Goal: Task Accomplishment & Management: Complete application form

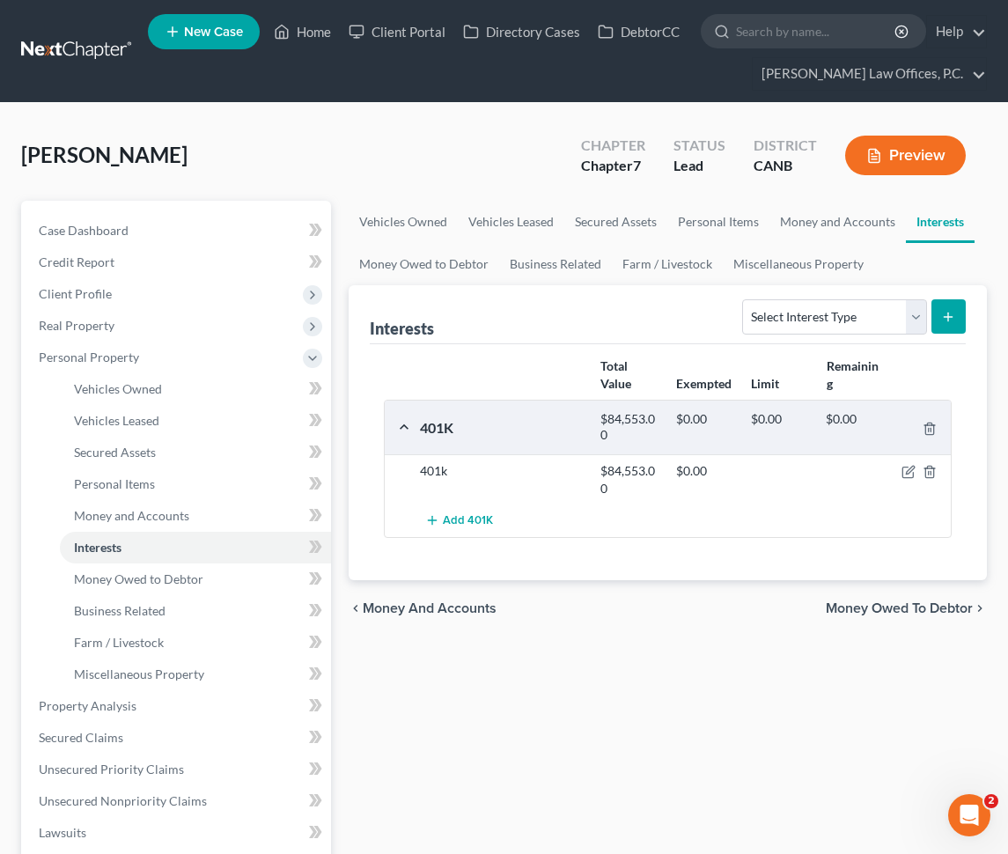
click at [77, 144] on span "[PERSON_NAME]" at bounding box center [104, 155] width 166 height 26
click at [79, 161] on span "[PERSON_NAME]" at bounding box center [104, 155] width 166 height 26
click at [299, 101] on nav "Home New Case Client Portal Directory Cases DebtorCC [PERSON_NAME] Law Offices,…" at bounding box center [504, 51] width 1008 height 102
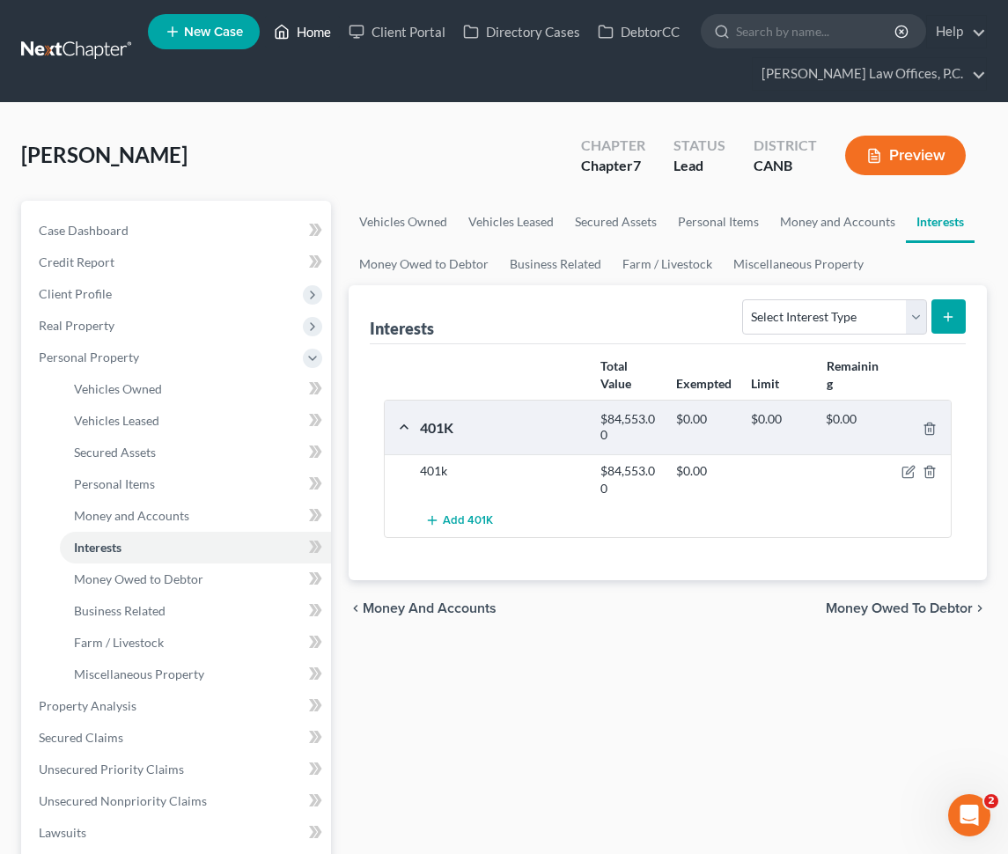
click at [305, 40] on link "Home" at bounding box center [302, 32] width 75 height 32
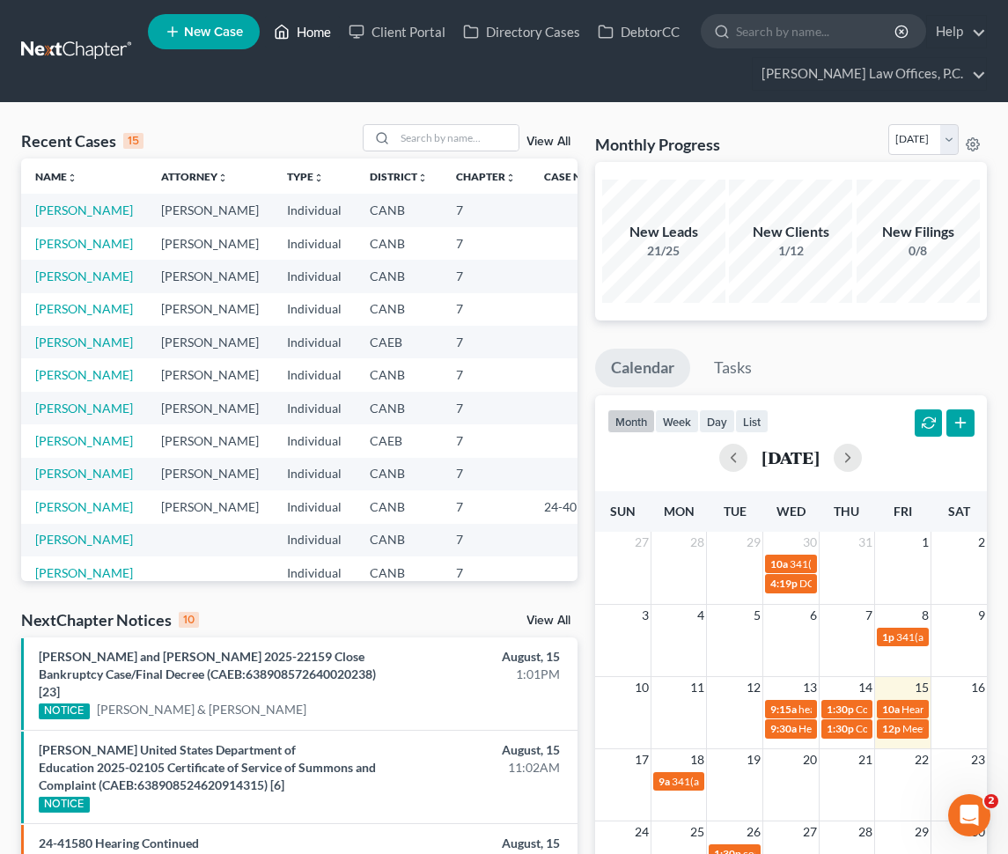
click at [299, 38] on link "Home" at bounding box center [302, 32] width 75 height 32
click at [317, 33] on link "Home" at bounding box center [302, 32] width 75 height 32
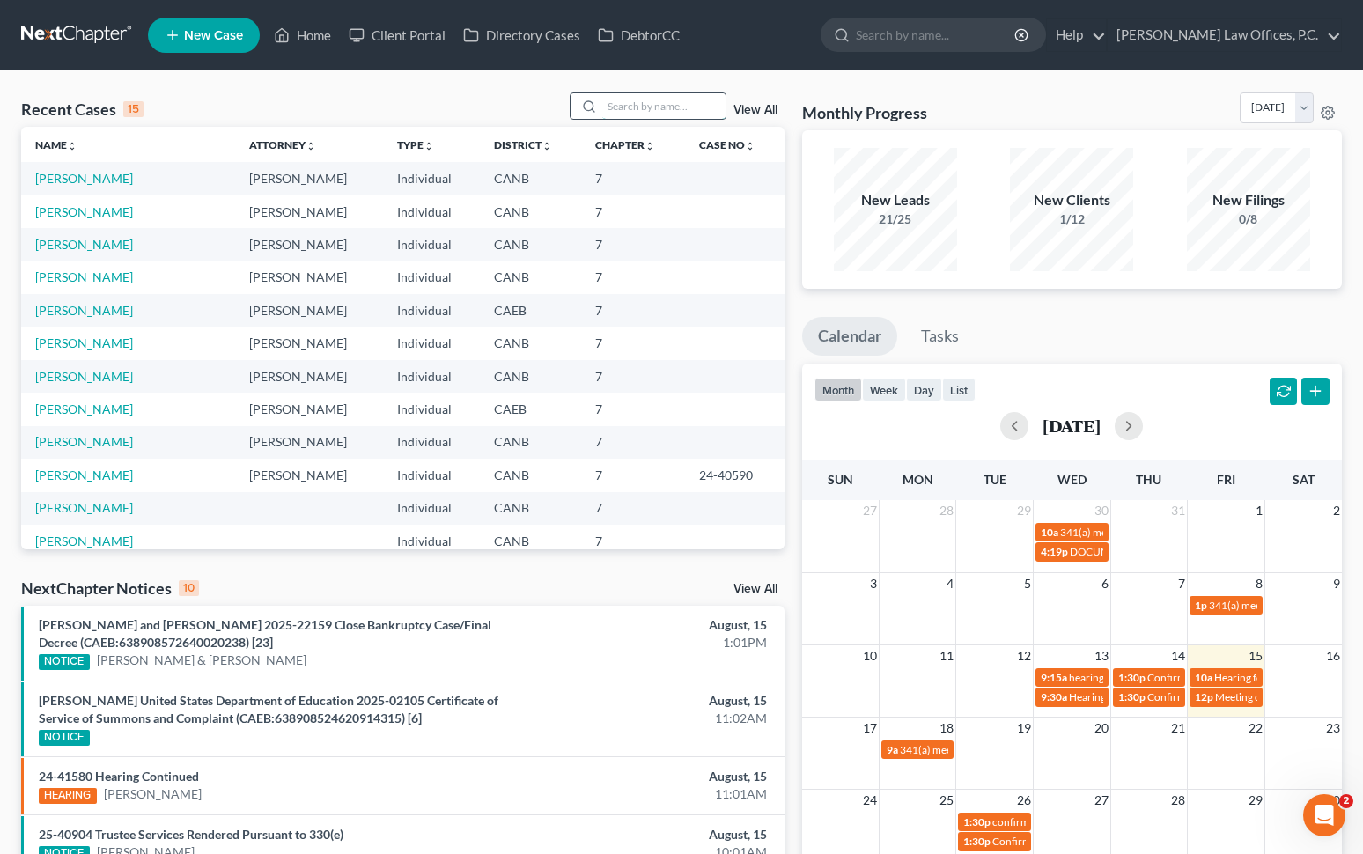
click at [646, 105] on input "search" at bounding box center [663, 106] width 123 height 26
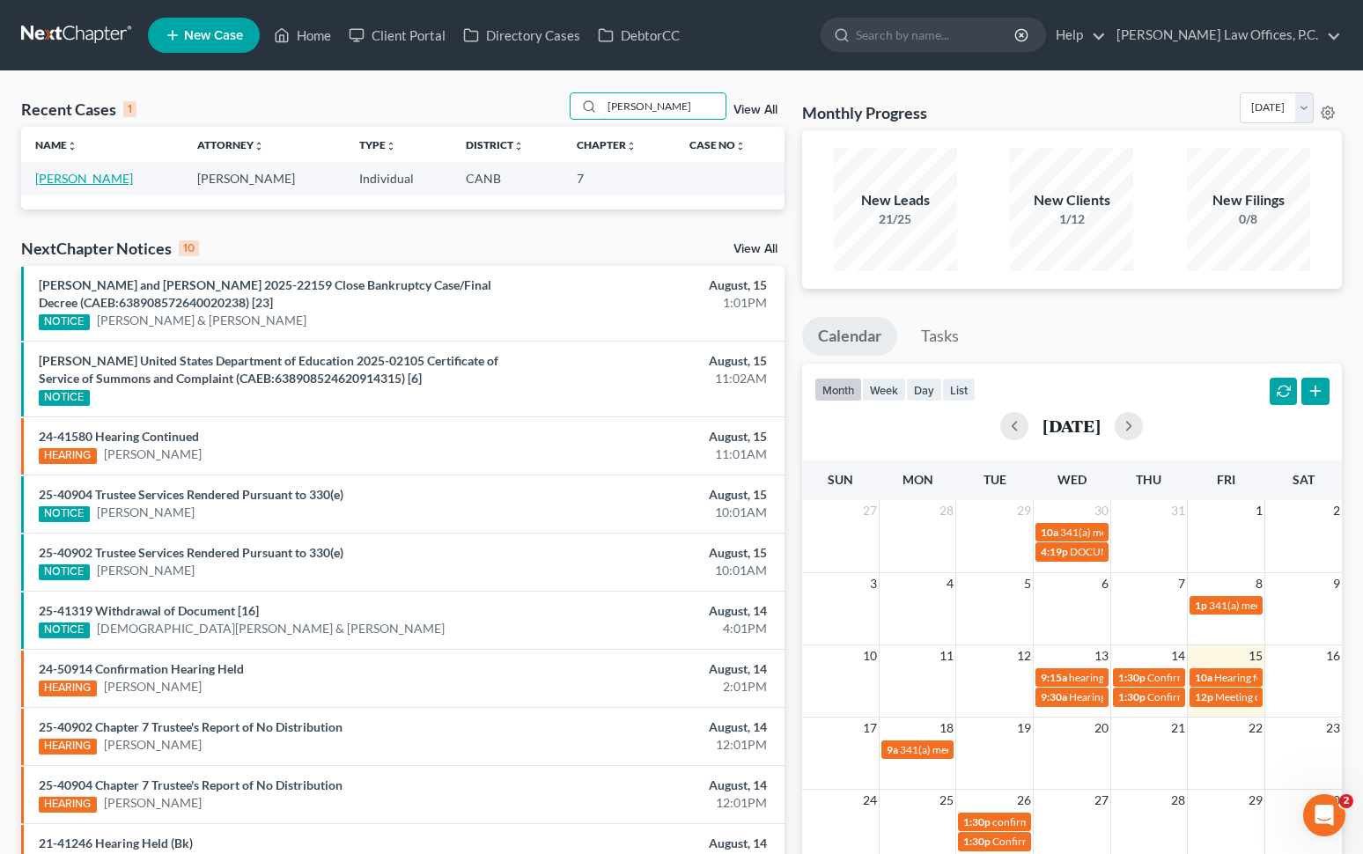
type input "[PERSON_NAME]"
click at [99, 180] on link "[PERSON_NAME]" at bounding box center [84, 178] width 98 height 15
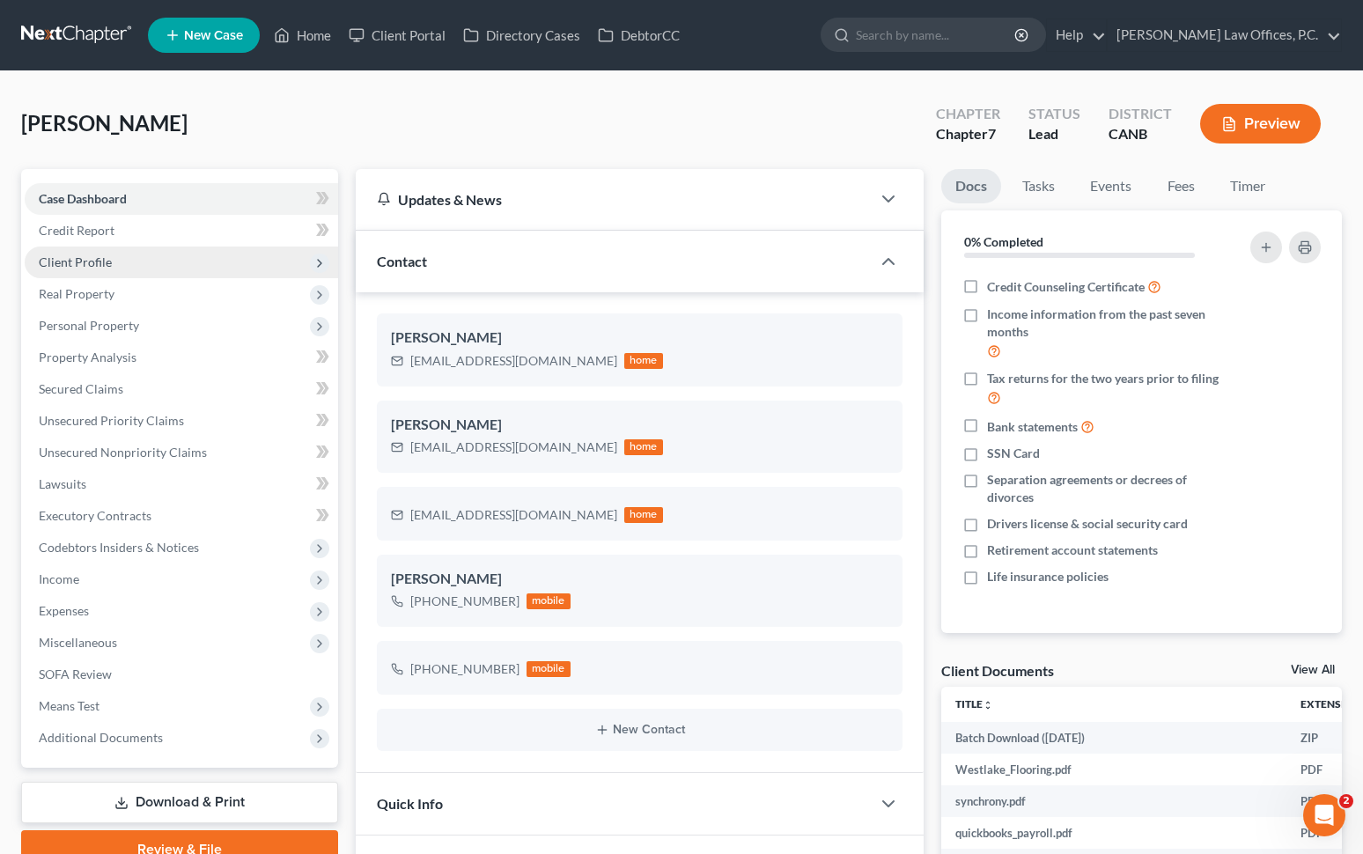
click at [156, 269] on span "Client Profile" at bounding box center [181, 263] width 313 height 32
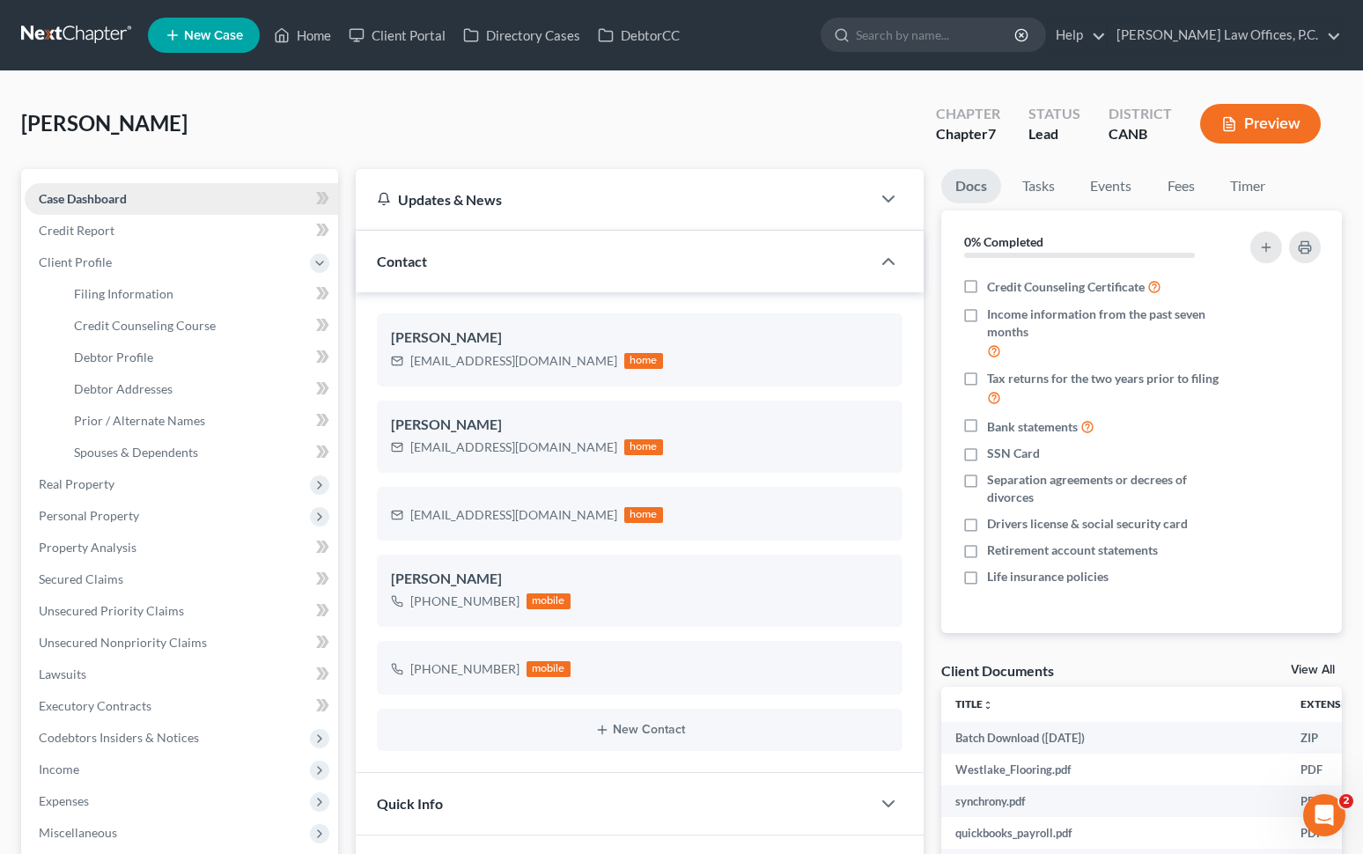
click at [150, 196] on link "Case Dashboard" at bounding box center [181, 199] width 313 height 32
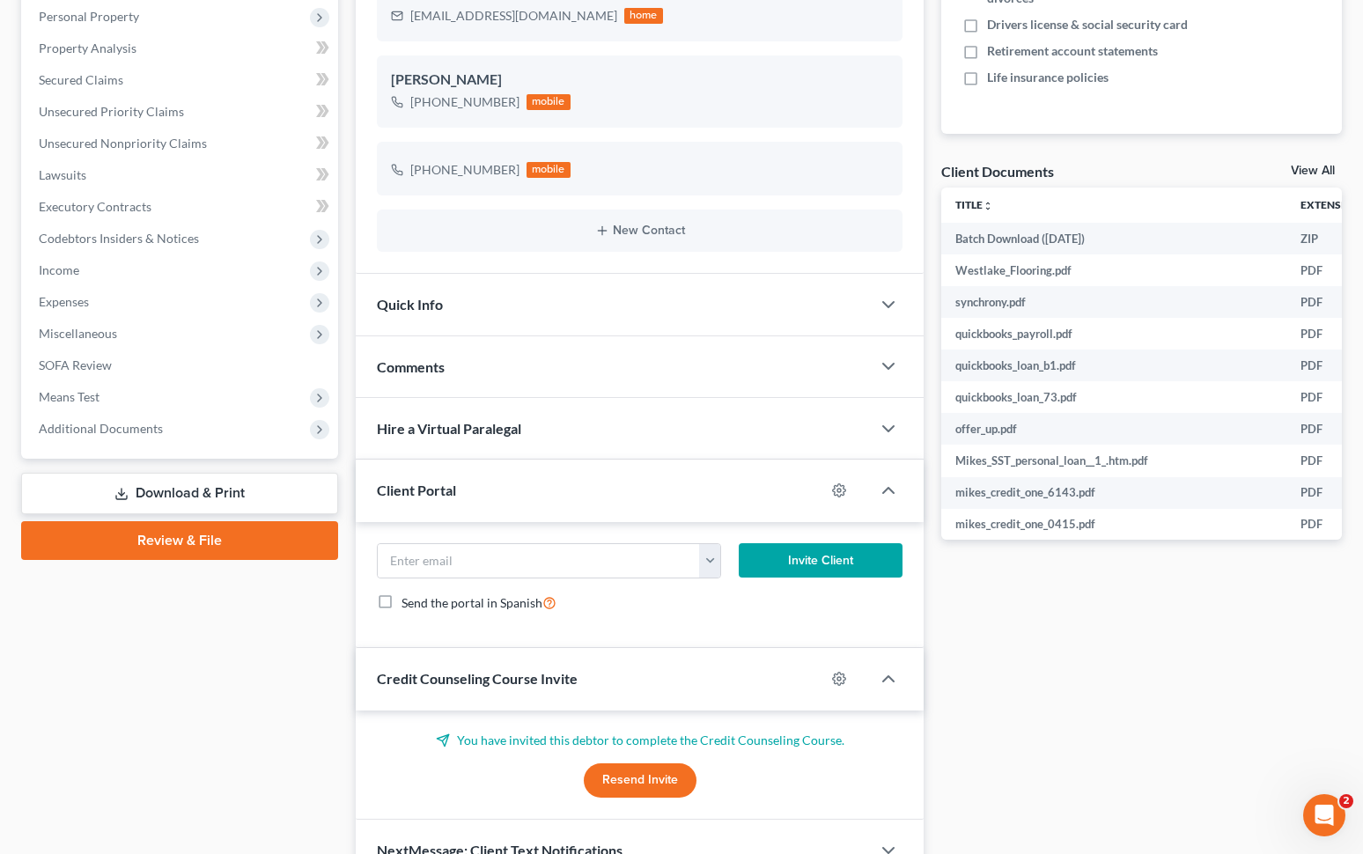
scroll to position [490, 0]
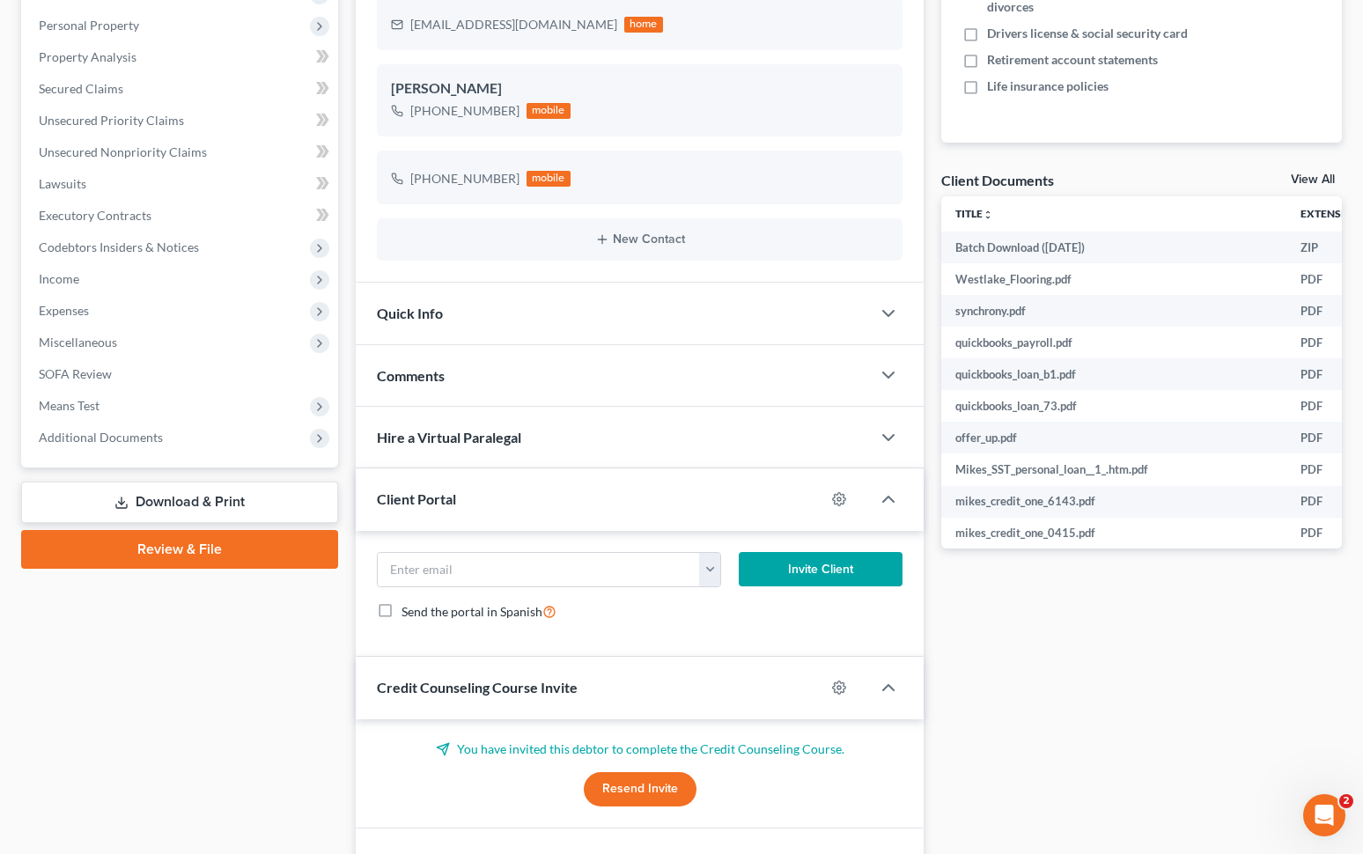
click at [503, 384] on div "Comments" at bounding box center [613, 375] width 515 height 61
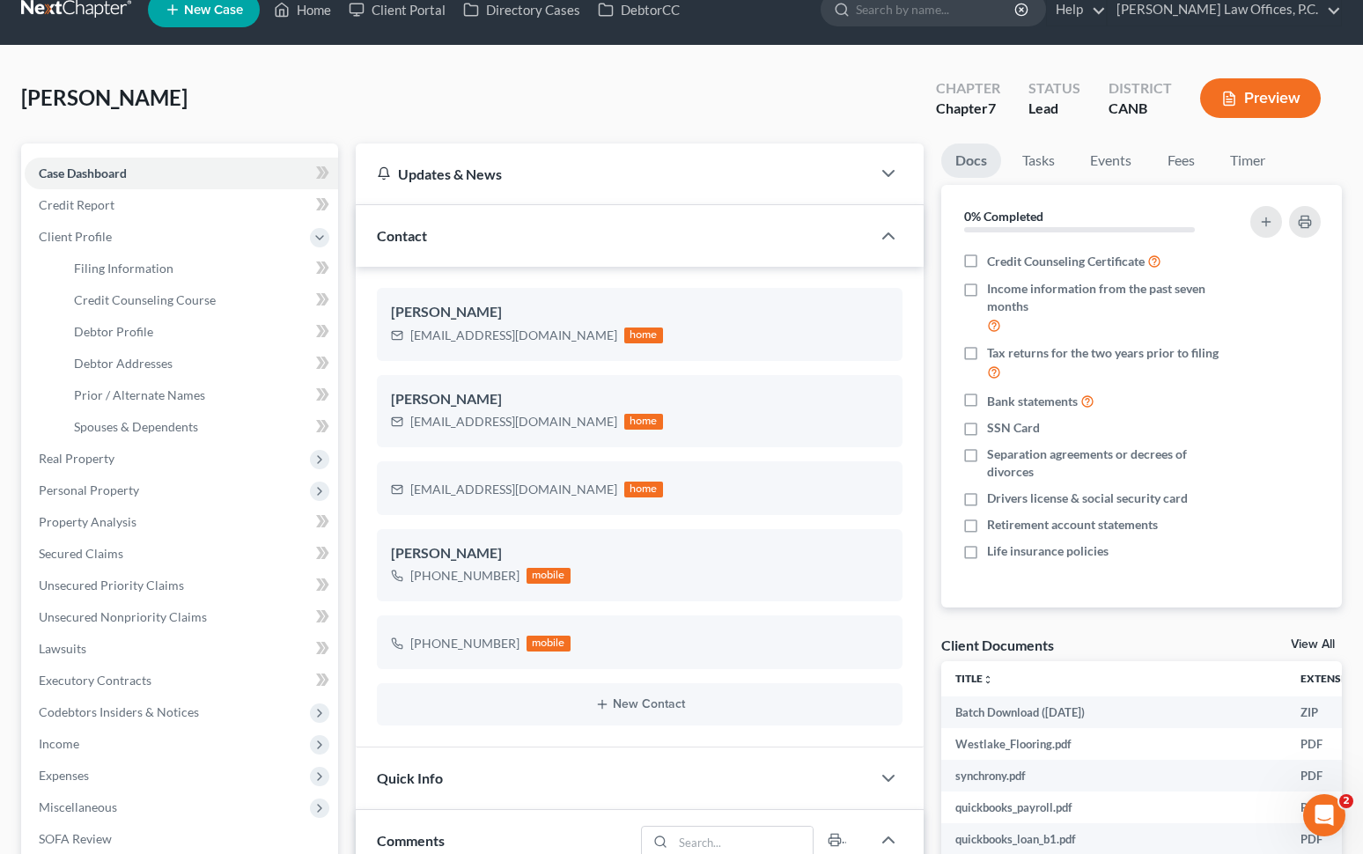
scroll to position [21, 0]
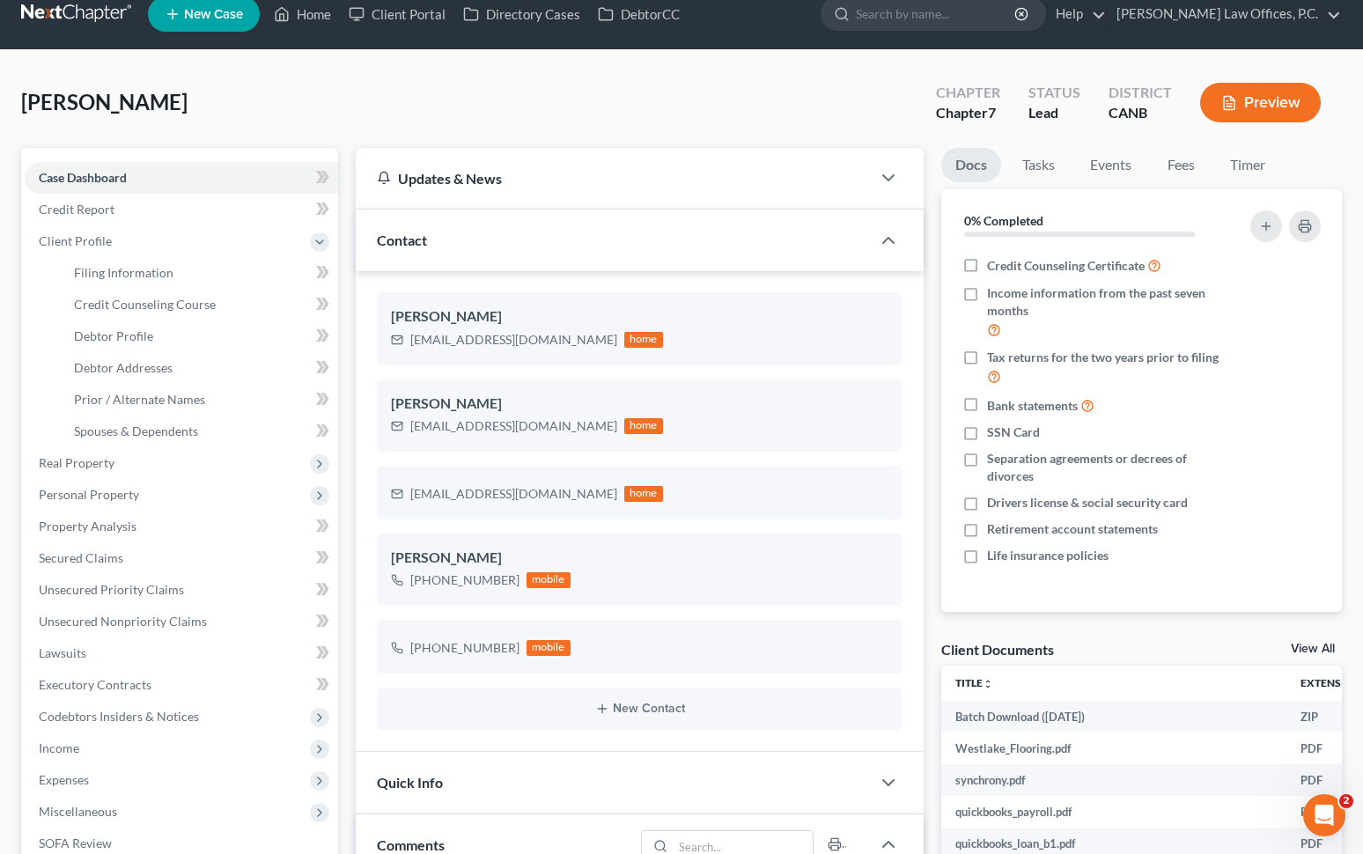
click at [630, 201] on div "Updates & News" at bounding box center [613, 178] width 515 height 61
click at [634, 184] on div "Updates & News" at bounding box center [613, 178] width 473 height 18
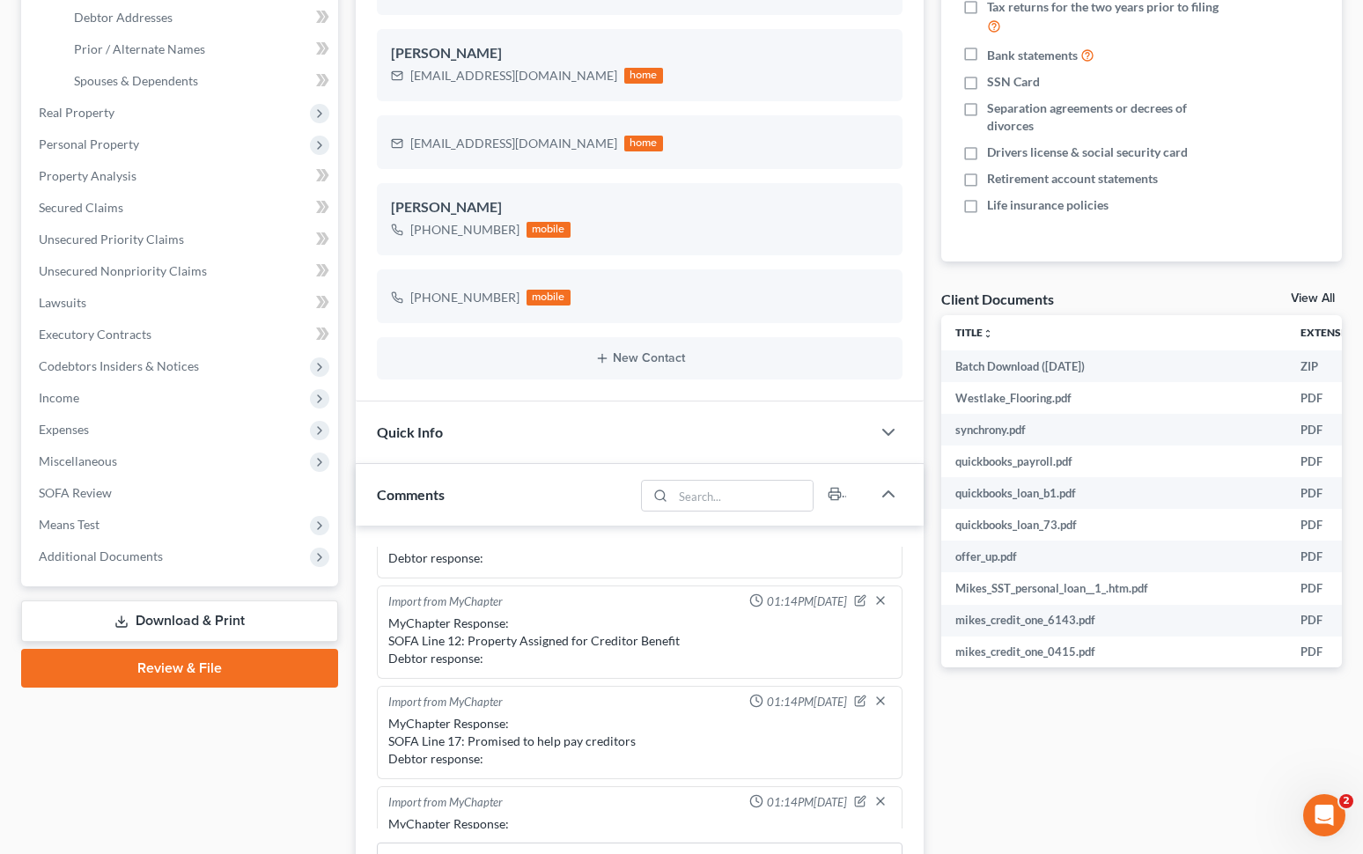
scroll to position [0, 0]
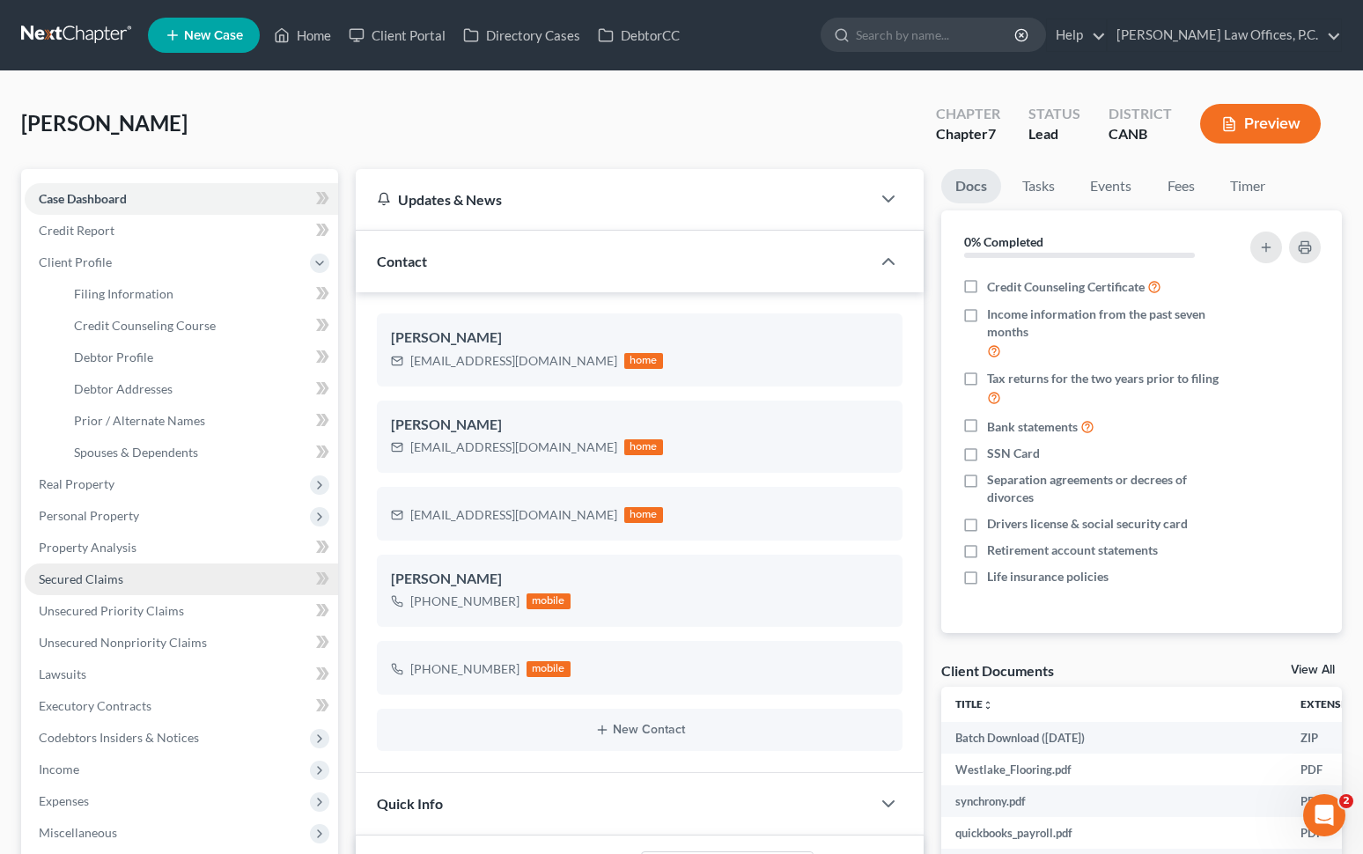
click at [147, 587] on link "Secured Claims" at bounding box center [181, 579] width 313 height 32
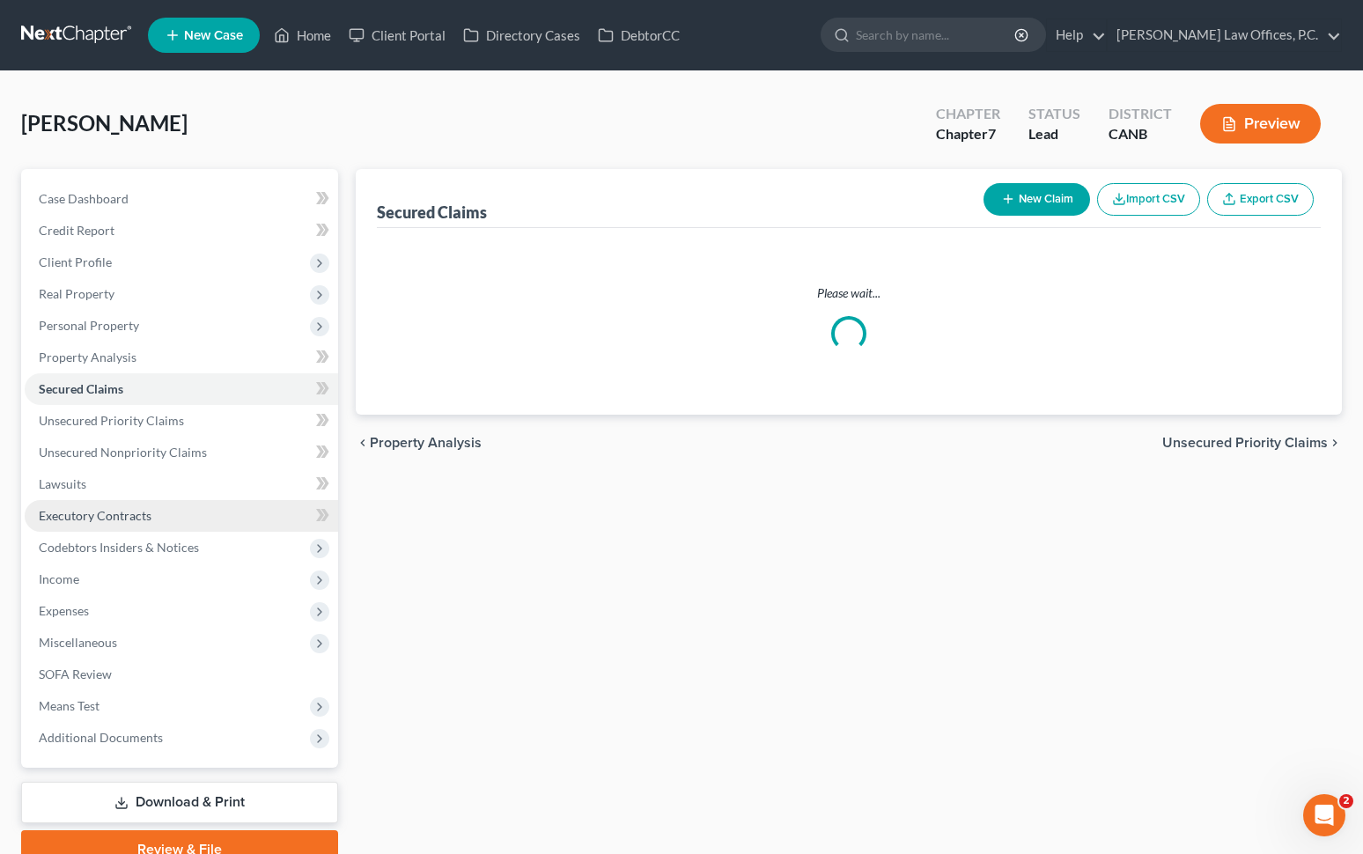
click at [173, 502] on link "Executory Contracts" at bounding box center [181, 516] width 313 height 32
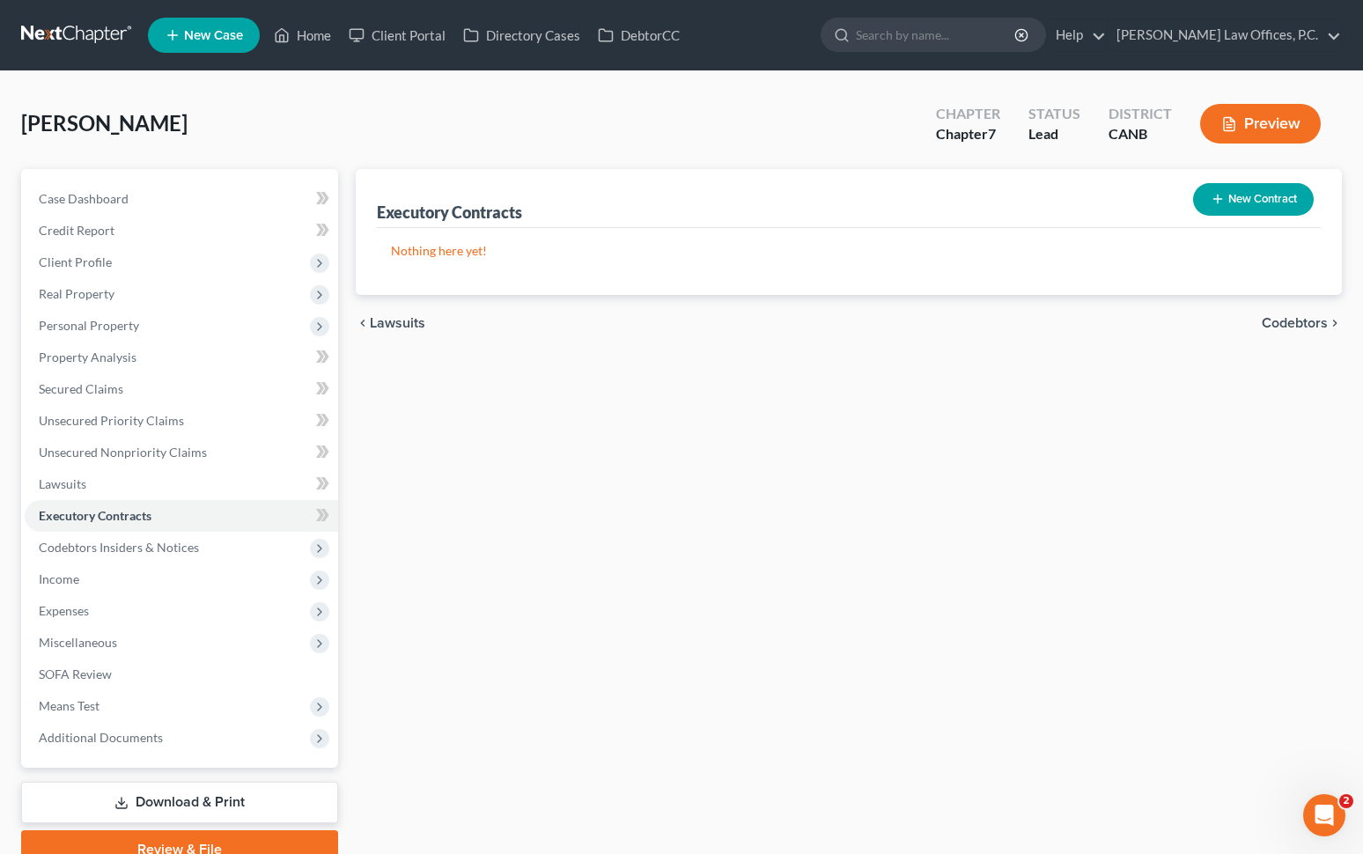
click at [1007, 212] on button "New Contract" at bounding box center [1253, 199] width 121 height 33
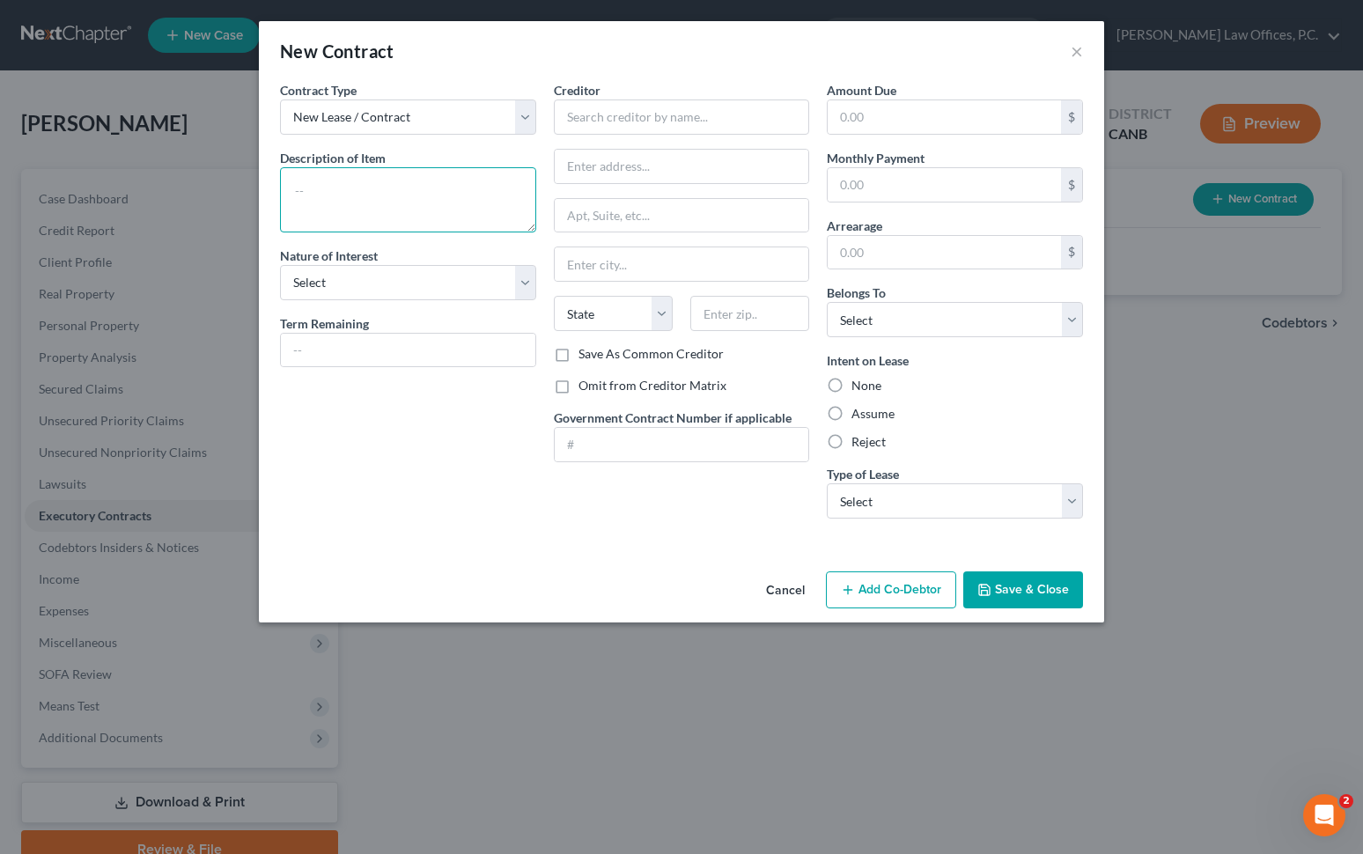
click at [470, 182] on textarea at bounding box center [408, 199] width 256 height 65
click at [779, 579] on button "Cancel" at bounding box center [785, 590] width 67 height 35
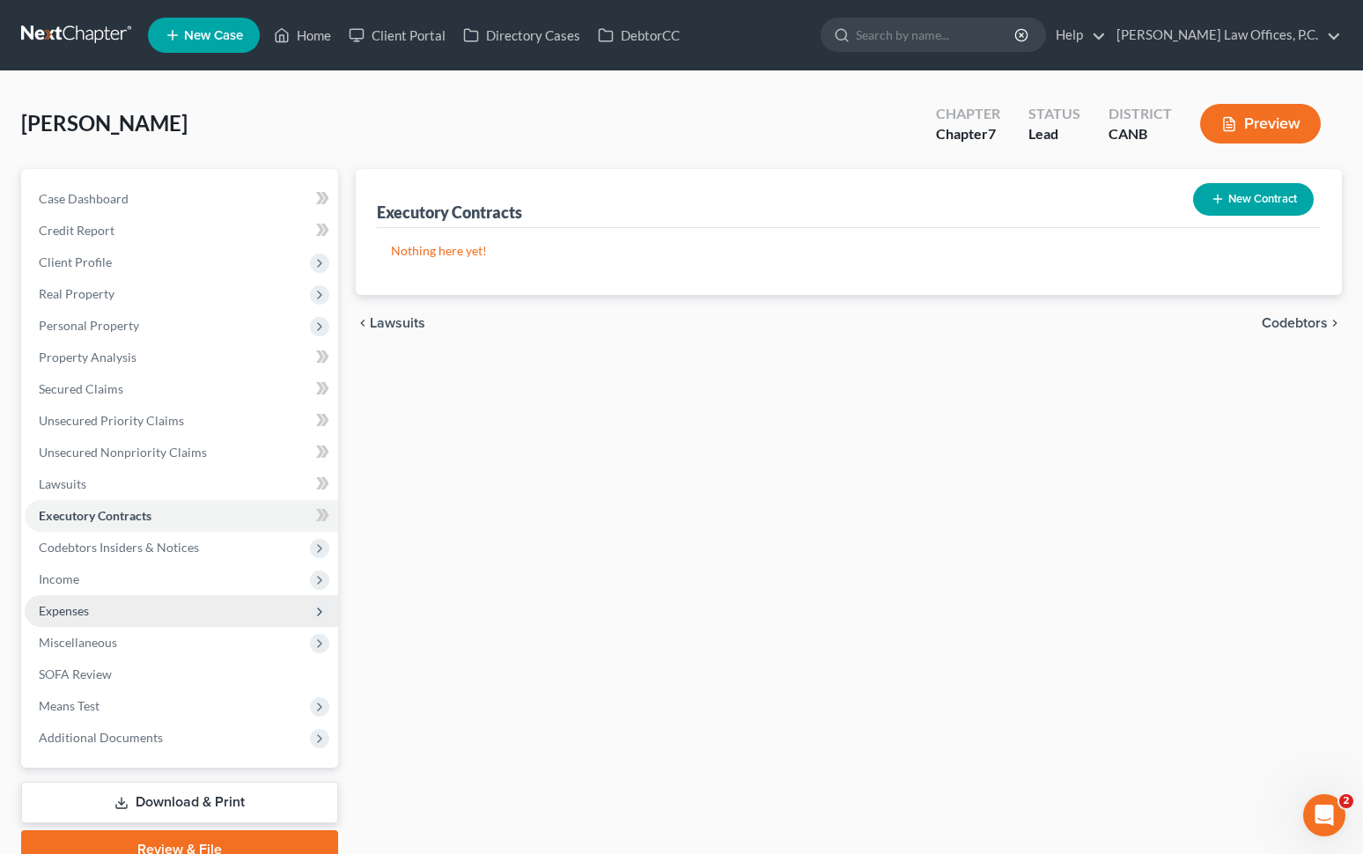
click at [165, 595] on span "Expenses" at bounding box center [181, 611] width 313 height 32
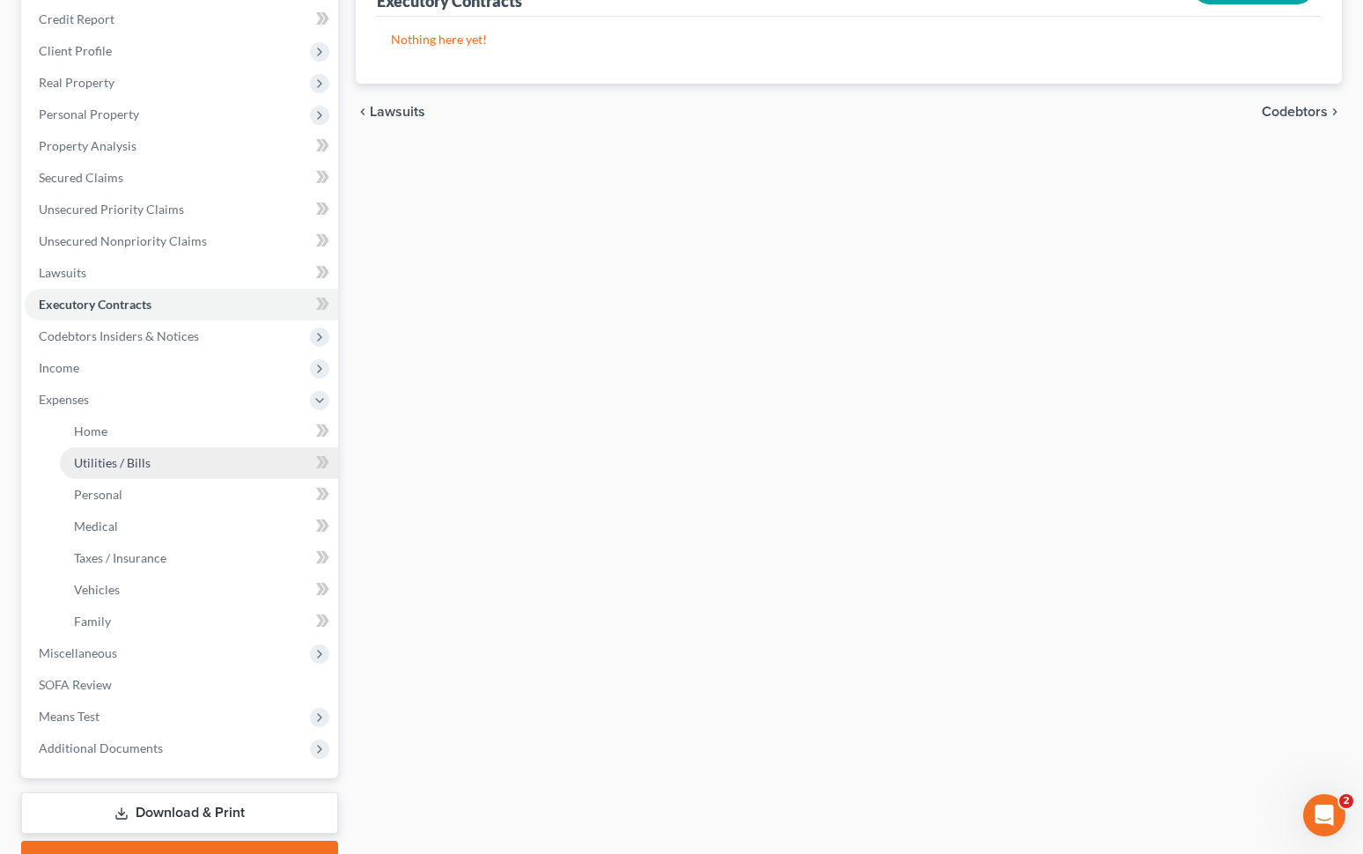
scroll to position [218, 0]
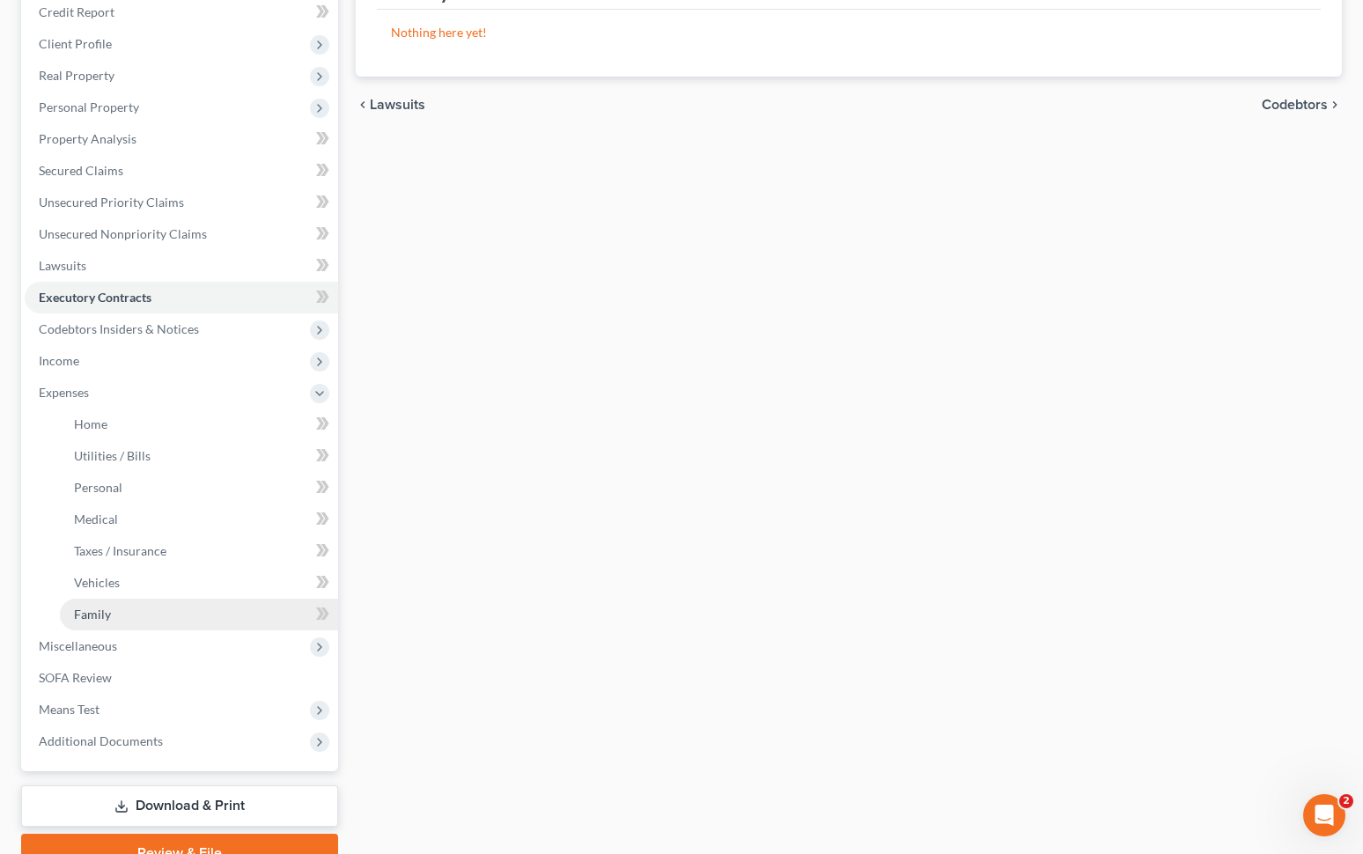
click at [144, 624] on link "Family" at bounding box center [199, 615] width 278 height 32
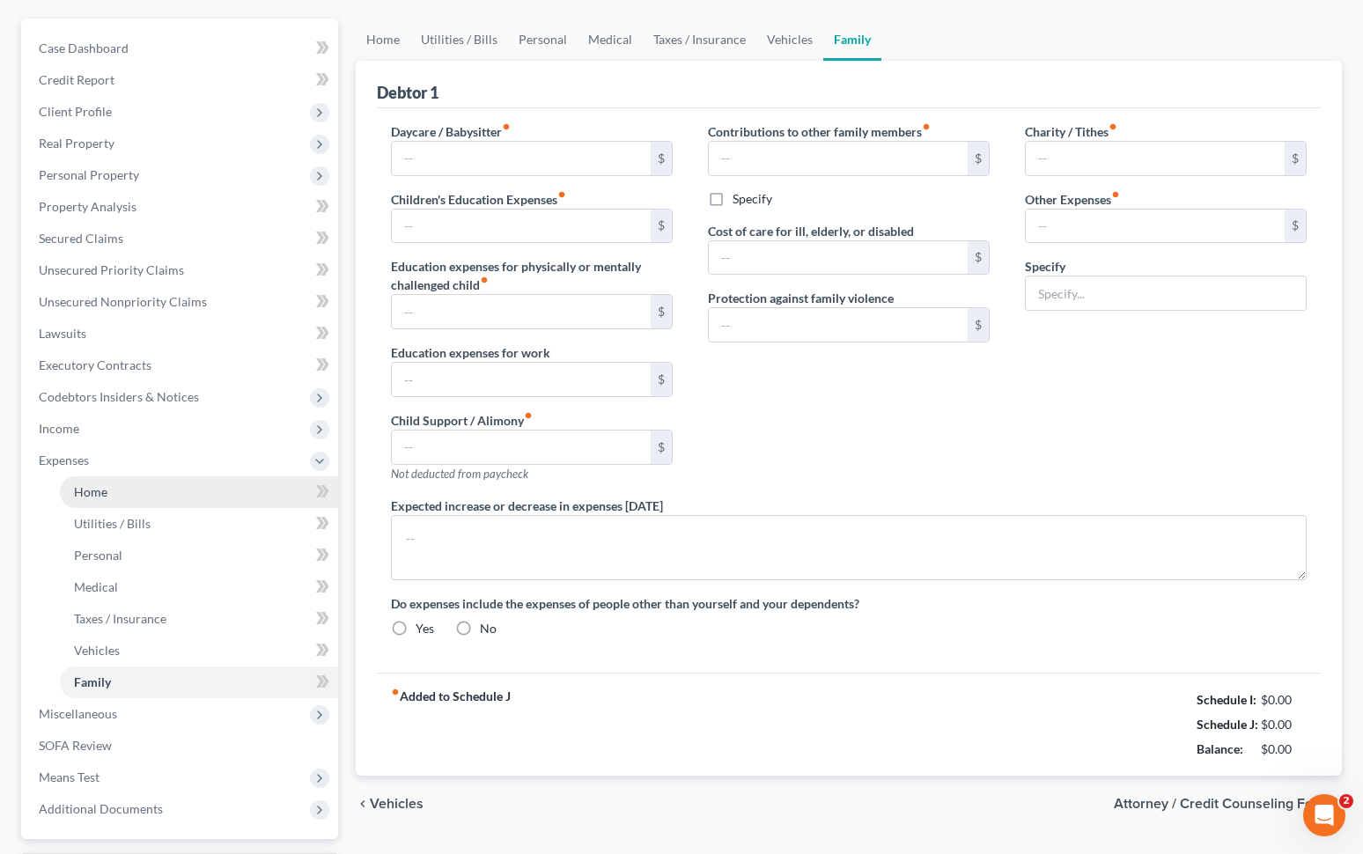
type input "0.00"
type input "400.00"
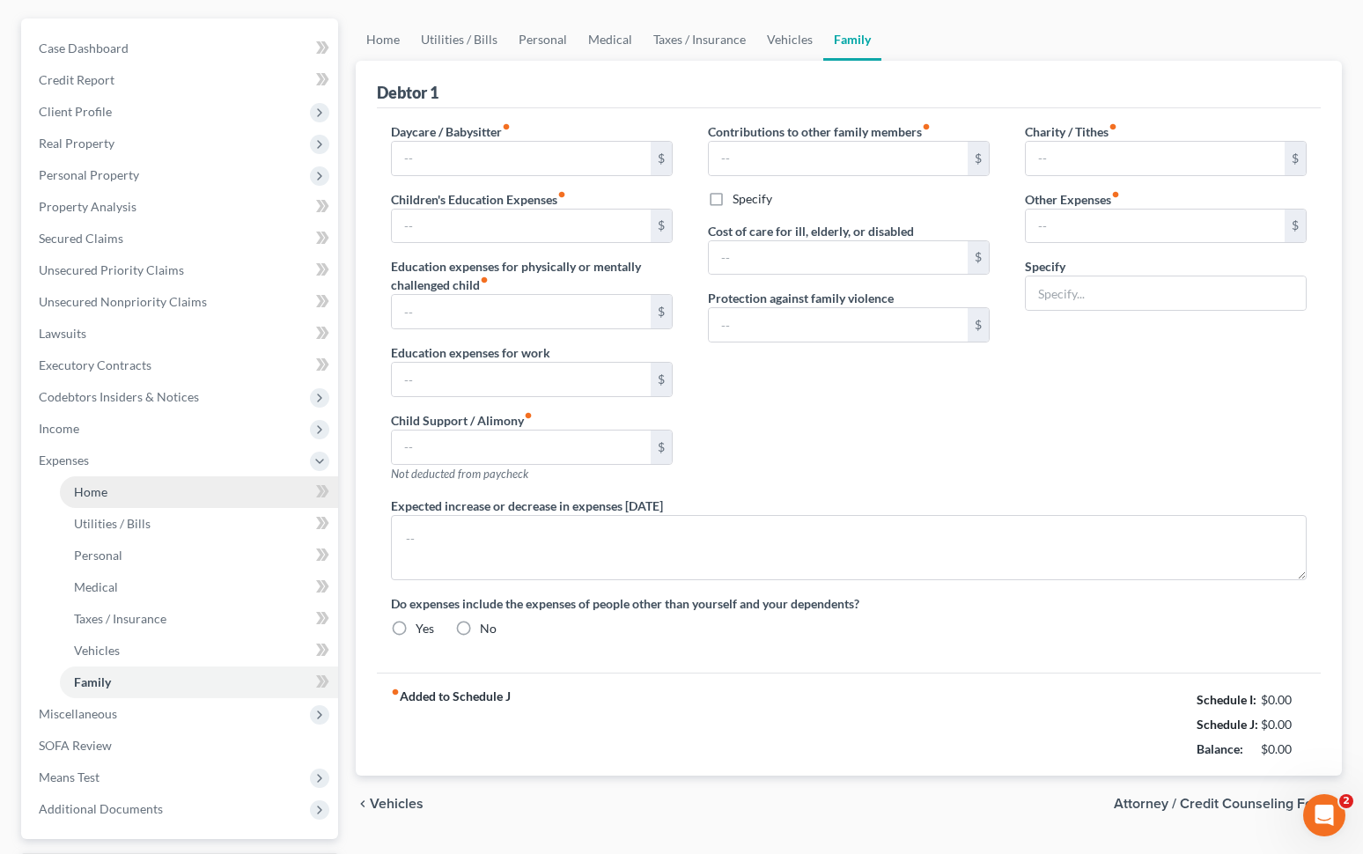
type input "0.00"
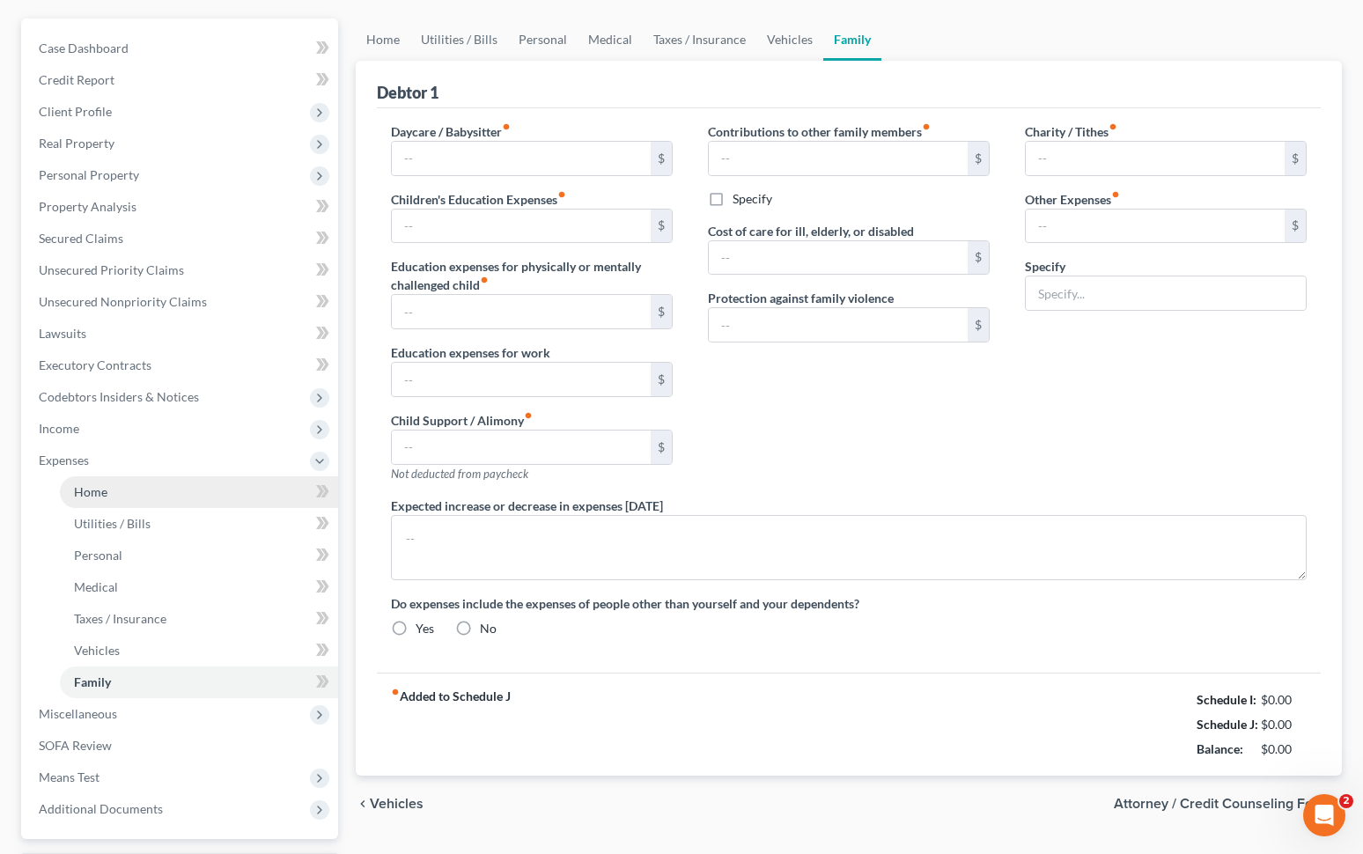
radio input "true"
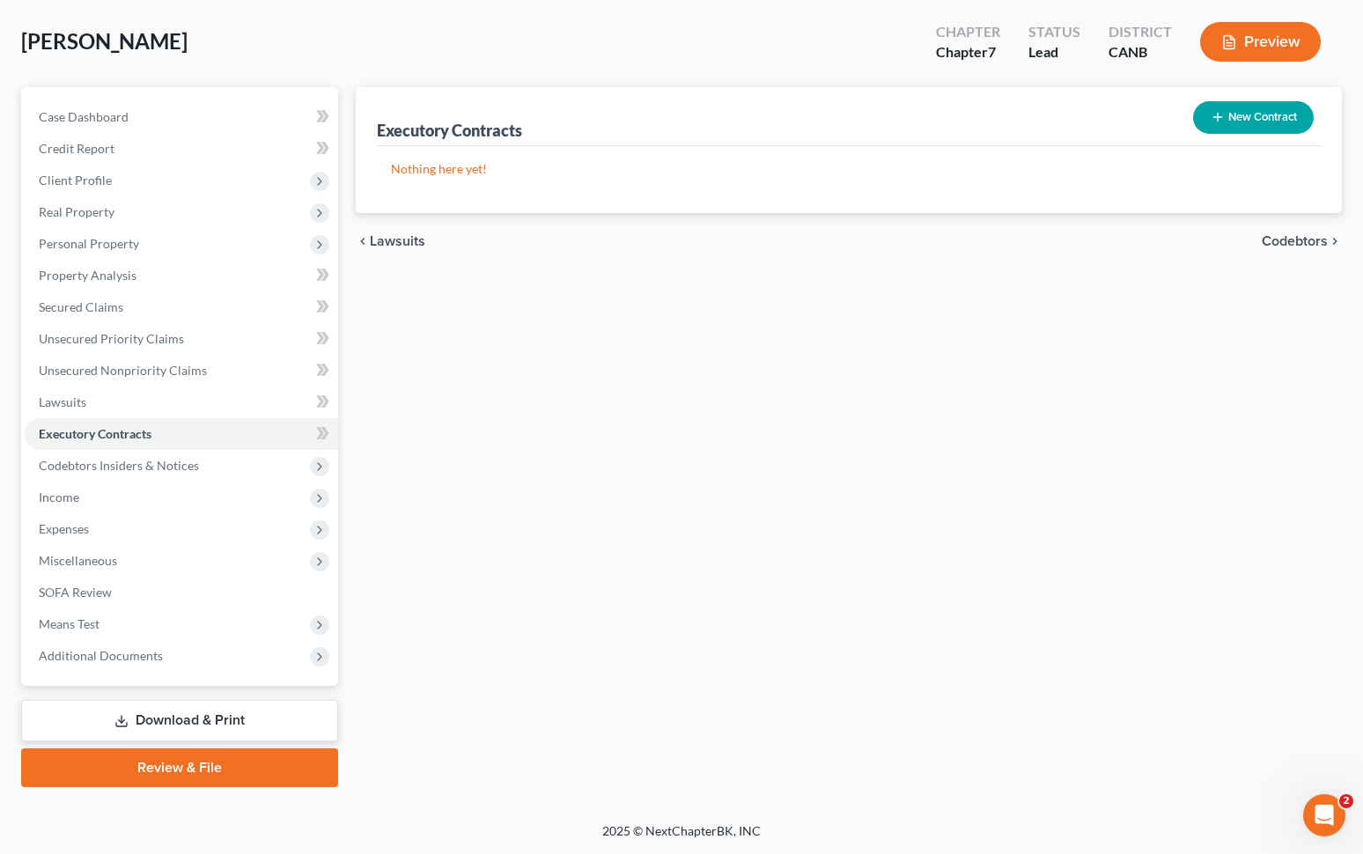
scroll to position [80, 0]
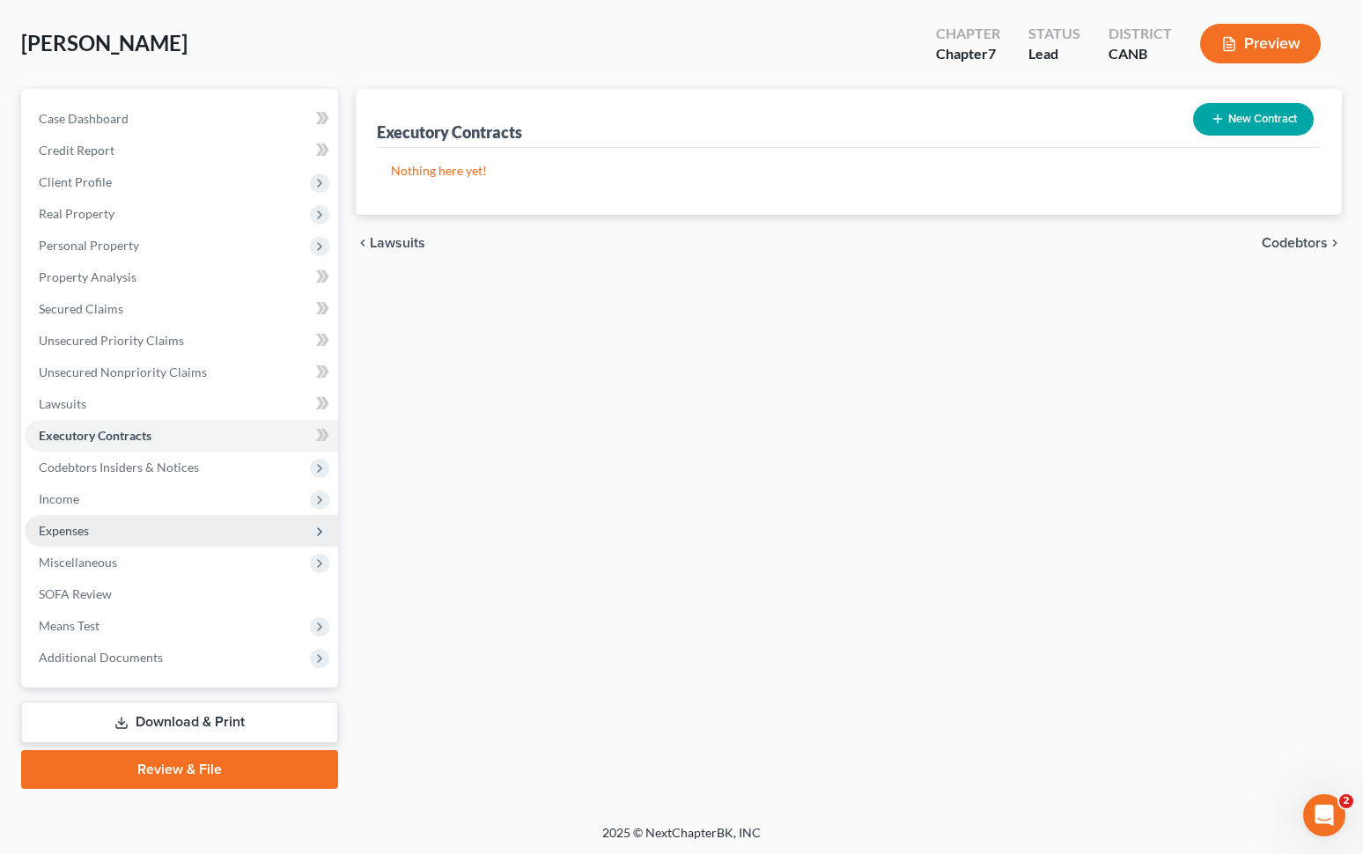
click at [146, 541] on span "Expenses" at bounding box center [181, 531] width 313 height 32
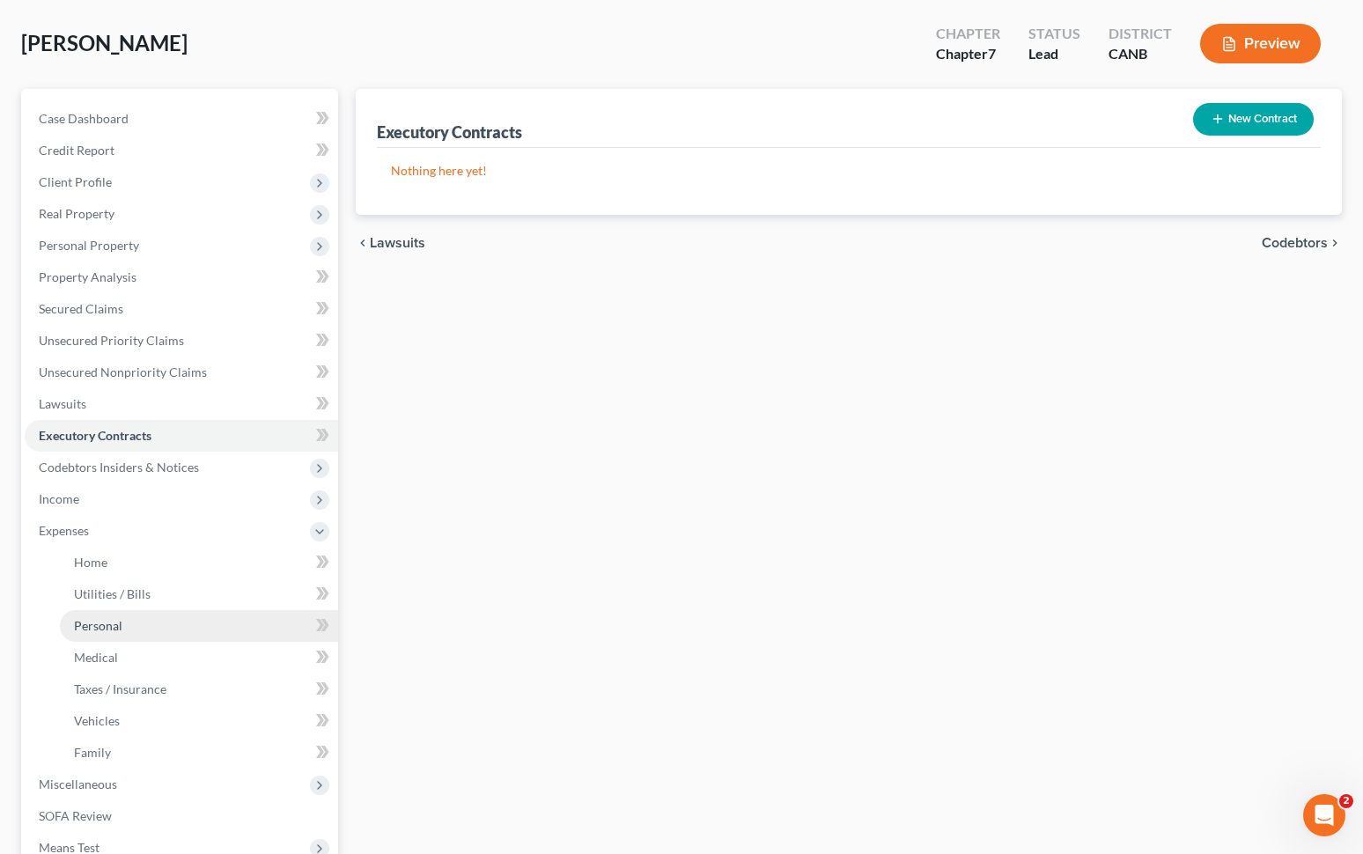
click at [114, 632] on link "Personal" at bounding box center [199, 626] width 278 height 32
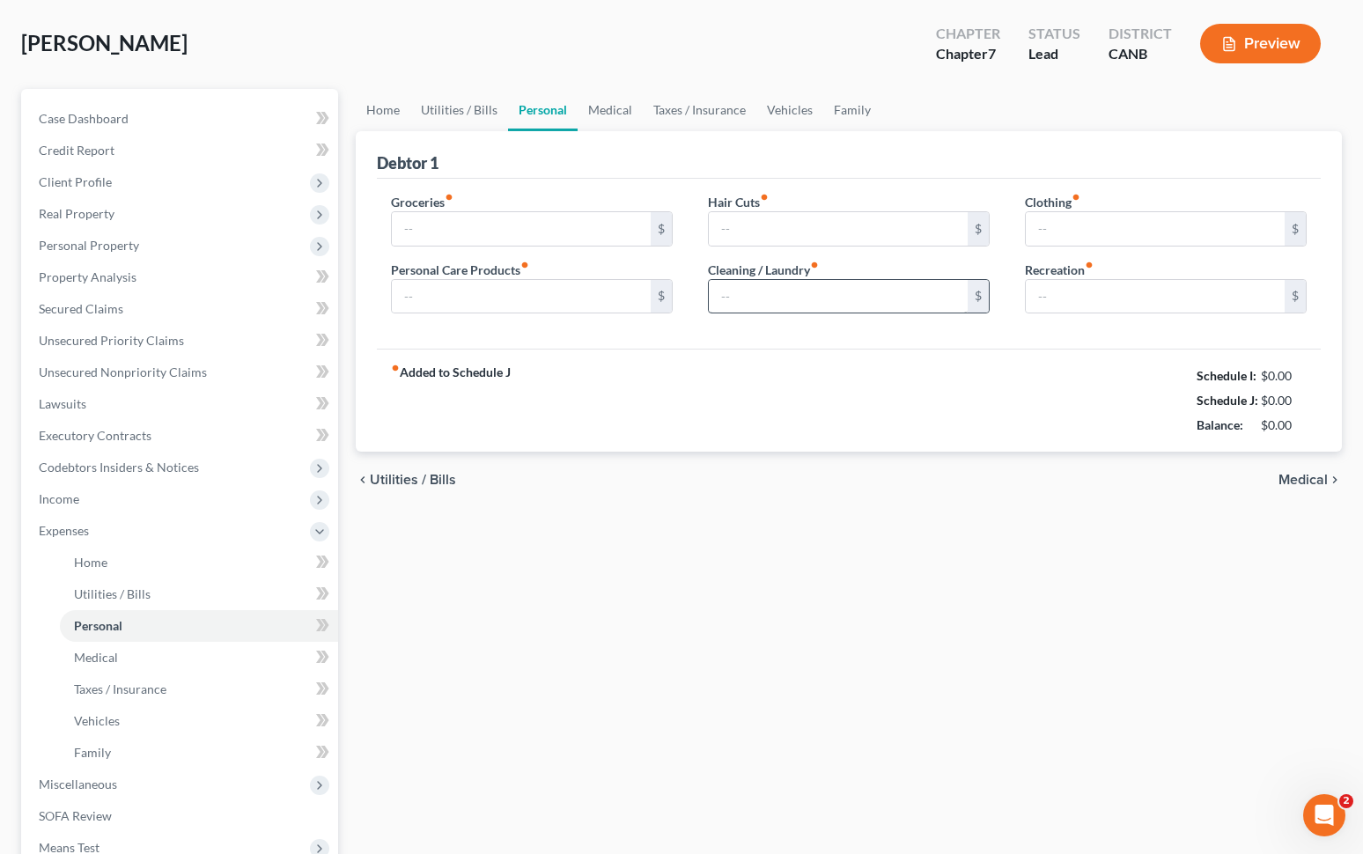
scroll to position [18, 0]
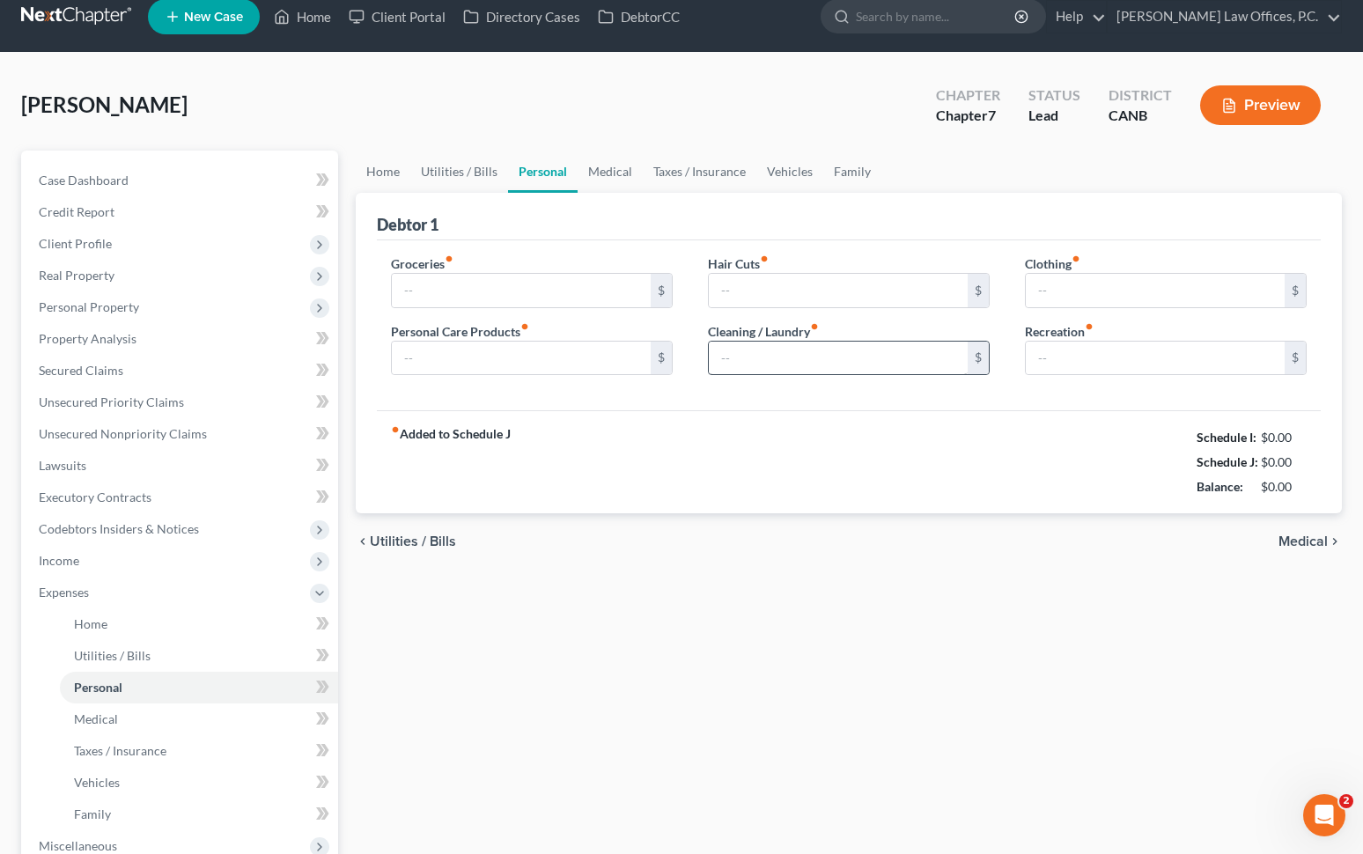
type input "2,400.00"
type input "250.00"
type input "50.00"
type input "0.00"
type input "300.00"
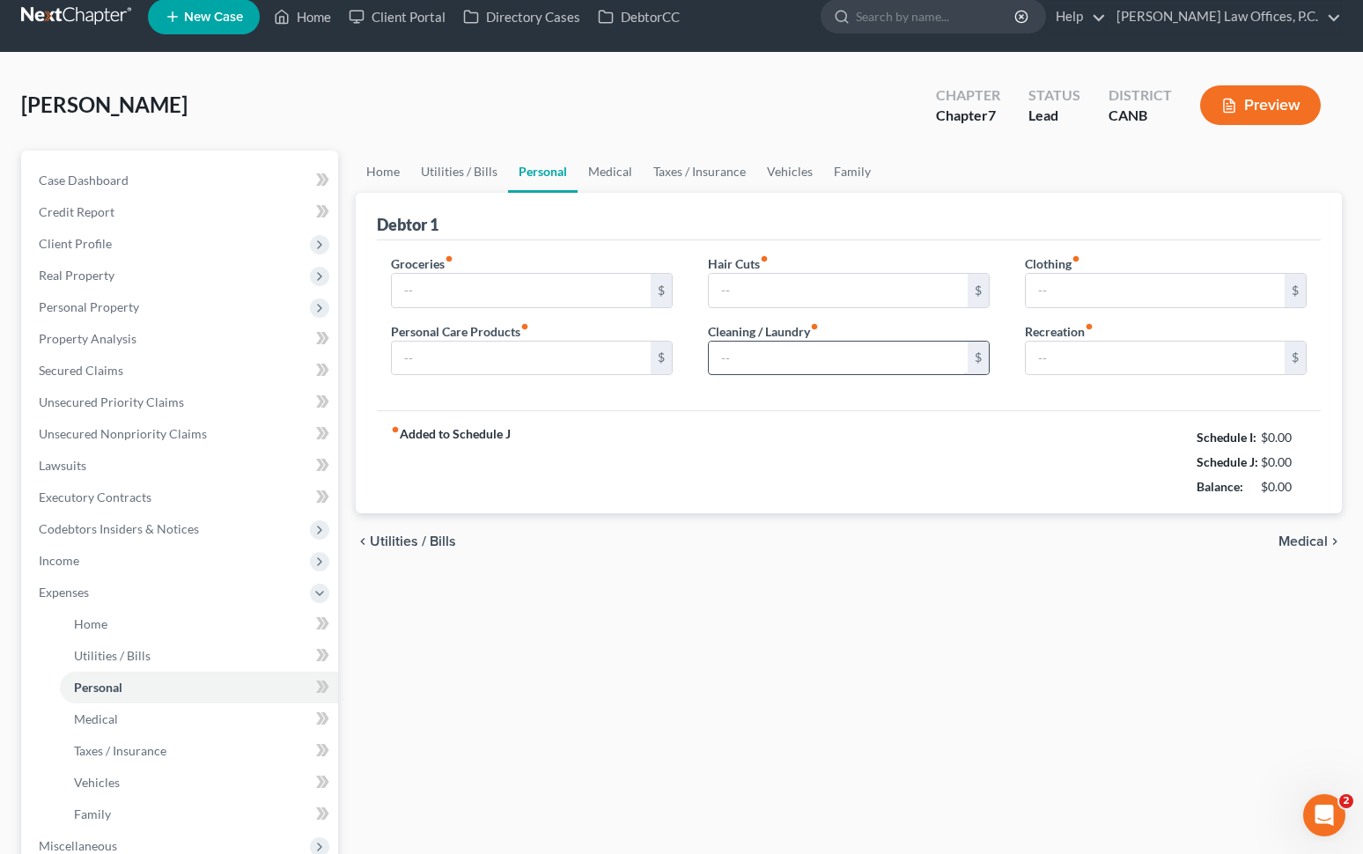
type input "250.00"
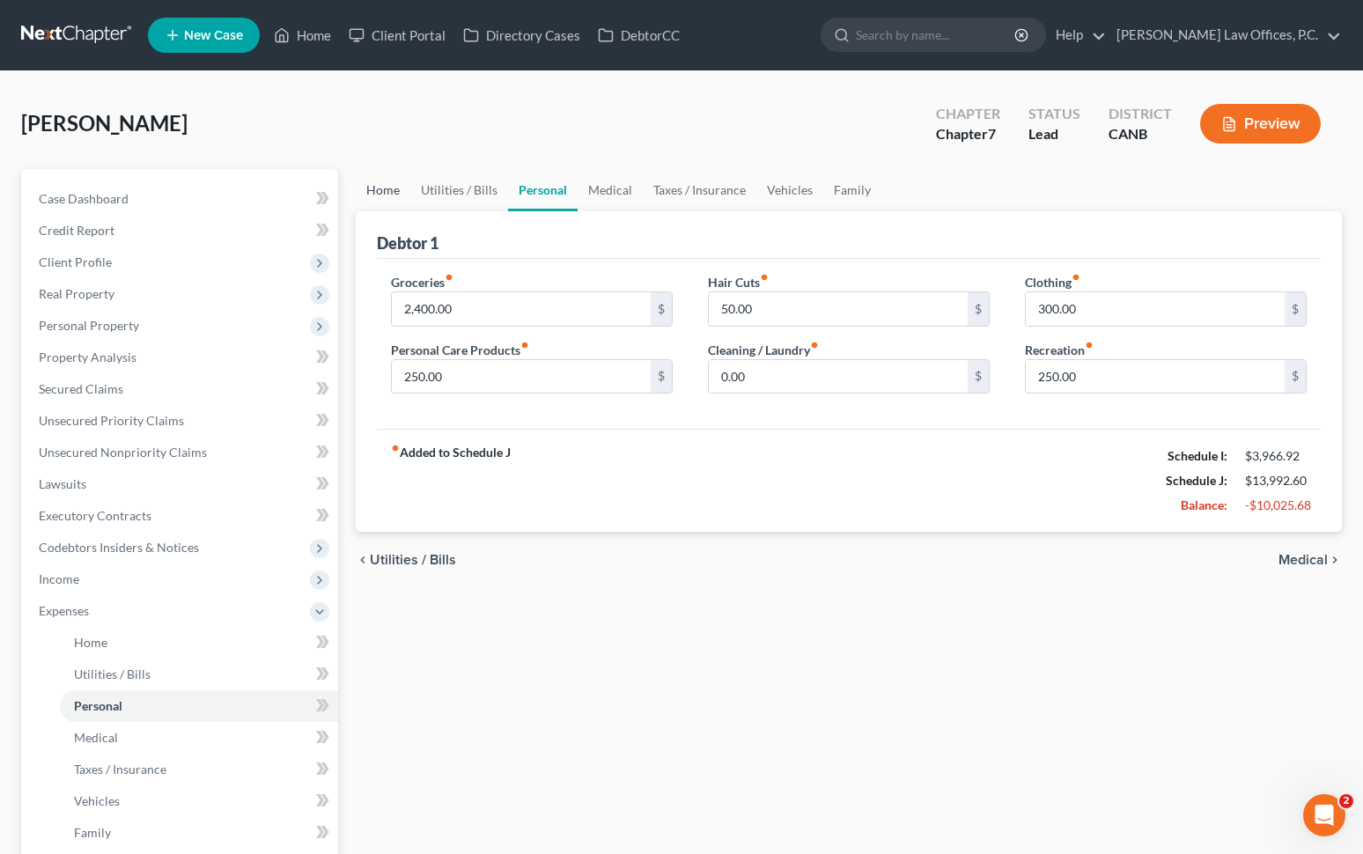
click at [394, 190] on link "Home" at bounding box center [383, 190] width 55 height 42
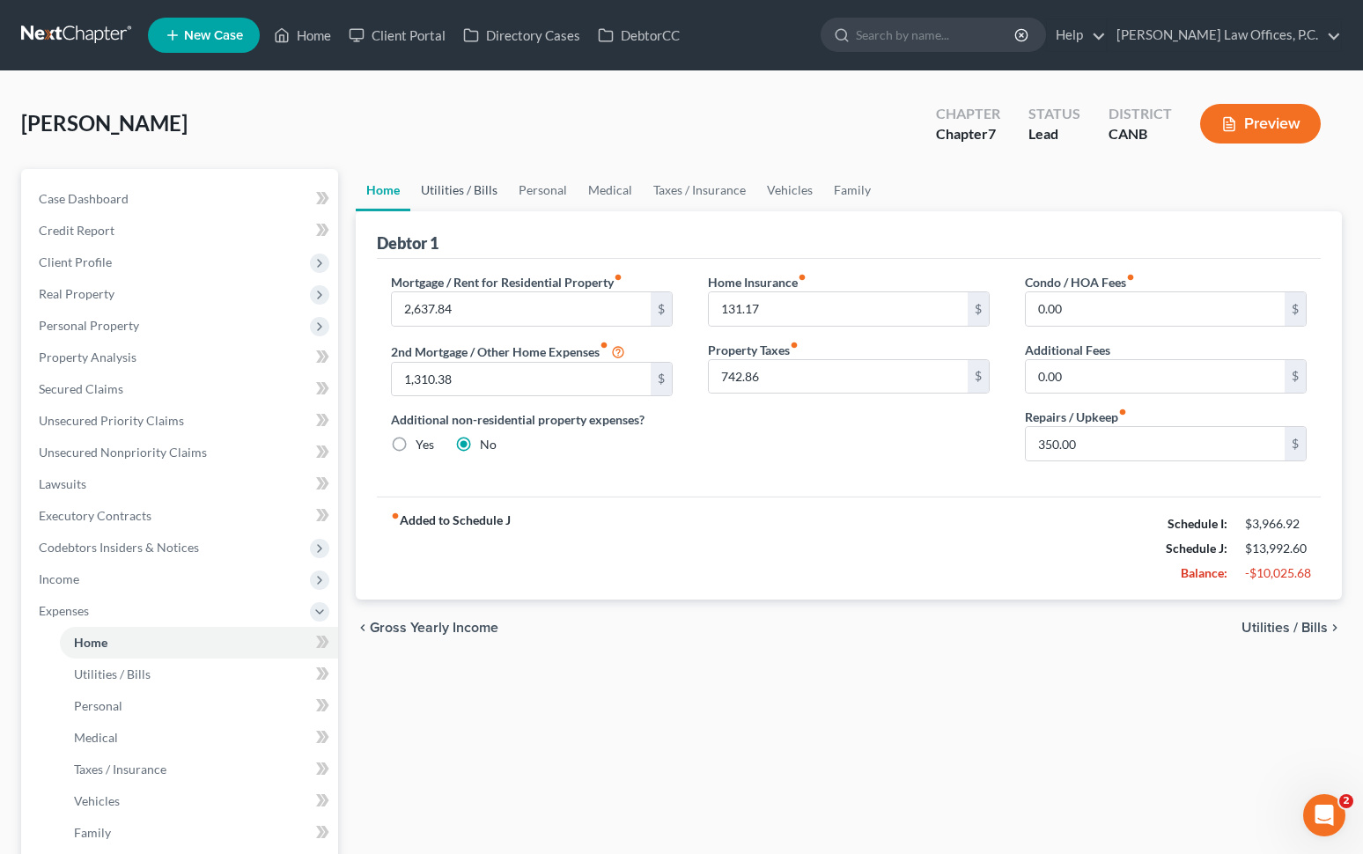
click at [446, 180] on link "Utilities / Bills" at bounding box center [459, 190] width 98 height 42
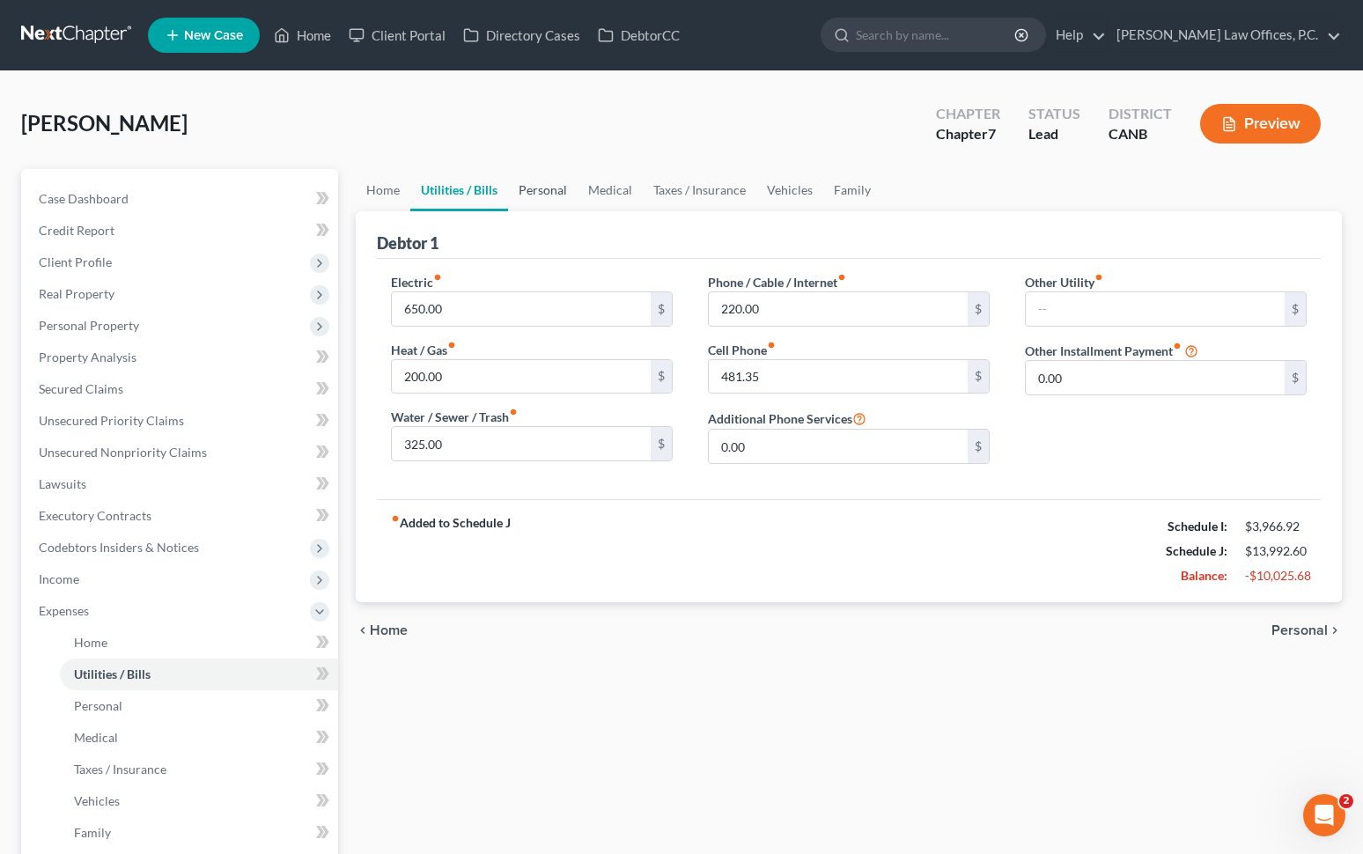
click at [536, 187] on link "Personal" at bounding box center [543, 190] width 70 height 42
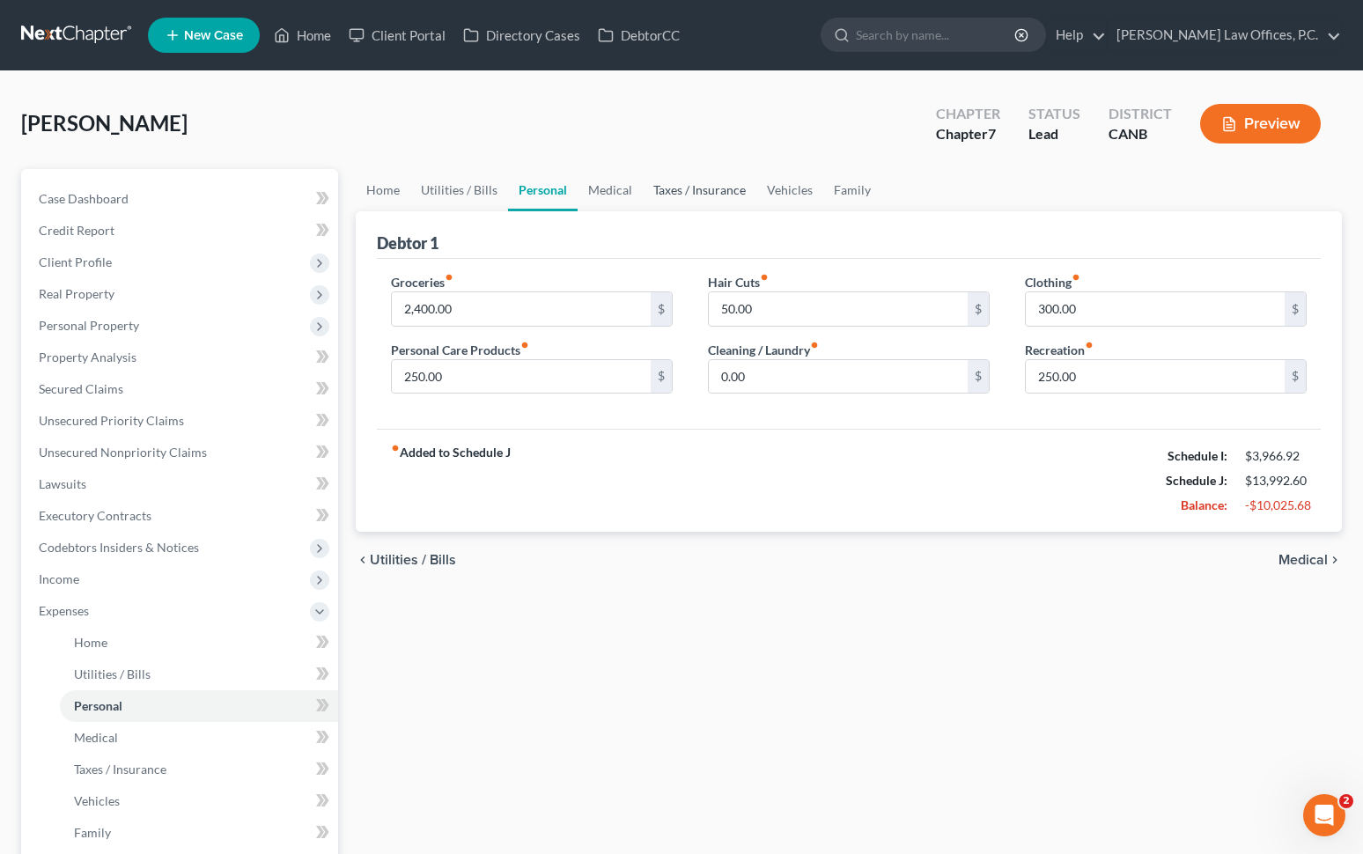
click at [643, 186] on link "Taxes / Insurance" at bounding box center [700, 190] width 114 height 42
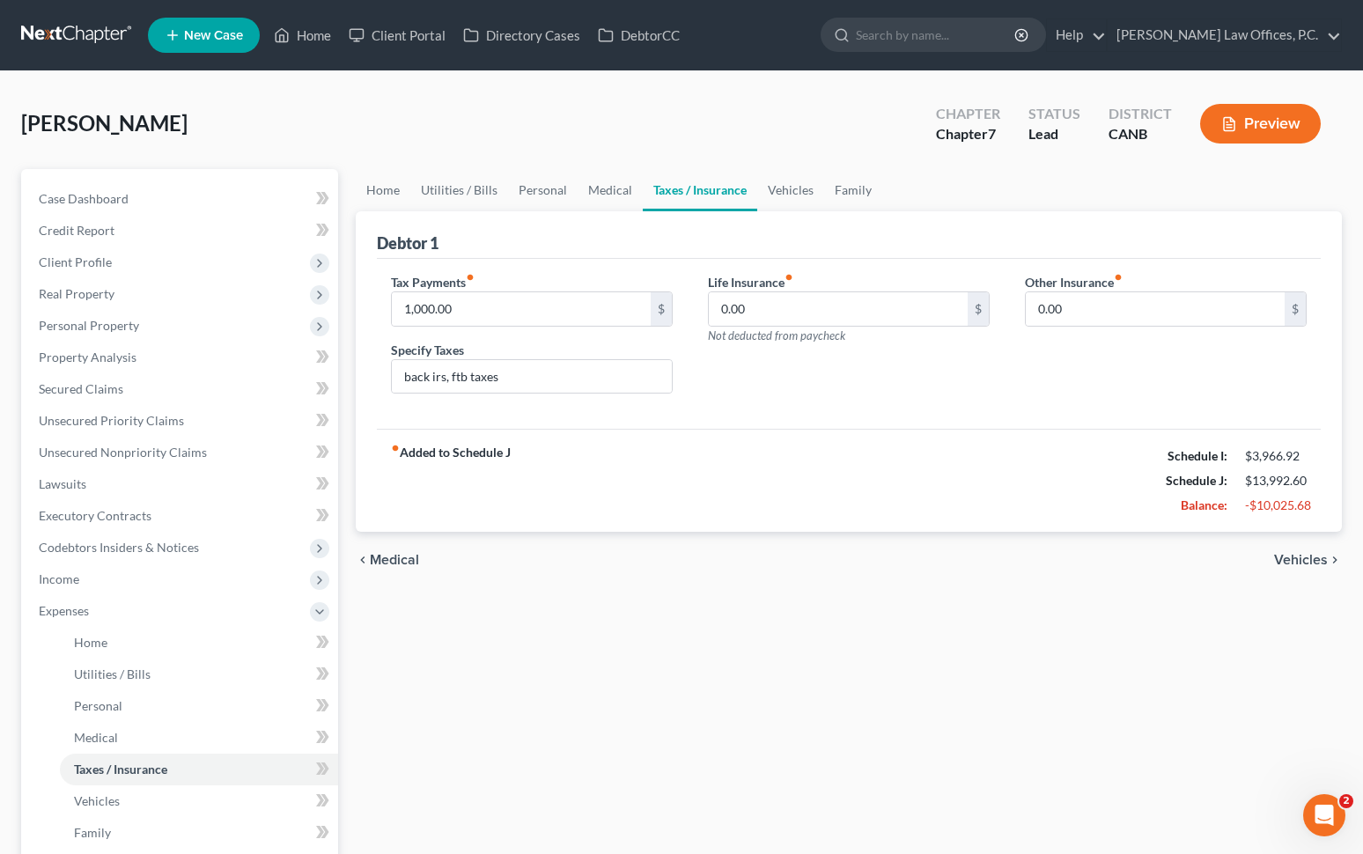
click at [716, 188] on link "Taxes / Insurance" at bounding box center [700, 190] width 114 height 42
click at [794, 188] on link "Vehicles" at bounding box center [790, 190] width 67 height 42
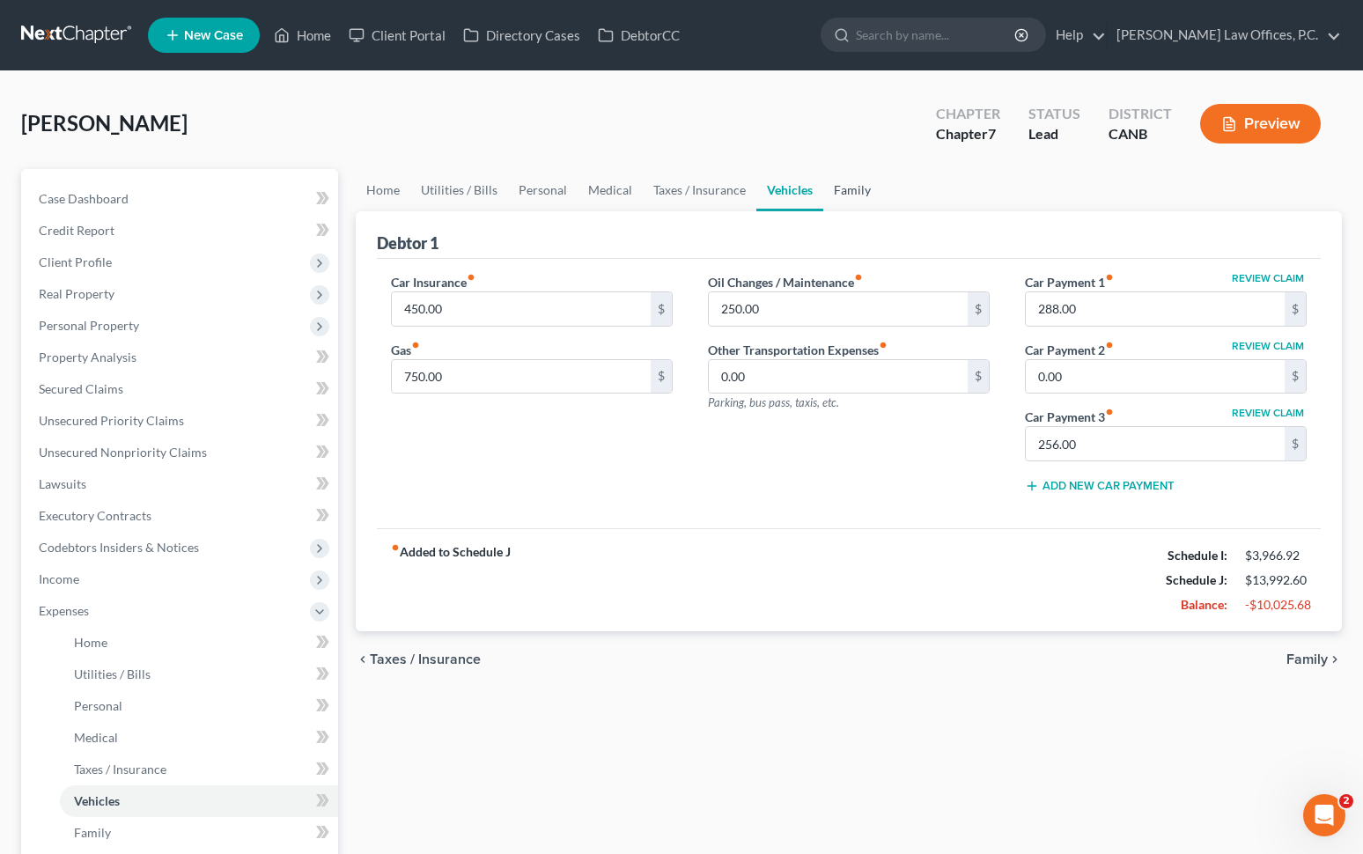
click at [851, 188] on link "Family" at bounding box center [852, 190] width 58 height 42
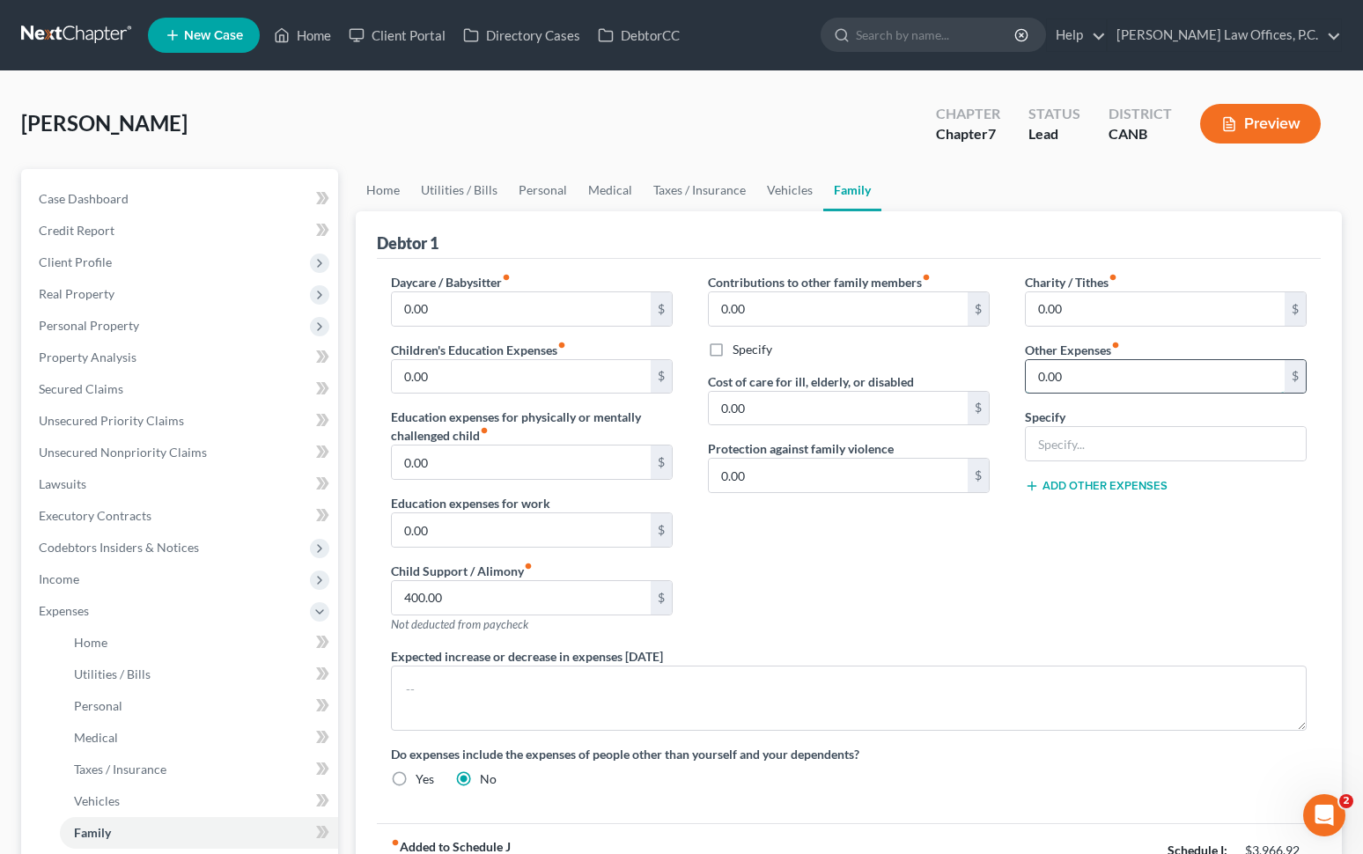
click at [1007, 372] on input "0.00" at bounding box center [1155, 376] width 259 height 33
type input "500"
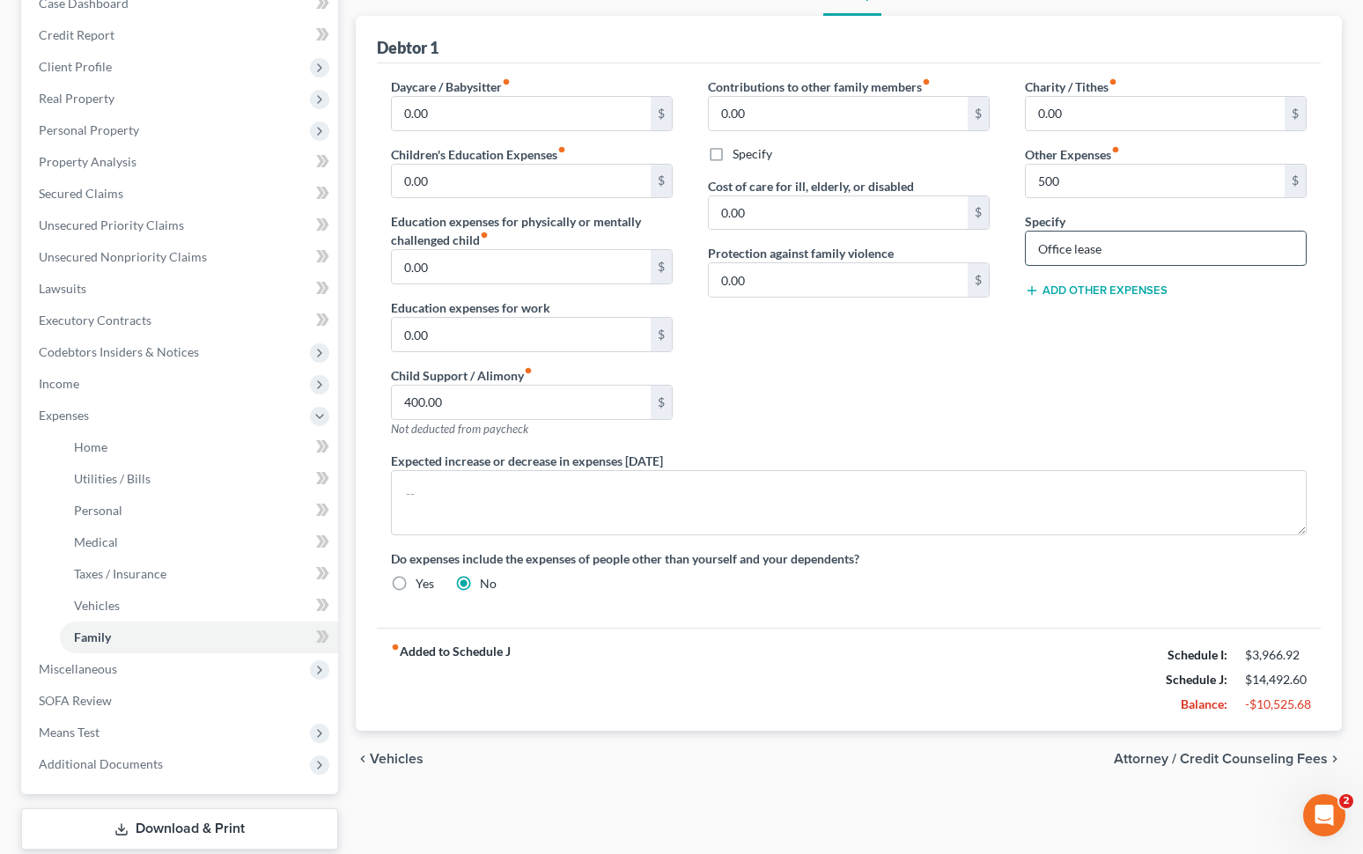
scroll to position [233, 0]
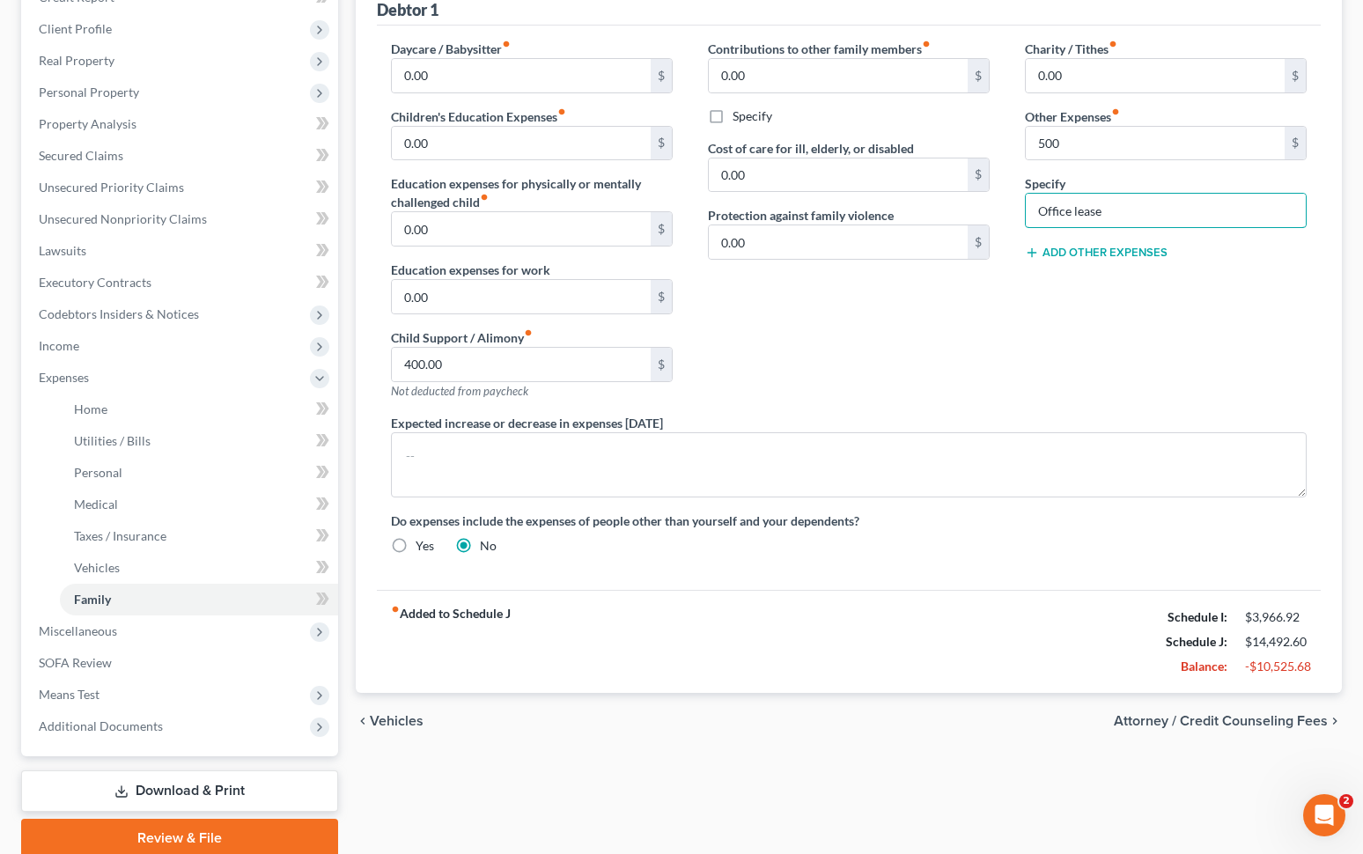
type input "Office lease"
click at [1007, 729] on div "chevron_left Vehicles Attorney / Credit Counseling Fees chevron_right" at bounding box center [849, 721] width 986 height 56
click at [1007, 720] on span "Attorney / Credit Counseling Fees" at bounding box center [1221, 721] width 214 height 14
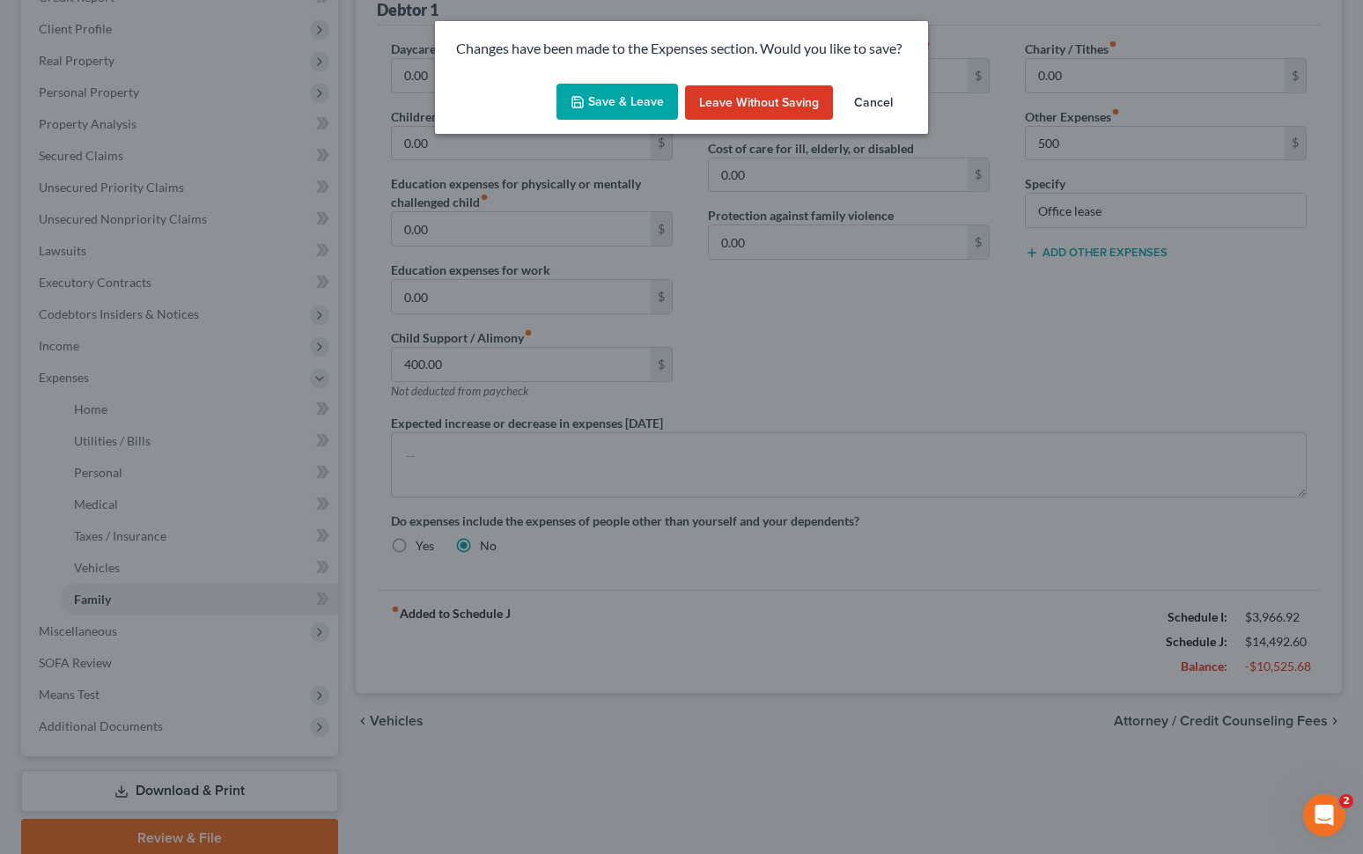
click at [596, 122] on div "Save & Leave Leave without Saving Cancel" at bounding box center [681, 106] width 493 height 58
click at [599, 116] on button "Save & Leave" at bounding box center [617, 102] width 122 height 37
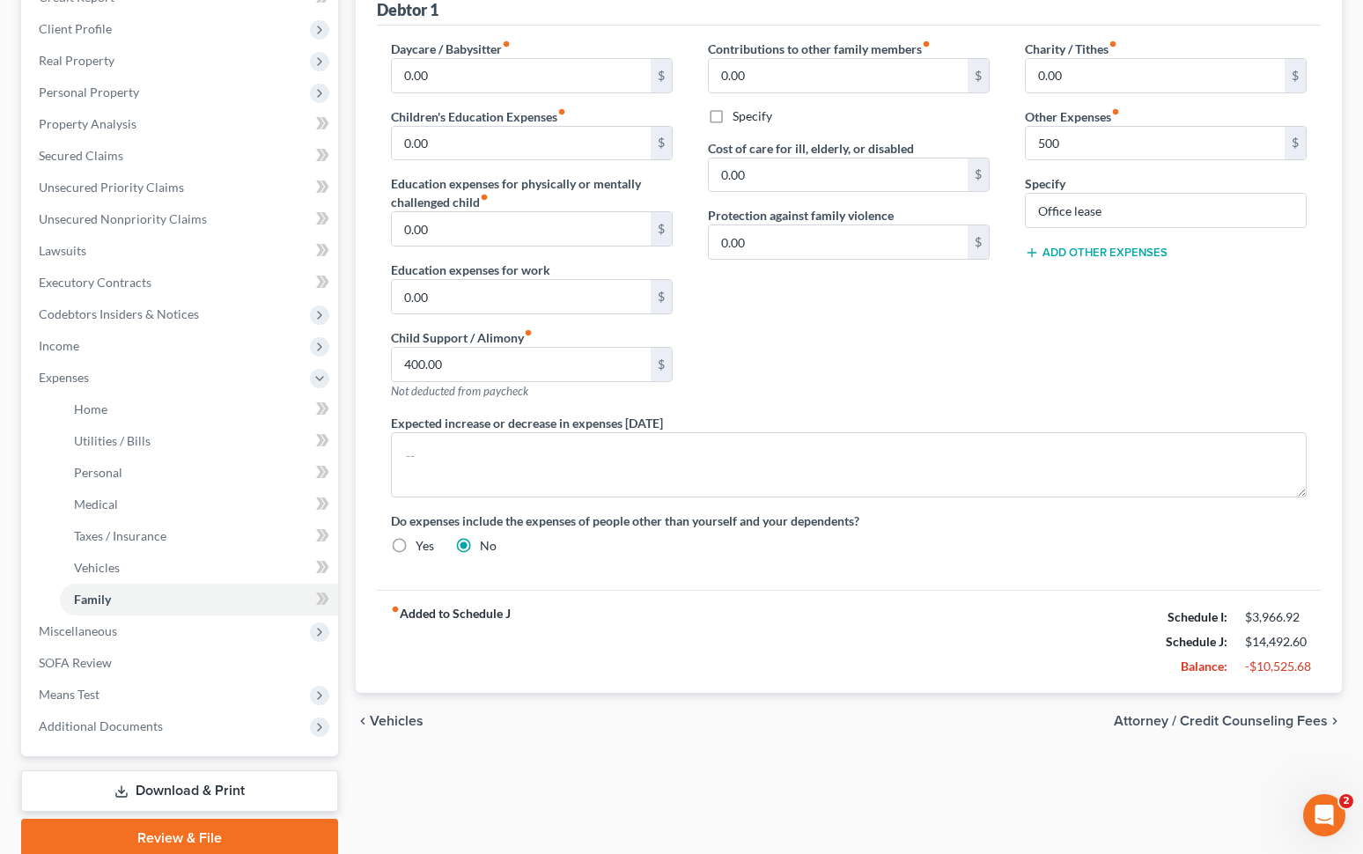
type input "500.00"
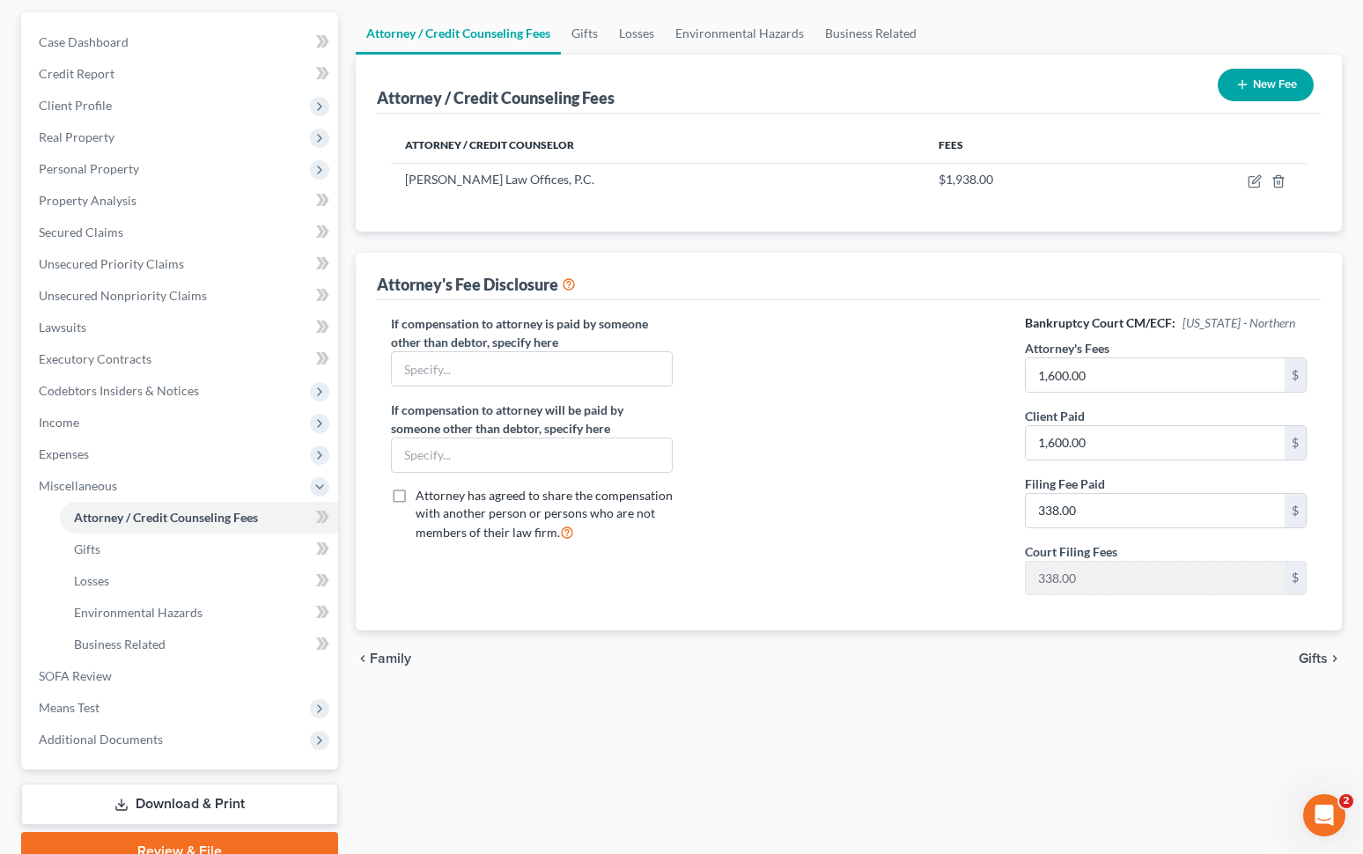
scroll to position [233, 0]
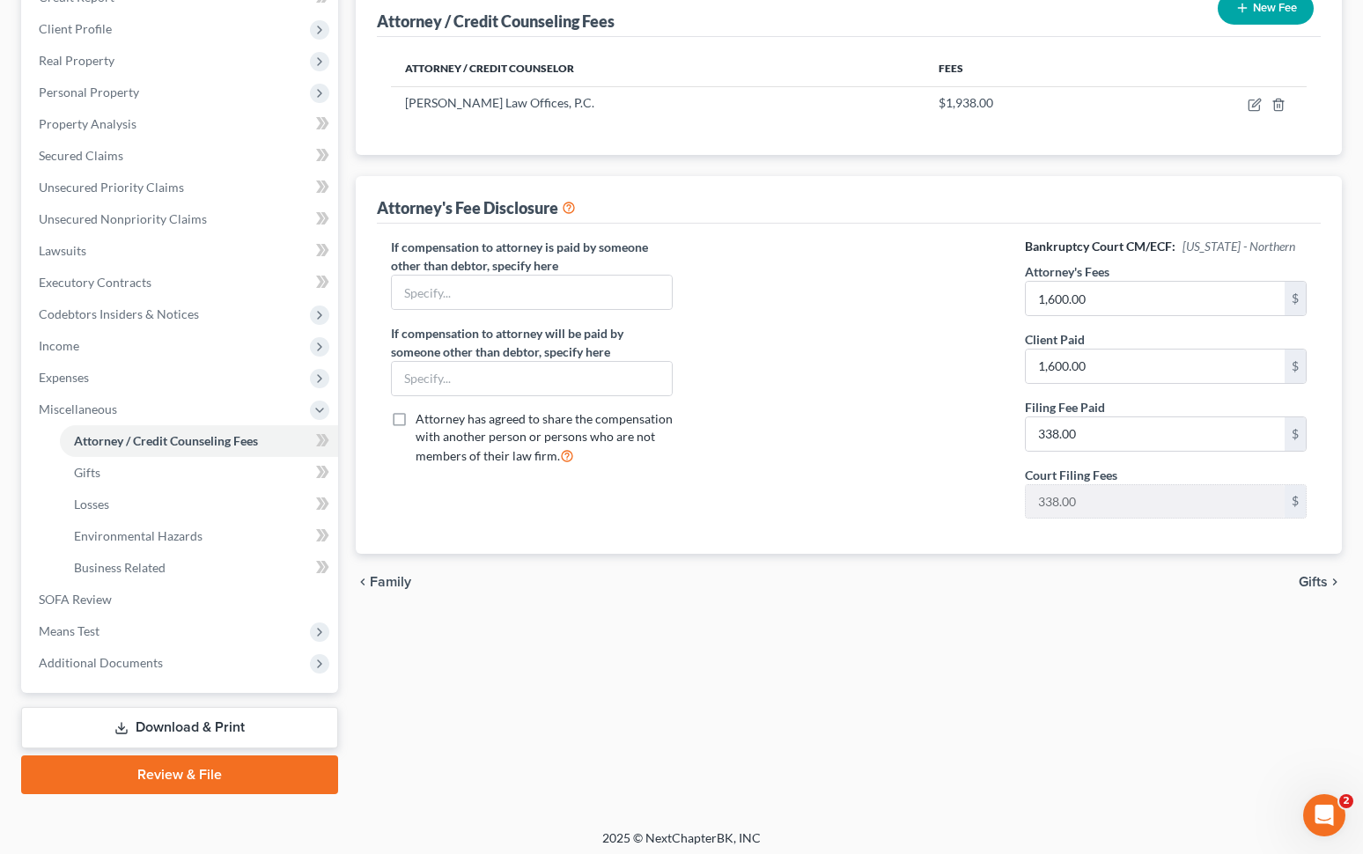
click at [375, 577] on span "Family" at bounding box center [390, 582] width 41 height 14
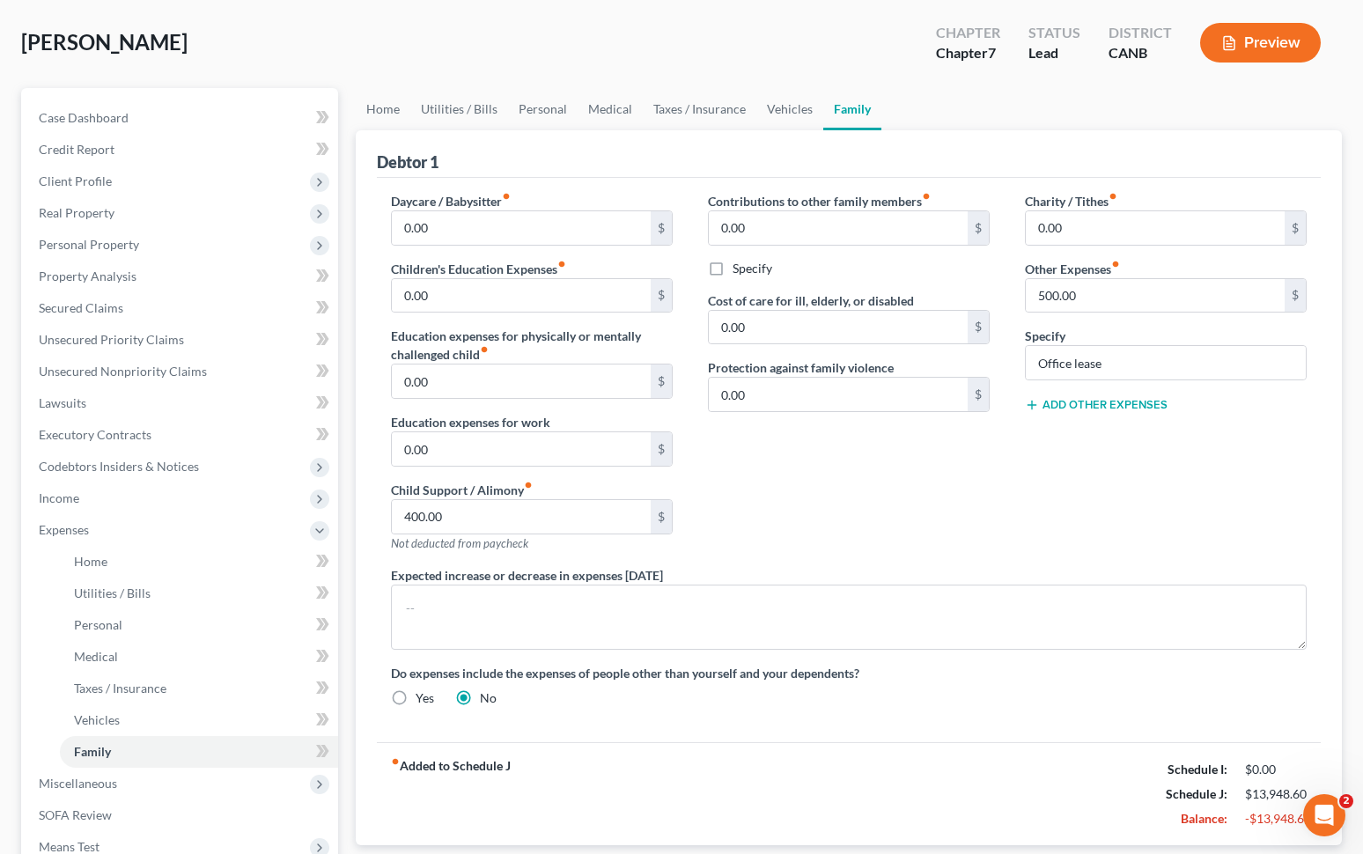
scroll to position [72, 0]
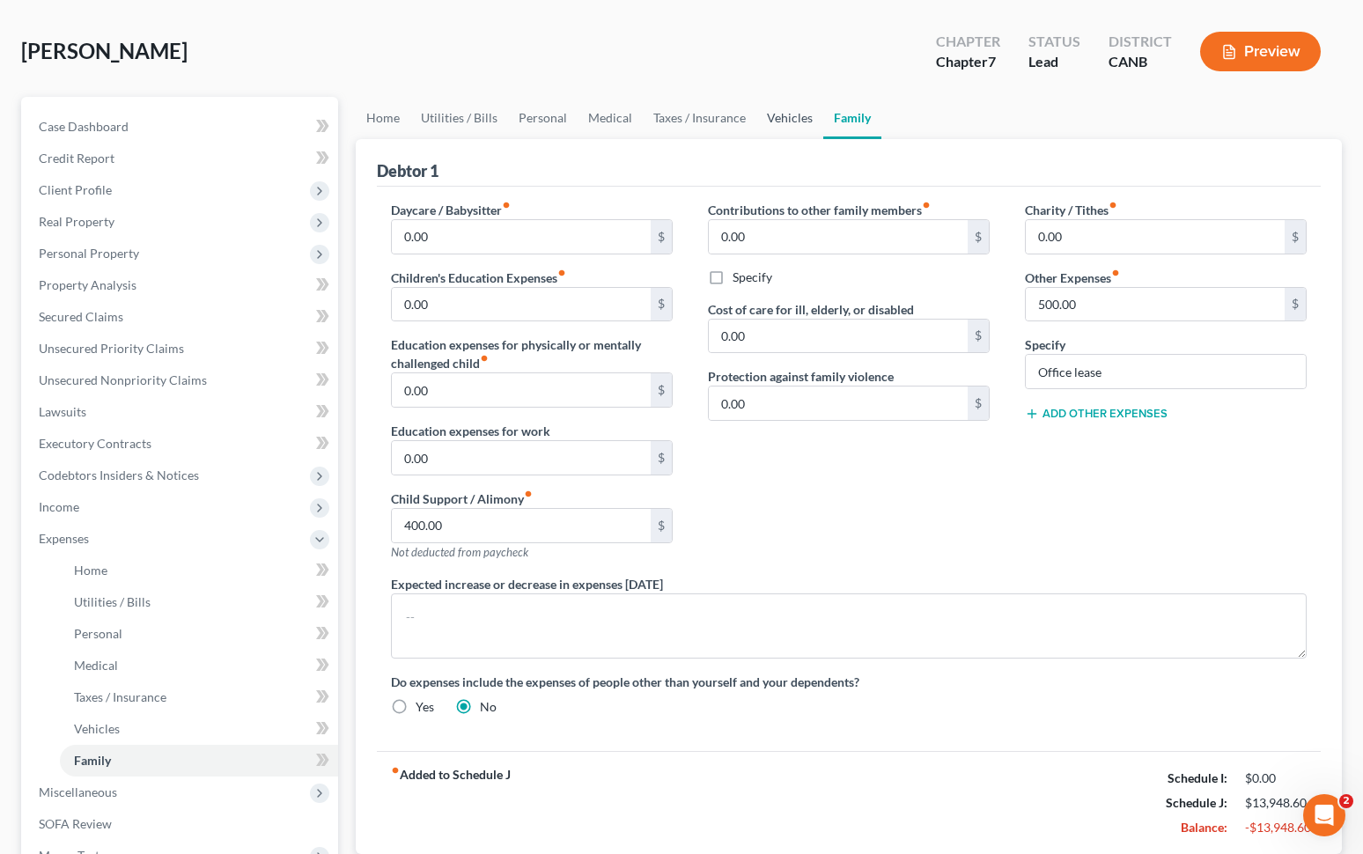
click at [772, 120] on link "Vehicles" at bounding box center [789, 118] width 67 height 42
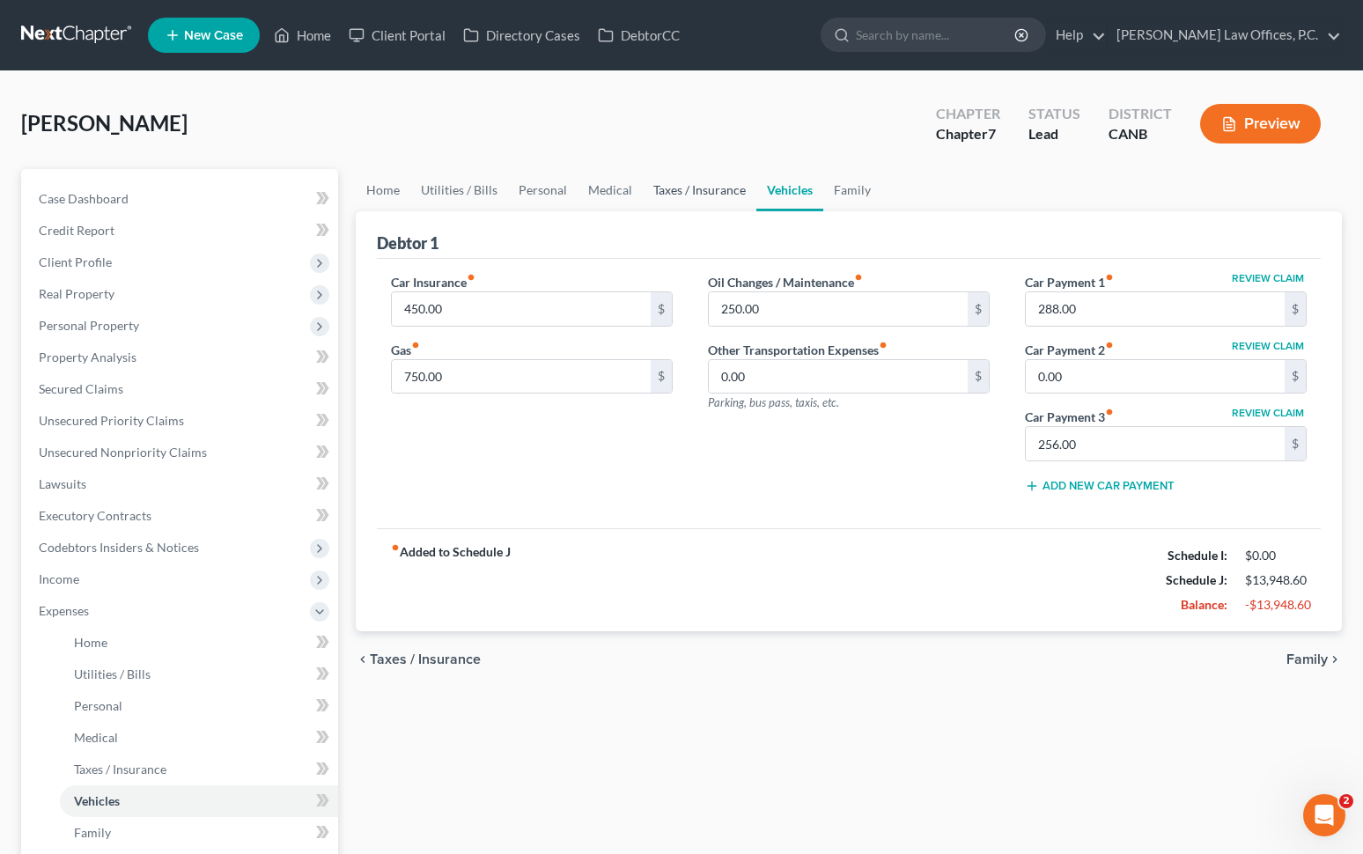
click at [702, 198] on link "Taxes / Insurance" at bounding box center [700, 190] width 114 height 42
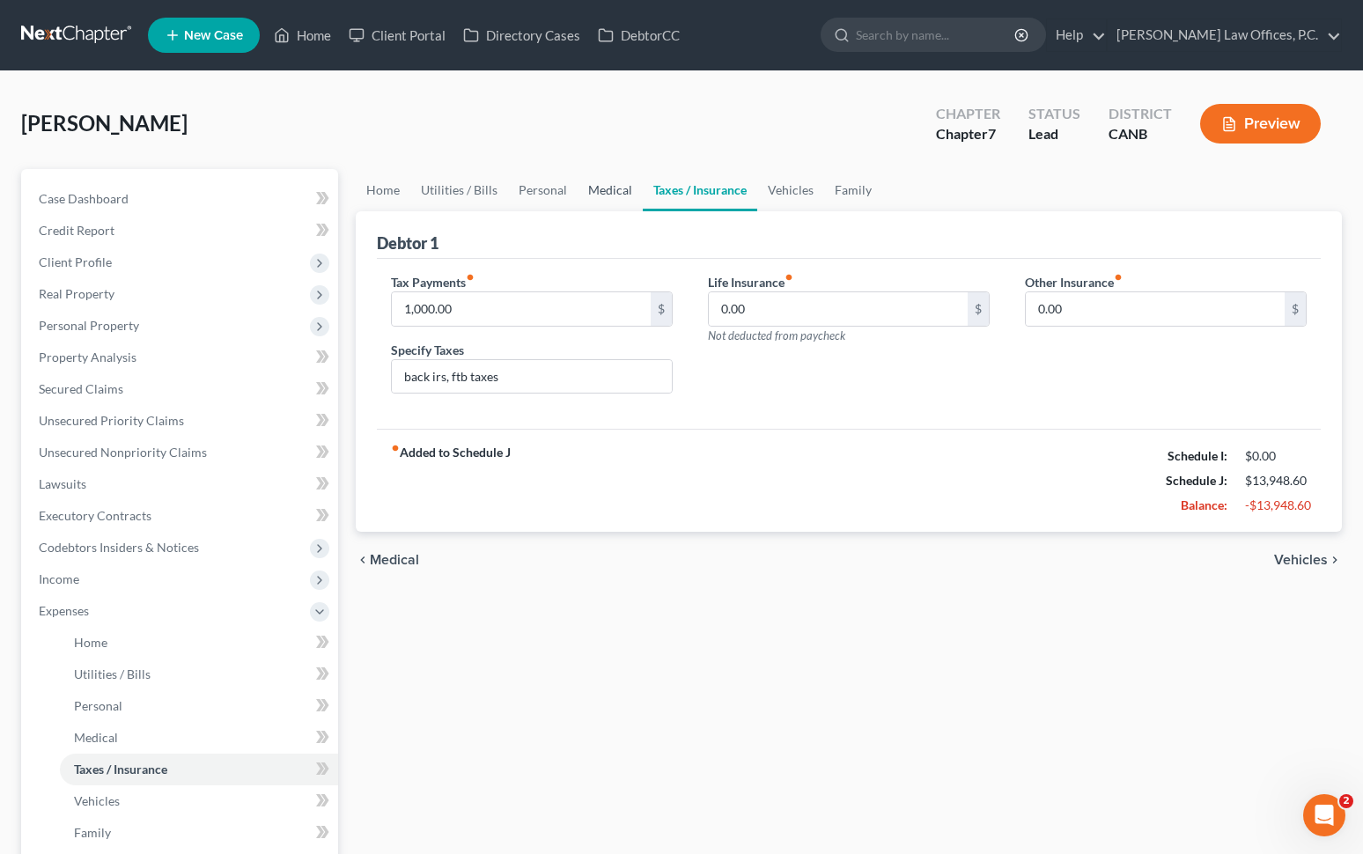
click at [583, 195] on link "Medical" at bounding box center [610, 190] width 65 height 42
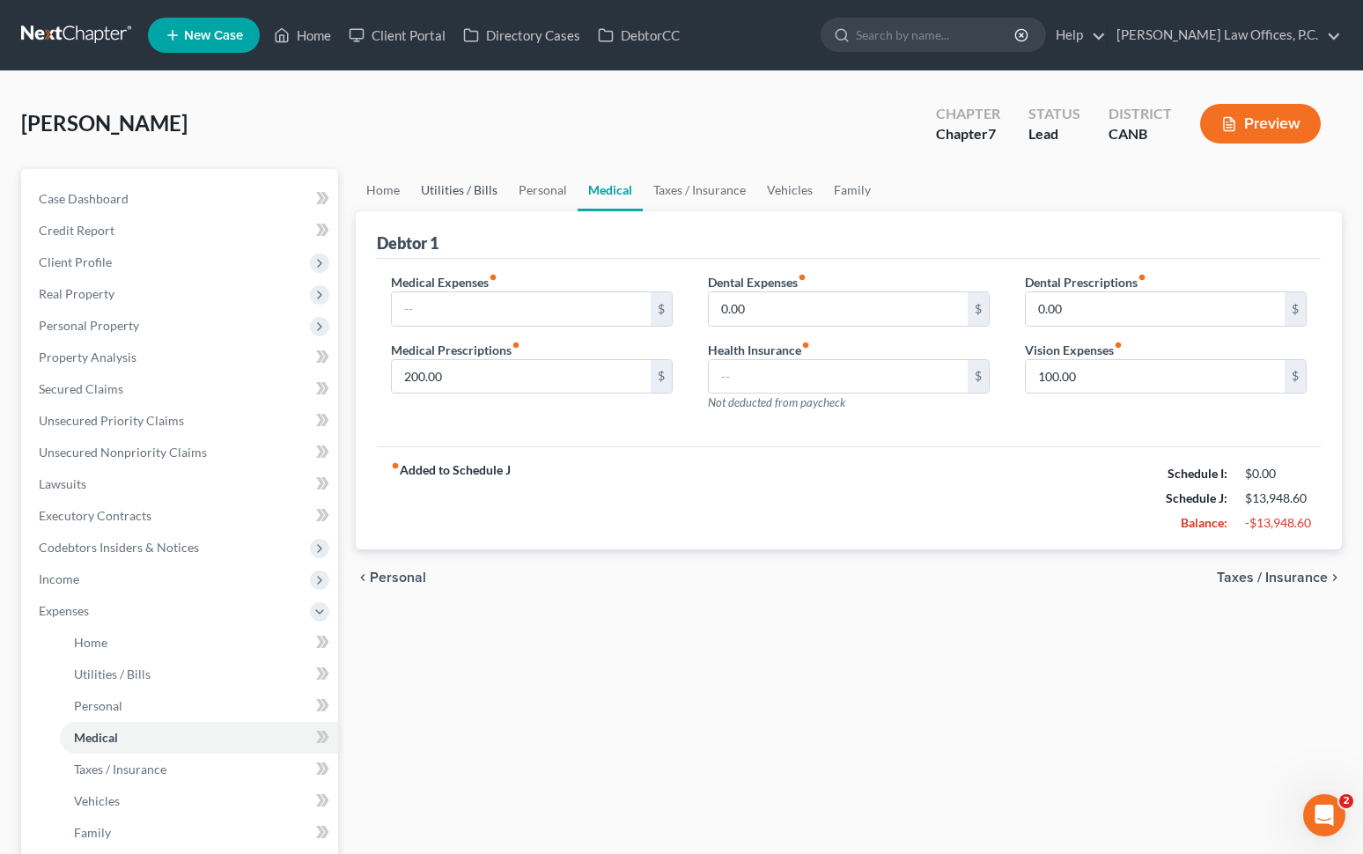
click at [502, 193] on link "Utilities / Bills" at bounding box center [459, 190] width 98 height 42
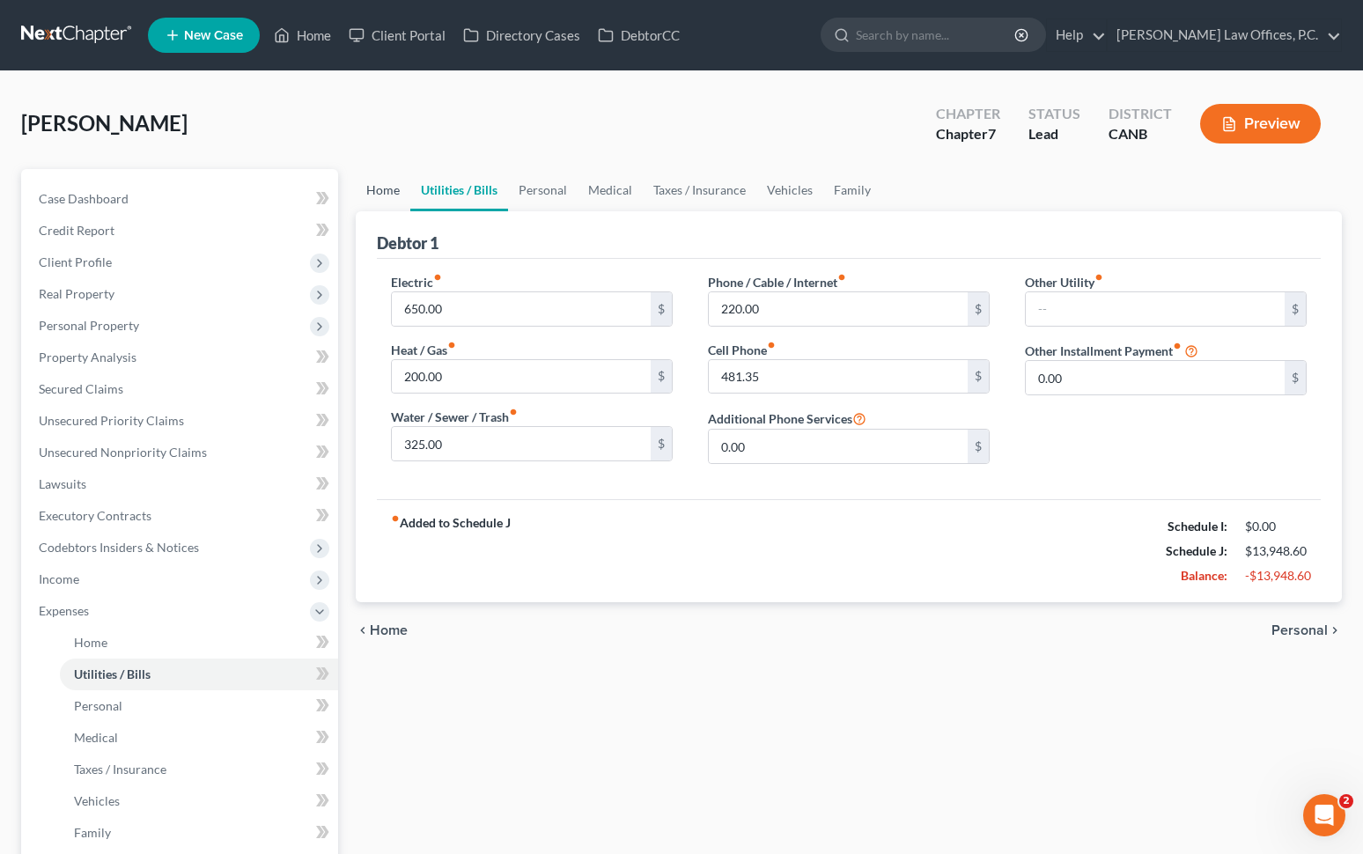
click at [389, 188] on link "Home" at bounding box center [383, 190] width 55 height 42
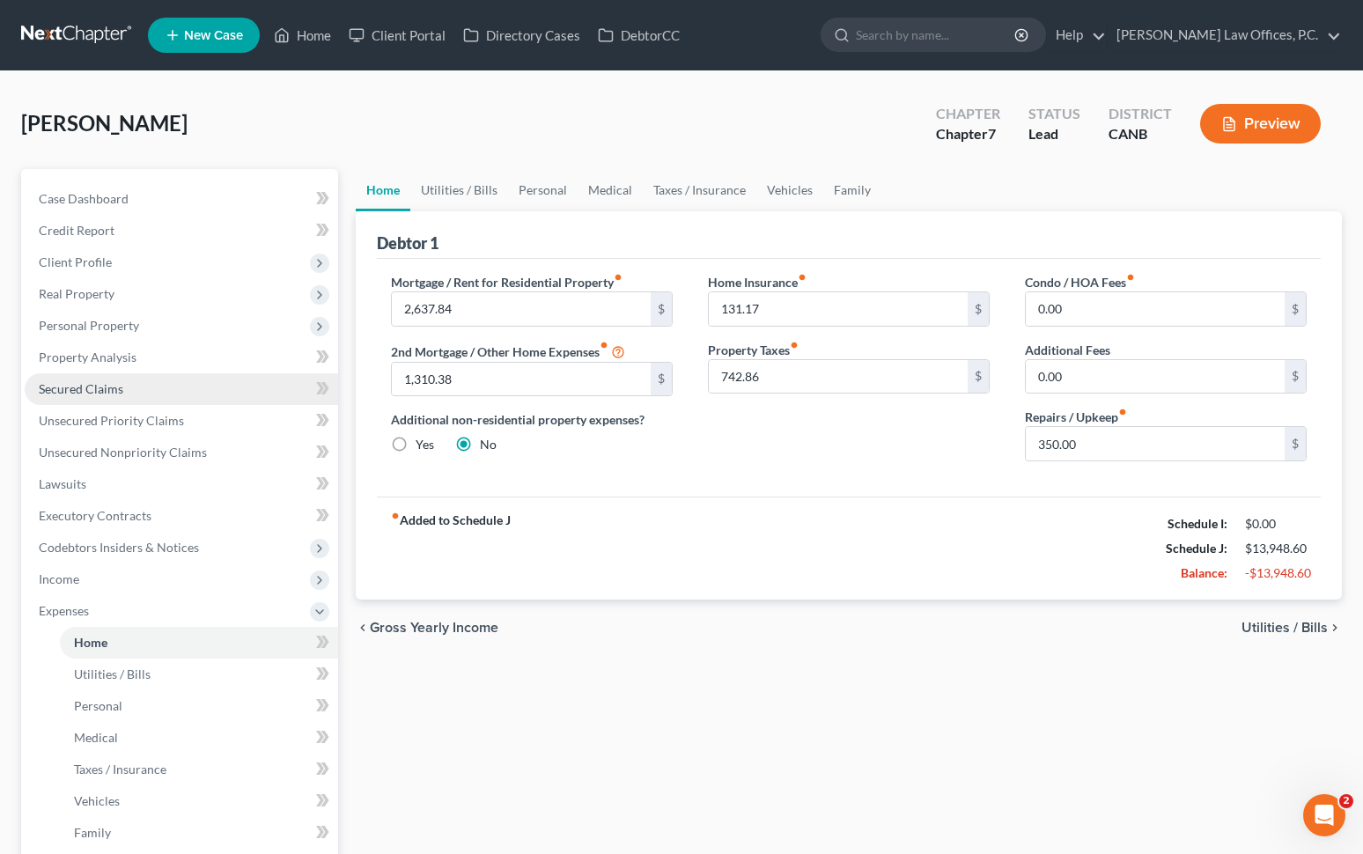
click at [247, 391] on link "Secured Claims" at bounding box center [181, 389] width 313 height 32
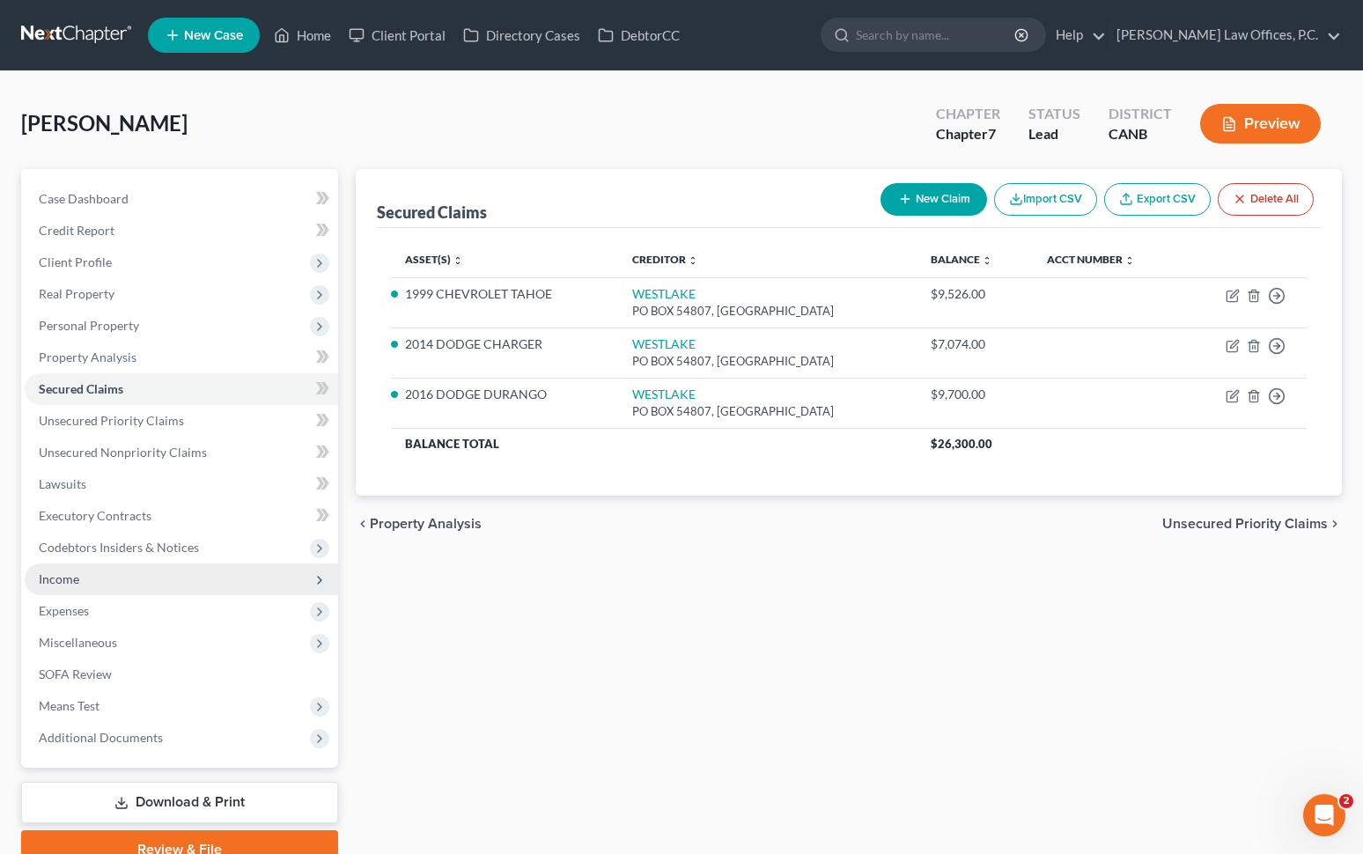
click at [151, 584] on span "Income" at bounding box center [181, 579] width 313 height 32
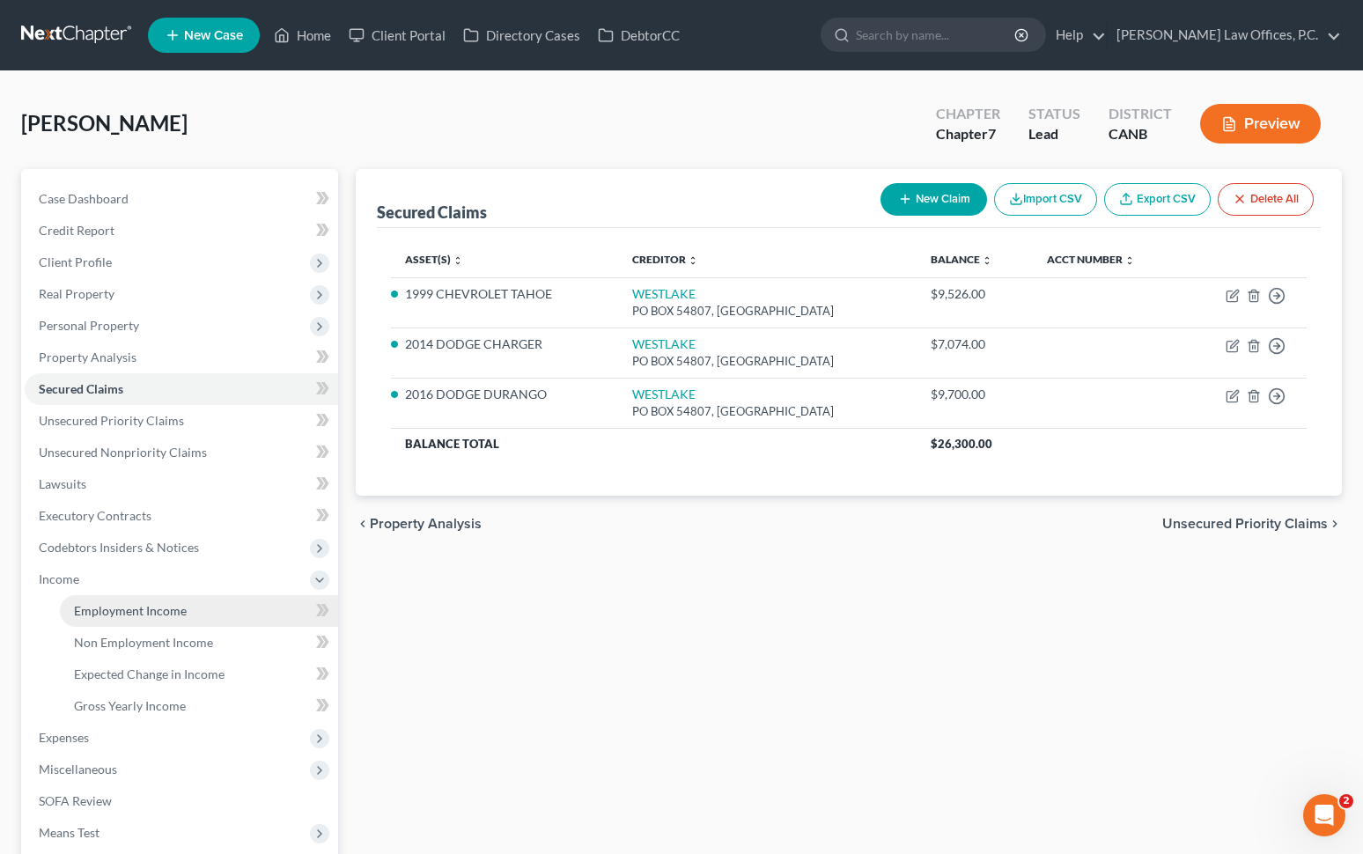
click at [171, 608] on span "Employment Income" at bounding box center [130, 610] width 113 height 15
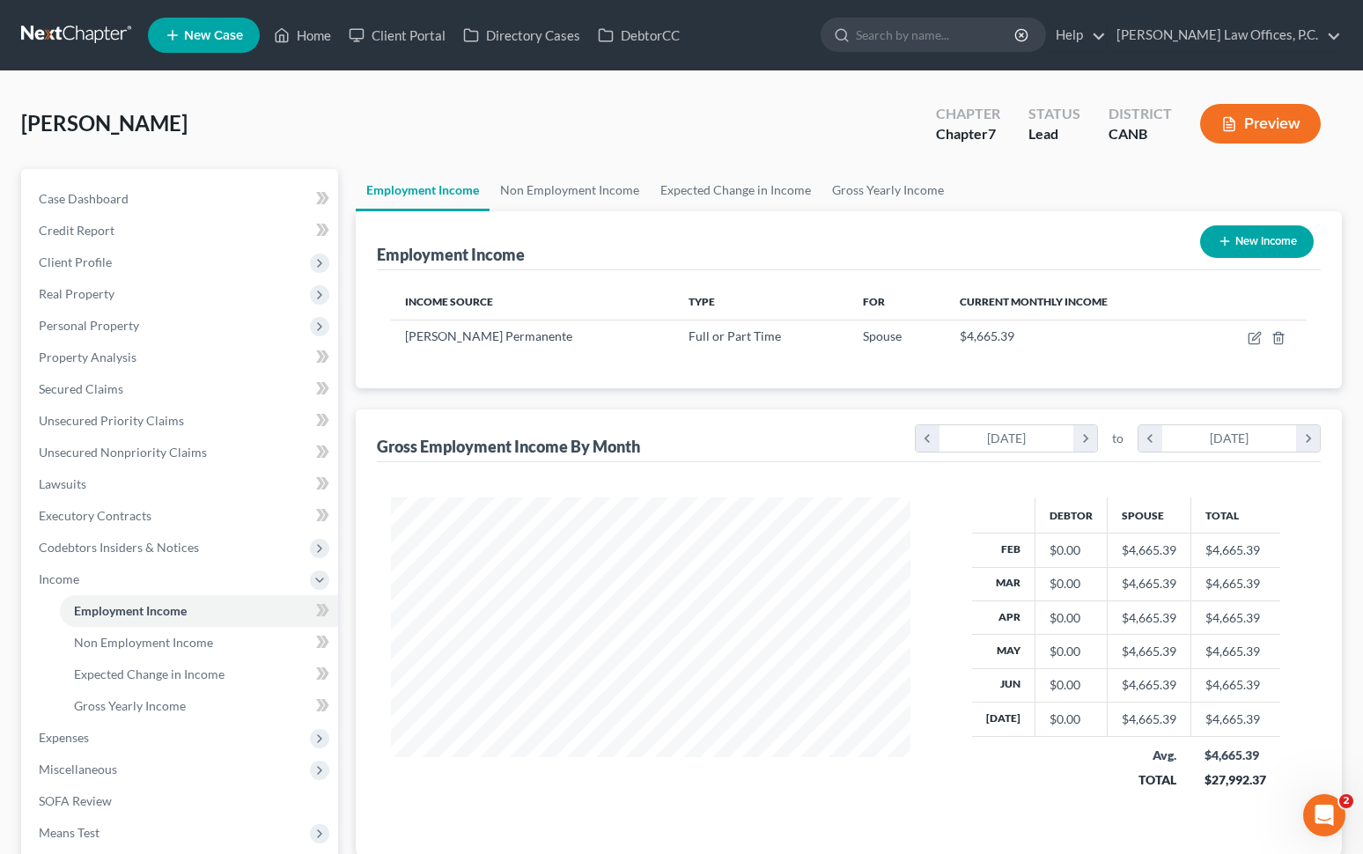
scroll to position [315, 555]
click at [120, 747] on span "Expenses" at bounding box center [181, 738] width 313 height 32
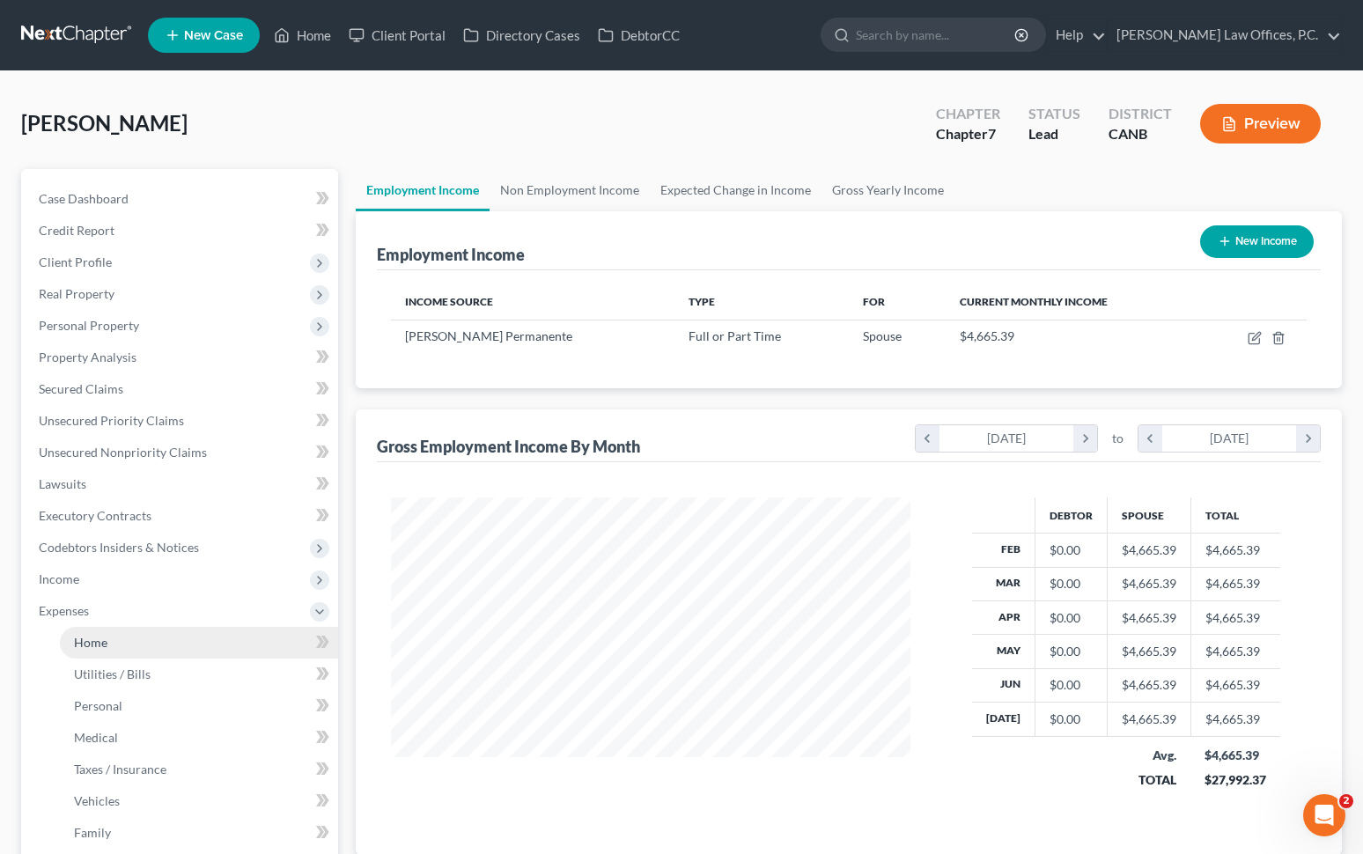
click at [188, 648] on link "Home" at bounding box center [199, 643] width 278 height 32
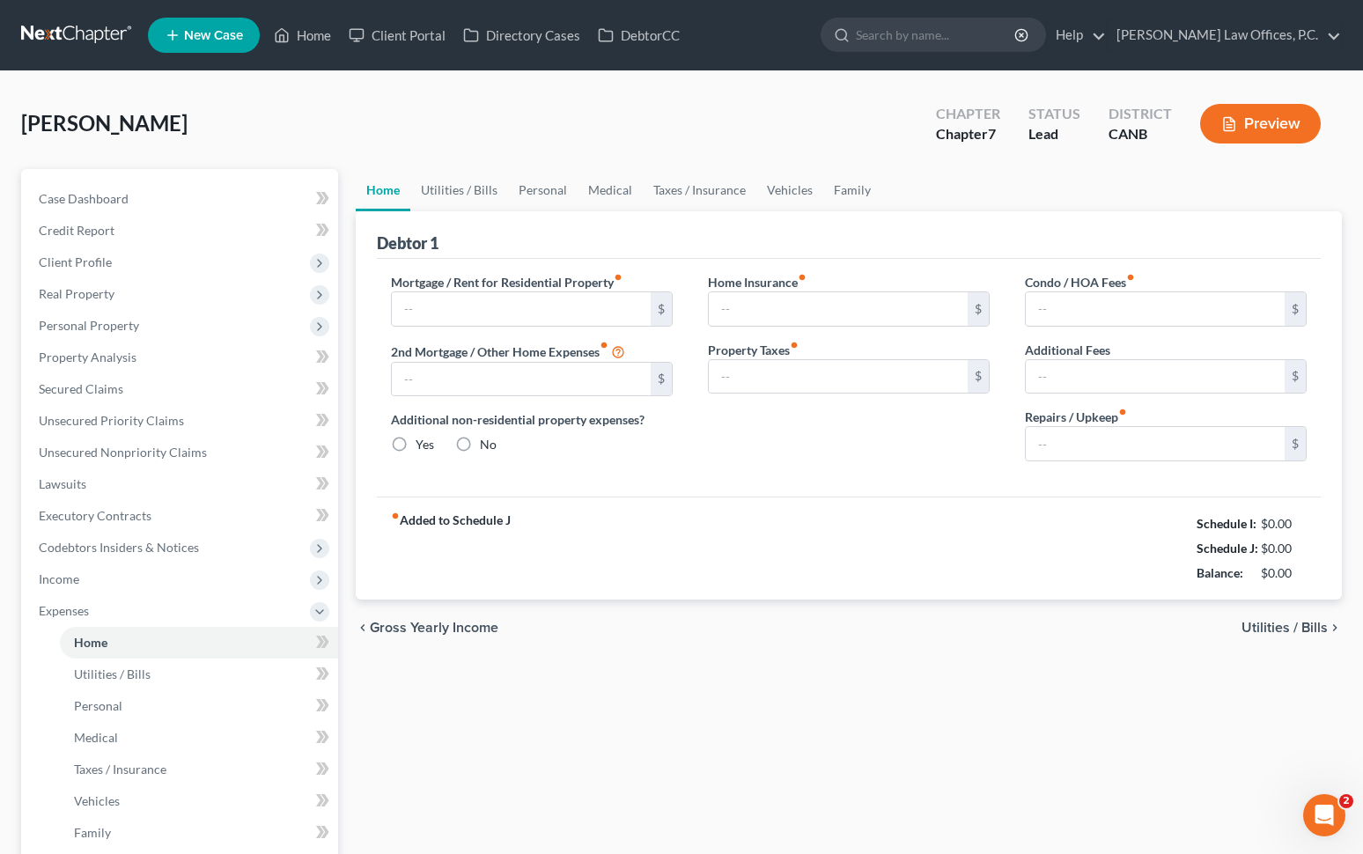
type input "2,637.84"
type input "1,310.38"
radio input "true"
type input "131.17"
type input "742.86"
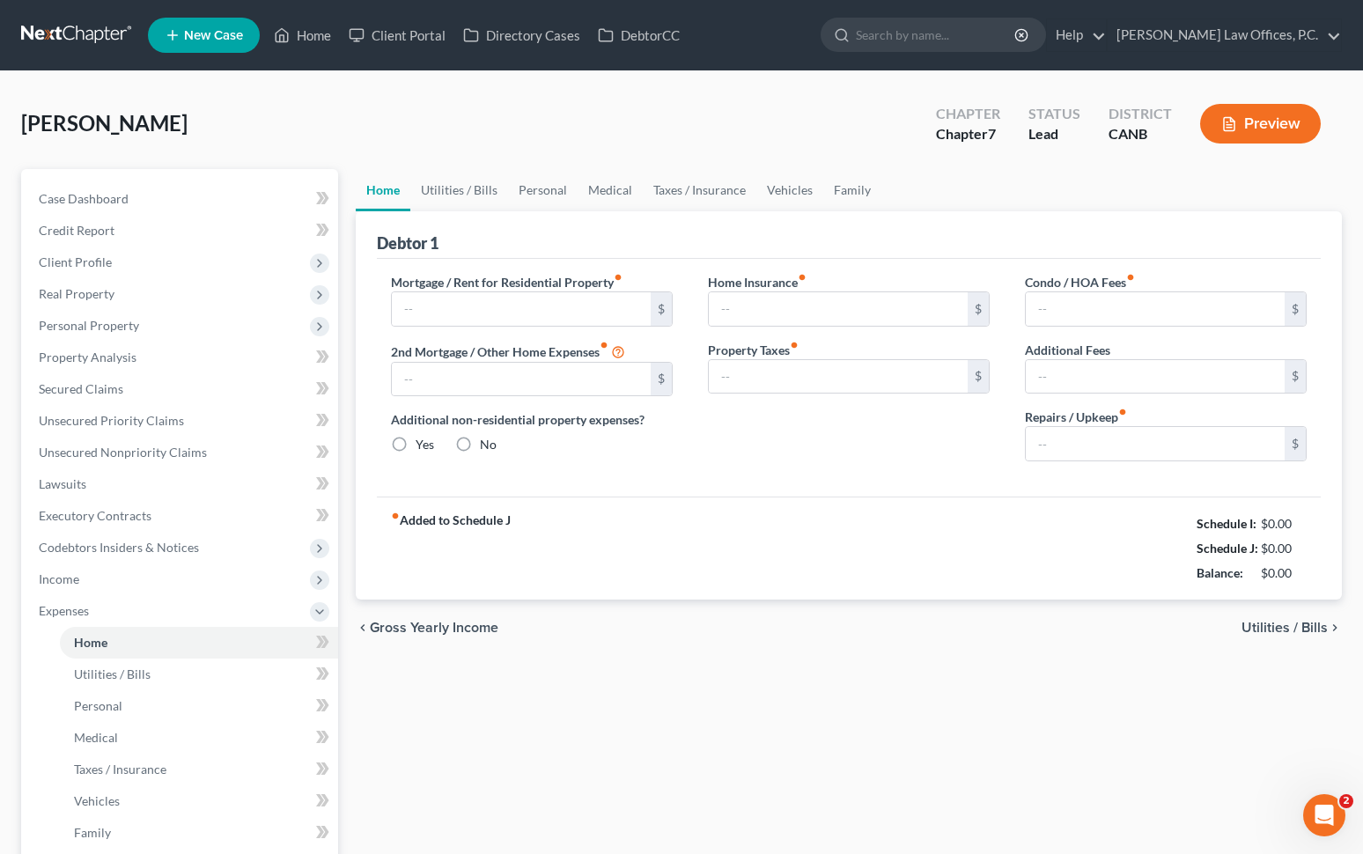
type input "0.00"
type input "350.00"
click at [537, 307] on input "2,637.84" at bounding box center [521, 308] width 259 height 33
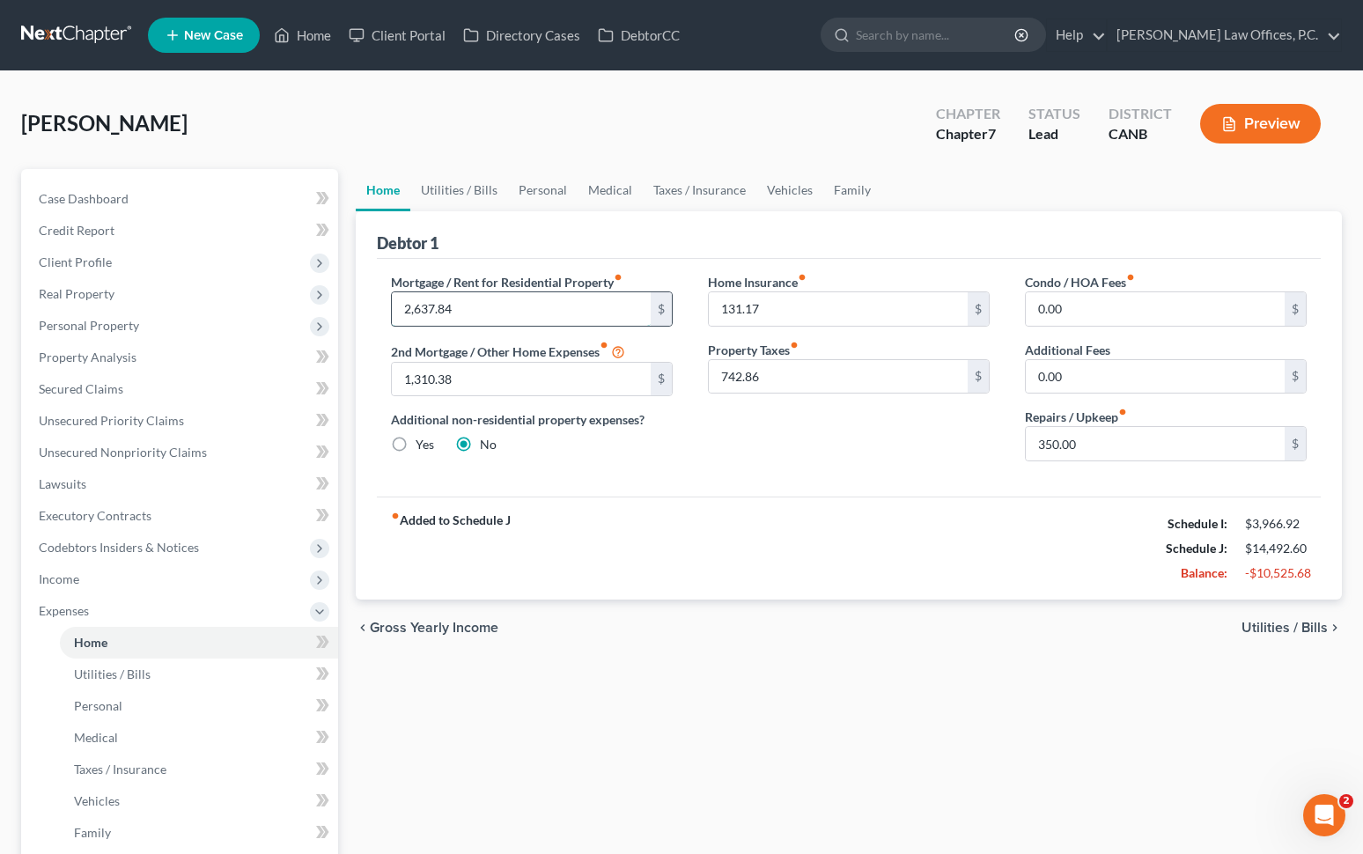
click at [537, 307] on input "2,637.84" at bounding box center [521, 308] width 259 height 33
type input "3"
type input "350"
click at [818, 313] on input "131.17" at bounding box center [838, 308] width 259 height 33
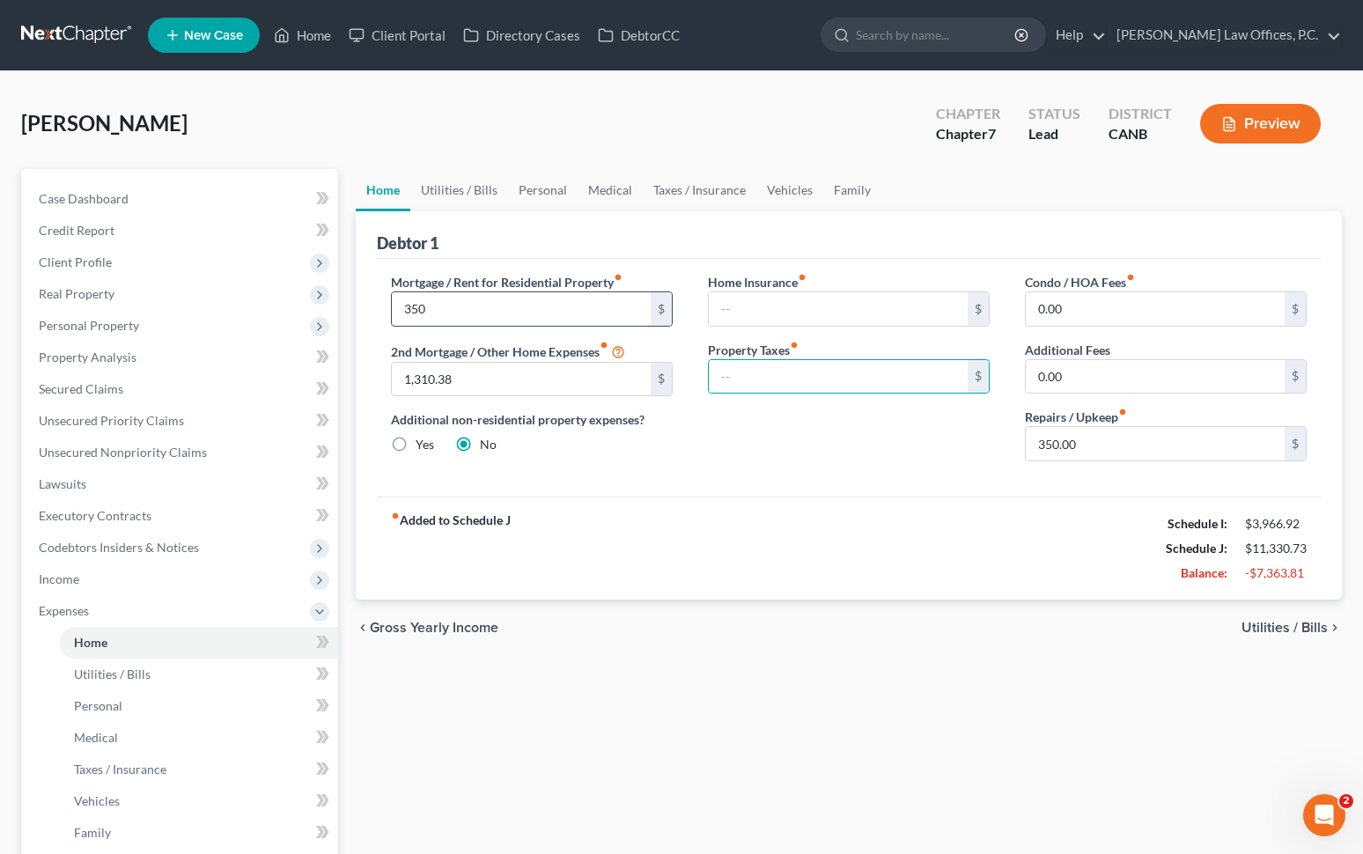
click at [547, 318] on input "350" at bounding box center [521, 308] width 259 height 33
type input "3,500"
click at [756, 422] on div "Home Insurance fiber_manual_record $ Property Taxes fiber_manual_record $" at bounding box center [848, 374] width 317 height 203
click at [474, 187] on link "Utilities / Bills" at bounding box center [459, 190] width 98 height 42
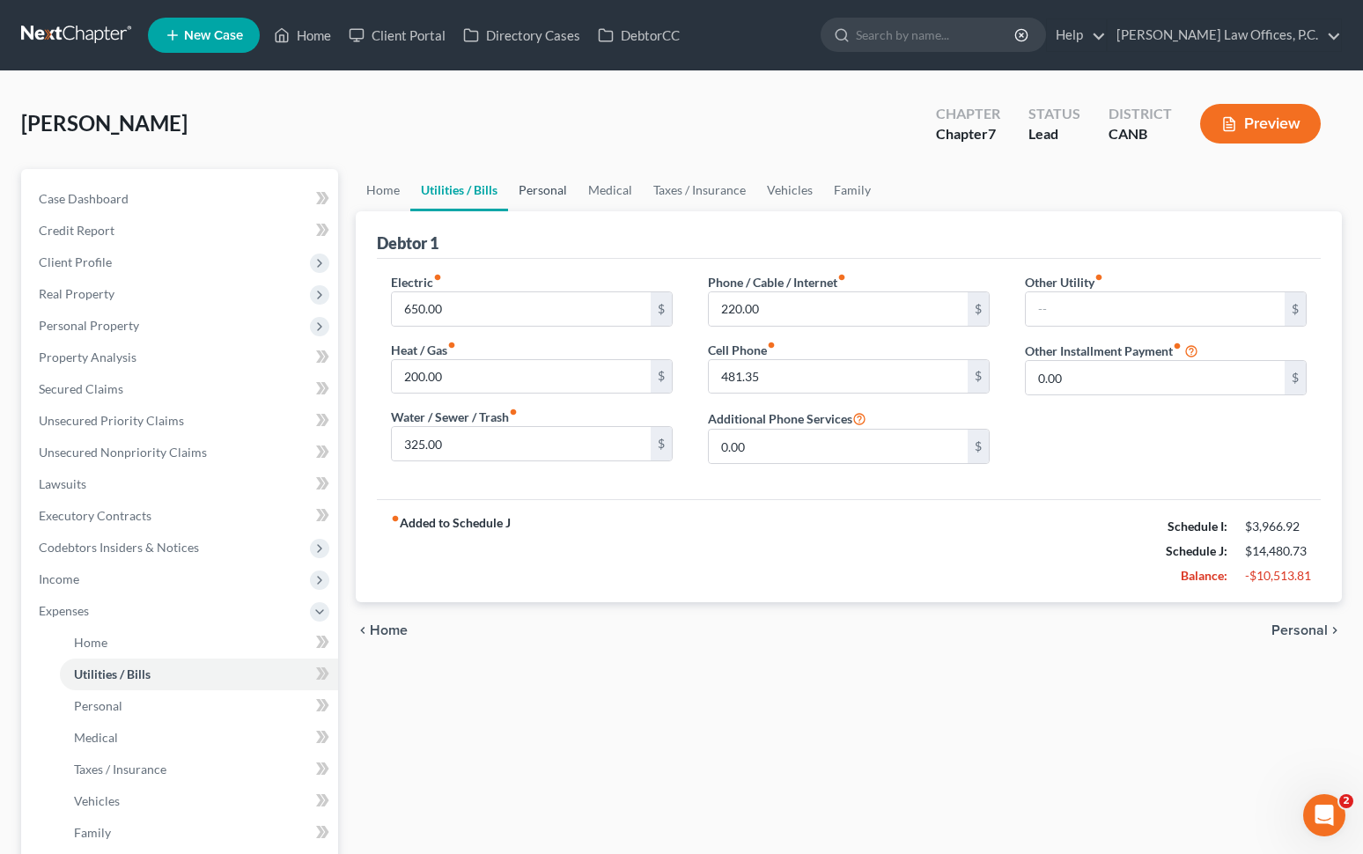
click at [551, 182] on link "Personal" at bounding box center [543, 190] width 70 height 42
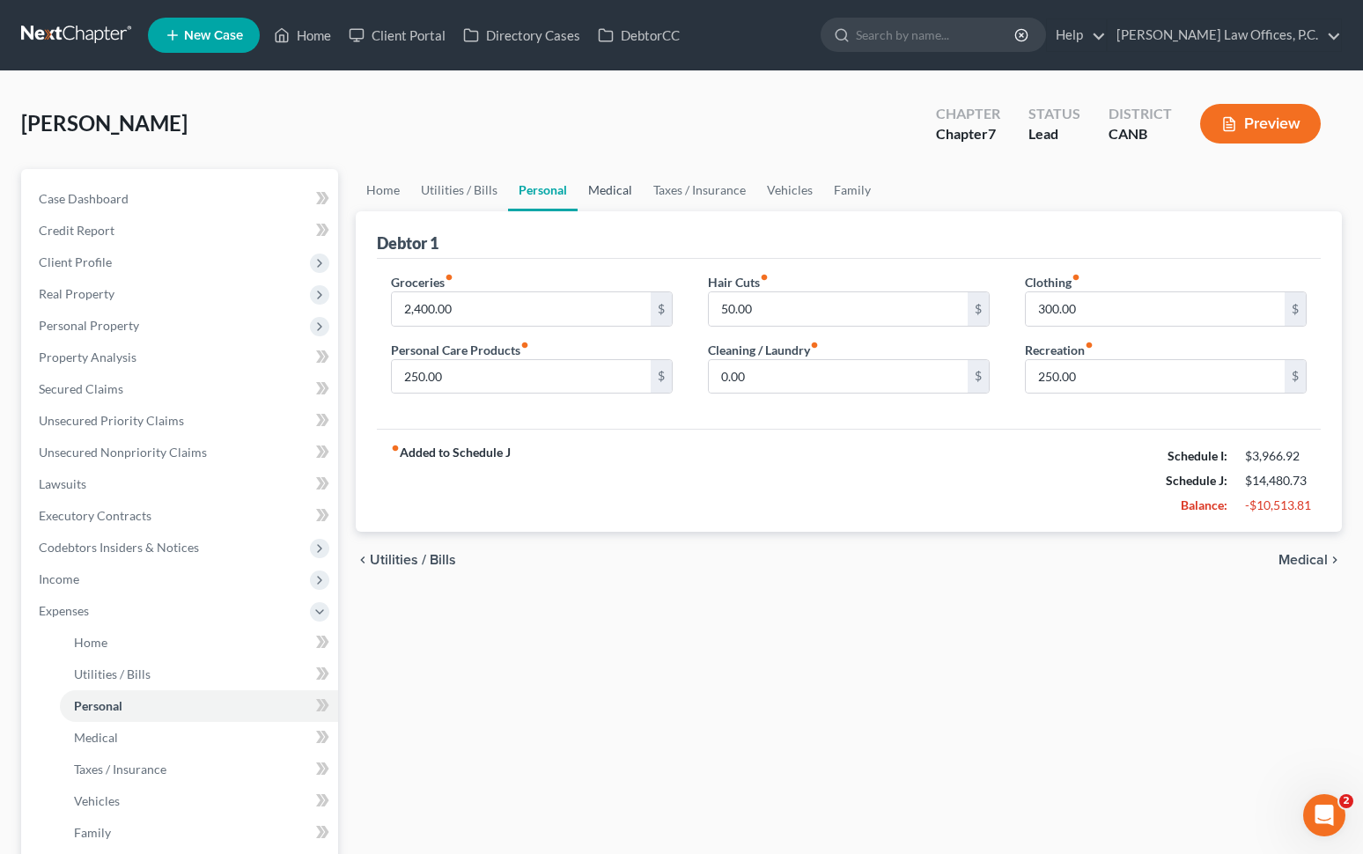
click at [603, 190] on link "Medical" at bounding box center [610, 190] width 65 height 42
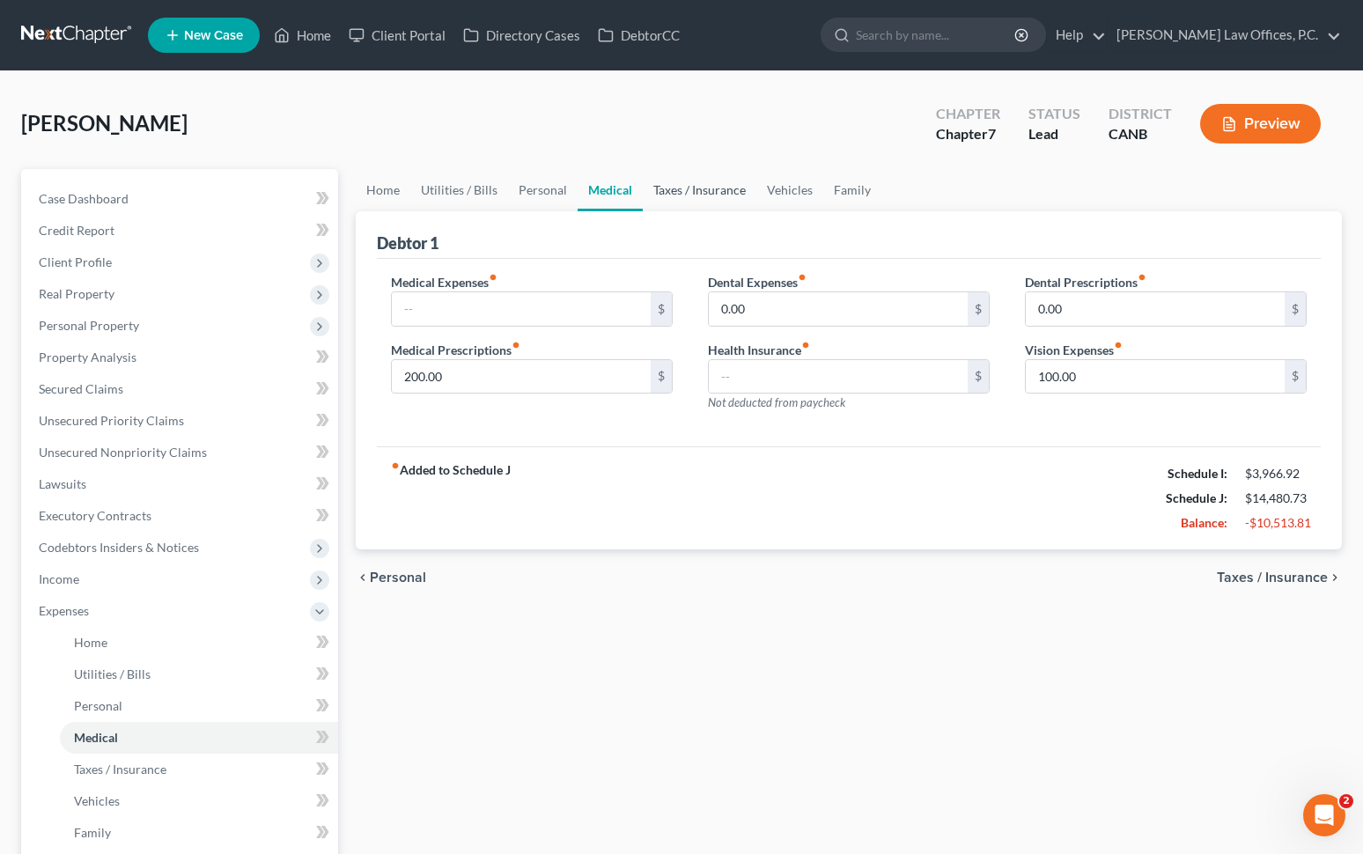
click at [661, 195] on link "Taxes / Insurance" at bounding box center [700, 190] width 114 height 42
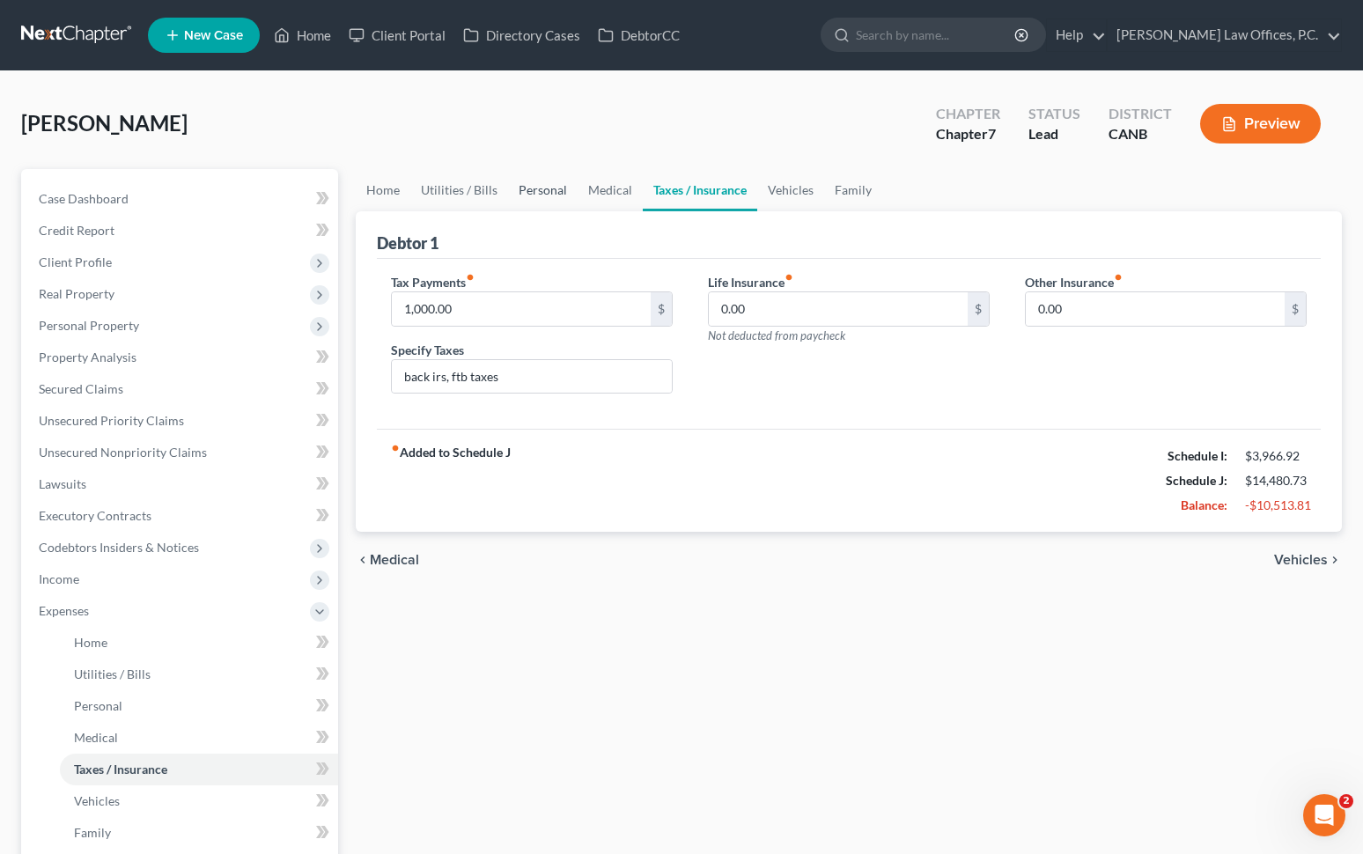
click at [555, 191] on link "Personal" at bounding box center [543, 190] width 70 height 42
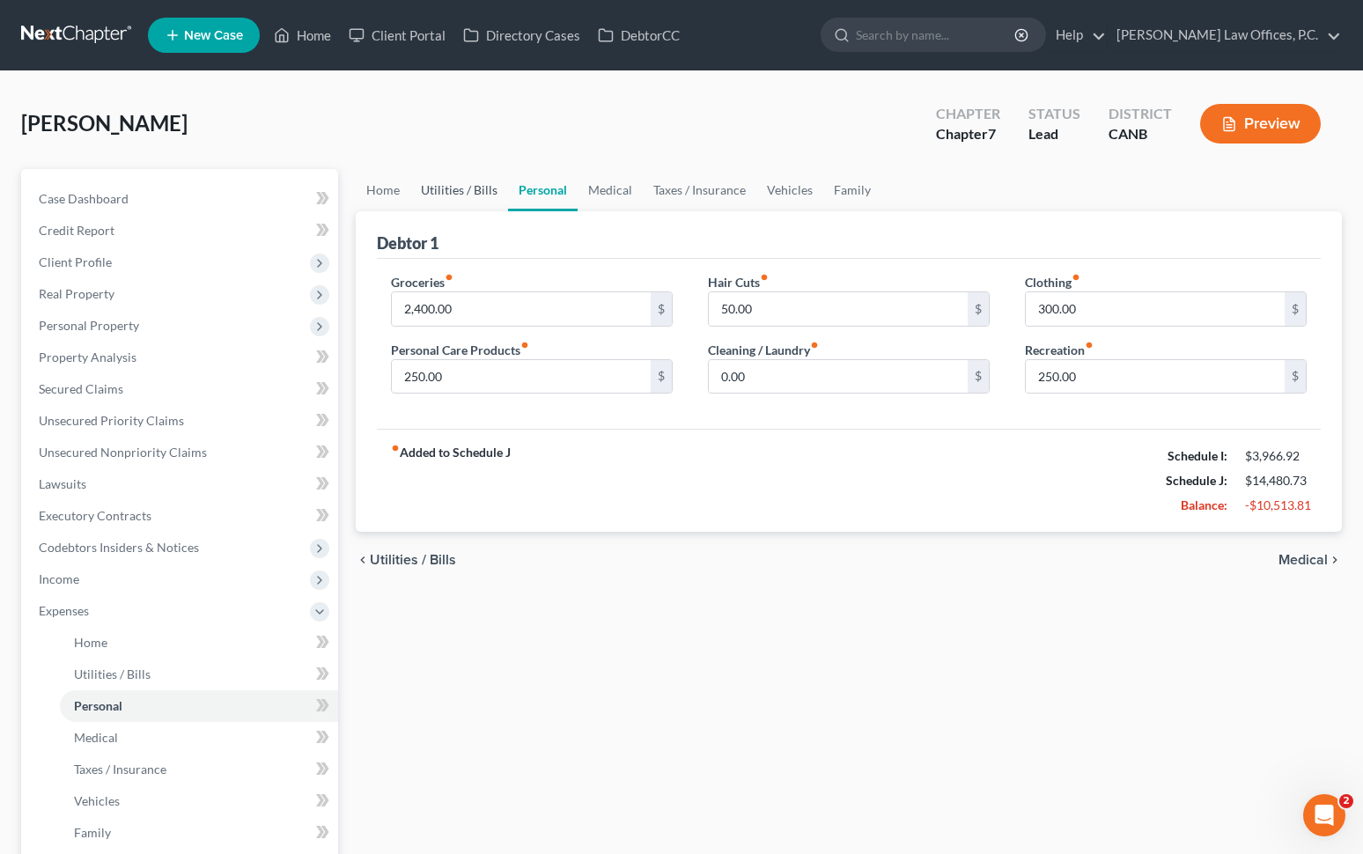
click at [463, 201] on link "Utilities / Bills" at bounding box center [459, 190] width 98 height 42
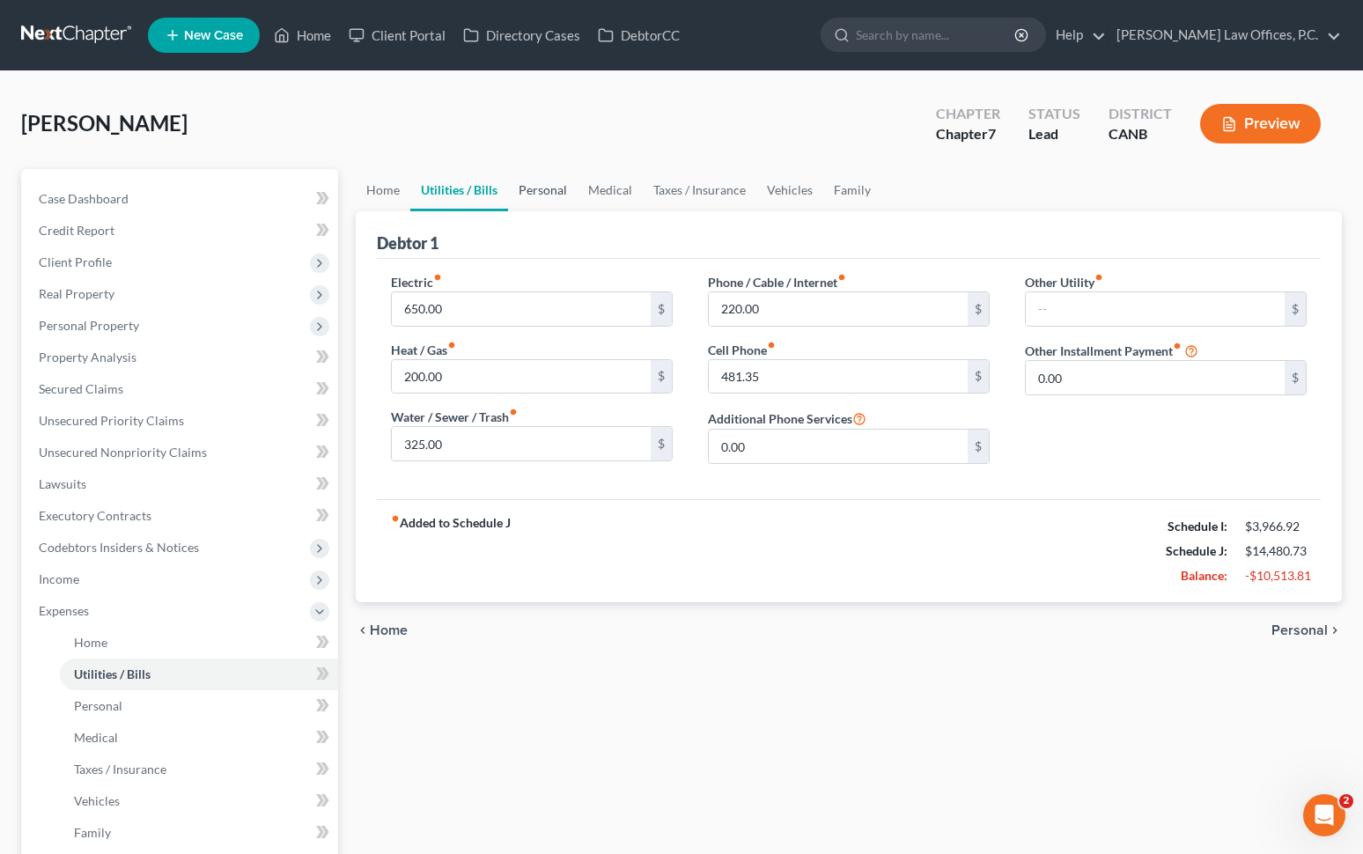
click at [541, 181] on link "Personal" at bounding box center [543, 190] width 70 height 42
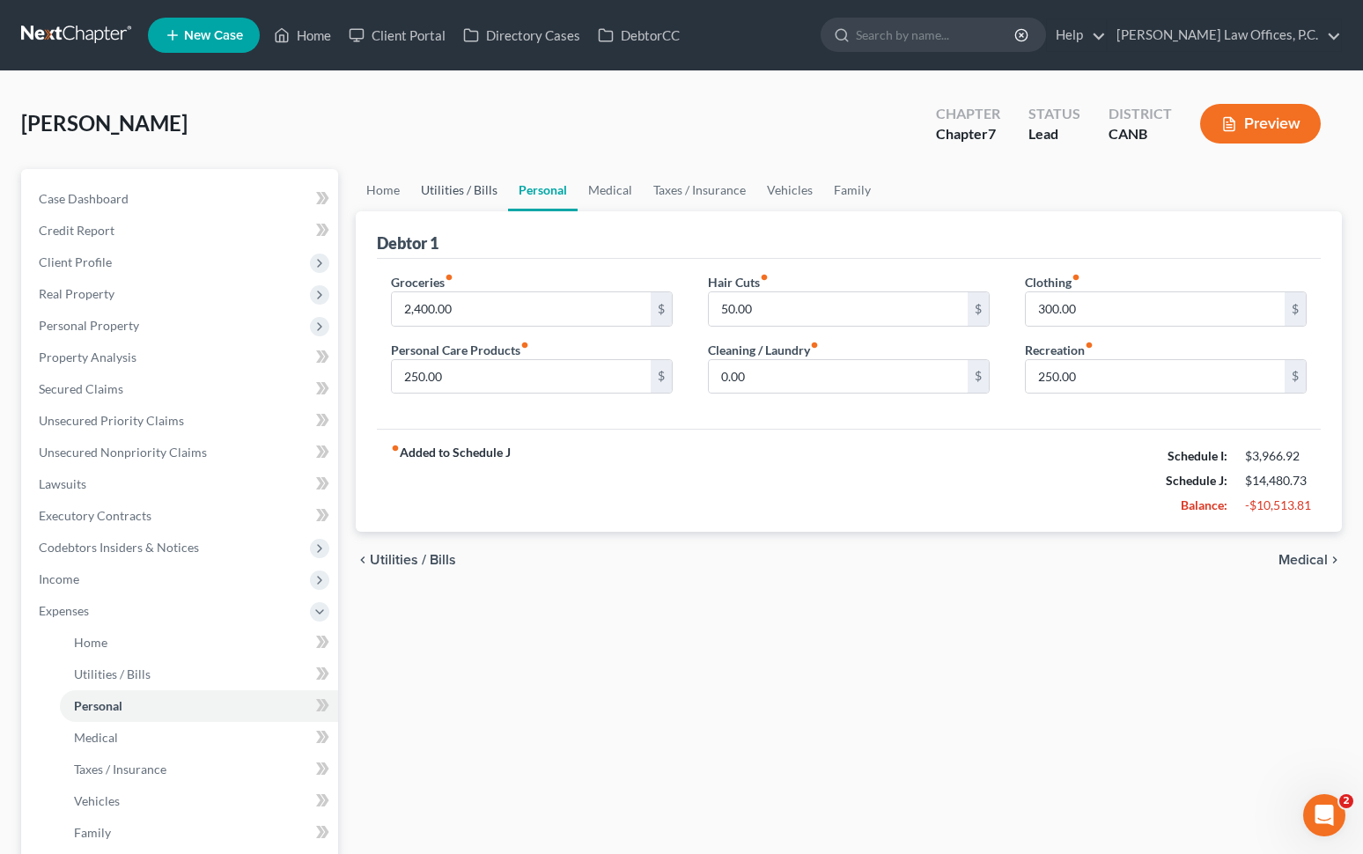
click at [476, 187] on link "Utilities / Bills" at bounding box center [459, 190] width 98 height 42
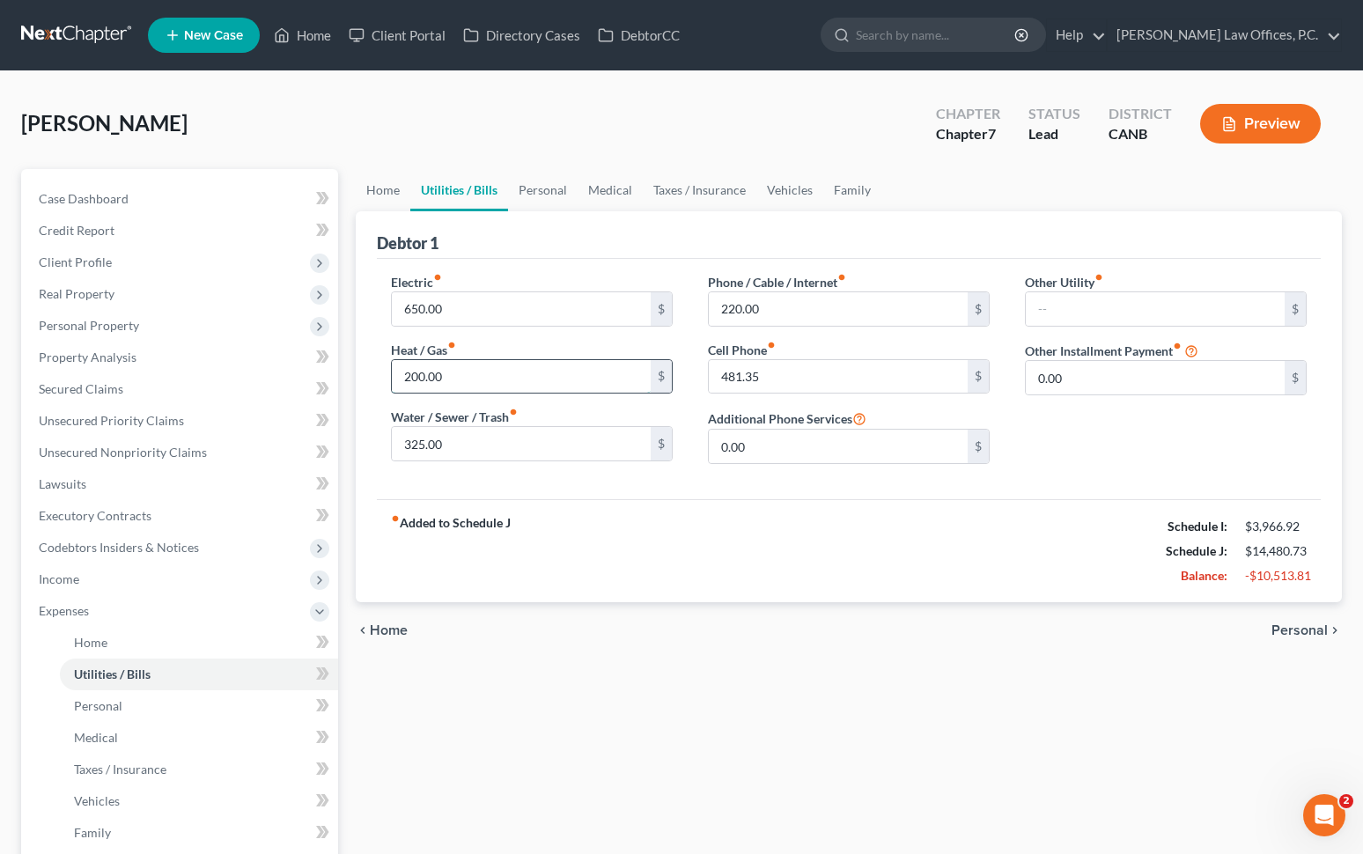
click at [479, 382] on input "200.00" at bounding box center [521, 376] width 259 height 33
click at [552, 193] on link "Personal" at bounding box center [543, 190] width 70 height 42
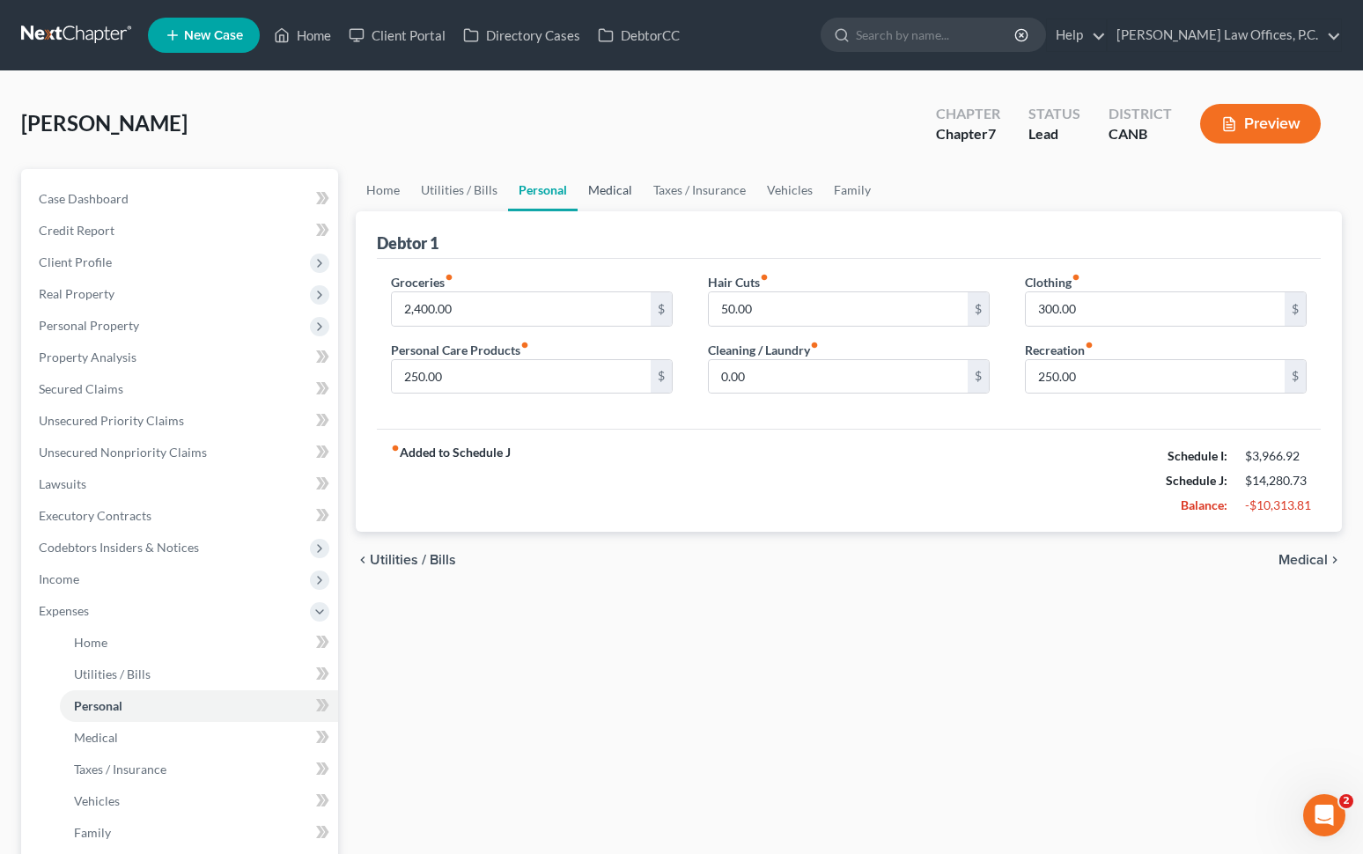
click at [625, 191] on link "Medical" at bounding box center [610, 190] width 65 height 42
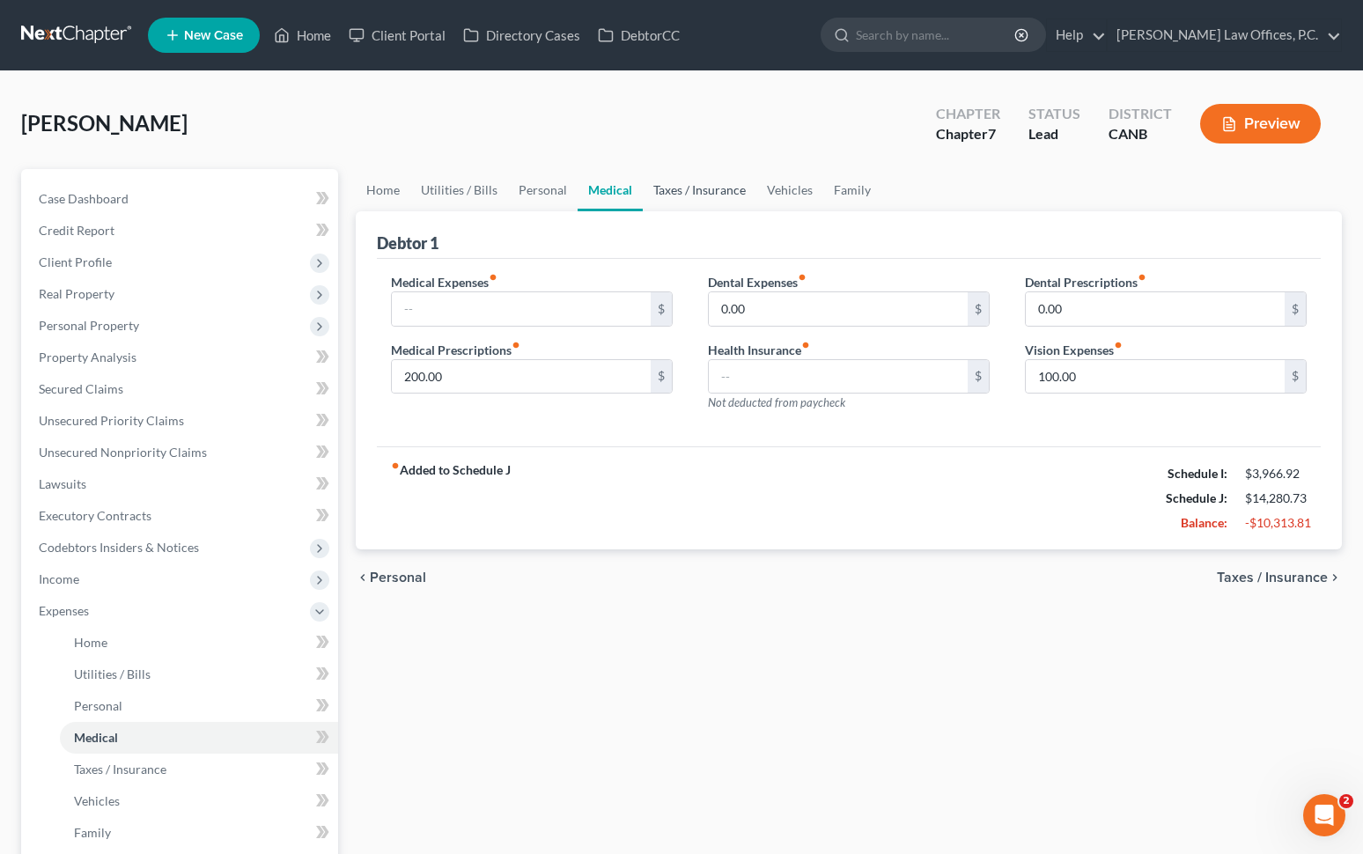
click at [660, 188] on link "Taxes / Insurance" at bounding box center [700, 190] width 114 height 42
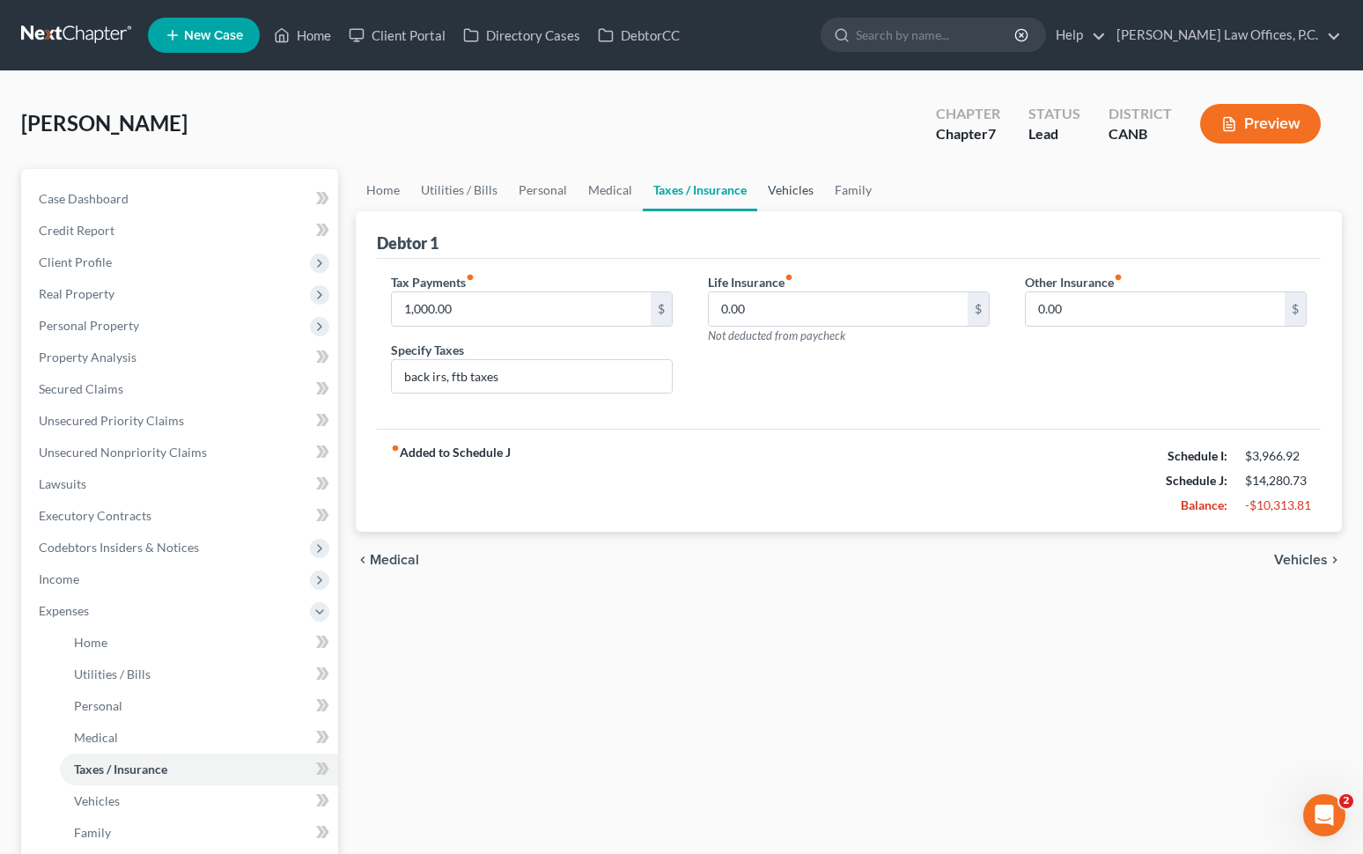
click at [796, 191] on link "Vehicles" at bounding box center [790, 190] width 67 height 42
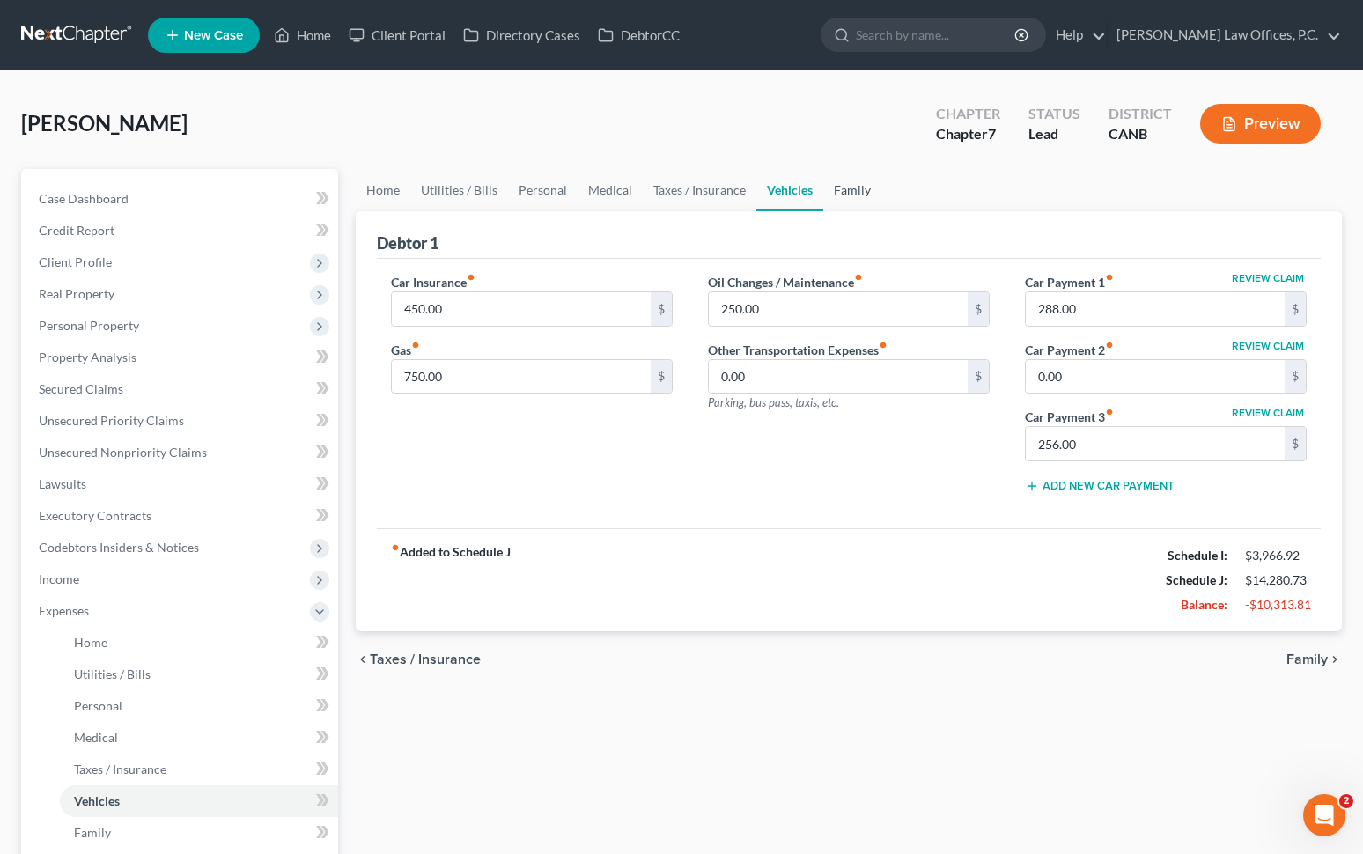
click at [852, 195] on link "Family" at bounding box center [852, 190] width 58 height 42
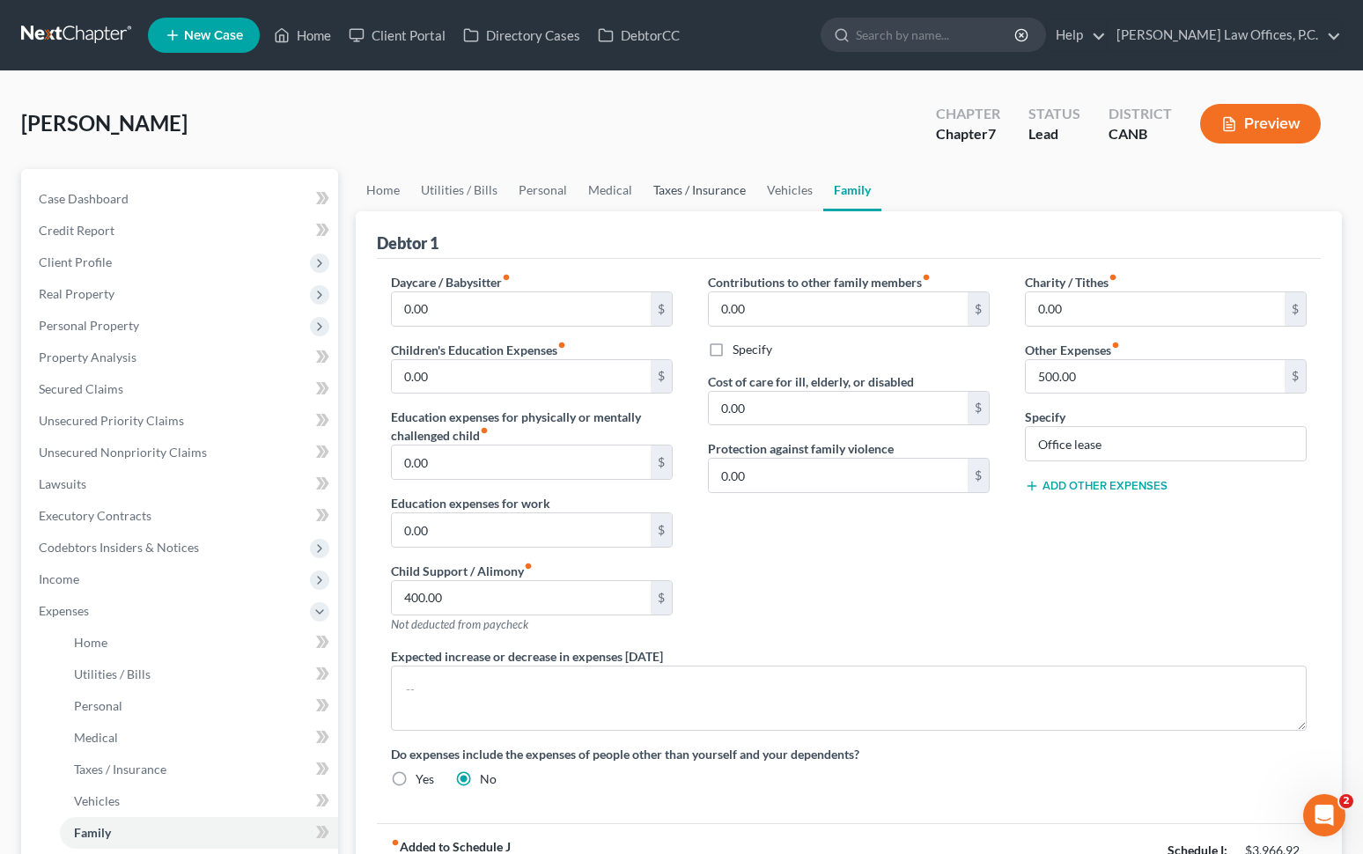
click at [711, 182] on link "Taxes / Insurance" at bounding box center [700, 190] width 114 height 42
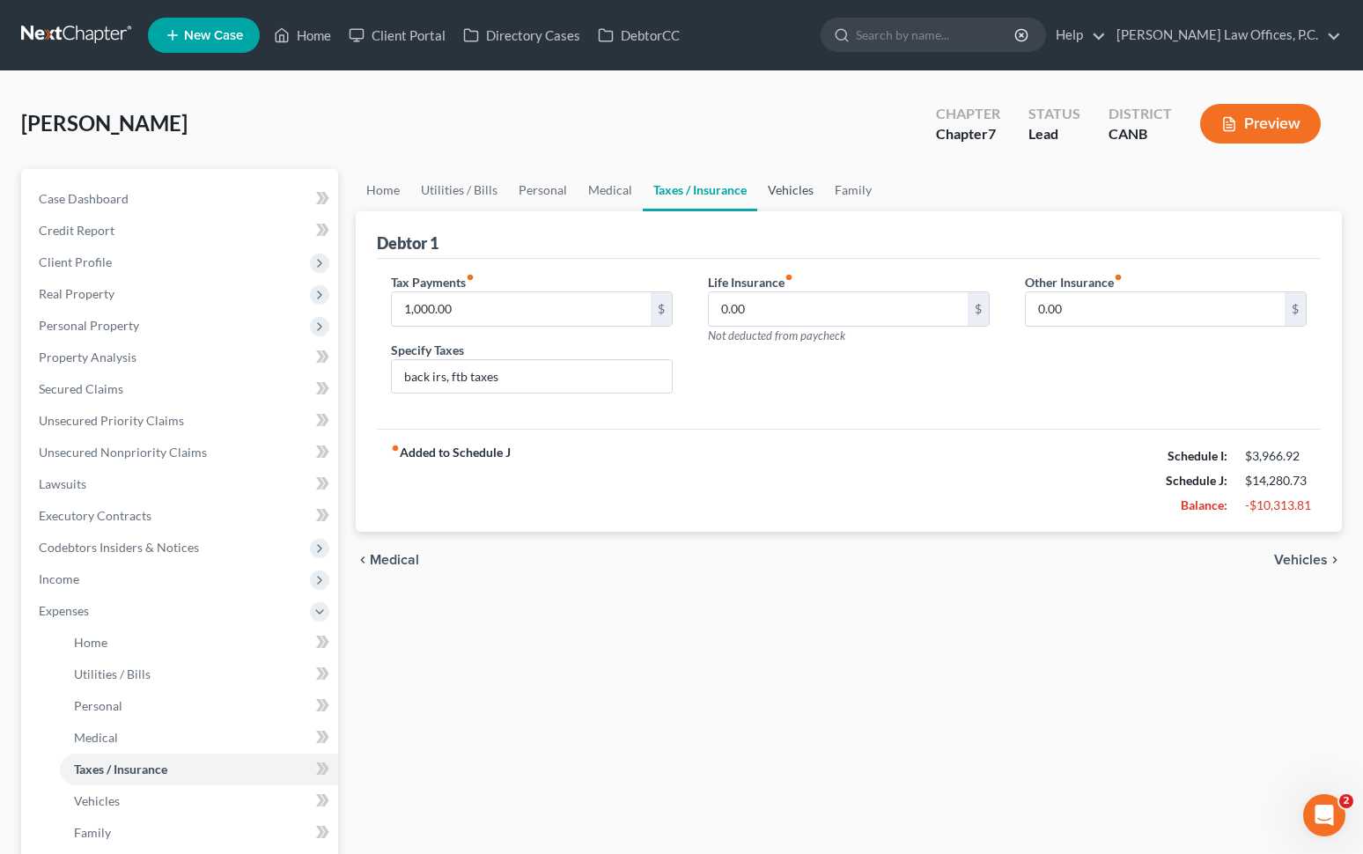
click at [805, 188] on link "Vehicles" at bounding box center [790, 190] width 67 height 42
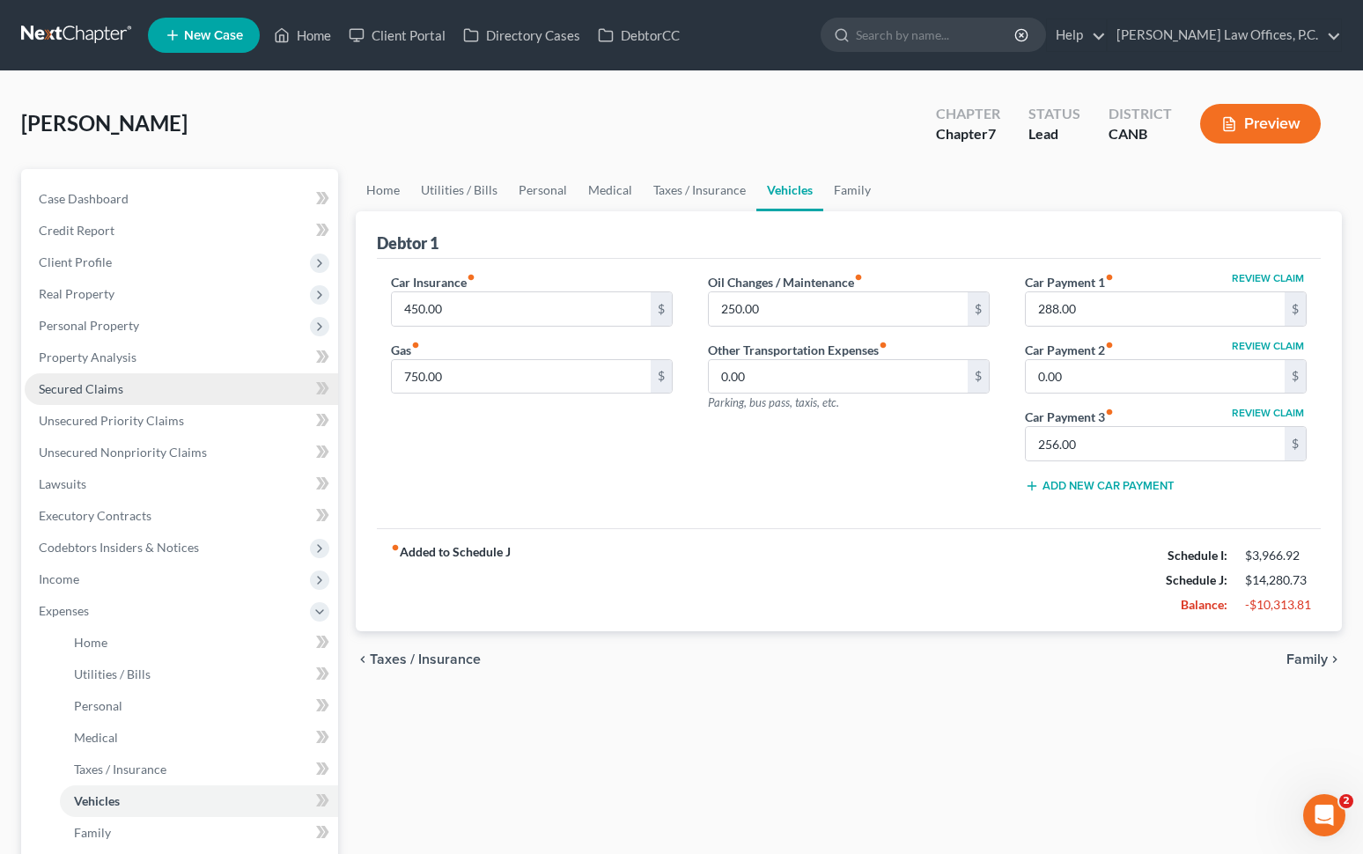
click at [221, 391] on link "Secured Claims" at bounding box center [181, 389] width 313 height 32
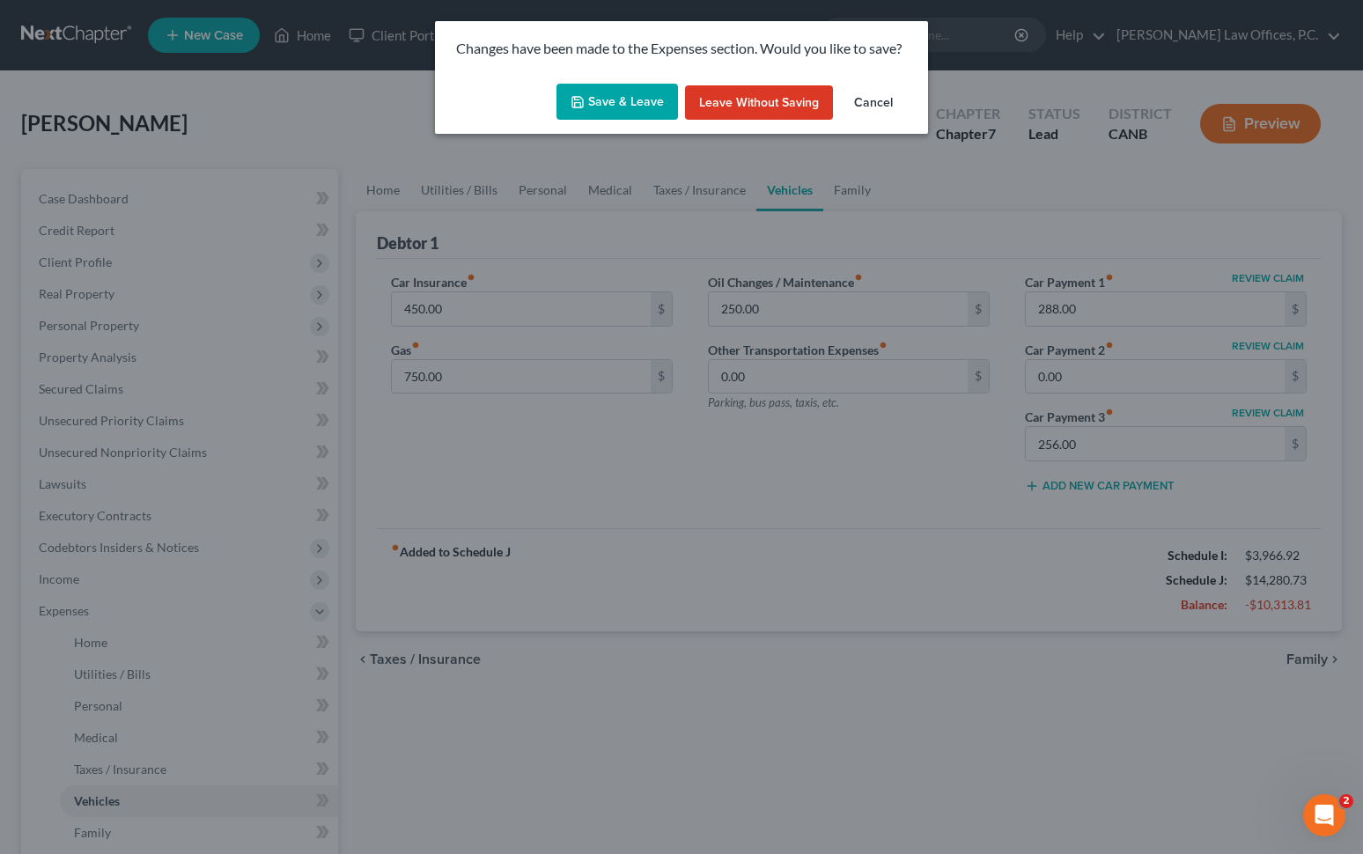
click at [598, 103] on button "Save & Leave" at bounding box center [617, 102] width 122 height 37
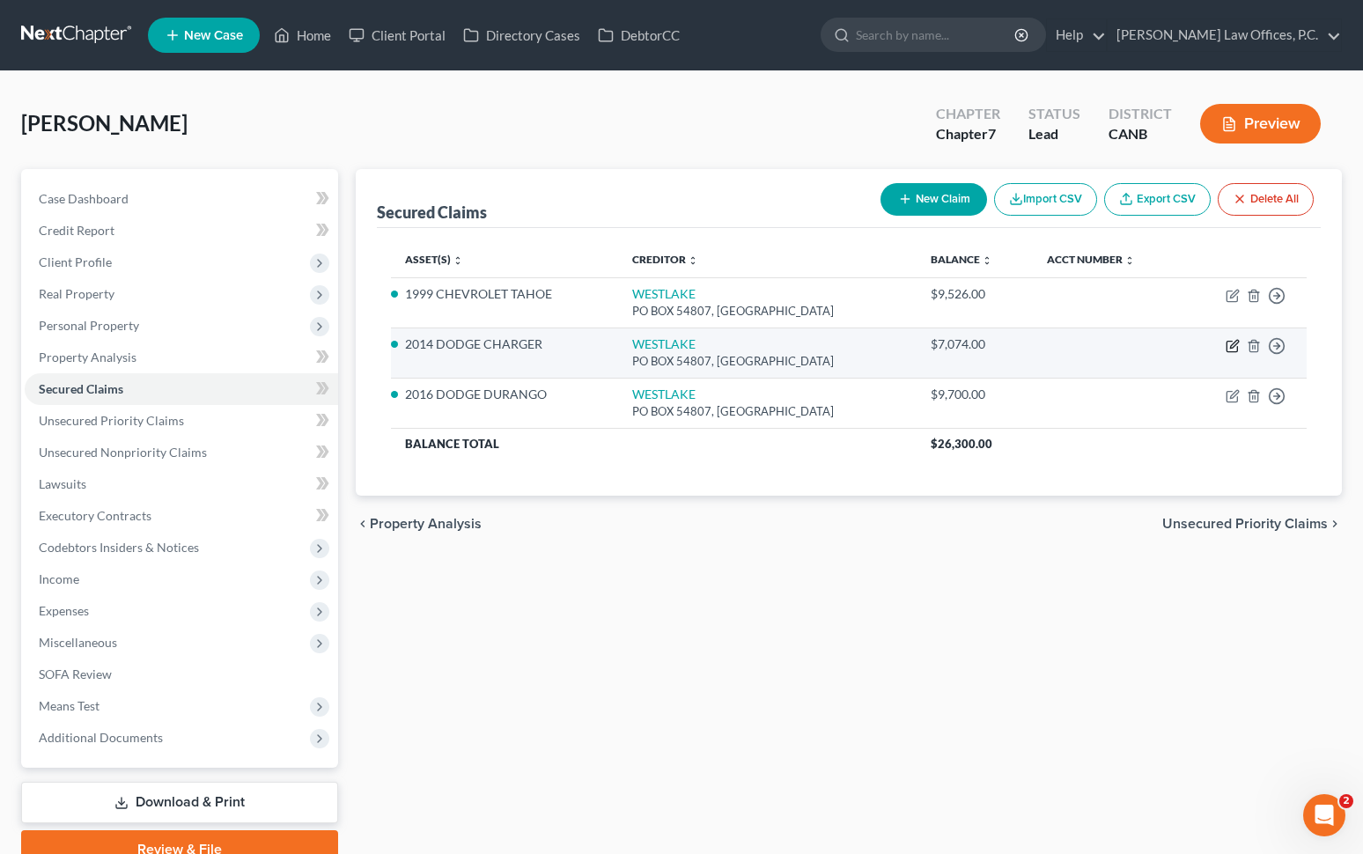
click at [1007, 343] on icon "button" at bounding box center [1233, 346] width 14 height 14
select select "4"
select select "6"
select select "0"
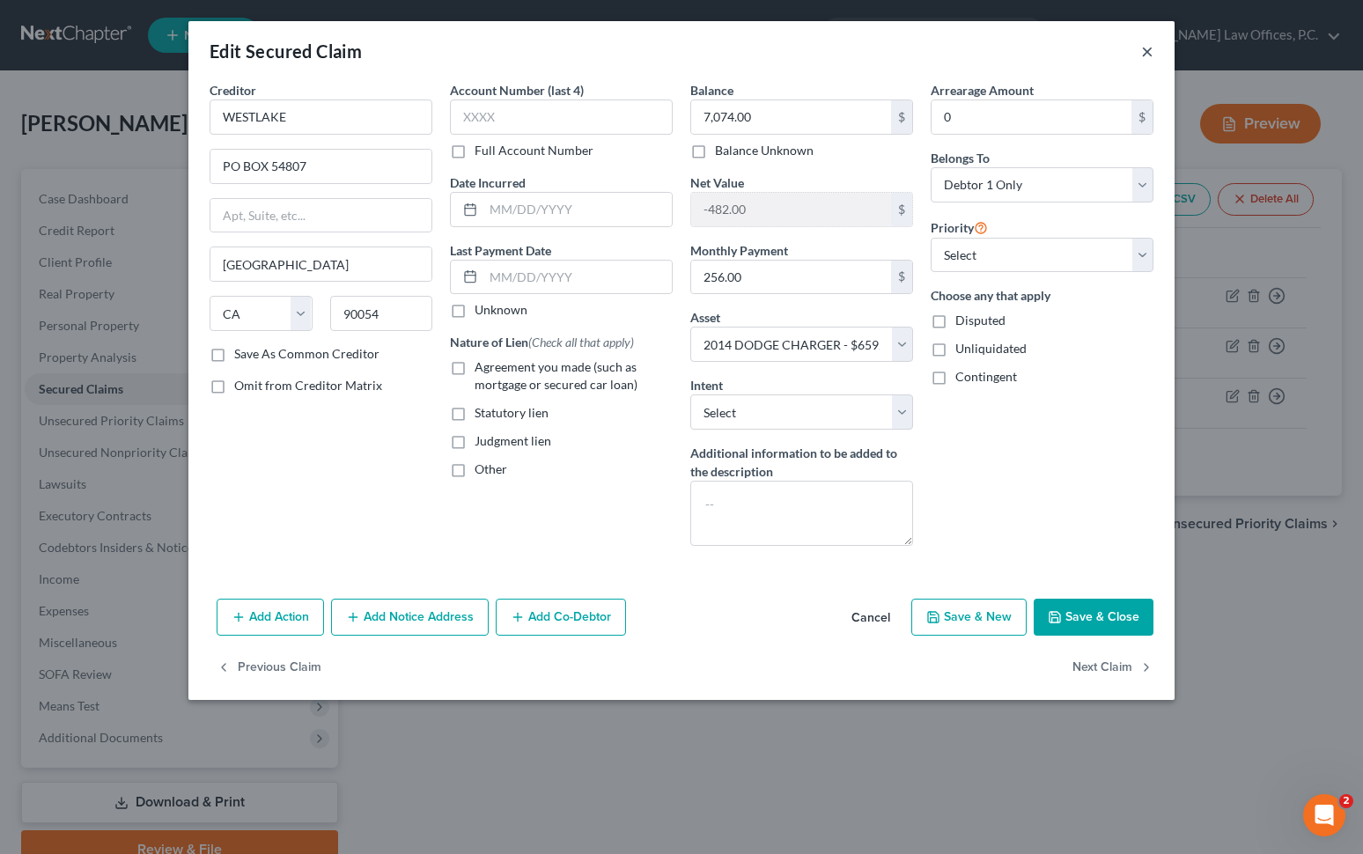
drag, startPoint x: 1146, startPoint y: 55, endPoint x: 1204, endPoint y: 223, distance: 177.6
click at [1007, 55] on button "×" at bounding box center [1147, 51] width 12 height 21
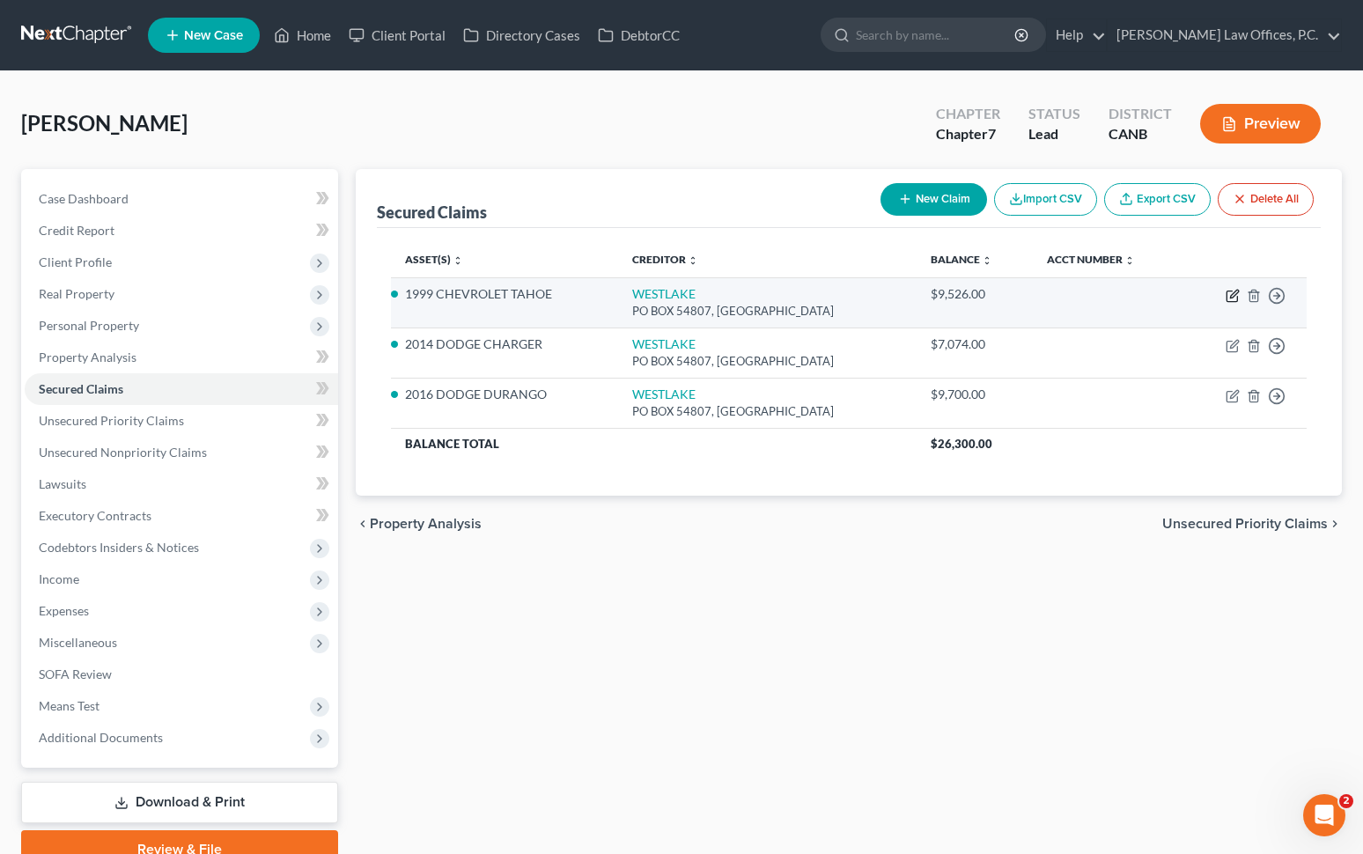
click at [1007, 289] on icon "button" at bounding box center [1233, 296] width 14 height 14
select select "4"
select select "3"
select select "0"
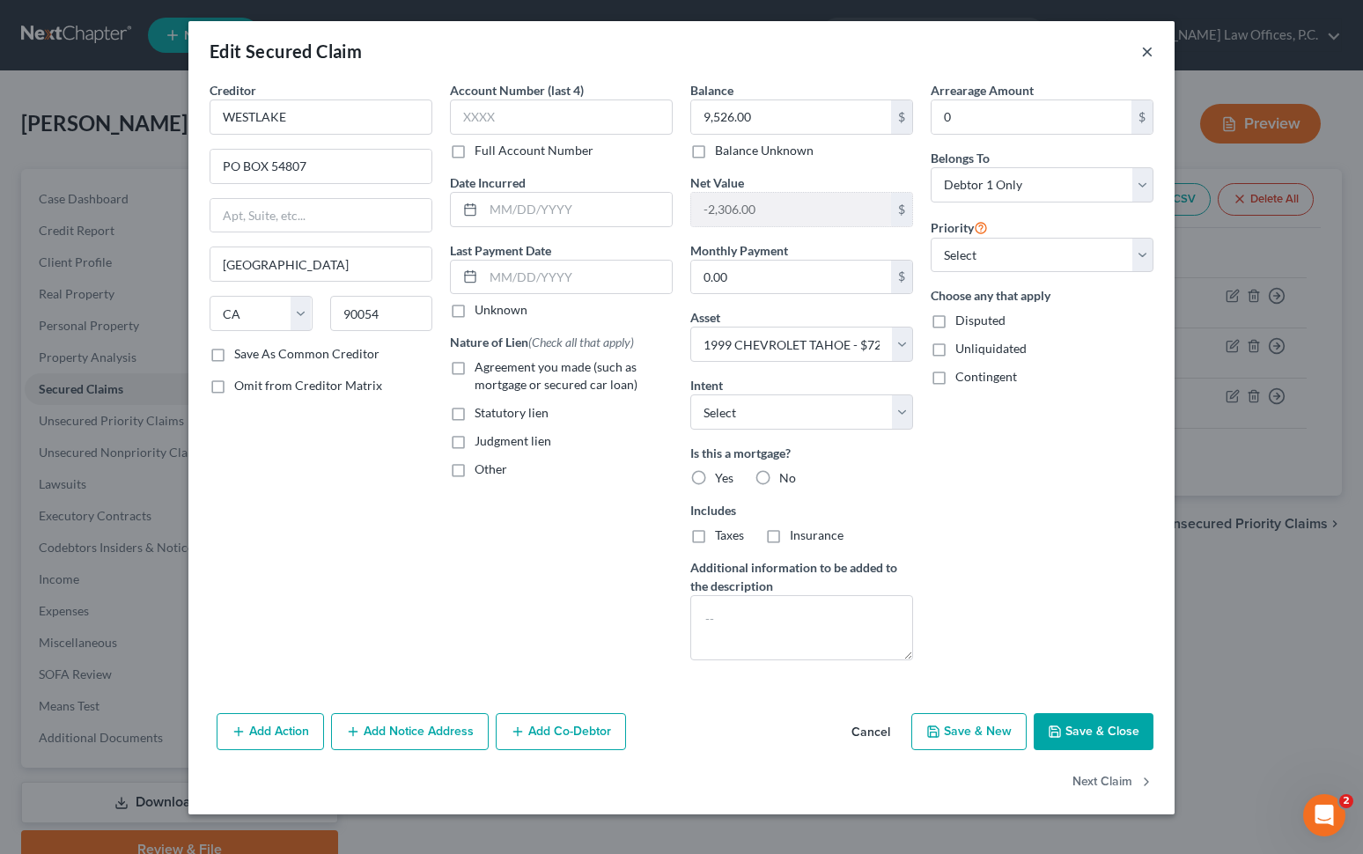
click at [1007, 45] on button "×" at bounding box center [1147, 51] width 12 height 21
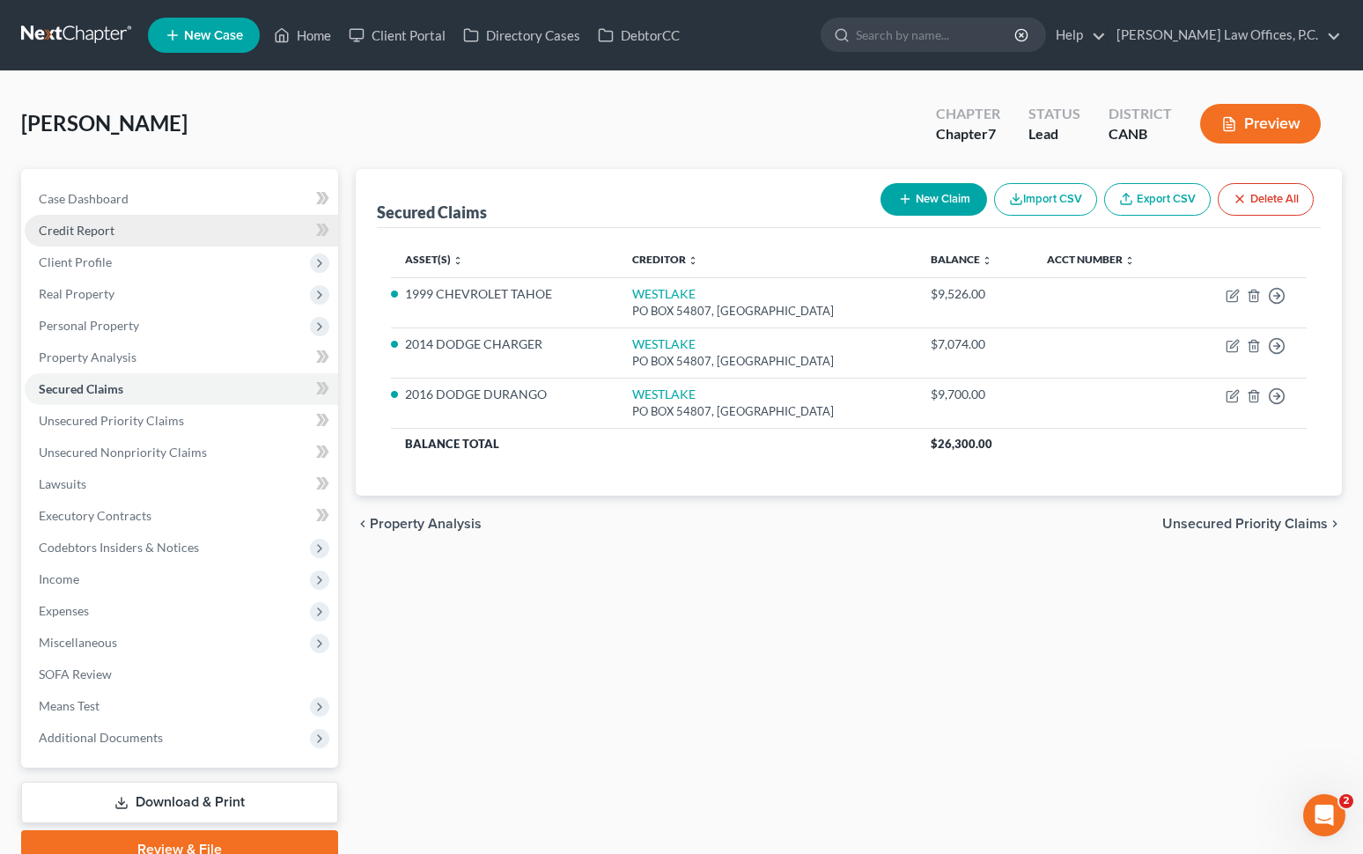
click at [206, 235] on link "Credit Report" at bounding box center [181, 231] width 313 height 32
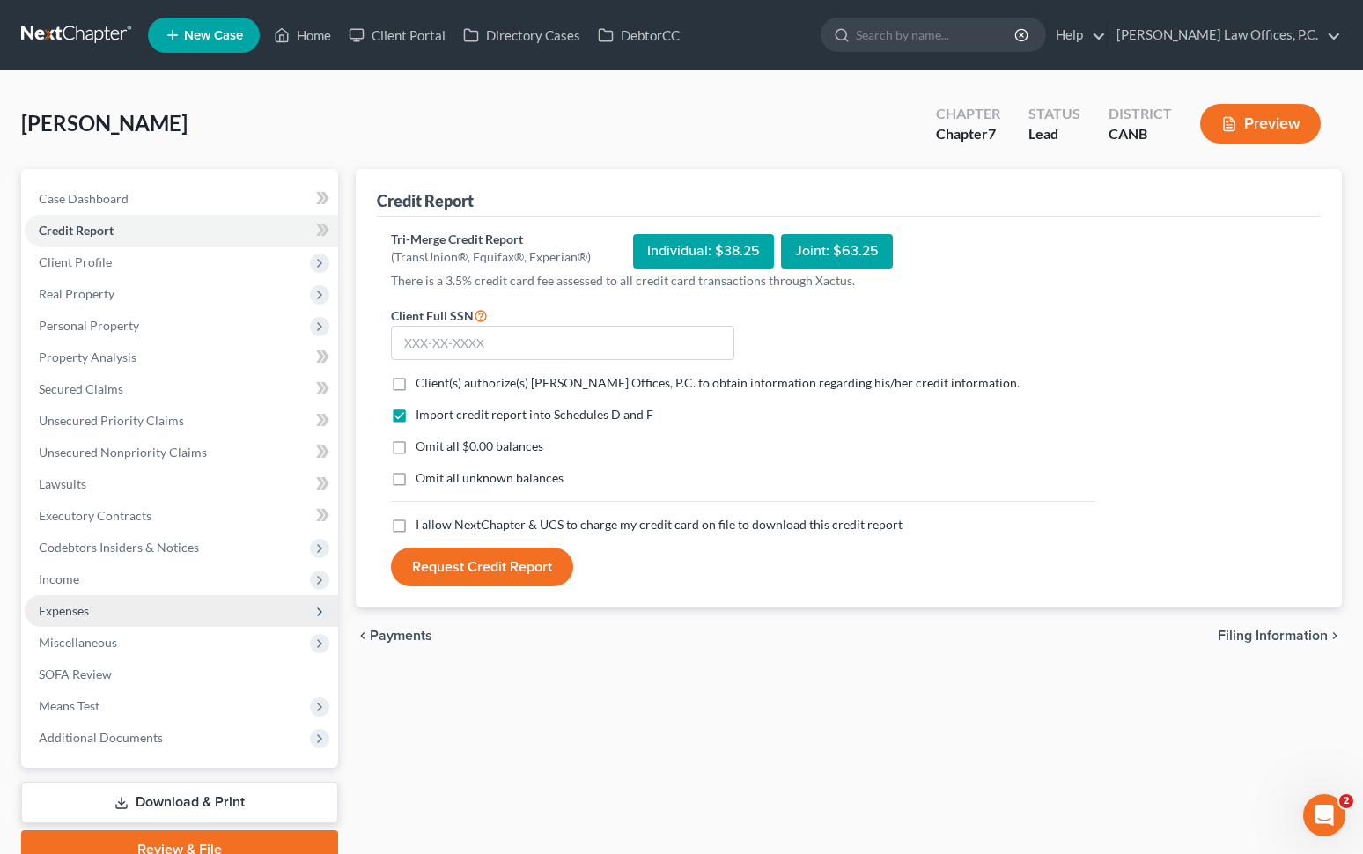
click at [181, 622] on span "Expenses" at bounding box center [181, 611] width 313 height 32
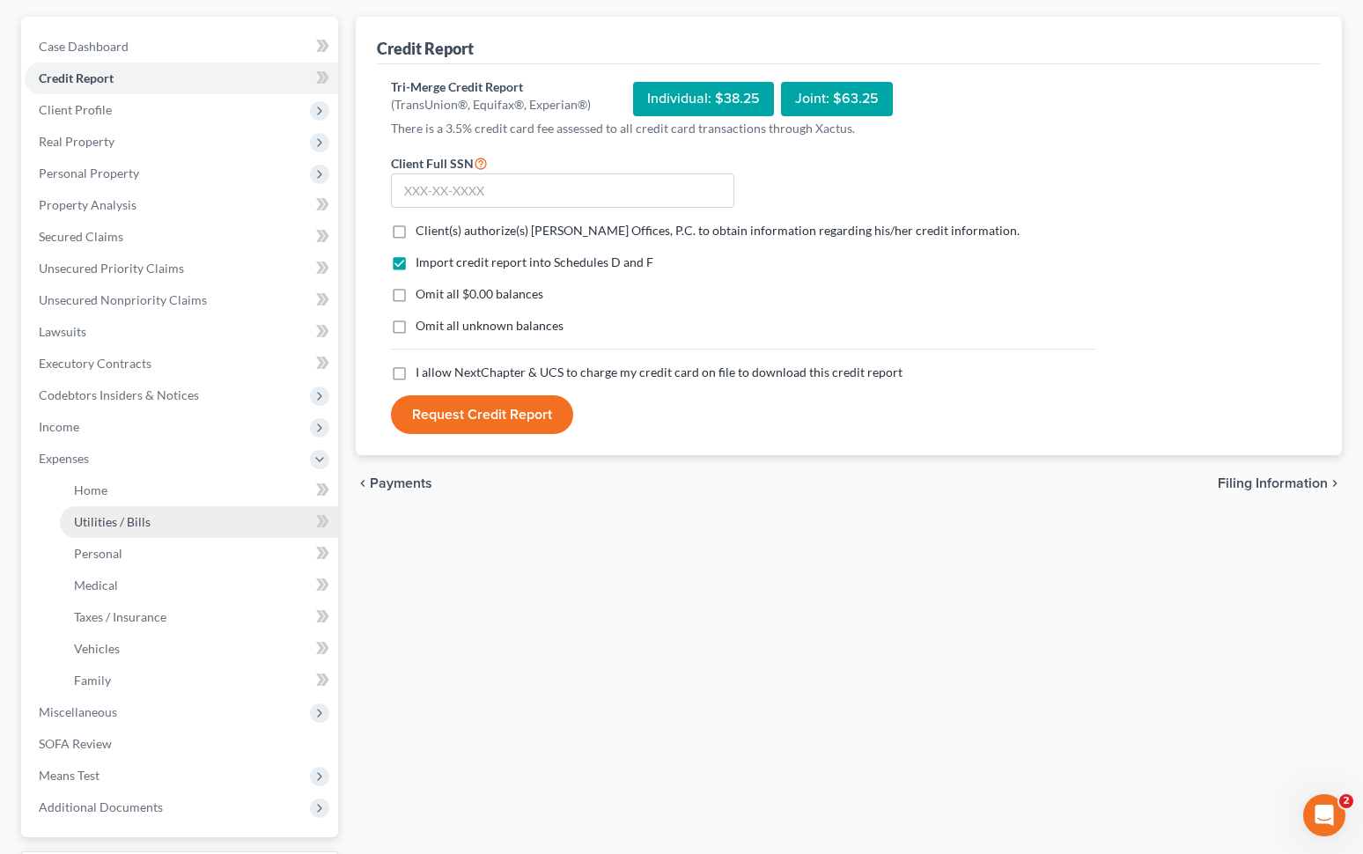
scroll to position [168, 0]
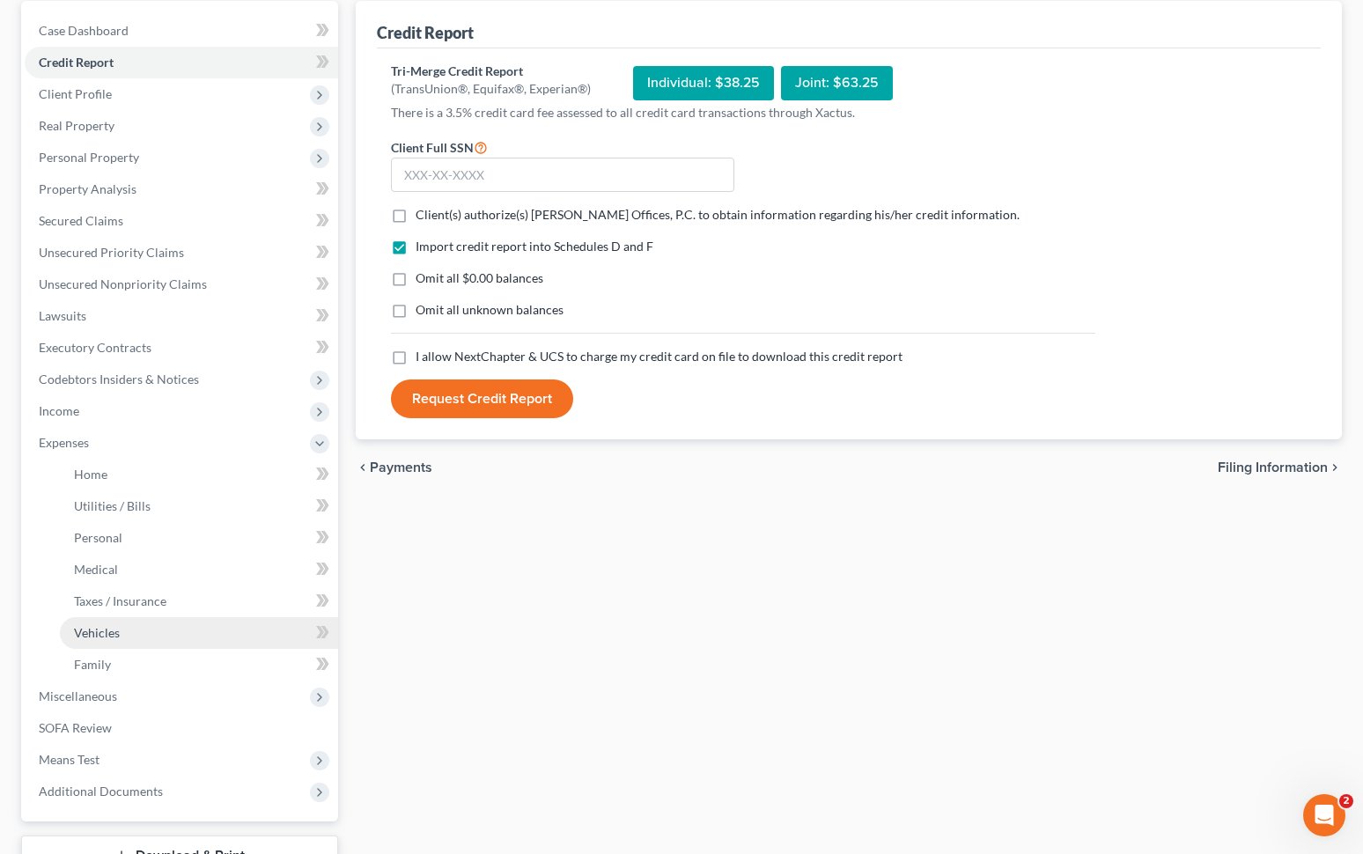
click at [199, 626] on link "Vehicles" at bounding box center [199, 633] width 278 height 32
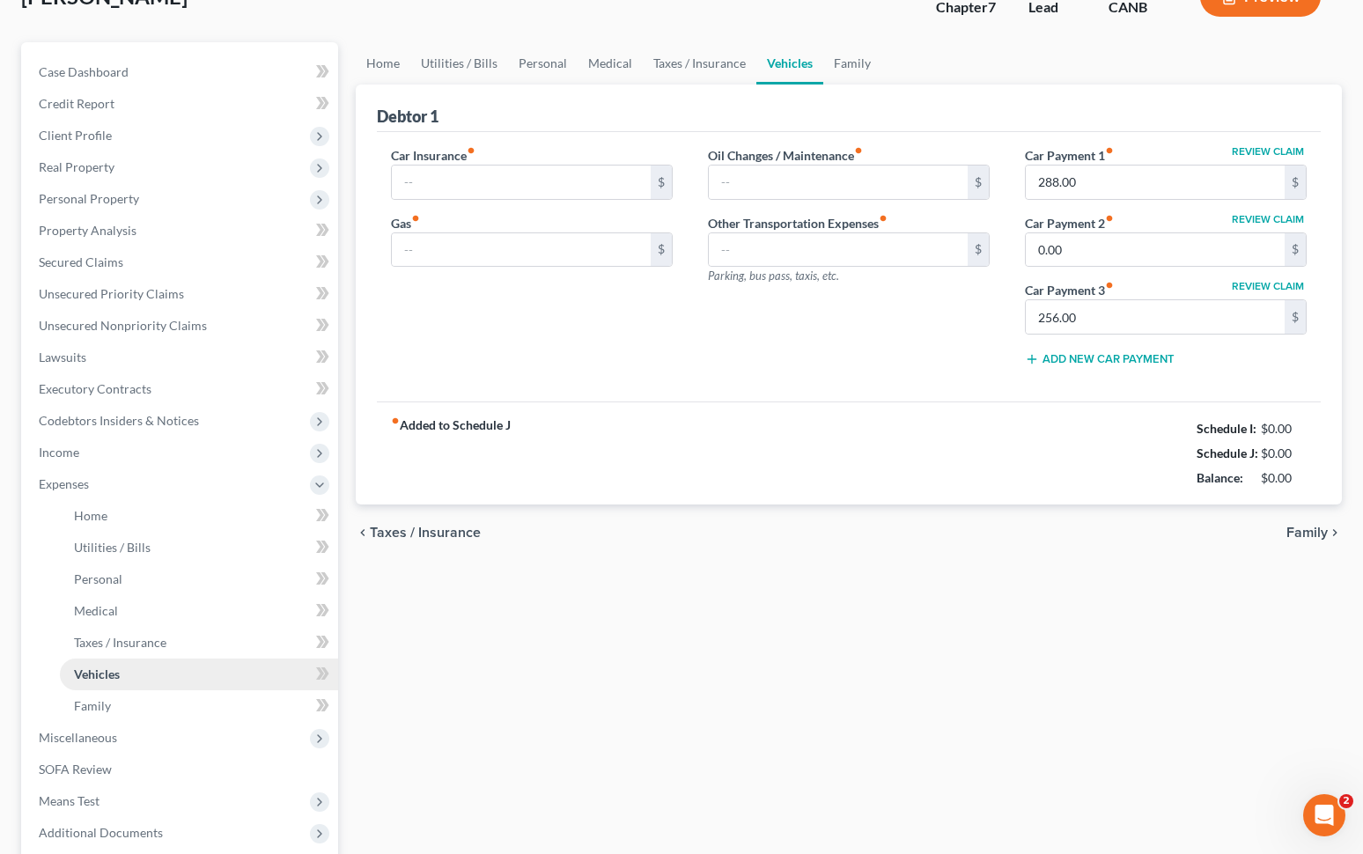
type input "450.00"
type input "750.00"
type input "250.00"
type input "0.00"
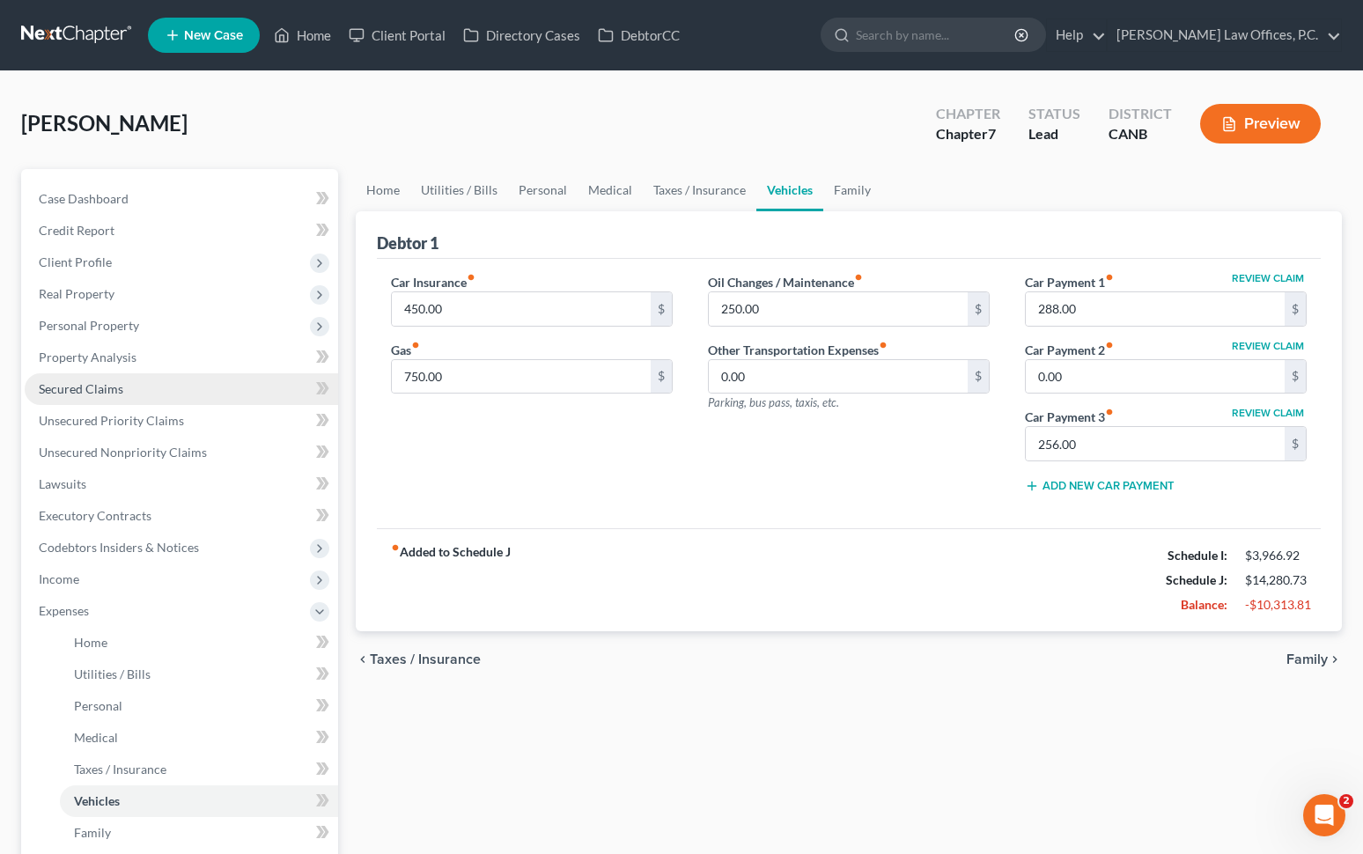
click at [243, 384] on link "Secured Claims" at bounding box center [181, 389] width 313 height 32
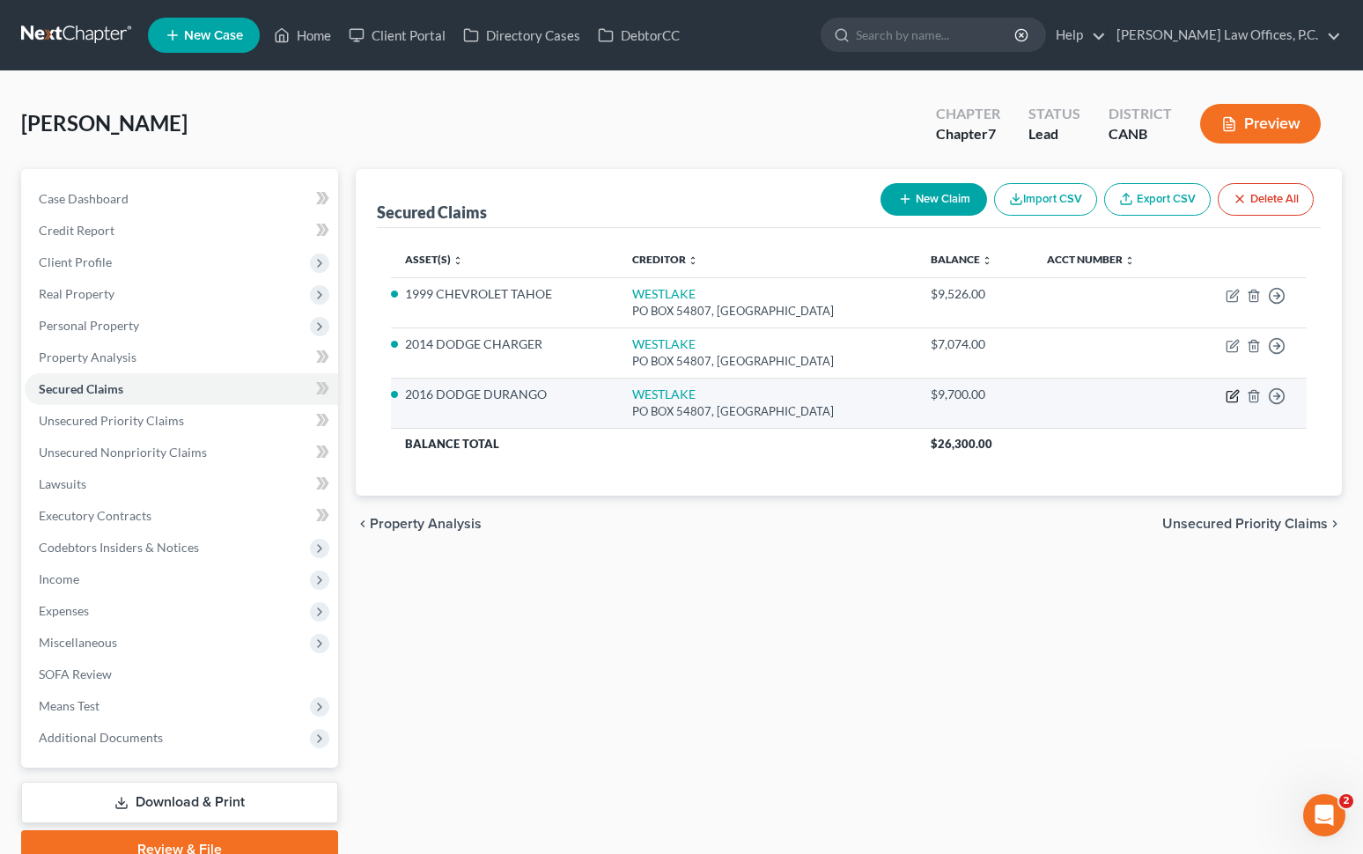
click at [1007, 395] on icon "button" at bounding box center [1233, 396] width 14 height 14
select select "4"
select select "10"
select select "0"
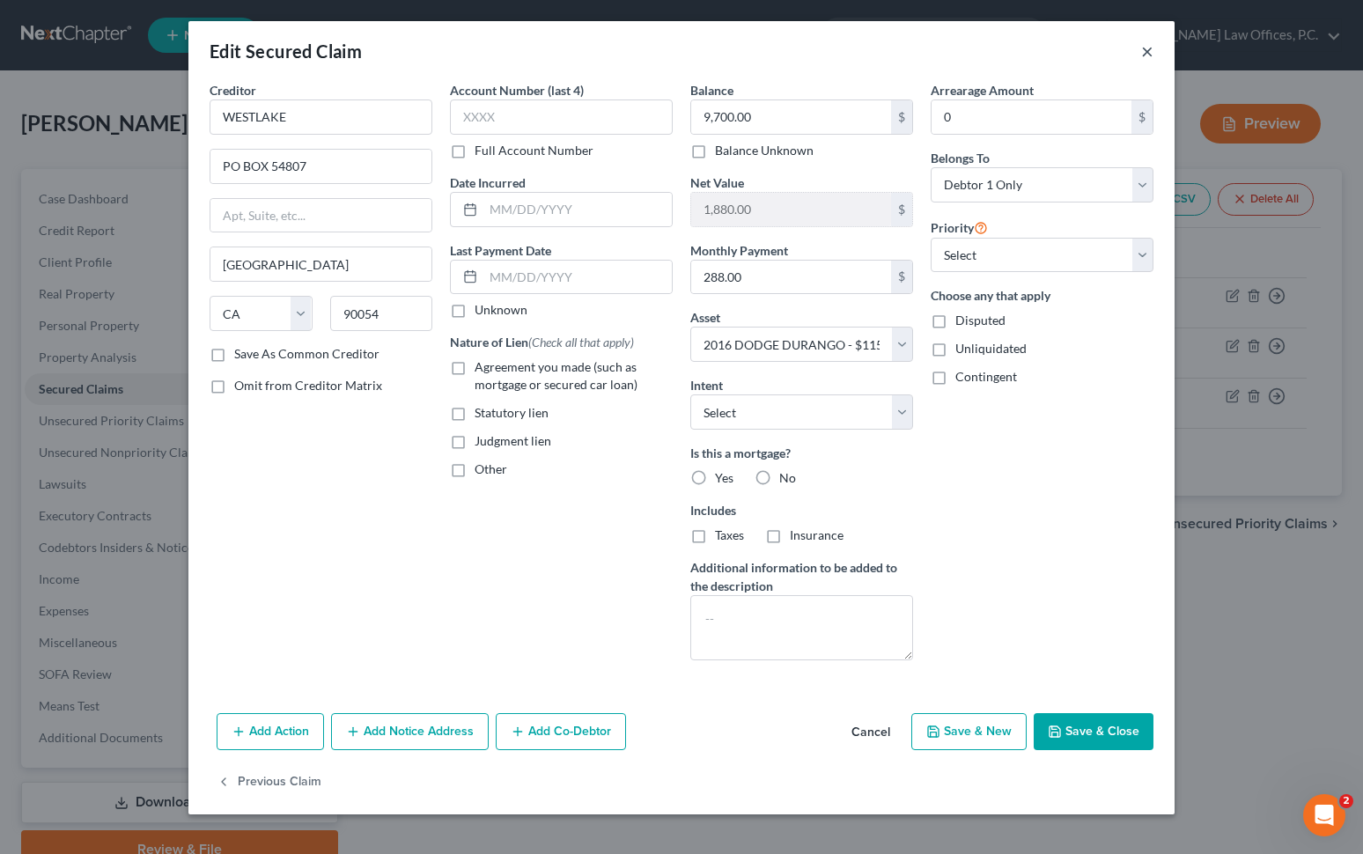
click at [1007, 53] on button "×" at bounding box center [1147, 51] width 12 height 21
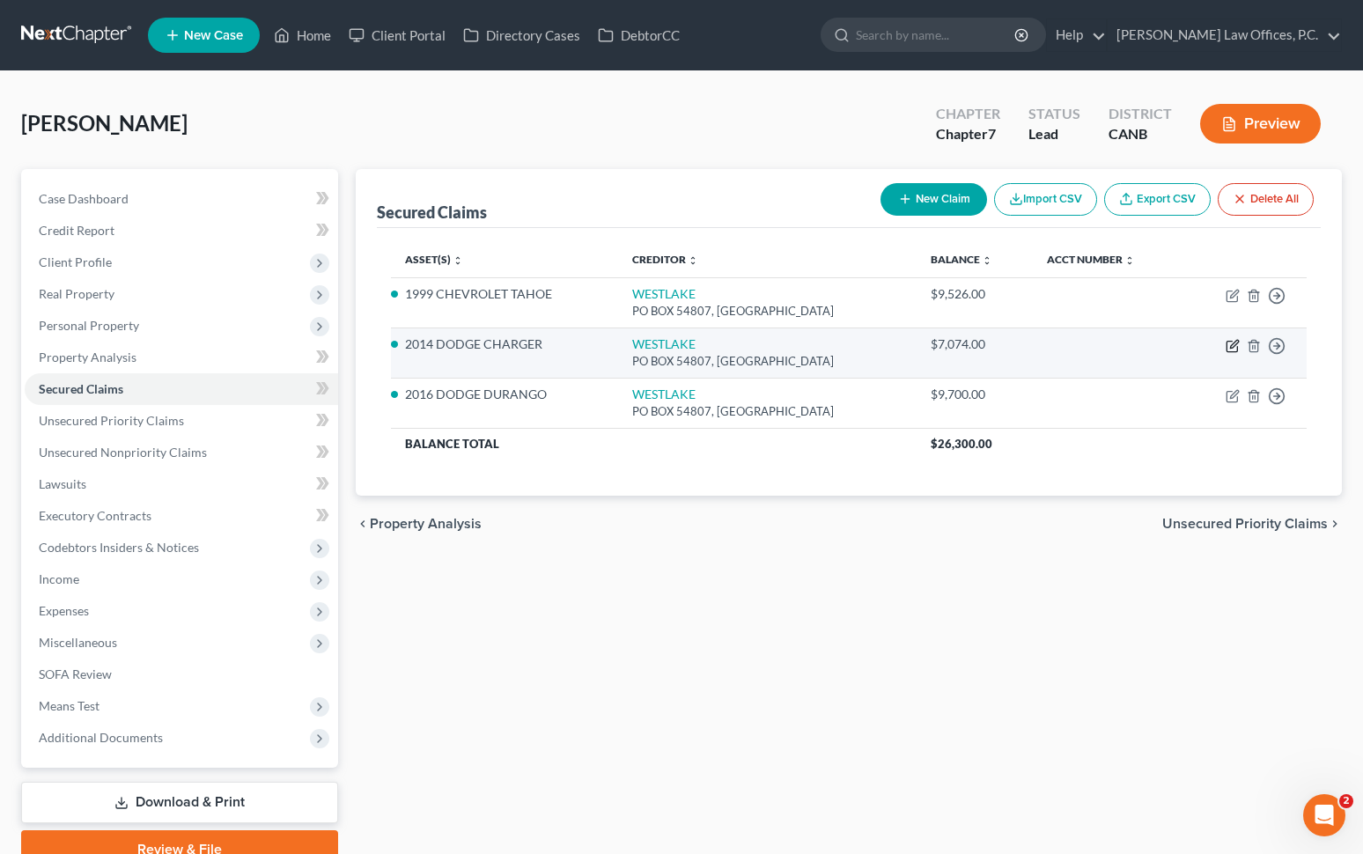
click at [1007, 343] on icon "button" at bounding box center [1234, 344] width 8 height 8
select select "4"
select select "6"
select select "0"
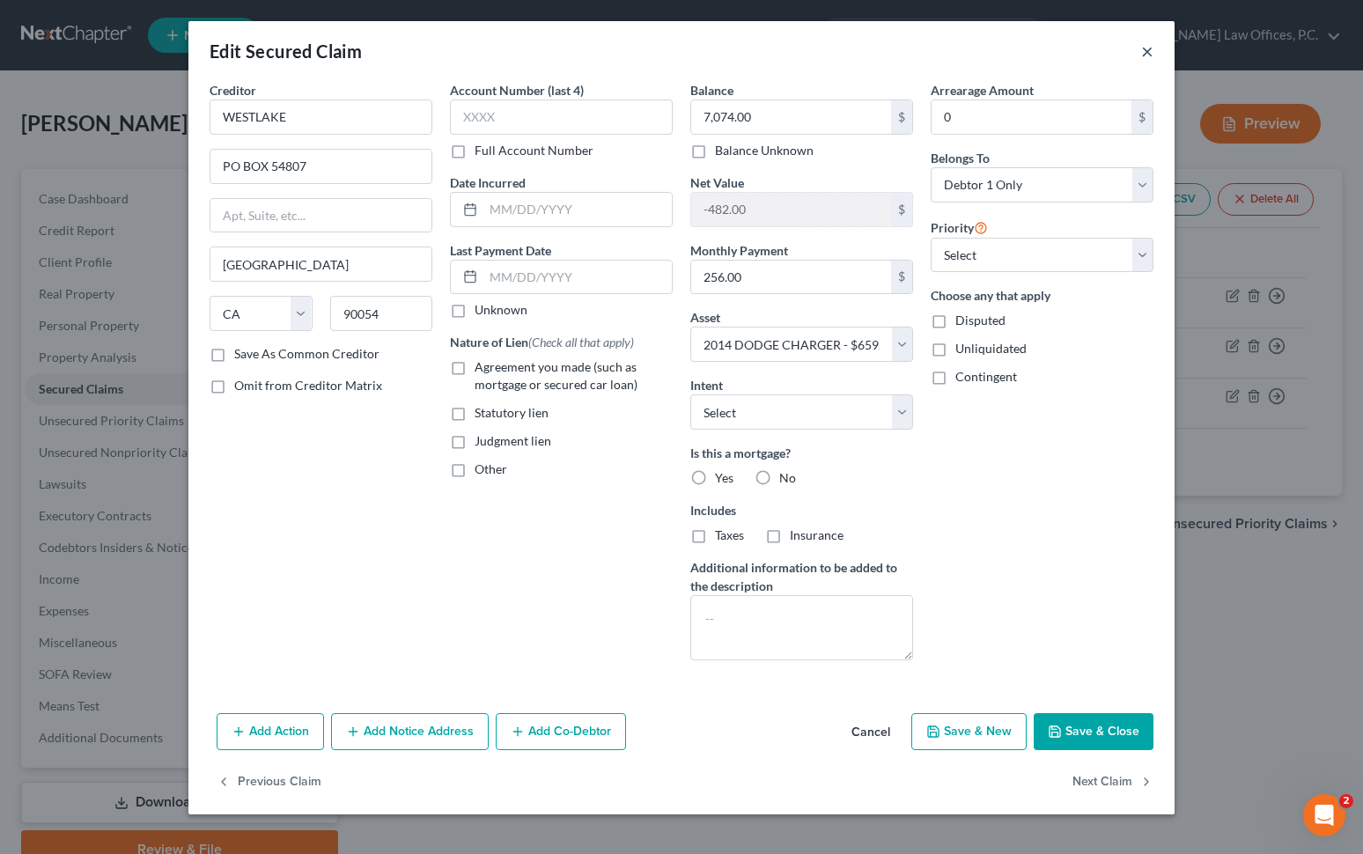
click at [1007, 55] on button "×" at bounding box center [1147, 51] width 12 height 21
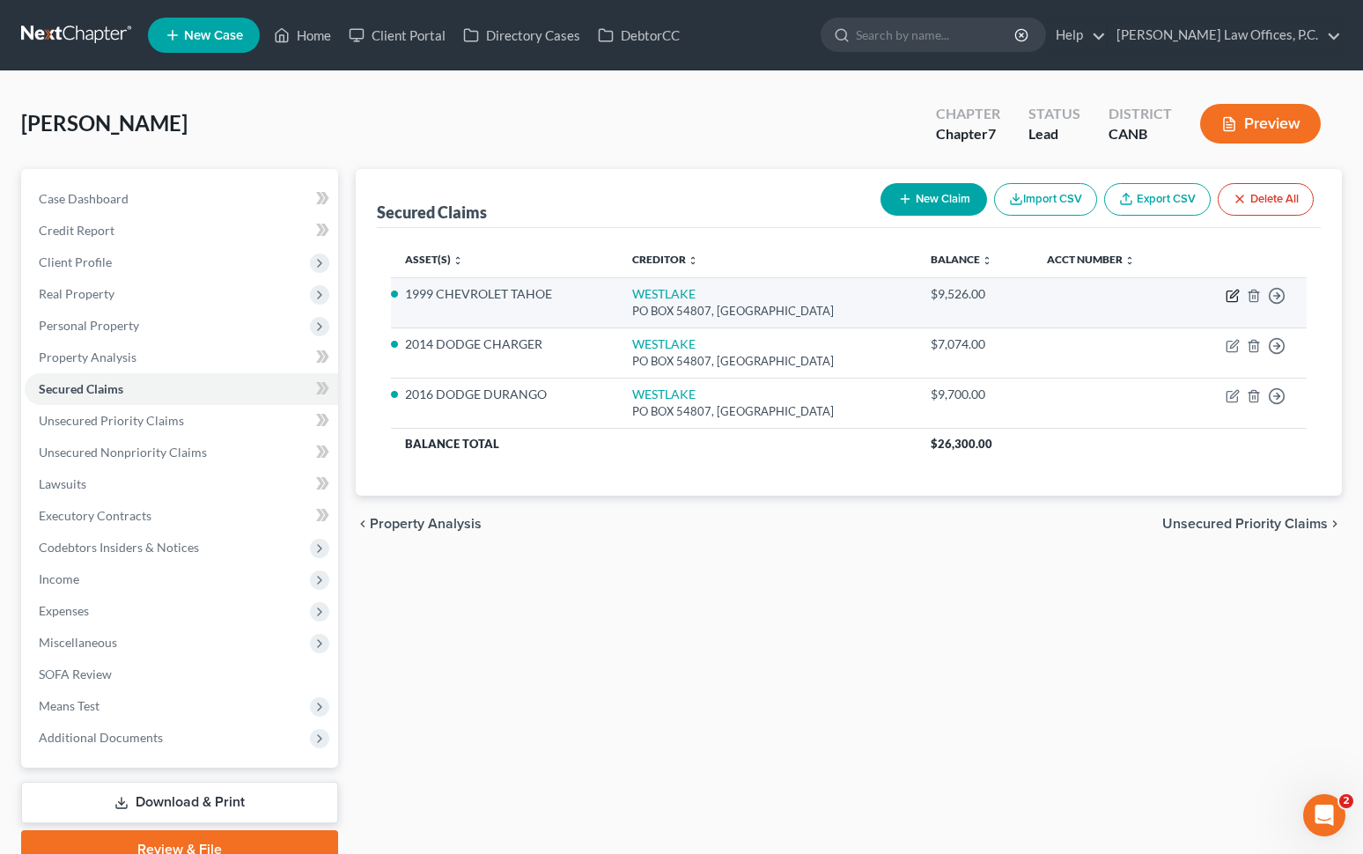
click at [1007, 291] on icon "button" at bounding box center [1231, 296] width 11 height 11
select select "4"
select select "3"
select select "0"
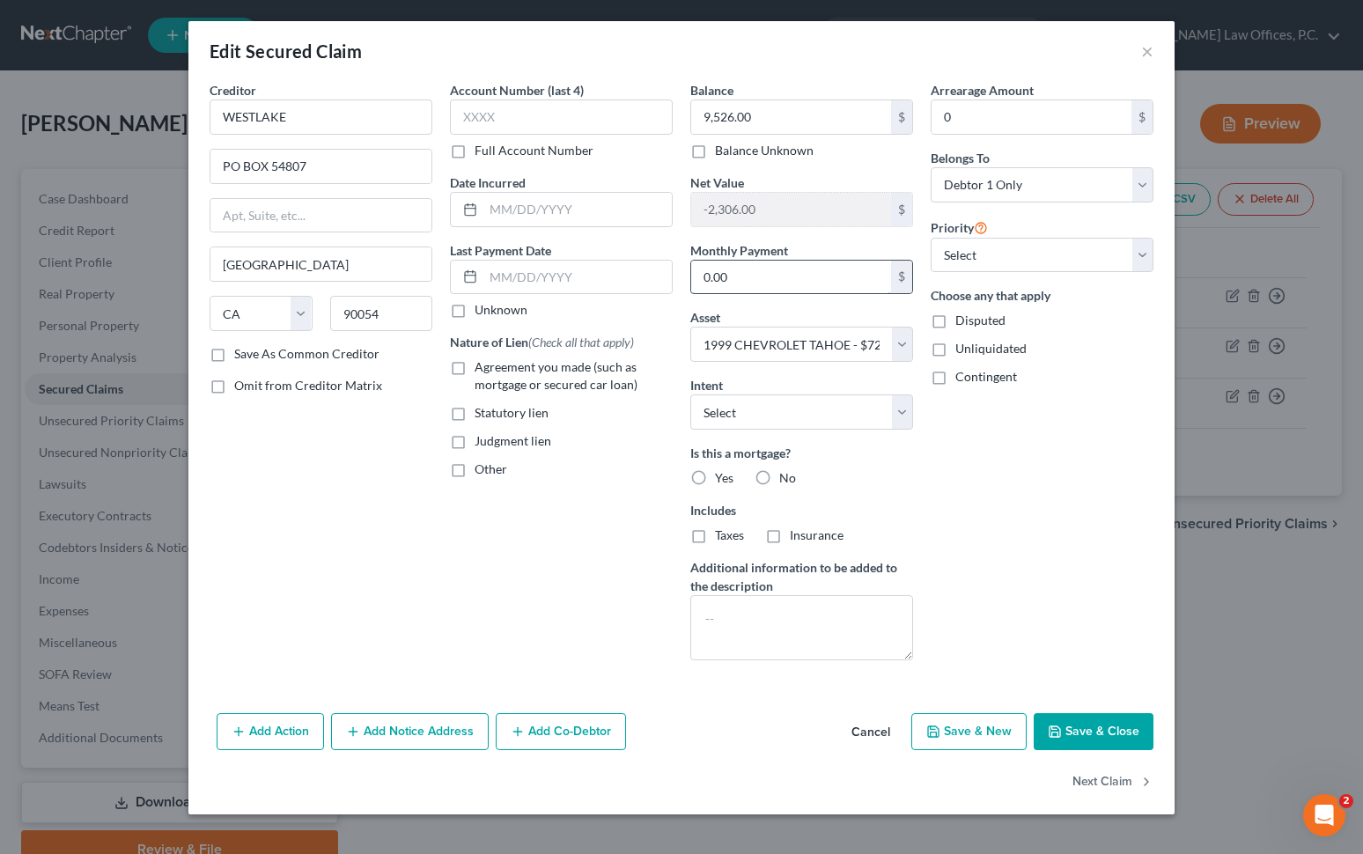
click at [839, 283] on input "0.00" at bounding box center [791, 277] width 200 height 33
type input "250"
click at [770, 407] on select "Select Surrender Redeem Reaffirm Avoid Other" at bounding box center [801, 411] width 223 height 35
click at [797, 281] on input "250" at bounding box center [791, 277] width 200 height 33
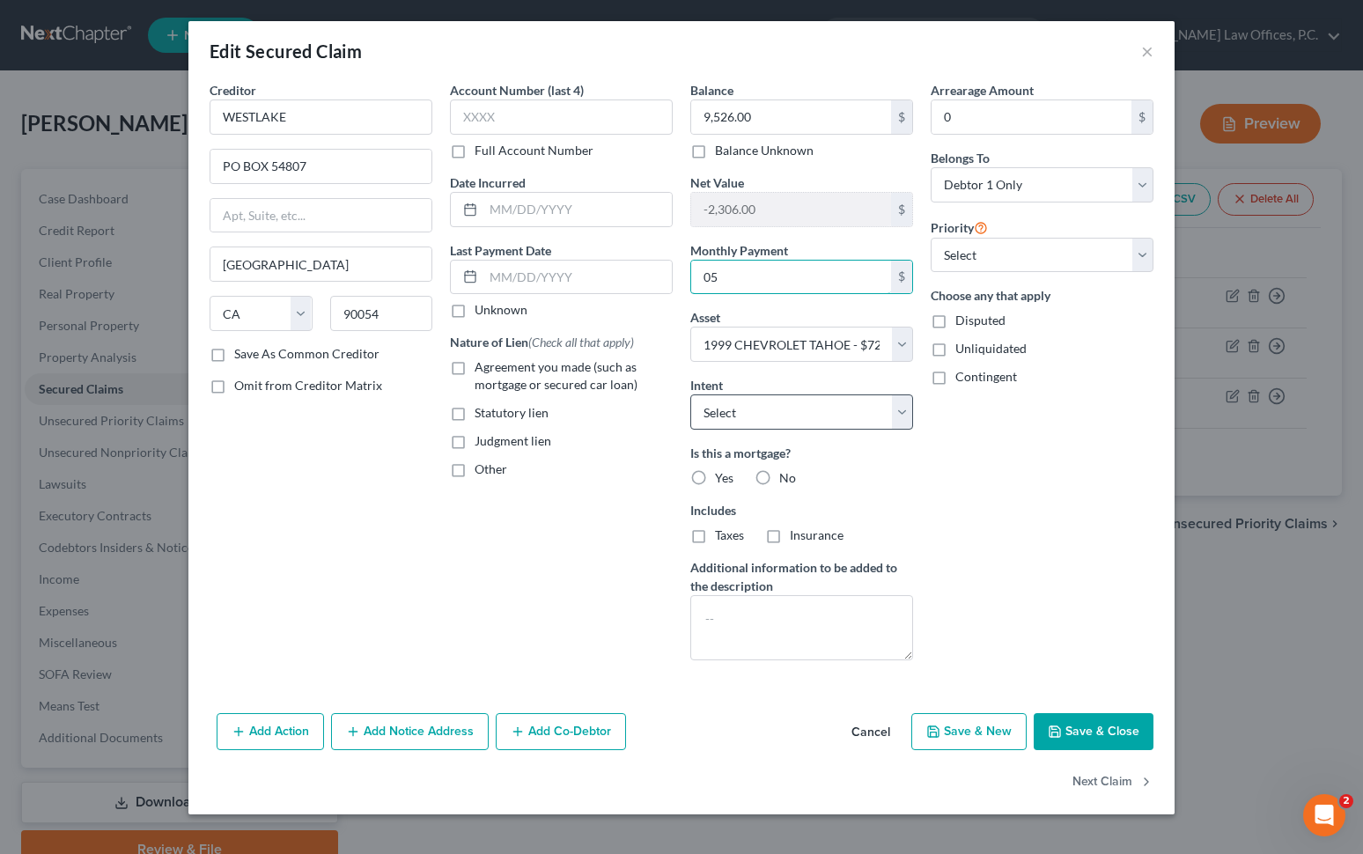
type input "0"
type input "255"
click at [1007, 732] on button "Save & Close" at bounding box center [1094, 731] width 120 height 37
select select
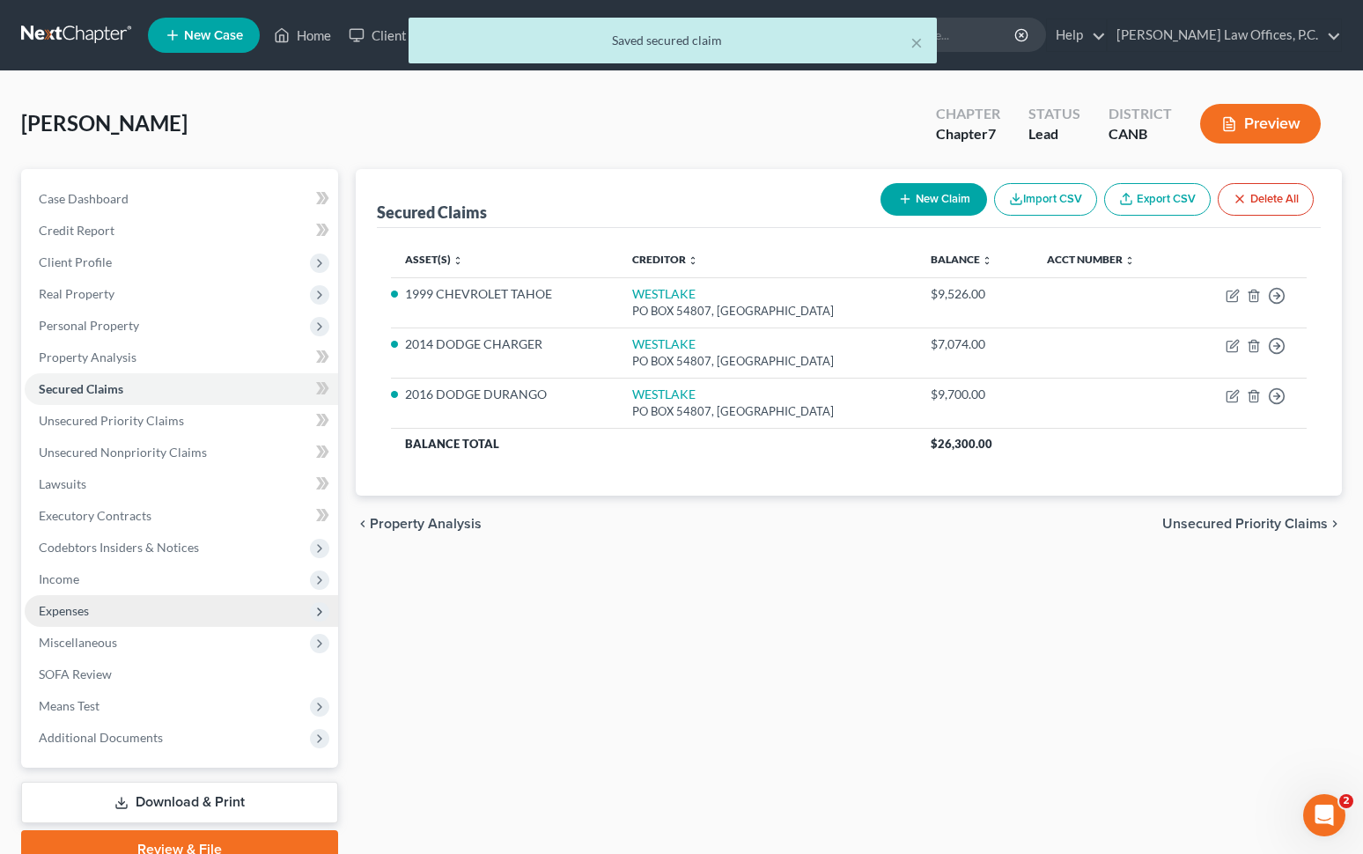
click at [209, 612] on span "Expenses" at bounding box center [181, 611] width 313 height 32
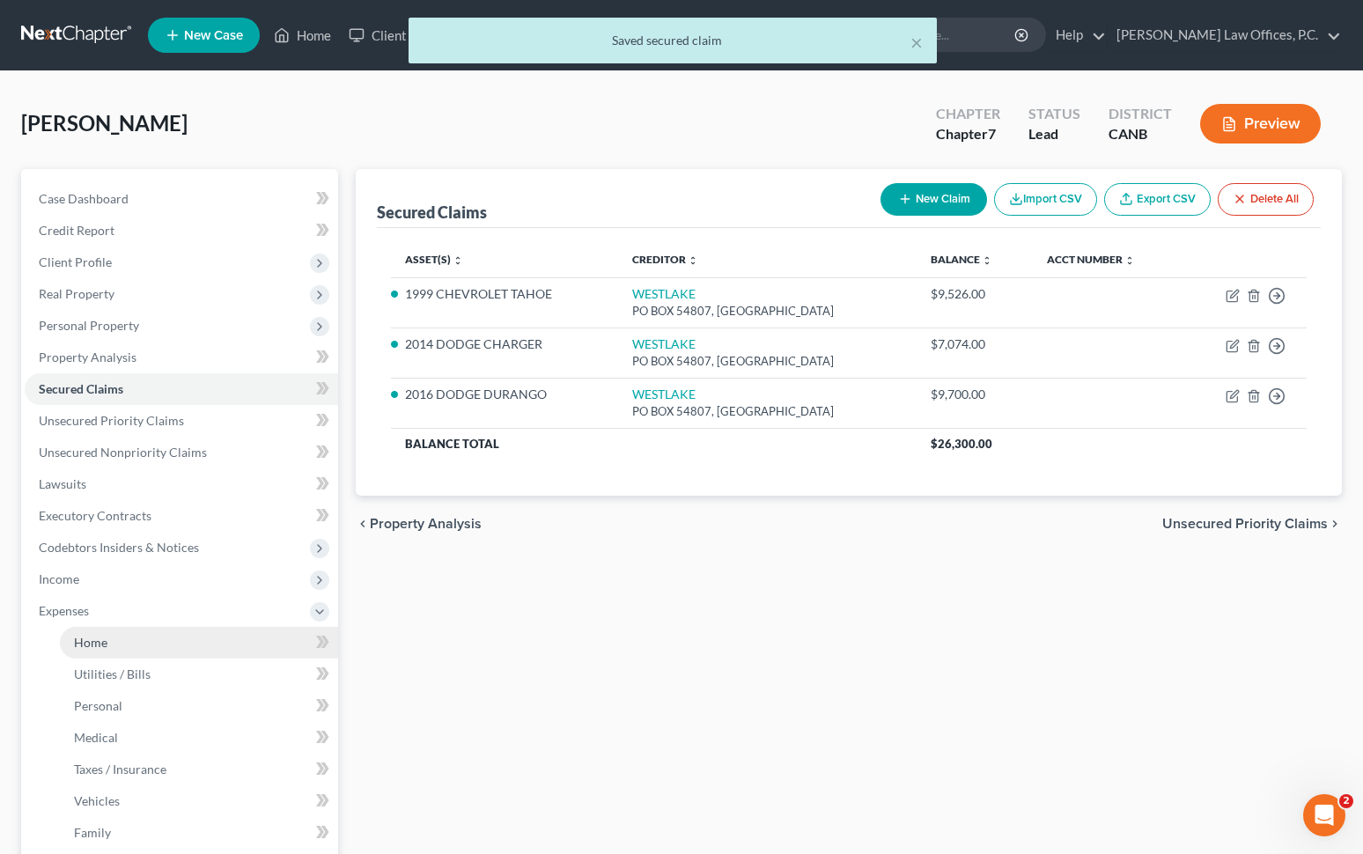
click at [199, 644] on link "Home" at bounding box center [199, 643] width 278 height 32
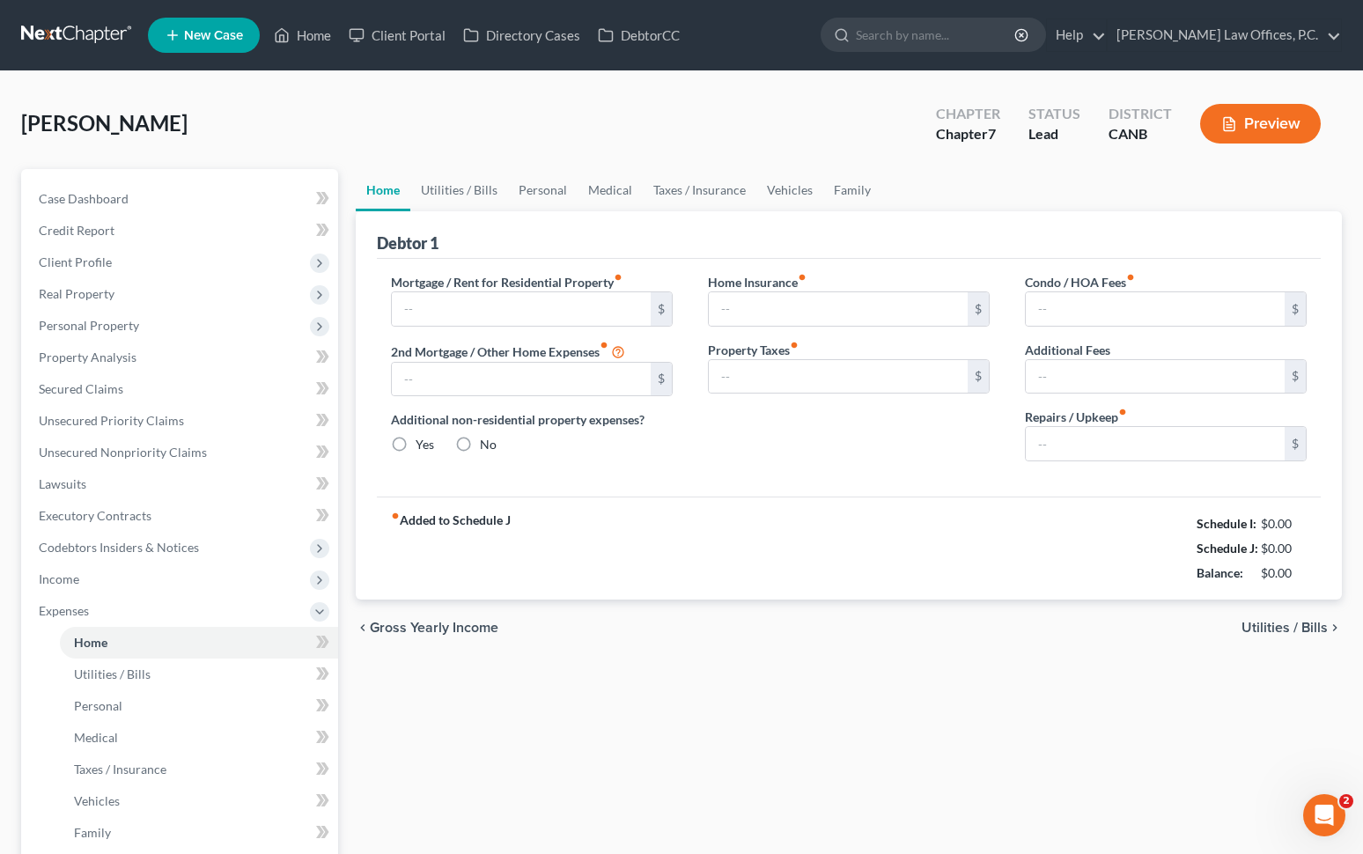
type input "3,500.00"
type input "1,310.38"
radio input "true"
type input "0.00"
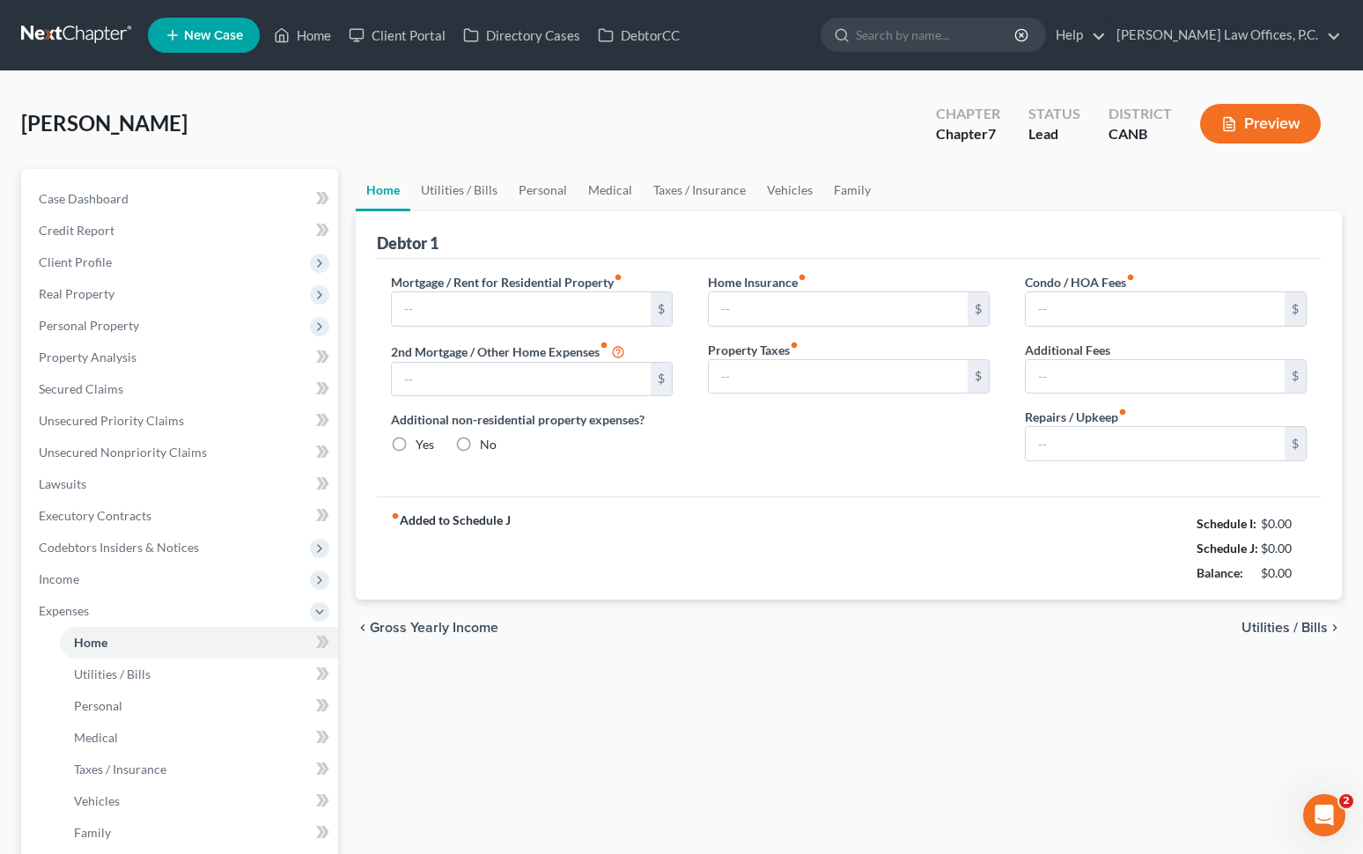
type input "350.00"
click at [835, 192] on link "Family" at bounding box center [852, 190] width 58 height 42
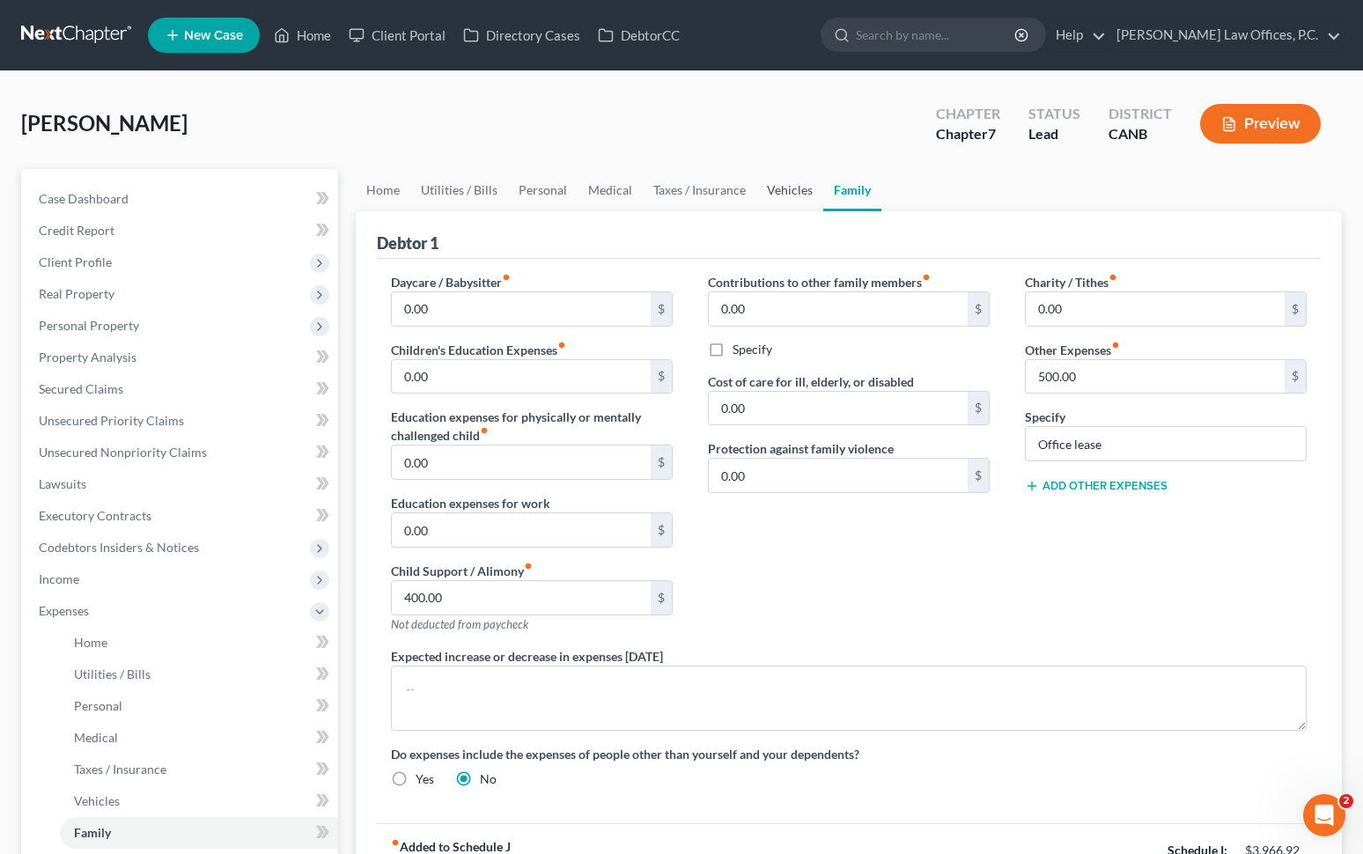
click at [780, 190] on link "Vehicles" at bounding box center [789, 190] width 67 height 42
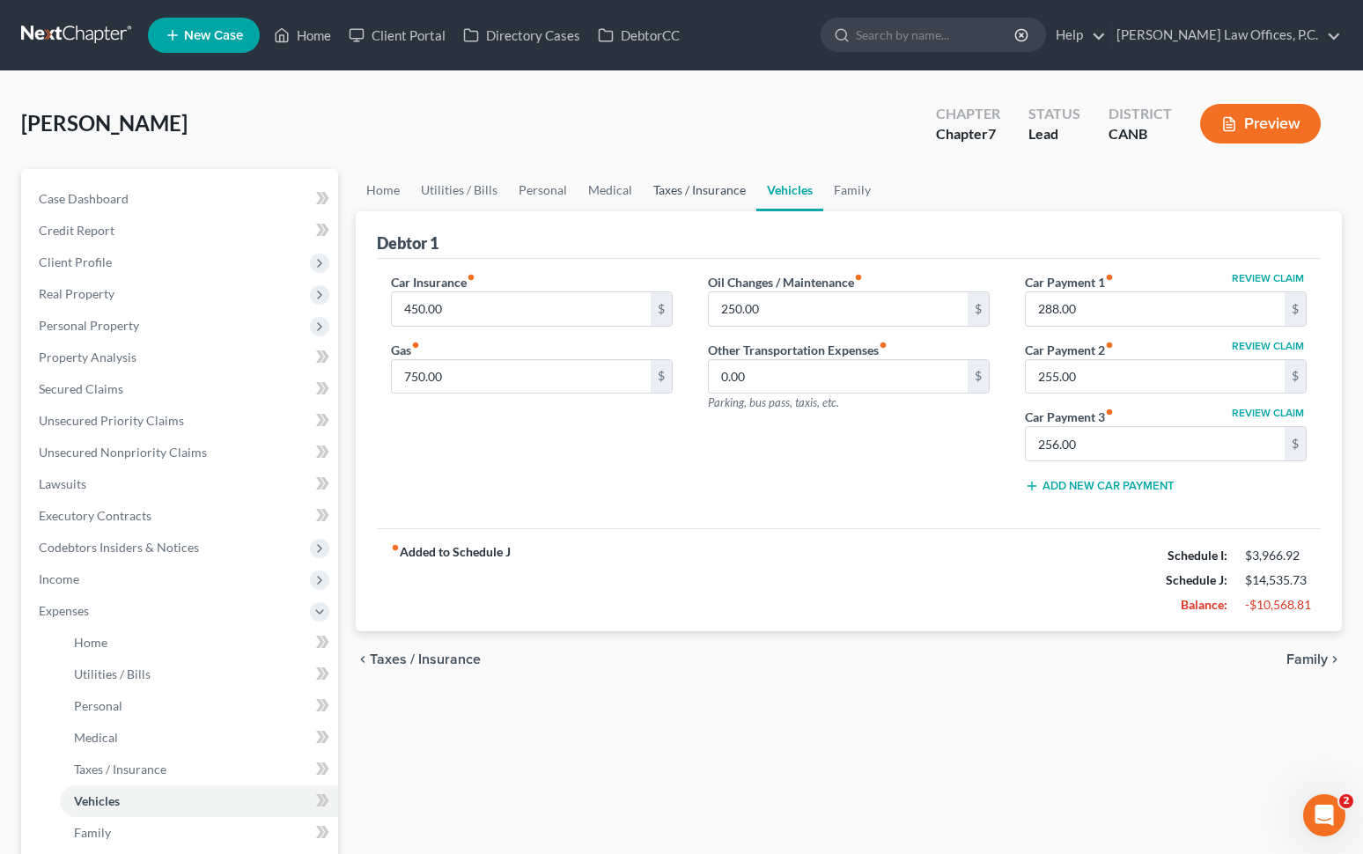
click at [718, 185] on link "Taxes / Insurance" at bounding box center [700, 190] width 114 height 42
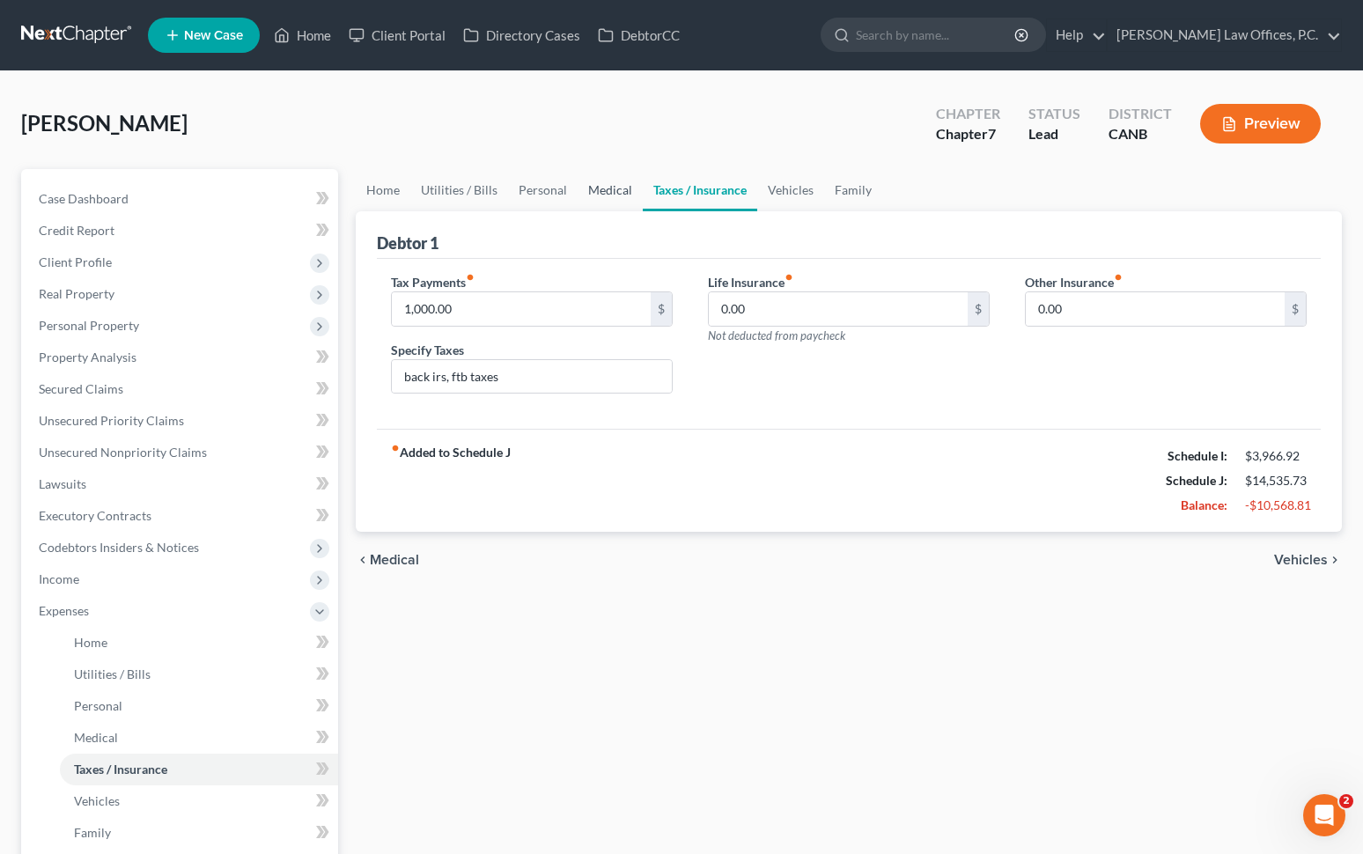
click at [623, 186] on link "Medical" at bounding box center [610, 190] width 65 height 42
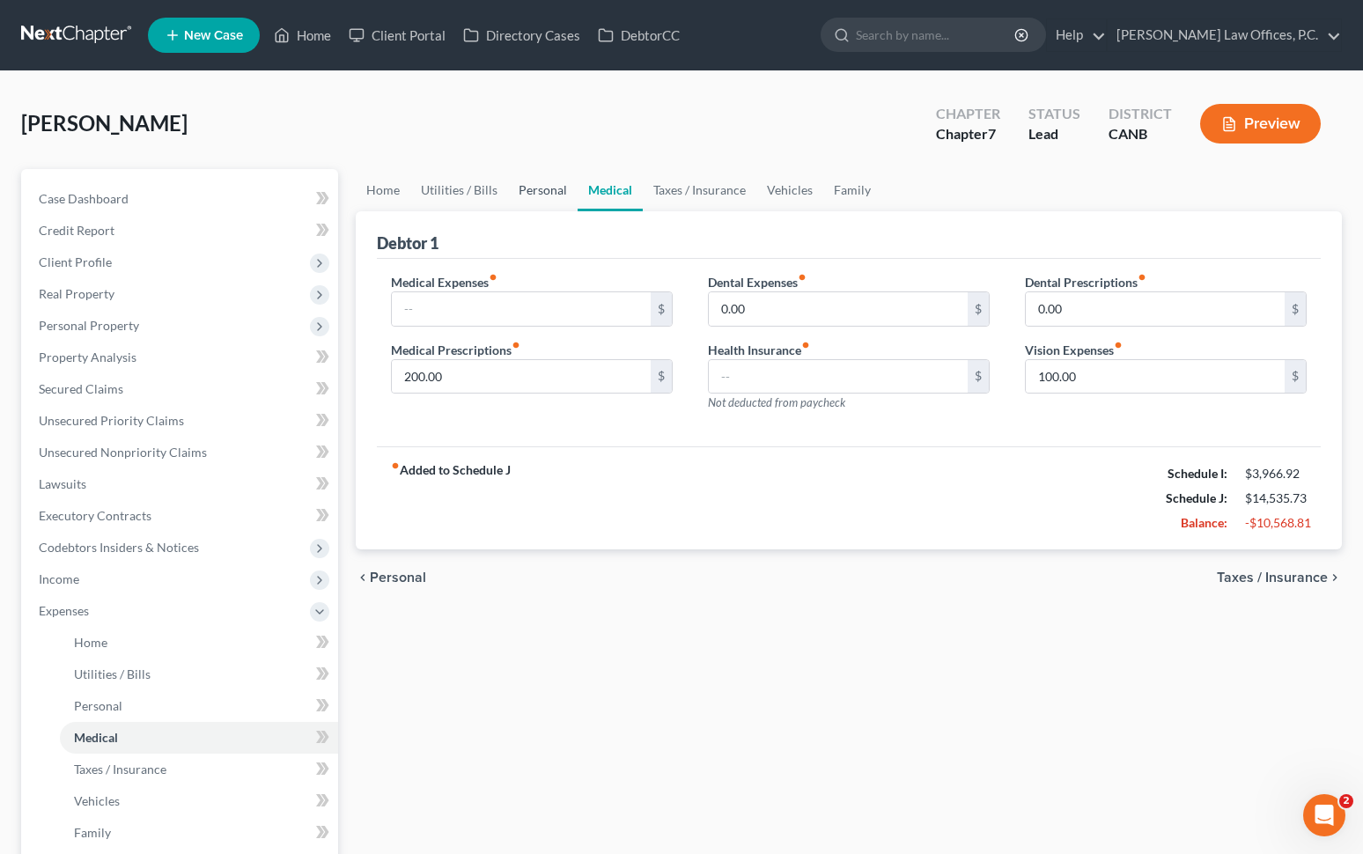
click at [556, 187] on link "Personal" at bounding box center [543, 190] width 70 height 42
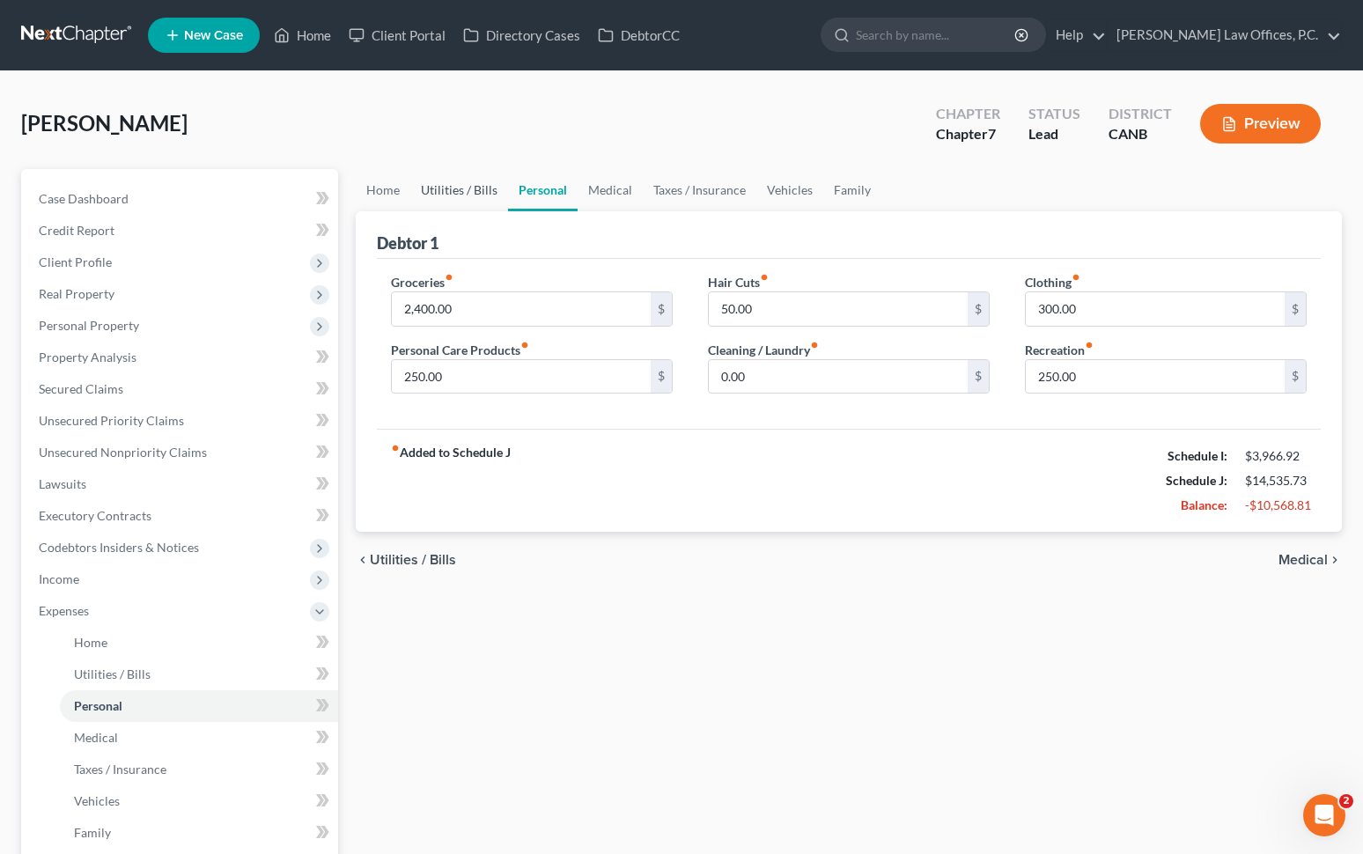
click at [471, 187] on link "Utilities / Bills" at bounding box center [459, 190] width 98 height 42
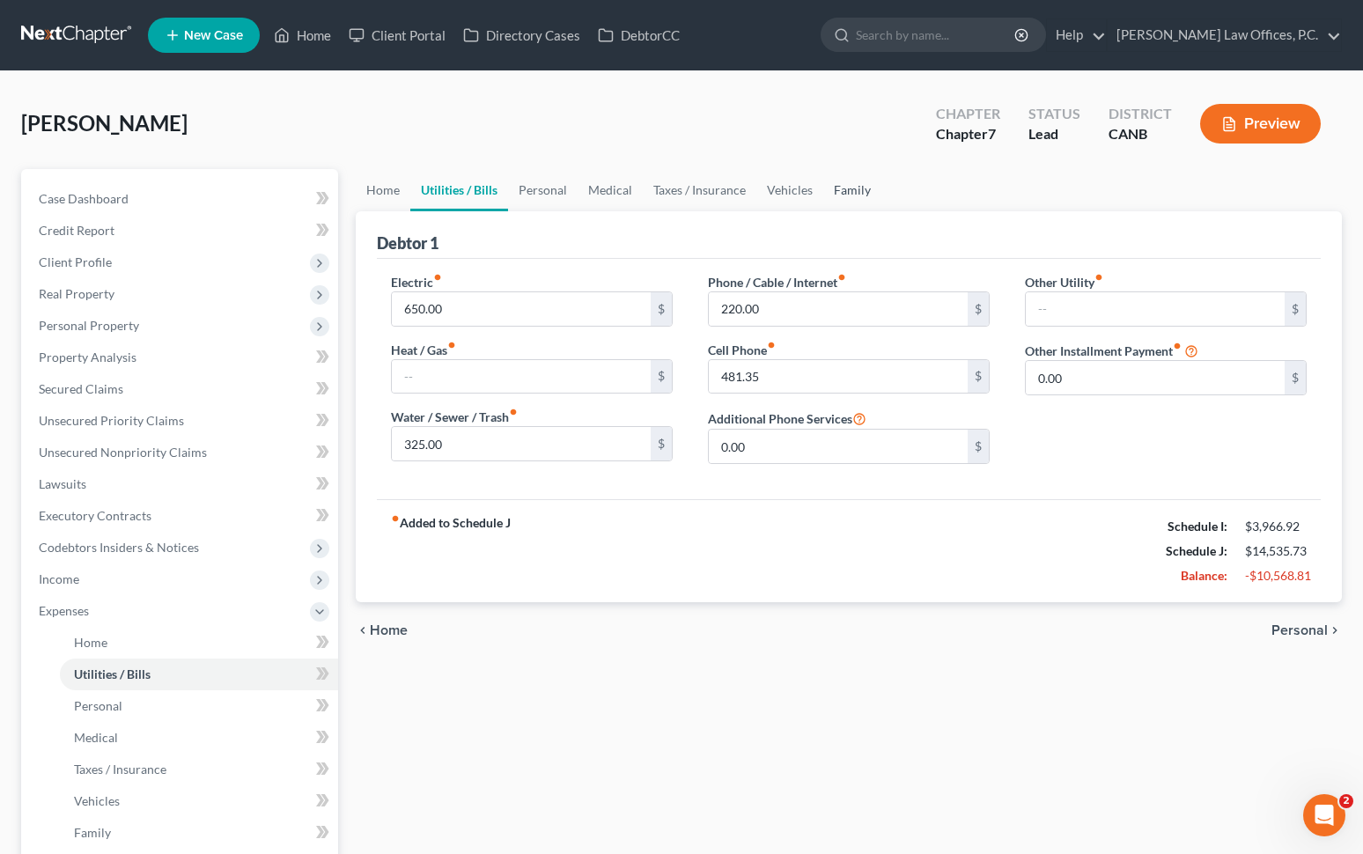
click at [835, 187] on link "Family" at bounding box center [852, 190] width 58 height 42
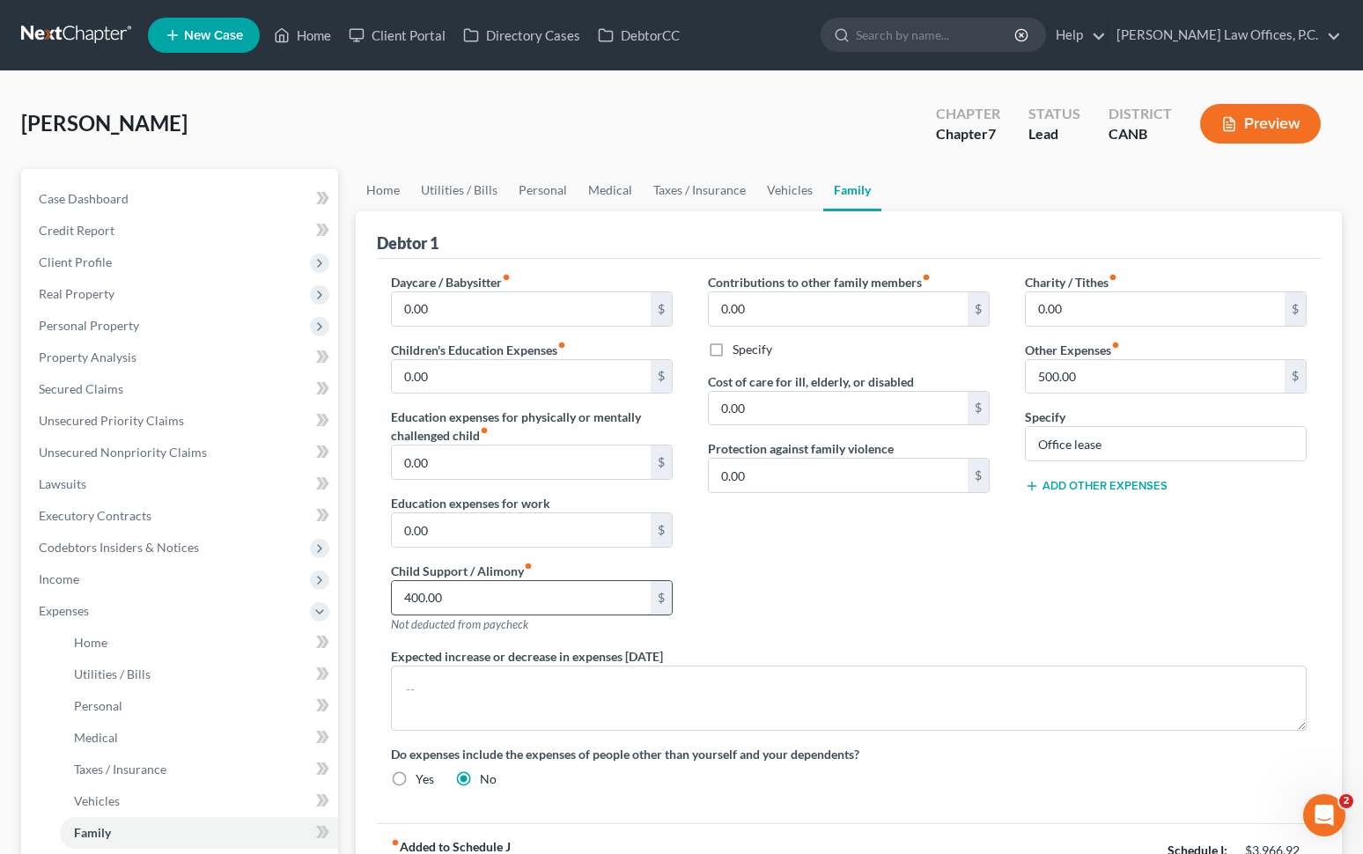
click at [495, 605] on input "400.00" at bounding box center [521, 597] width 259 height 33
click at [748, 309] on input "0.00" at bounding box center [838, 308] width 259 height 33
type input "400"
click at [798, 602] on div "Contributions to other family members fiber_manual_record 400 $ Specify Cost of…" at bounding box center [848, 460] width 317 height 374
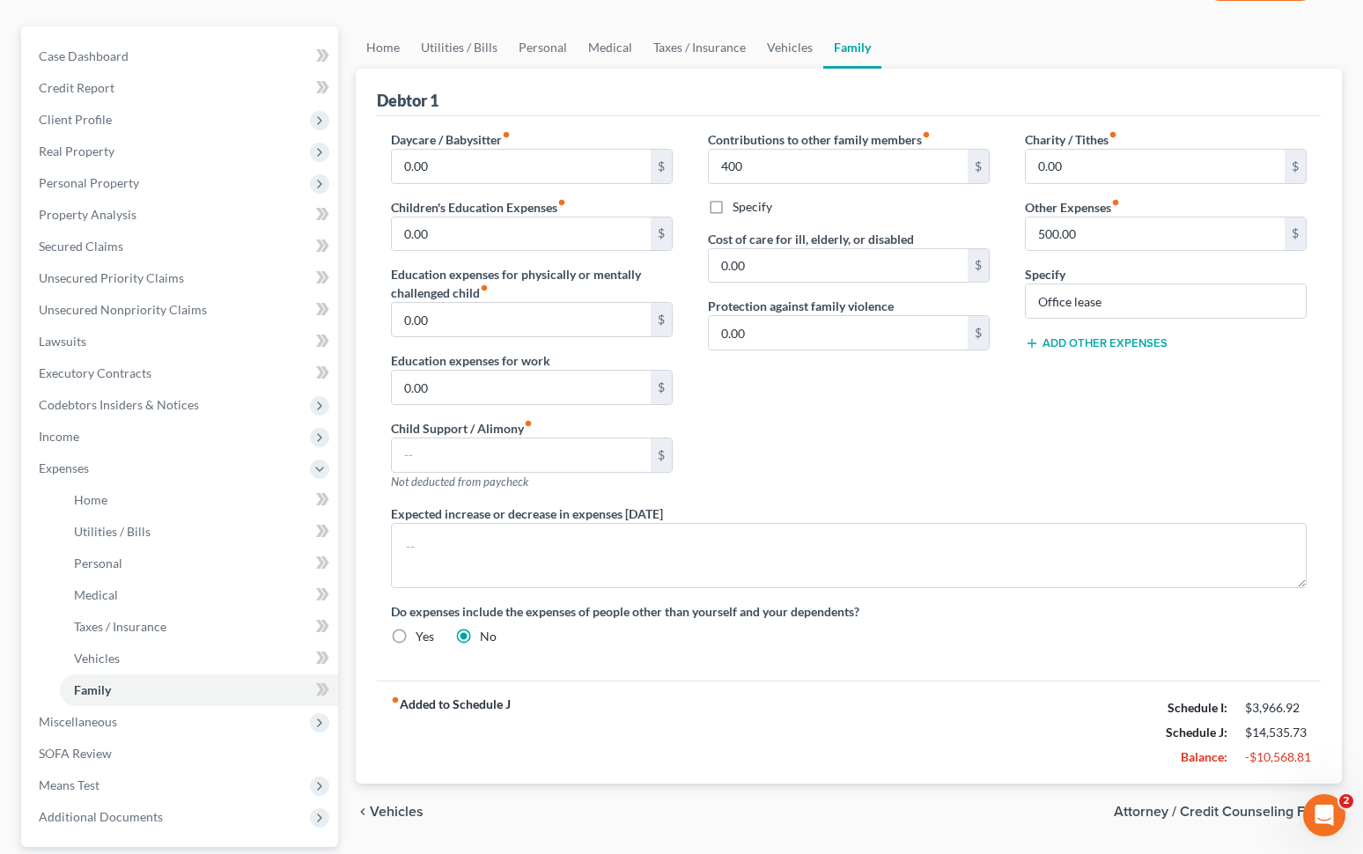
scroll to position [186, 0]
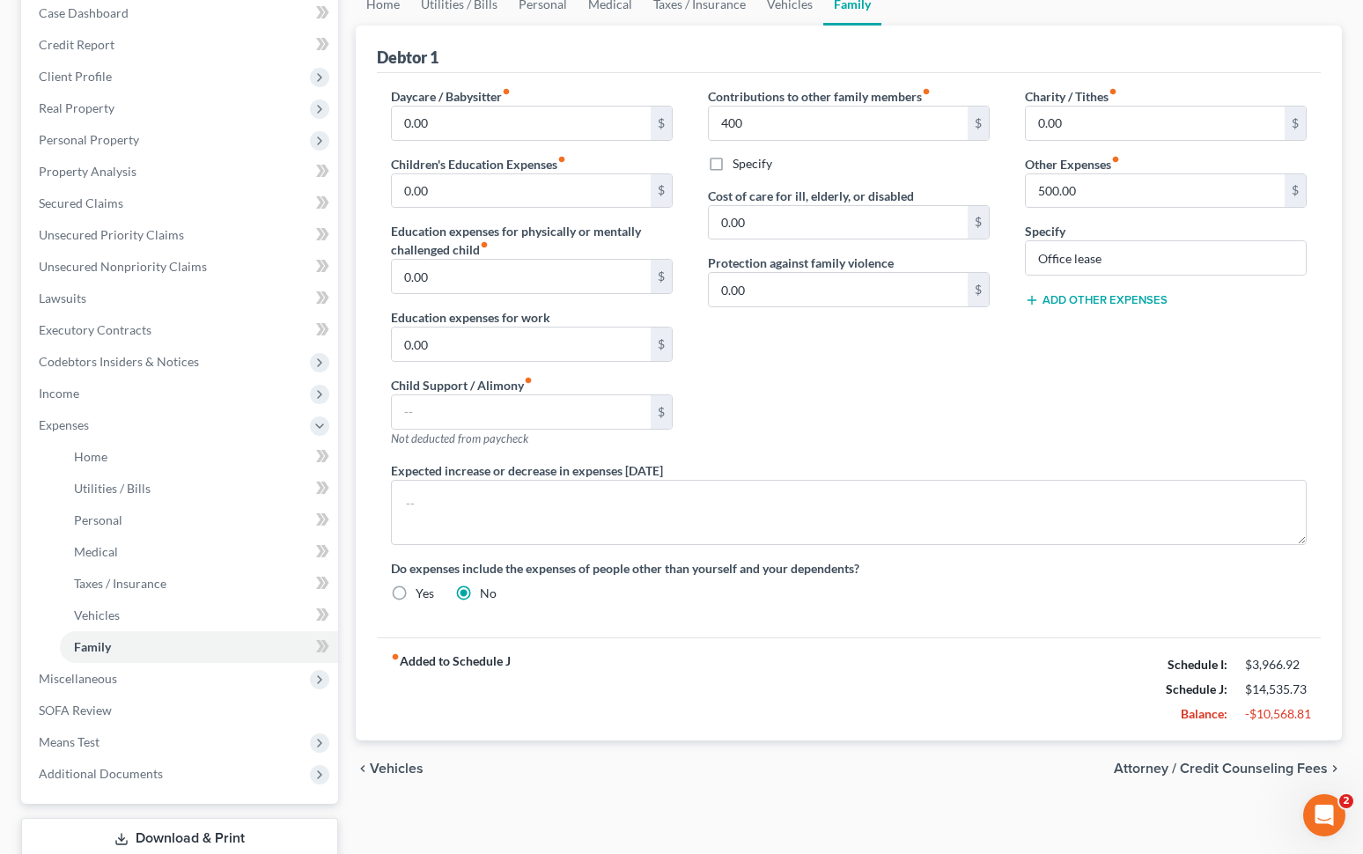
click at [728, 145] on div "Contributions to other family members fiber_manual_record 400 $ Specify Cost of…" at bounding box center [848, 274] width 317 height 374
click at [733, 158] on label "Specify" at bounding box center [753, 164] width 40 height 18
click at [740, 158] on input "Specify" at bounding box center [745, 160] width 11 height 11
checkbox input "true"
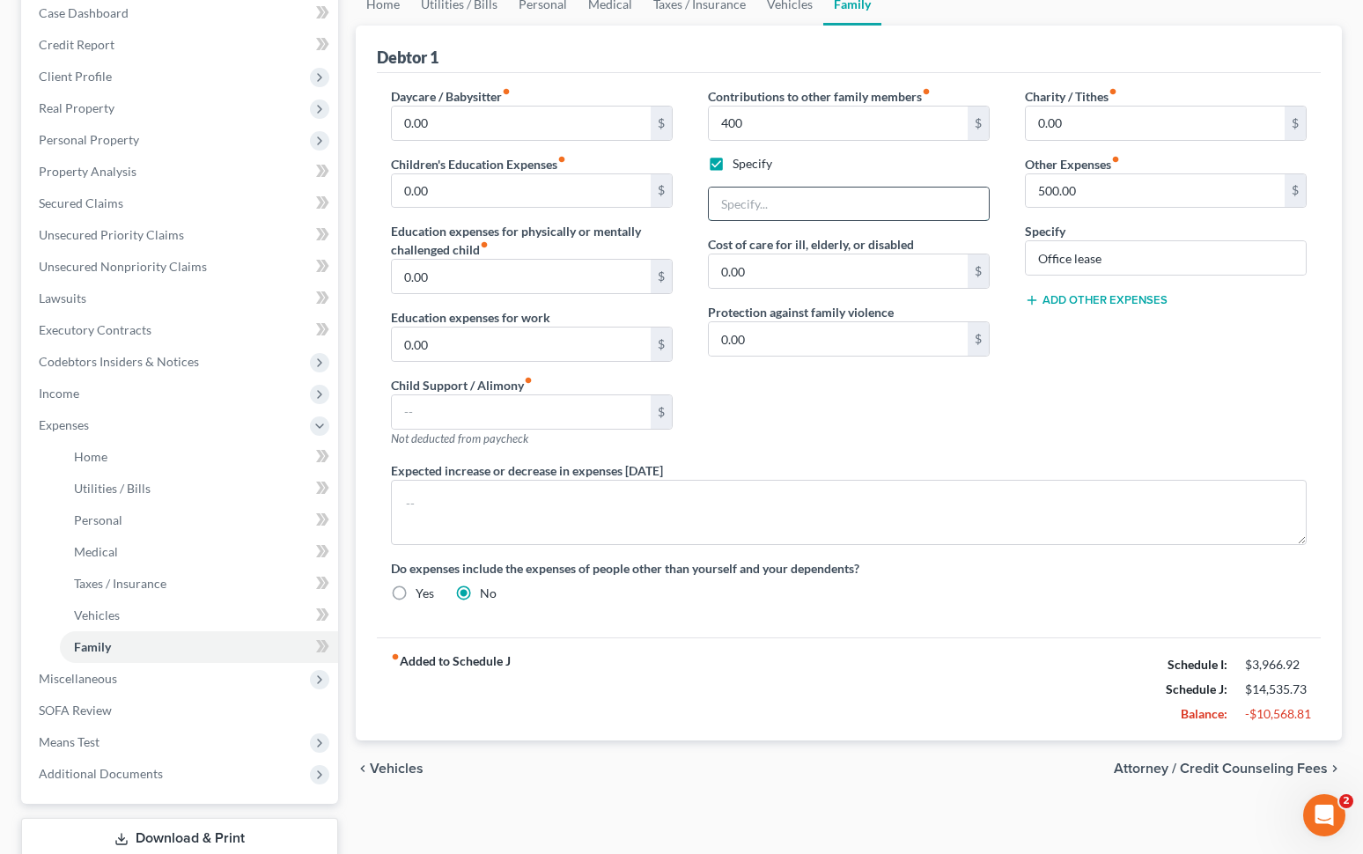
click at [753, 209] on input "text" at bounding box center [849, 204] width 280 height 33
type input "M"
click at [742, 208] on input "Family contributions to" at bounding box center [849, 204] width 280 height 33
click at [839, 212] on input "Contributions to" at bounding box center [849, 204] width 280 height 33
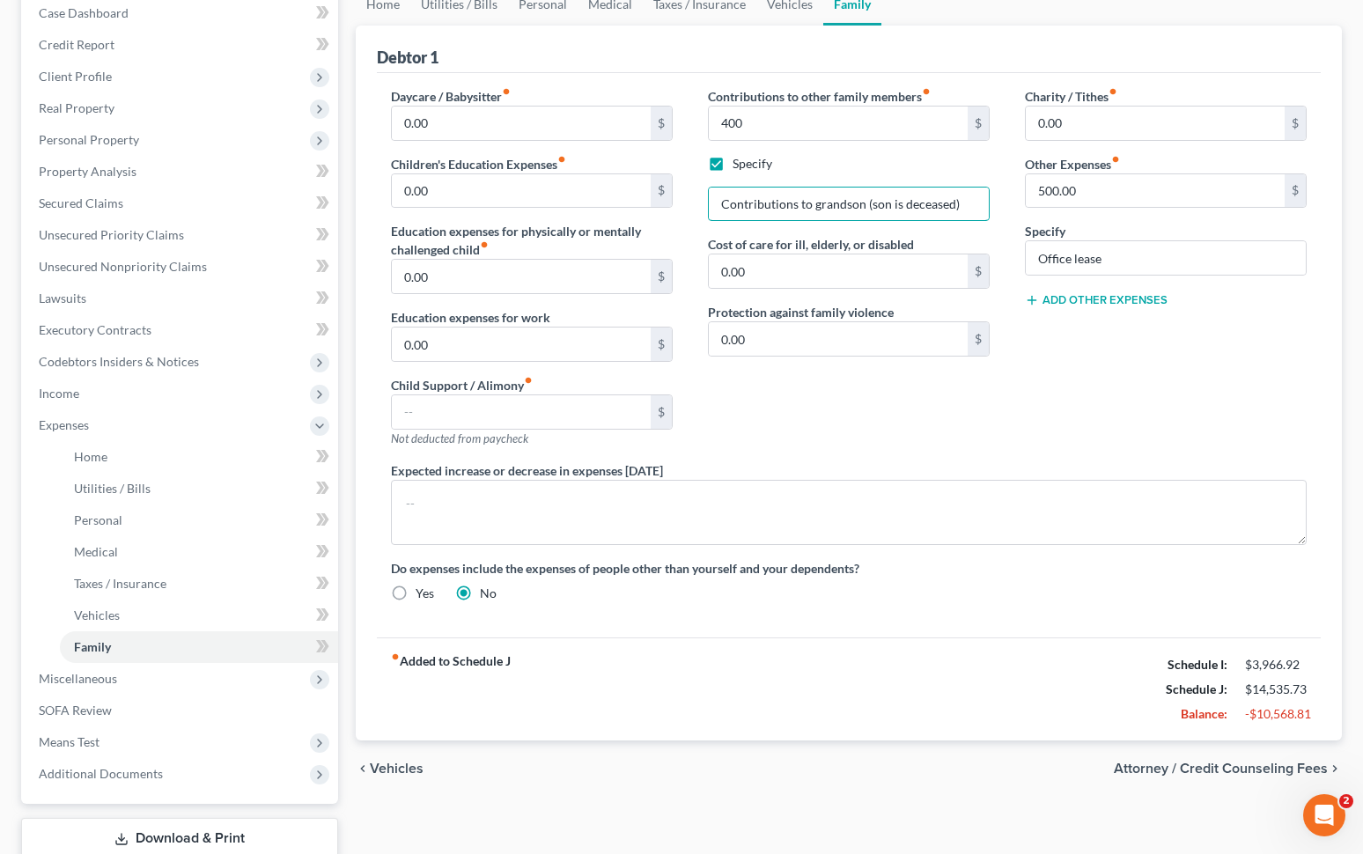
type input "Contributions to grandson (son is deceased)"
click at [1007, 766] on span "Attorney / Credit Counseling Fees" at bounding box center [1221, 769] width 214 height 14
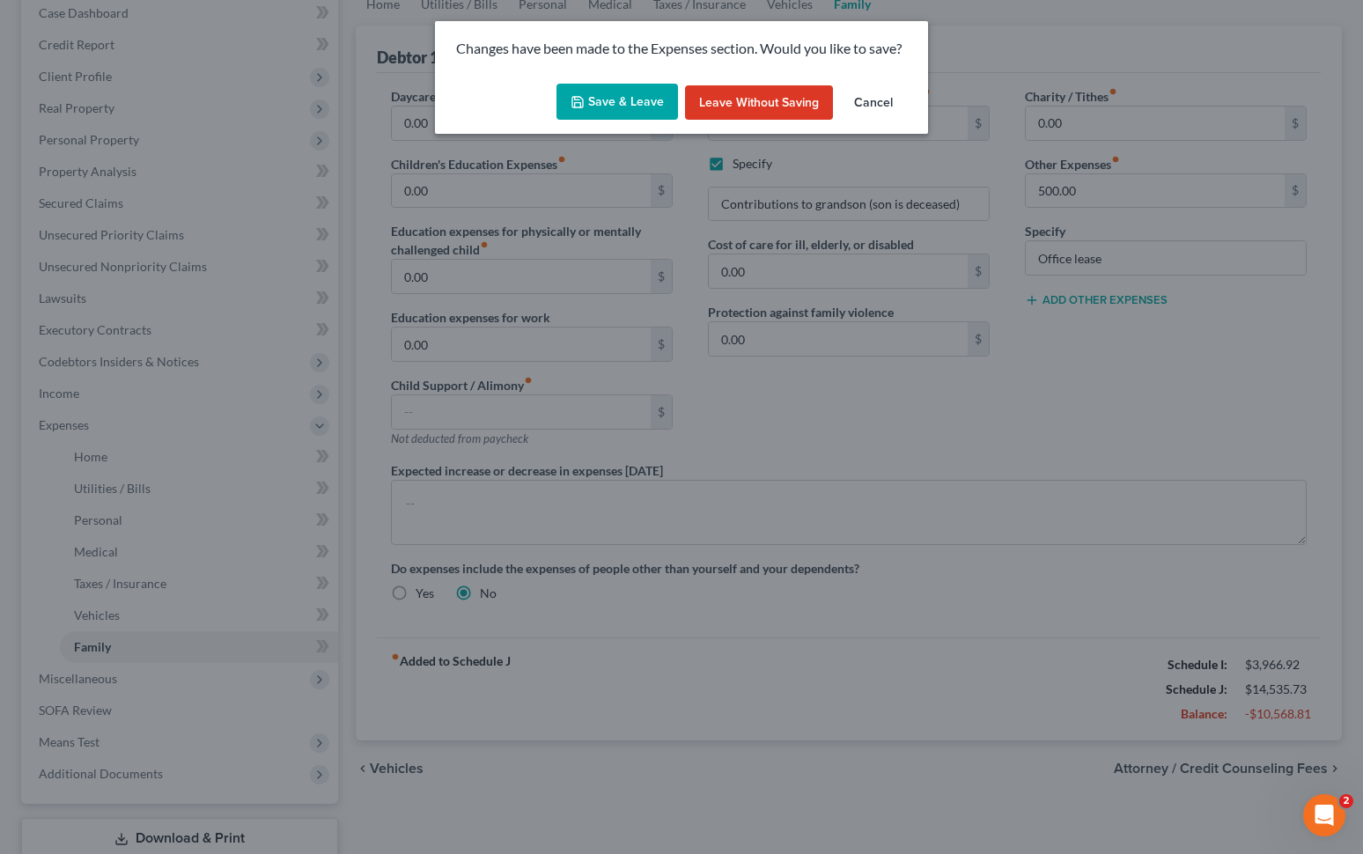
click at [603, 99] on button "Save & Leave" at bounding box center [617, 102] width 122 height 37
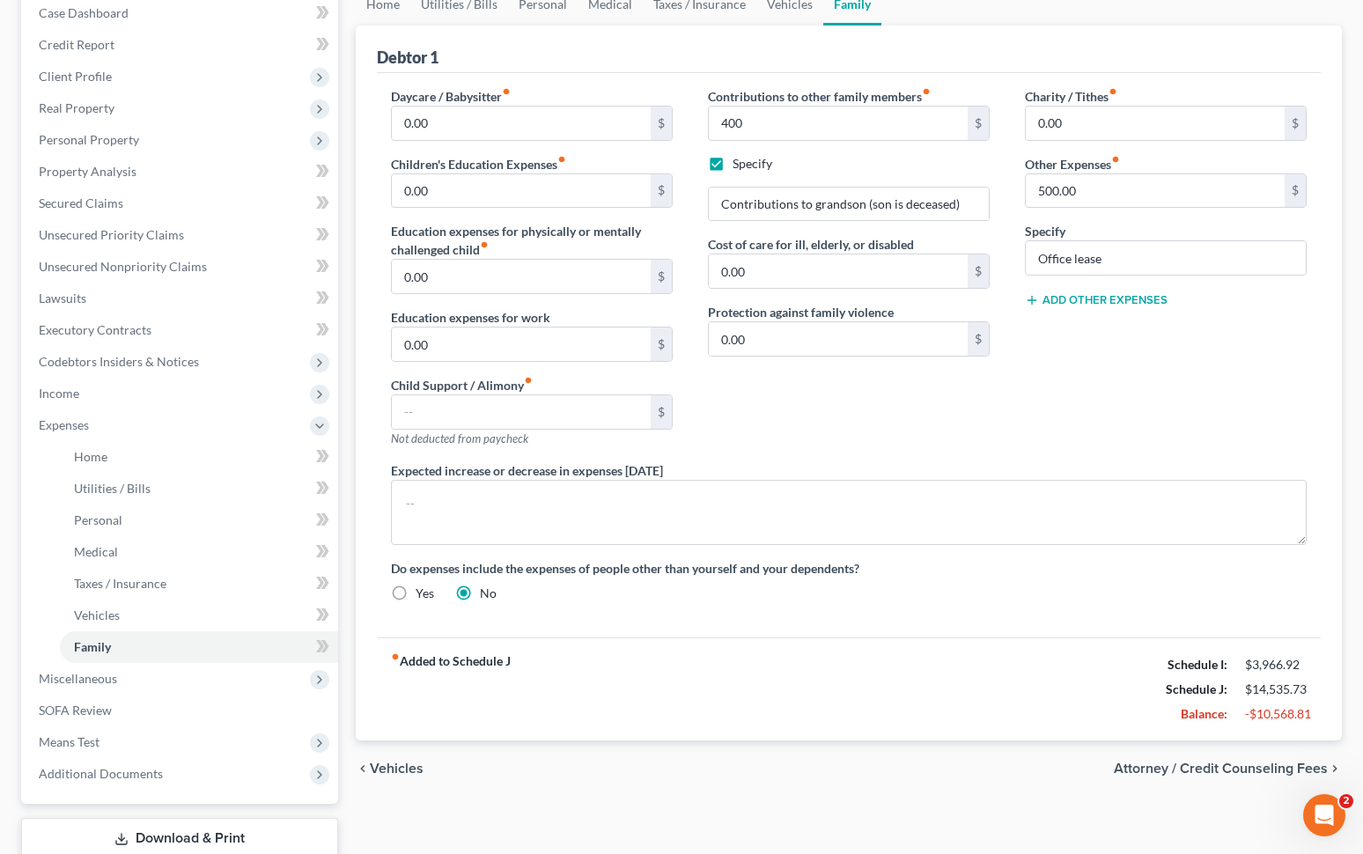
type input "400.00"
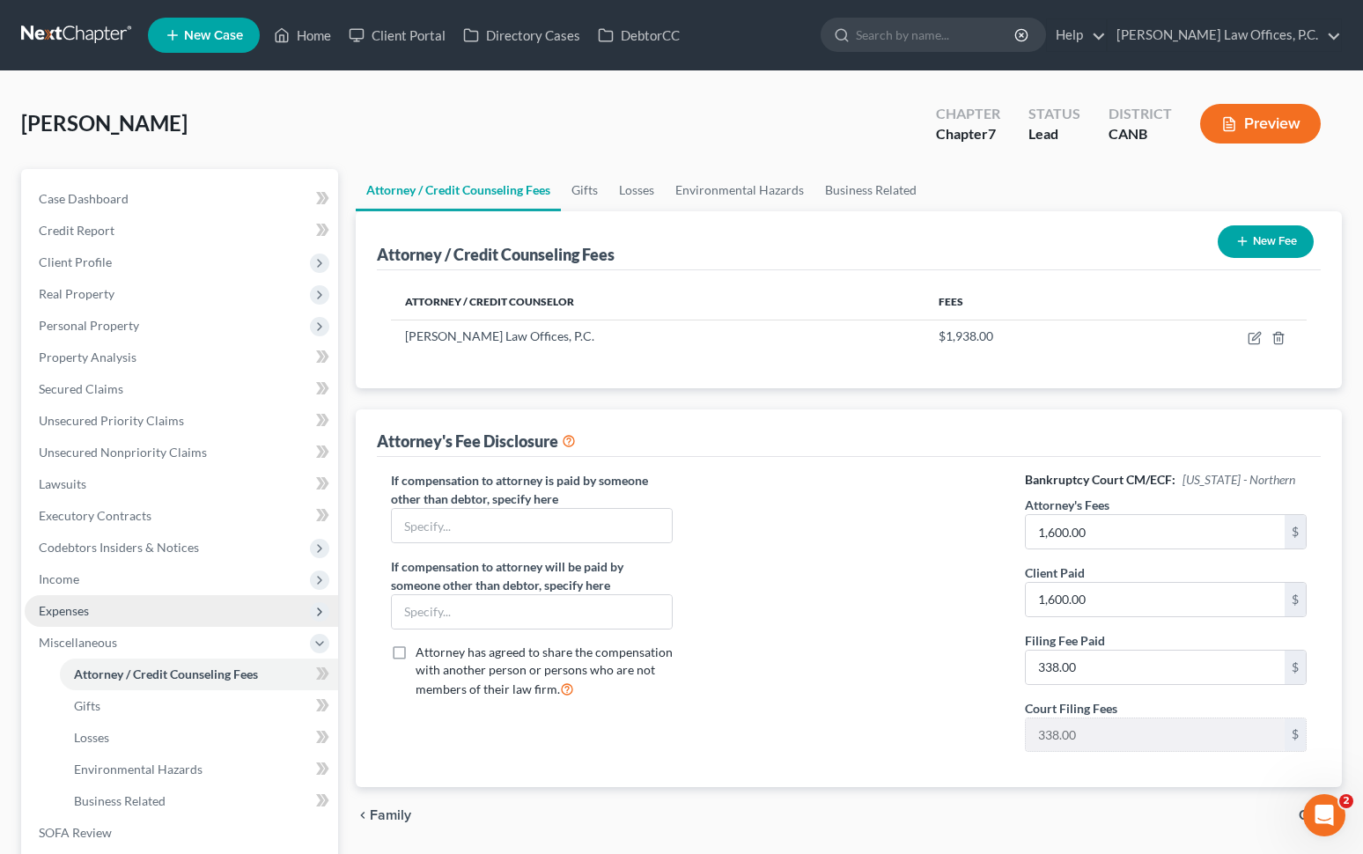
click at [222, 606] on span "Expenses" at bounding box center [181, 611] width 313 height 32
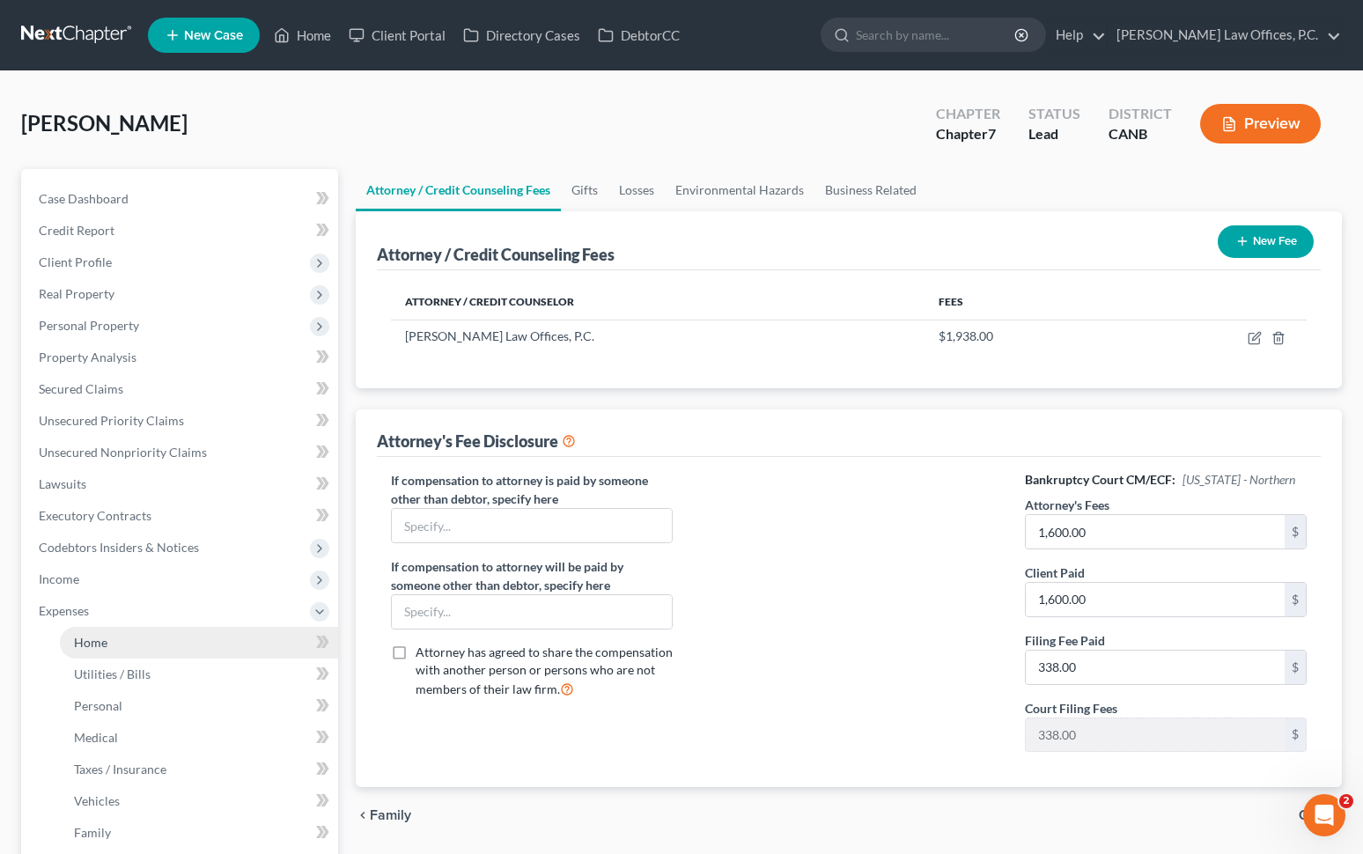
click at [165, 635] on link "Home" at bounding box center [199, 643] width 278 height 32
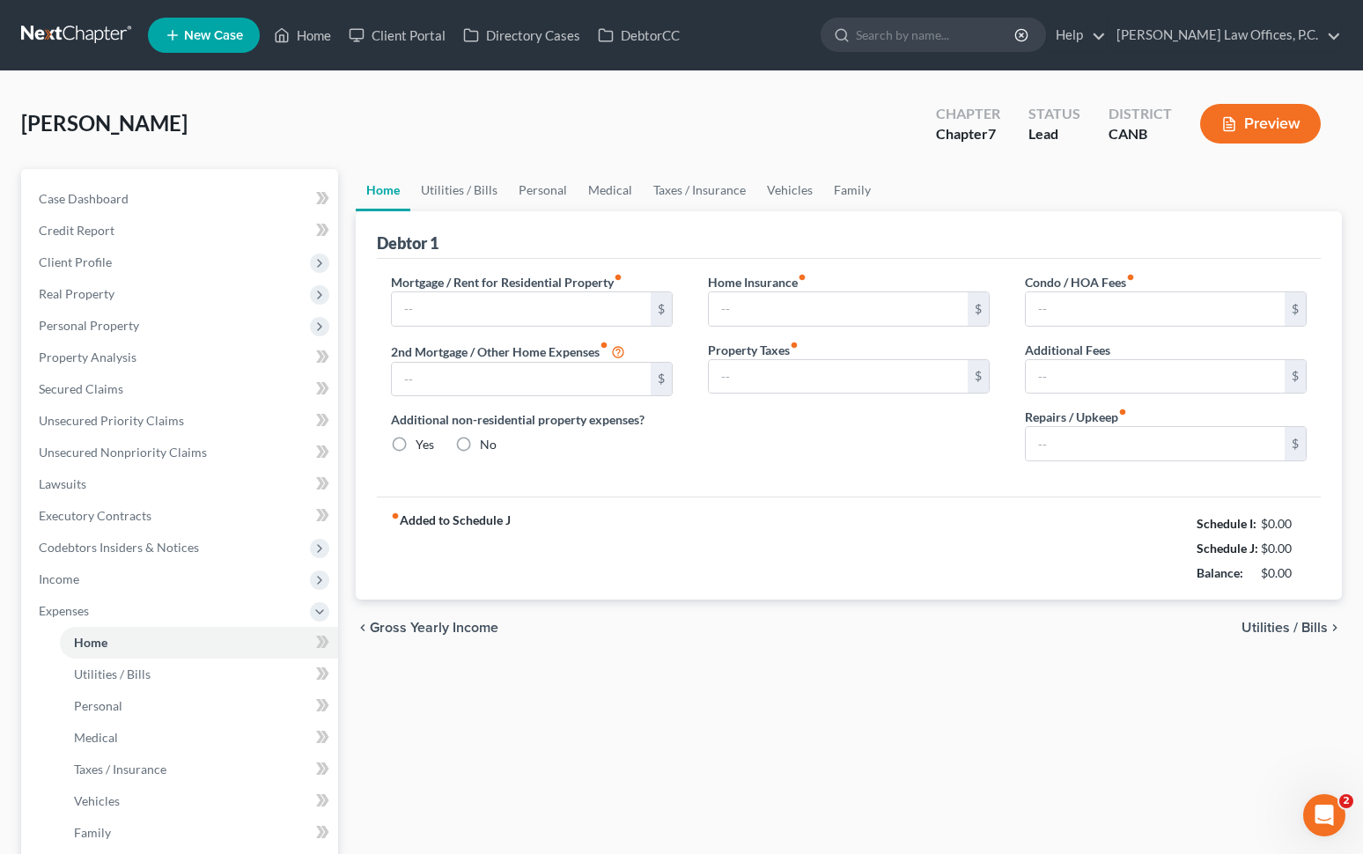
type input "3,500.00"
type input "1,310.38"
radio input "true"
type input "0.00"
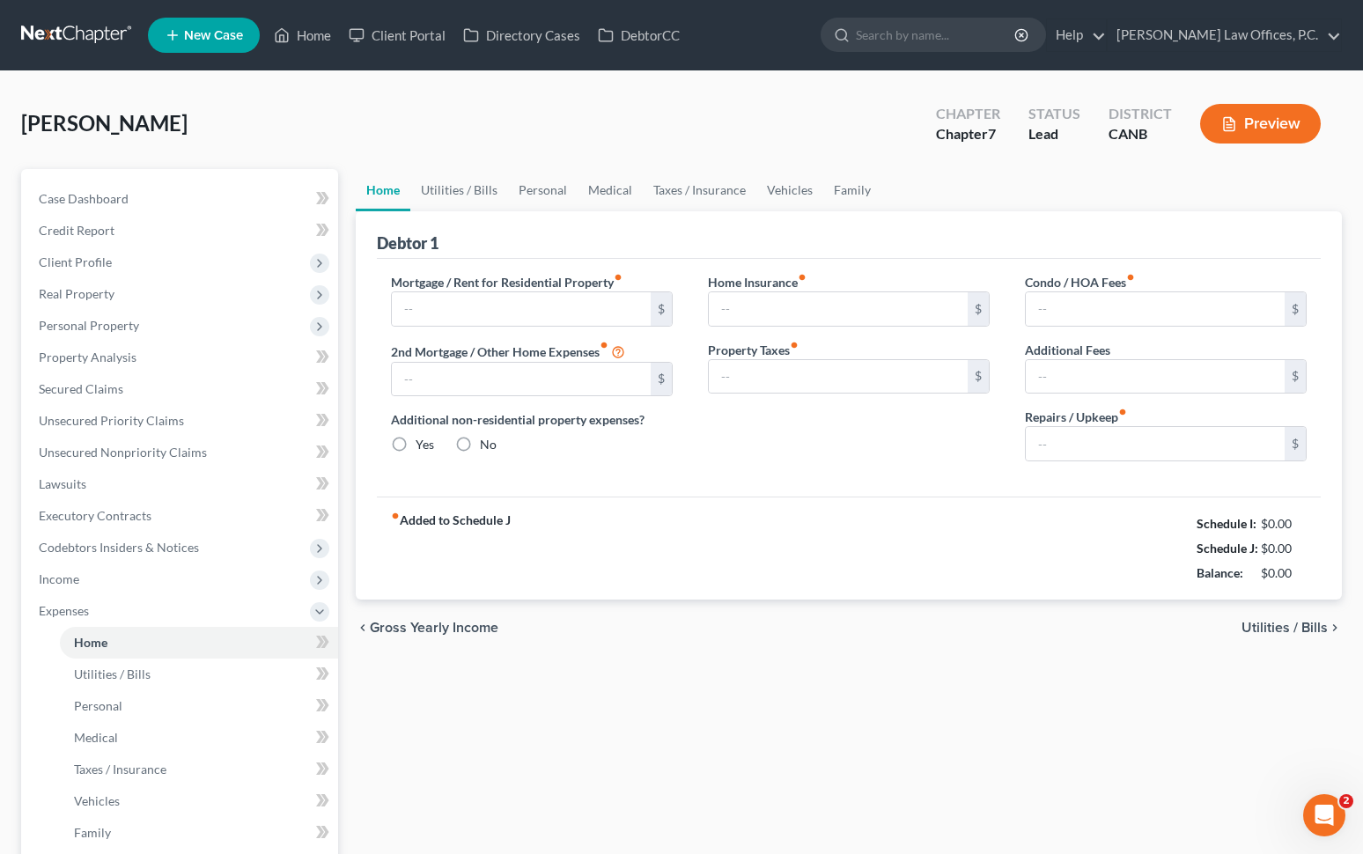
type input "350.00"
click at [471, 190] on link "Utilities / Bills" at bounding box center [459, 190] width 98 height 42
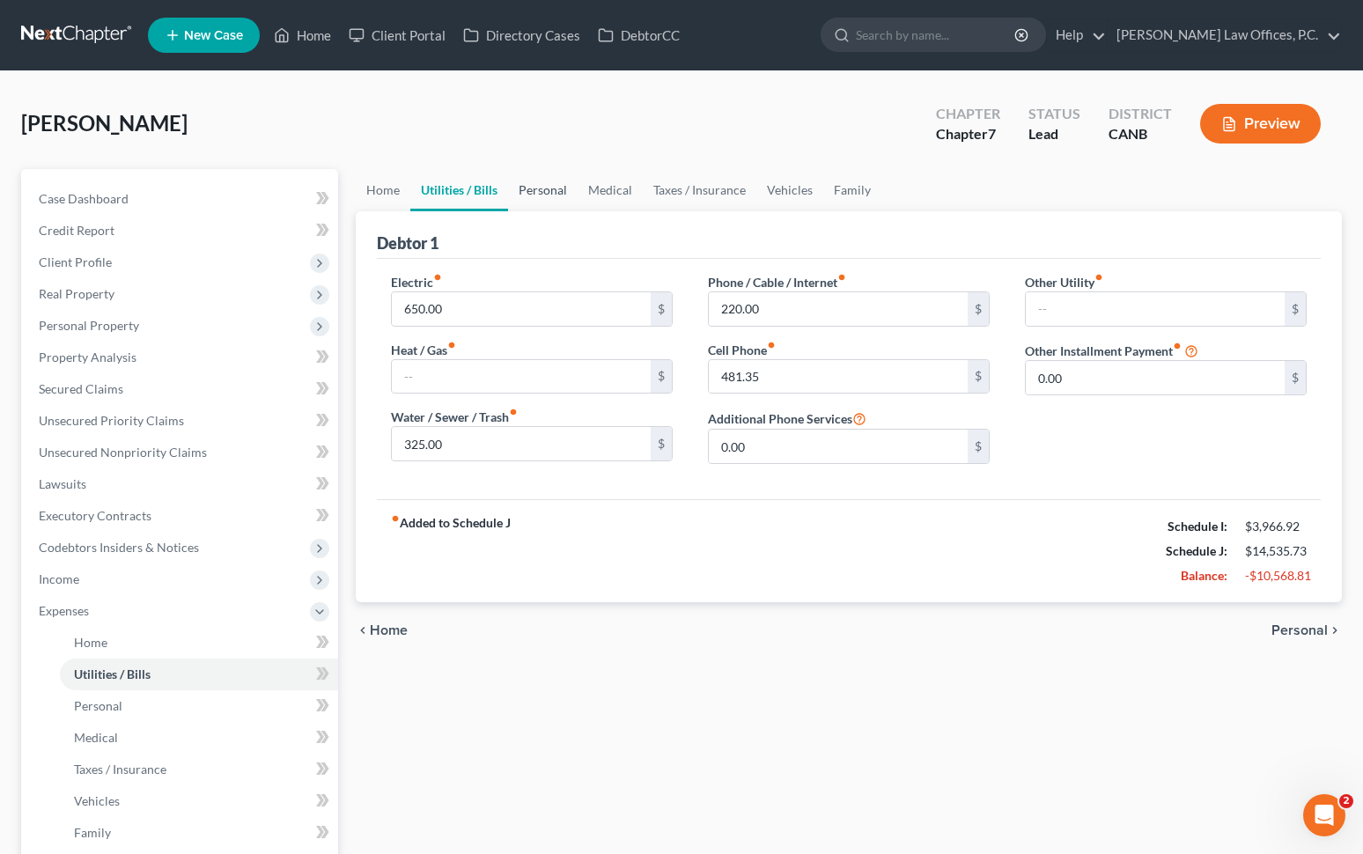
click at [546, 186] on link "Personal" at bounding box center [543, 190] width 70 height 42
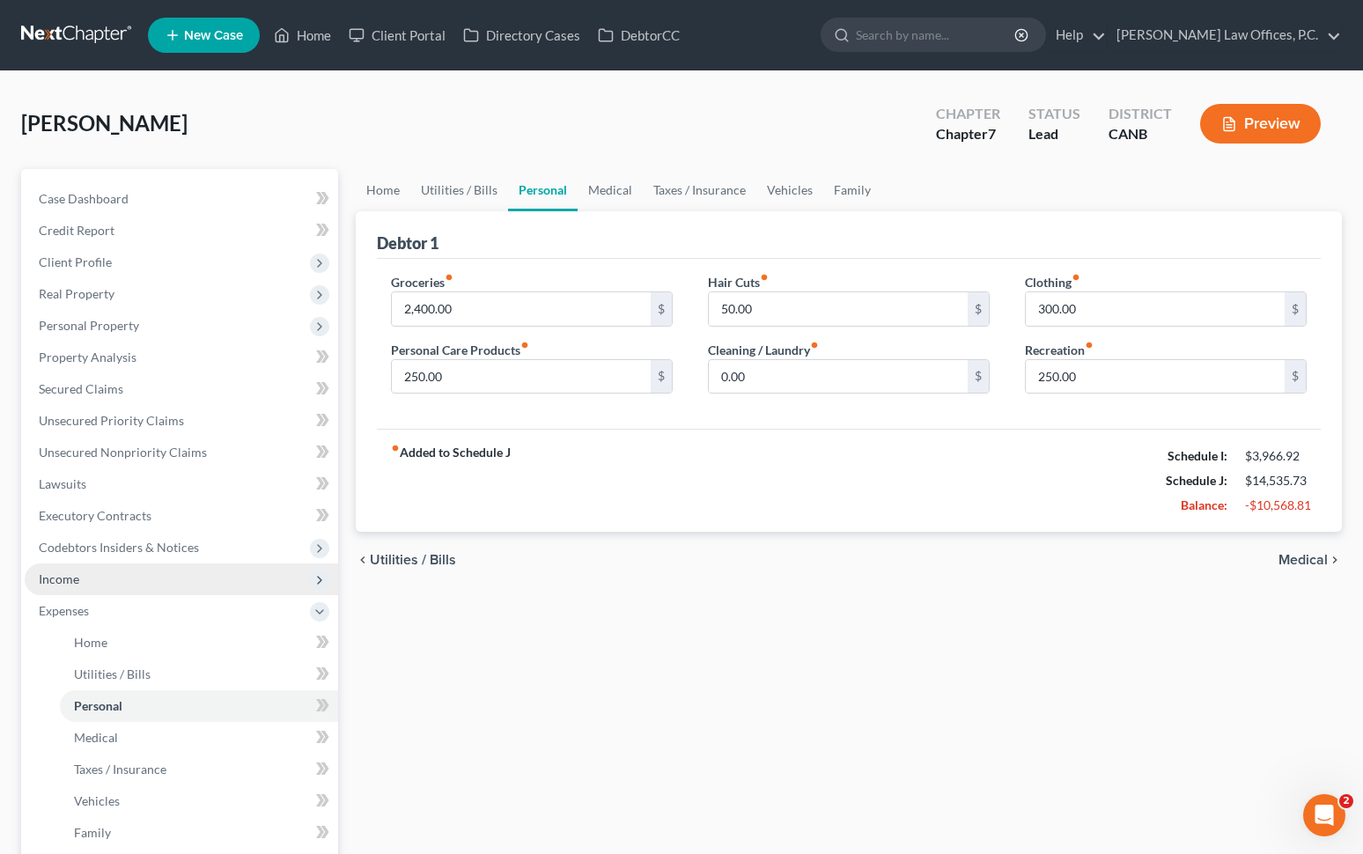
click at [219, 570] on span "Income" at bounding box center [181, 579] width 313 height 32
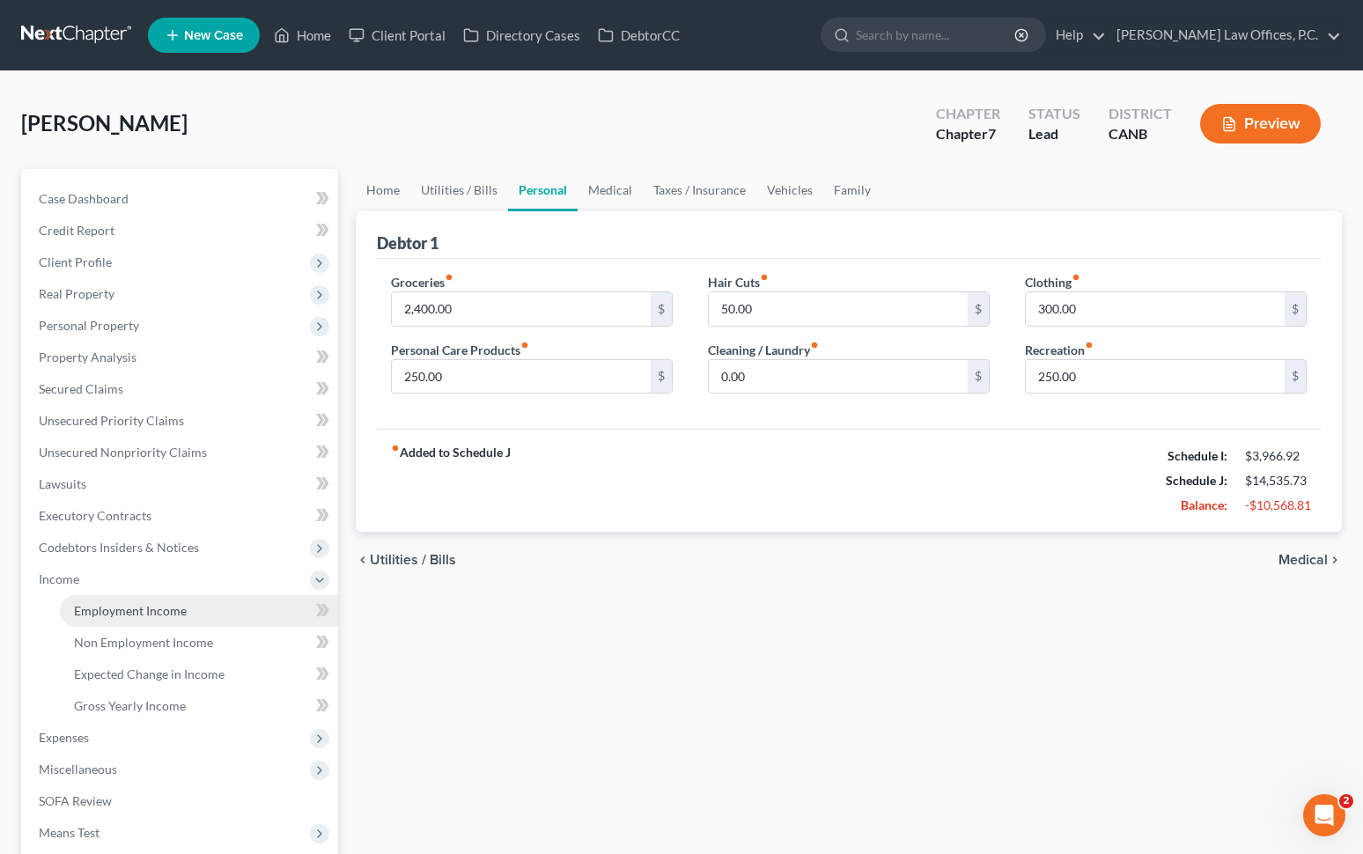
click at [189, 605] on link "Employment Income" at bounding box center [199, 611] width 278 height 32
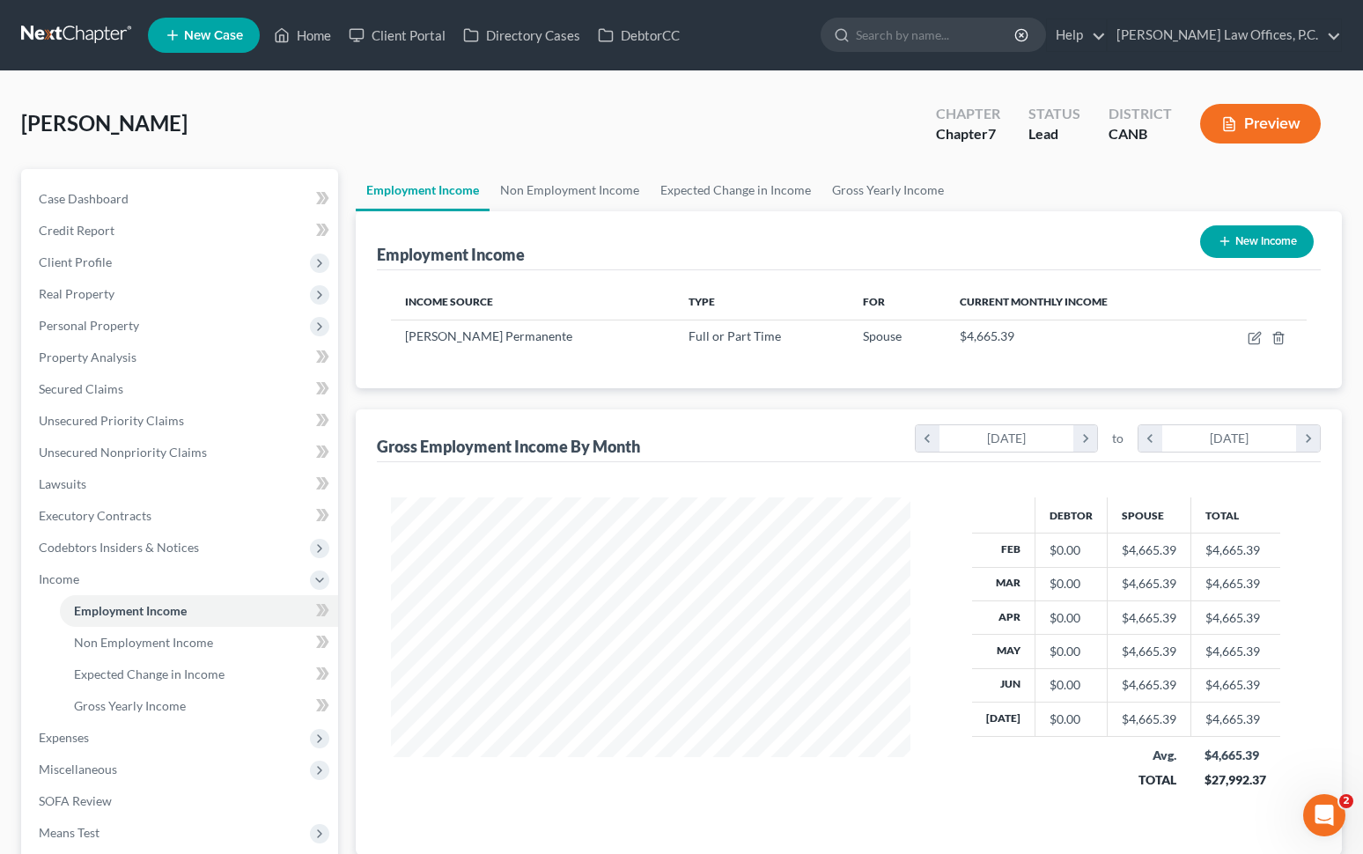
scroll to position [315, 555]
click at [155, 738] on span "Expenses" at bounding box center [181, 738] width 313 height 32
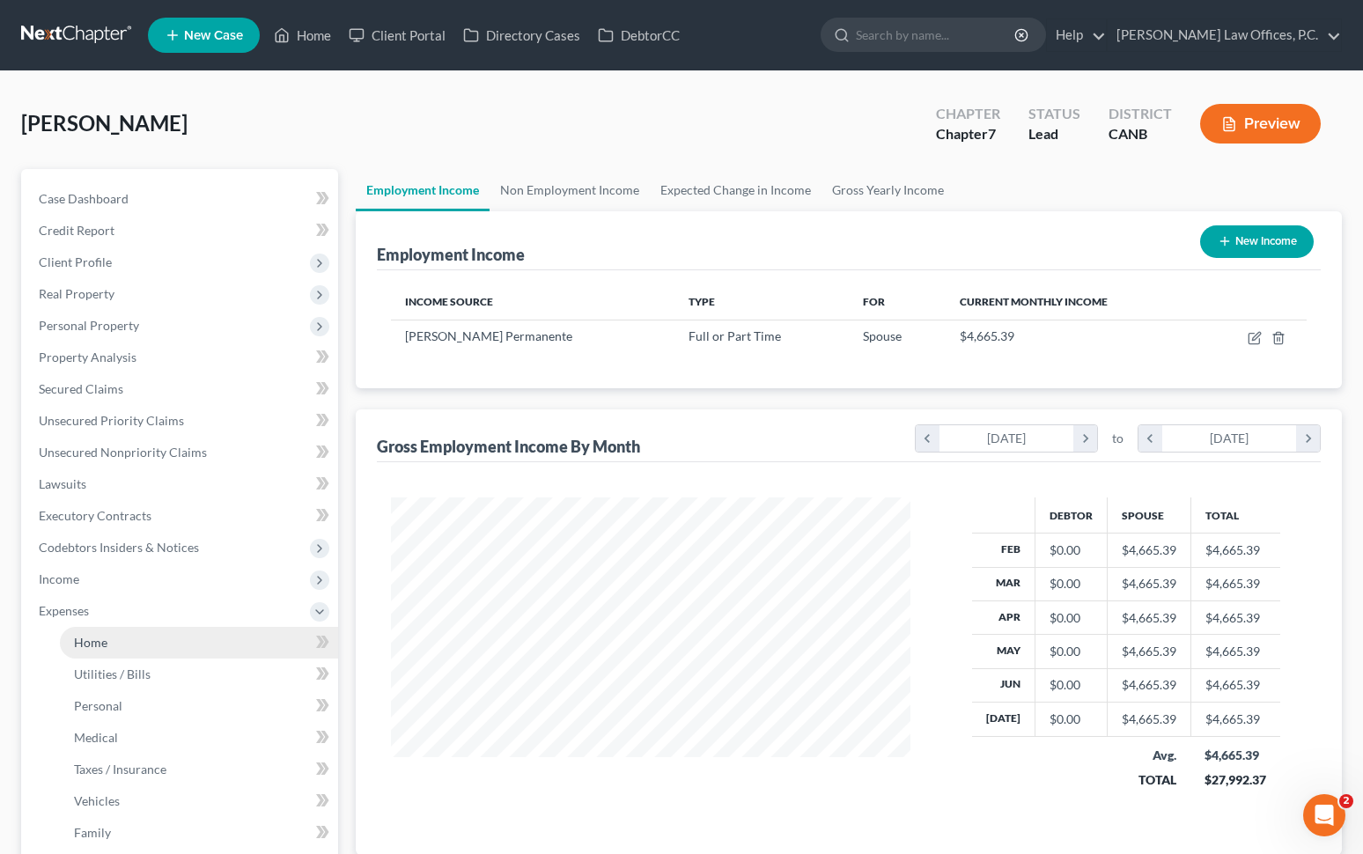
click at [172, 655] on link "Home" at bounding box center [199, 643] width 278 height 32
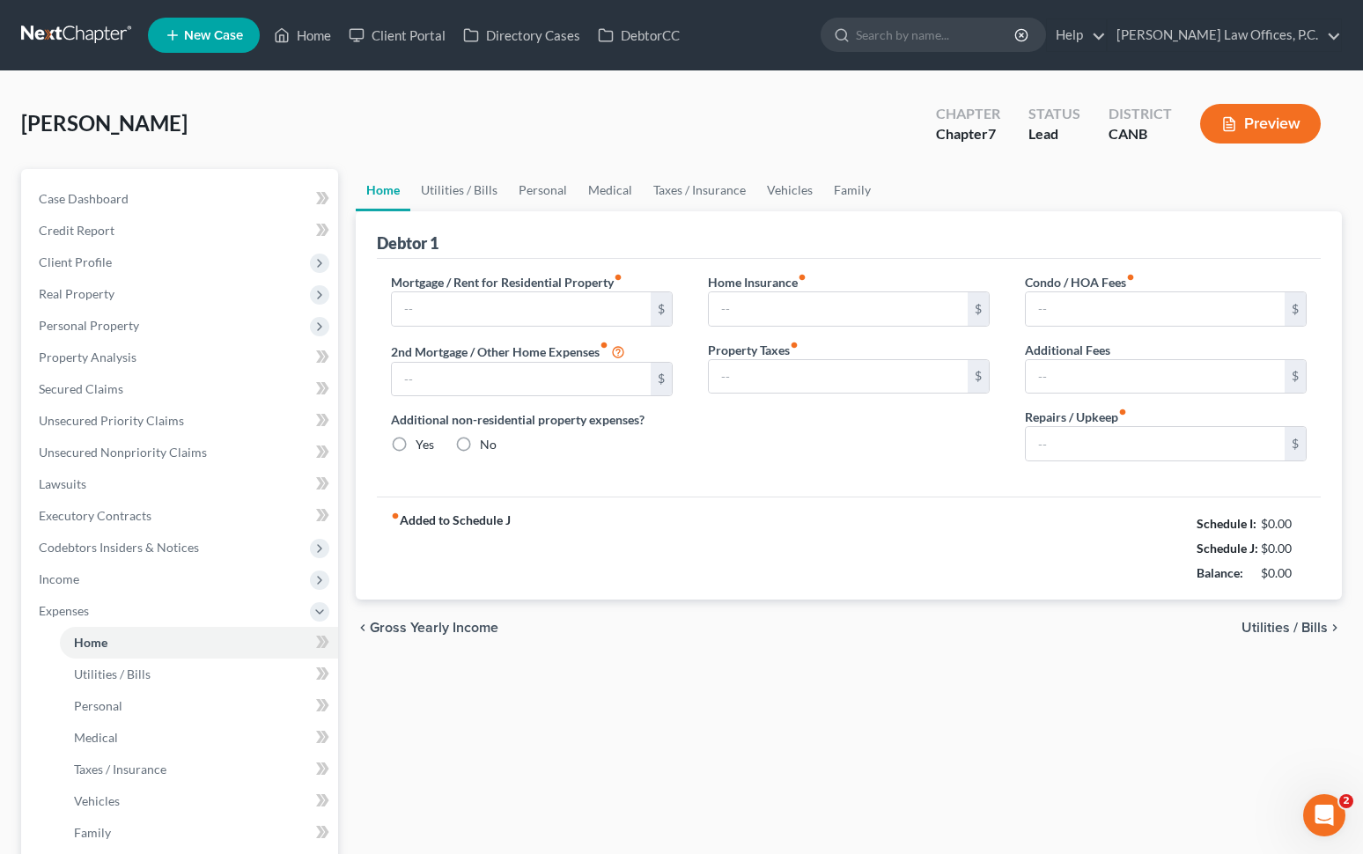
type input "3,500.00"
type input "1,310.38"
radio input "true"
type input "0.00"
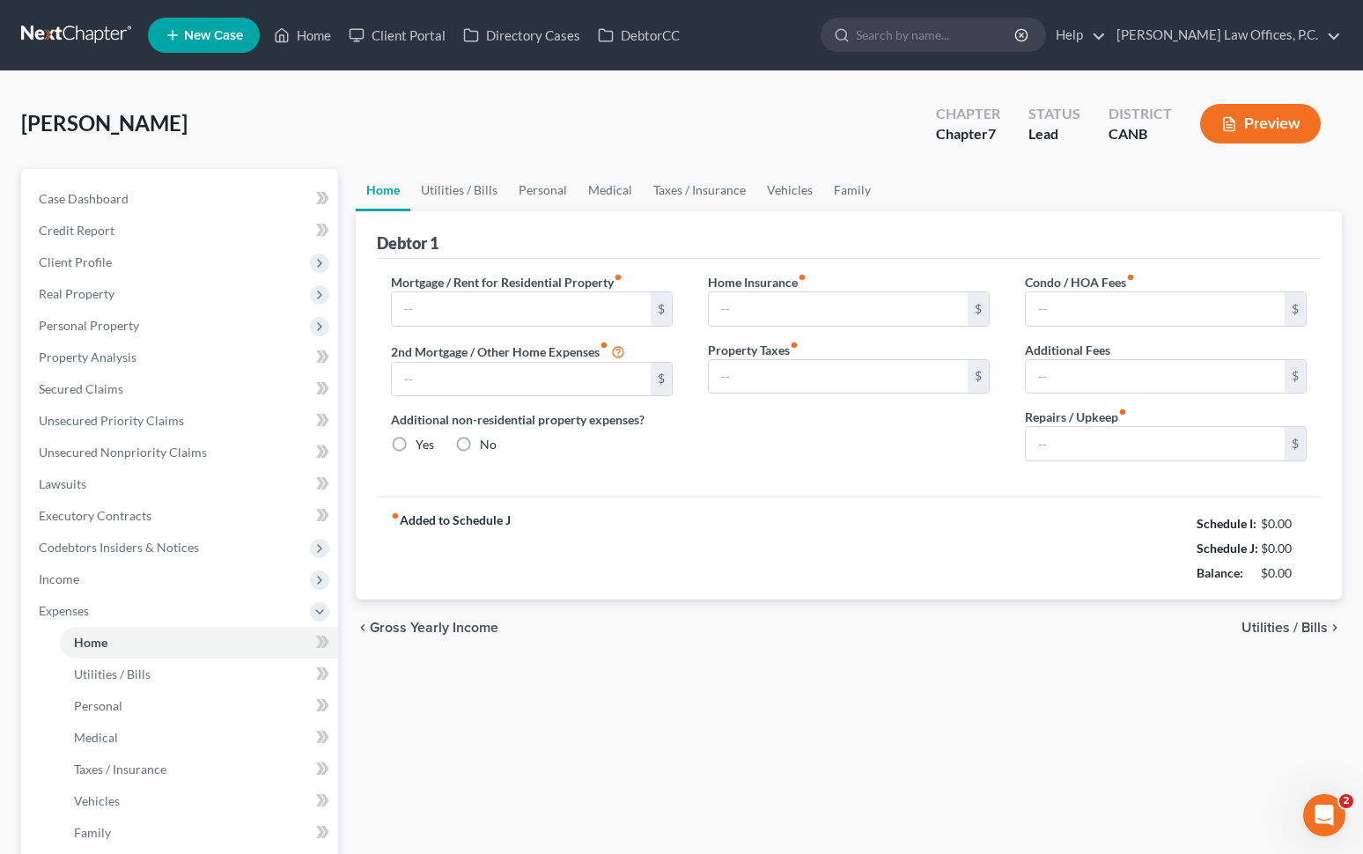
type input "350.00"
click at [473, 193] on link "Utilities / Bills" at bounding box center [459, 190] width 98 height 42
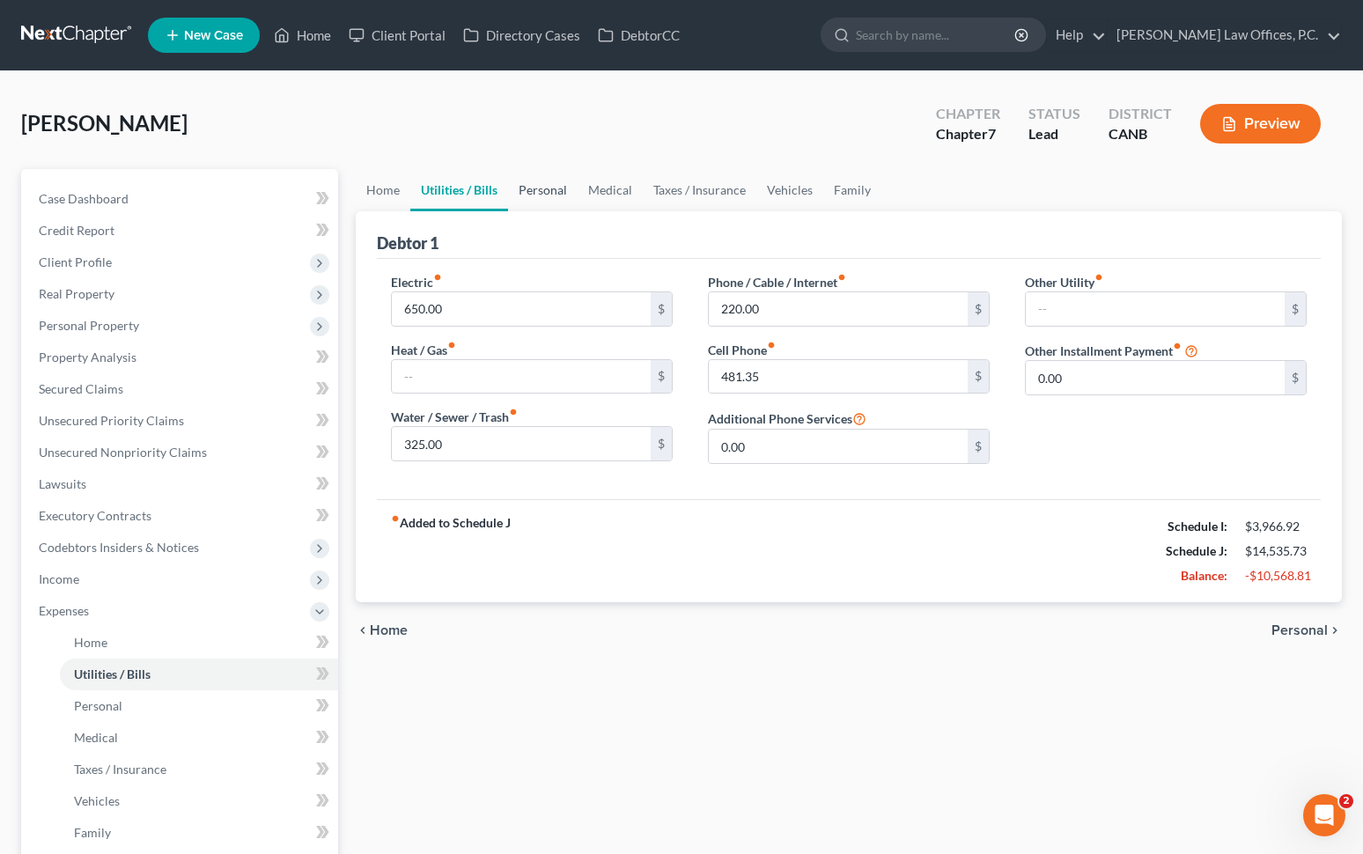
click at [519, 183] on link "Personal" at bounding box center [543, 190] width 70 height 42
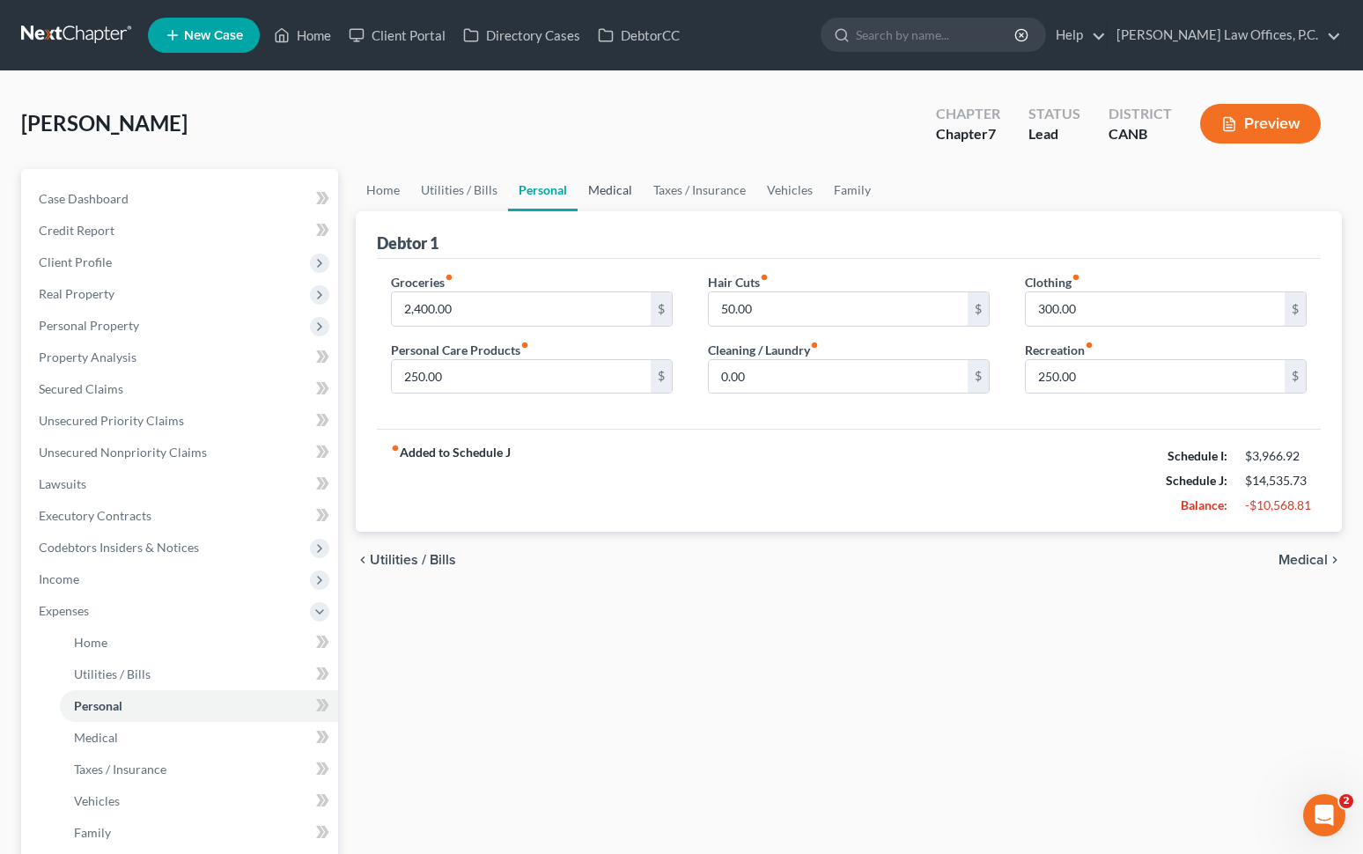
click at [612, 192] on link "Medical" at bounding box center [610, 190] width 65 height 42
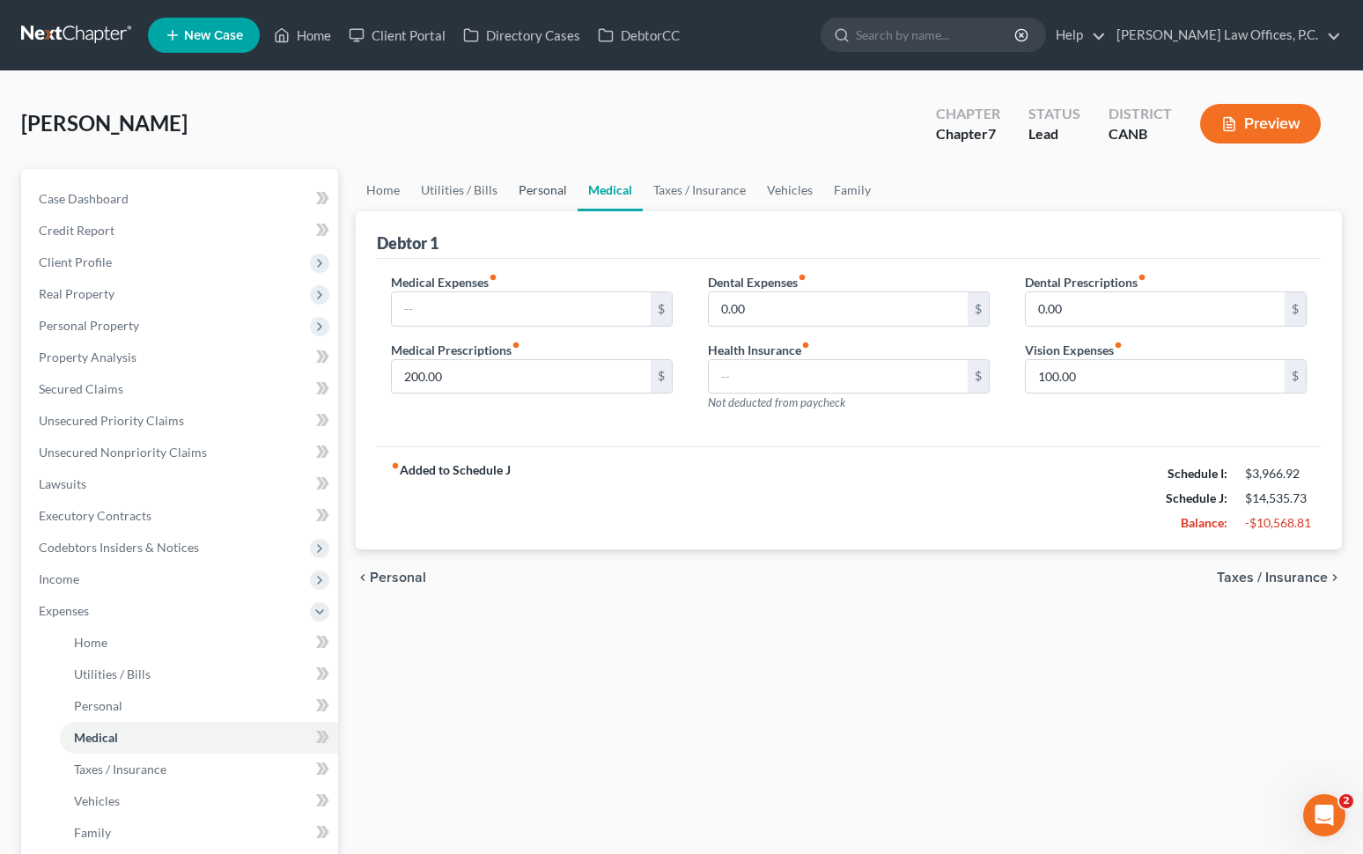
click at [555, 189] on link "Personal" at bounding box center [543, 190] width 70 height 42
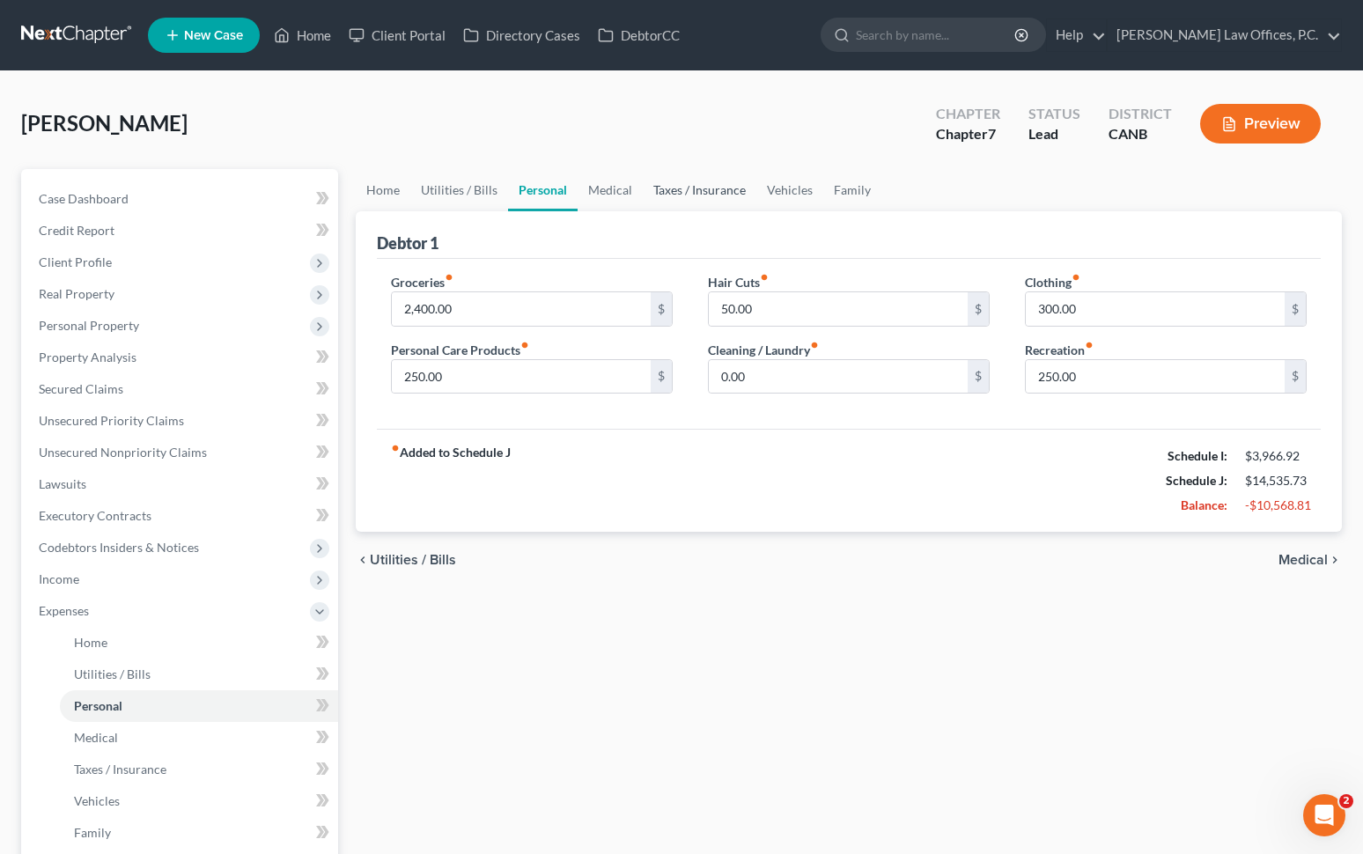
click at [667, 189] on link "Taxes / Insurance" at bounding box center [700, 190] width 114 height 42
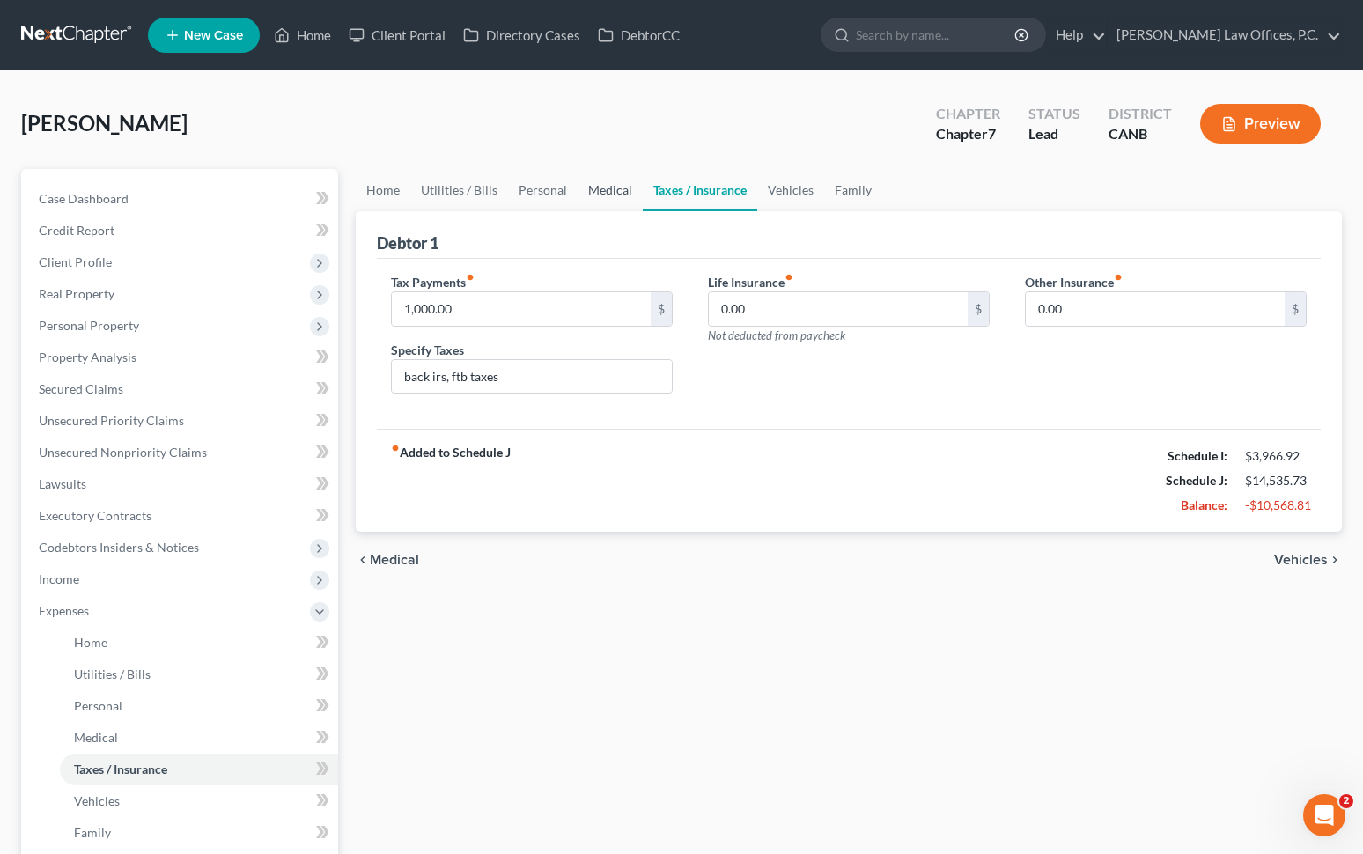
click at [617, 191] on link "Medical" at bounding box center [610, 190] width 65 height 42
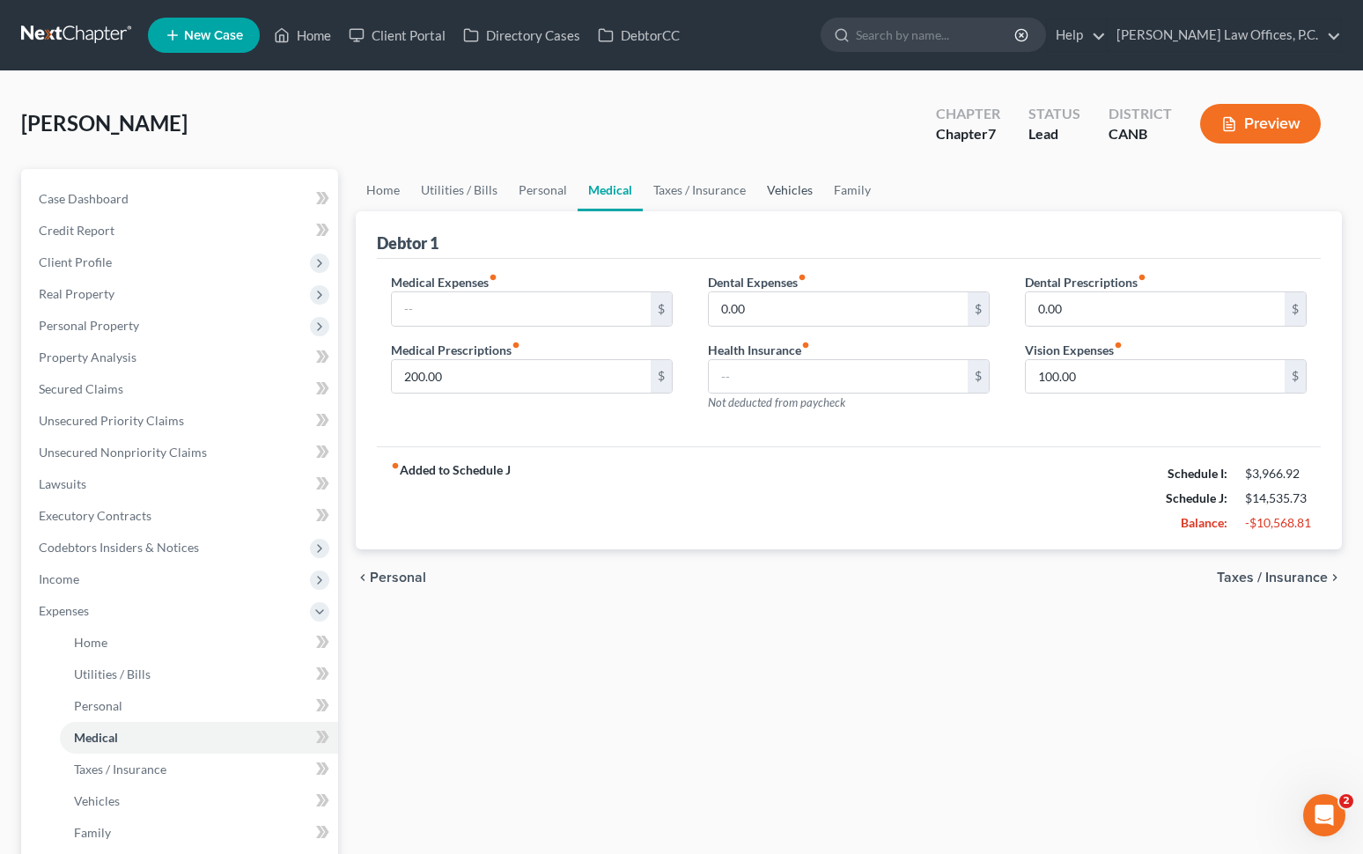
click at [804, 190] on link "Vehicles" at bounding box center [789, 190] width 67 height 42
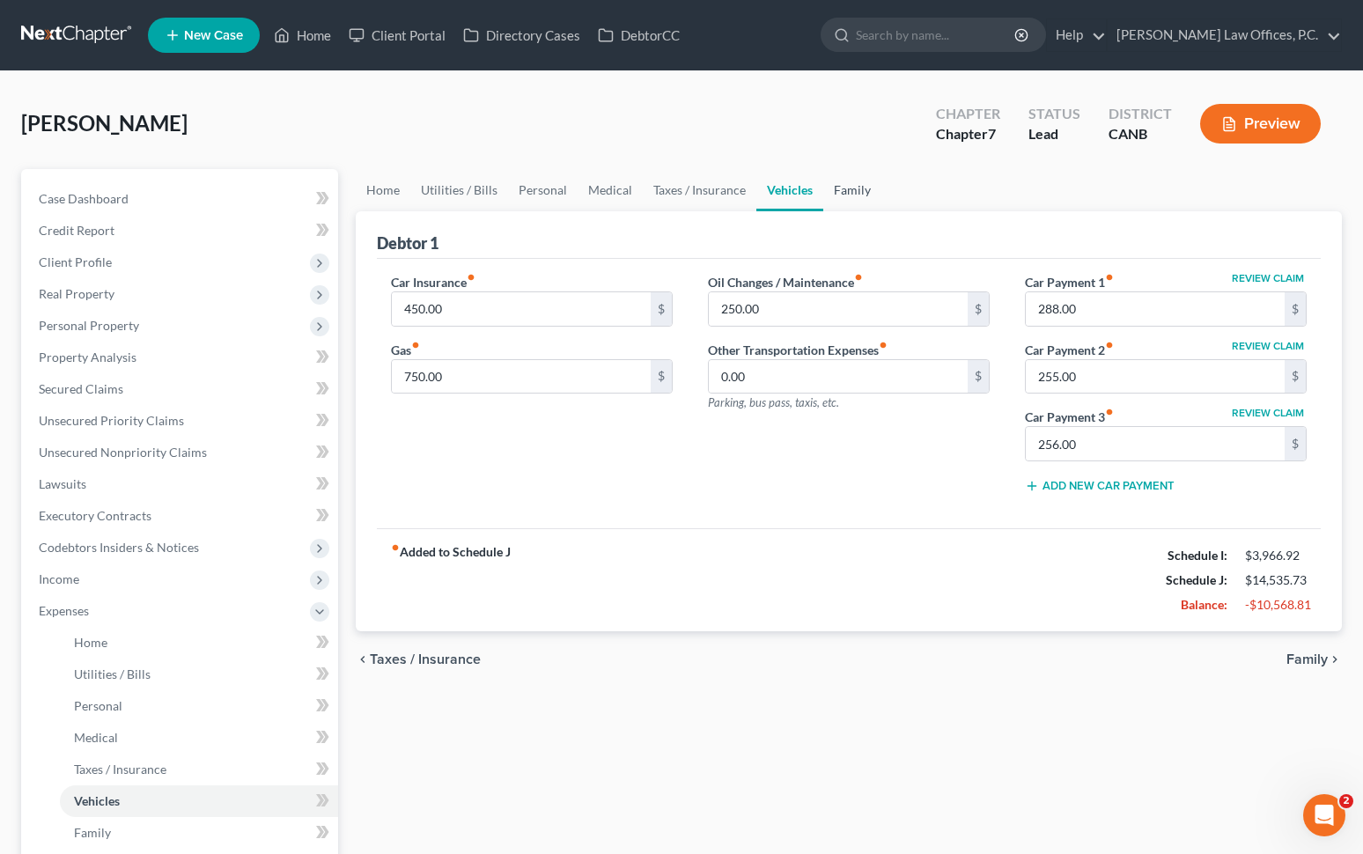
click at [849, 195] on link "Family" at bounding box center [852, 190] width 58 height 42
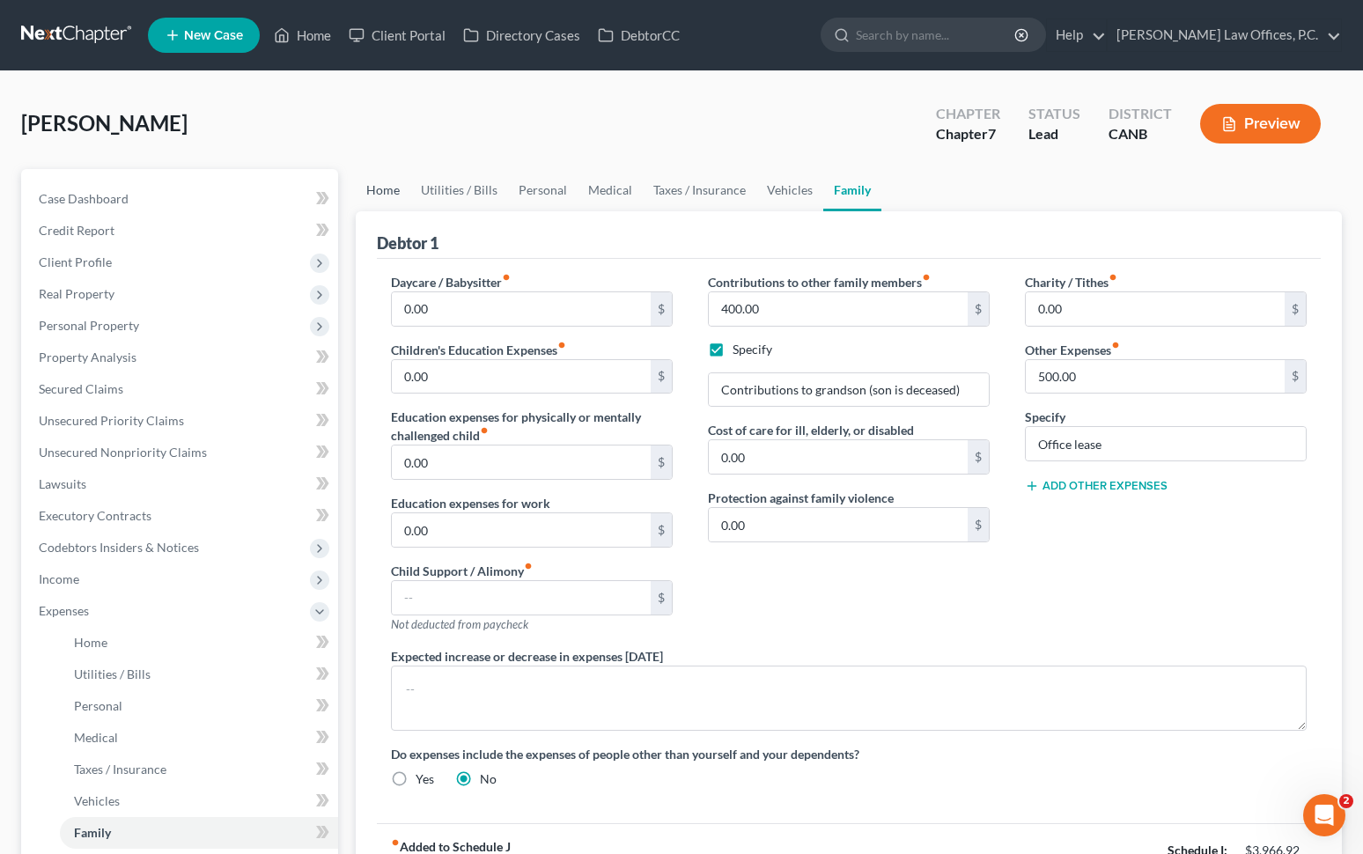
click at [379, 187] on link "Home" at bounding box center [383, 190] width 55 height 42
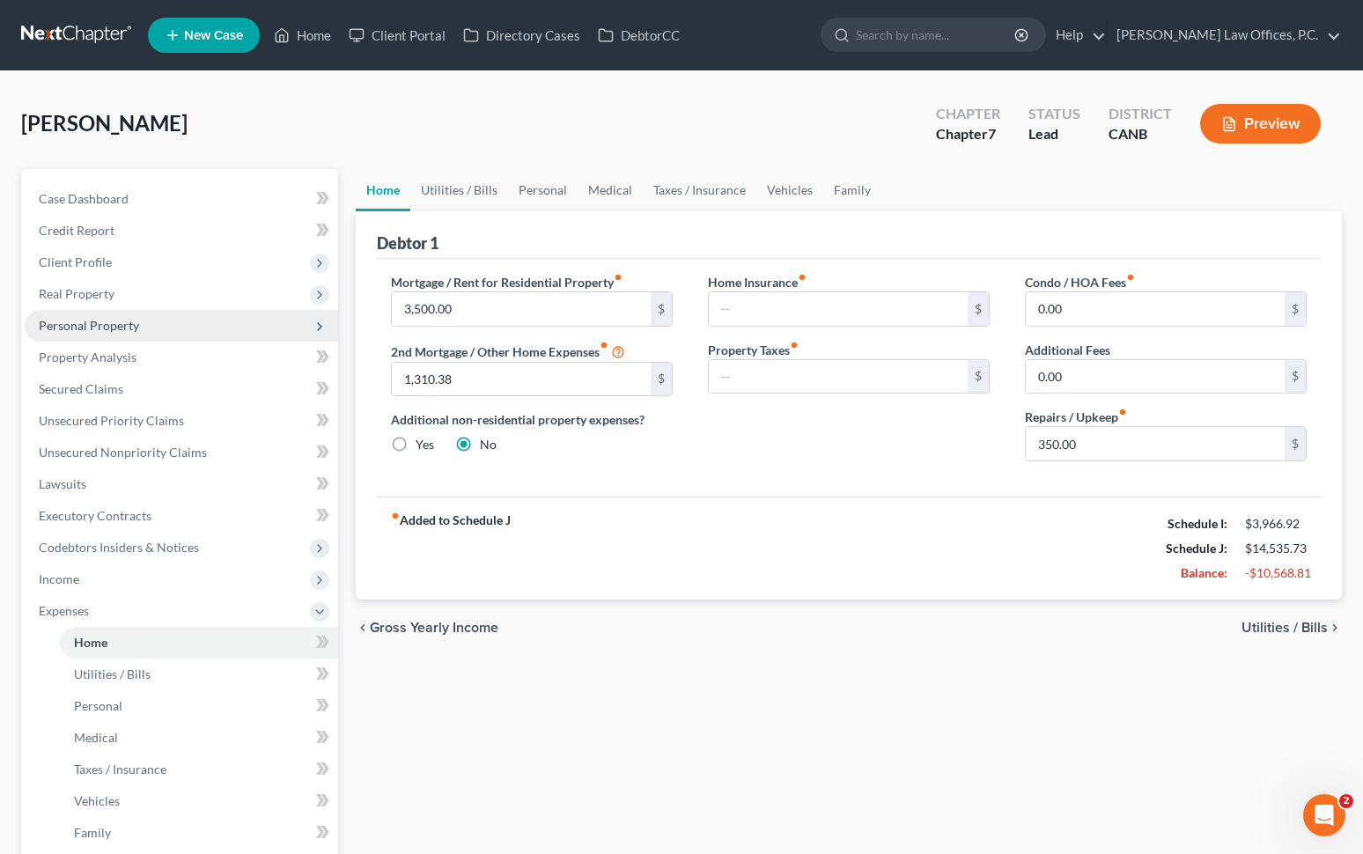
scroll to position [302, 0]
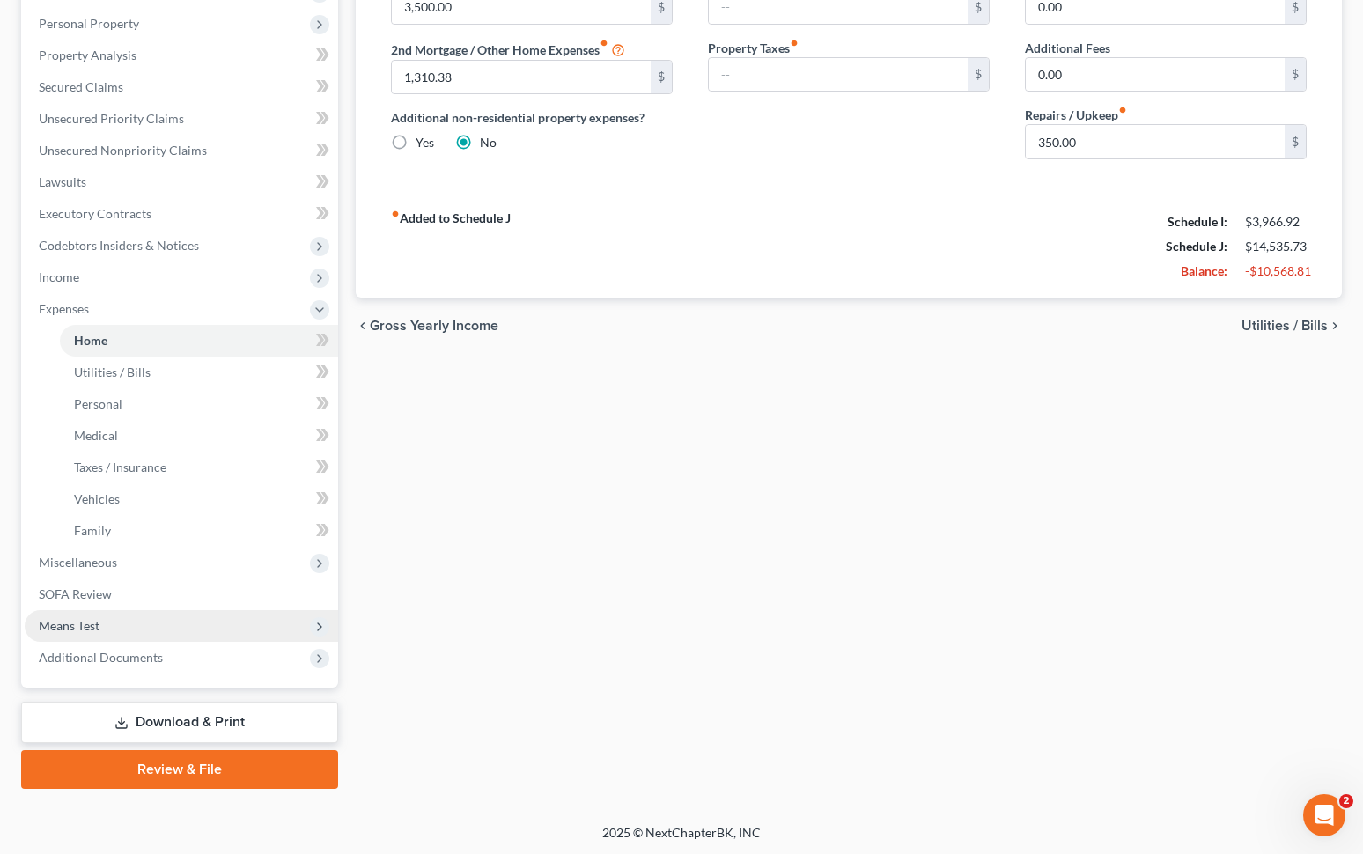
click at [232, 618] on span "Means Test" at bounding box center [181, 626] width 313 height 32
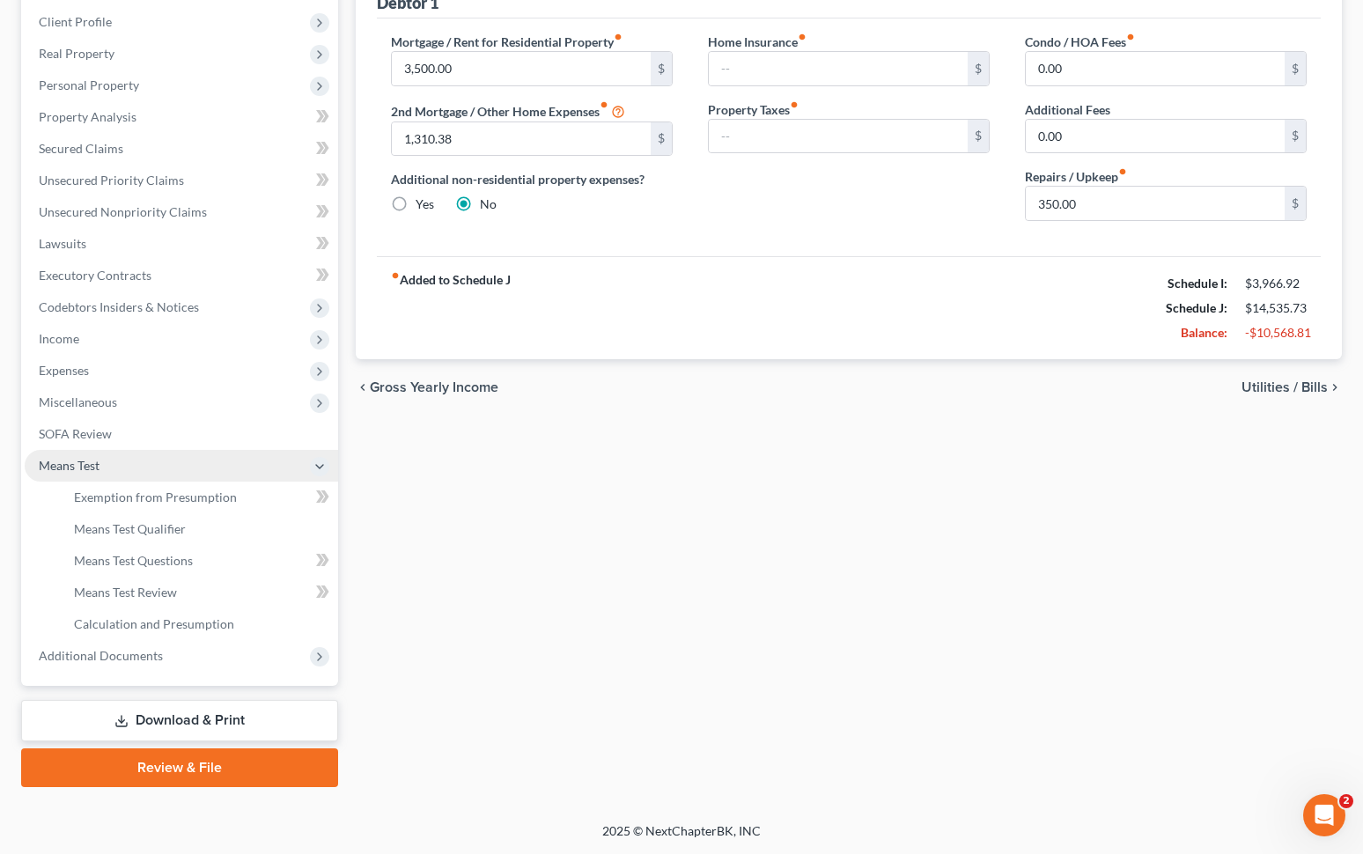
scroll to position [239, 0]
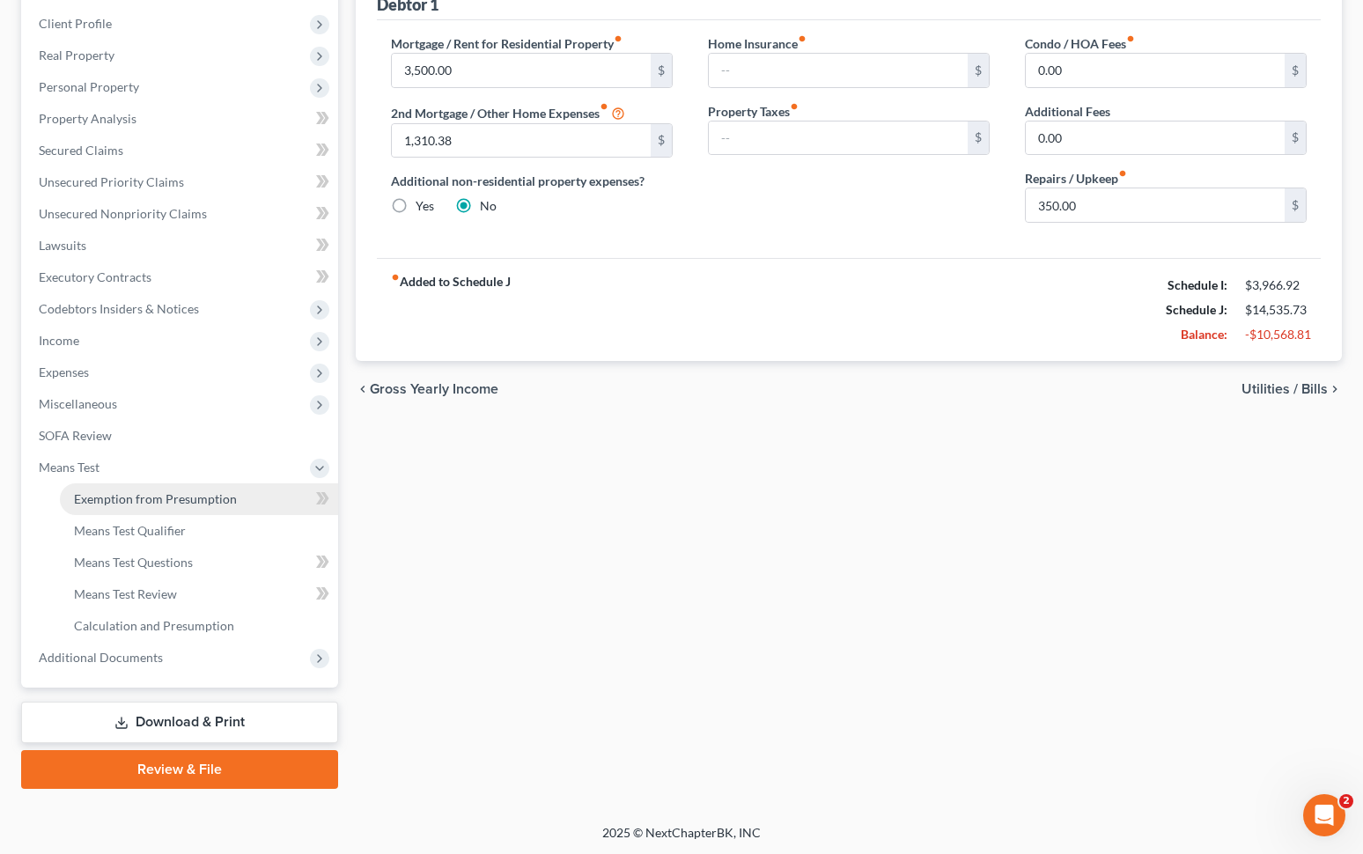
click at [196, 495] on span "Exemption from Presumption" at bounding box center [155, 498] width 163 height 15
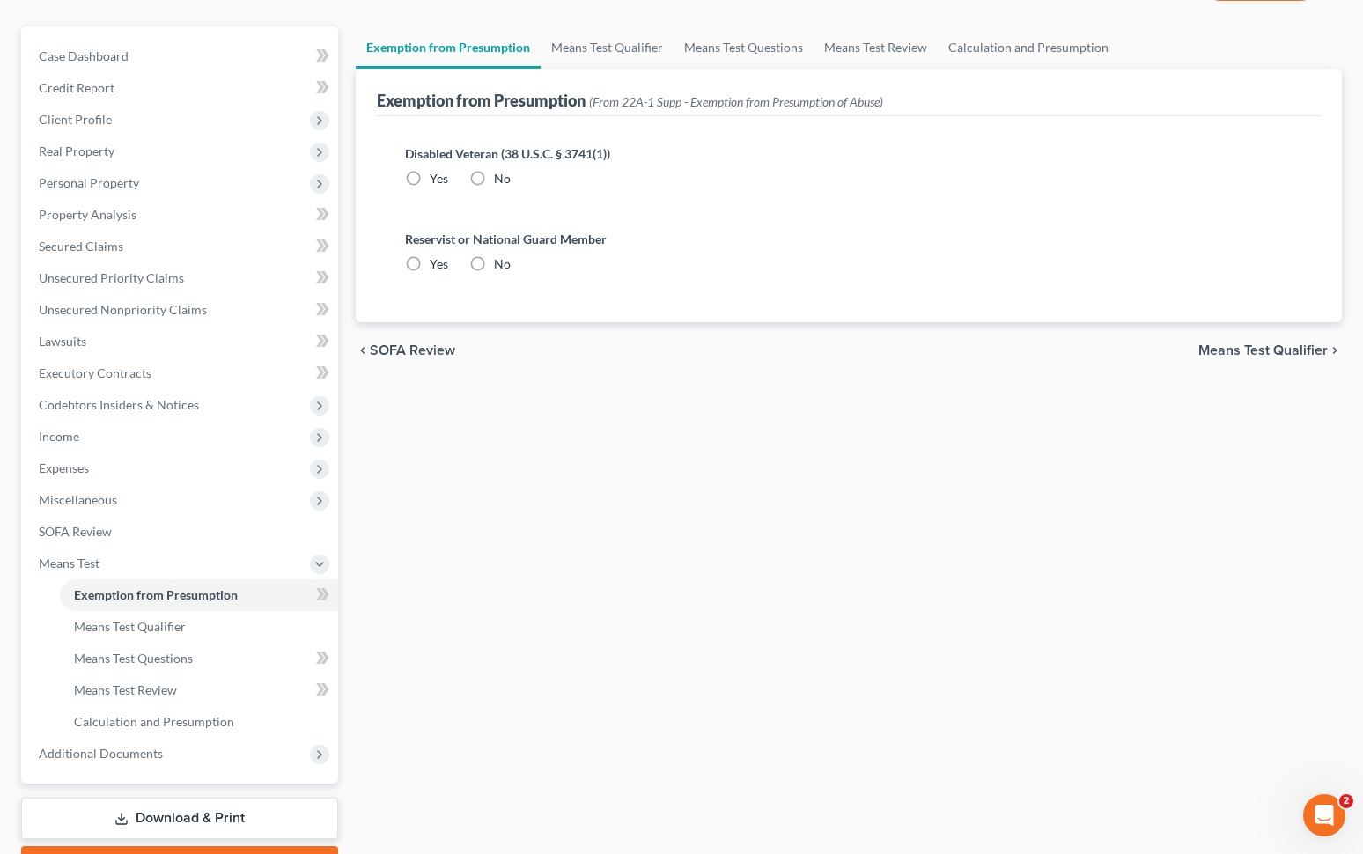
scroll to position [8, 0]
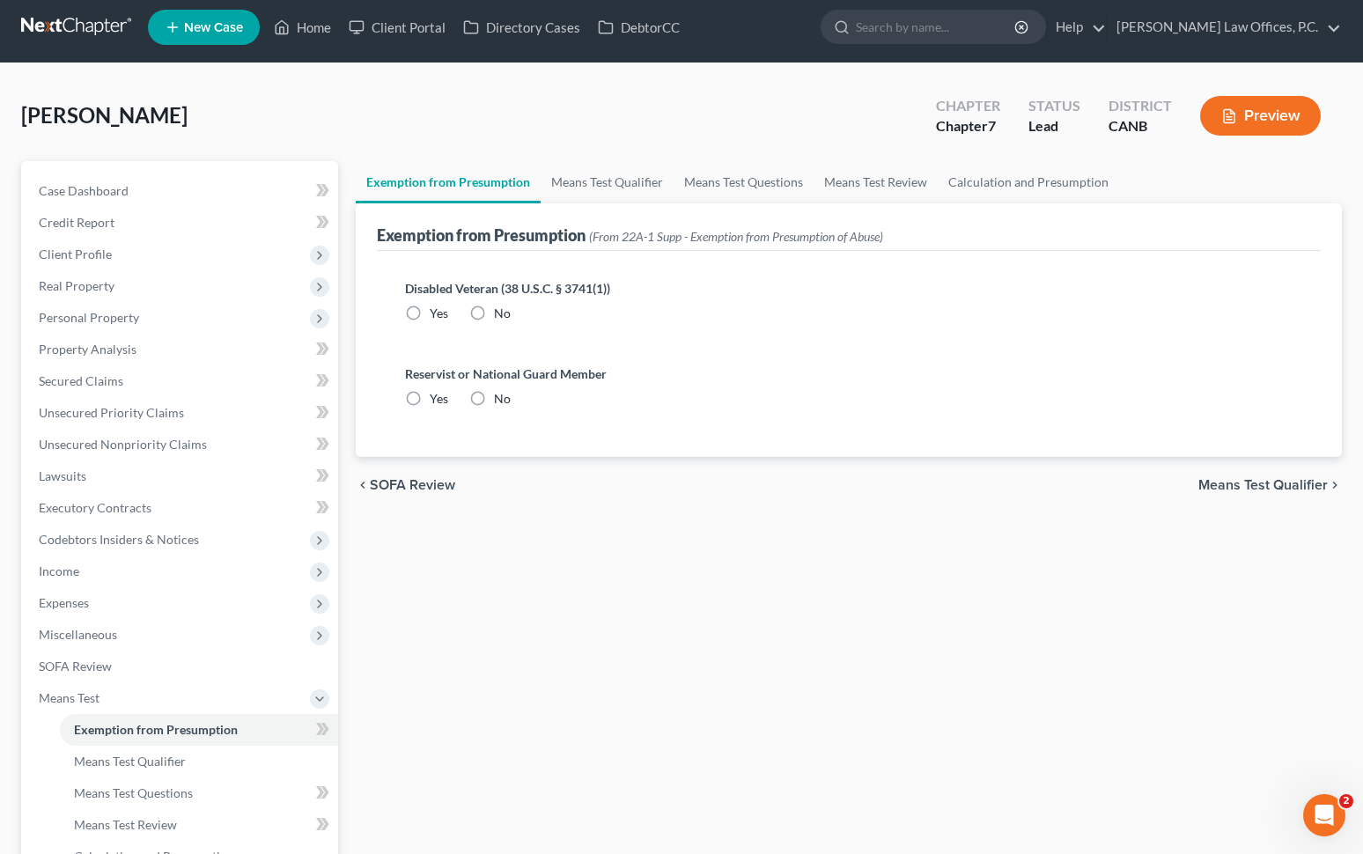
radio input "true"
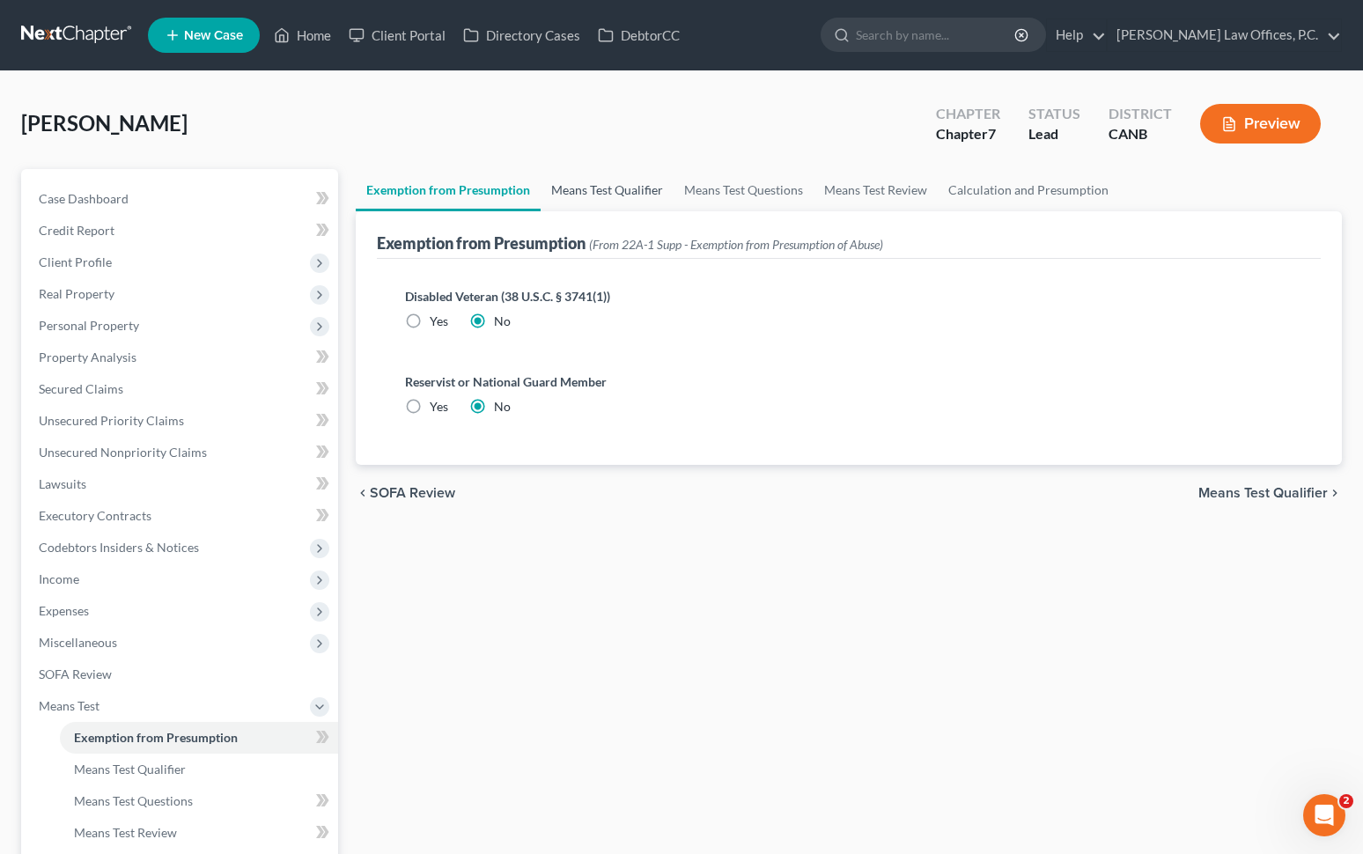
click at [620, 193] on link "Means Test Qualifier" at bounding box center [607, 190] width 133 height 42
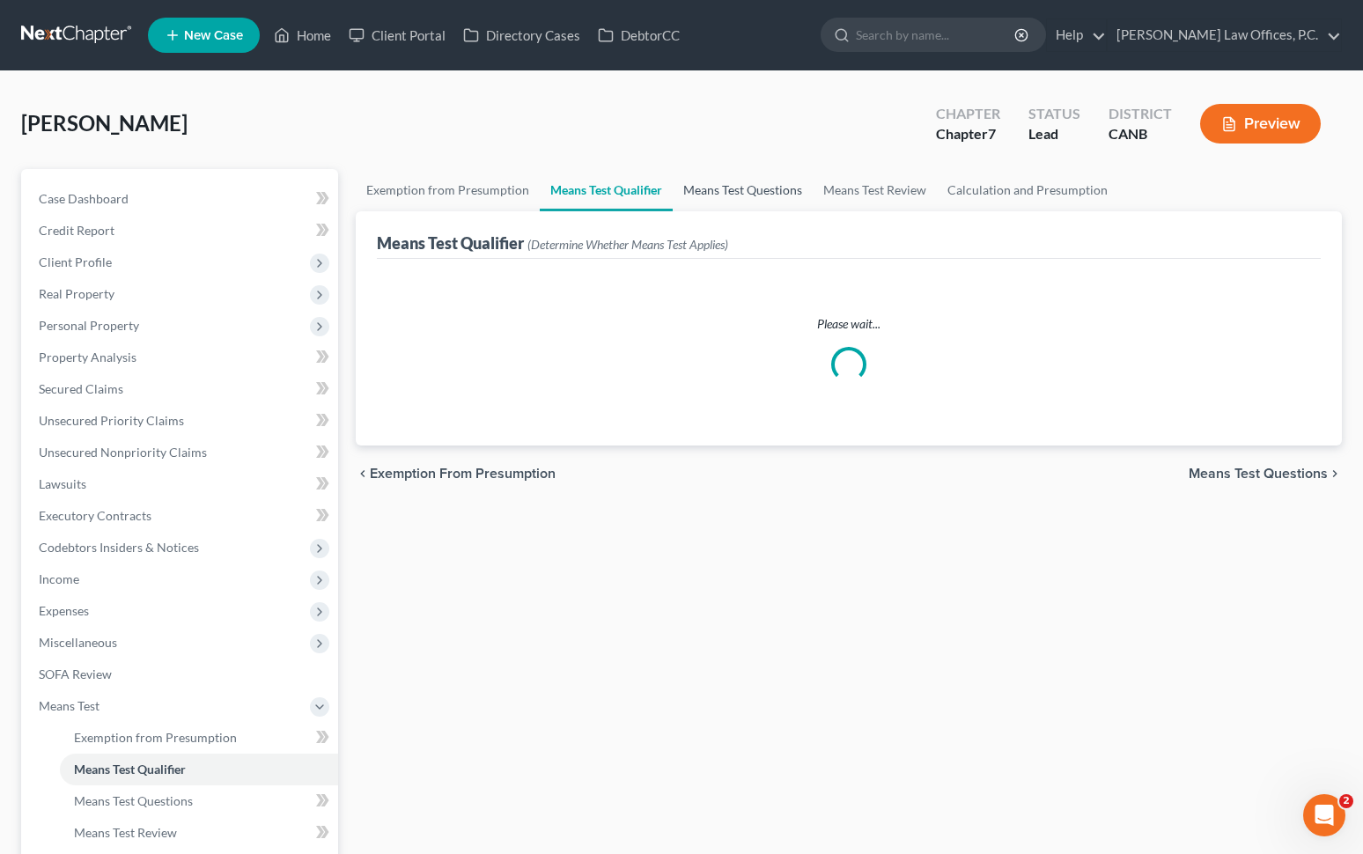
click at [716, 194] on link "Means Test Questions" at bounding box center [743, 190] width 140 height 42
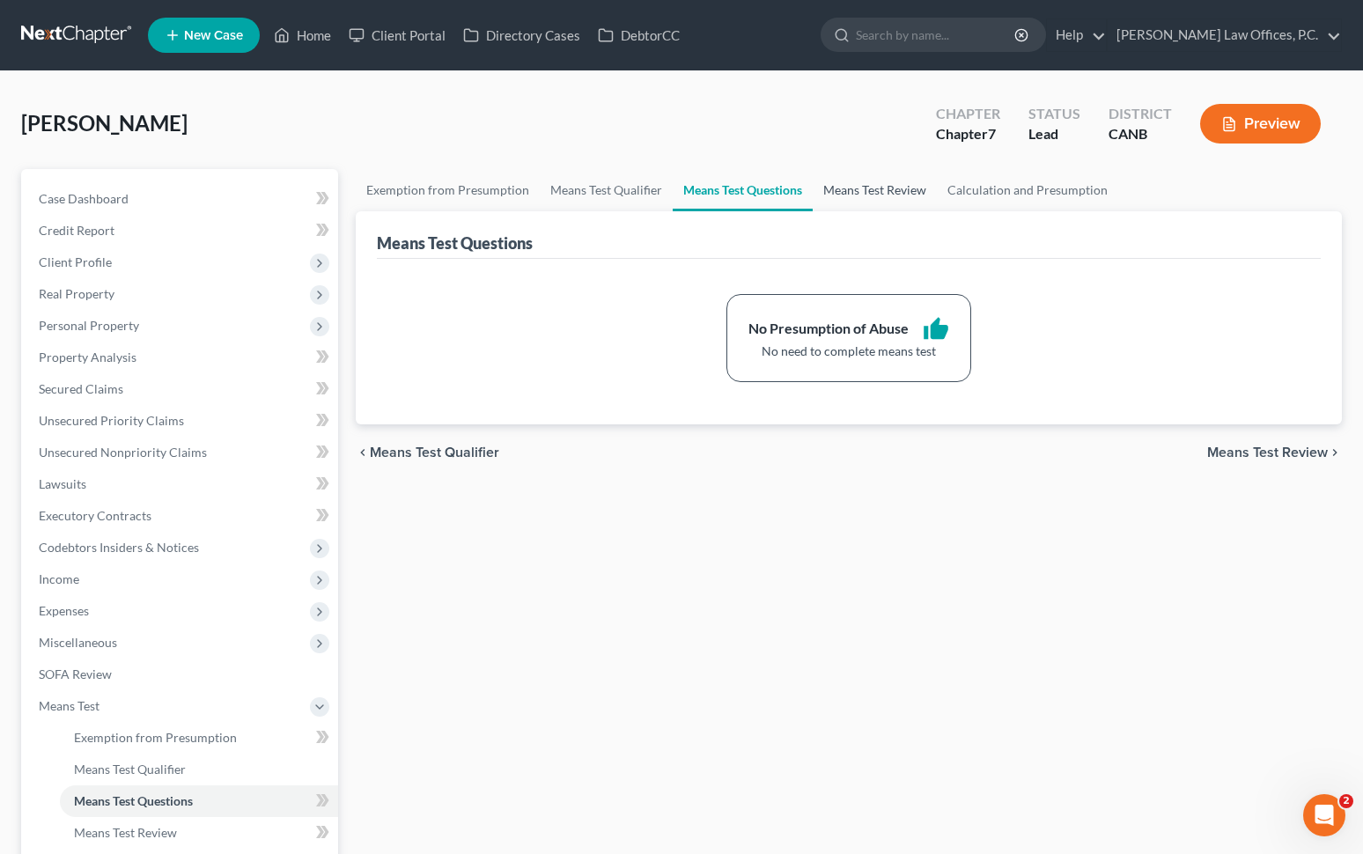
click at [836, 188] on link "Means Test Review" at bounding box center [875, 190] width 124 height 42
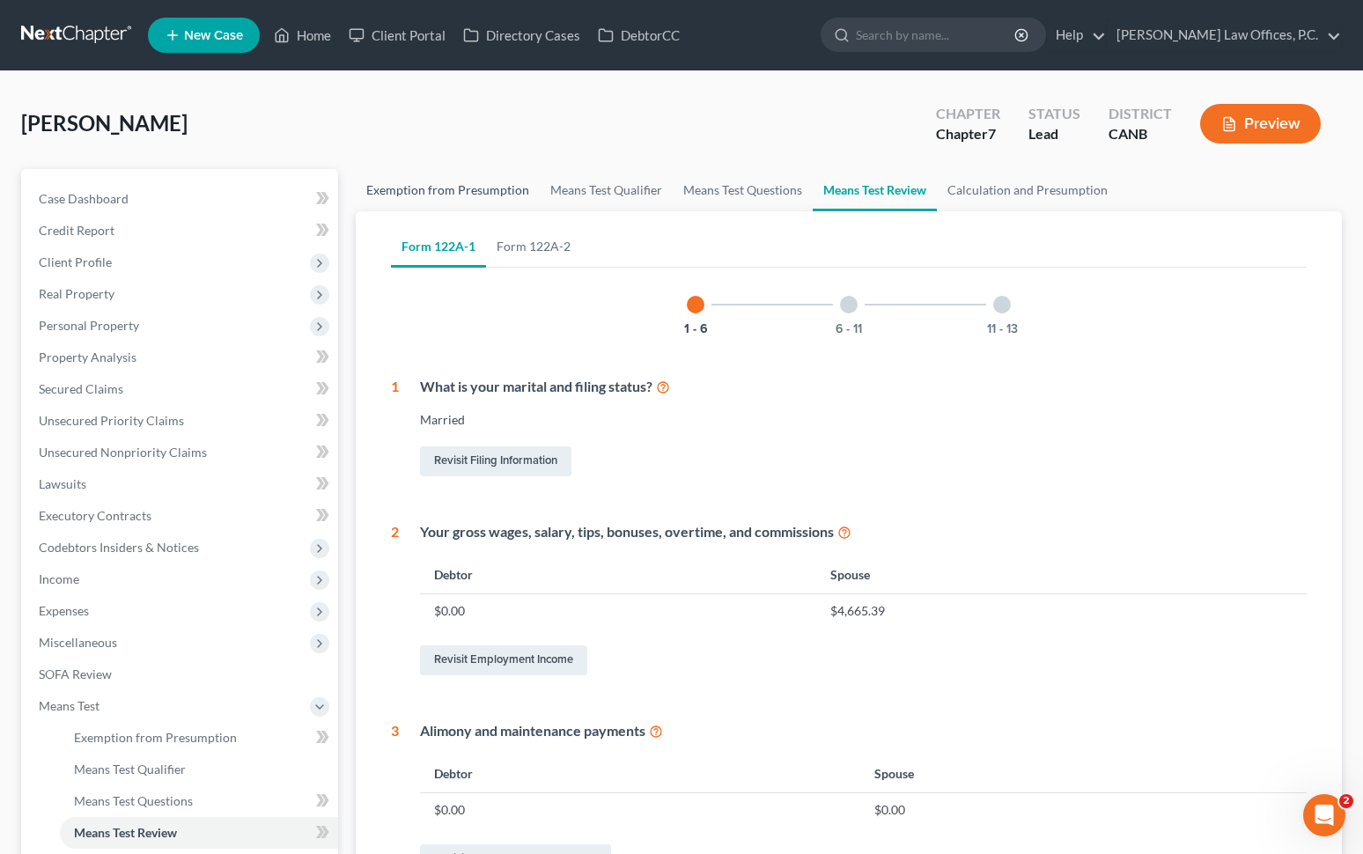
click at [502, 183] on link "Exemption from Presumption" at bounding box center [448, 190] width 184 height 42
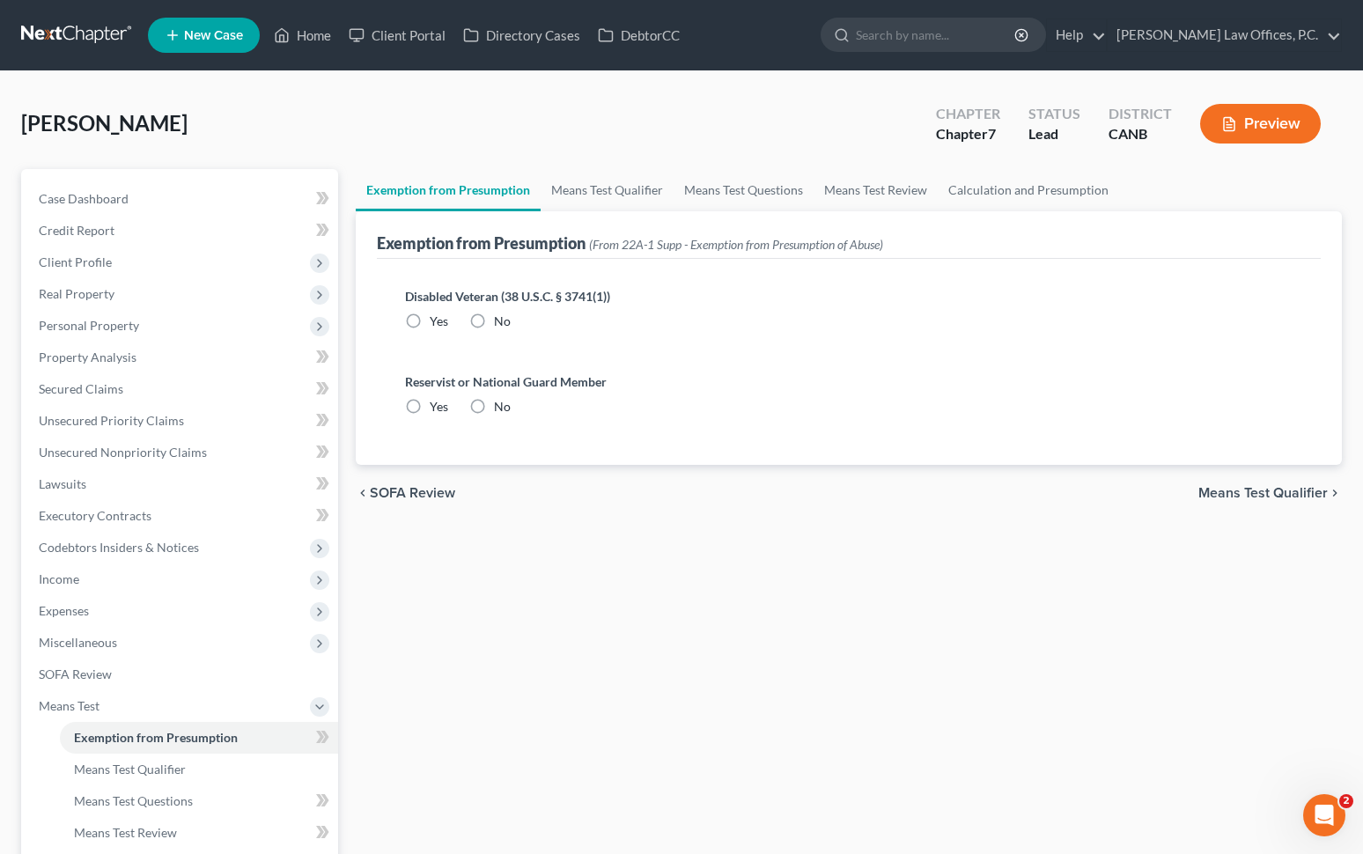
radio input "true"
click at [108, 582] on span "Income" at bounding box center [181, 579] width 313 height 32
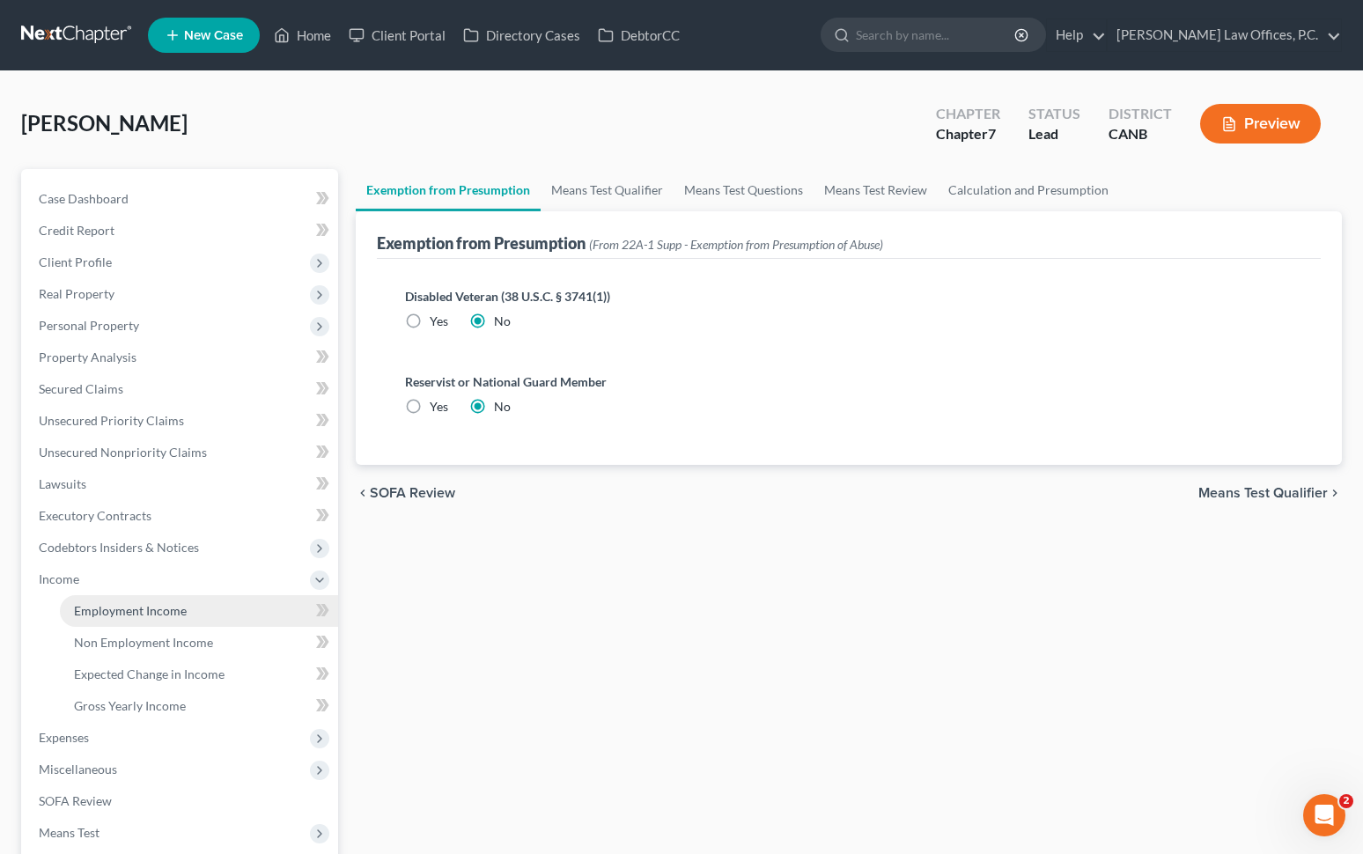
click at [114, 611] on span "Employment Income" at bounding box center [130, 610] width 113 height 15
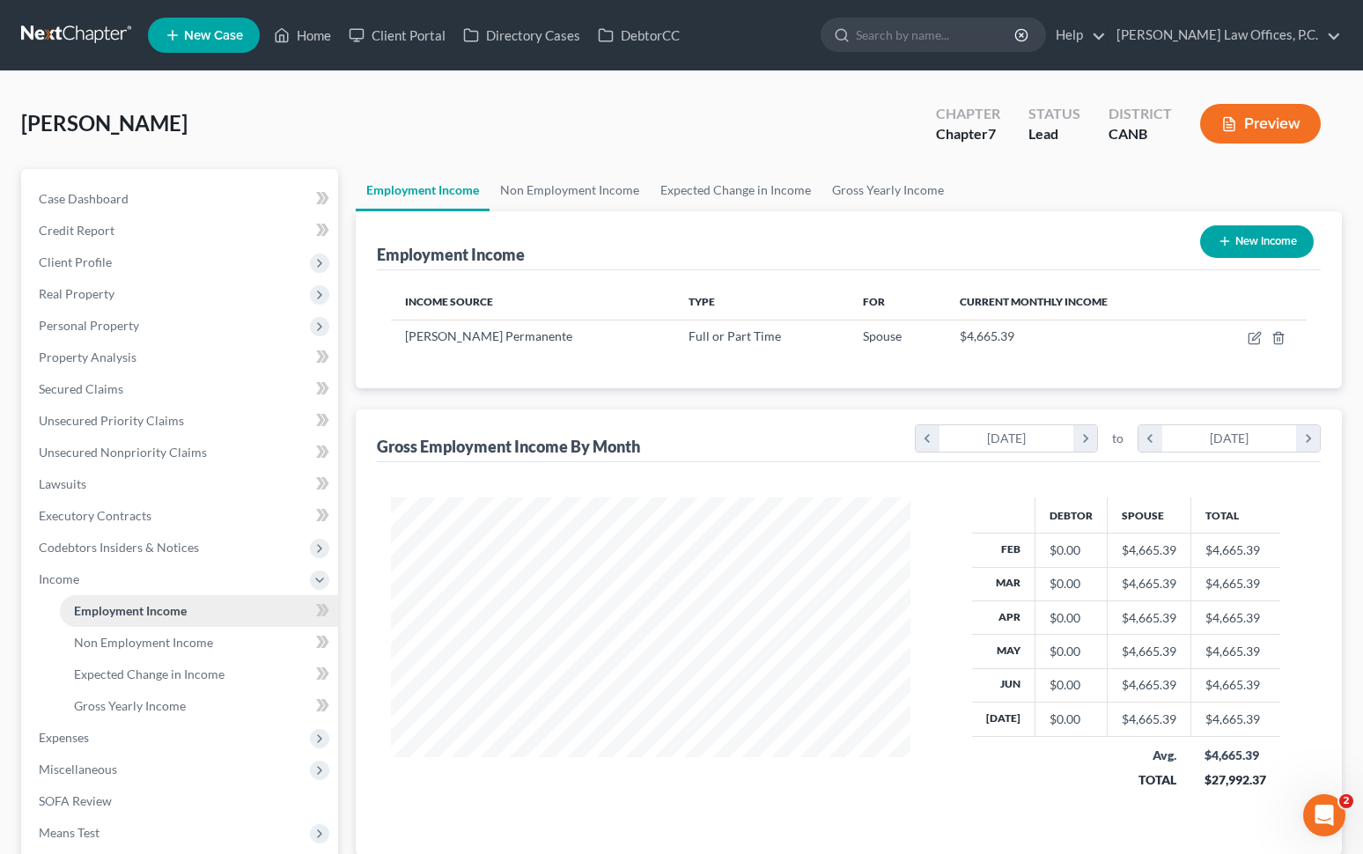
scroll to position [315, 555]
click at [1007, 256] on button "New Income" at bounding box center [1257, 241] width 114 height 33
select select "0"
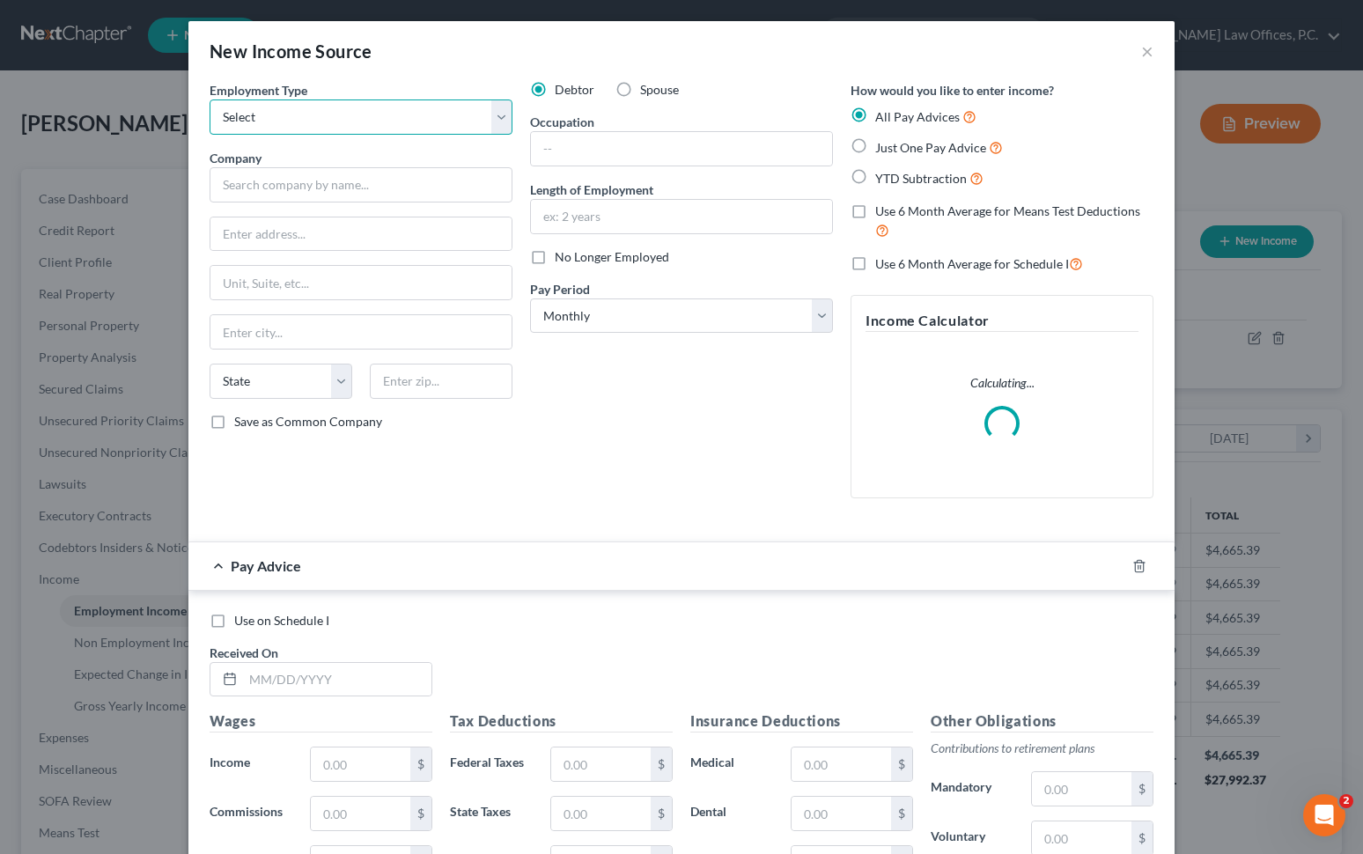
click at [426, 112] on select "Select Full or [DEMOGRAPHIC_DATA] Employment Self Employment" at bounding box center [361, 116] width 303 height 35
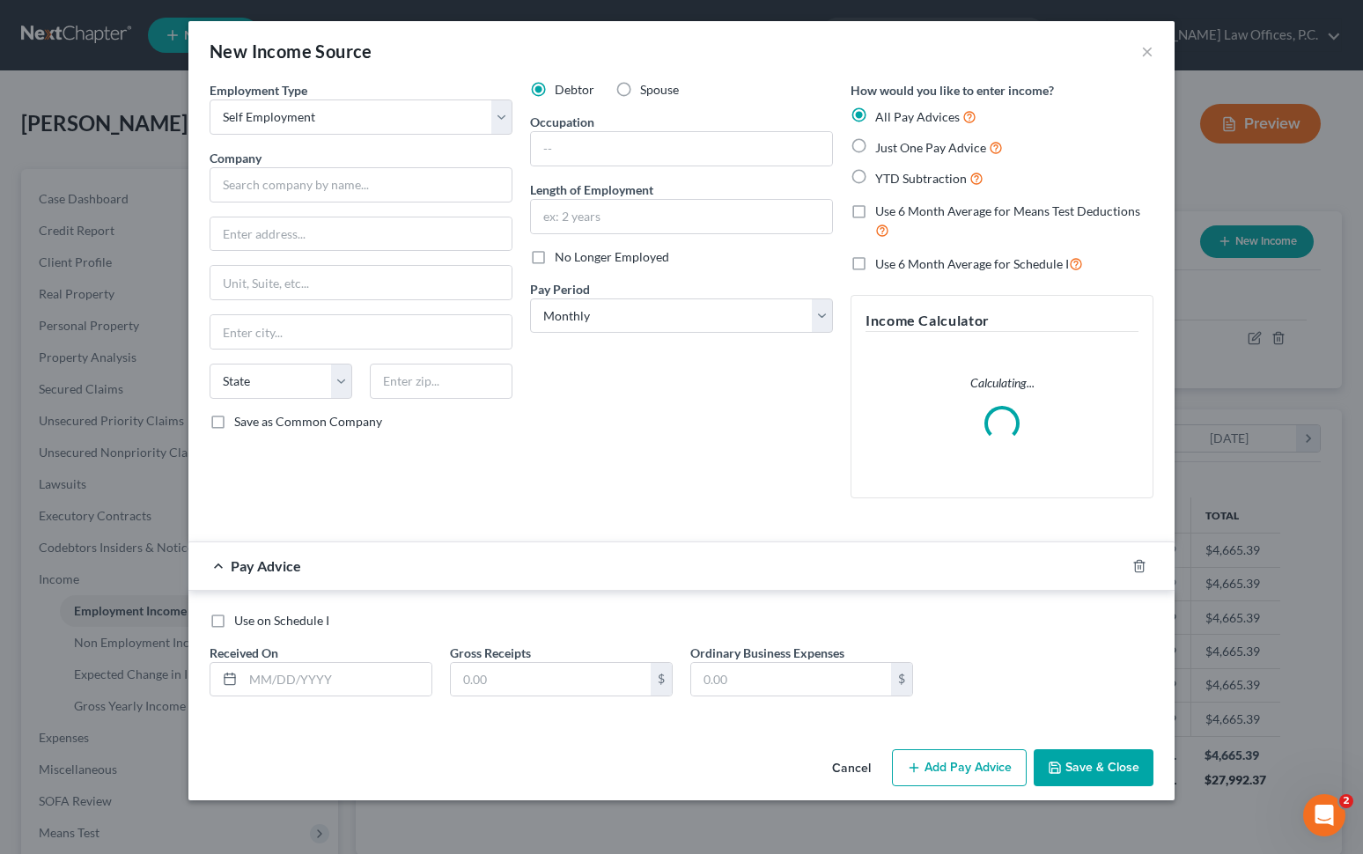
click at [393, 135] on div "Employment Type * Select Full or [DEMOGRAPHIC_DATA] Employment Self Employment …" at bounding box center [361, 296] width 320 height 431
click at [370, 121] on select "Select Full or [DEMOGRAPHIC_DATA] Employment Self Employment" at bounding box center [361, 116] width 303 height 35
select select "0"
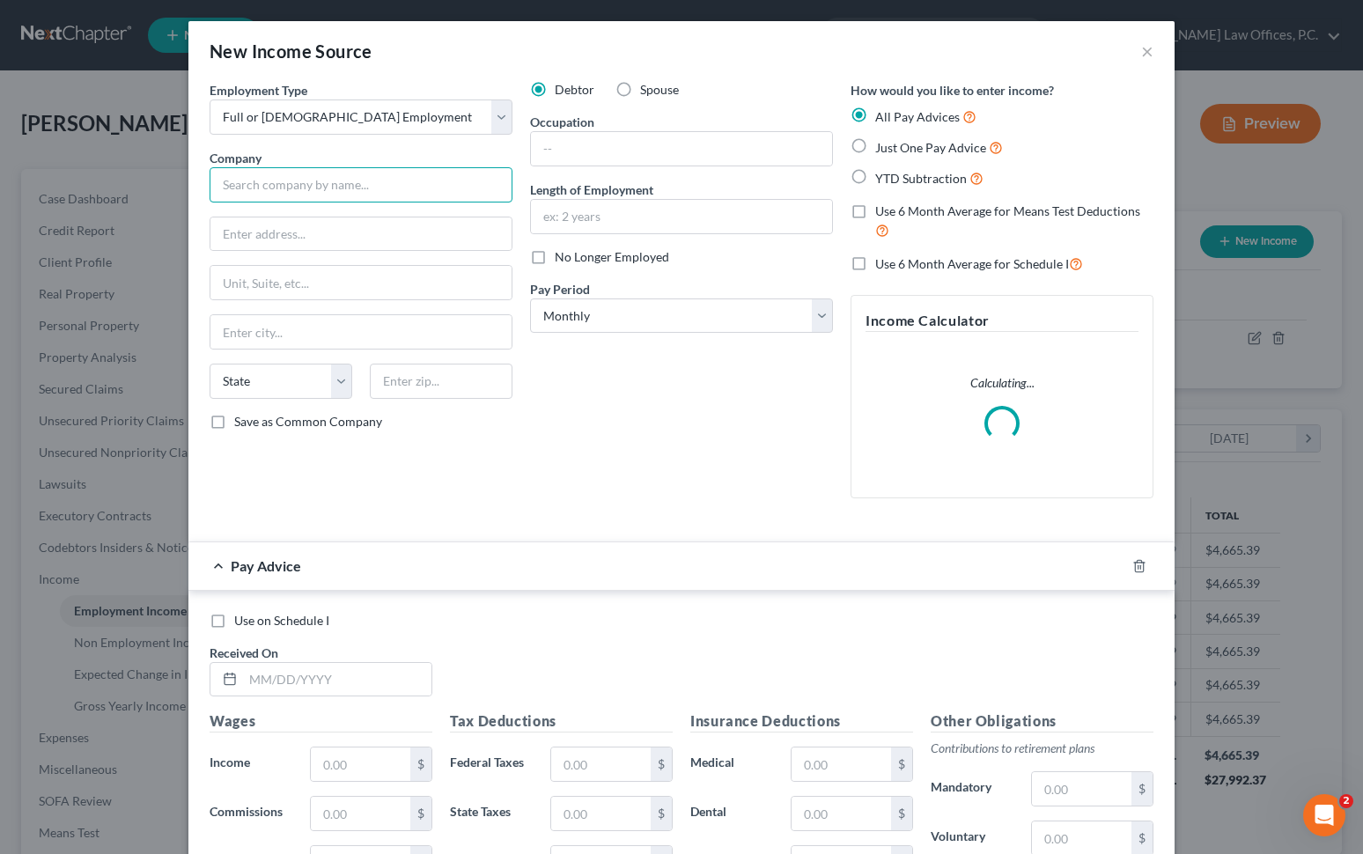
click at [328, 186] on input "text" at bounding box center [361, 184] width 303 height 35
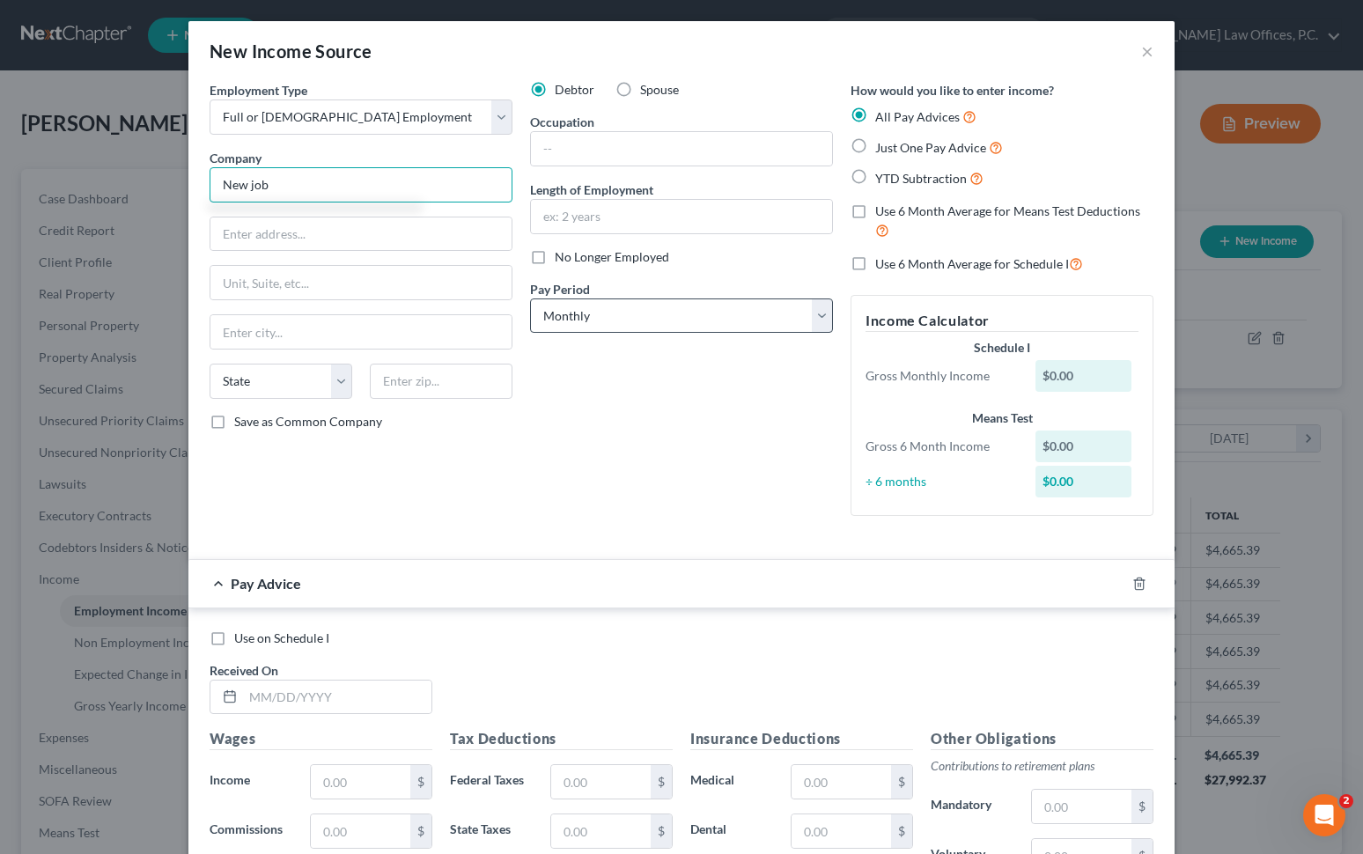
type input "New job"
click at [601, 319] on select "Select Monthly Twice Monthly Every Other Week Weekly" at bounding box center [681, 315] width 303 height 35
click at [599, 313] on select "Select Monthly Twice Monthly Every Other Week Weekly" at bounding box center [681, 315] width 303 height 35
click at [607, 318] on select "Select Monthly Twice Monthly Every Other Week Weekly" at bounding box center [681, 315] width 303 height 35
select select "3"
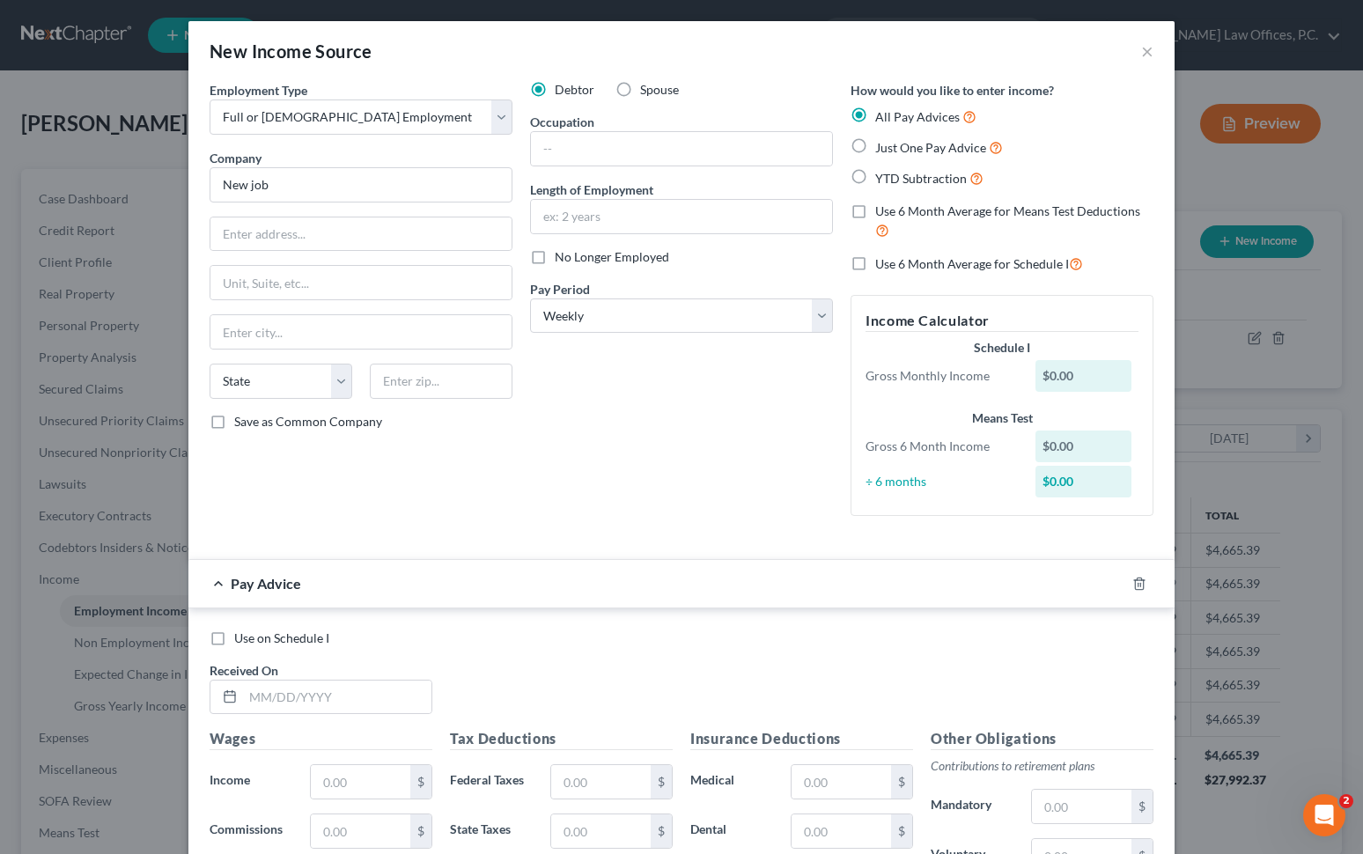
click at [878, 147] on span "Just One Pay Advice" at bounding box center [930, 147] width 111 height 15
click at [882, 147] on input "Just One Pay Advice" at bounding box center [887, 142] width 11 height 11
radio input "true"
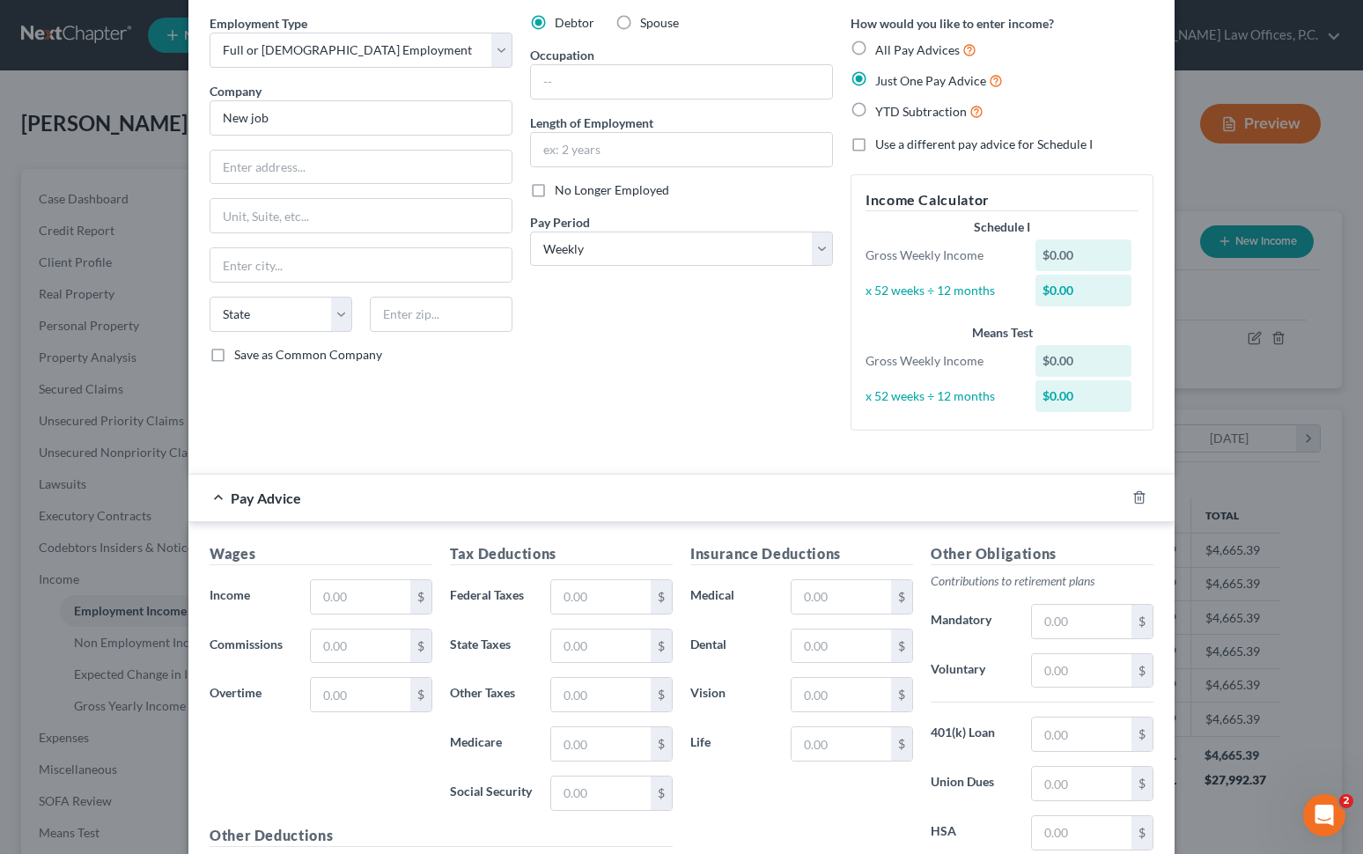
scroll to position [82, 0]
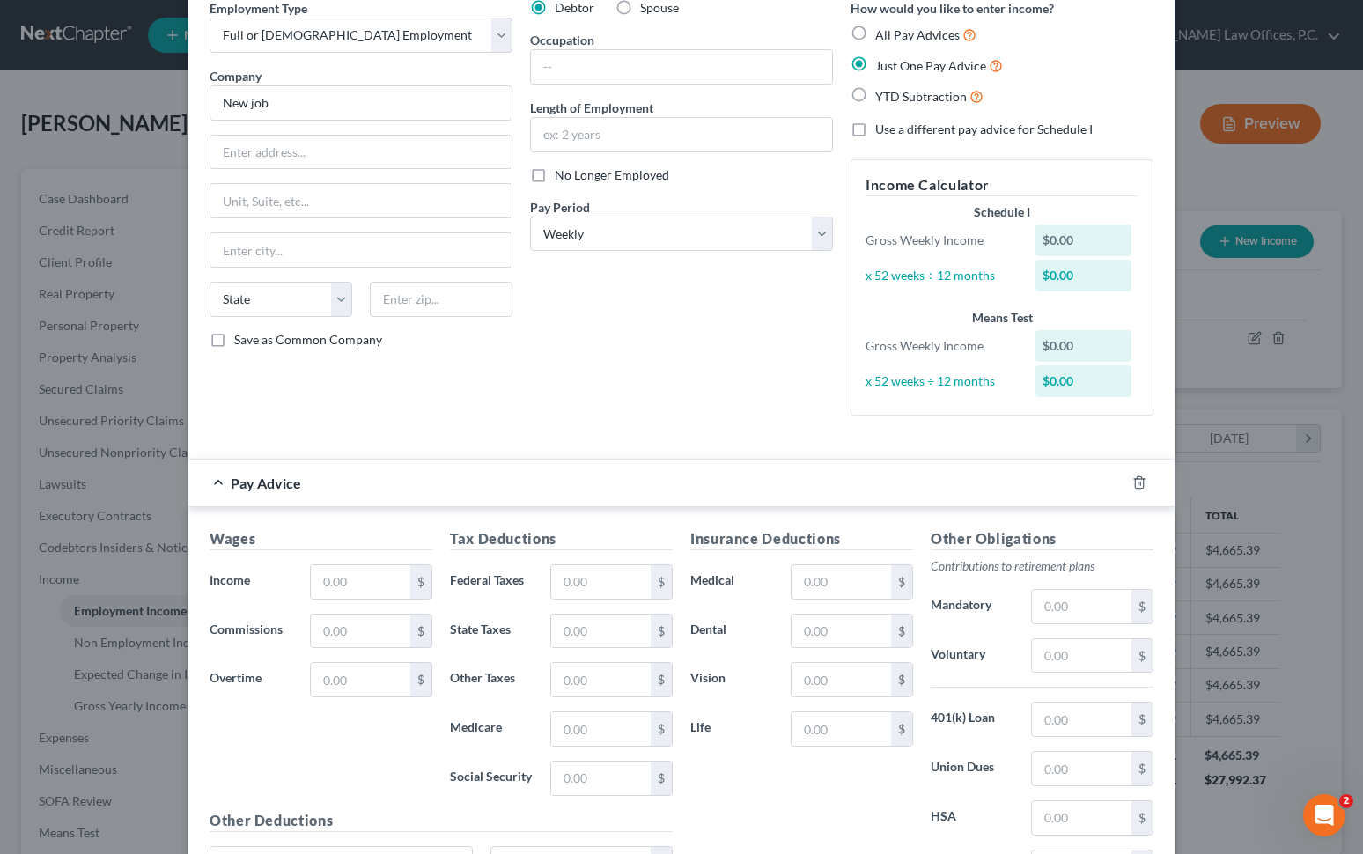
click at [875, 127] on label "Use a different pay advice for Schedule I" at bounding box center [983, 130] width 217 height 18
click at [882, 127] on input "Use a different pay advice for Schedule I" at bounding box center [887, 126] width 11 height 11
checkbox input "true"
click at [875, 39] on label "All Pay Advices" at bounding box center [925, 35] width 101 height 20
click at [882, 36] on input "All Pay Advices" at bounding box center [887, 30] width 11 height 11
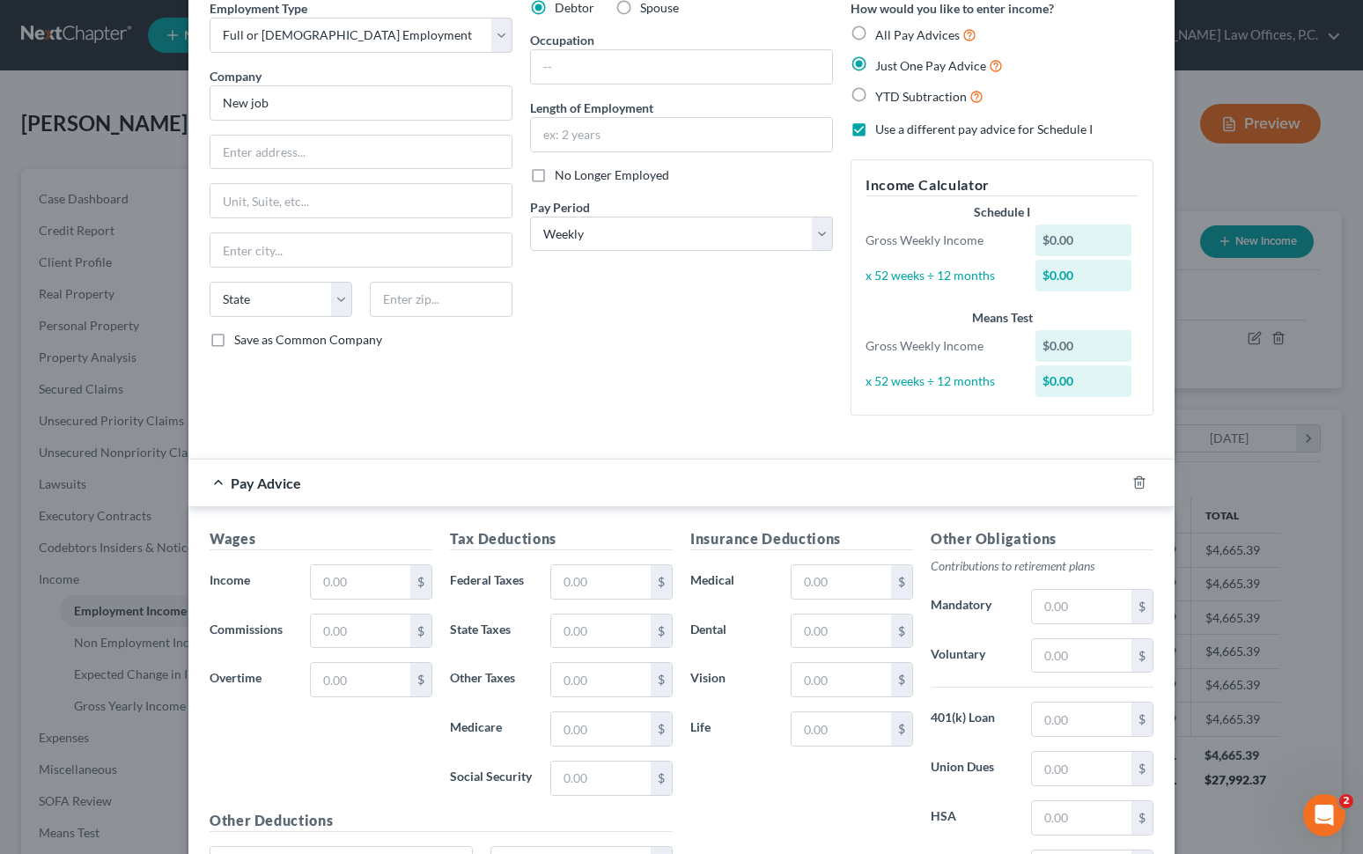
radio input "true"
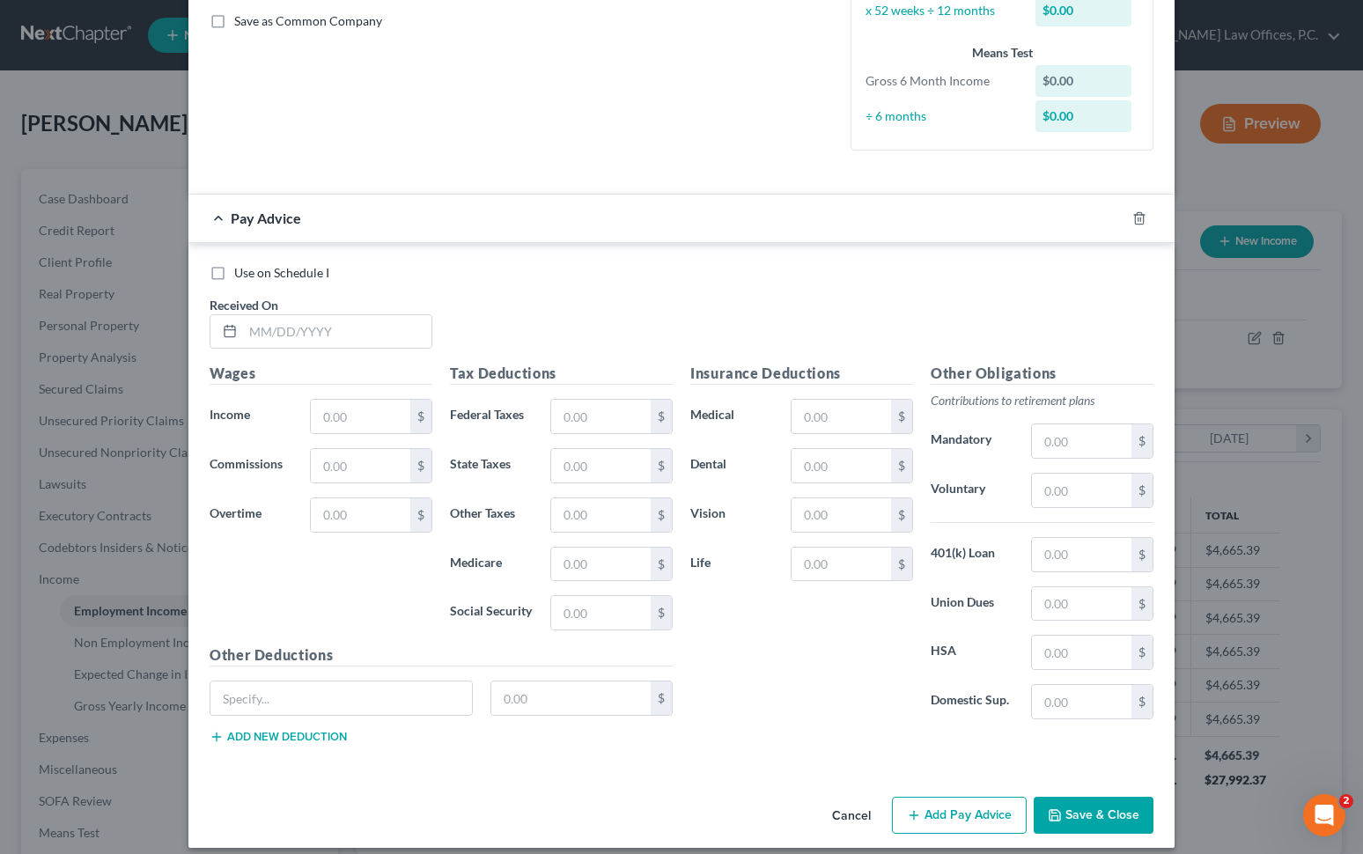
scroll to position [416, 0]
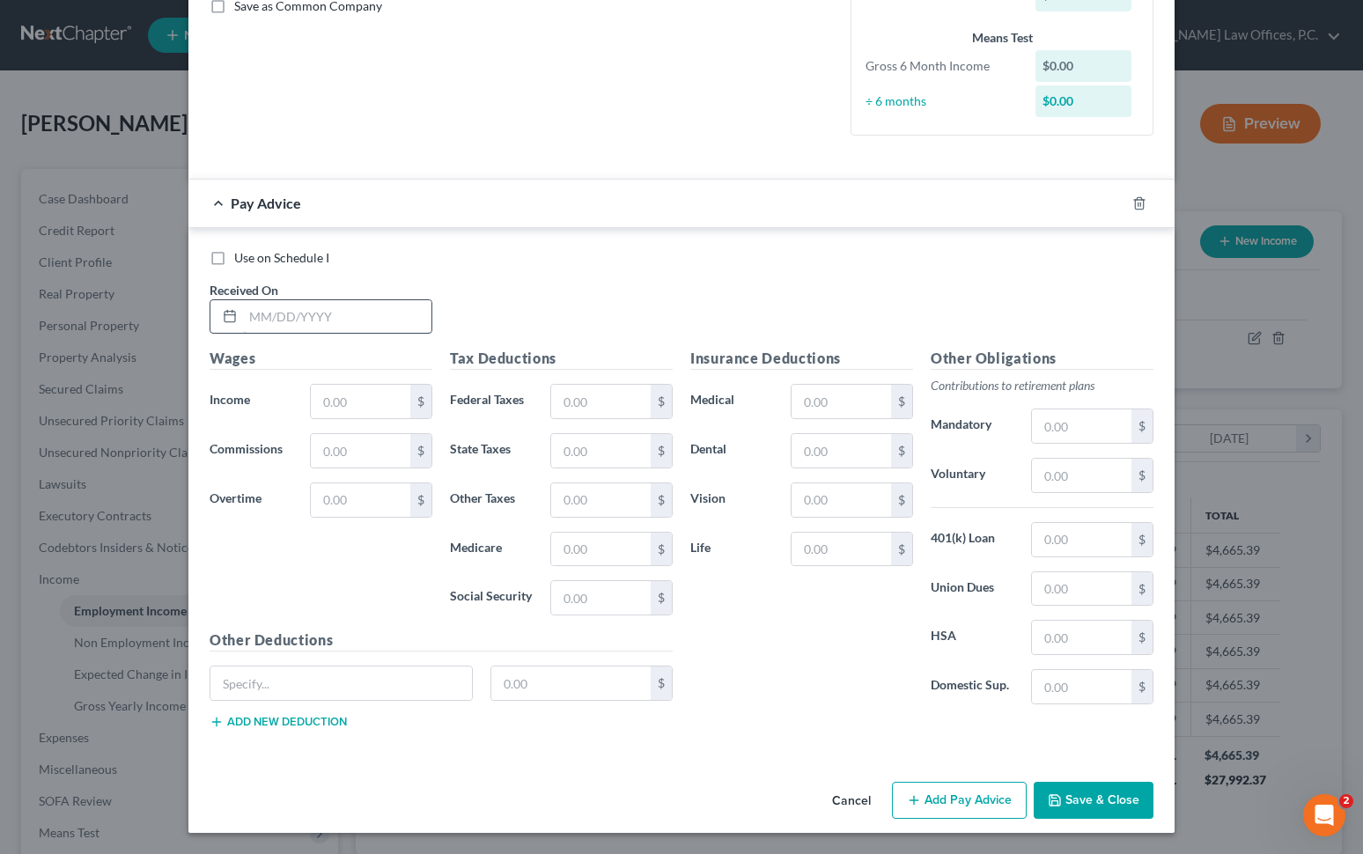
click at [234, 258] on label "Use on Schedule I" at bounding box center [281, 258] width 95 height 18
click at [241, 258] on input "Use on Schedule I" at bounding box center [246, 254] width 11 height 11
checkbox input "true"
click at [273, 309] on input "text" at bounding box center [337, 316] width 188 height 33
click at [273, 314] on input "text" at bounding box center [337, 316] width 188 height 33
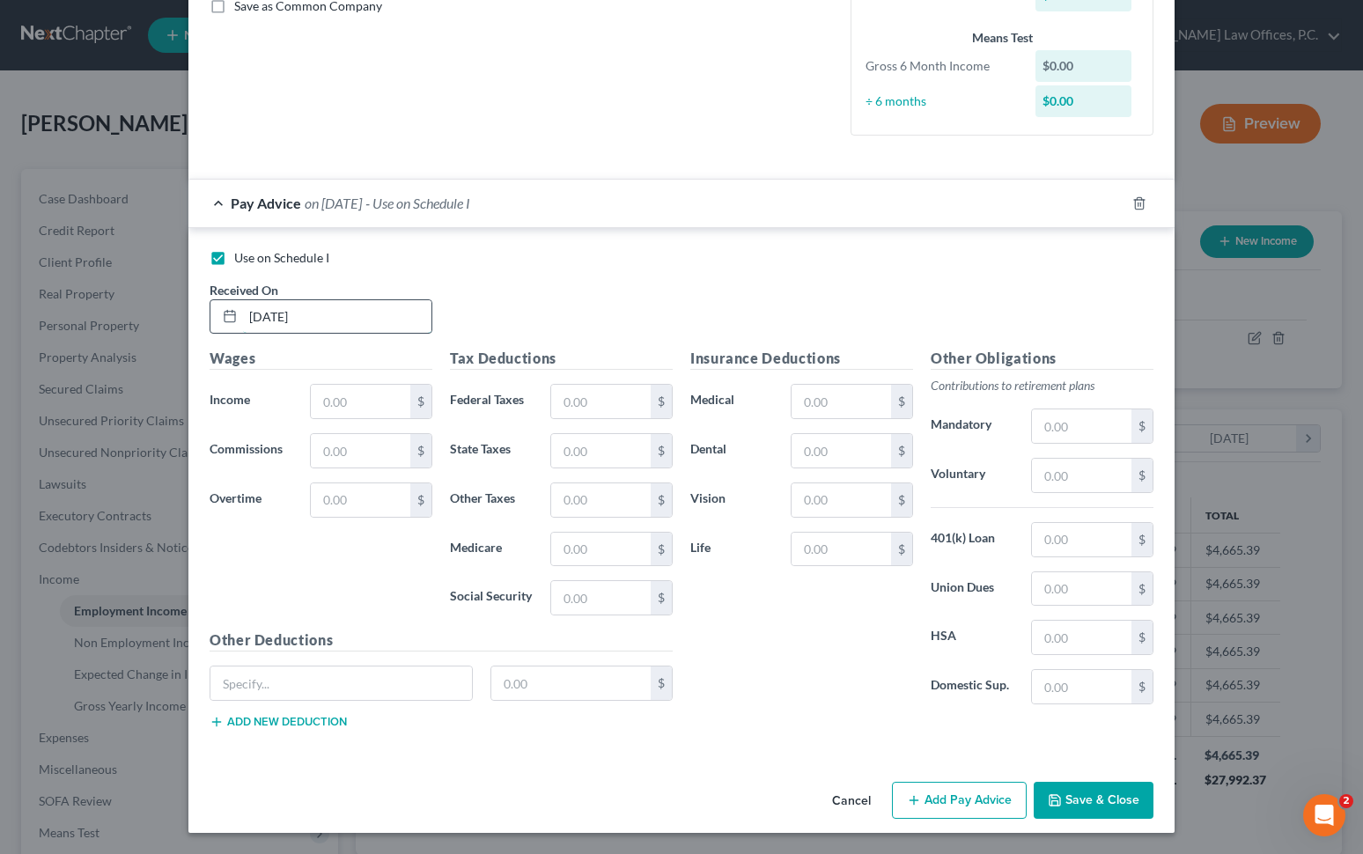
type input "[DATE]"
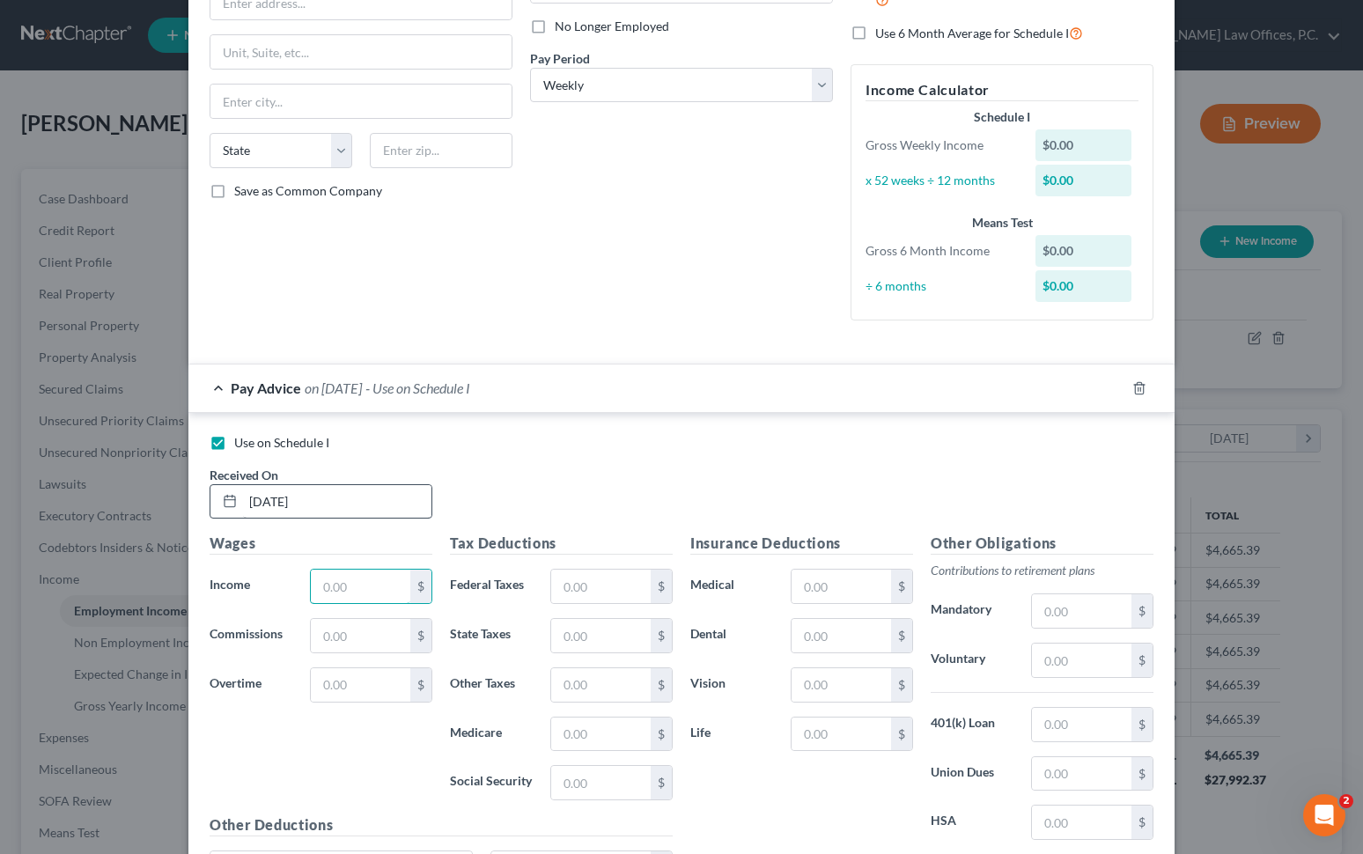
scroll to position [227, 0]
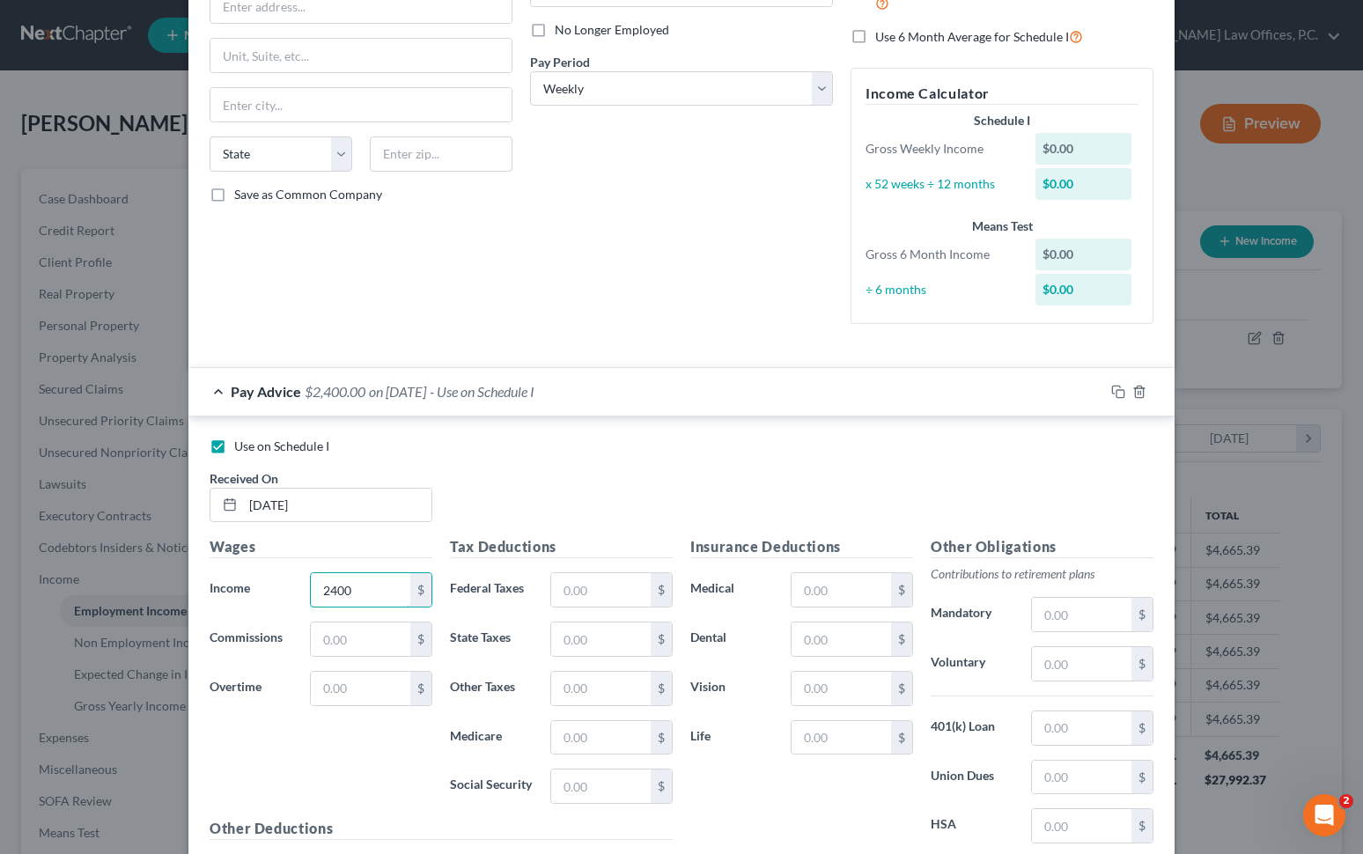
type input "2400"
click at [578, 586] on input "text" at bounding box center [600, 589] width 99 height 33
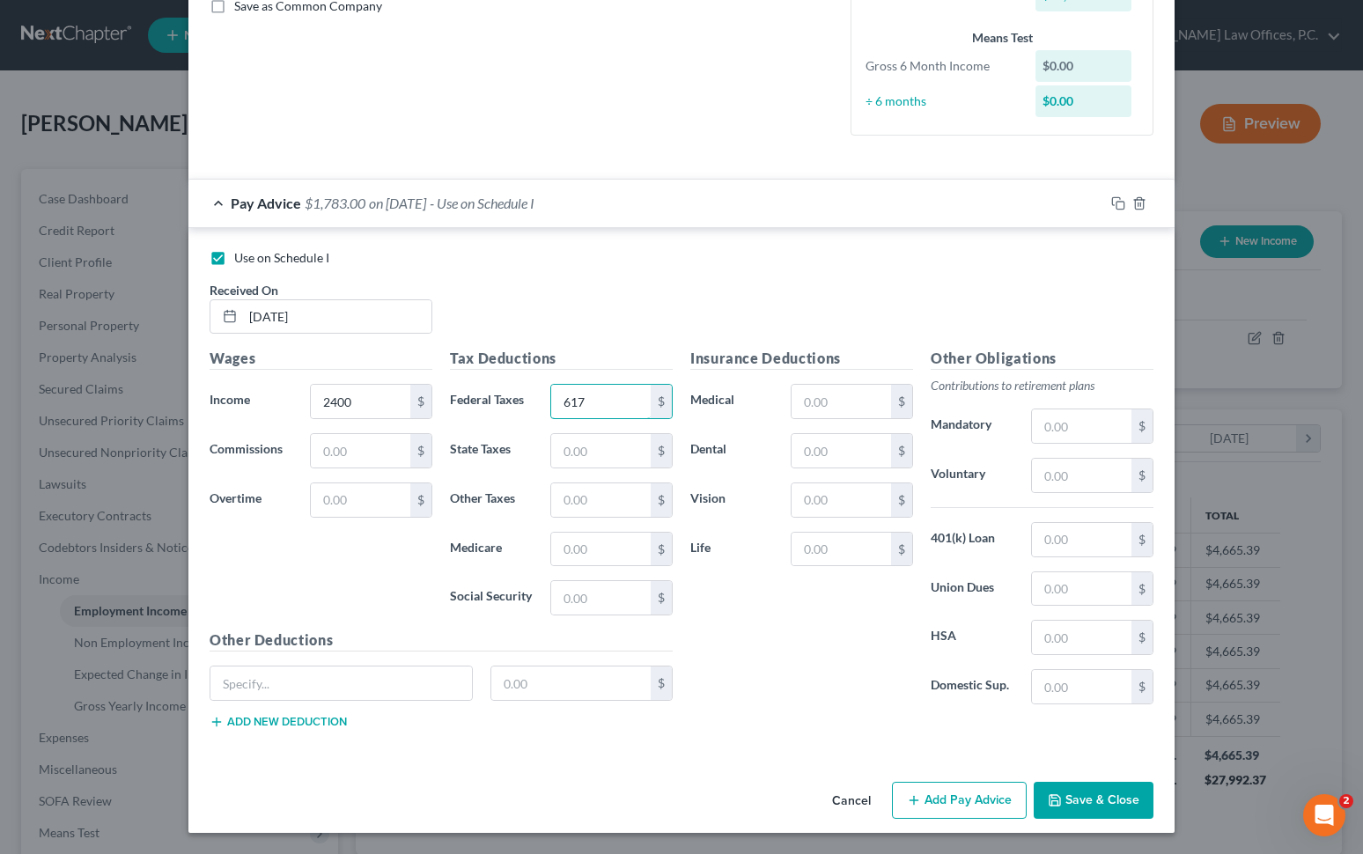
type input "617"
click at [1007, 795] on button "Save & Close" at bounding box center [1094, 800] width 120 height 37
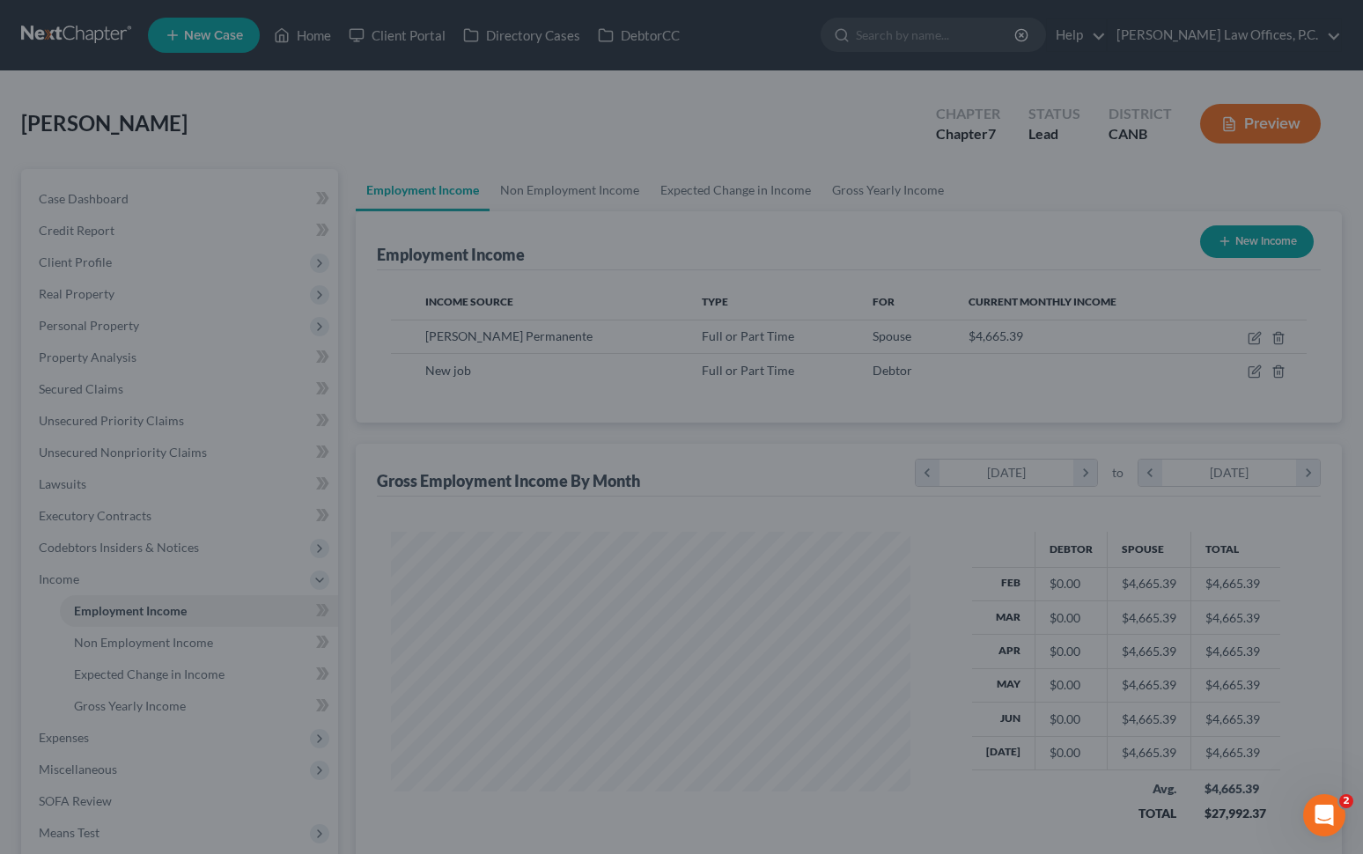
click at [1007, 797] on div "New Income Source × Employment Type * Select Full or [DEMOGRAPHIC_DATA] Employm…" at bounding box center [681, 427] width 1363 height 854
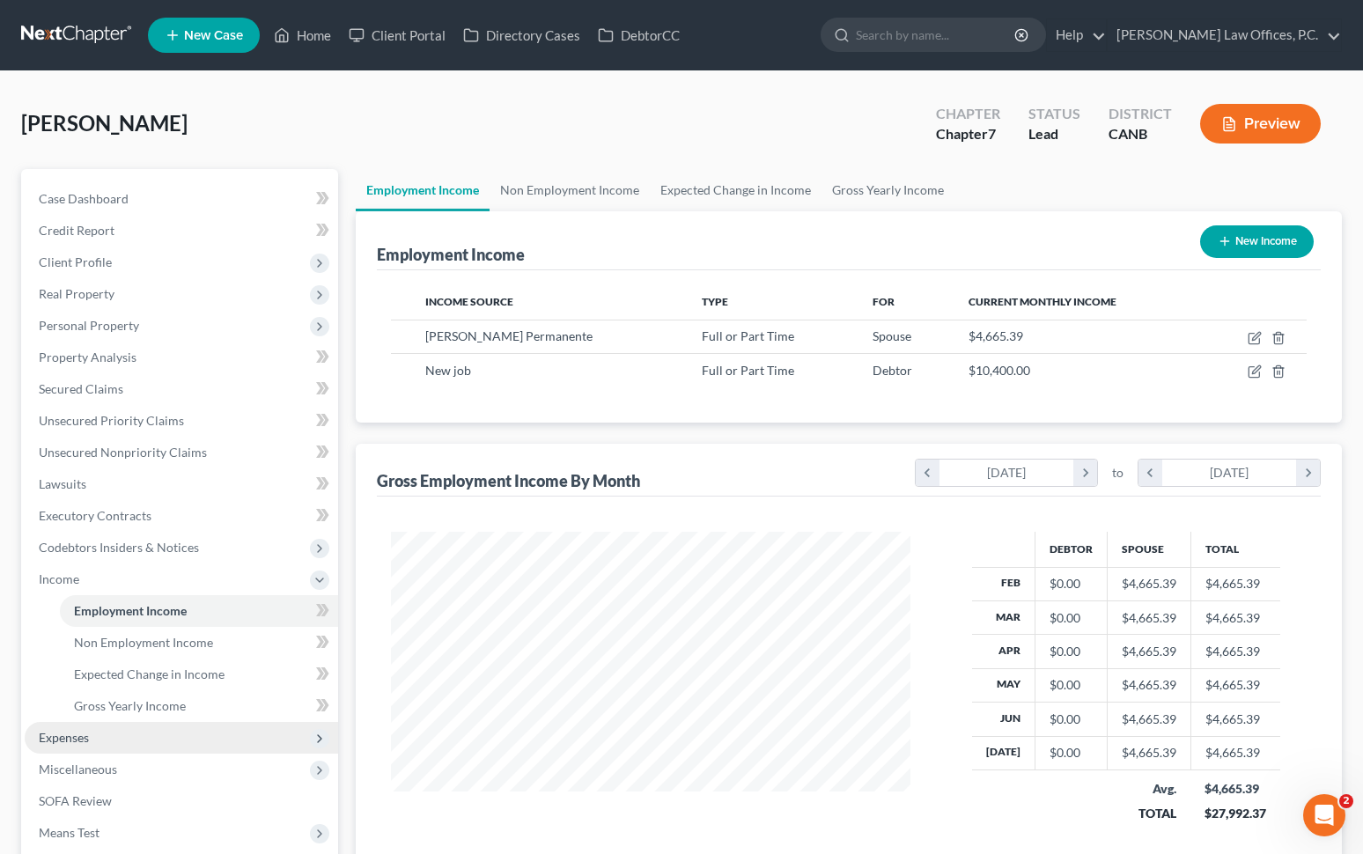
click at [155, 729] on span "Expenses" at bounding box center [181, 738] width 313 height 32
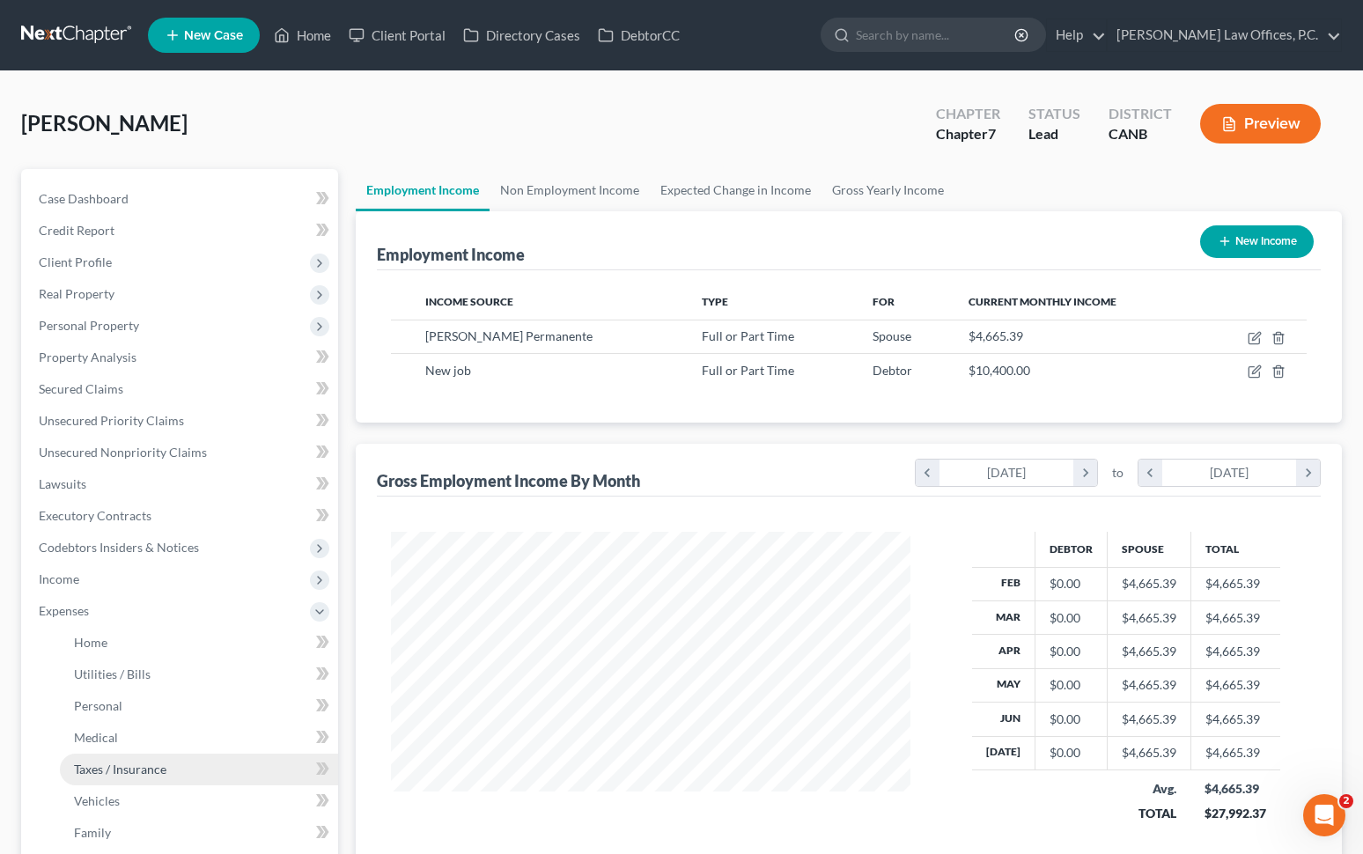
click at [152, 759] on link "Taxes / Insurance" at bounding box center [199, 770] width 278 height 32
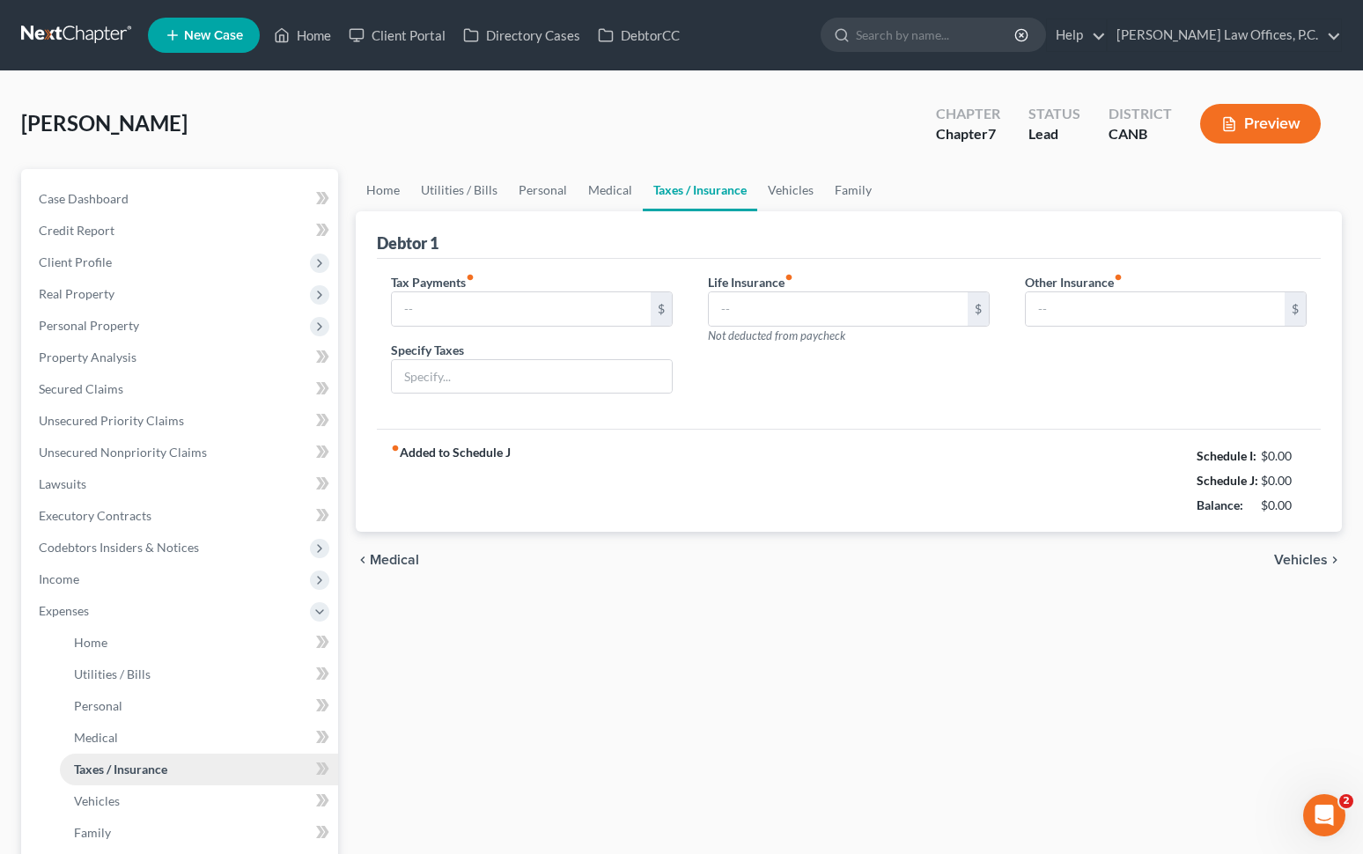
type input "1,000.00"
type input "back irs, ftb taxes"
type input "0.00"
click at [773, 193] on link "Vehicles" at bounding box center [790, 190] width 67 height 42
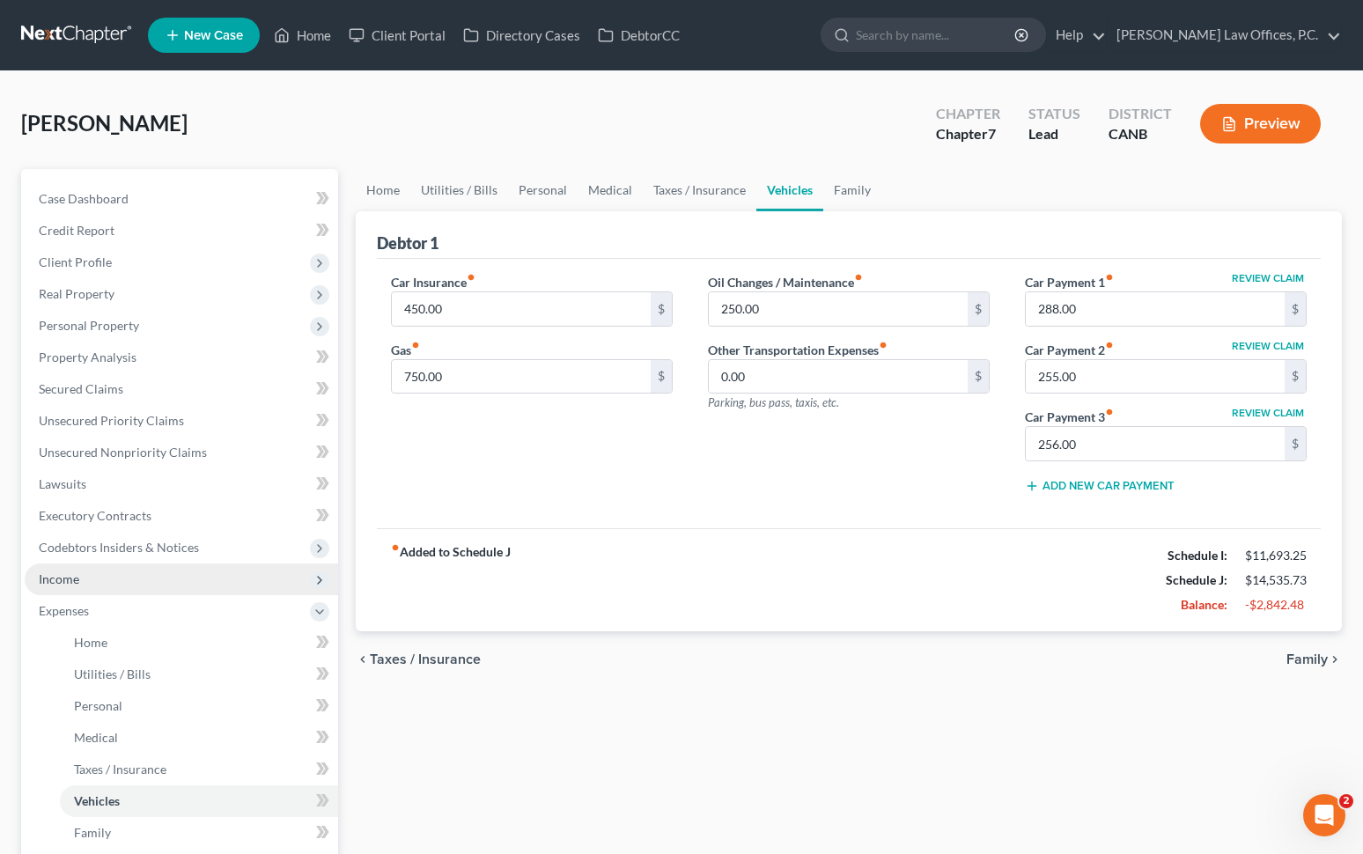
click at [186, 575] on span "Income" at bounding box center [181, 579] width 313 height 32
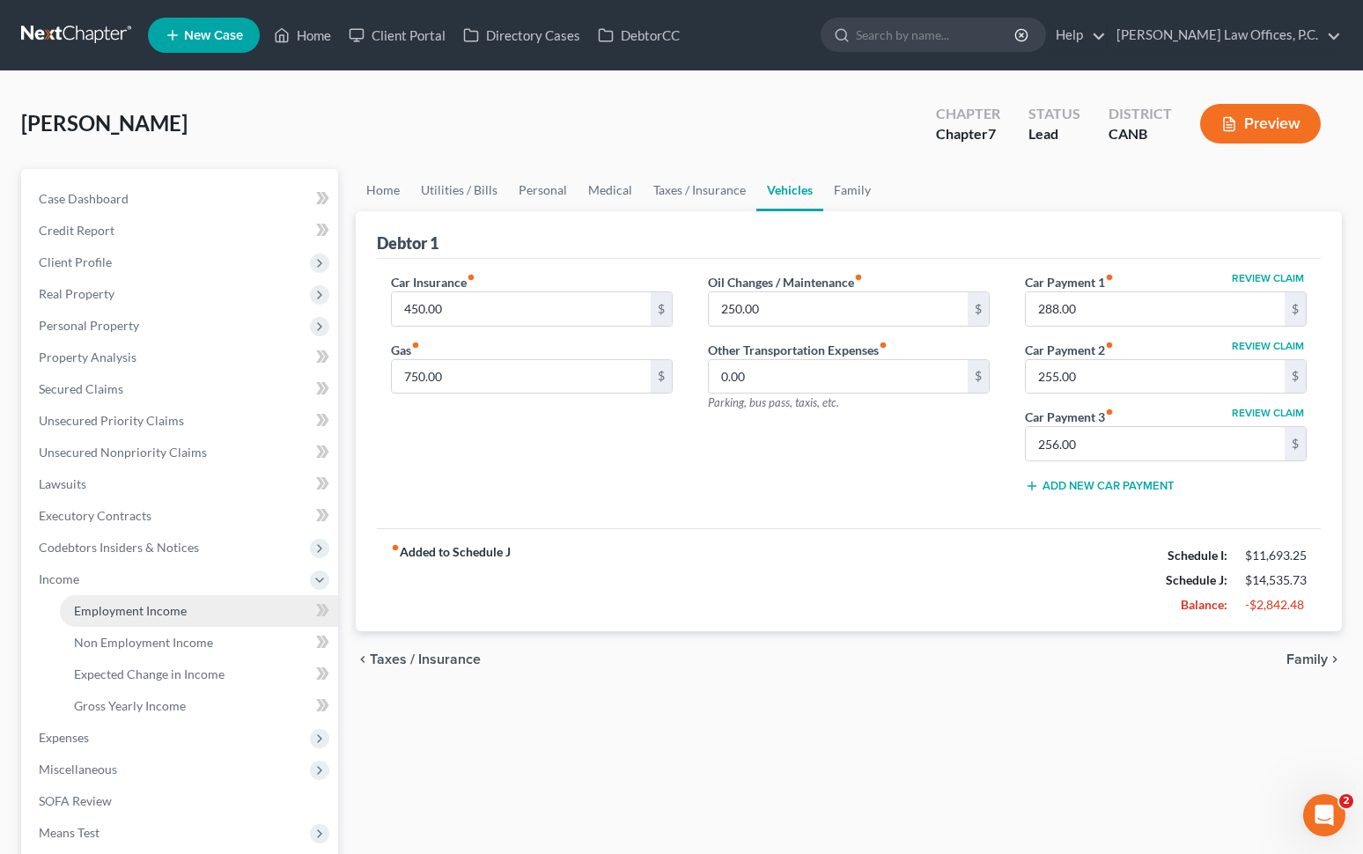
click at [173, 614] on span "Employment Income" at bounding box center [130, 610] width 113 height 15
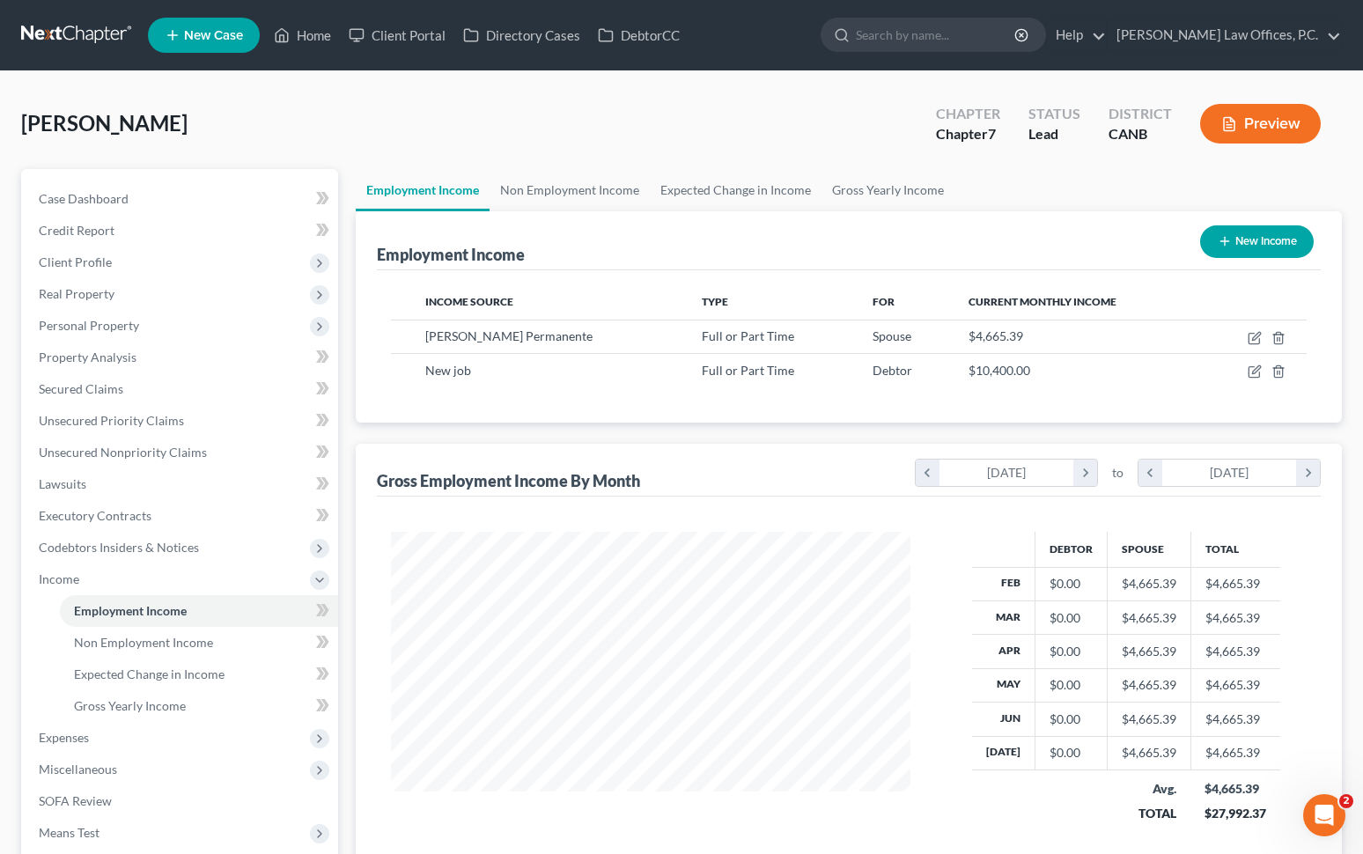
scroll to position [315, 555]
click at [1007, 247] on button "New Income" at bounding box center [1257, 241] width 114 height 33
select select "0"
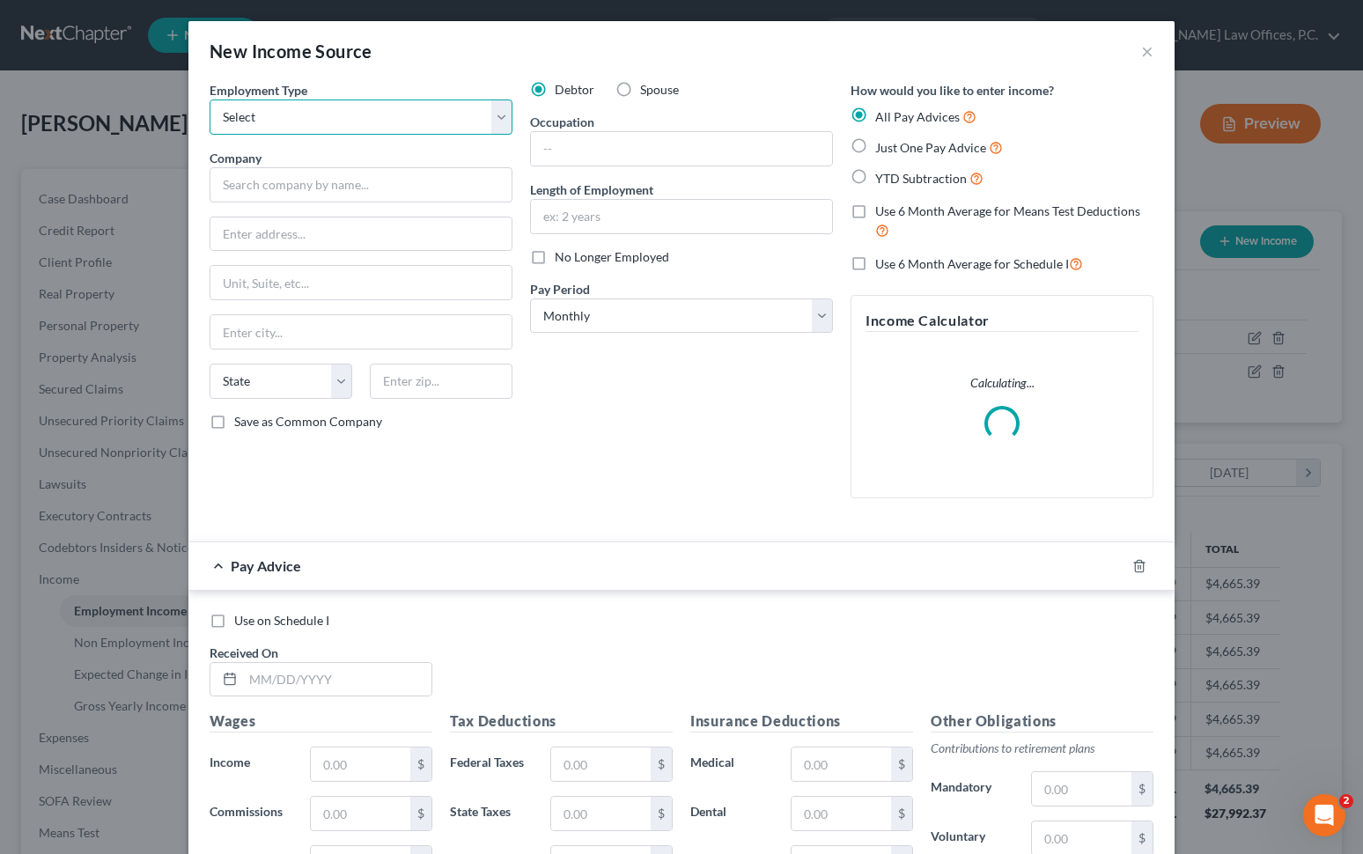
click at [459, 100] on select "Select Full or [DEMOGRAPHIC_DATA] Employment Self Employment" at bounding box center [361, 116] width 303 height 35
select select "0"
click at [381, 191] on input "text" at bounding box center [361, 184] width 303 height 35
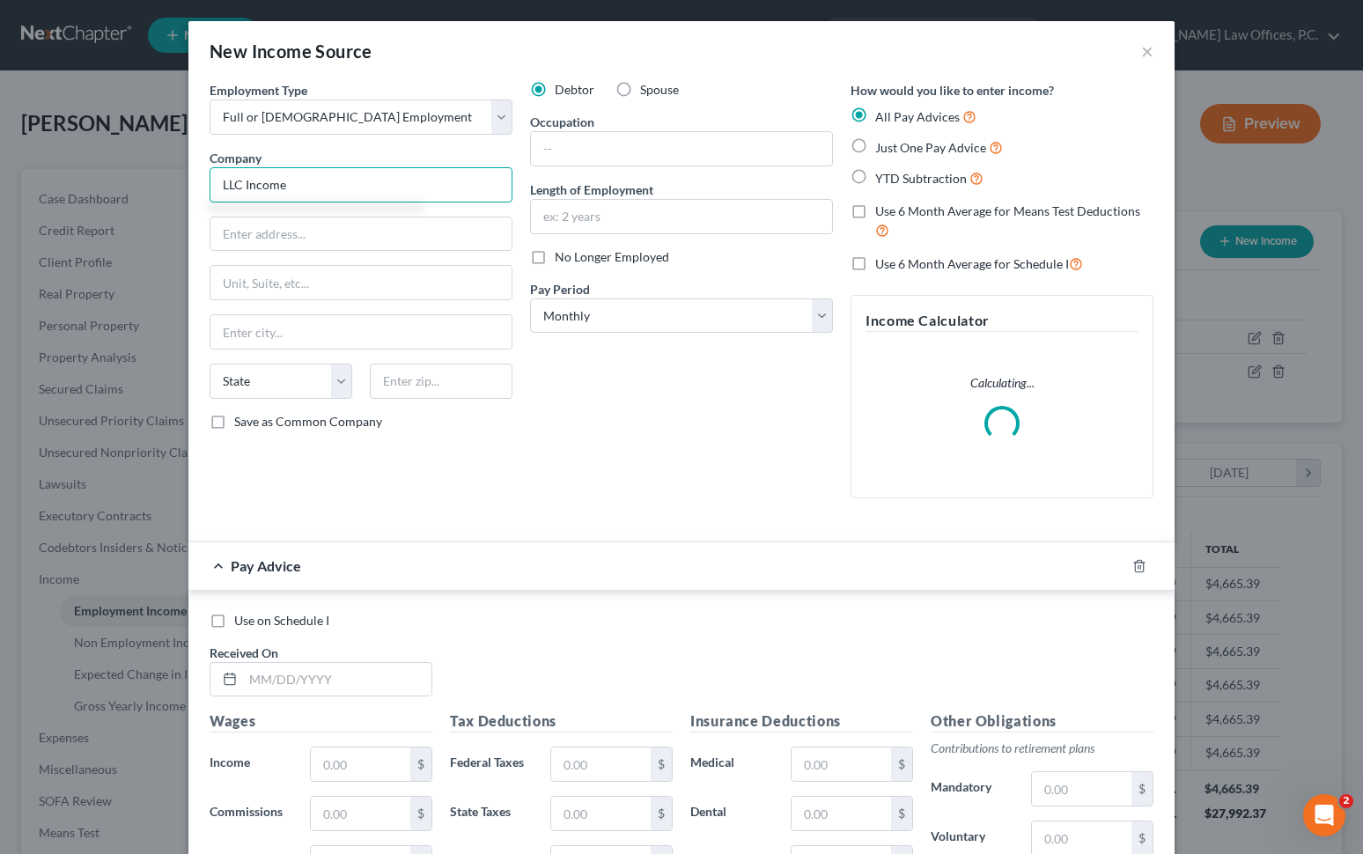
type input "LLC Income"
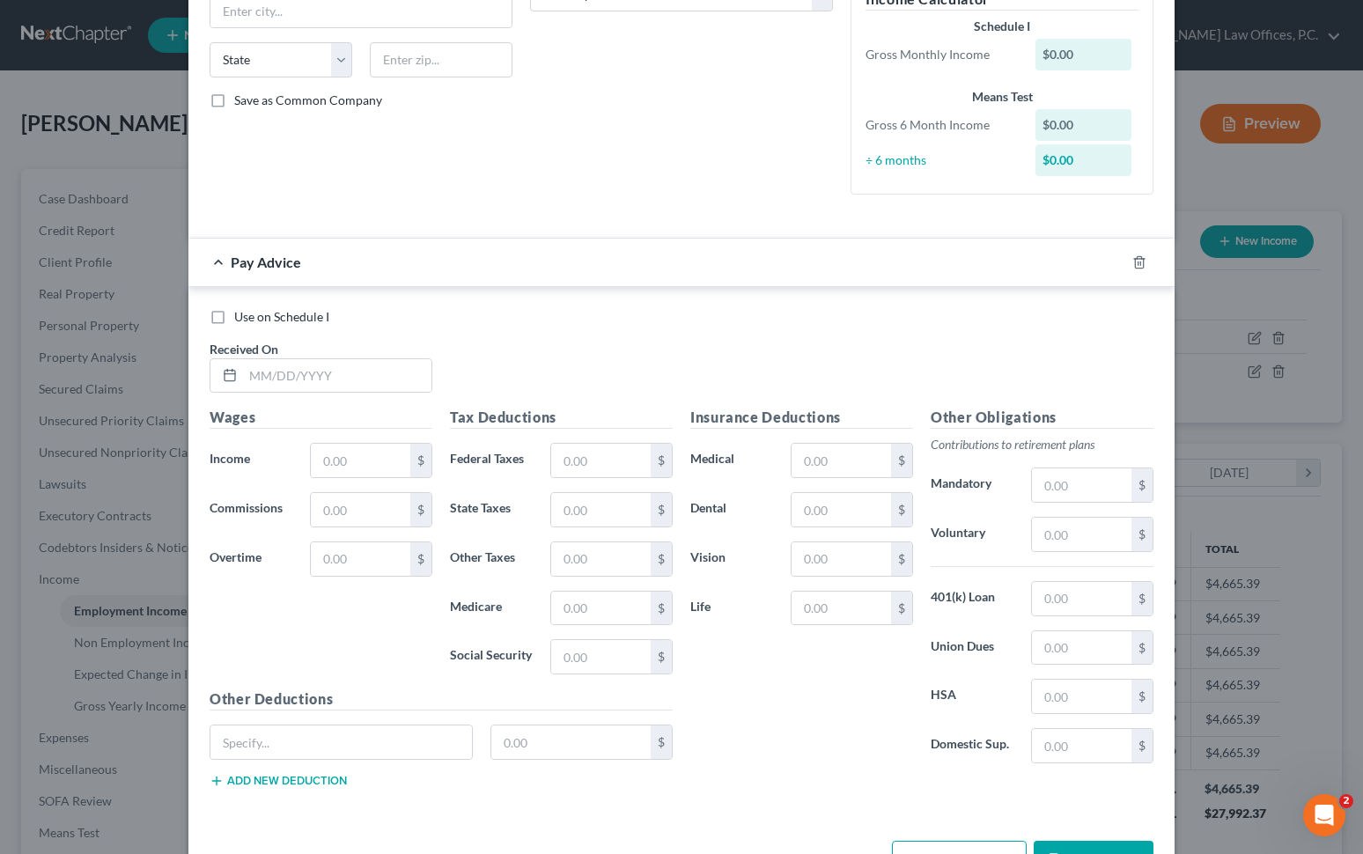
scroll to position [380, 0]
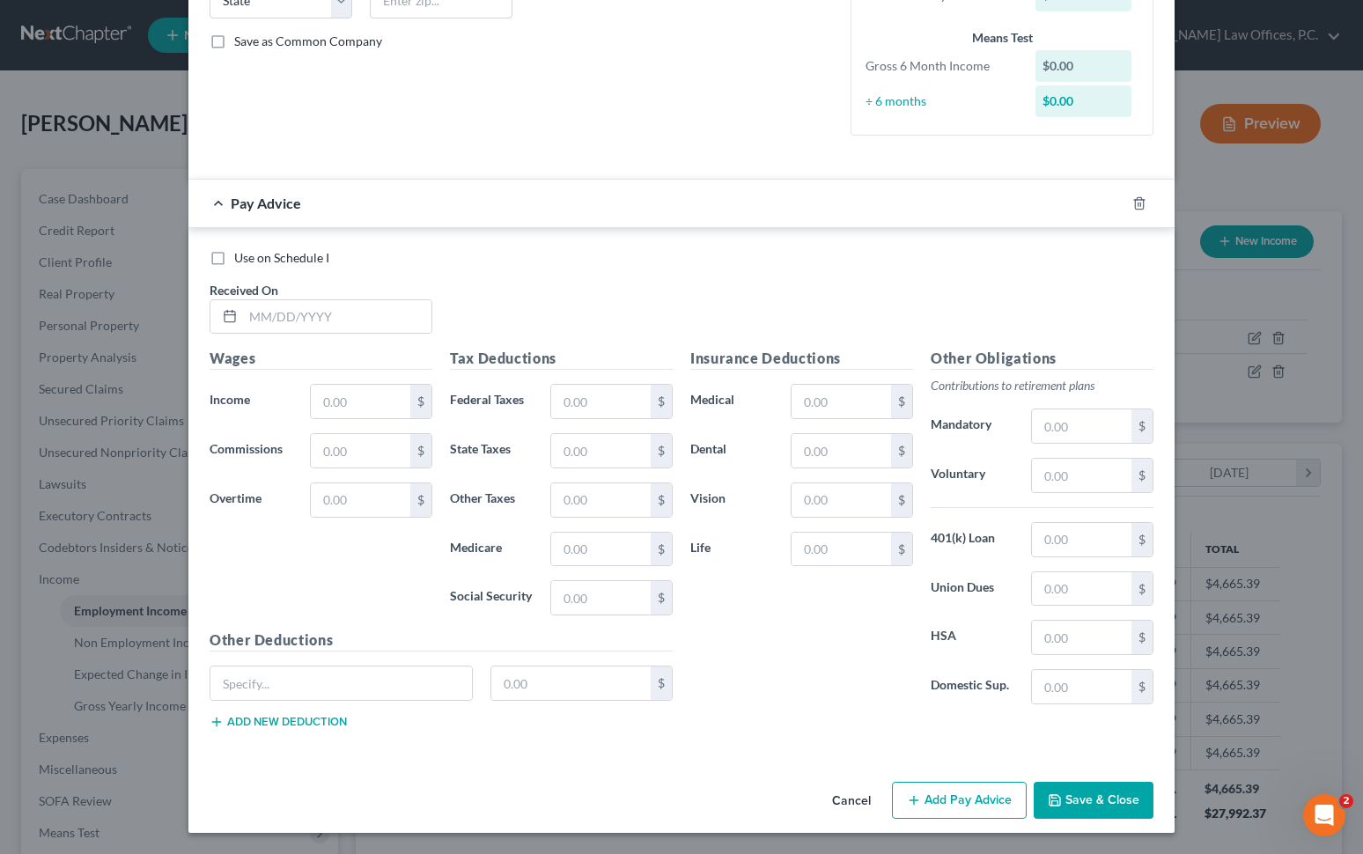
click at [1007, 799] on button "Save & Close" at bounding box center [1094, 800] width 120 height 37
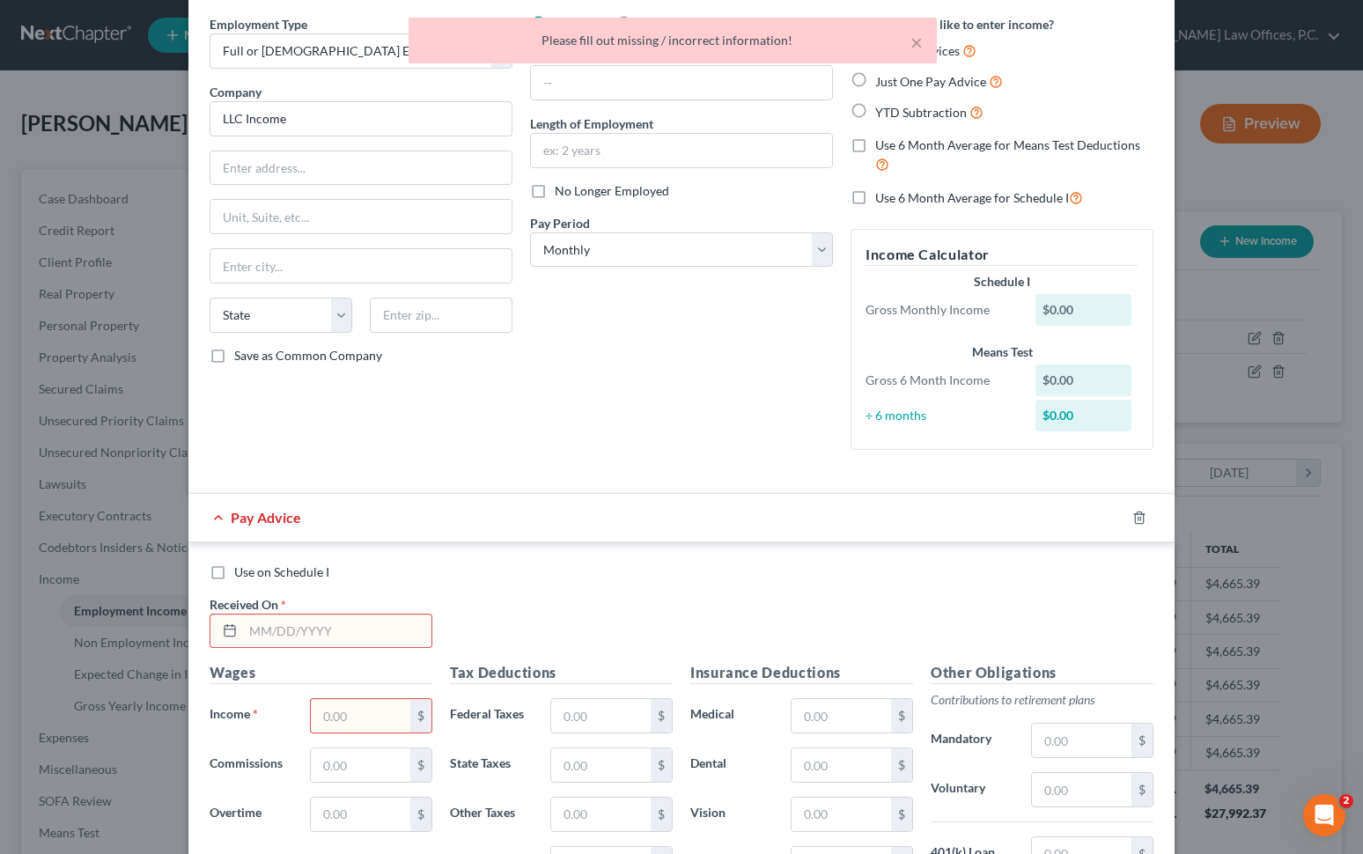
scroll to position [0, 0]
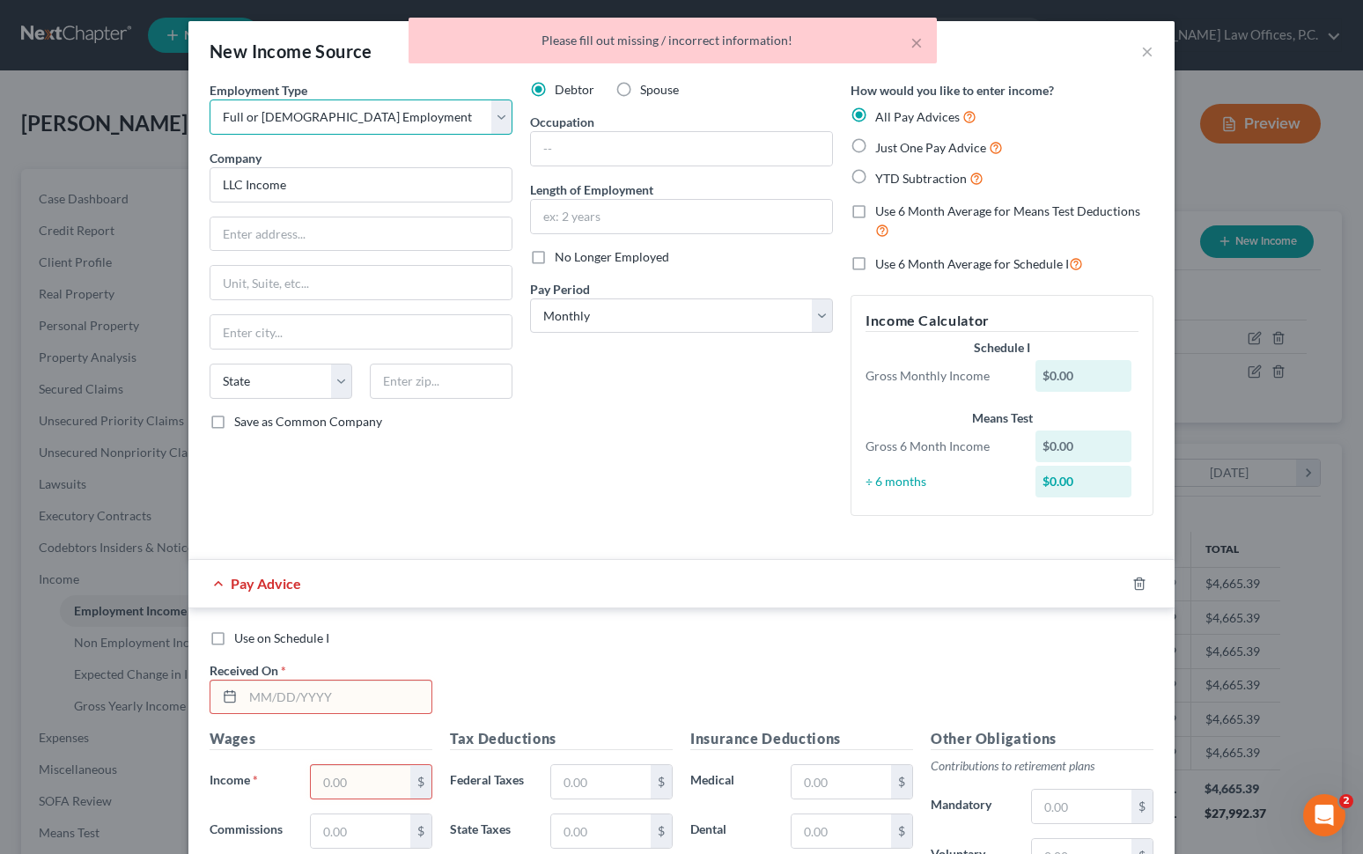
click at [353, 114] on select "Select Full or [DEMOGRAPHIC_DATA] Employment Self Employment" at bounding box center [361, 116] width 303 height 35
select select "1"
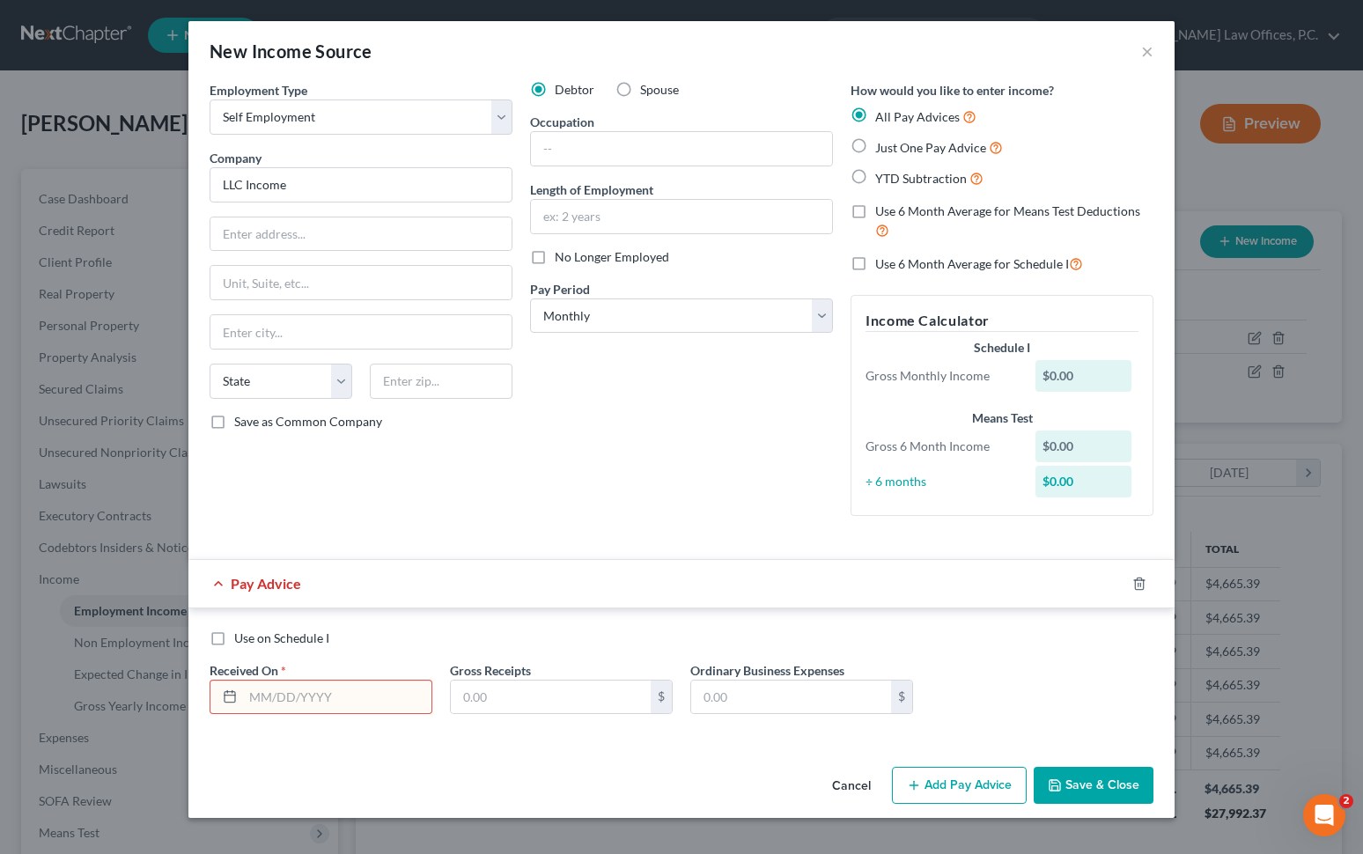
click at [323, 689] on input "text" at bounding box center [337, 697] width 188 height 33
click at [1007, 585] on icon "button" at bounding box center [1139, 584] width 14 height 14
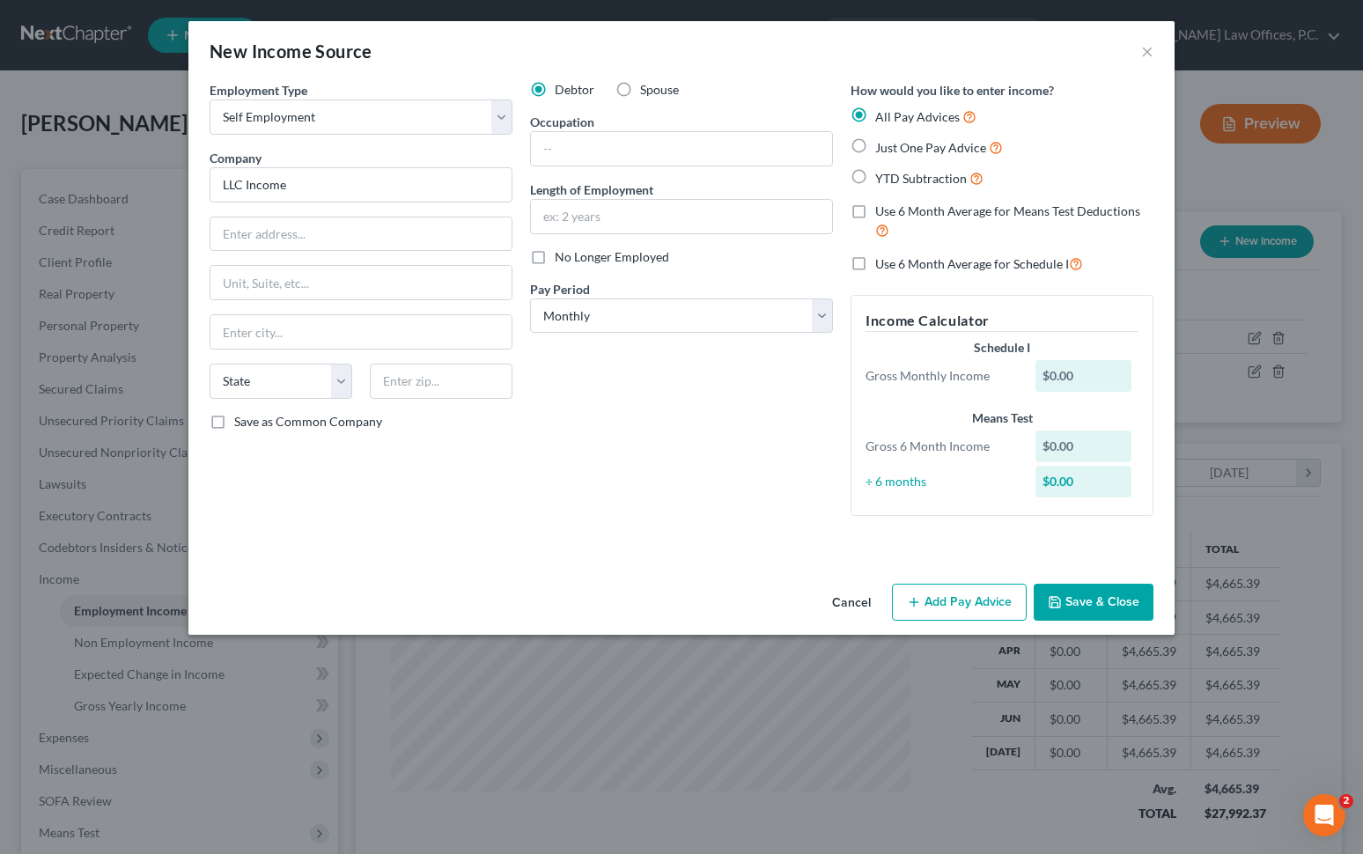
click at [1007, 597] on button "Save & Close" at bounding box center [1094, 602] width 120 height 37
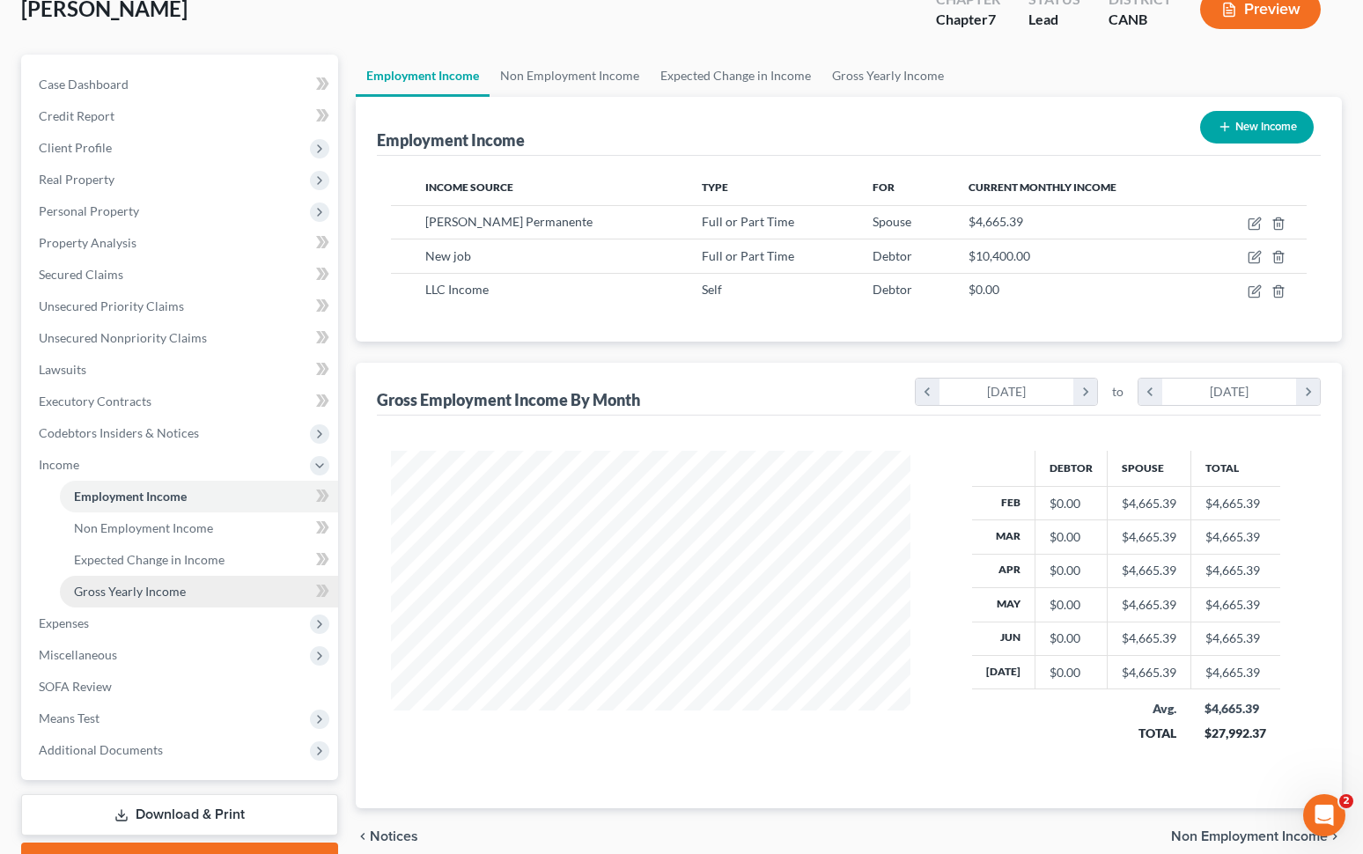
scroll to position [207, 0]
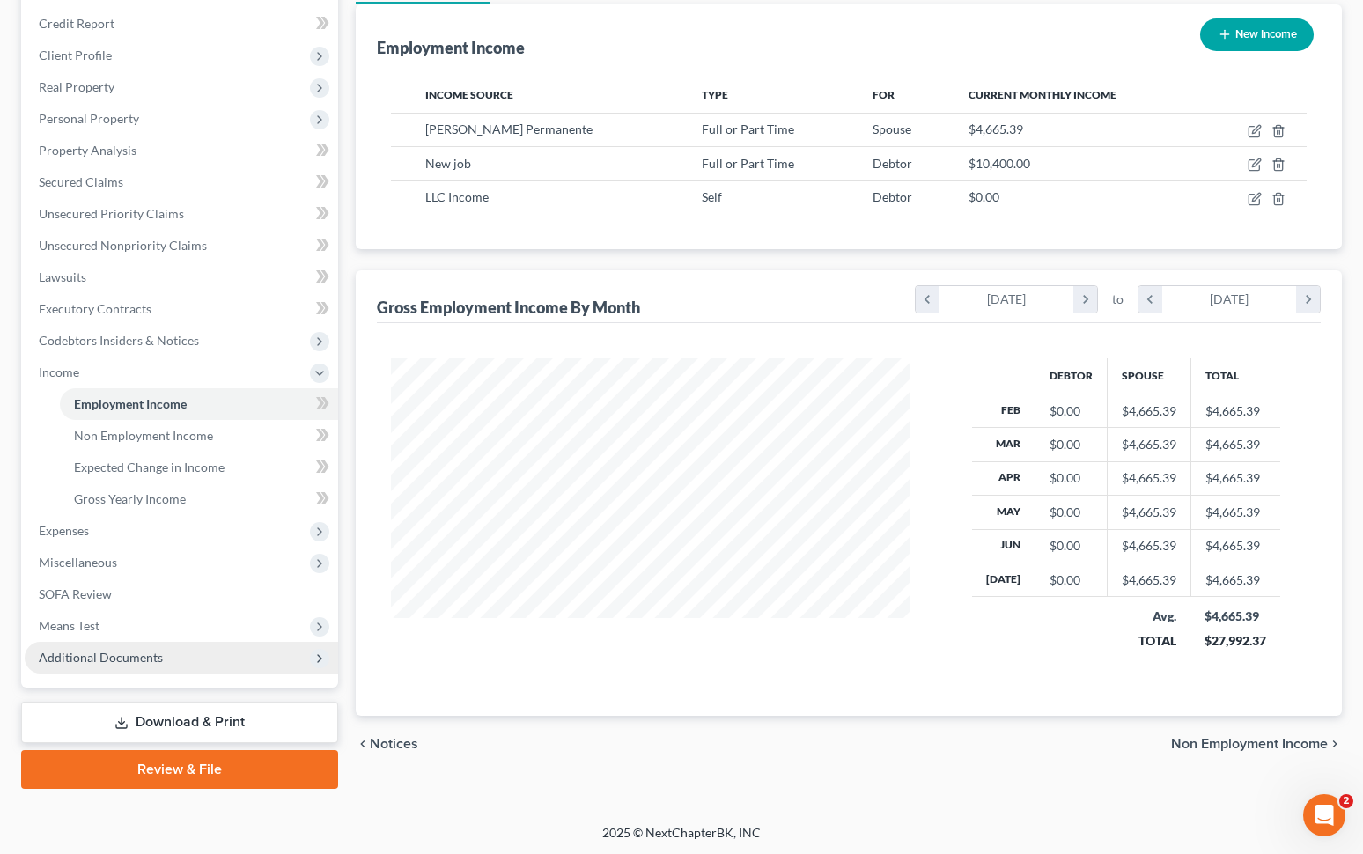
click at [190, 650] on span "Additional Documents" at bounding box center [181, 658] width 313 height 32
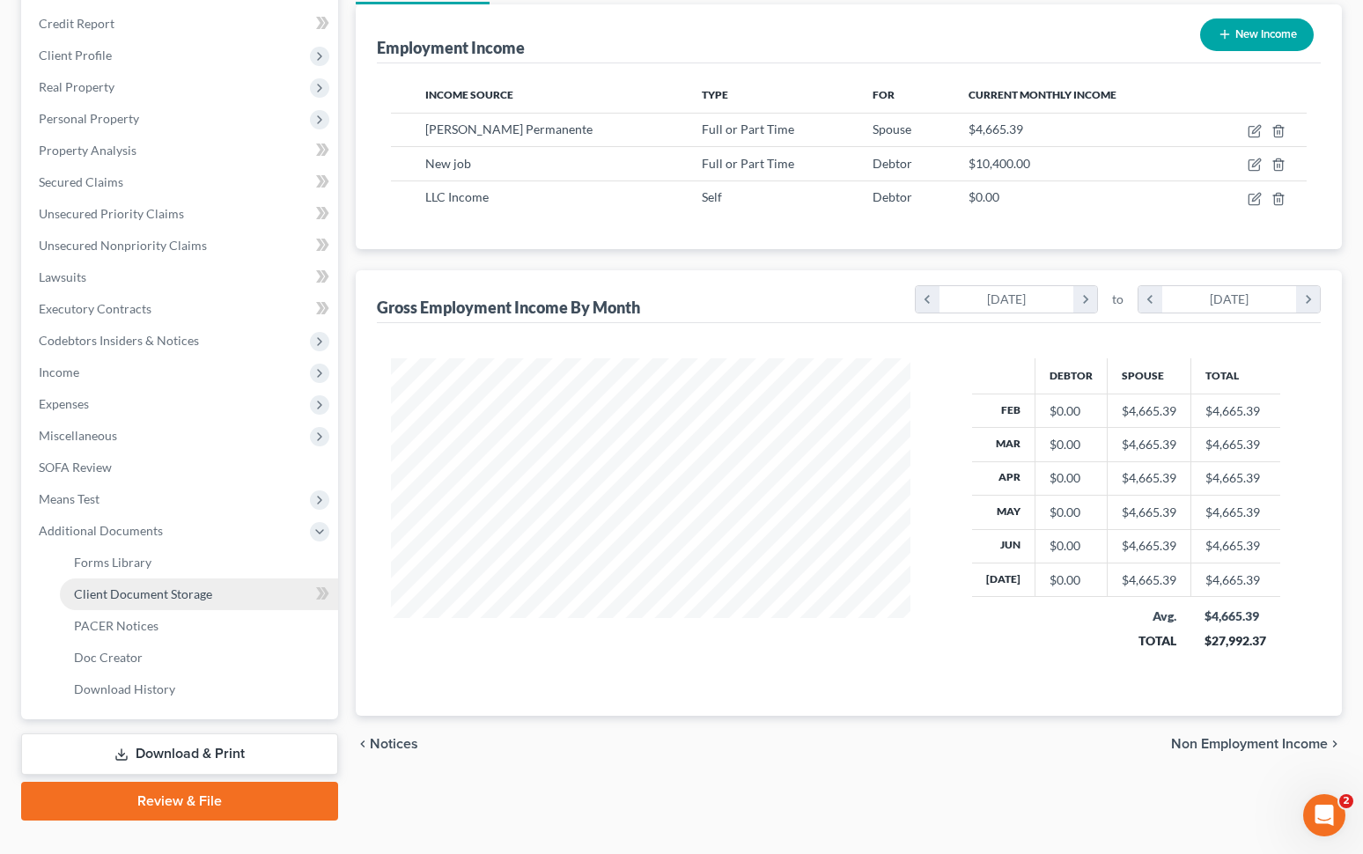
click at [237, 600] on link "Client Document Storage" at bounding box center [199, 594] width 278 height 32
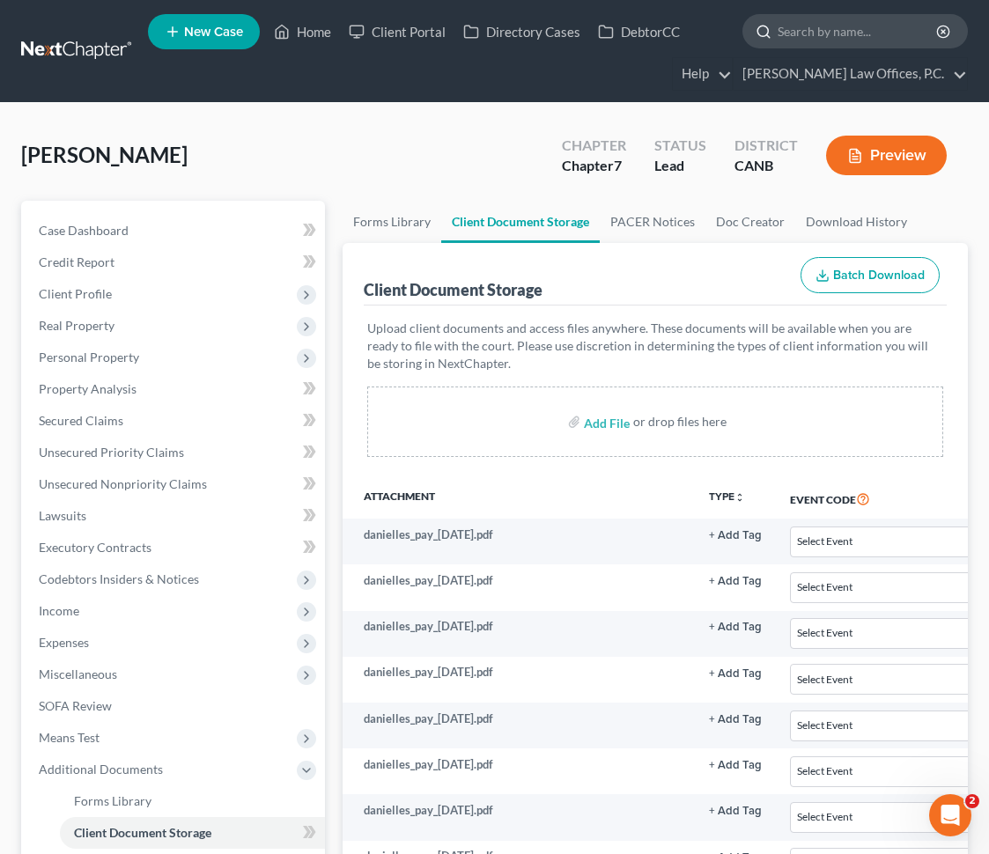
click at [850, 33] on input "search" at bounding box center [857, 31] width 161 height 33
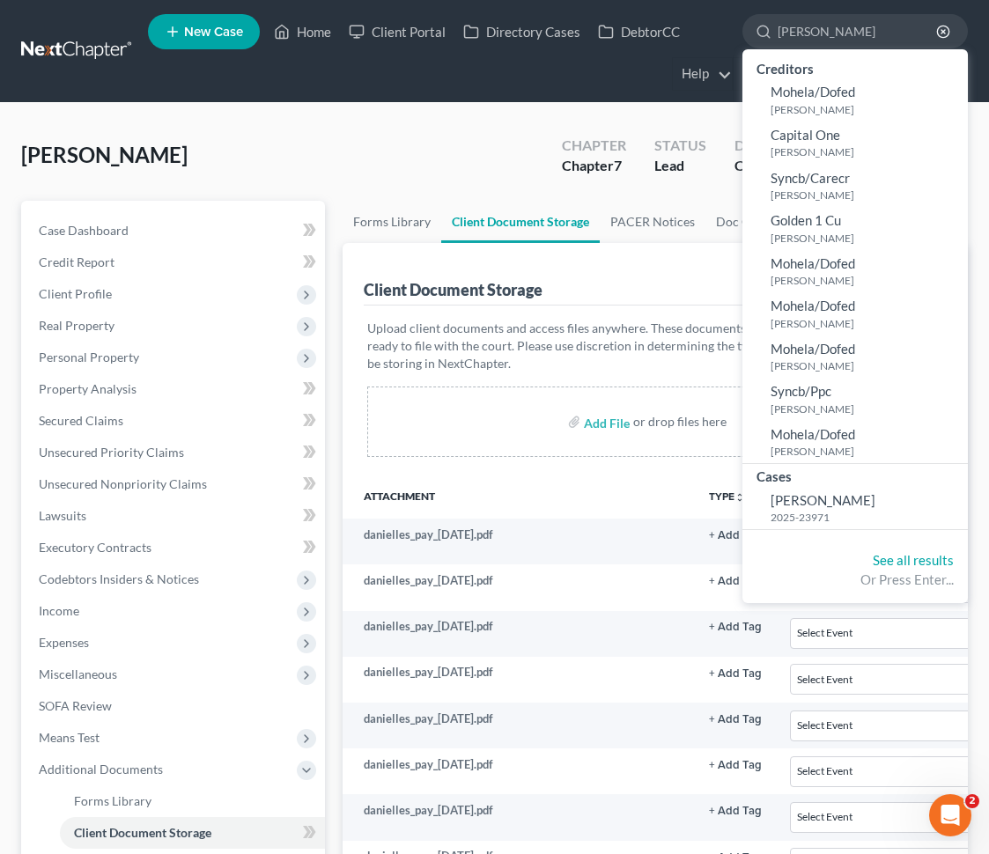
type input "[PERSON_NAME]"
click at [797, 509] on link "[PERSON_NAME] 2025-23971" at bounding box center [854, 508] width 225 height 43
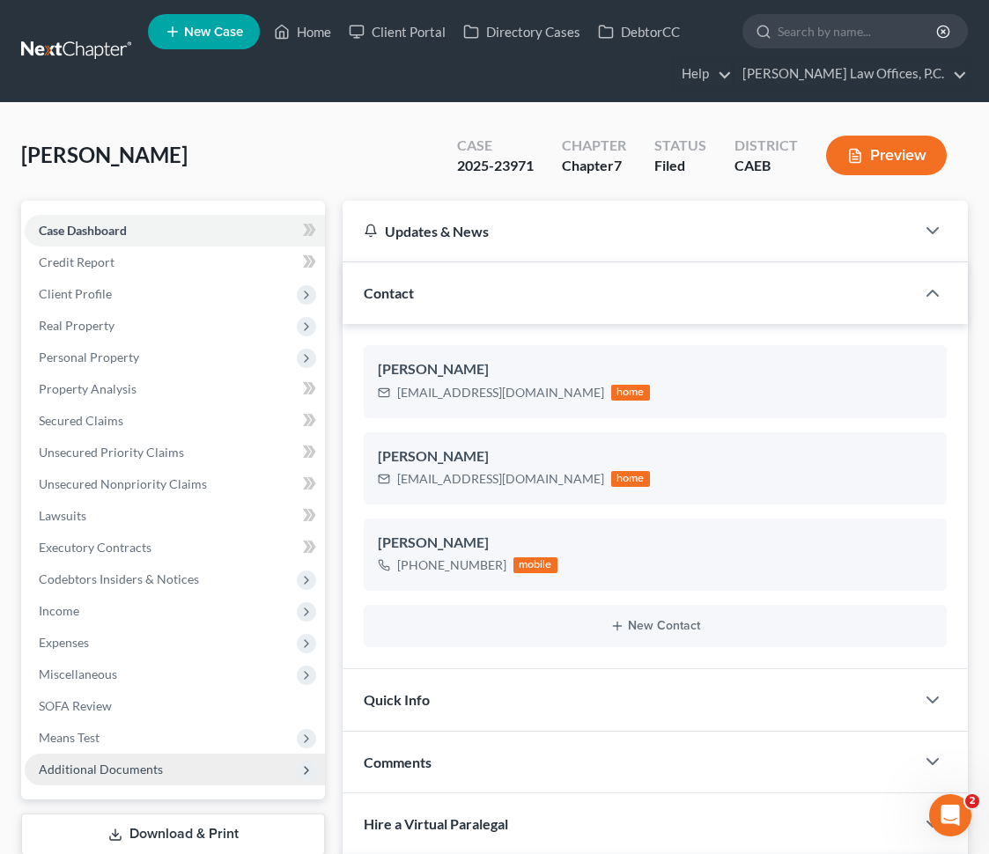
scroll to position [238, 0]
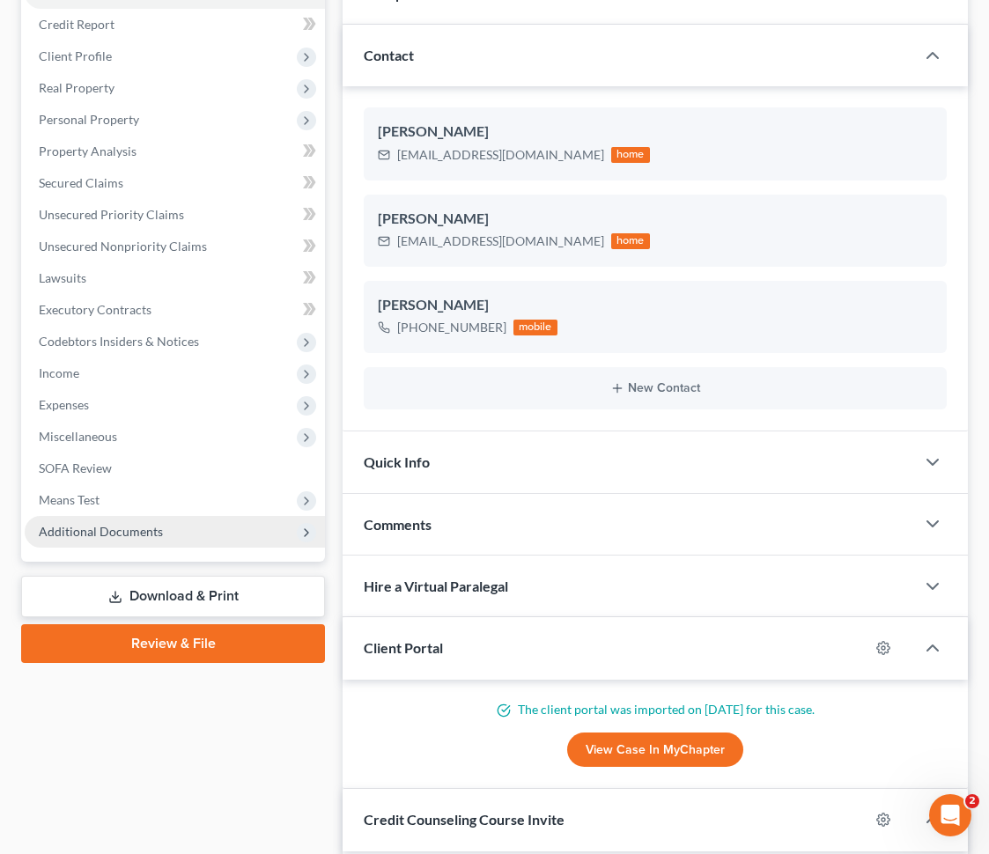
click at [212, 530] on span "Additional Documents" at bounding box center [175, 532] width 300 height 32
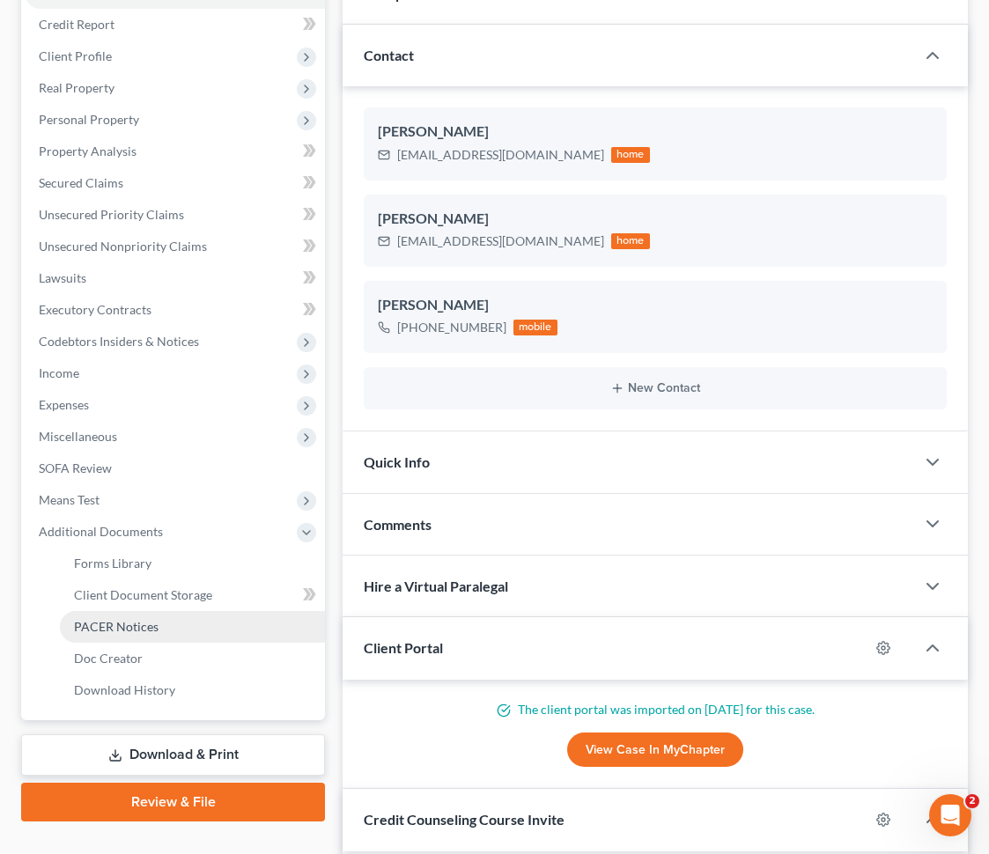
click at [171, 630] on link "PACER Notices" at bounding box center [192, 627] width 265 height 32
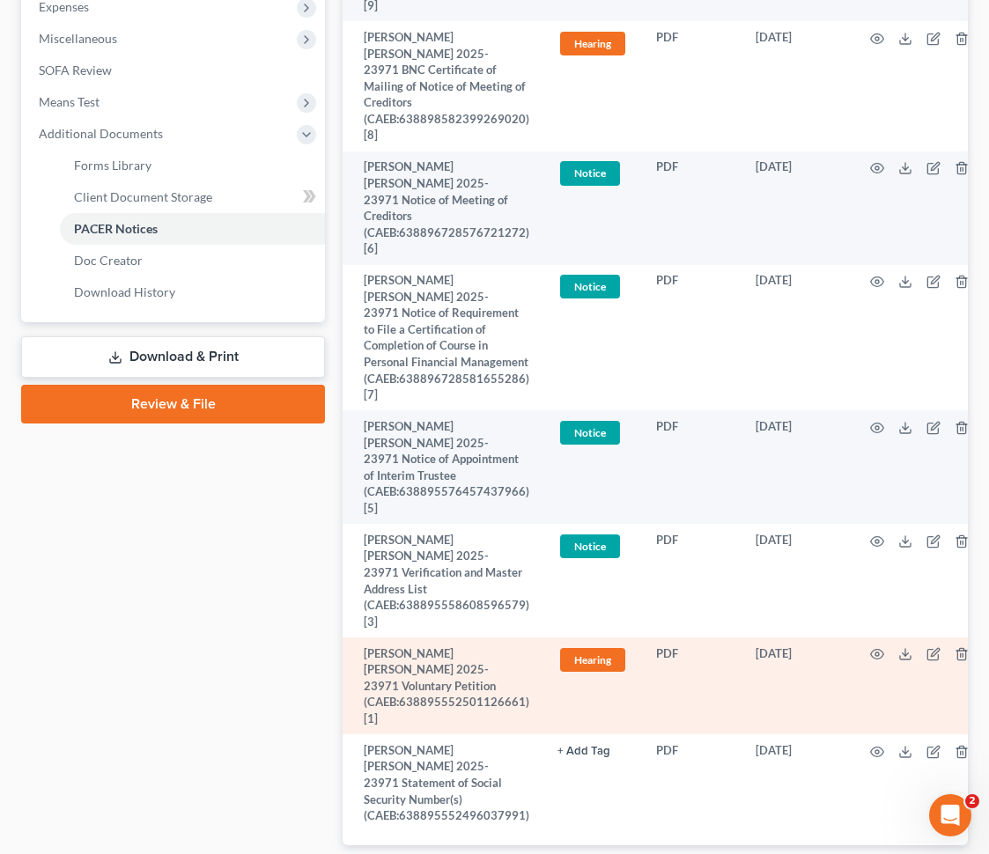
scroll to position [0, 23]
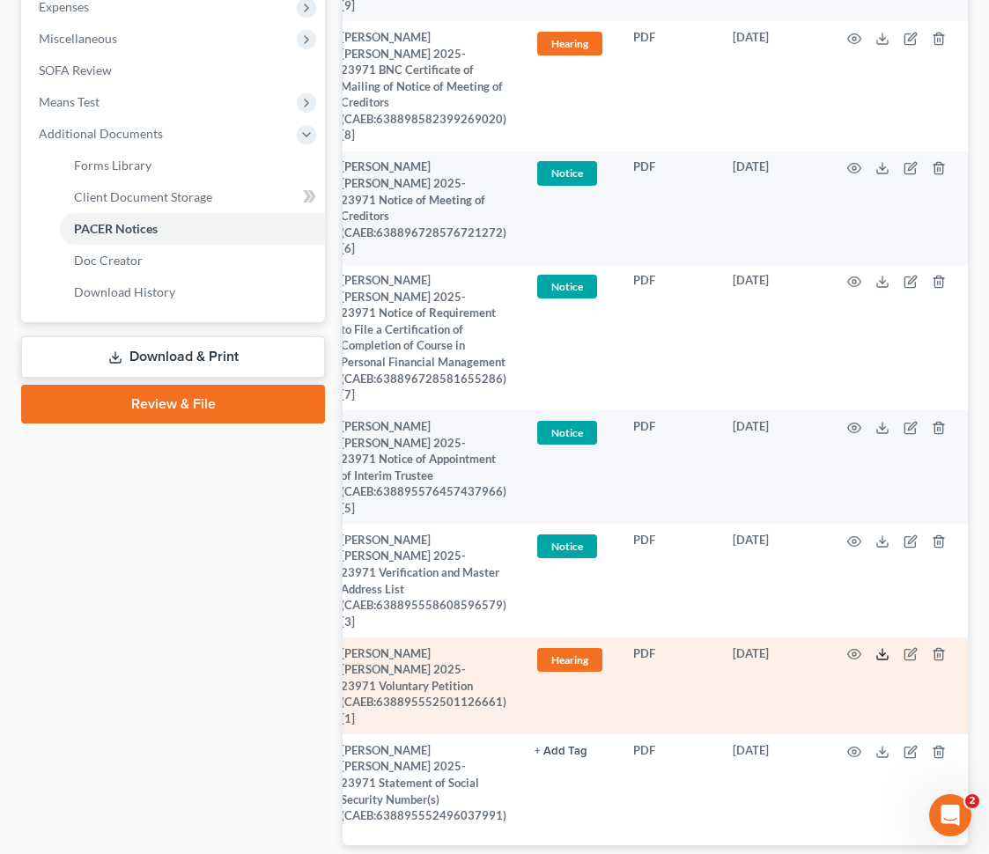
click at [882, 649] on line at bounding box center [882, 652] width 0 height 7
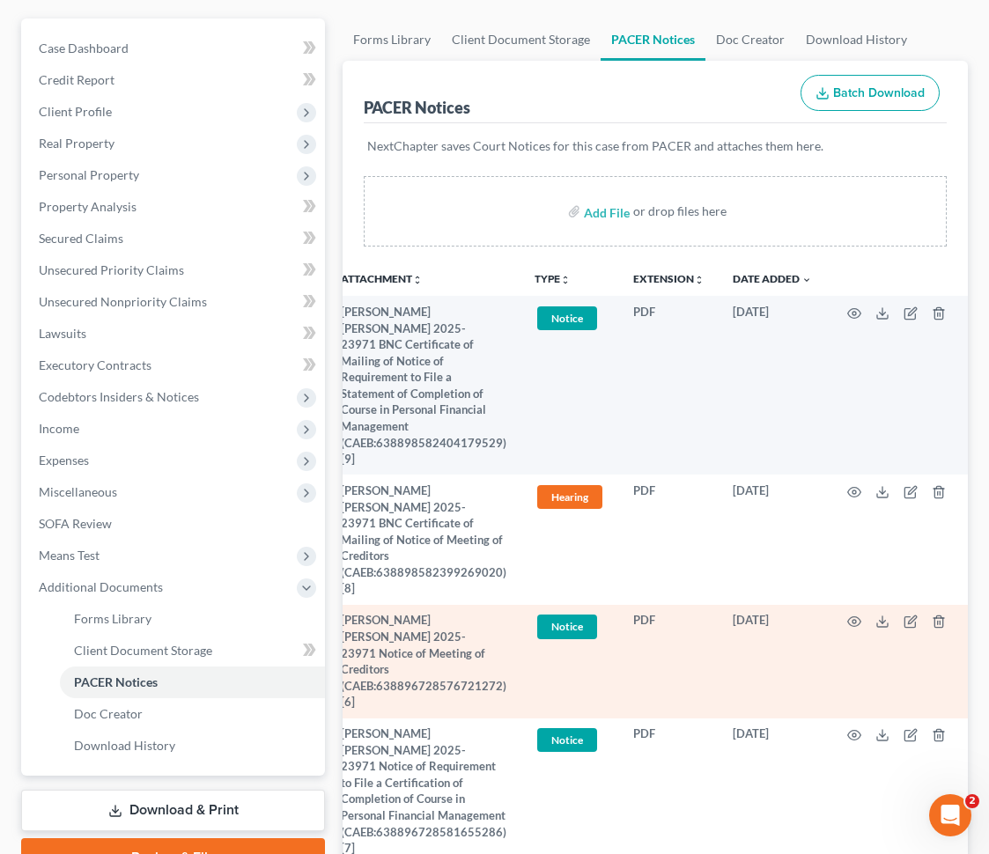
scroll to position [0, 0]
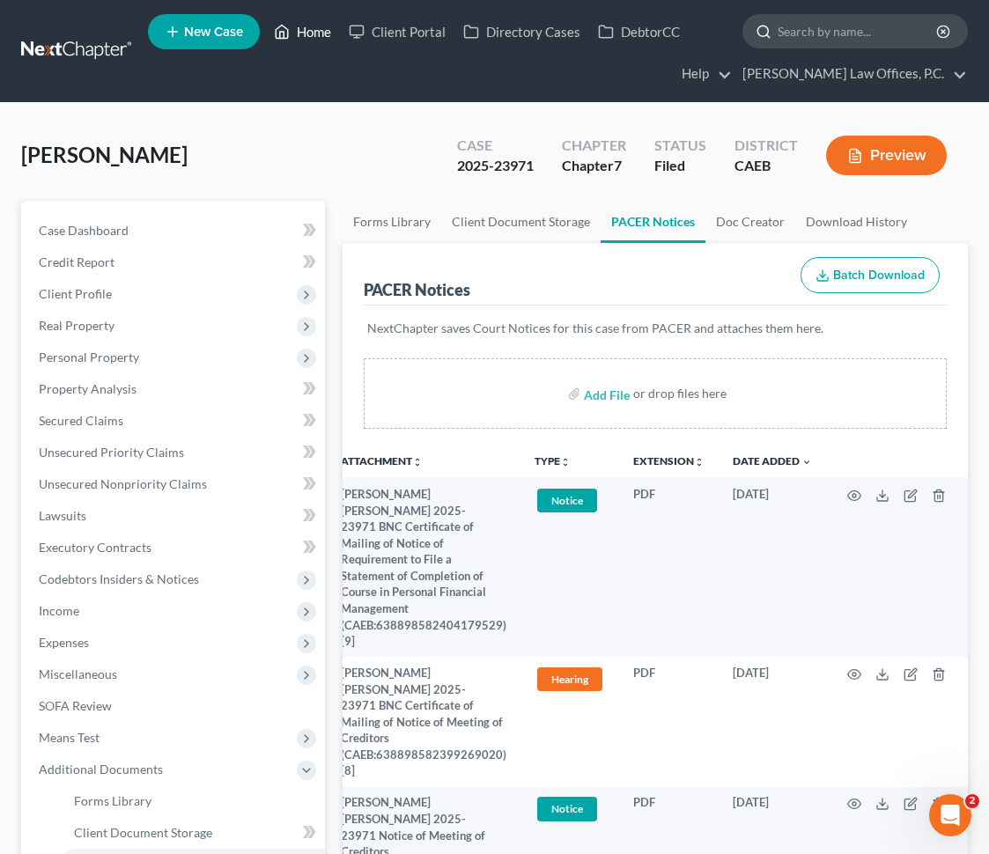
click at [320, 38] on link "Home" at bounding box center [302, 32] width 75 height 32
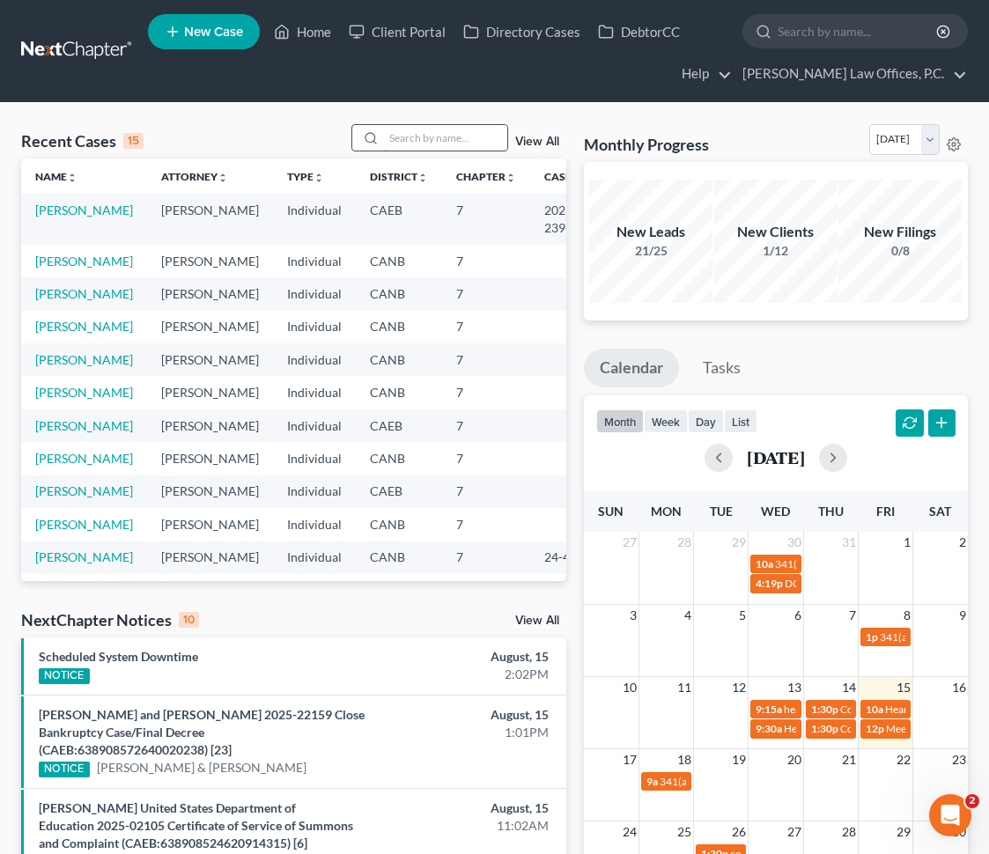
click at [409, 136] on input "search" at bounding box center [445, 138] width 123 height 26
type input "[PERSON_NAME]"
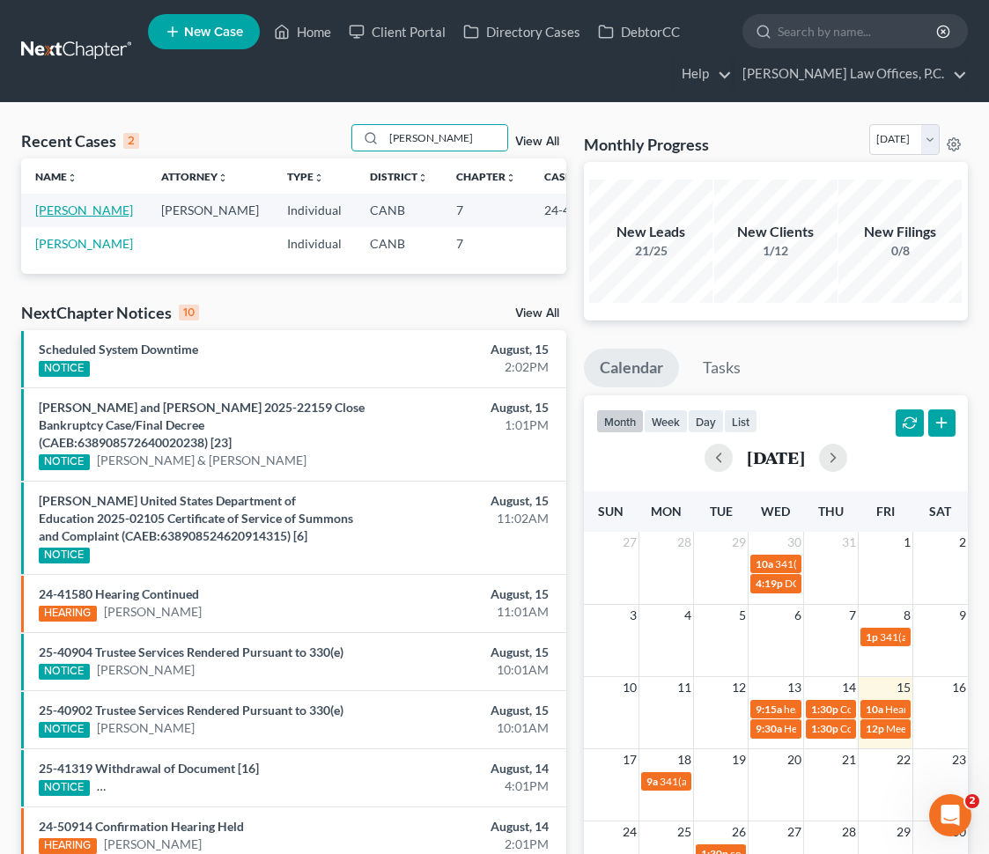
click at [48, 216] on link "[PERSON_NAME]" at bounding box center [84, 210] width 98 height 15
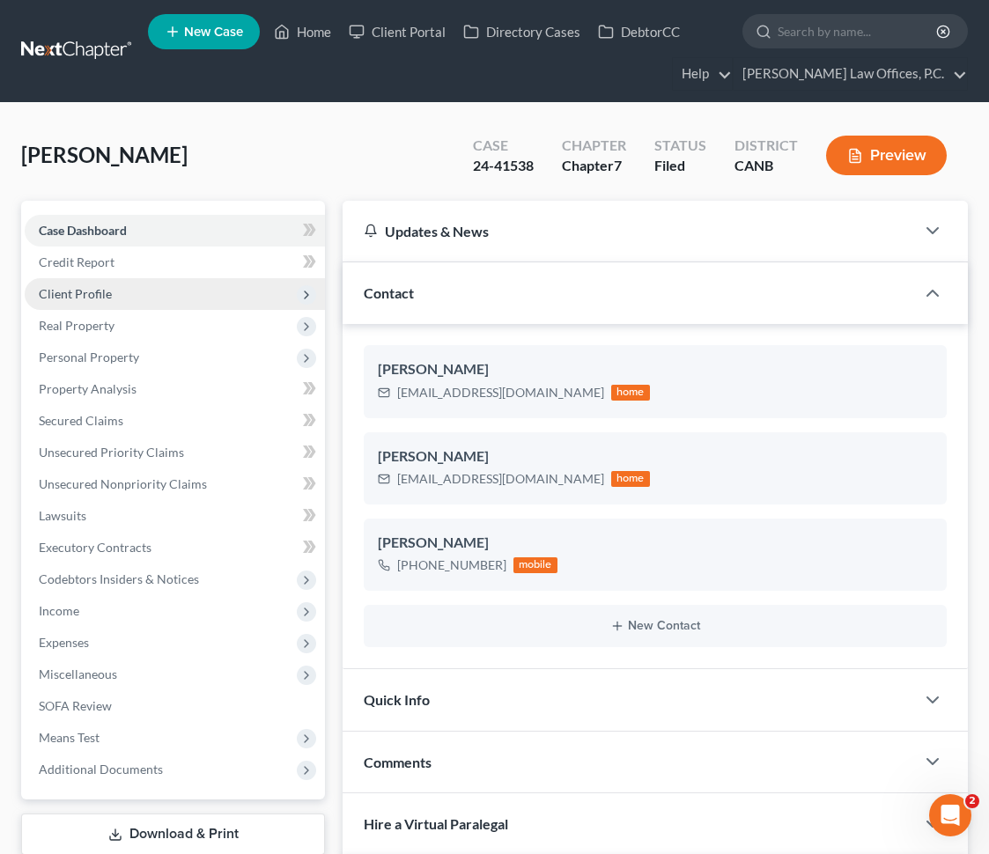
click at [100, 294] on span "Client Profile" at bounding box center [75, 293] width 73 height 15
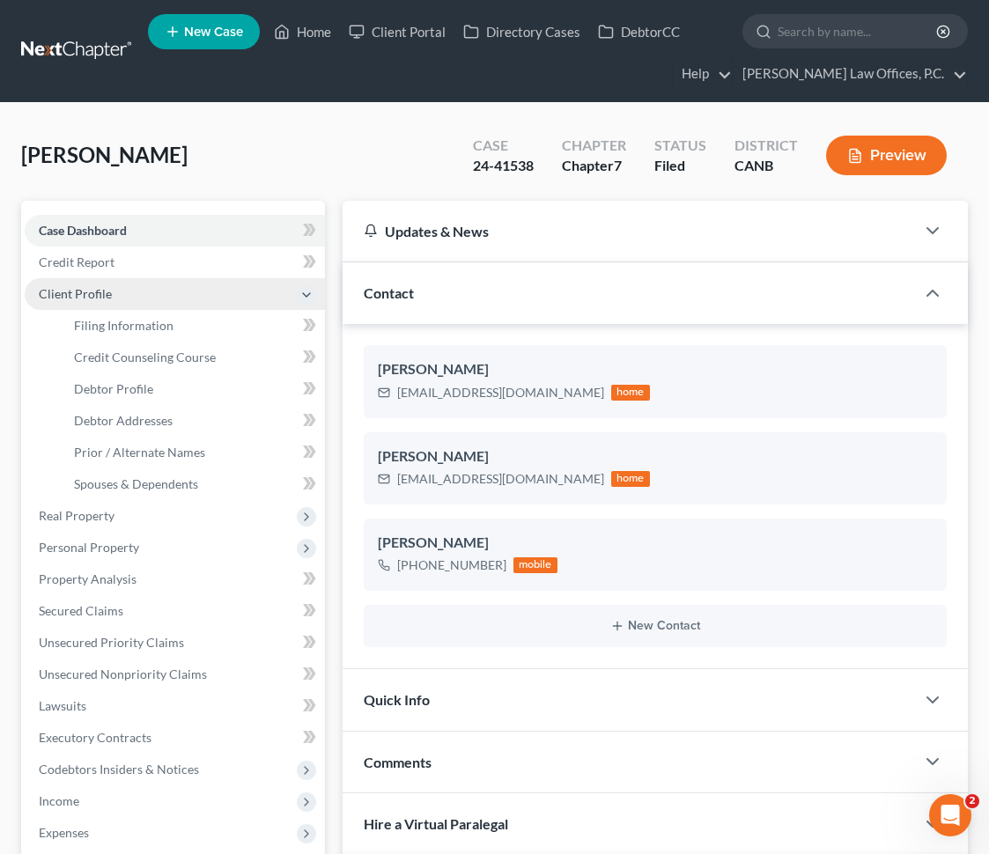
click at [120, 293] on span "Client Profile" at bounding box center [175, 294] width 300 height 32
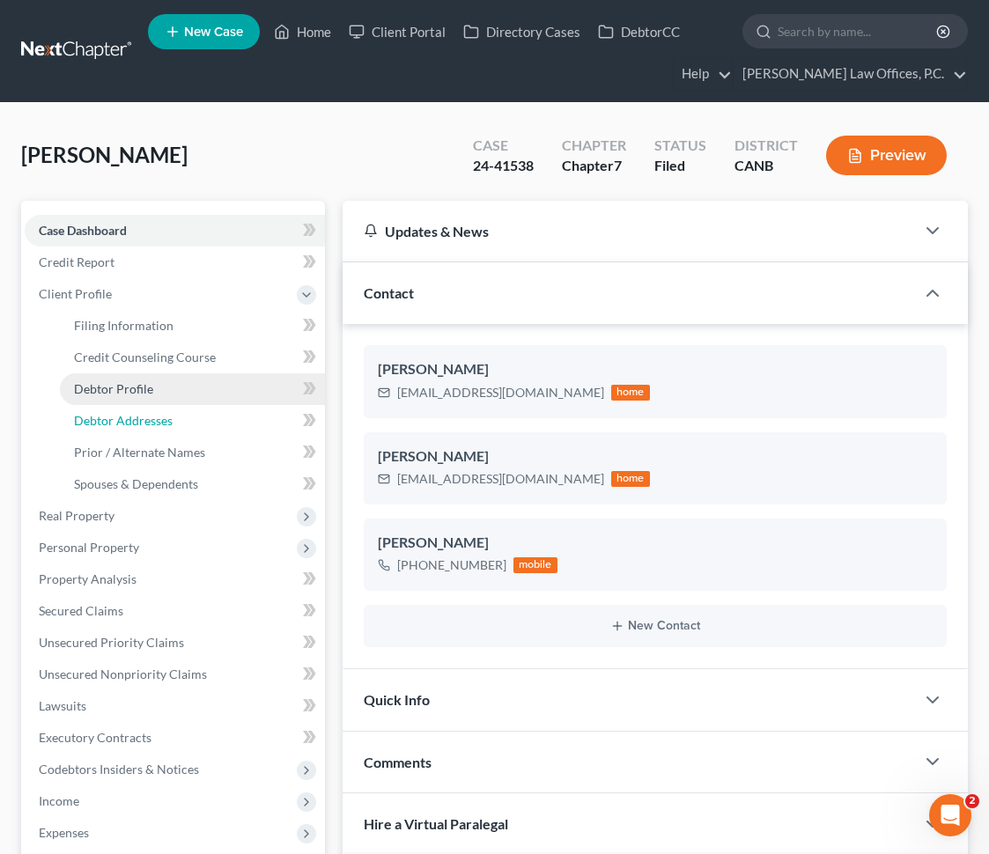
click at [120, 421] on span "Debtor Addresses" at bounding box center [123, 420] width 99 height 15
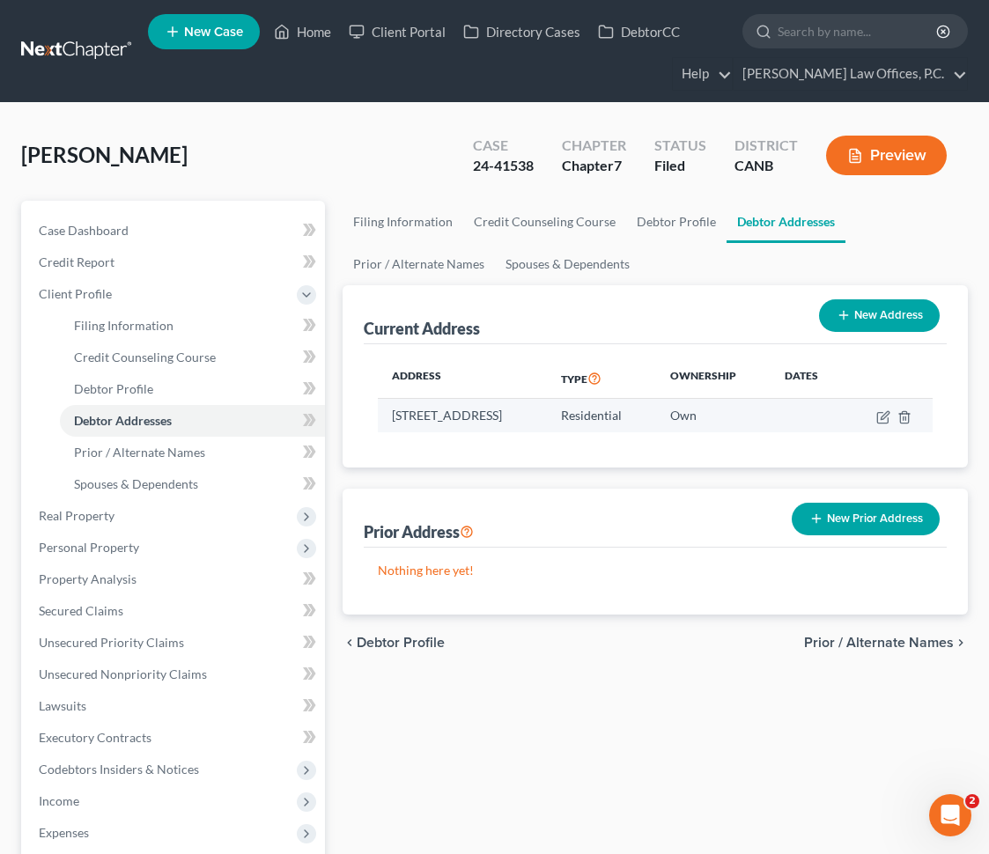
click at [520, 407] on td "[STREET_ADDRESS]" at bounding box center [462, 415] width 169 height 33
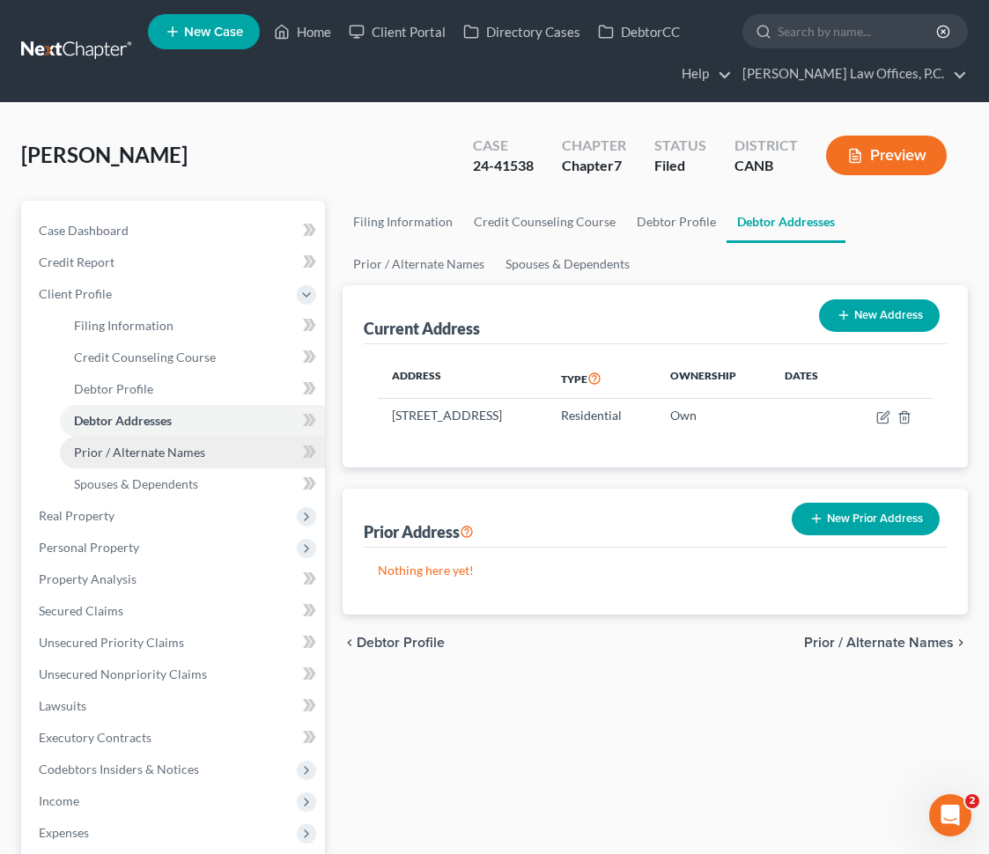
drag, startPoint x: 497, startPoint y: 417, endPoint x: 73, endPoint y: 466, distance: 427.1
click at [497, 417] on td "[STREET_ADDRESS]" at bounding box center [462, 415] width 169 height 33
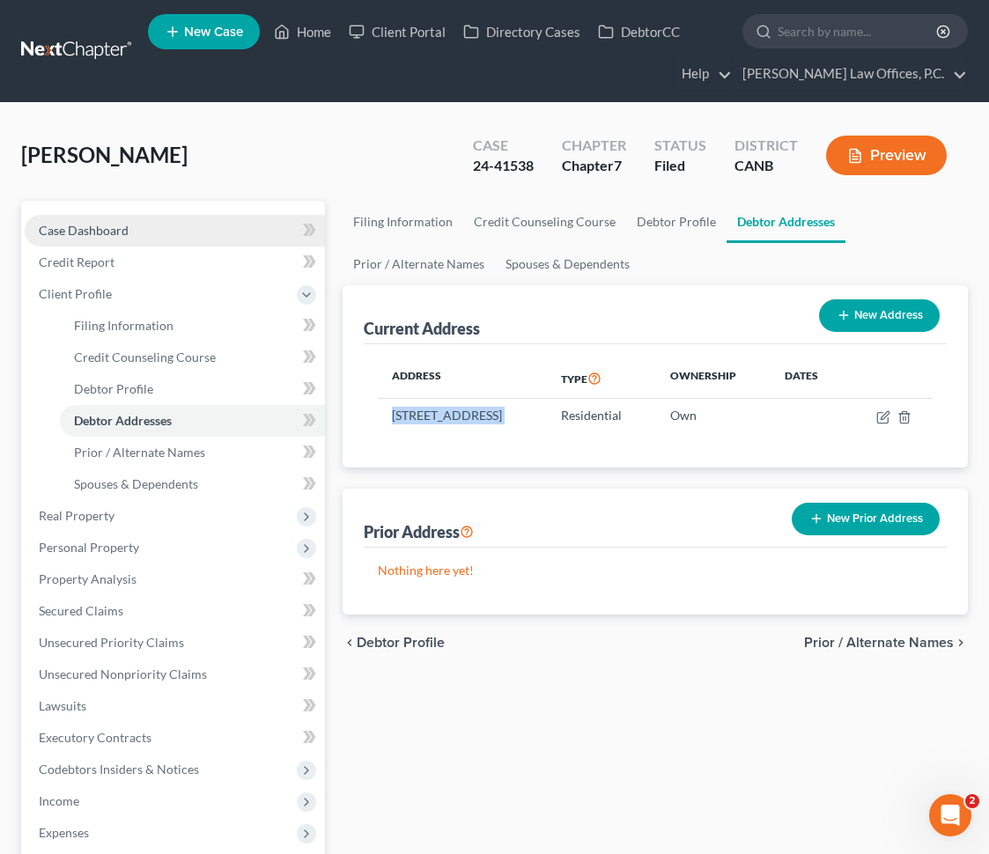
click at [98, 219] on link "Case Dashboard" at bounding box center [175, 231] width 300 height 32
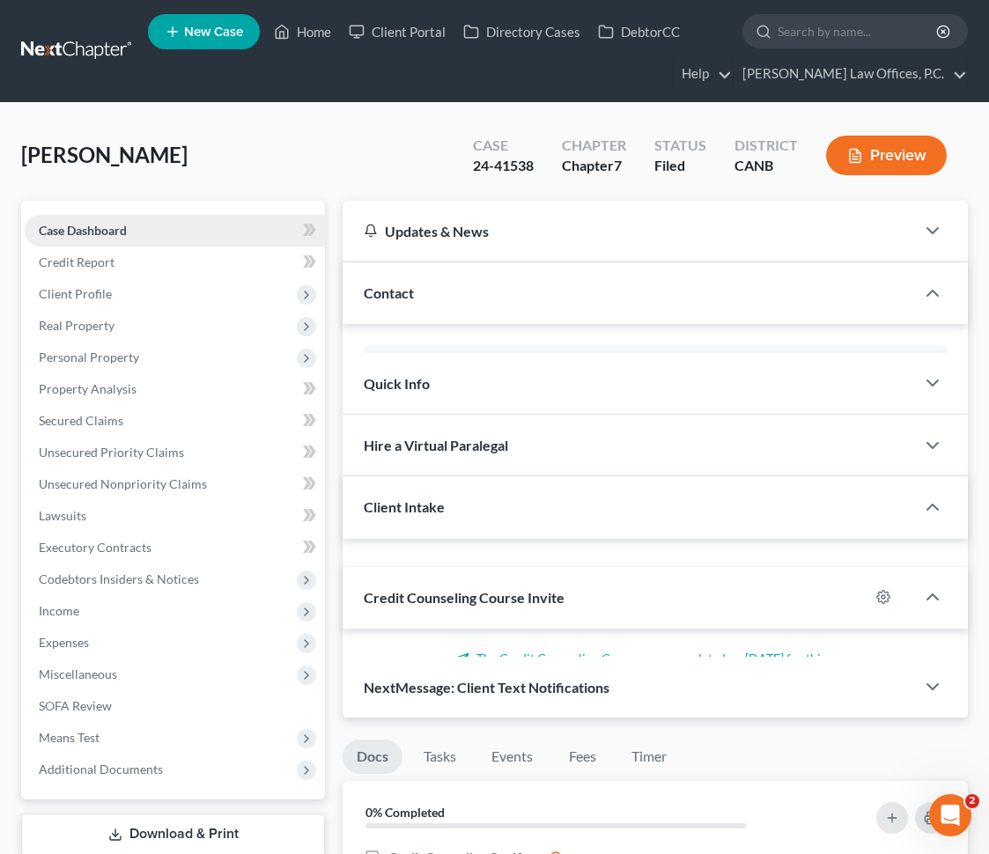
click at [93, 230] on span "Case Dashboard" at bounding box center [83, 230] width 88 height 15
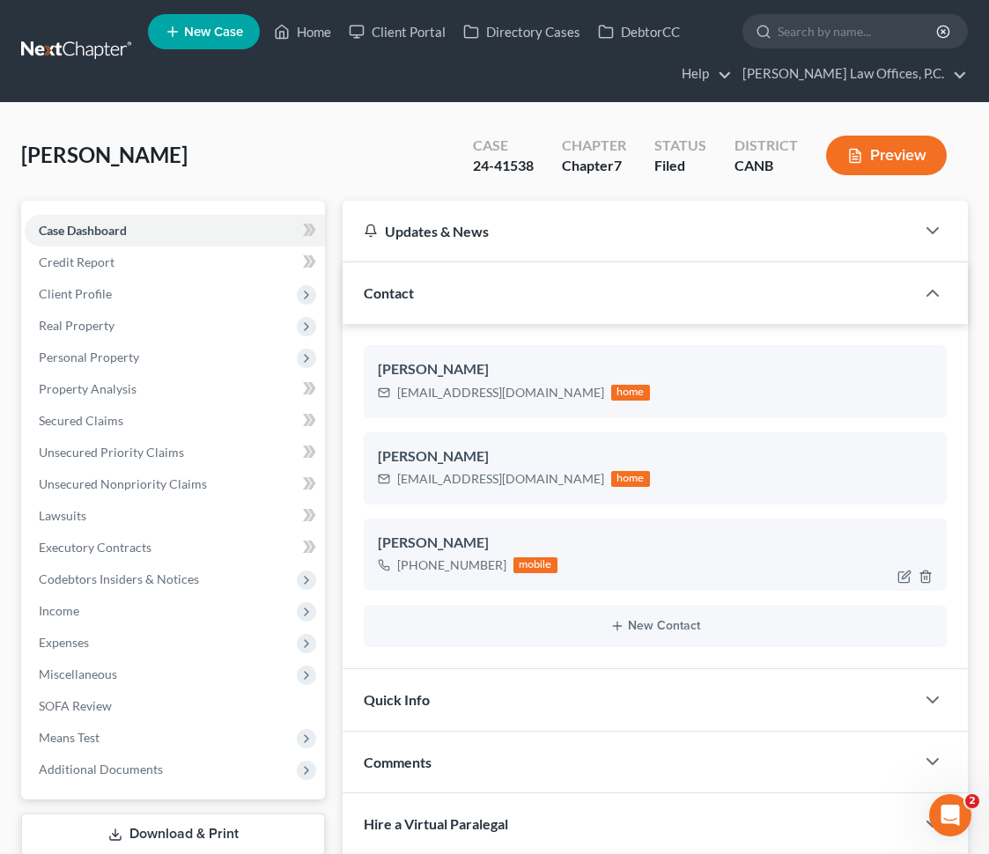
click at [470, 566] on div "[PHONE_NUMBER]" at bounding box center [451, 565] width 109 height 18
click at [127, 289] on span "Client Profile" at bounding box center [175, 294] width 300 height 32
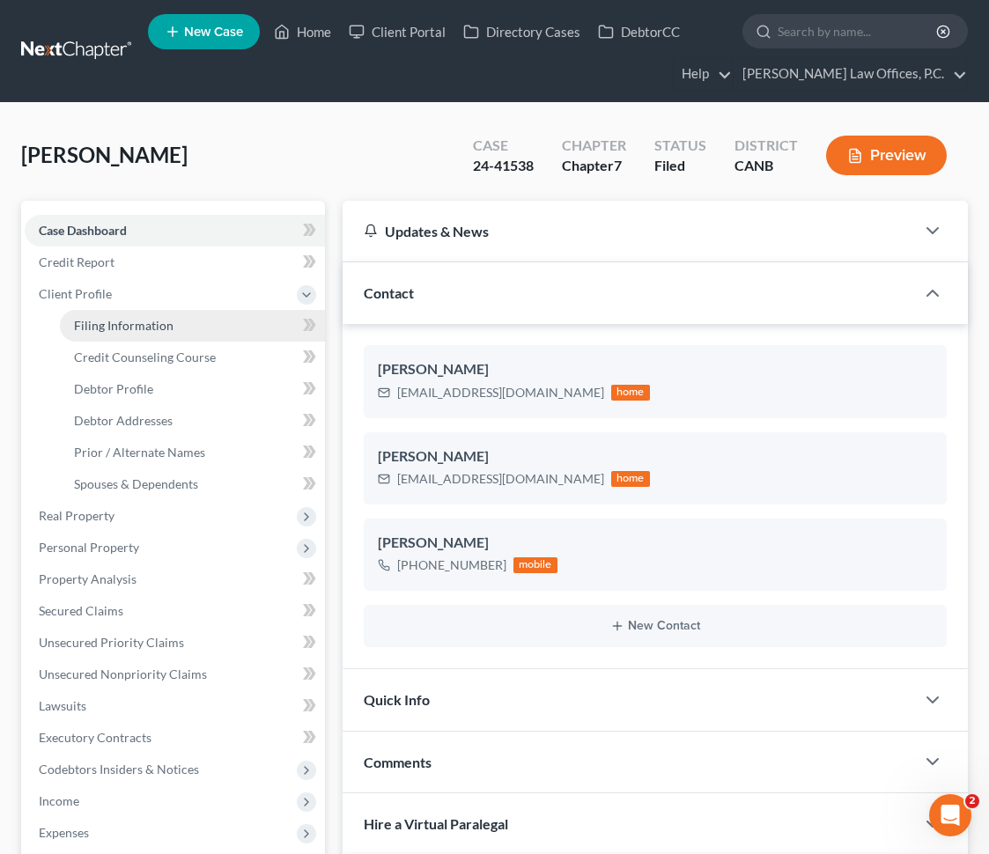
click at [183, 328] on link "Filing Information" at bounding box center [192, 326] width 265 height 32
select select "1"
select select "0"
select select "9"
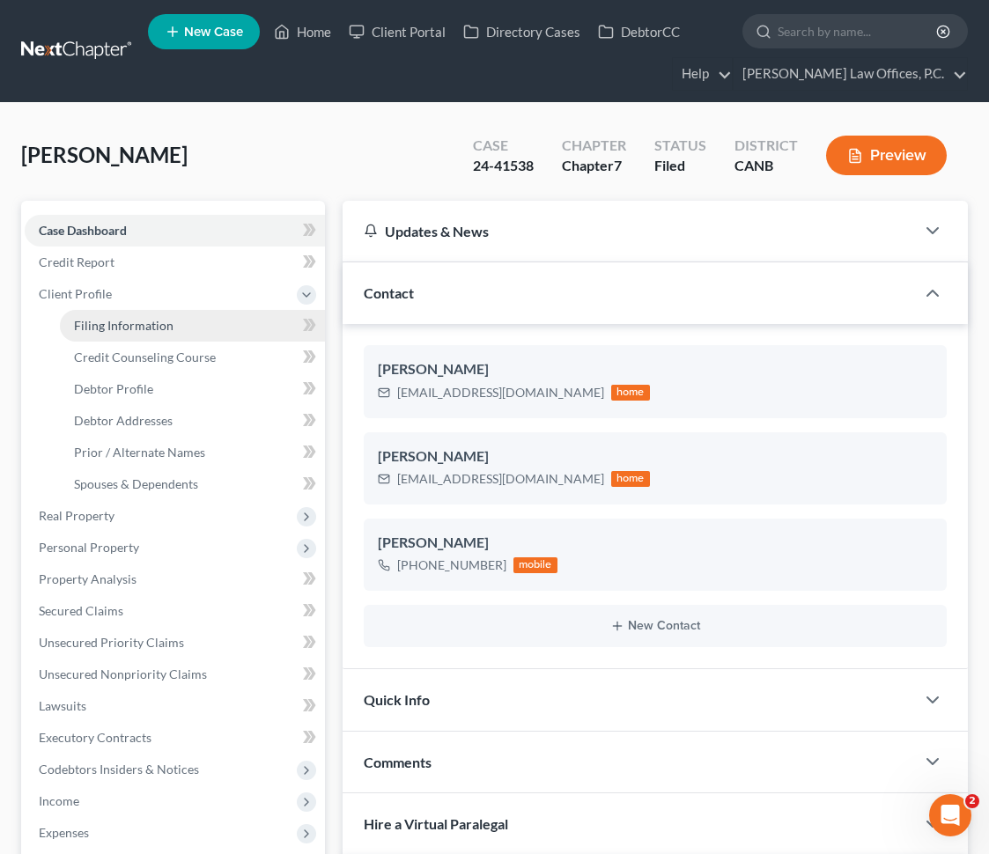
select select "0"
select select "4"
select select "1"
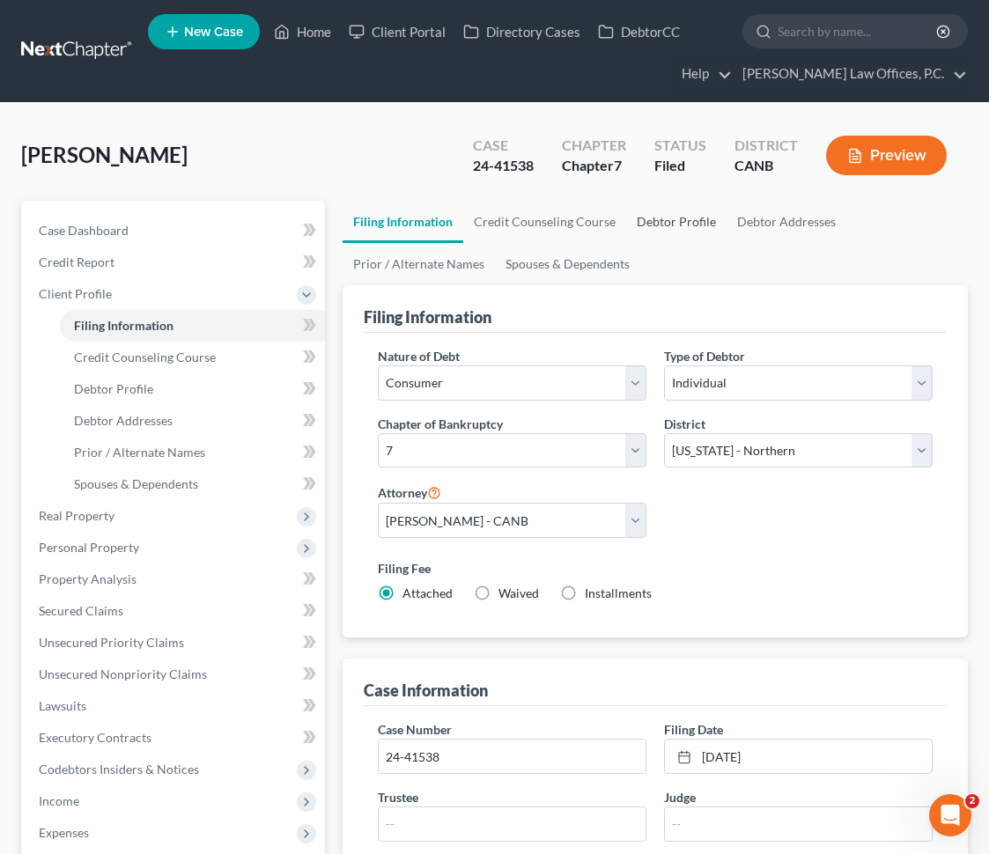
click at [672, 229] on link "Debtor Profile" at bounding box center [676, 222] width 100 height 42
select select "1"
select select "2"
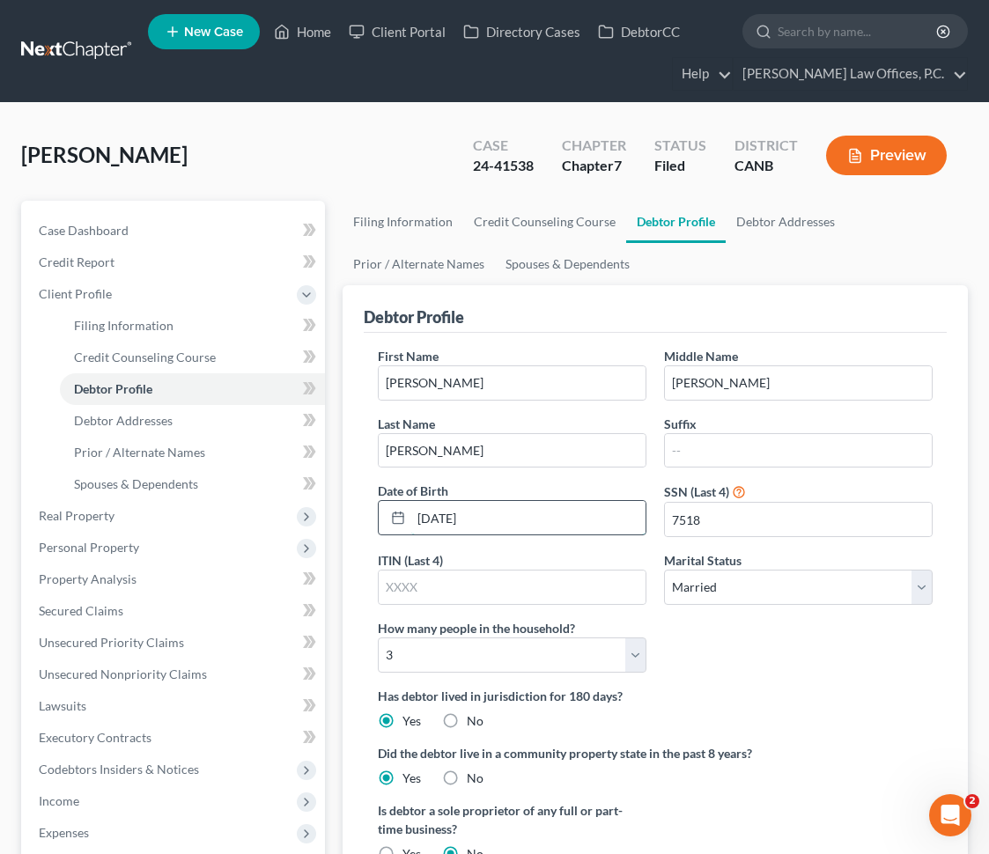
drag, startPoint x: 490, startPoint y: 524, endPoint x: 408, endPoint y: 525, distance: 81.9
click at [407, 524] on div "[DATE]" at bounding box center [512, 517] width 269 height 35
click at [828, 41] on input "search" at bounding box center [857, 31] width 161 height 33
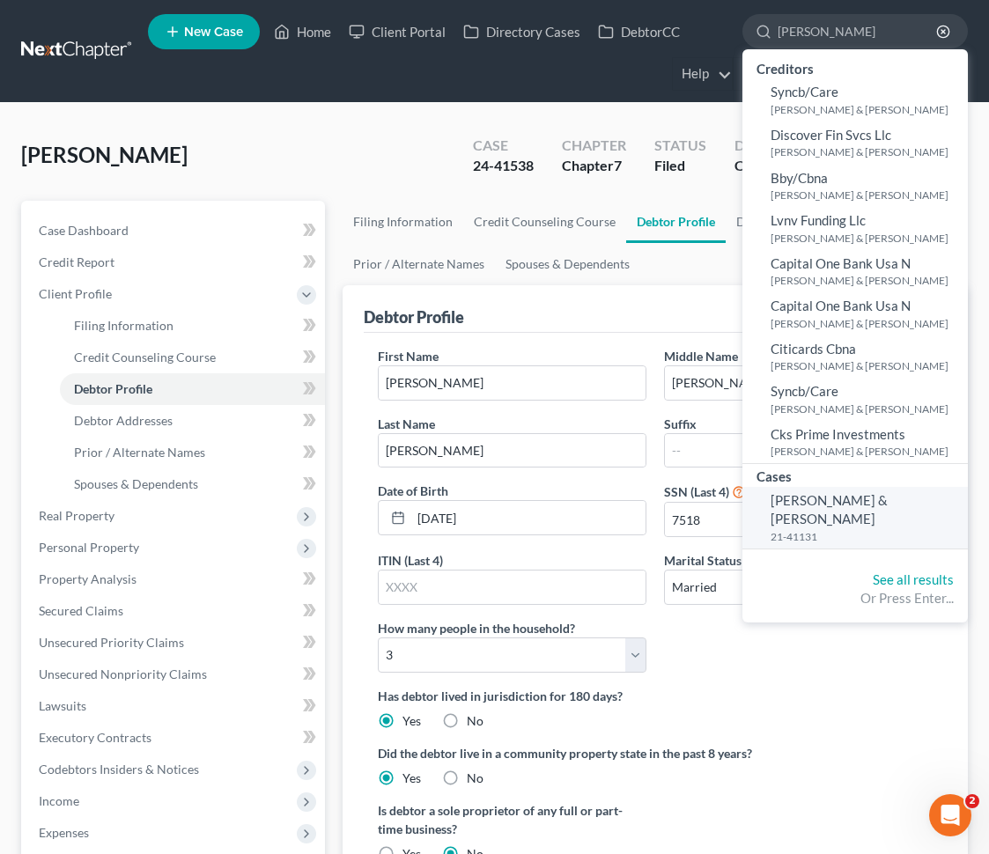
type input "[PERSON_NAME]"
click at [799, 607] on div "First Name [PERSON_NAME] Middle Name [PERSON_NAME] Last Name [PERSON_NAME] Suff…" at bounding box center [655, 517] width 572 height 340
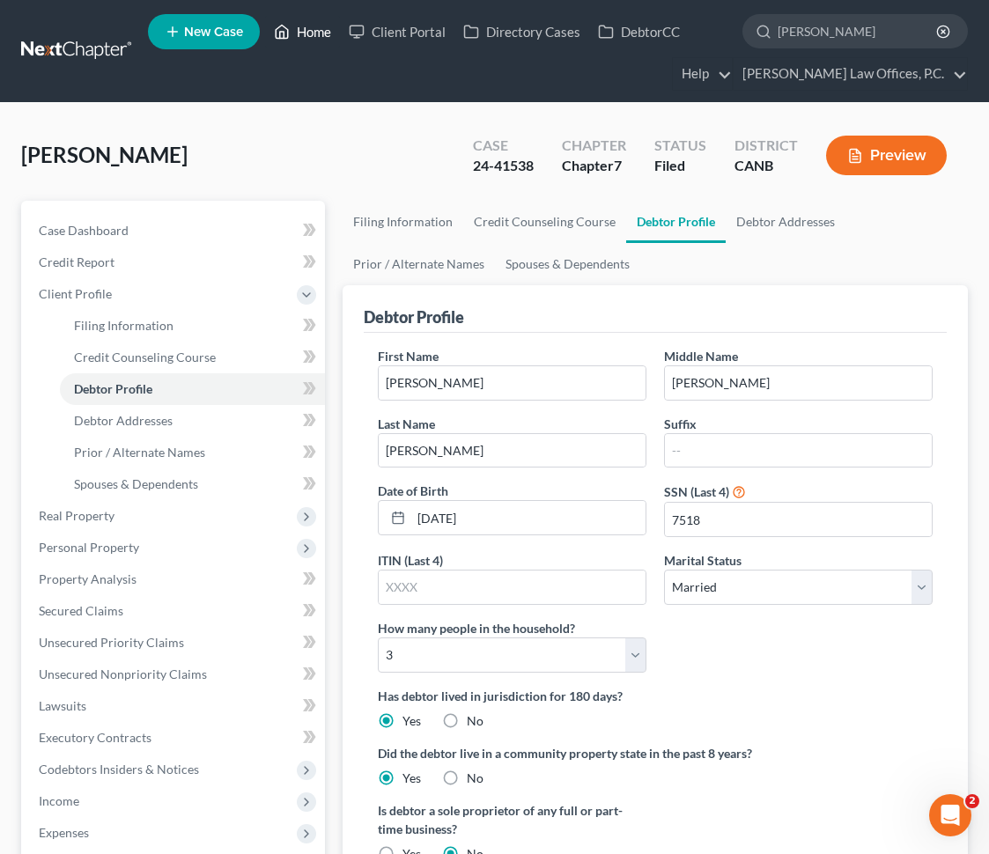
click at [305, 26] on link "Home" at bounding box center [302, 32] width 75 height 32
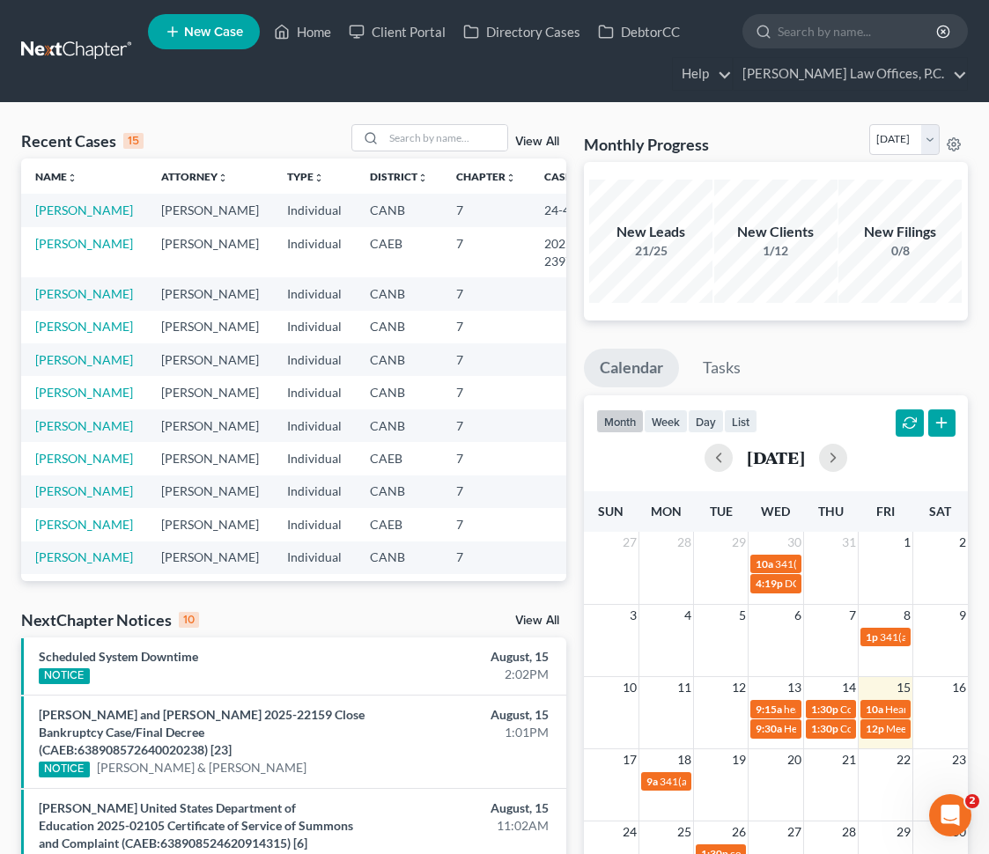
click at [528, 145] on link "View All" at bounding box center [537, 142] width 44 height 12
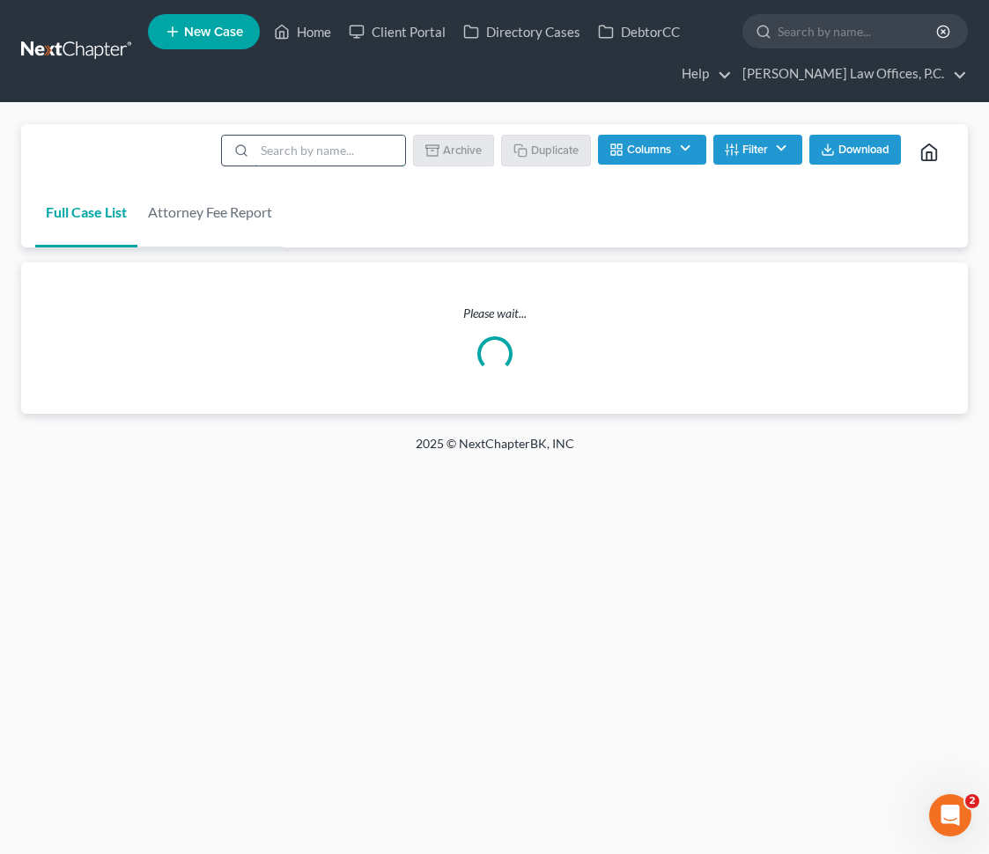
click at [319, 146] on input "search" at bounding box center [329, 151] width 151 height 30
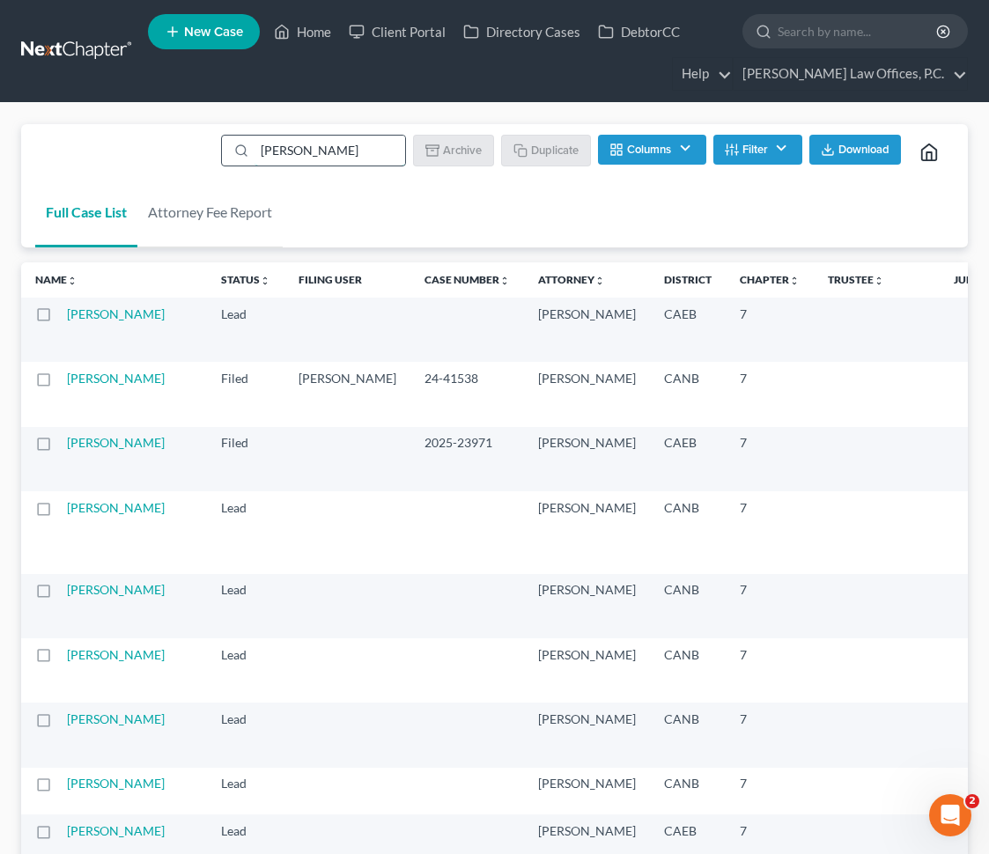
type input "[PERSON_NAME]"
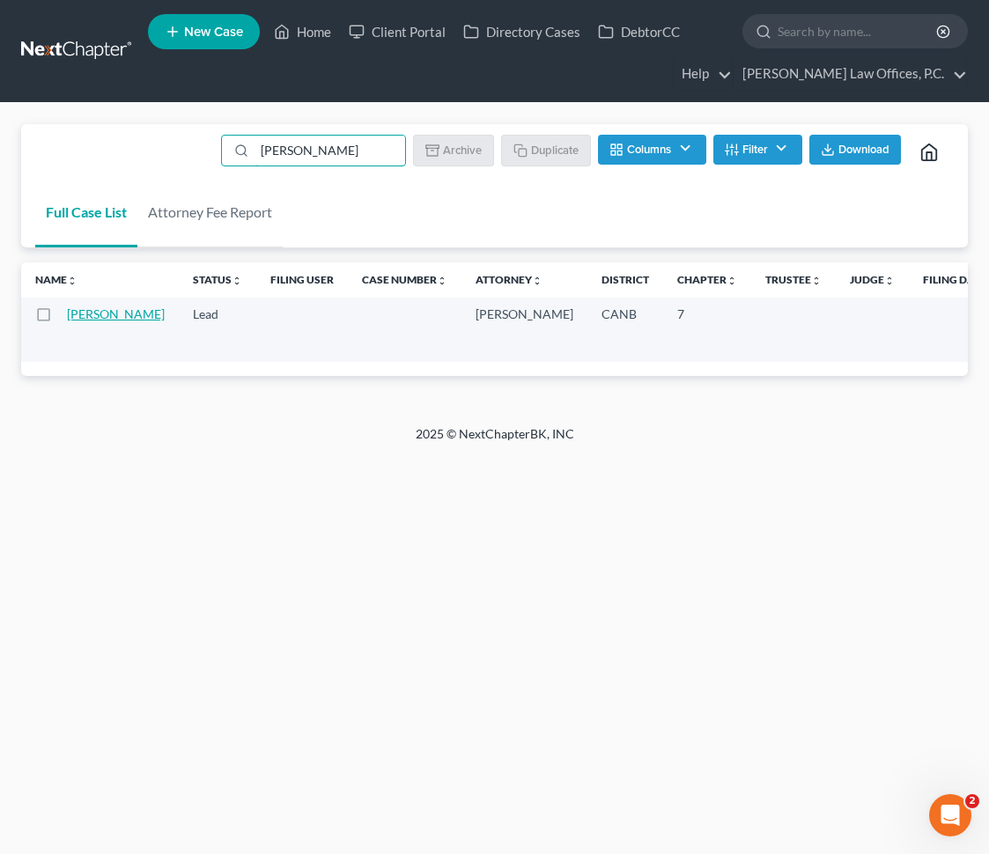
click at [101, 321] on link "[PERSON_NAME]" at bounding box center [116, 313] width 98 height 15
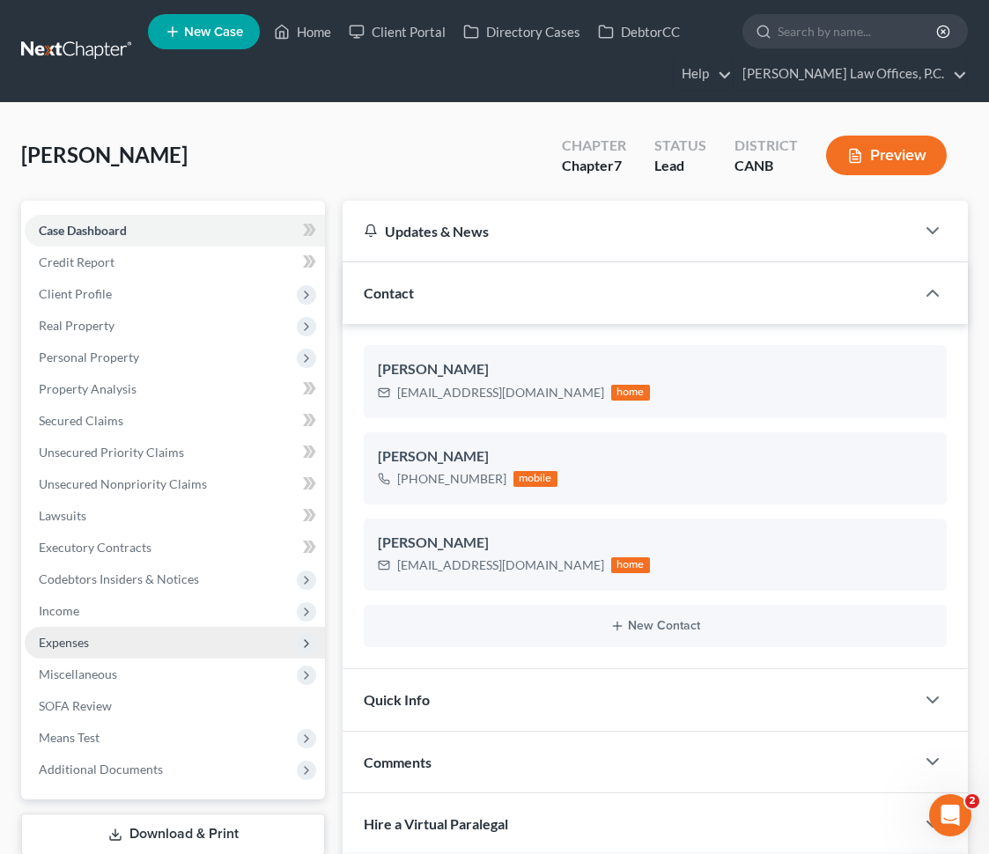
click at [181, 631] on span "Expenses" at bounding box center [175, 643] width 300 height 32
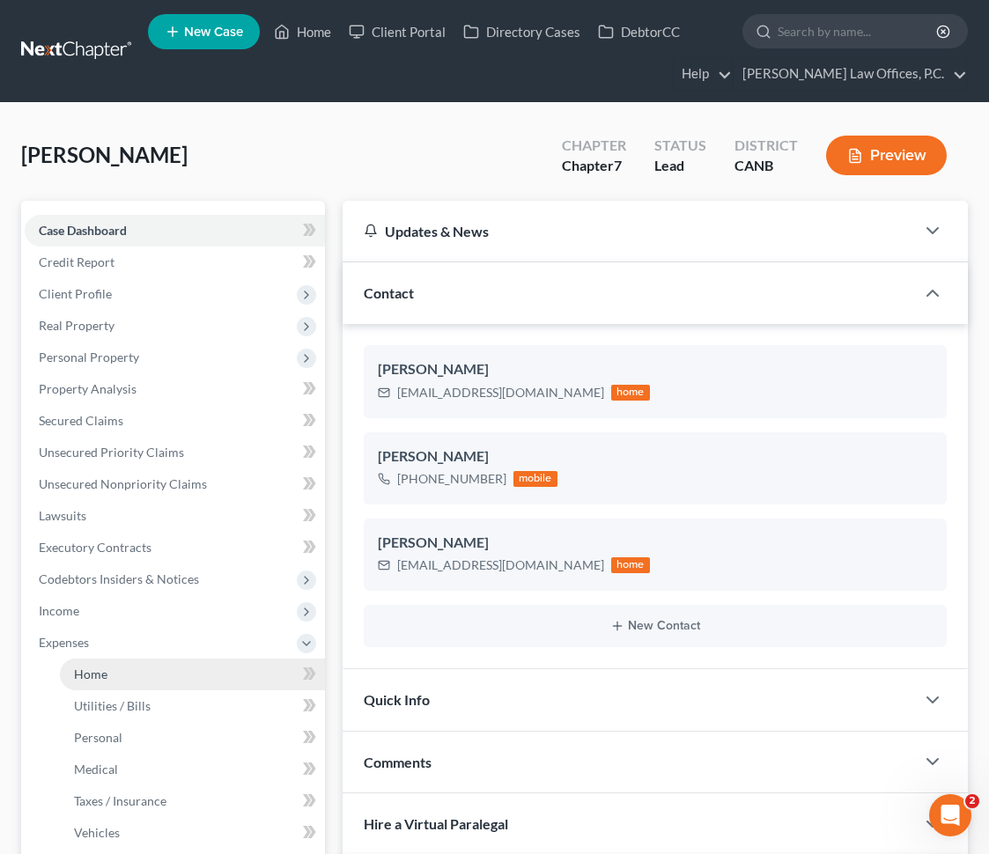
click at [213, 667] on link "Home" at bounding box center [192, 675] width 265 height 32
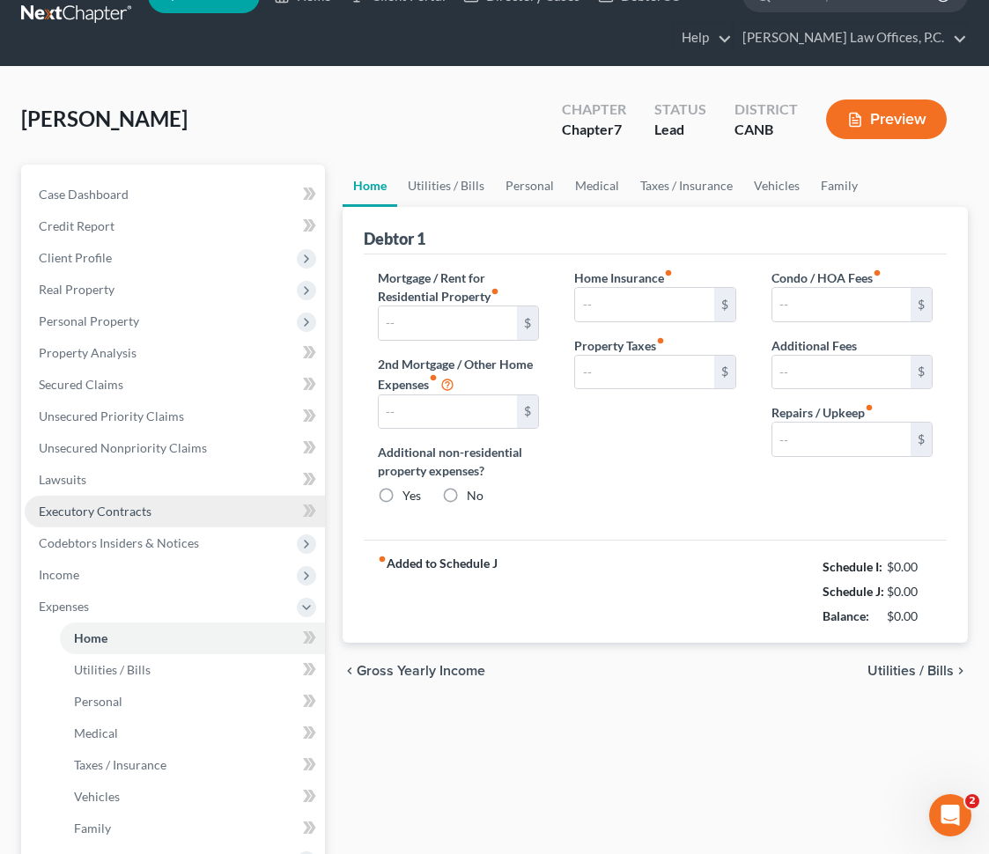
type input "3,062.00"
type input "0.00"
radio input "true"
type input "0.00"
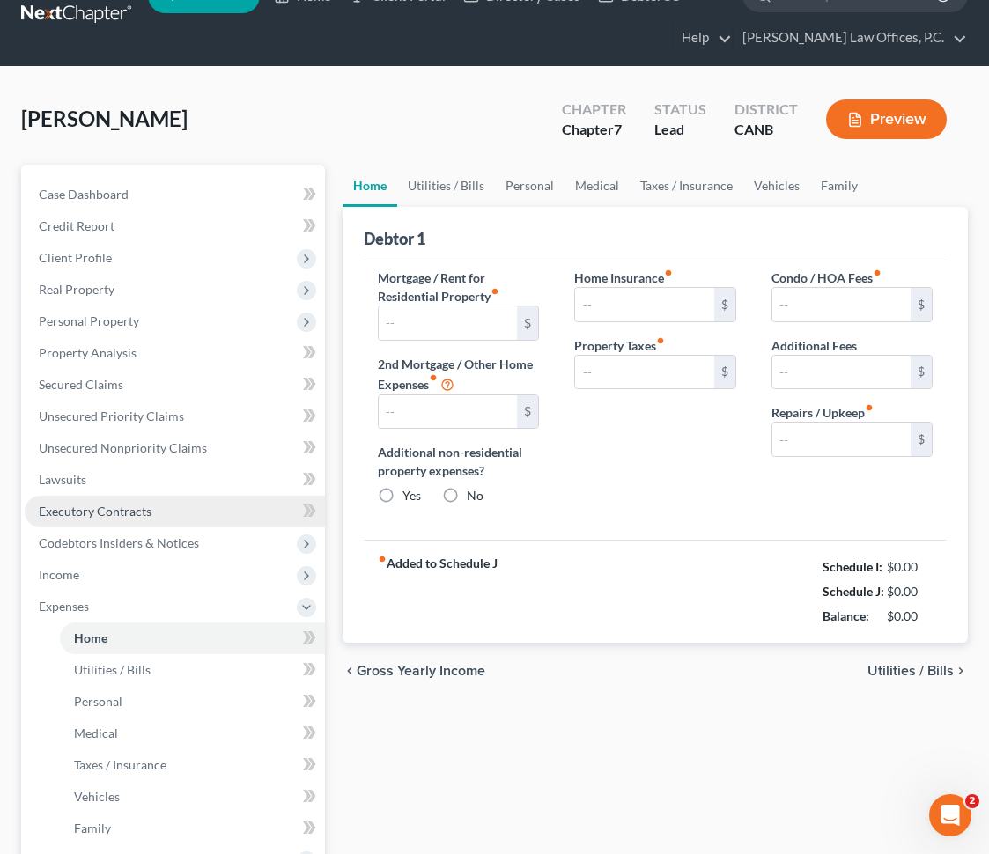
type input "1,339.00"
type input "0.00"
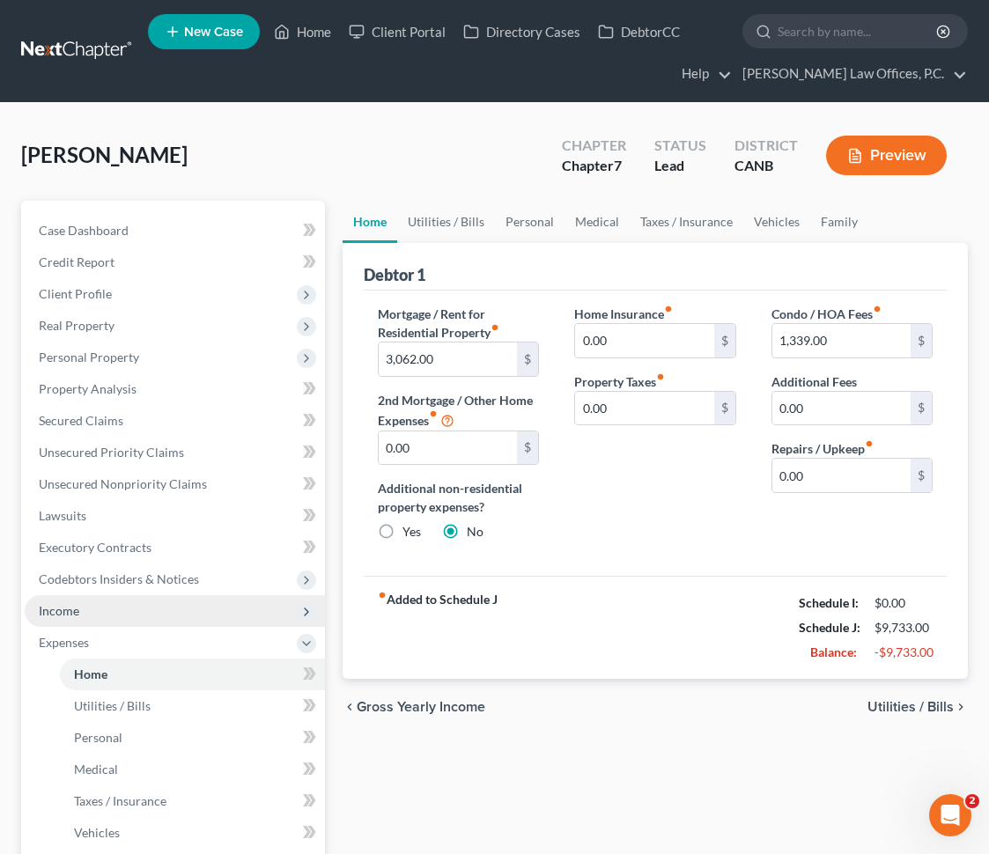
click at [162, 600] on span "Income" at bounding box center [175, 611] width 300 height 32
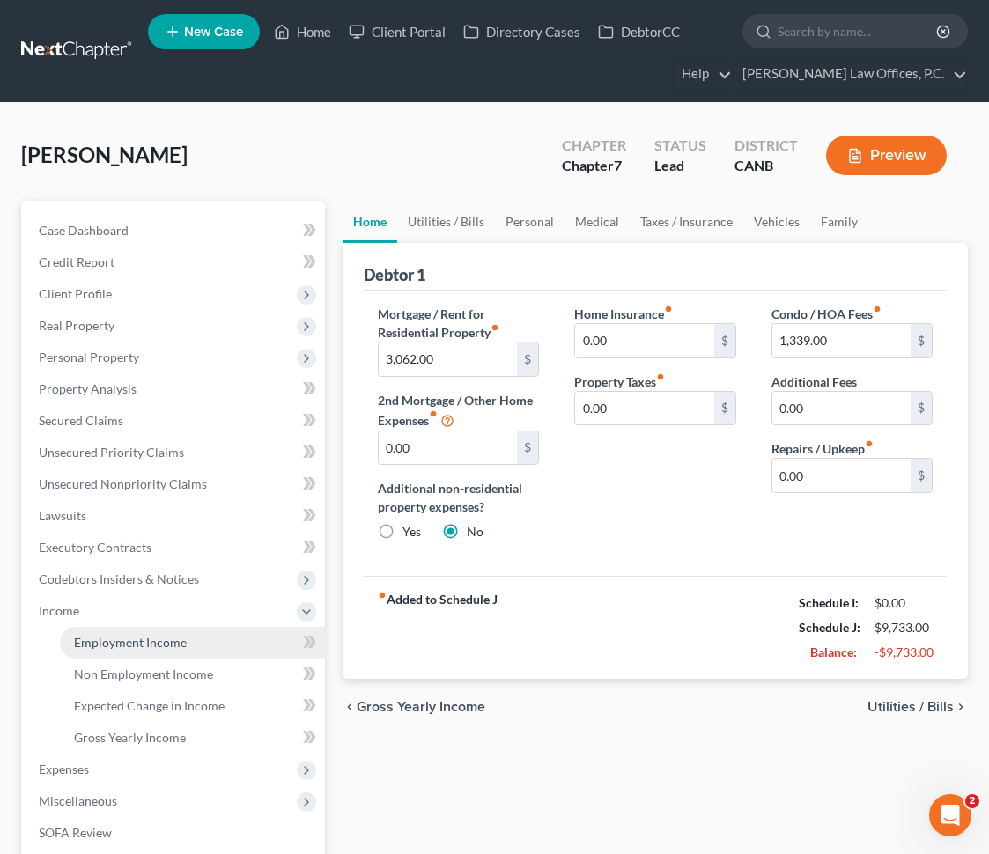
click at [127, 638] on span "Employment Income" at bounding box center [130, 642] width 113 height 15
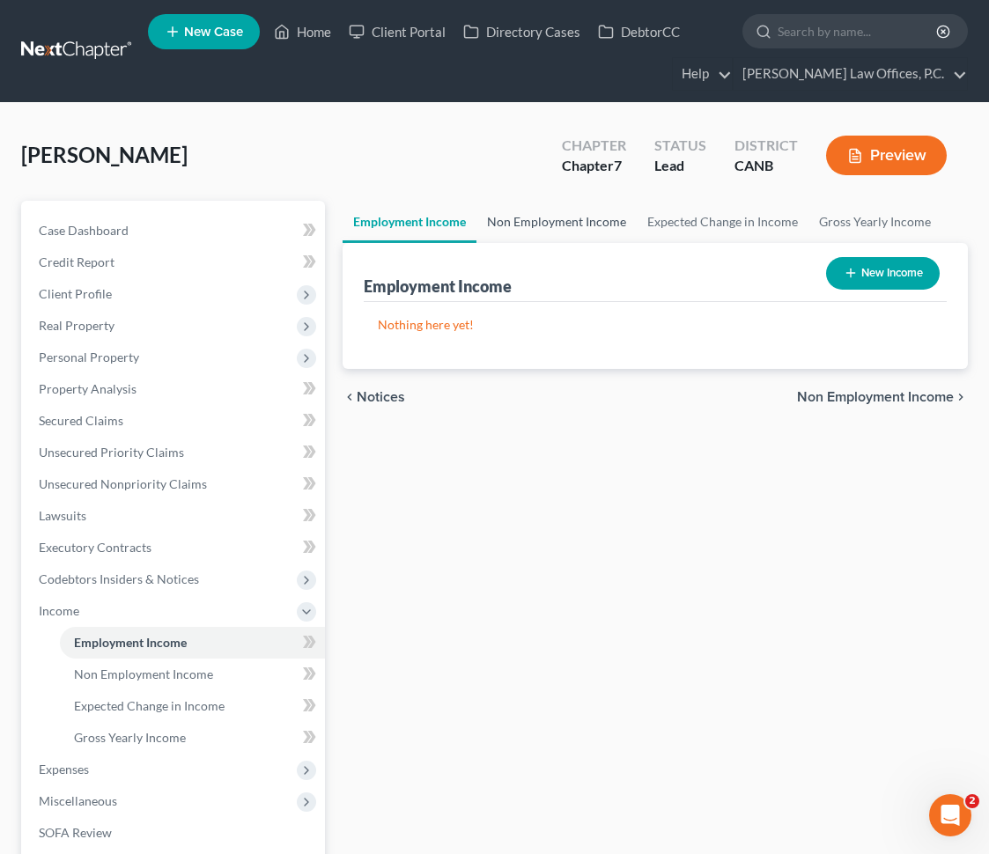
click at [535, 230] on link "Non Employment Income" at bounding box center [556, 222] width 160 height 42
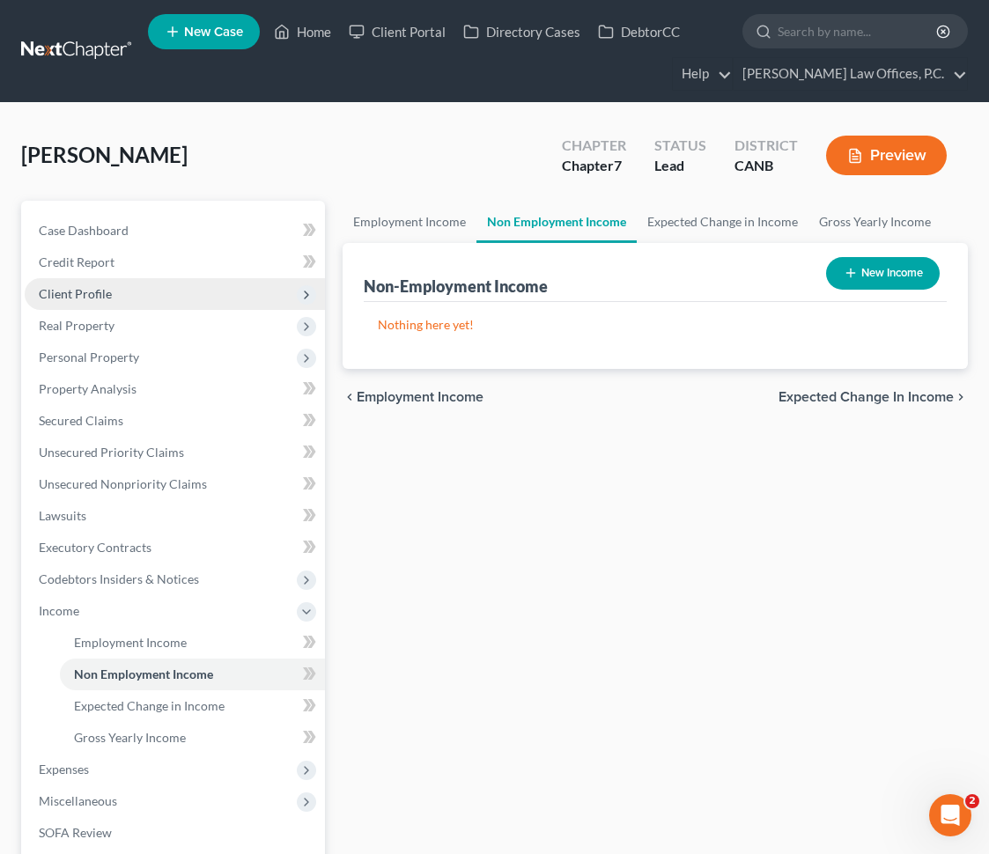
click at [207, 280] on span "Client Profile" at bounding box center [175, 294] width 300 height 32
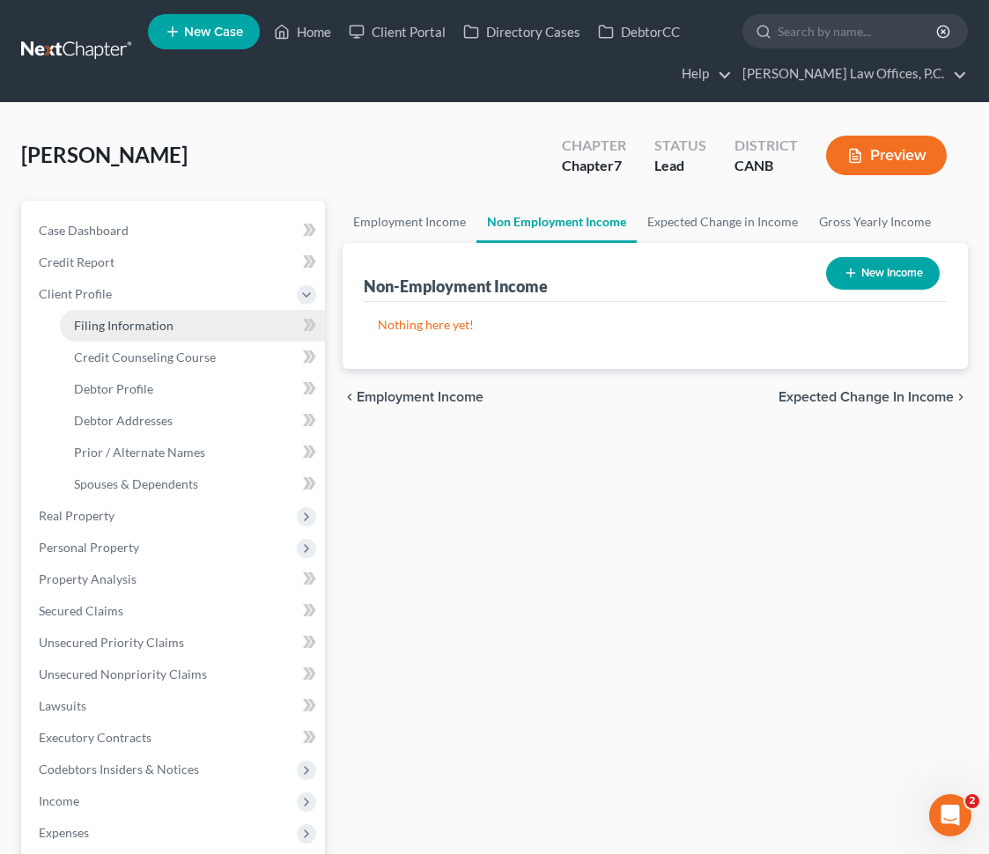
click at [173, 323] on link "Filing Information" at bounding box center [192, 326] width 265 height 32
select select "1"
select select "0"
select select "9"
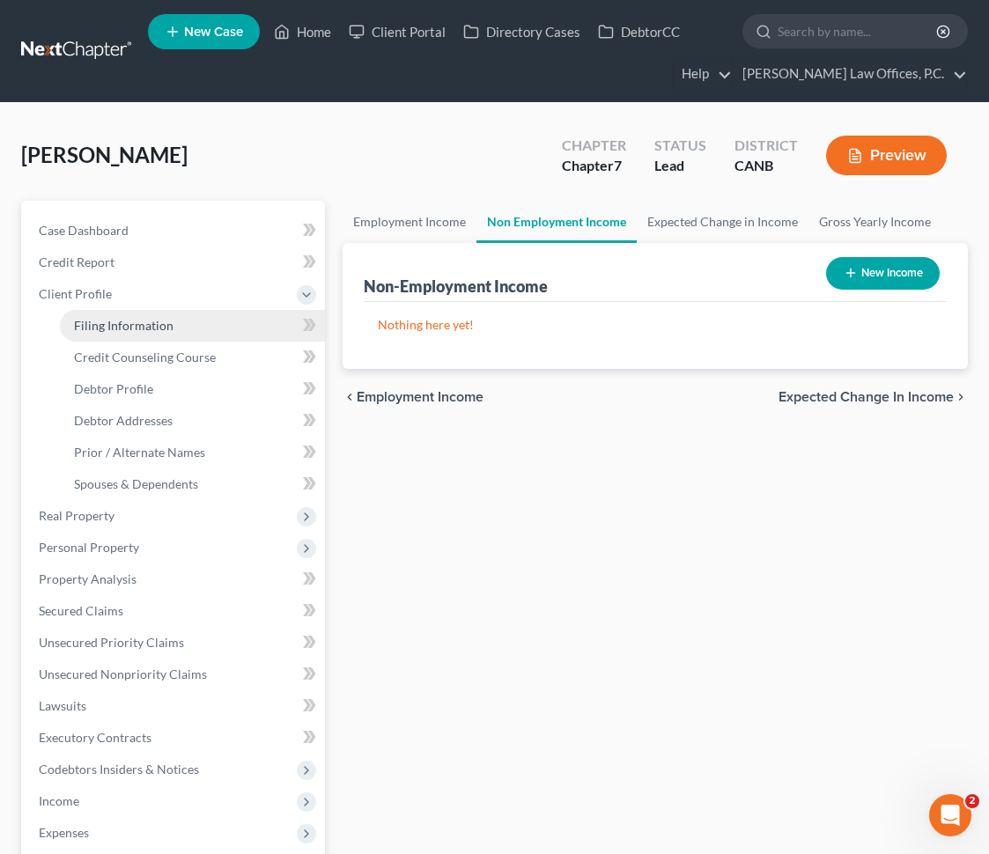
select select "0"
select select "4"
select select "1"
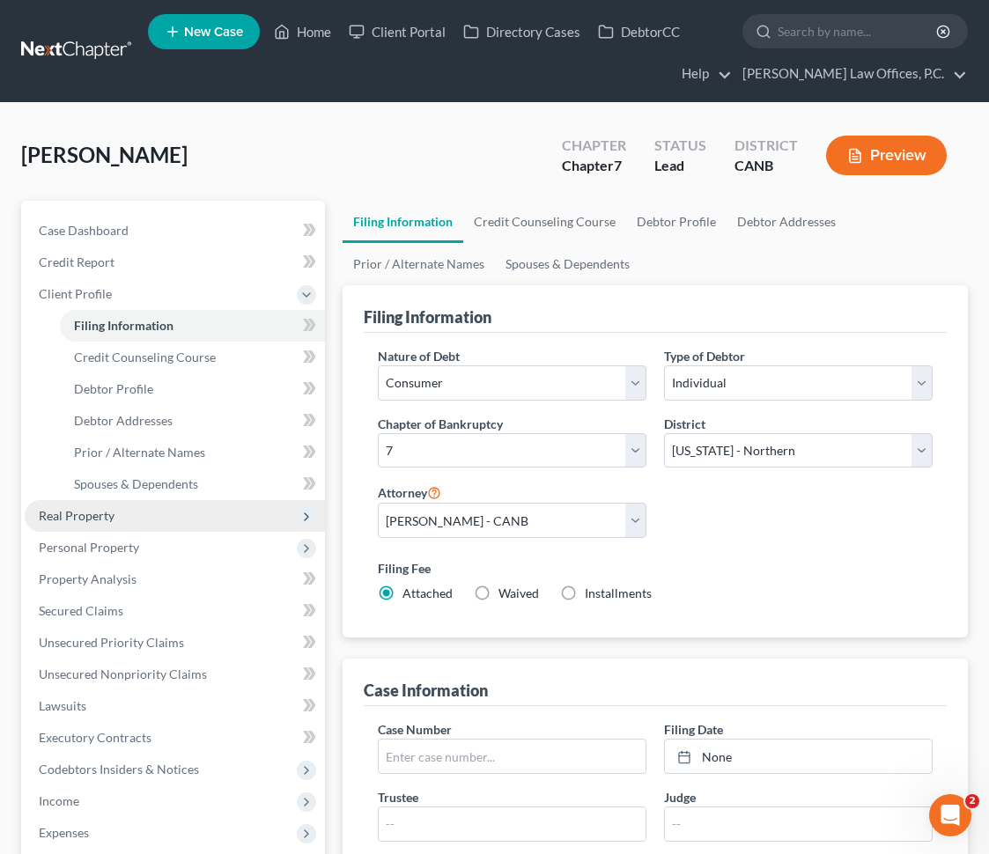
click at [146, 507] on span "Real Property" at bounding box center [175, 516] width 300 height 32
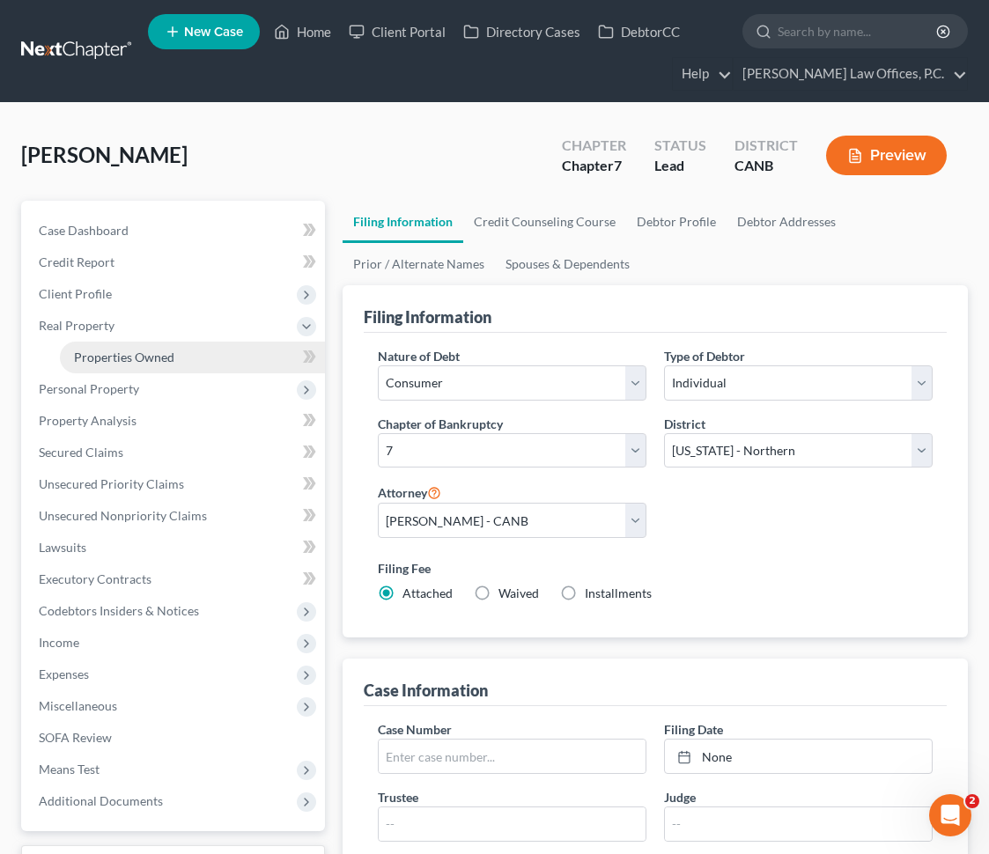
click at [188, 363] on link "Properties Owned" at bounding box center [192, 358] width 265 height 32
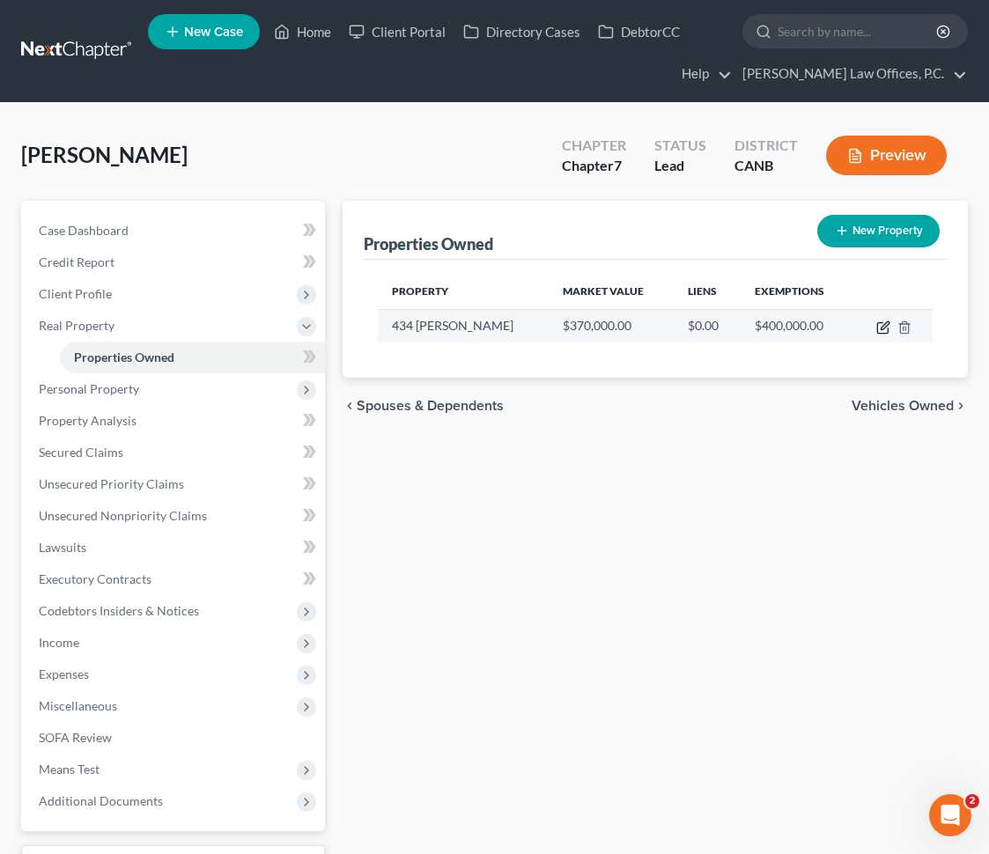
click at [886, 329] on icon "button" at bounding box center [883, 327] width 14 height 14
click at [886, 326] on icon "button" at bounding box center [883, 327] width 14 height 14
select select "4"
select select "0"
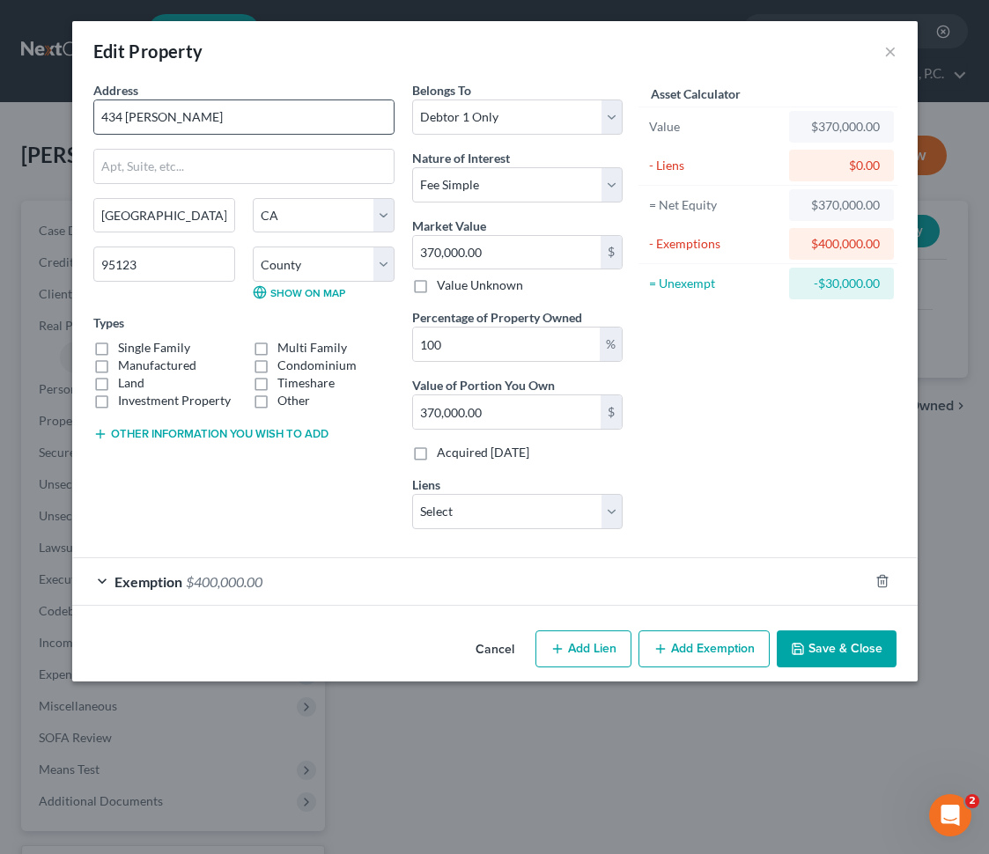
select select "4"
select select "0"
drag, startPoint x: 298, startPoint y: 118, endPoint x: 498, endPoint y: 240, distance: 234.4
click at [298, 118] on input "434 [PERSON_NAME]" at bounding box center [243, 116] width 299 height 33
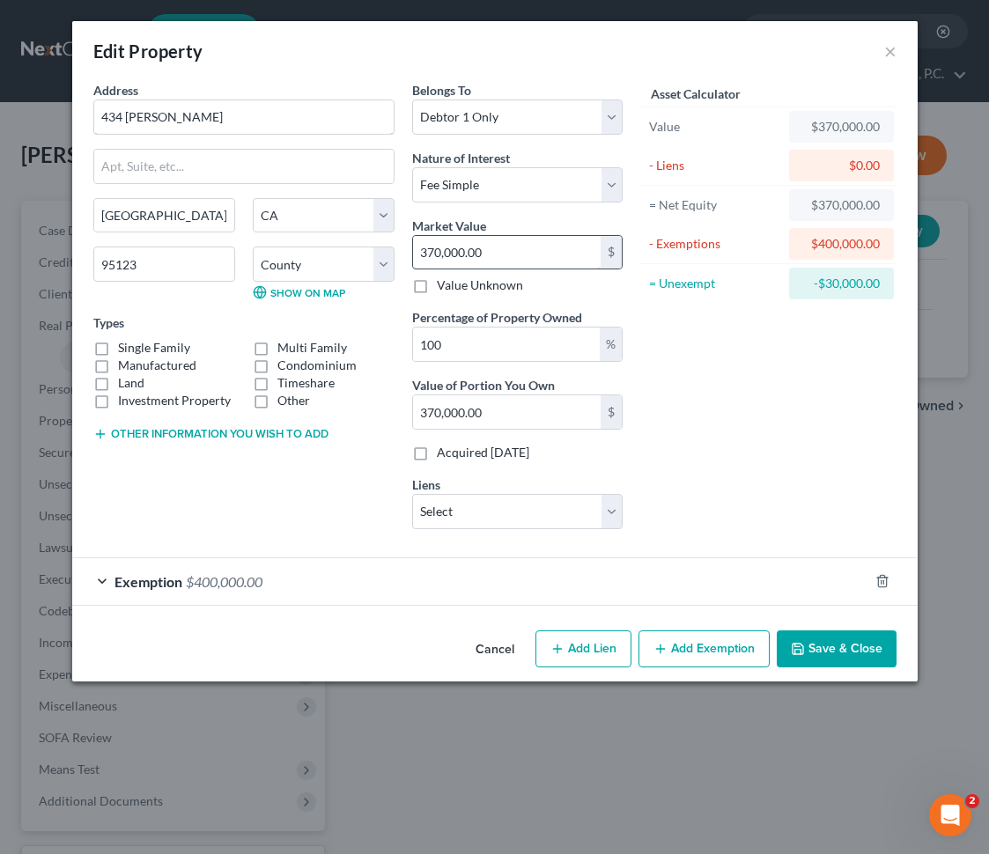
click at [298, 118] on input "434 [PERSON_NAME]" at bounding box center [243, 116] width 299 height 33
click at [493, 645] on button "Cancel" at bounding box center [494, 649] width 67 height 35
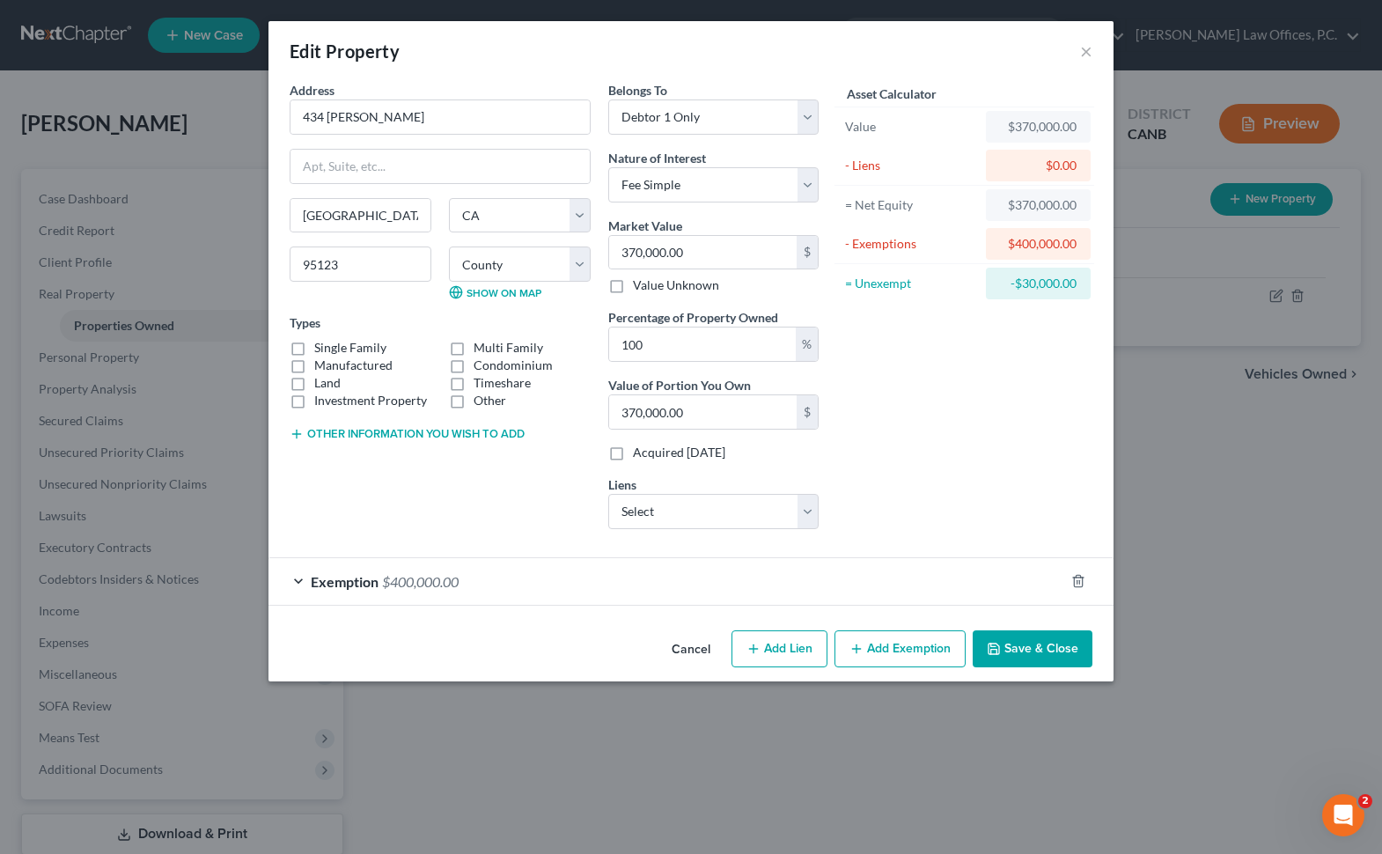
click at [684, 640] on button "Cancel" at bounding box center [691, 649] width 67 height 35
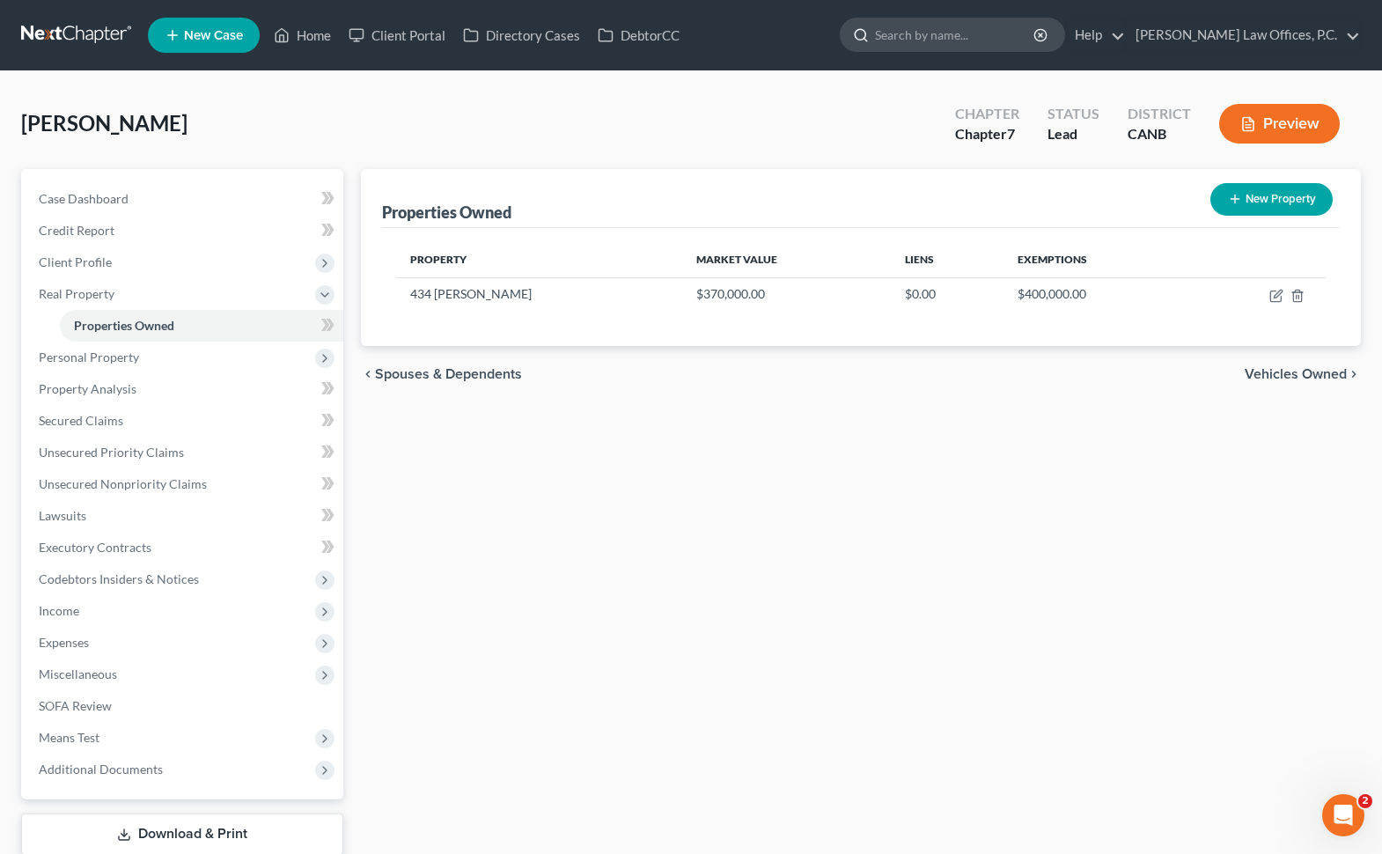
click at [964, 32] on input "search" at bounding box center [955, 34] width 161 height 33
paste input "[US_STATE] Code, Code of Civil Procedure - CCP § 703.080 Current as of [DATE] |…"
type input "carsondra"
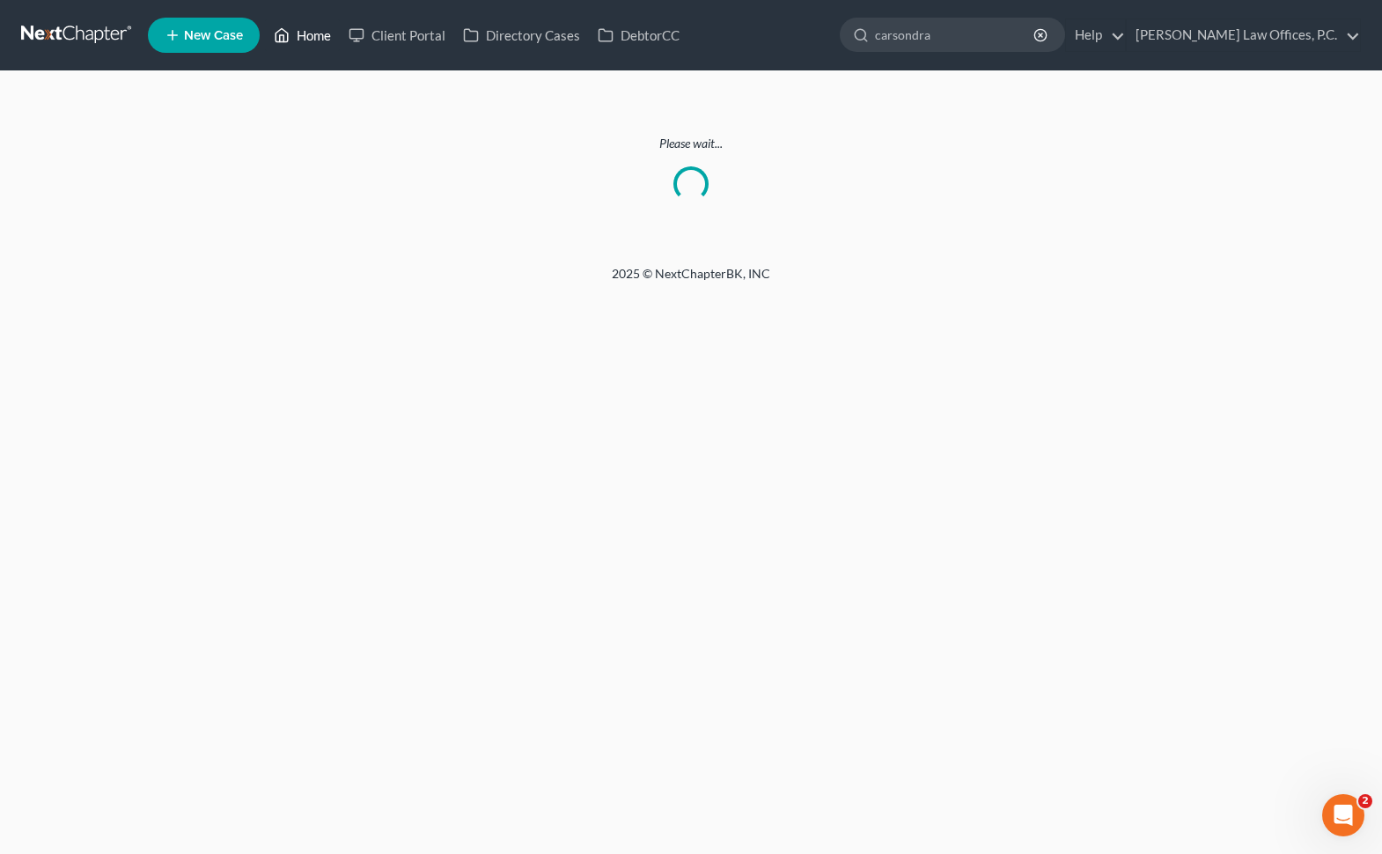
click at [309, 36] on link "Home" at bounding box center [302, 35] width 75 height 32
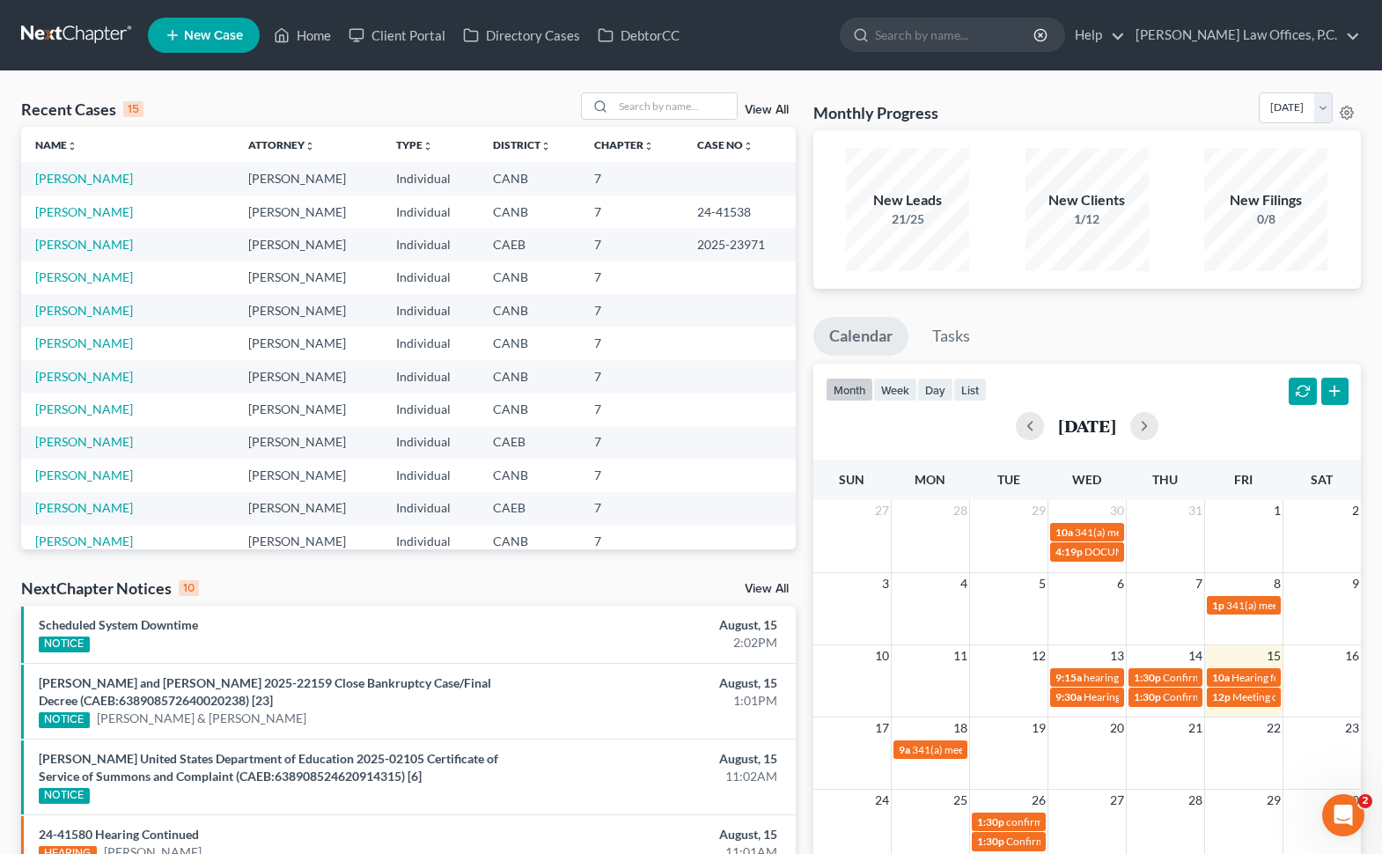
click at [666, 90] on div "Recent Cases 15 View All Name unfold_more expand_more expand_less Attorney unfo…" at bounding box center [691, 670] width 1382 height 1199
click at [661, 97] on input "search" at bounding box center [675, 106] width 123 height 26
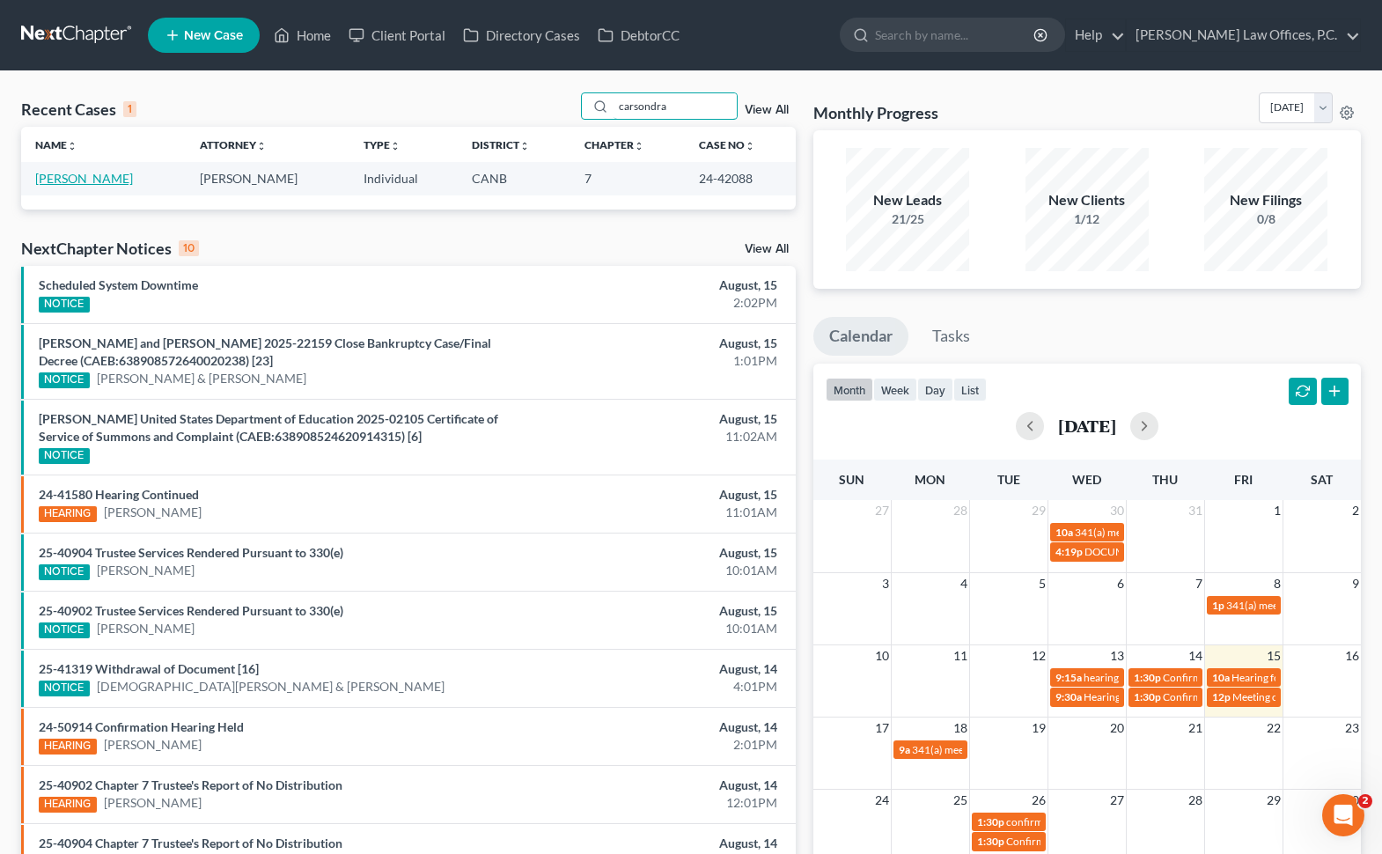
type input "carsondra"
click at [133, 177] on link "[PERSON_NAME]" at bounding box center [84, 178] width 98 height 15
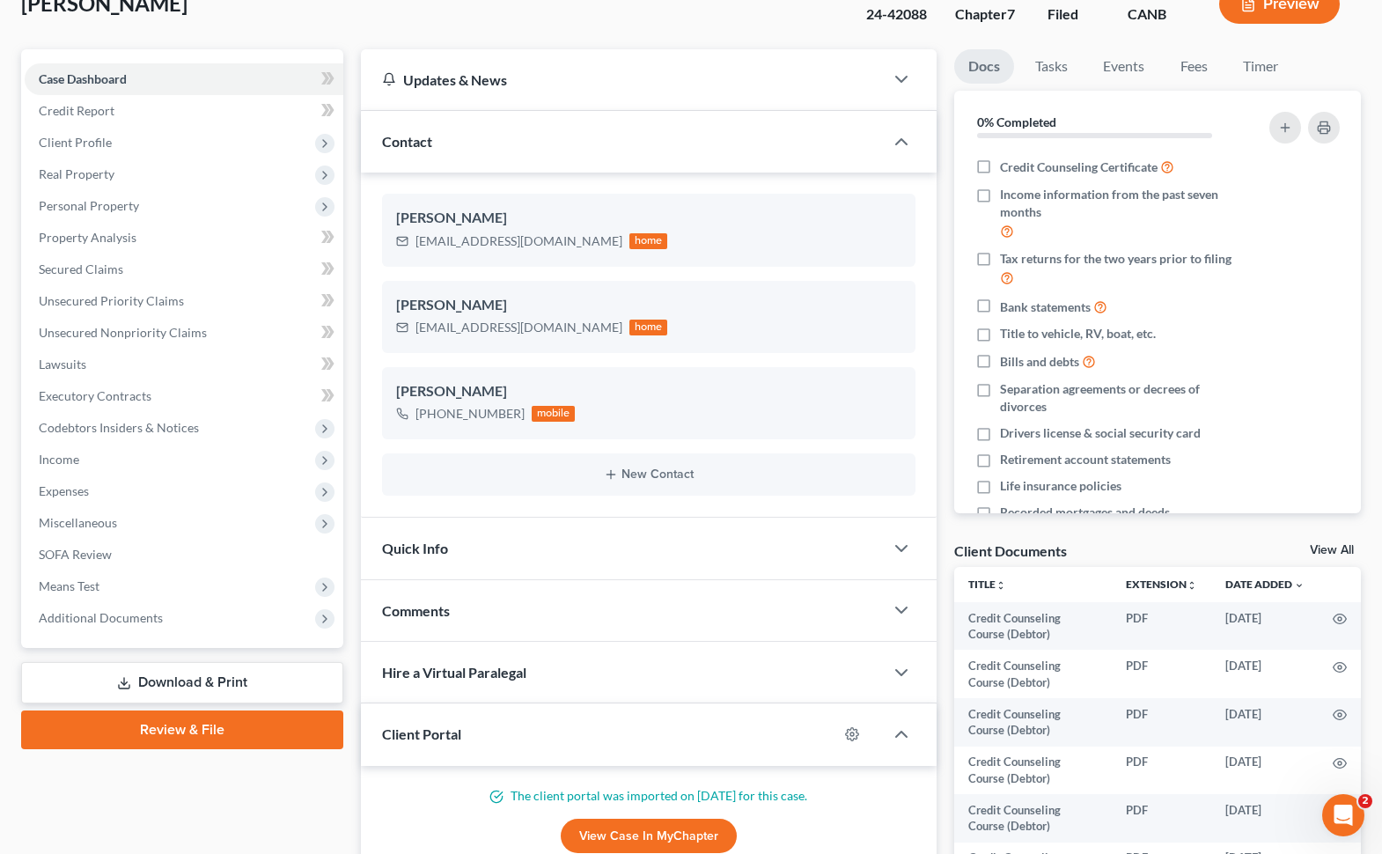
scroll to position [130, 0]
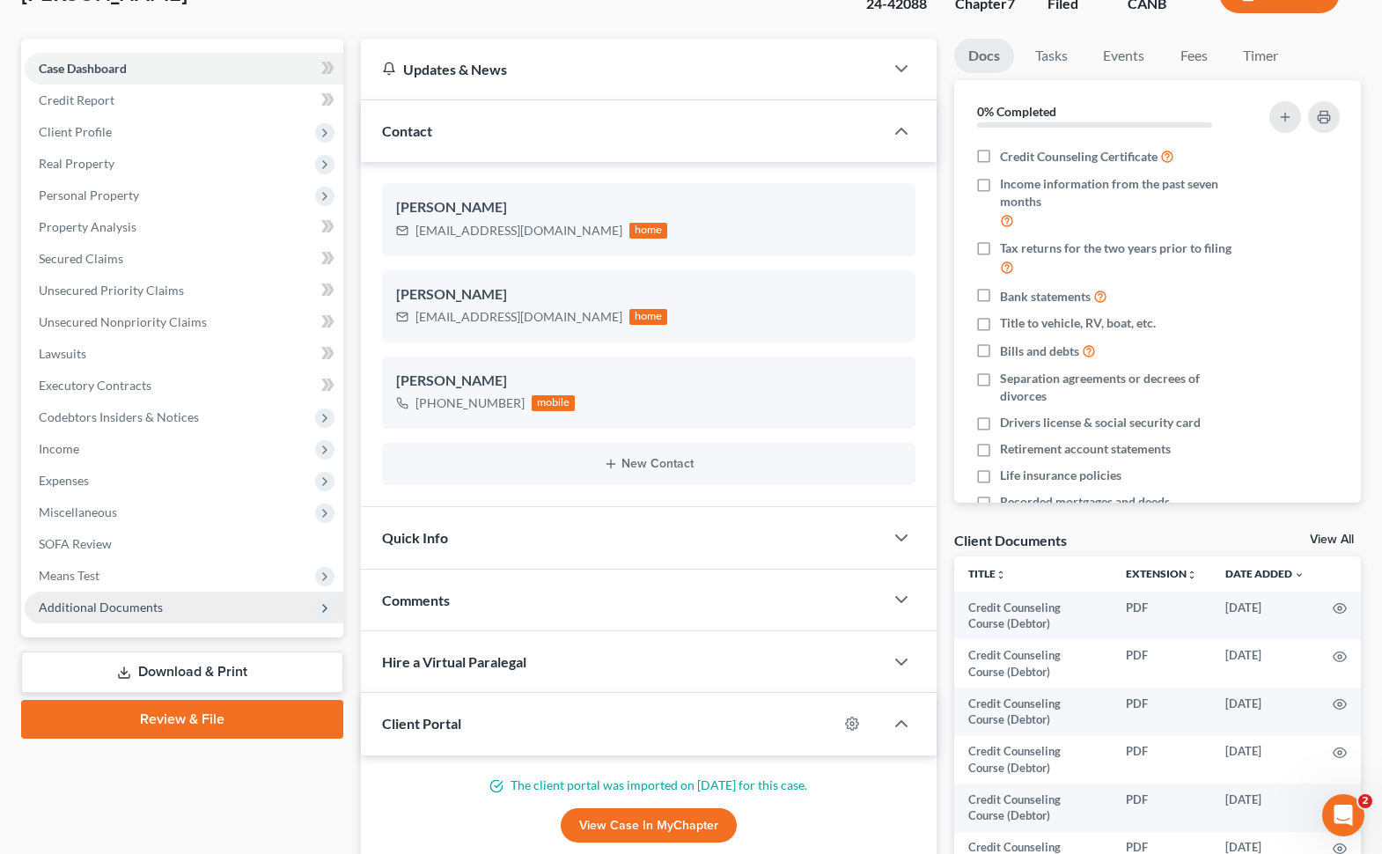
click at [177, 604] on span "Additional Documents" at bounding box center [184, 608] width 319 height 32
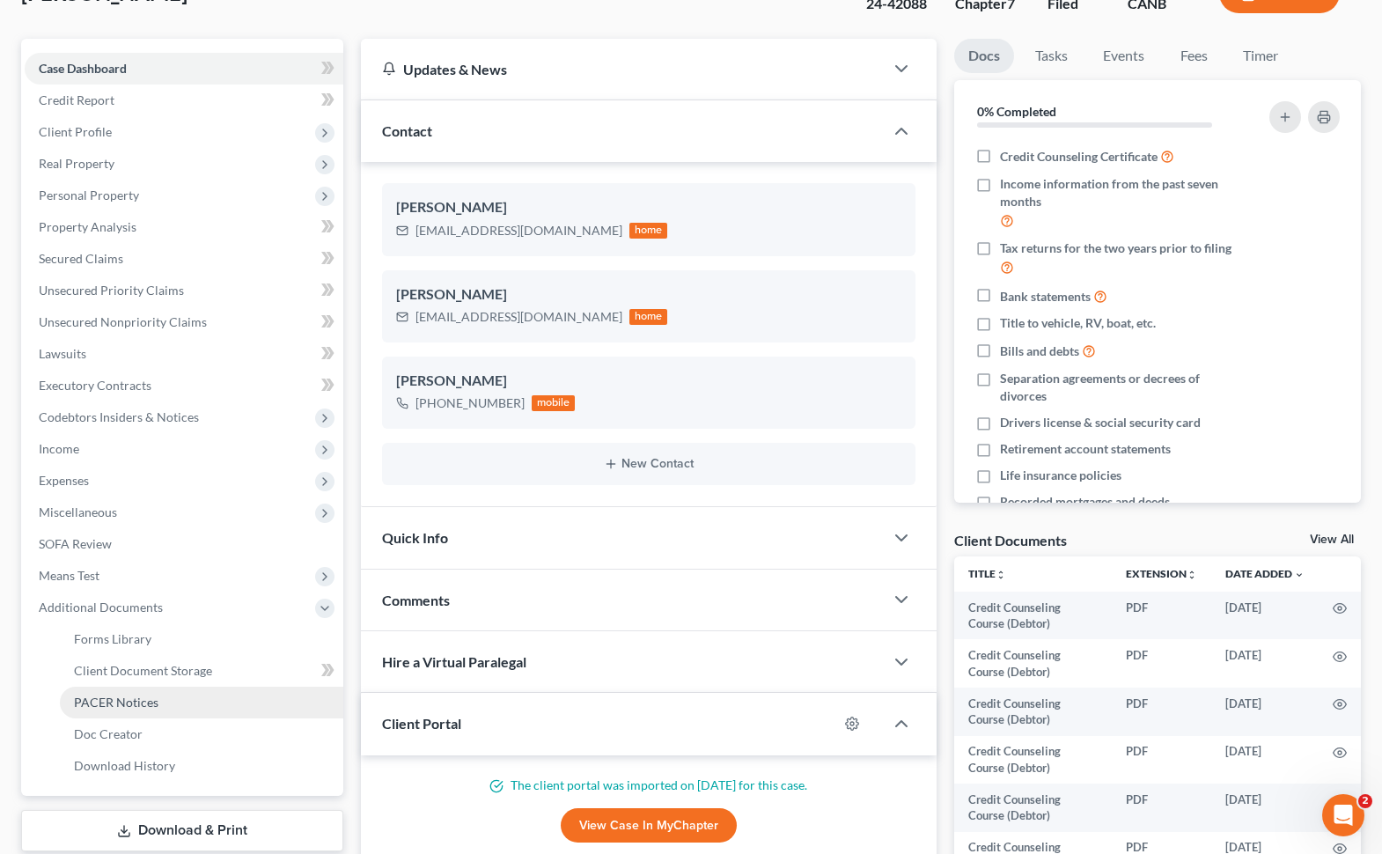
click at [177, 702] on link "PACER Notices" at bounding box center [202, 703] width 284 height 32
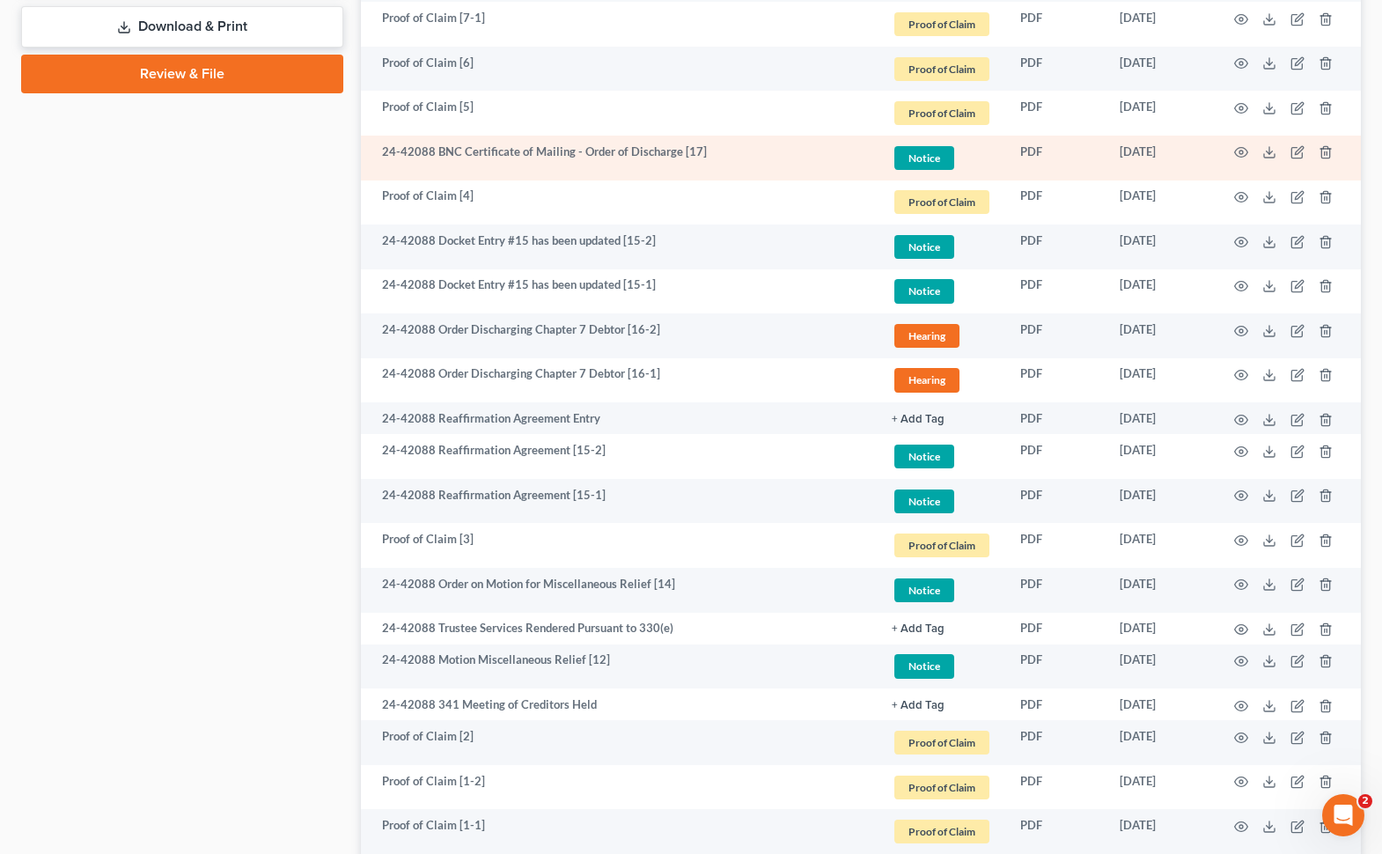
scroll to position [935, 0]
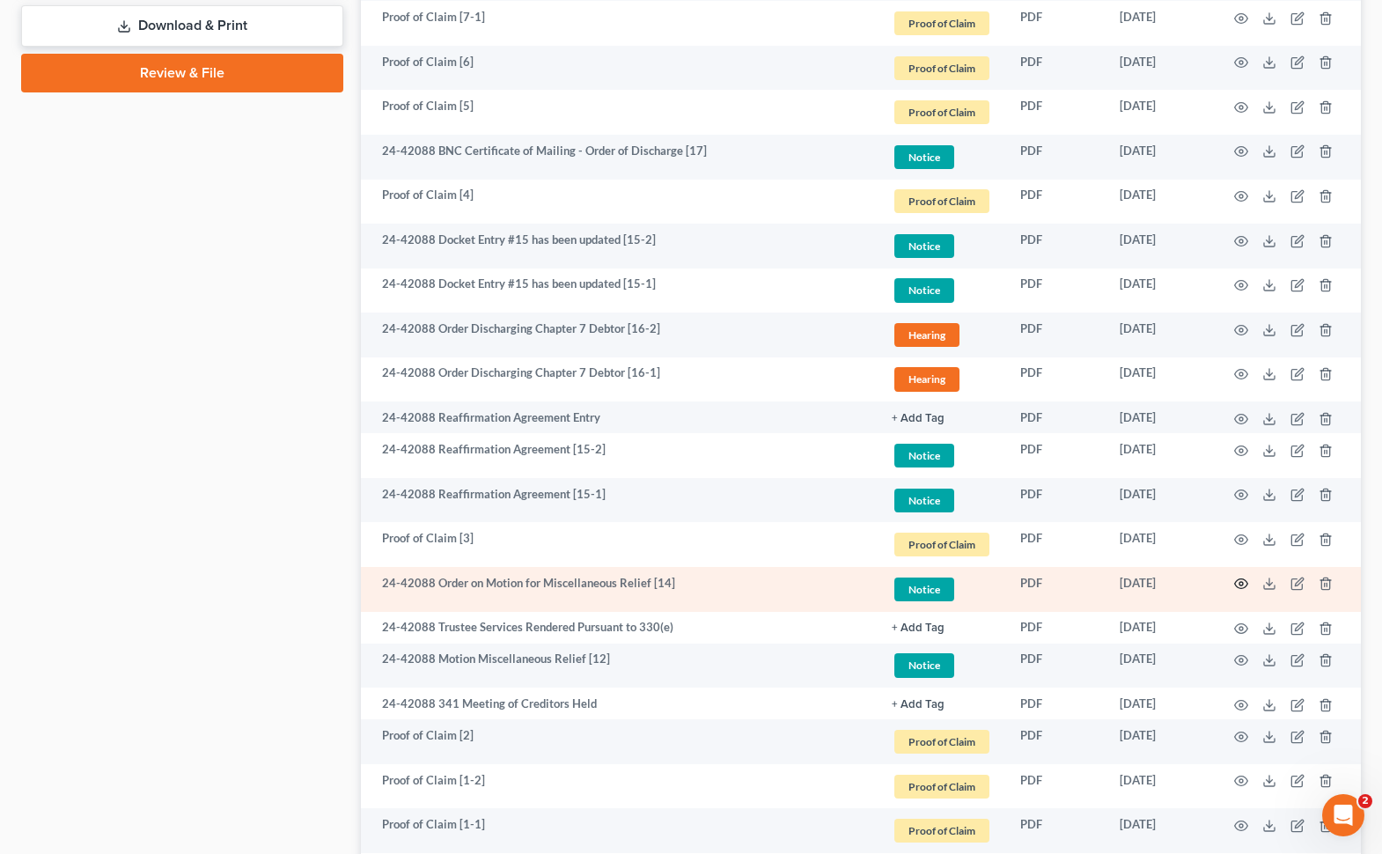
click at [1007, 584] on icon "button" at bounding box center [1241, 584] width 14 height 14
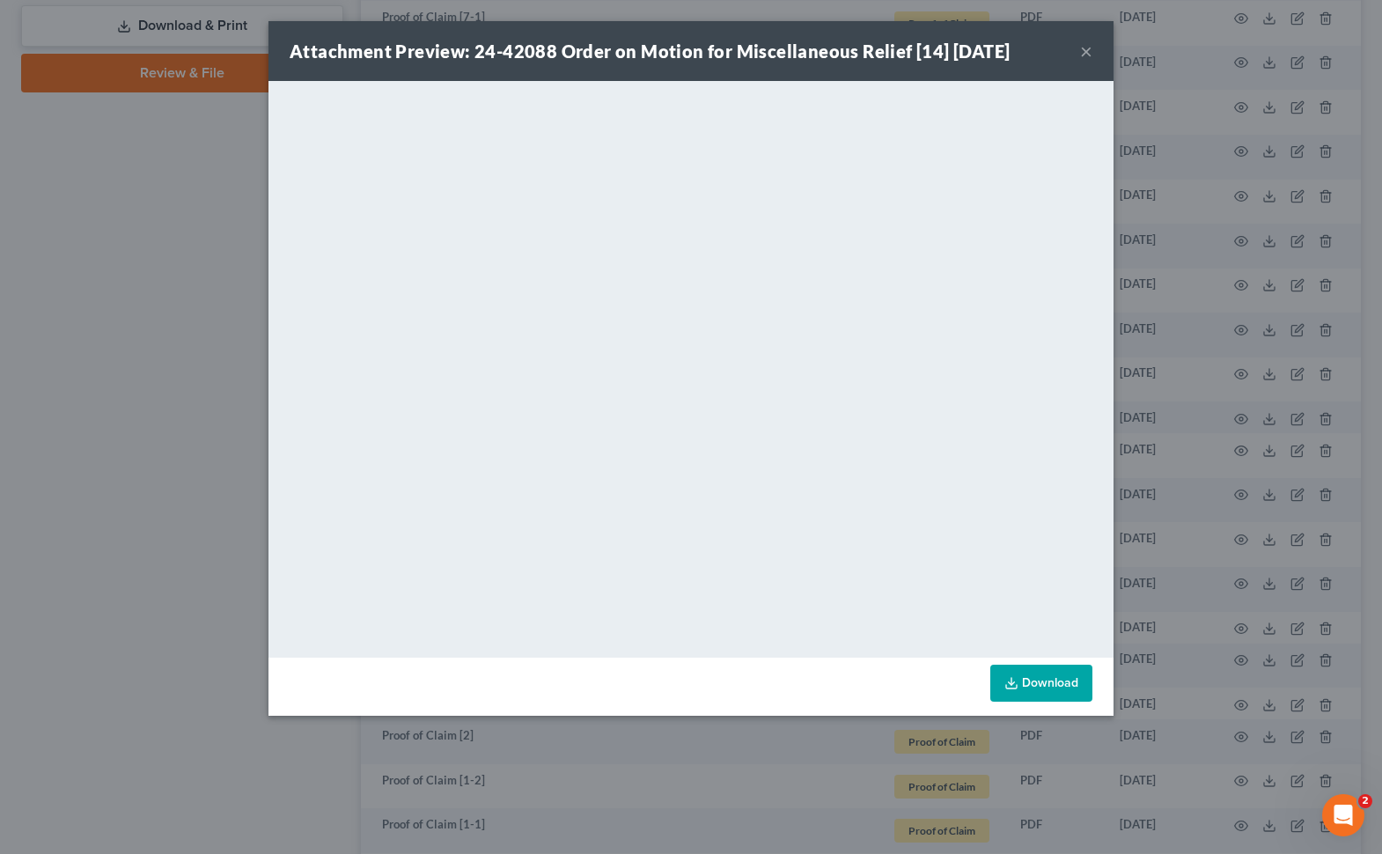
click at [1007, 44] on div "Attachment Preview: 24-42088 Order on Motion for Miscellaneous Relief [14] [DAT…" at bounding box center [691, 51] width 845 height 60
click at [1007, 48] on button "×" at bounding box center [1086, 51] width 12 height 21
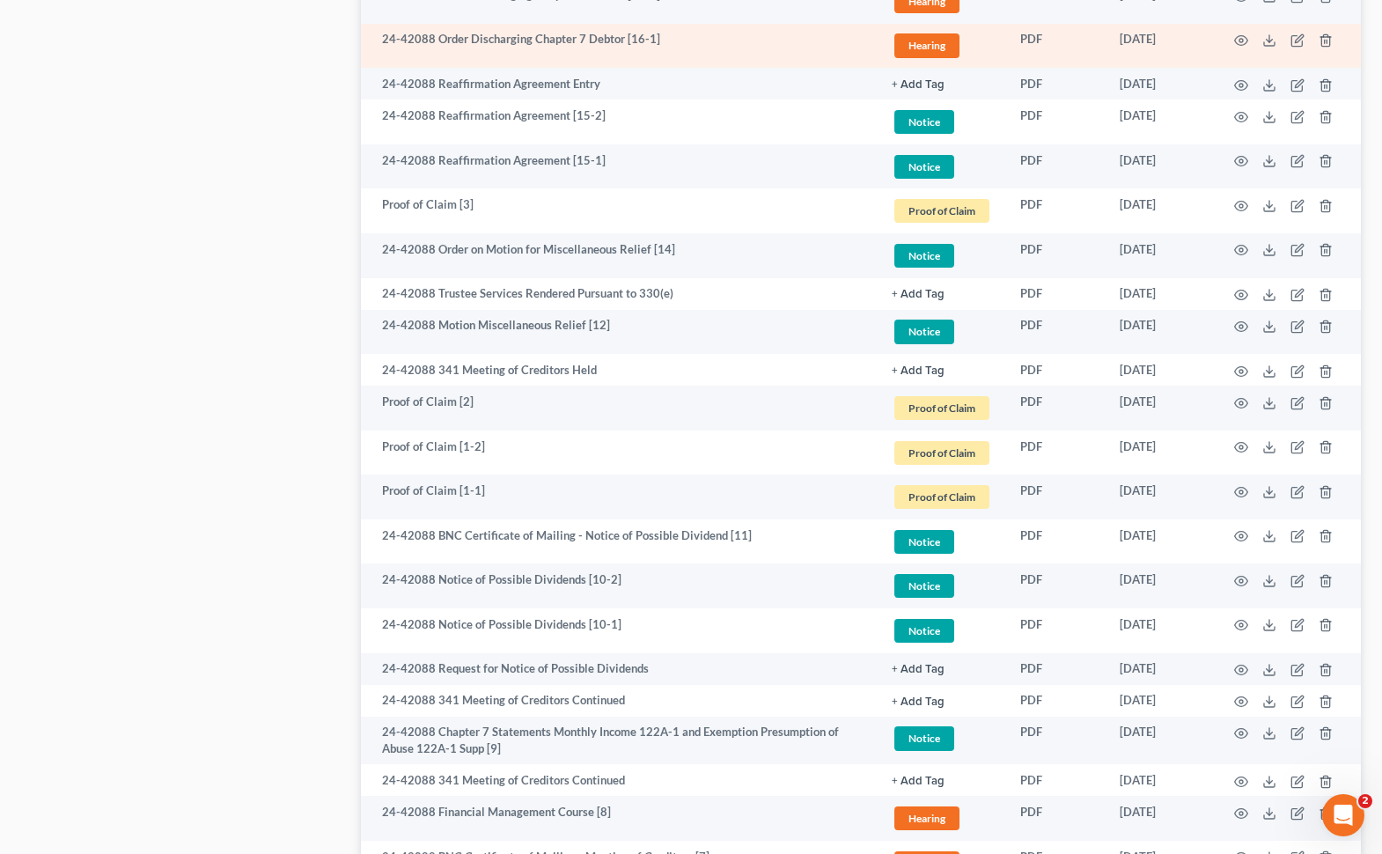
scroll to position [1319, 0]
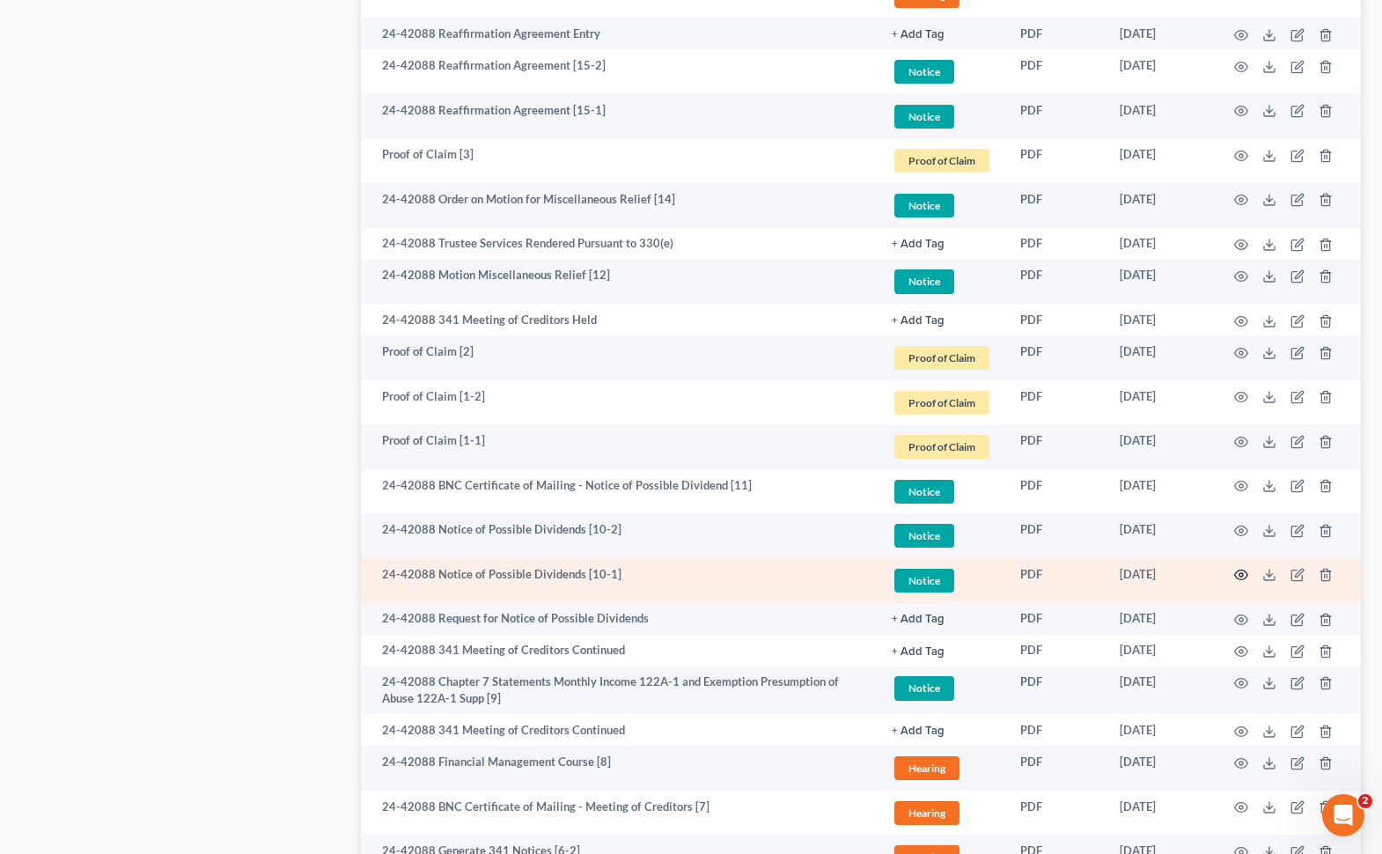
click at [1007, 573] on icon "button" at bounding box center [1241, 575] width 14 height 14
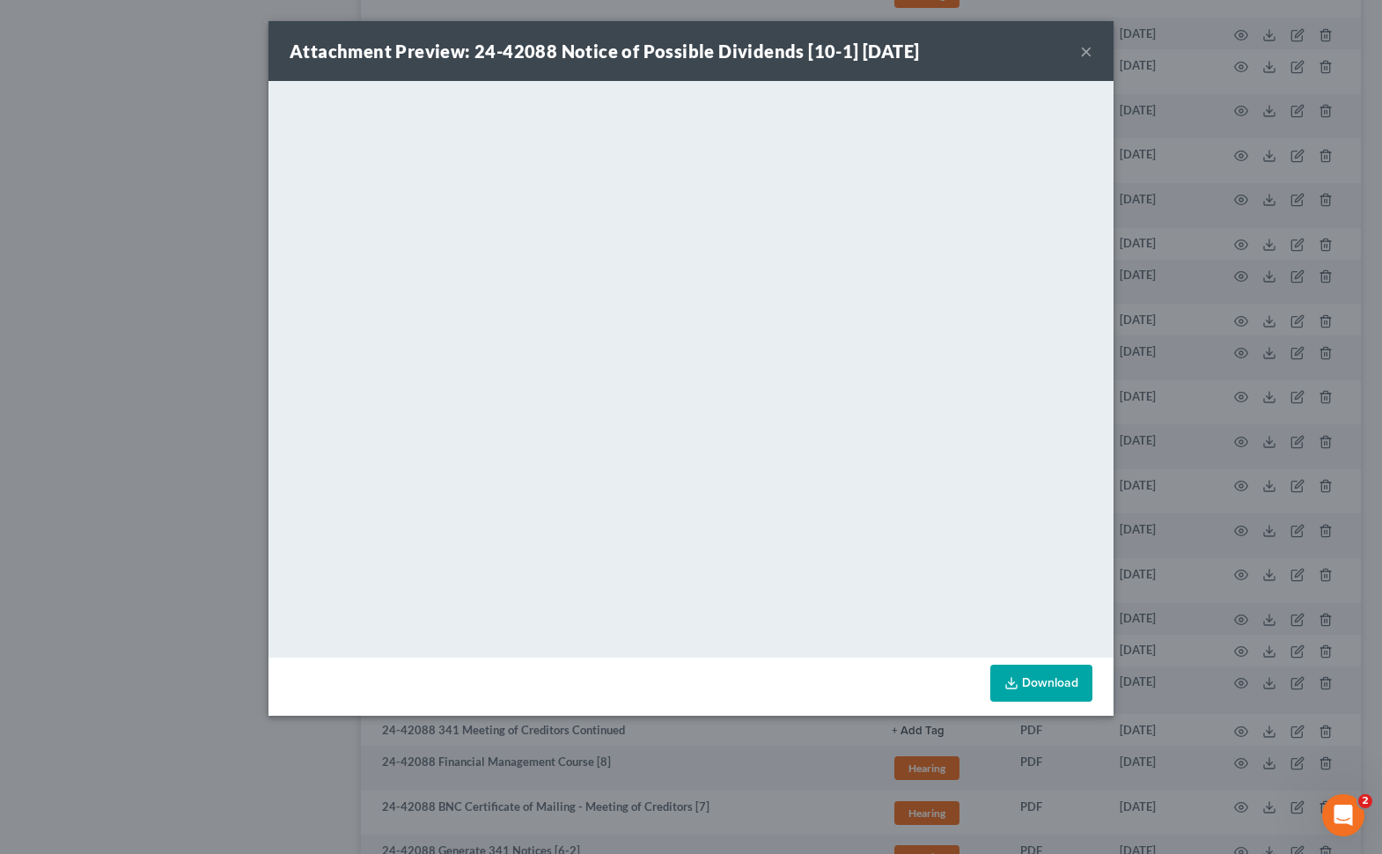
click at [1007, 52] on button "×" at bounding box center [1086, 51] width 12 height 21
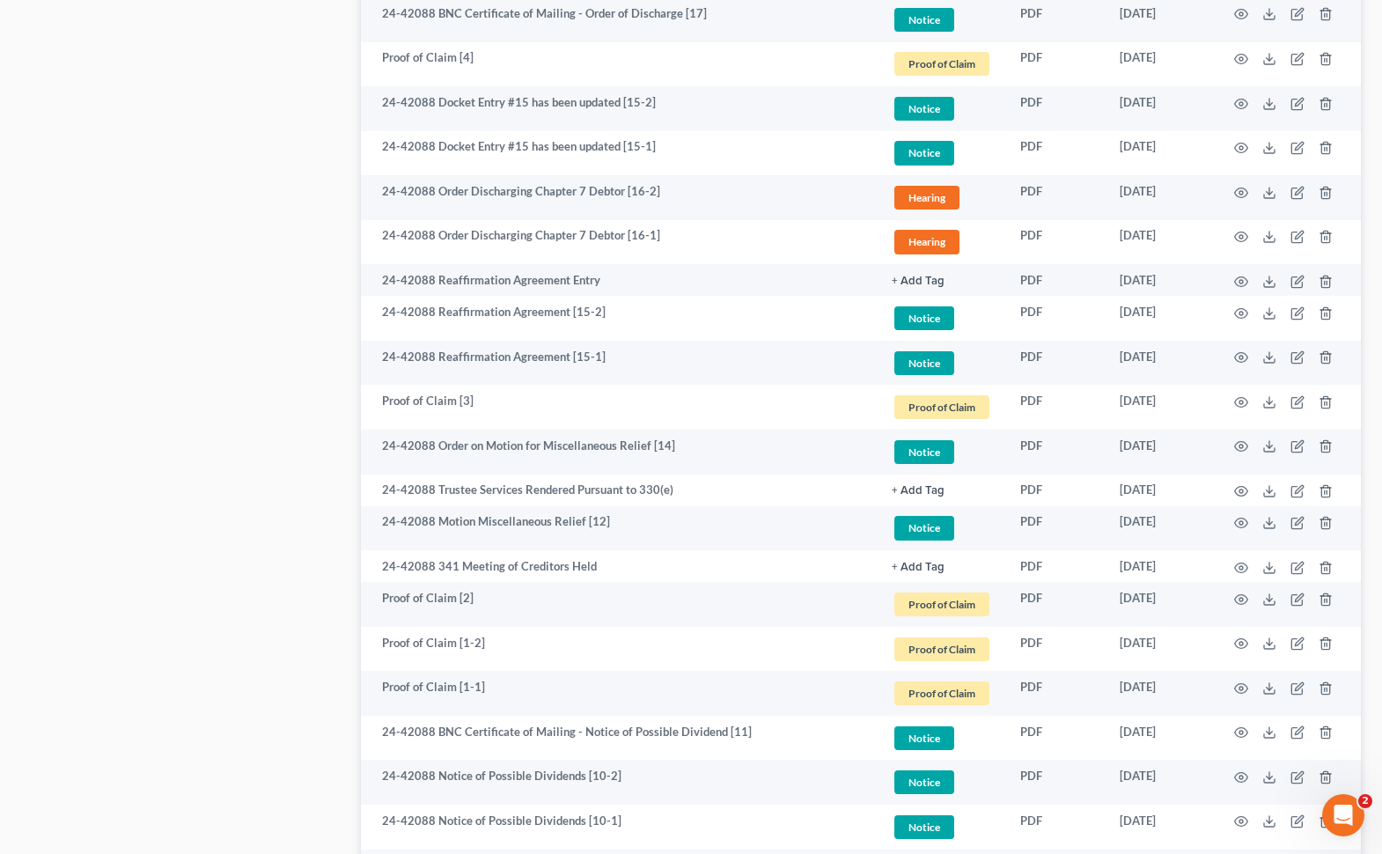
scroll to position [1082, 0]
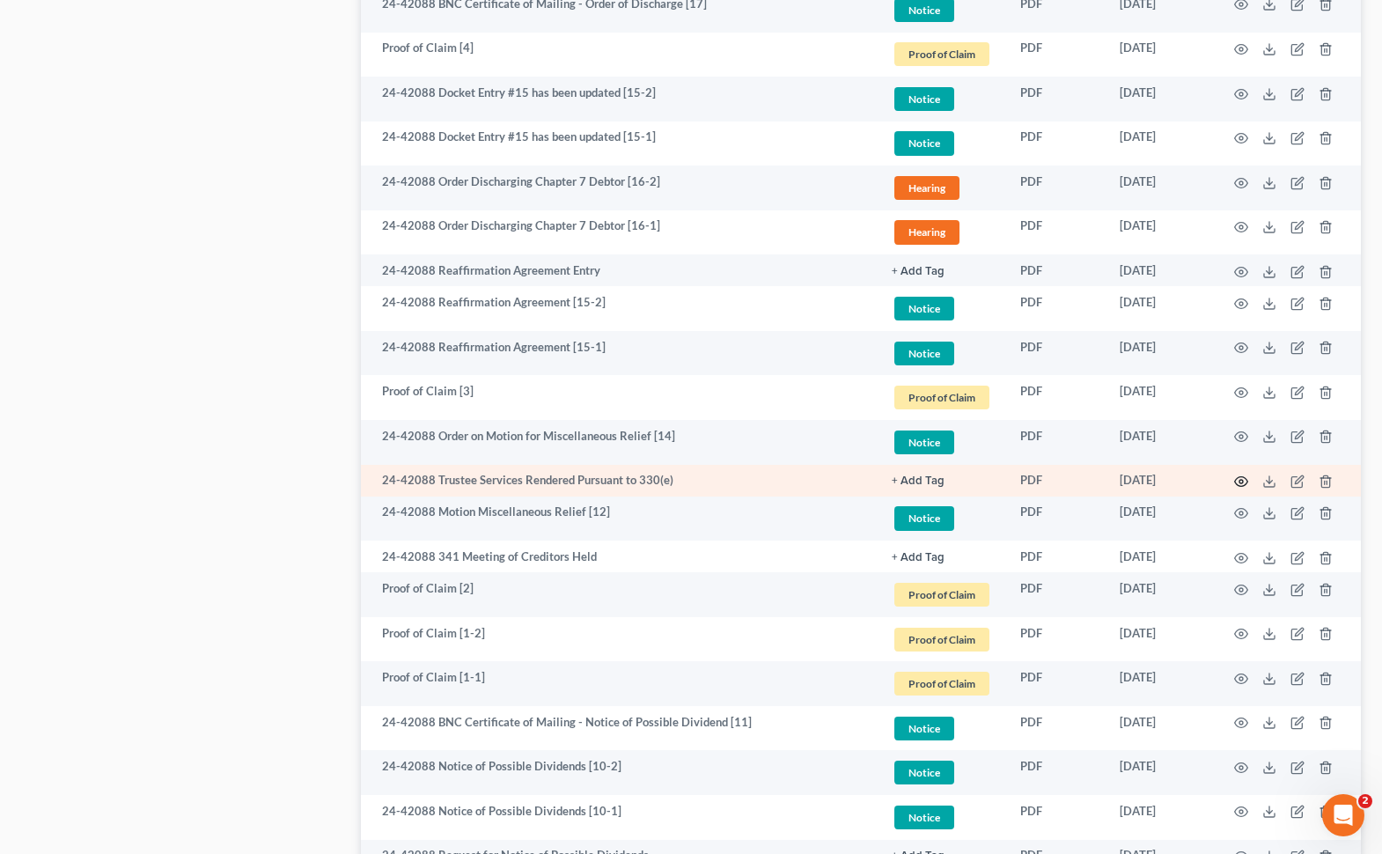
click at [1007, 482] on icon "button" at bounding box center [1241, 482] width 14 height 14
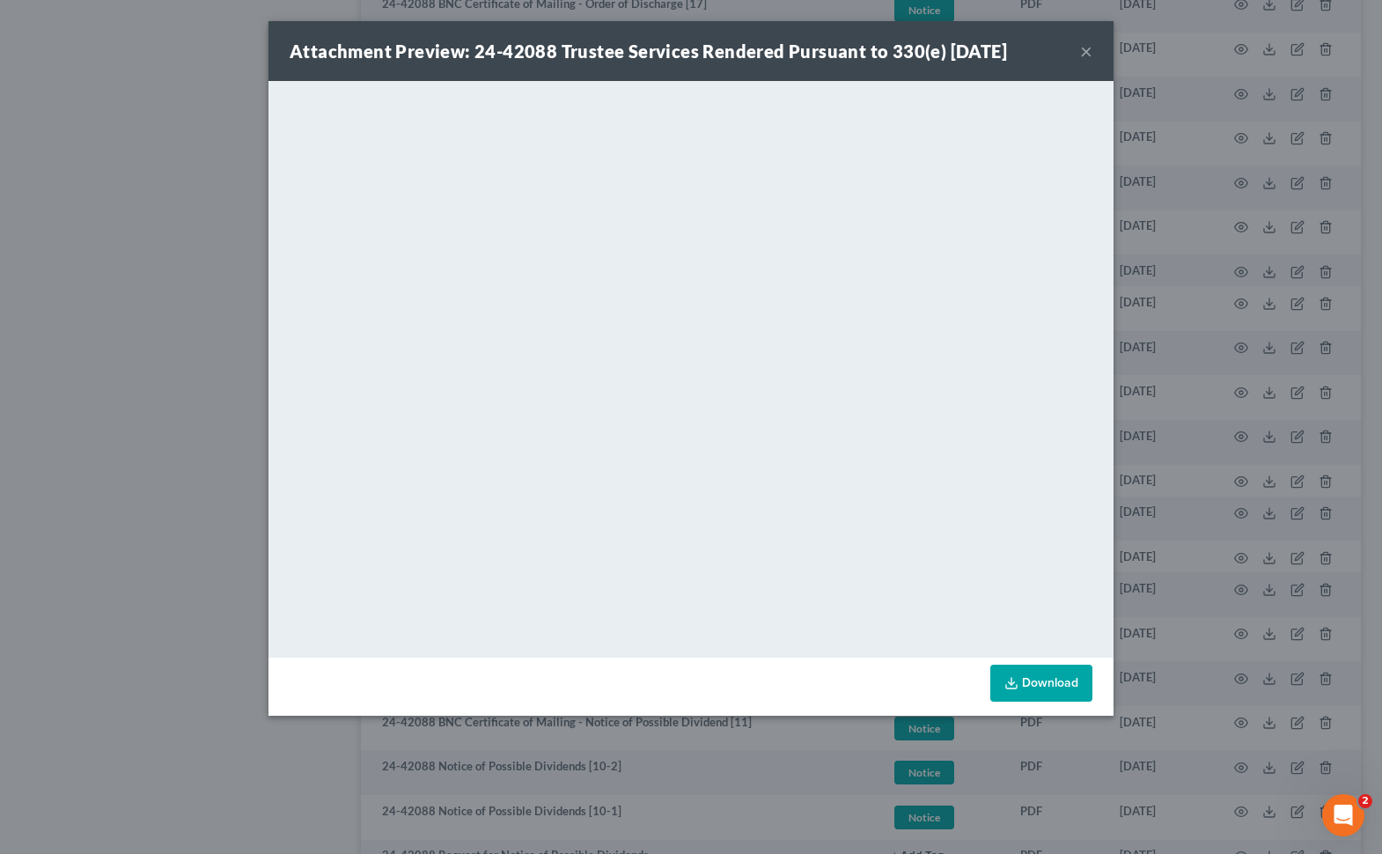
click at [1007, 54] on button "×" at bounding box center [1086, 51] width 12 height 21
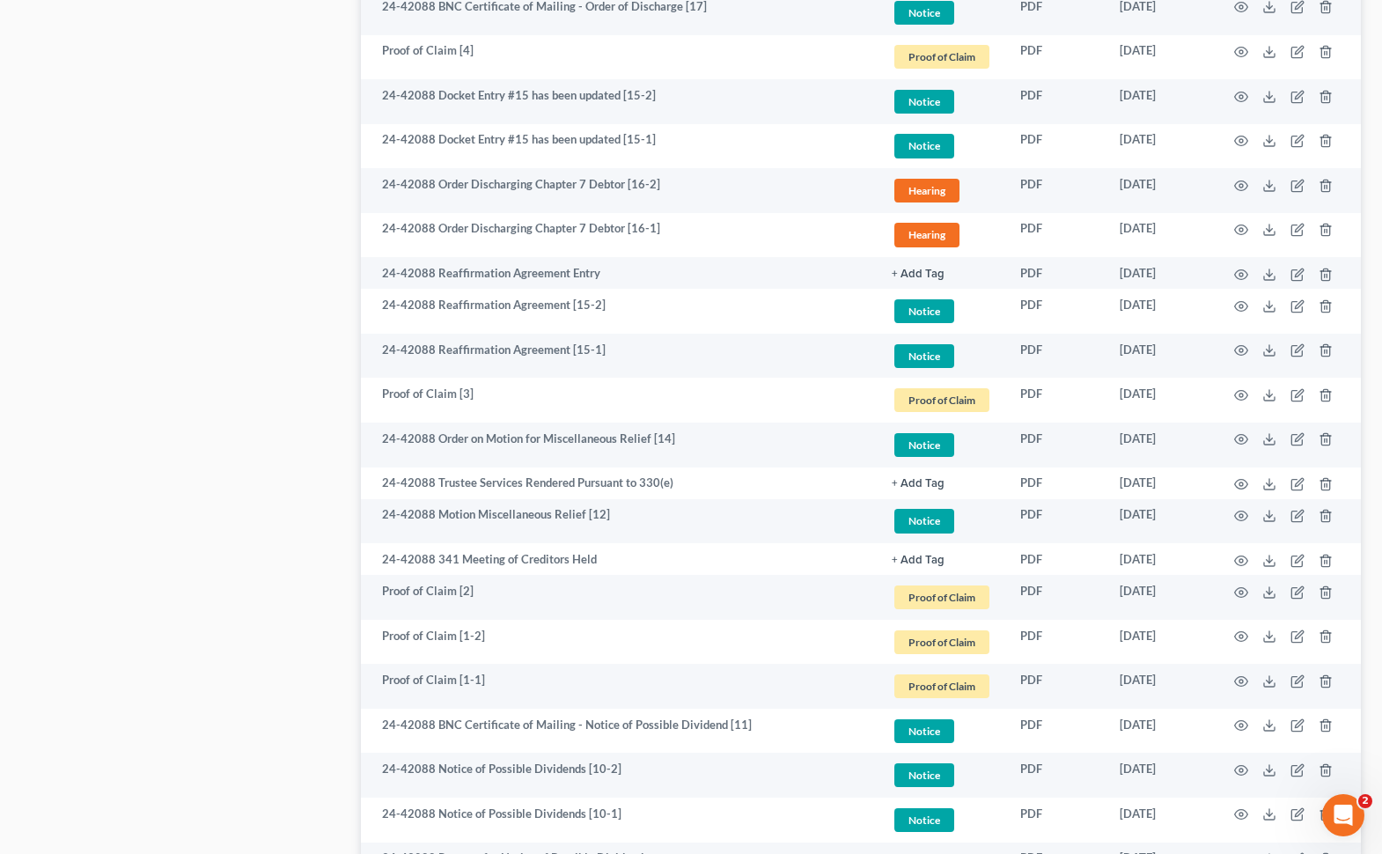
scroll to position [1080, 0]
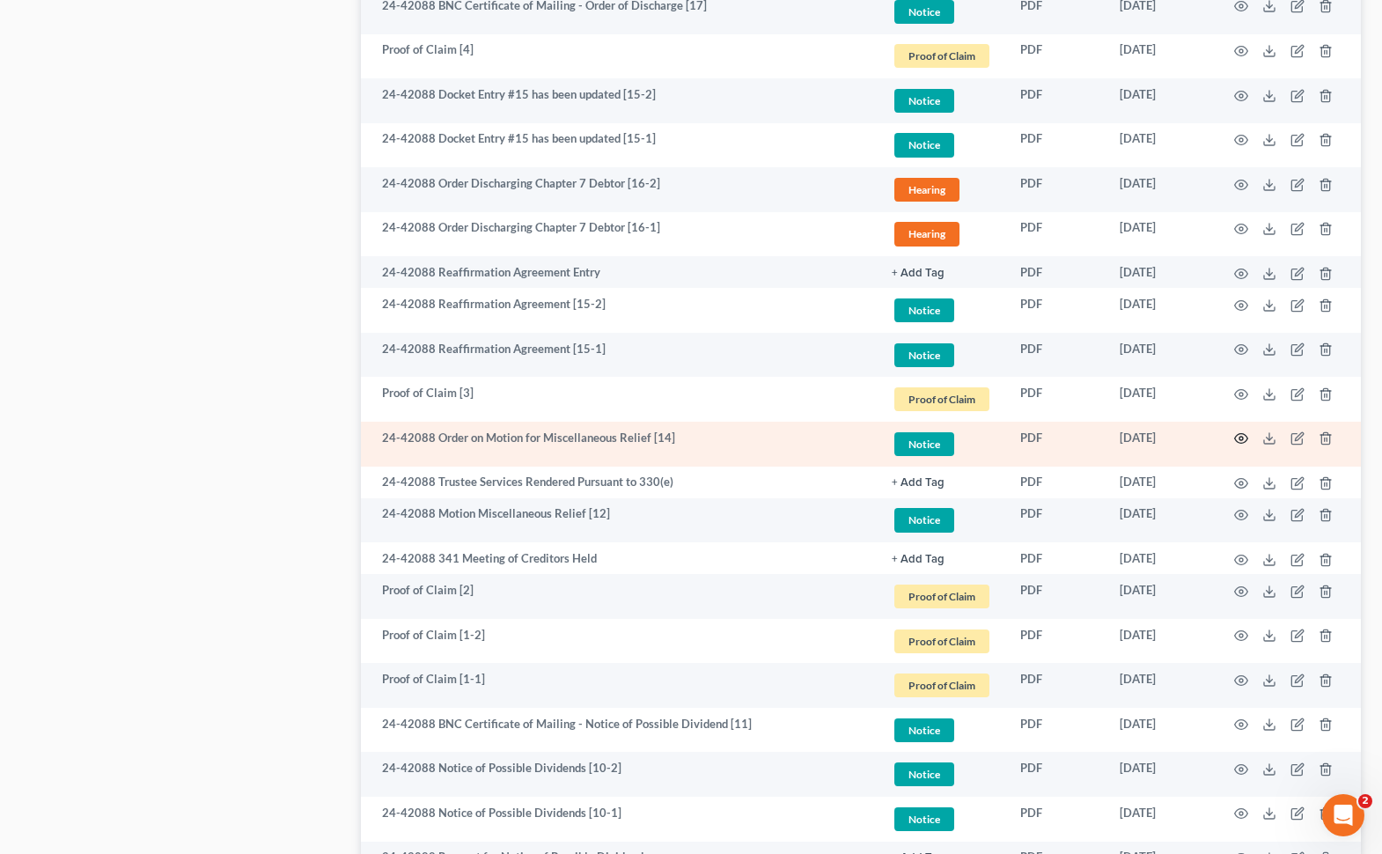
click at [1007, 433] on icon "button" at bounding box center [1241, 438] width 14 height 14
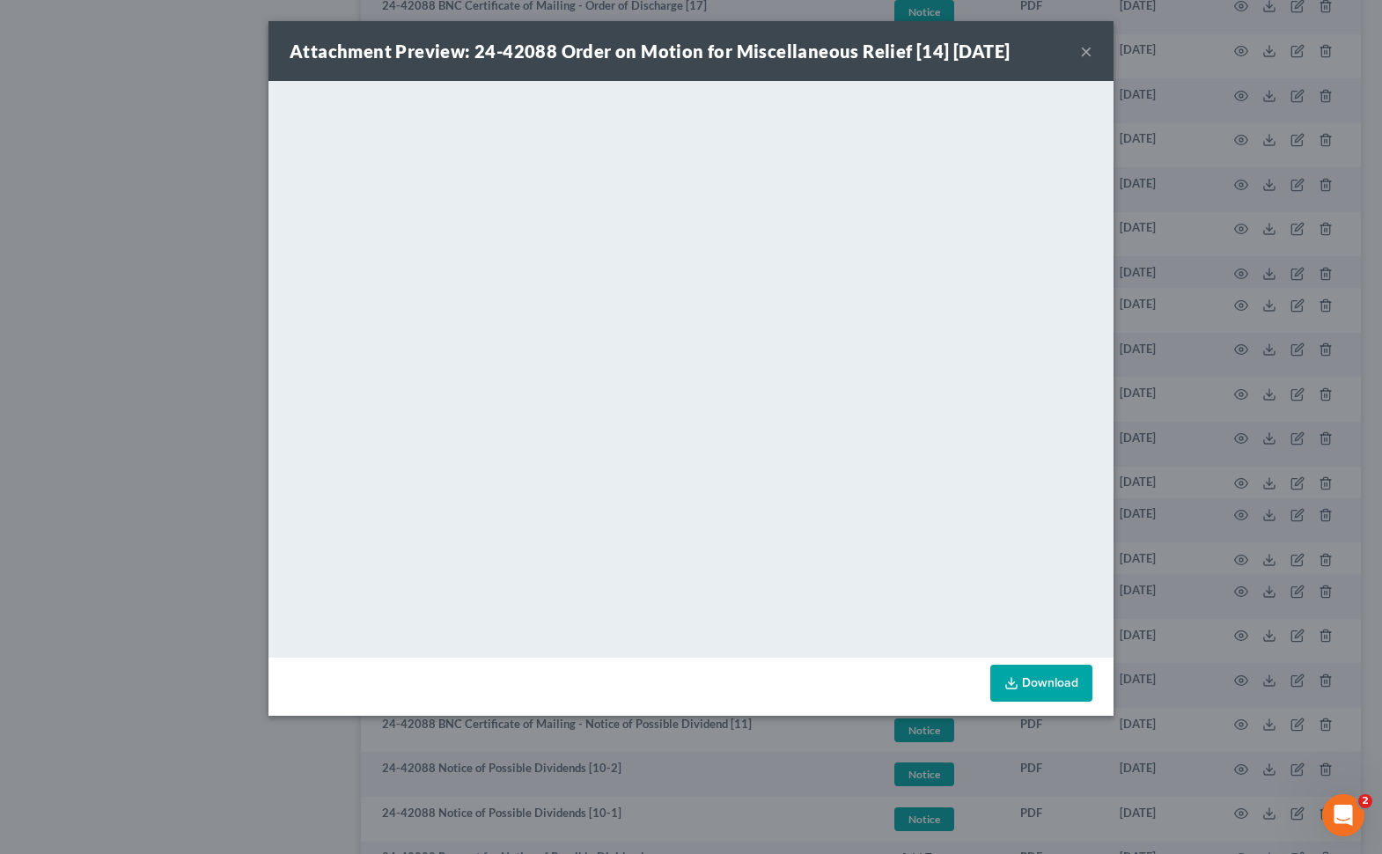
click at [1007, 53] on button "×" at bounding box center [1086, 51] width 12 height 21
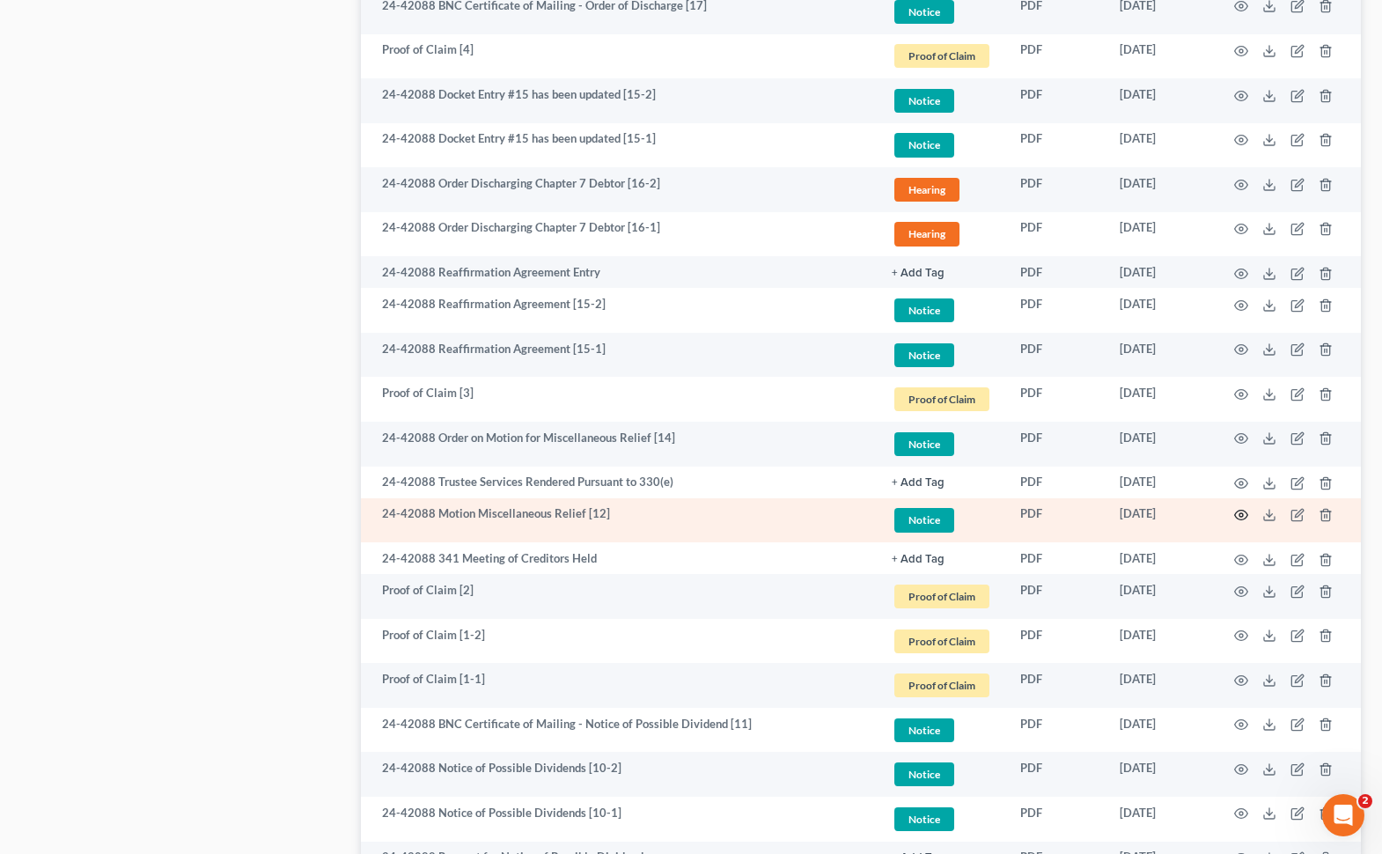
click at [1007, 512] on icon "button" at bounding box center [1241, 515] width 14 height 14
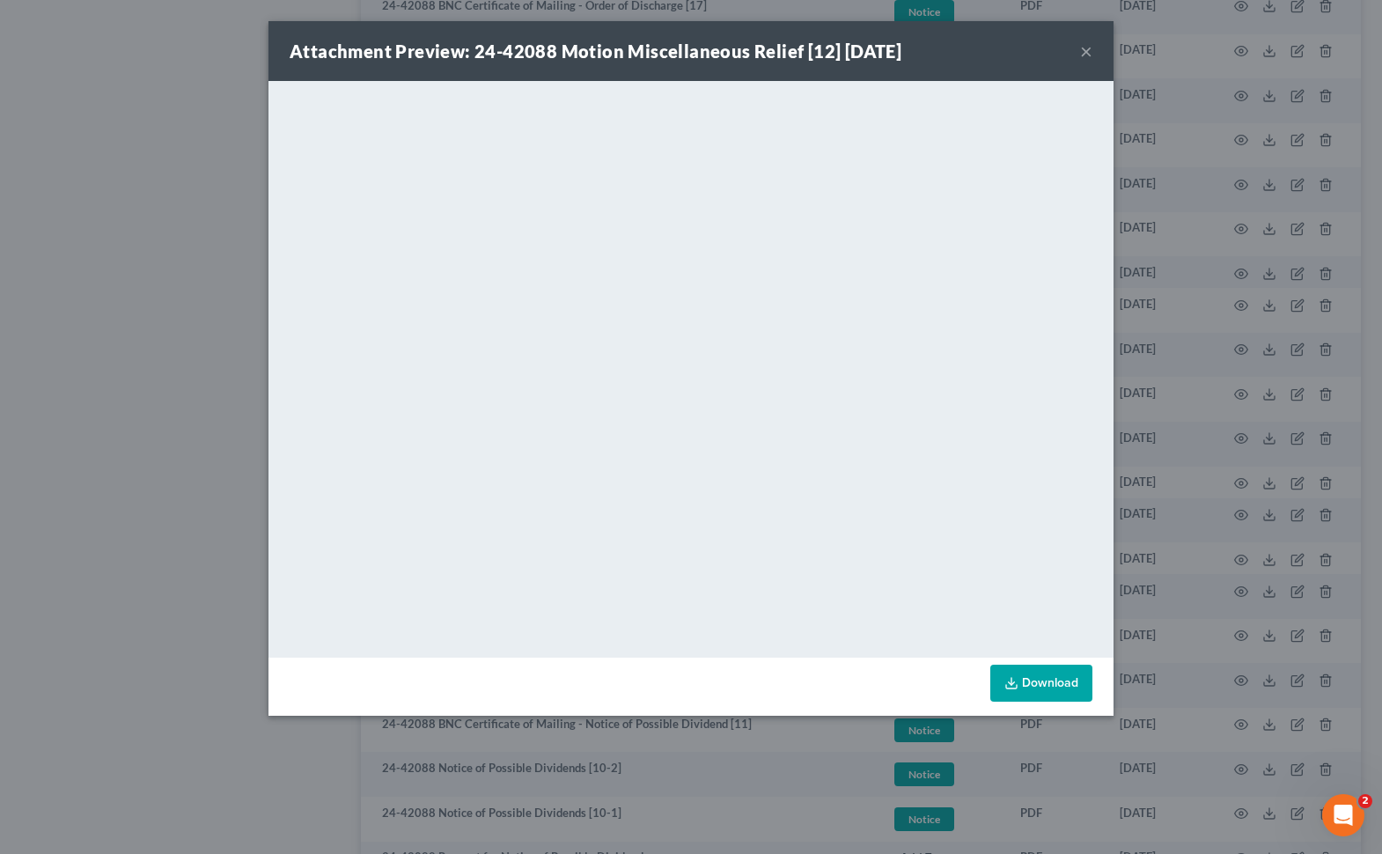
click at [1007, 50] on button "×" at bounding box center [1086, 51] width 12 height 21
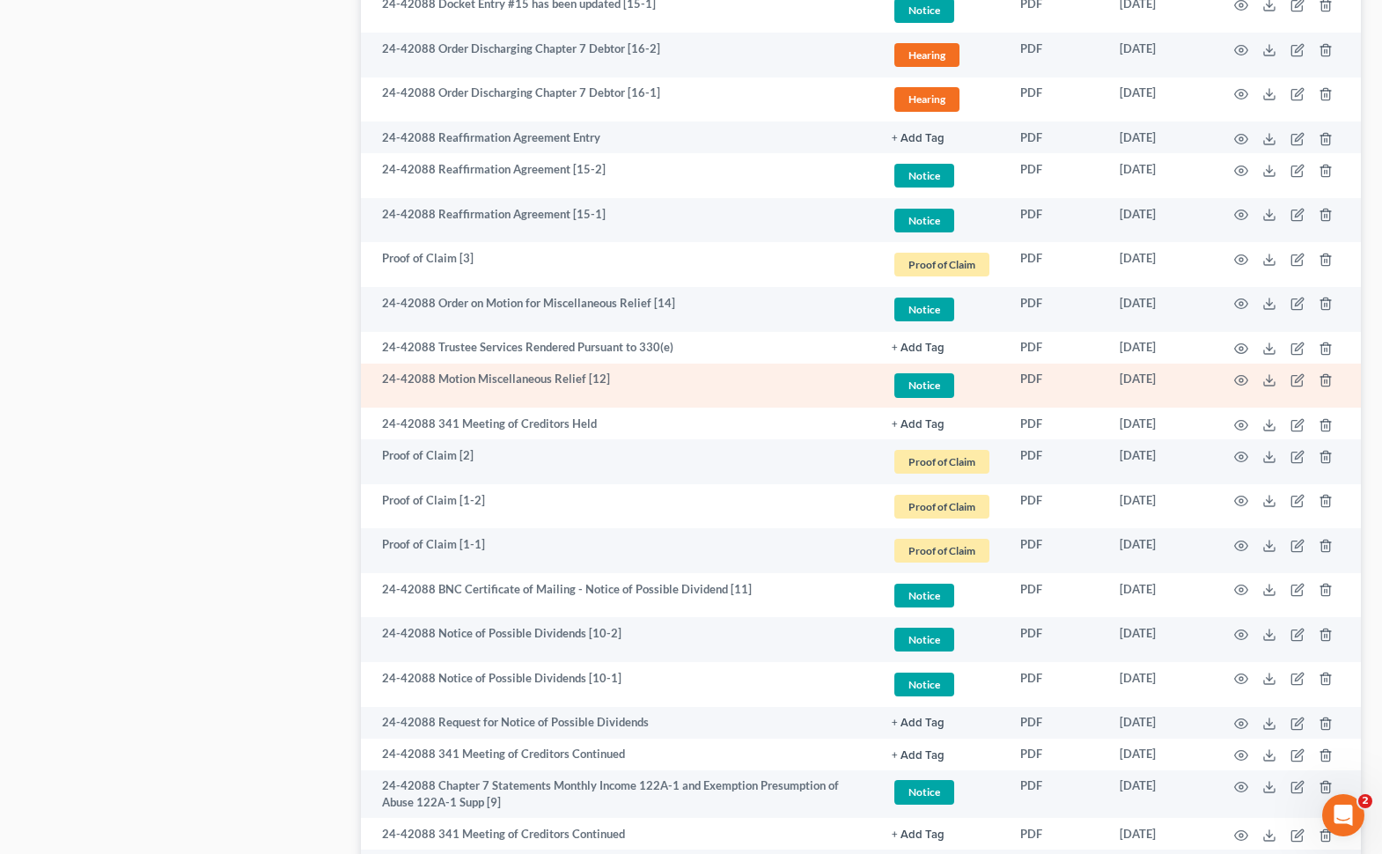
scroll to position [1231, 0]
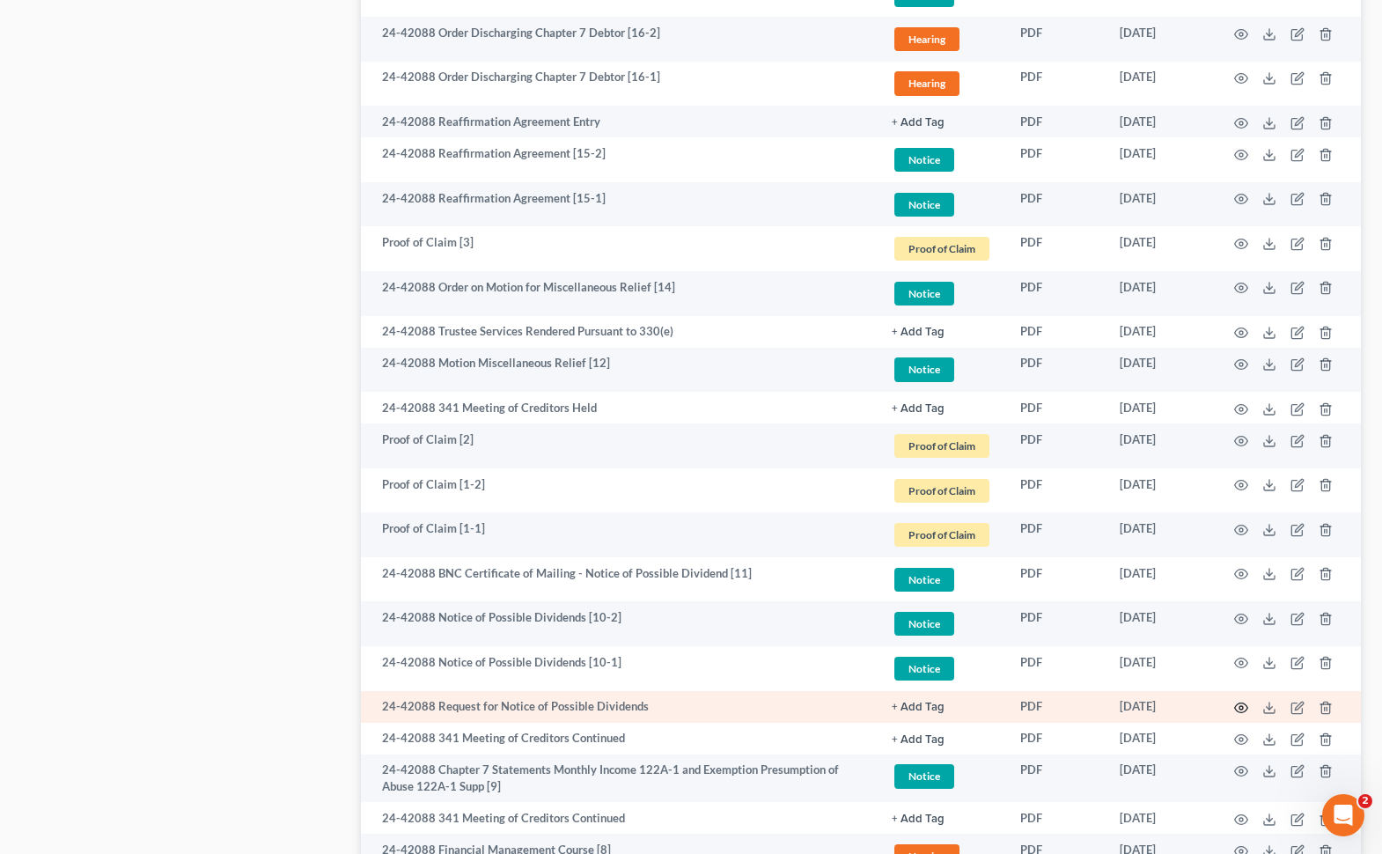
click at [1007, 705] on icon "button" at bounding box center [1241, 708] width 13 height 10
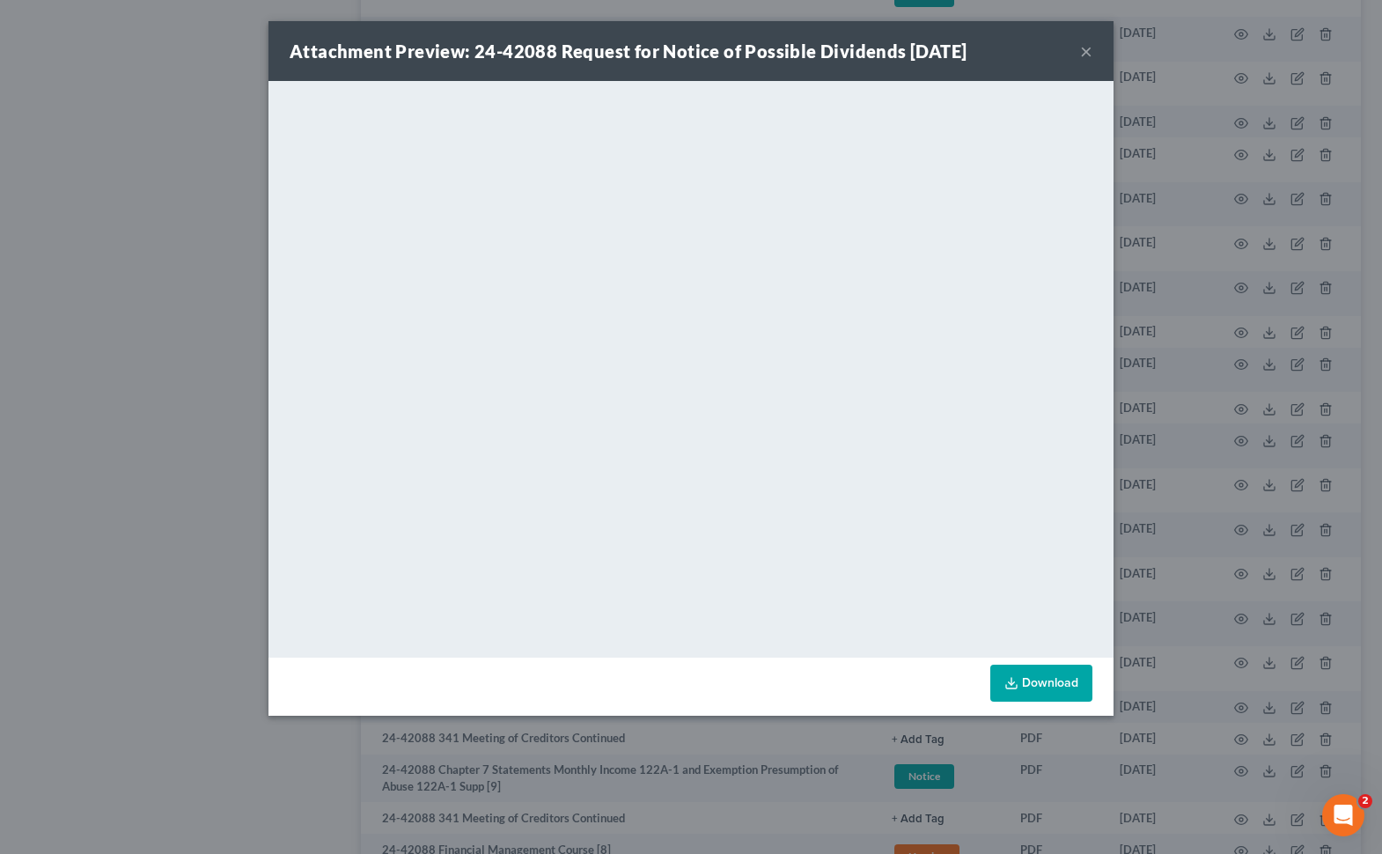
click at [1007, 53] on button "×" at bounding box center [1086, 51] width 12 height 21
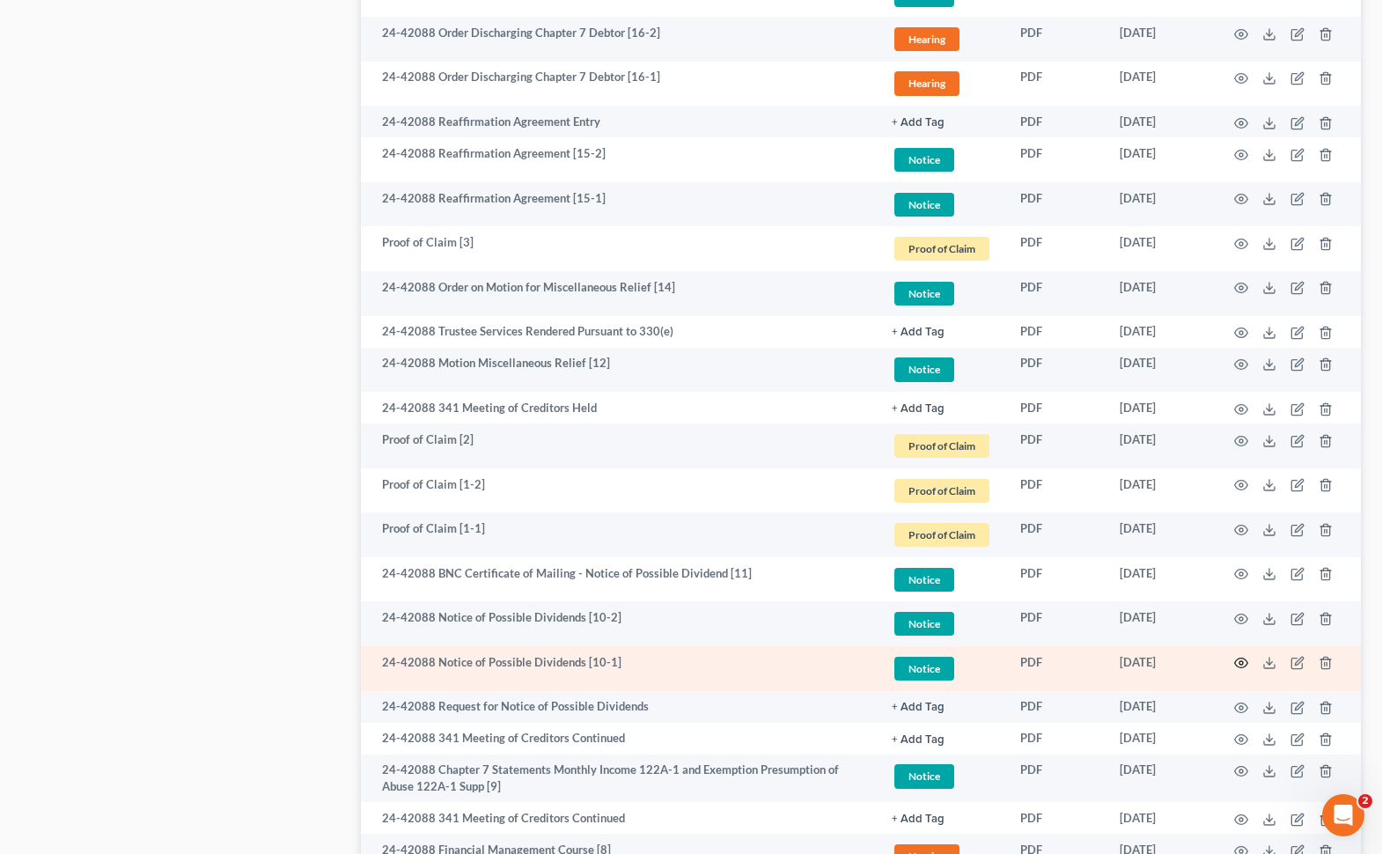
click at [1007, 659] on icon "button" at bounding box center [1241, 664] width 13 height 10
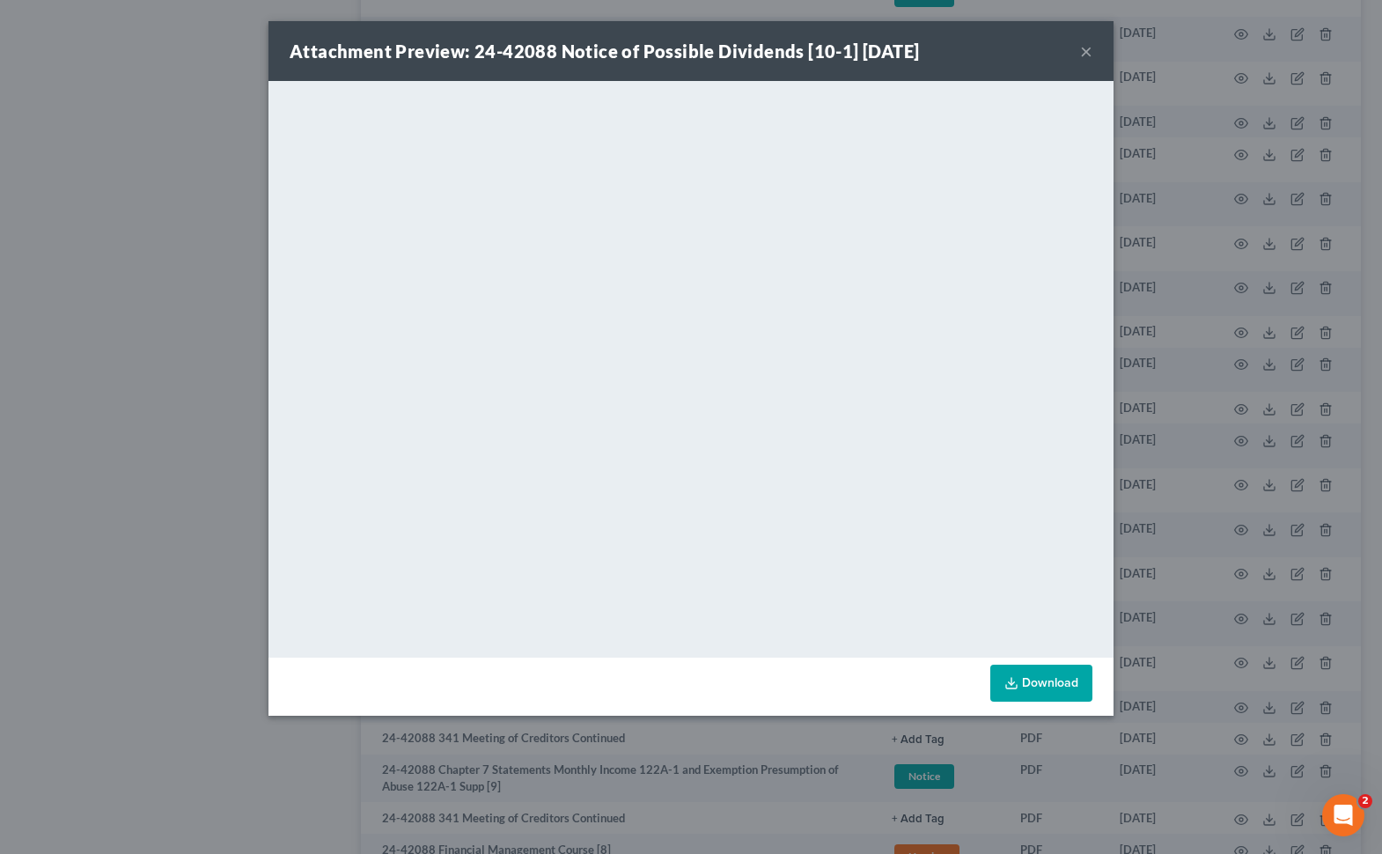
click at [1007, 55] on button "×" at bounding box center [1086, 51] width 12 height 21
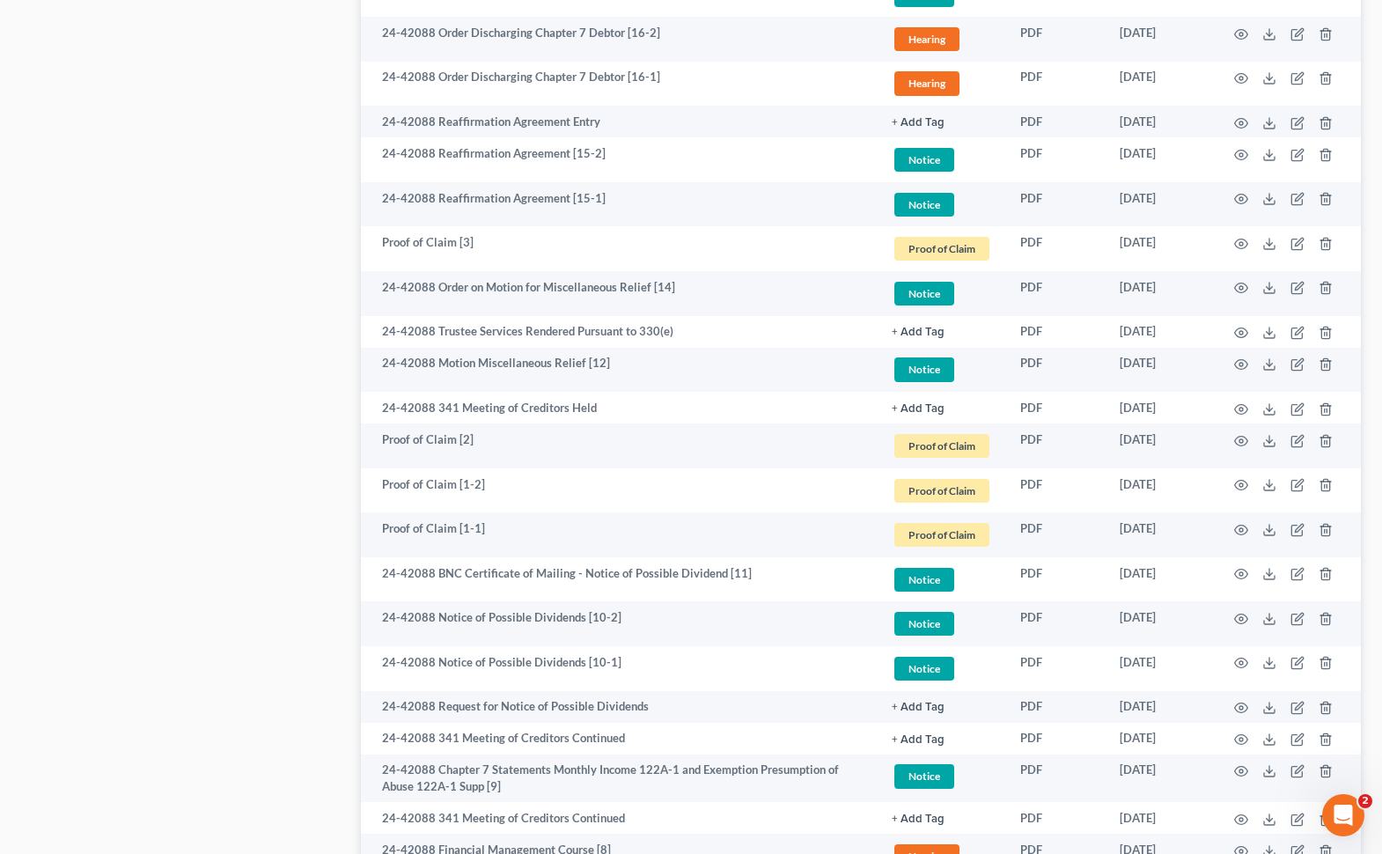
click at [1007, 48] on td "PDF" at bounding box center [1055, 39] width 99 height 45
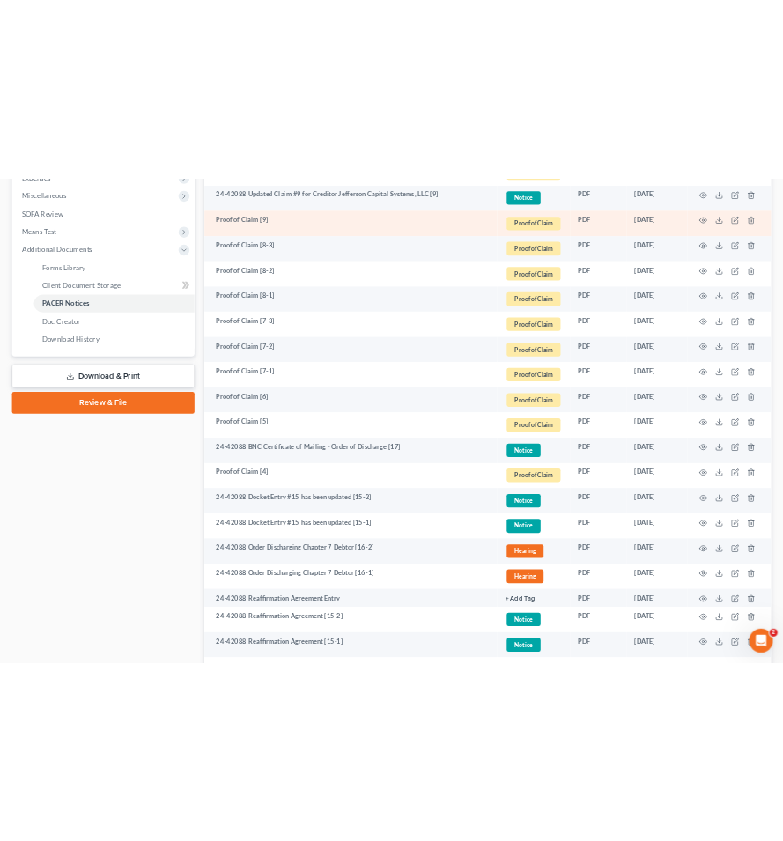
scroll to position [0, 0]
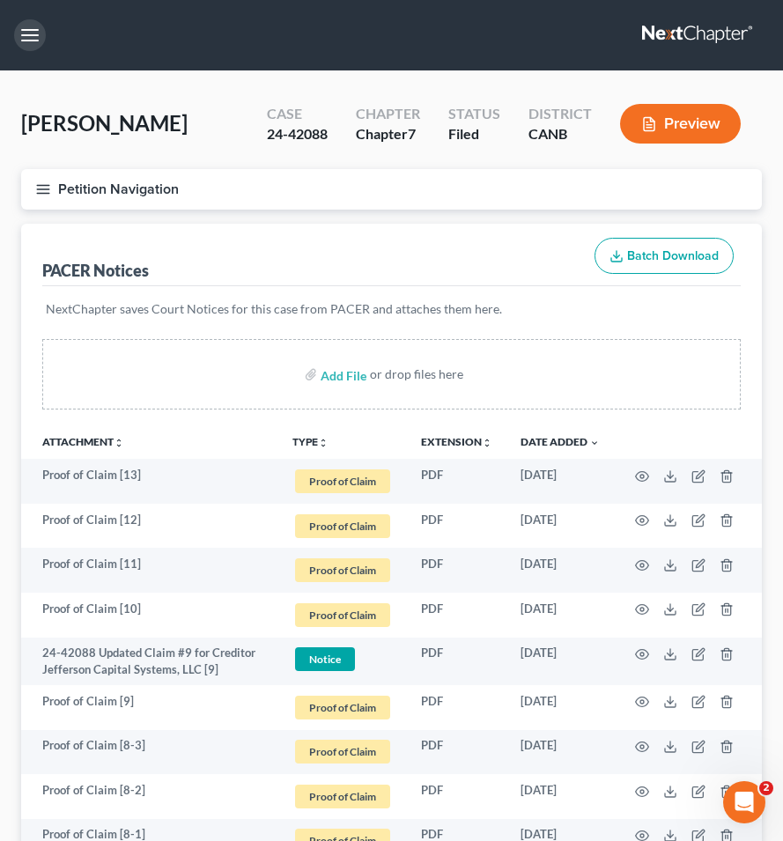
click at [27, 31] on button "button" at bounding box center [30, 35] width 32 height 32
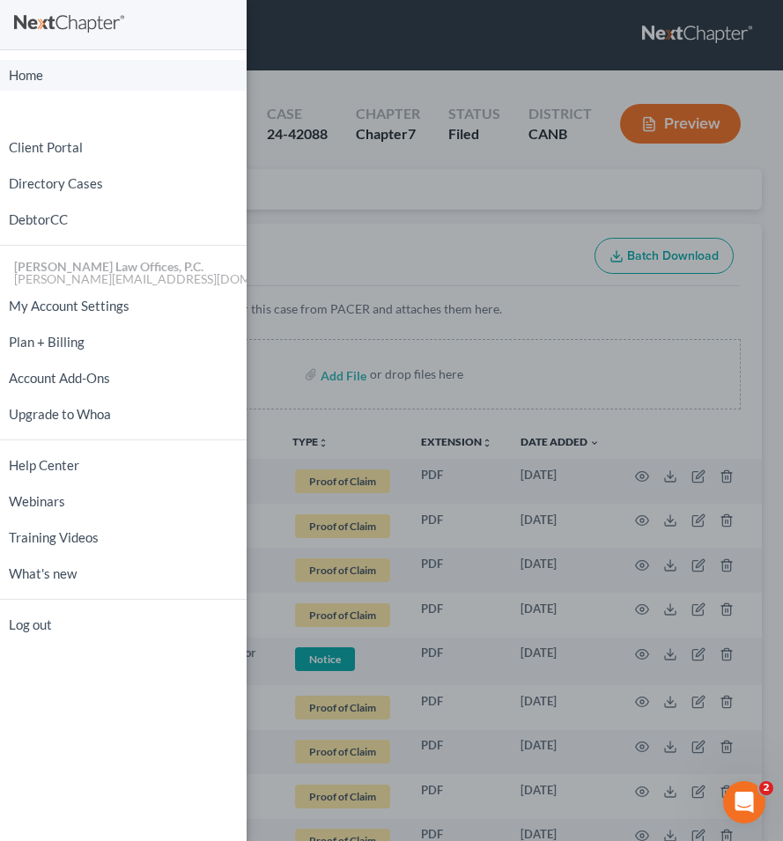
click at [48, 80] on link "Home" at bounding box center [123, 75] width 247 height 31
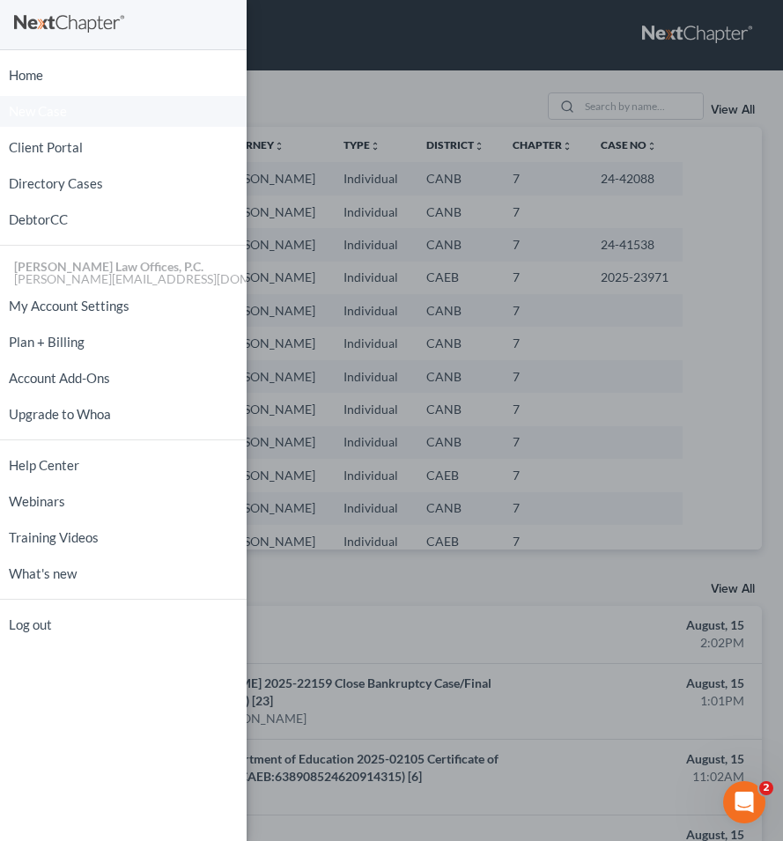
click at [50, 105] on span "New Case" at bounding box center [38, 111] width 58 height 13
select select "9"
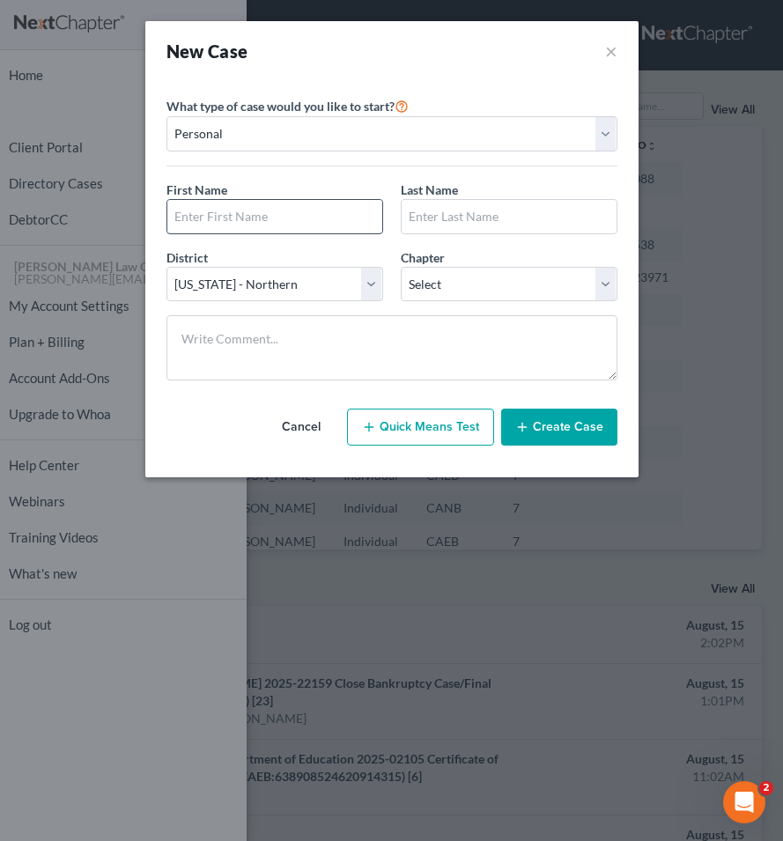
click at [319, 224] on input "text" at bounding box center [274, 216] width 215 height 33
type input "Brendon"
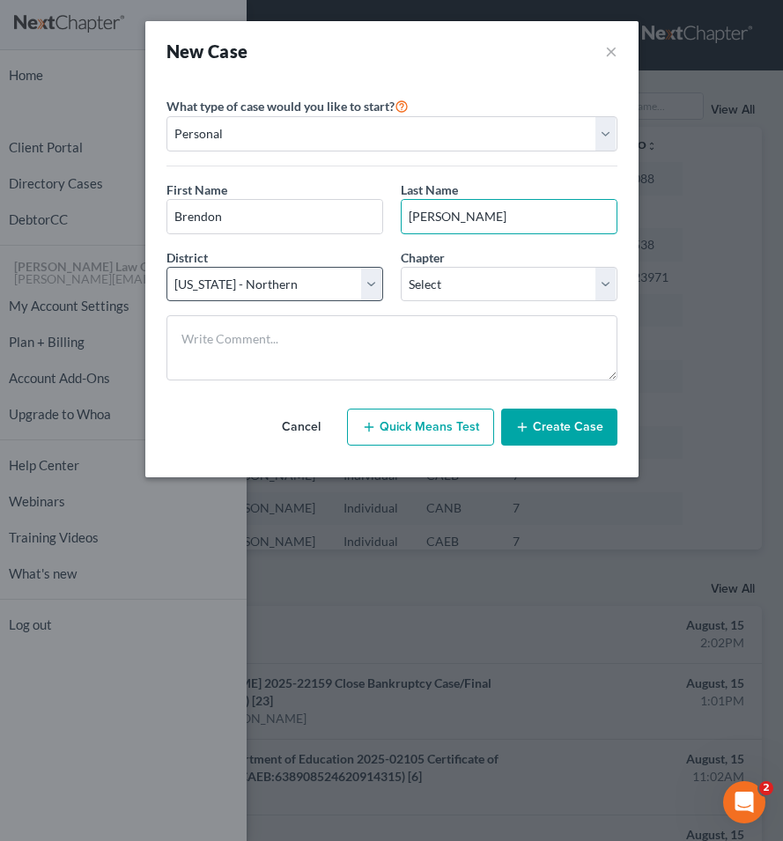
type input "[PERSON_NAME]"
click at [275, 284] on select "Select [US_STATE] - [GEOGRAPHIC_DATA] [US_STATE] - [GEOGRAPHIC_DATA][US_STATE] …" at bounding box center [274, 284] width 217 height 35
select select "8"
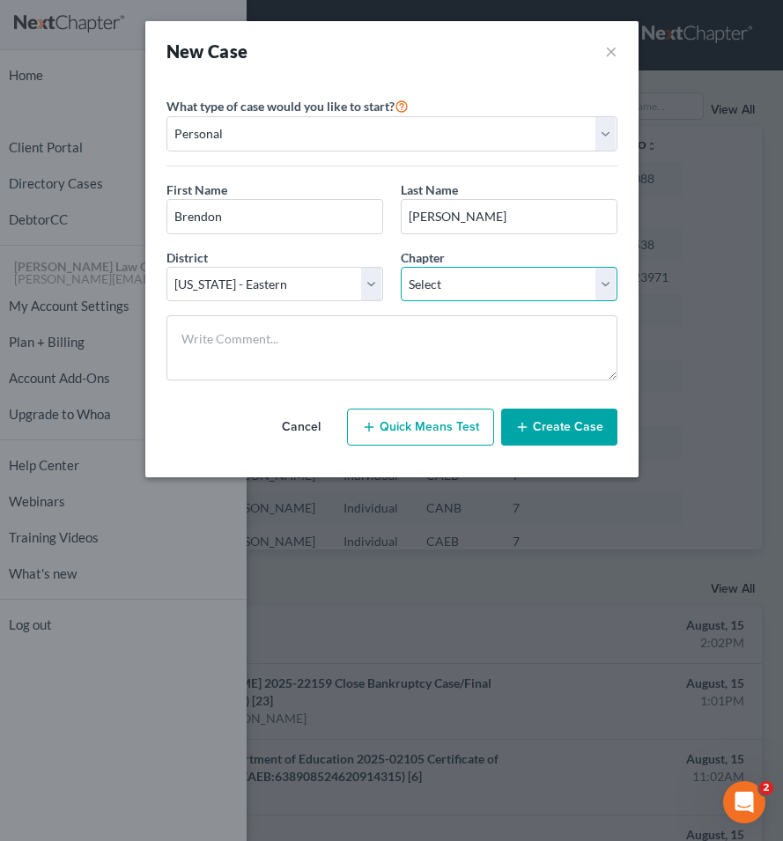
click at [464, 282] on select "Select 7 11 12 13" at bounding box center [509, 284] width 217 height 35
select select "0"
click at [550, 417] on button "Create Case" at bounding box center [559, 427] width 116 height 37
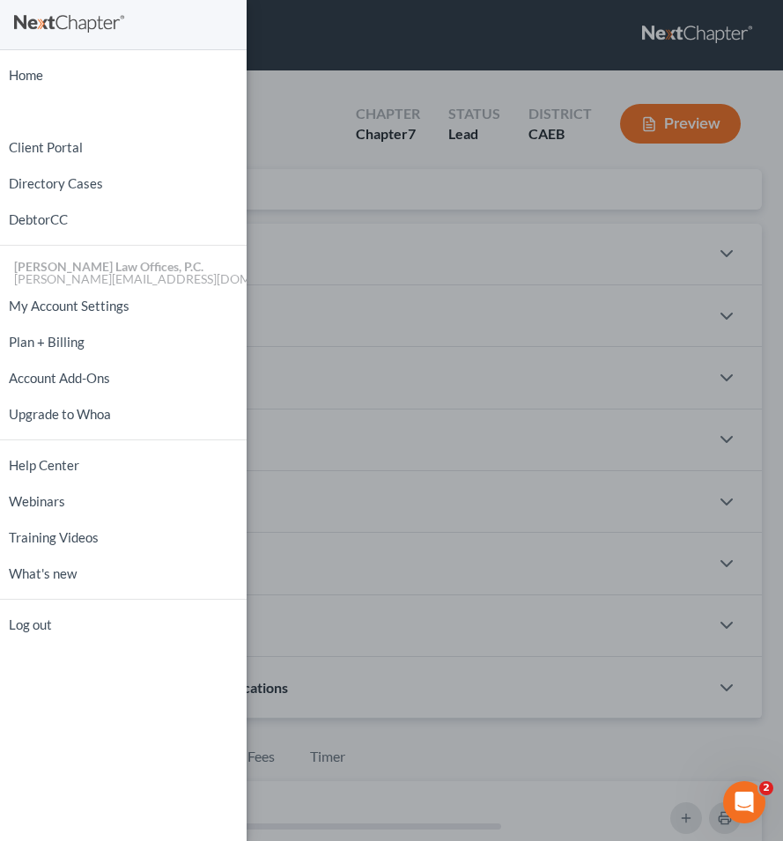
click at [449, 235] on div "Home New Case Client Portal Directory Cases DebtorCC [PERSON_NAME] Law Offices,…" at bounding box center [391, 420] width 783 height 841
click at [387, 71] on div "Home New Case Client Portal Directory Cases DebtorCC [PERSON_NAME] Law Offices,…" at bounding box center [391, 420] width 783 height 841
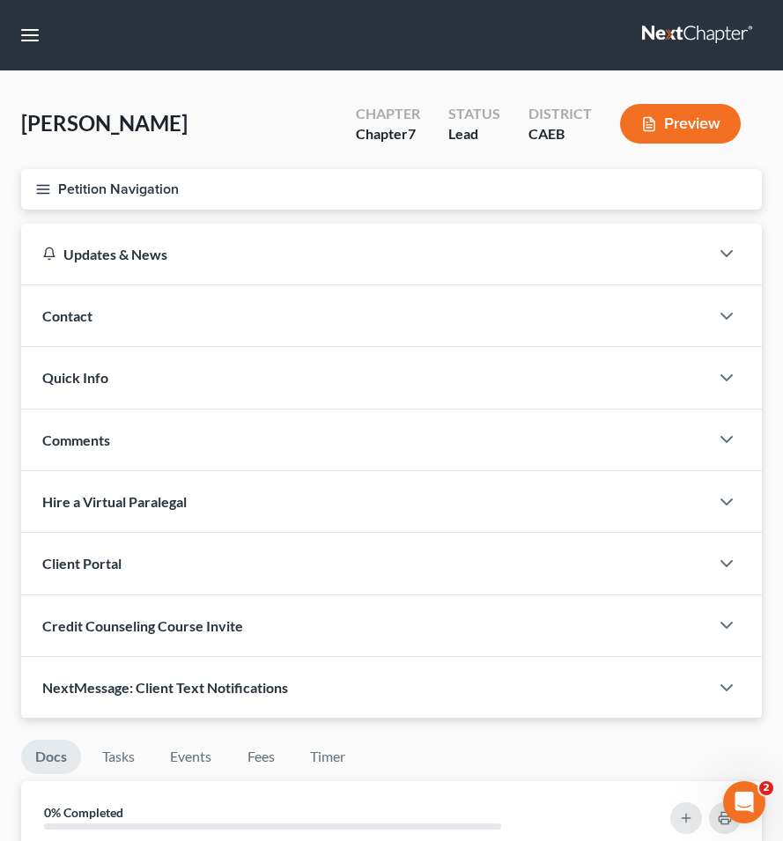
click at [634, 311] on div "Contact" at bounding box center [365, 315] width 688 height 61
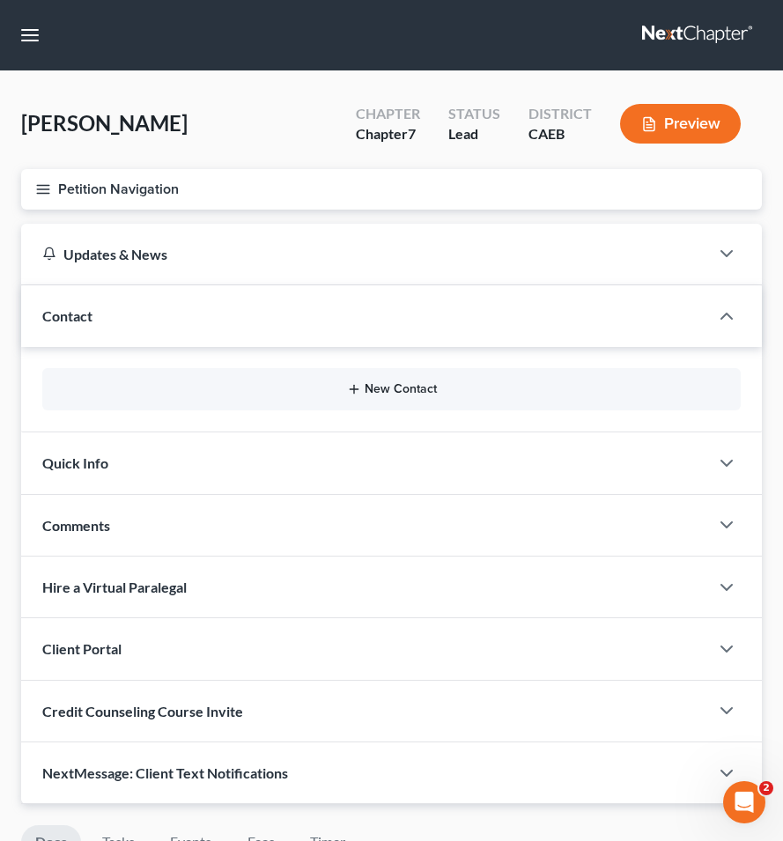
click at [401, 392] on button "New Contact" at bounding box center [391, 389] width 670 height 14
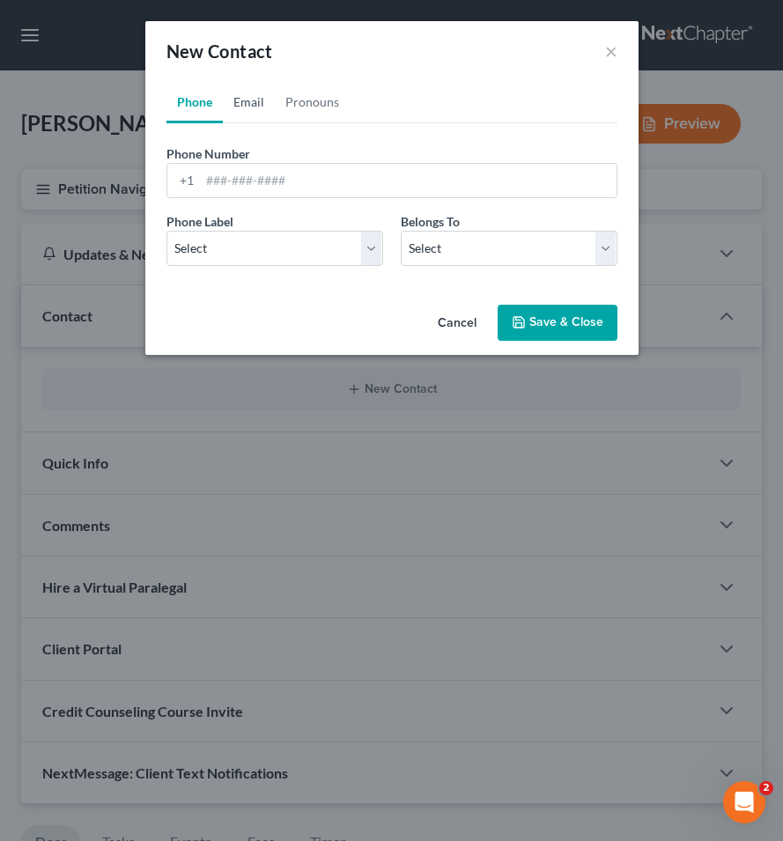
click at [249, 114] on link "Email" at bounding box center [249, 102] width 52 height 42
click at [248, 107] on link "Email" at bounding box center [249, 102] width 52 height 42
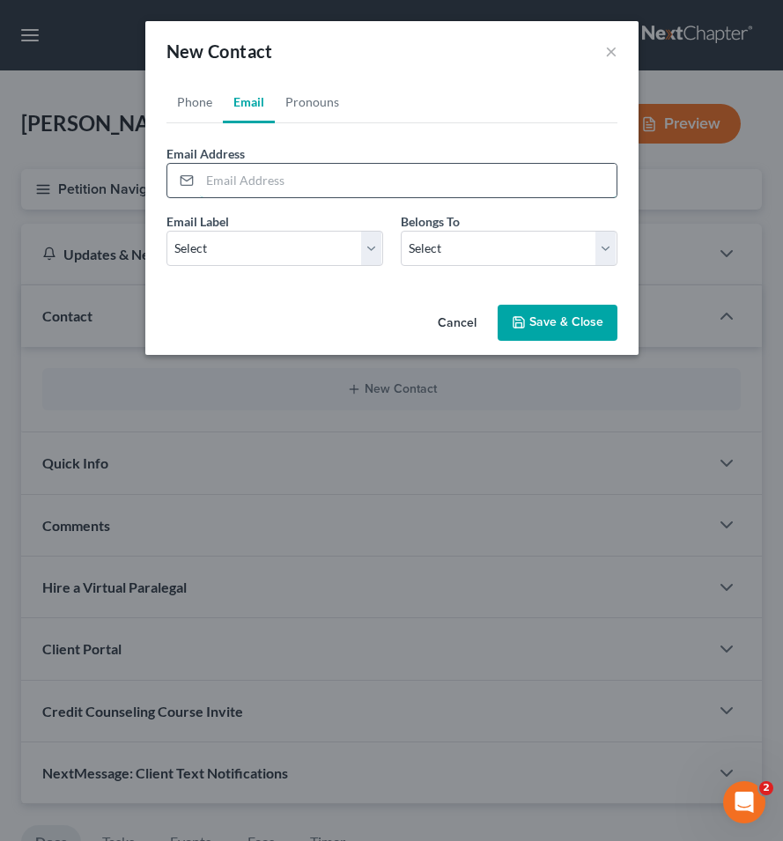
click at [278, 184] on input "email" at bounding box center [408, 180] width 416 height 33
paste input "[EMAIL_ADDRESS][DOMAIN_NAME]"
type input "[EMAIL_ADDRESS][DOMAIN_NAME]"
click at [271, 253] on select "Select Home Work Other" at bounding box center [274, 248] width 217 height 35
select select "0"
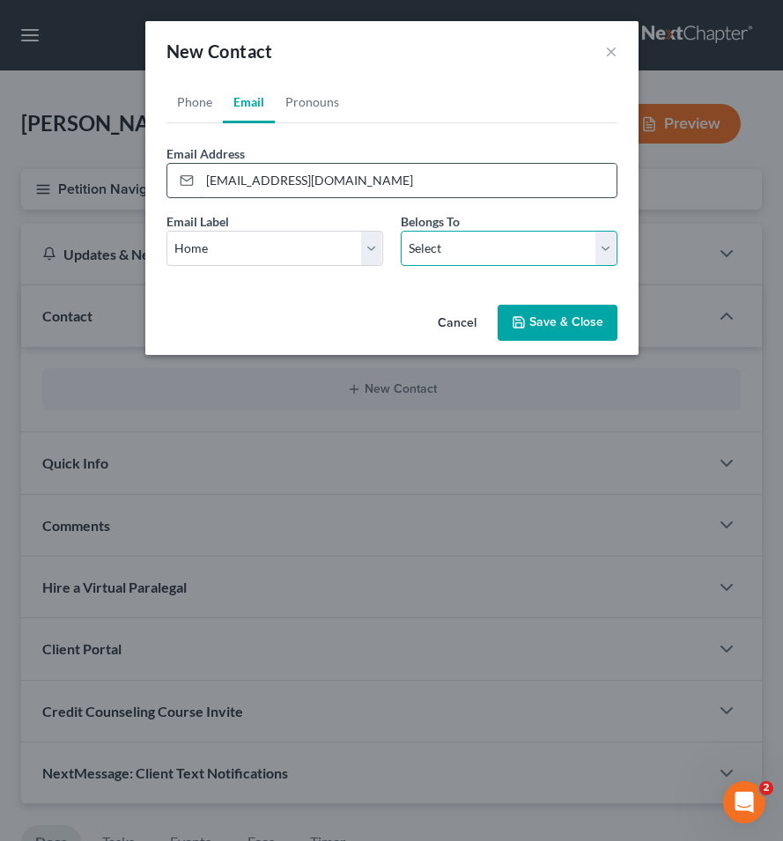
click at [421, 263] on select "Select Client Other" at bounding box center [509, 248] width 217 height 35
select select "0"
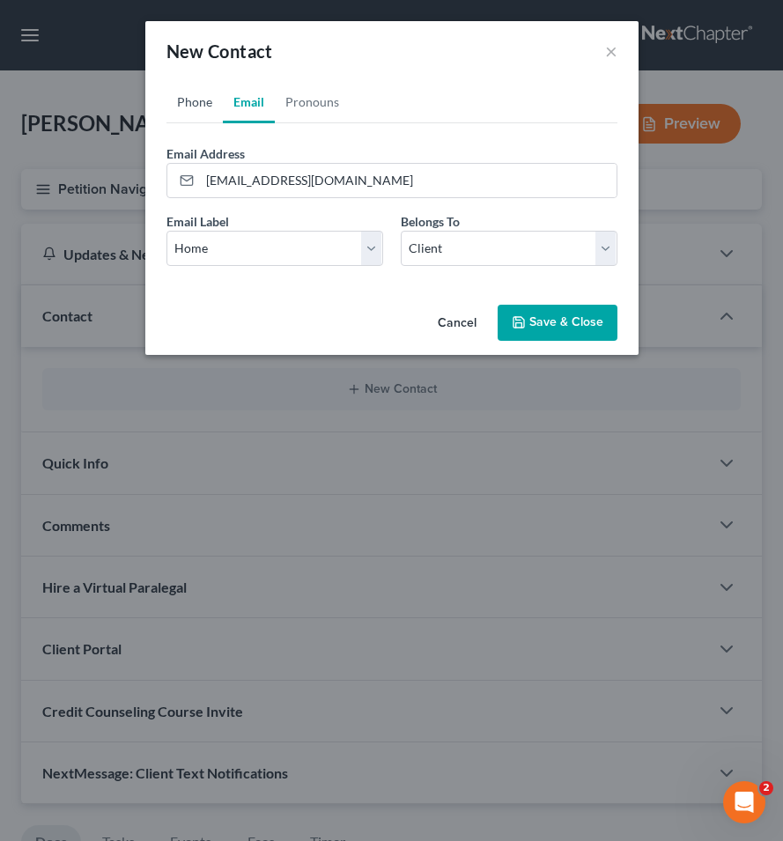
click at [195, 104] on link "Phone" at bounding box center [194, 102] width 56 height 42
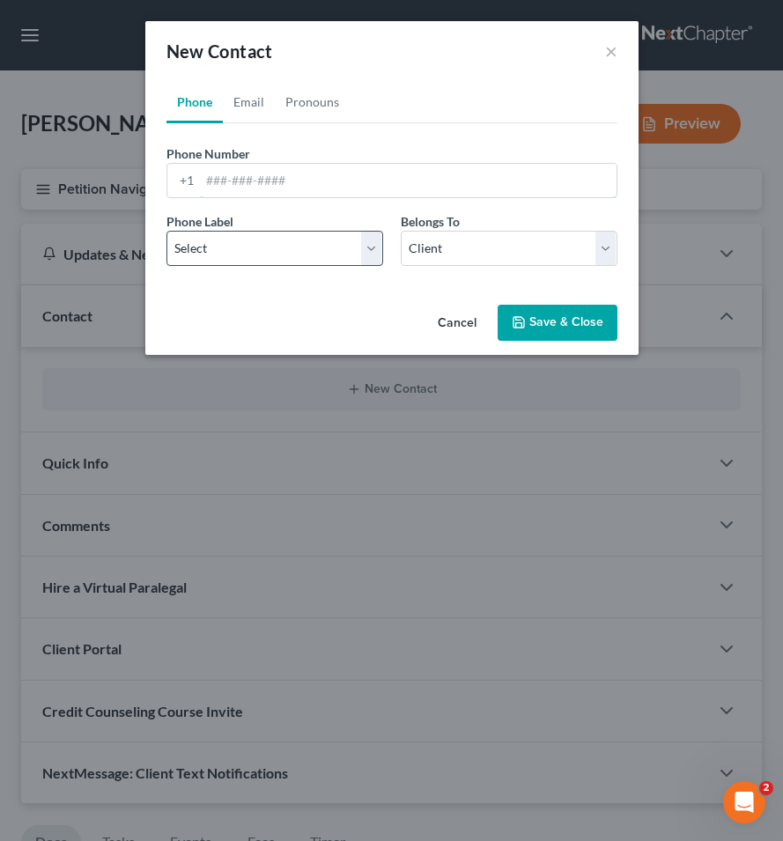
click at [251, 180] on input "tel" at bounding box center [408, 180] width 416 height 33
click at [217, 178] on input "tel" at bounding box center [408, 180] width 416 height 33
click at [255, 242] on select "Select Mobile Home Work Other" at bounding box center [274, 248] width 217 height 35
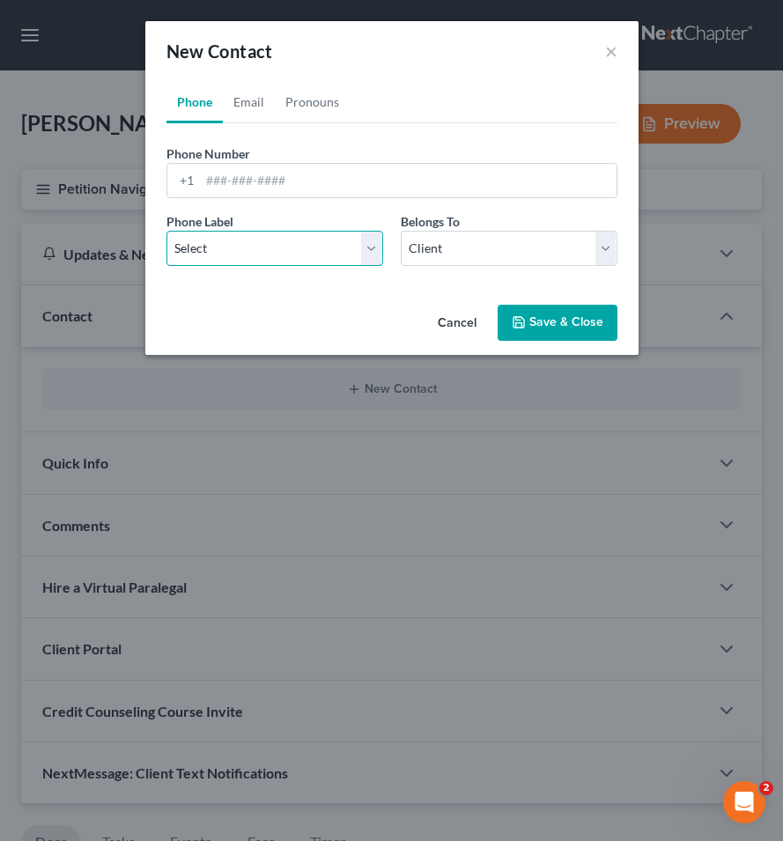
paste select "0"
select select "0"
click at [537, 313] on button "Save & Close" at bounding box center [557, 323] width 120 height 37
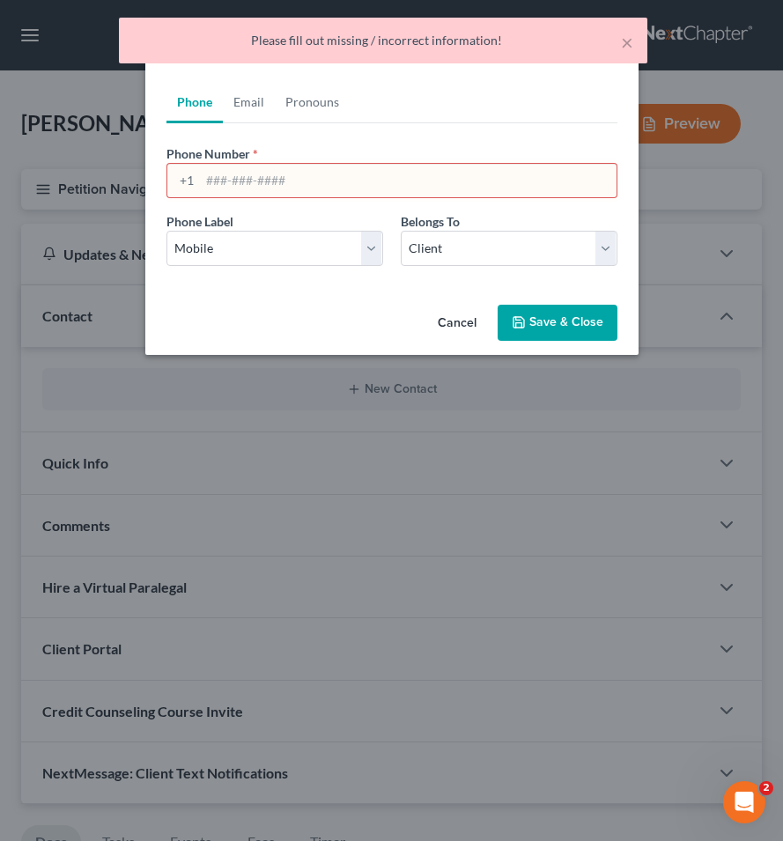
click at [219, 179] on input "tel" at bounding box center [408, 180] width 416 height 33
paste input "209) 640-9883"
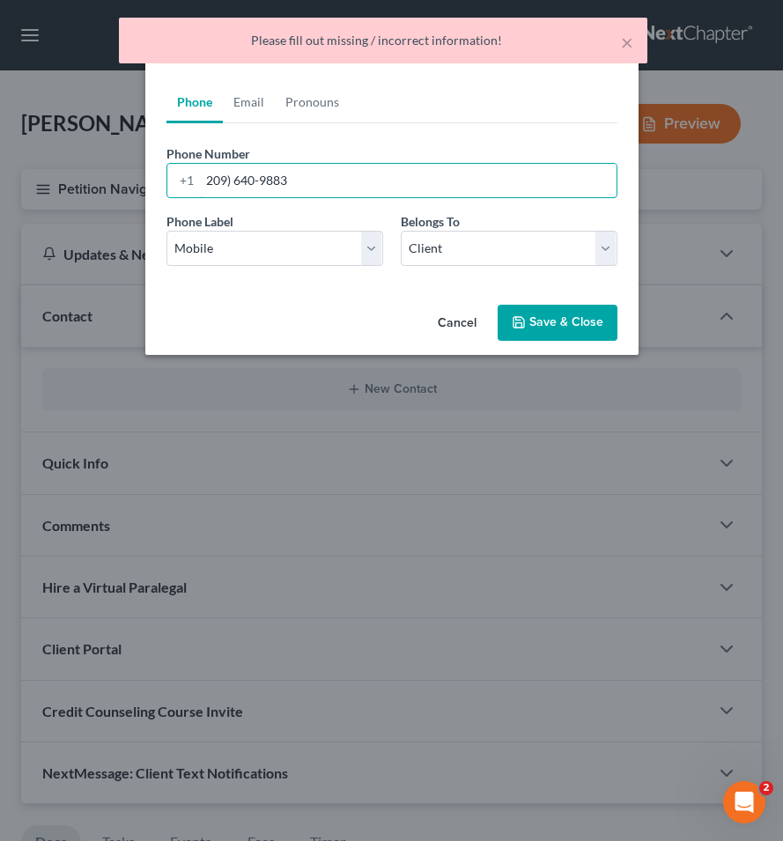
type input "209) 640-9883"
click at [556, 339] on button "Save & Close" at bounding box center [557, 323] width 120 height 37
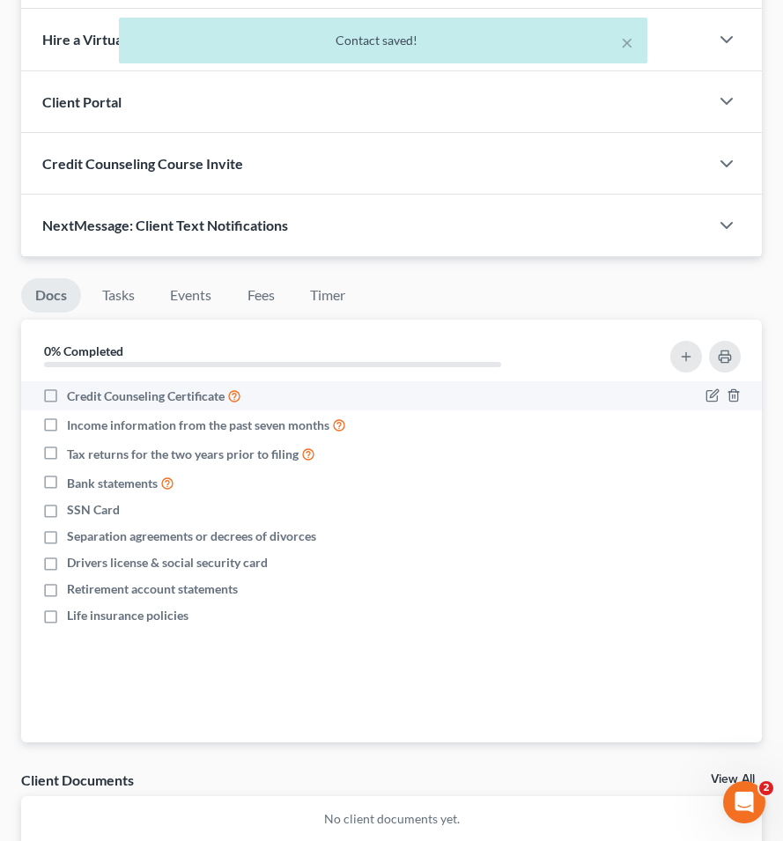
scroll to position [569, 0]
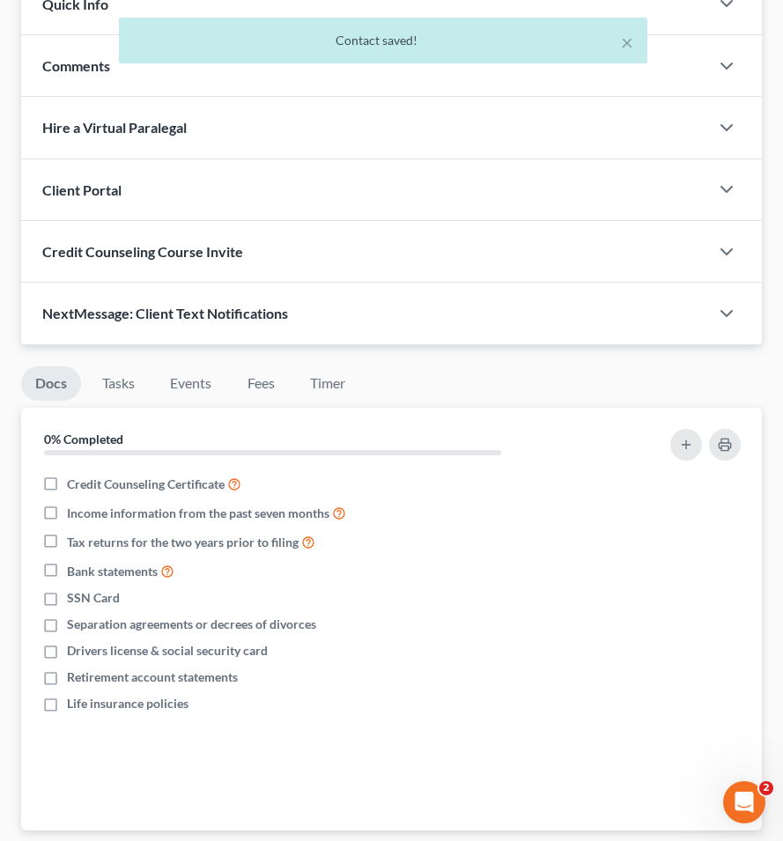
click at [740, 185] on div at bounding box center [735, 189] width 53 height 35
click at [725, 187] on icon "button" at bounding box center [726, 189] width 21 height 21
click at [723, 192] on icon "button" at bounding box center [726, 189] width 21 height 21
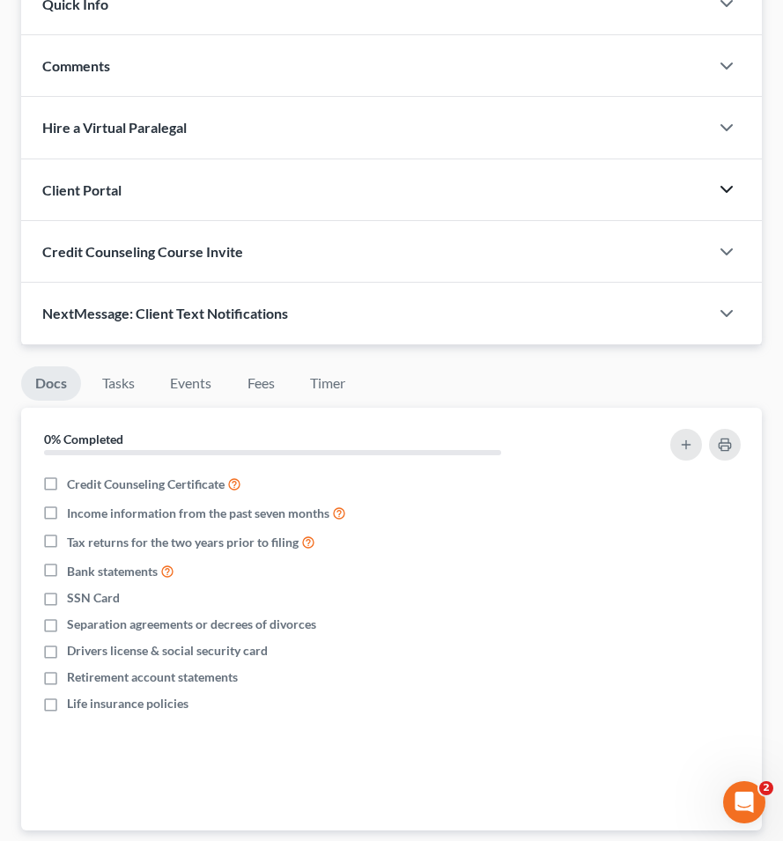
click at [496, 254] on div "Updates & News × Electronic Filing Available! Cases in the Eastern District of …" at bounding box center [391, 0] width 740 height 690
click at [714, 181] on div at bounding box center [735, 189] width 53 height 35
click at [726, 187] on icon "button" at bounding box center [726, 189] width 21 height 21
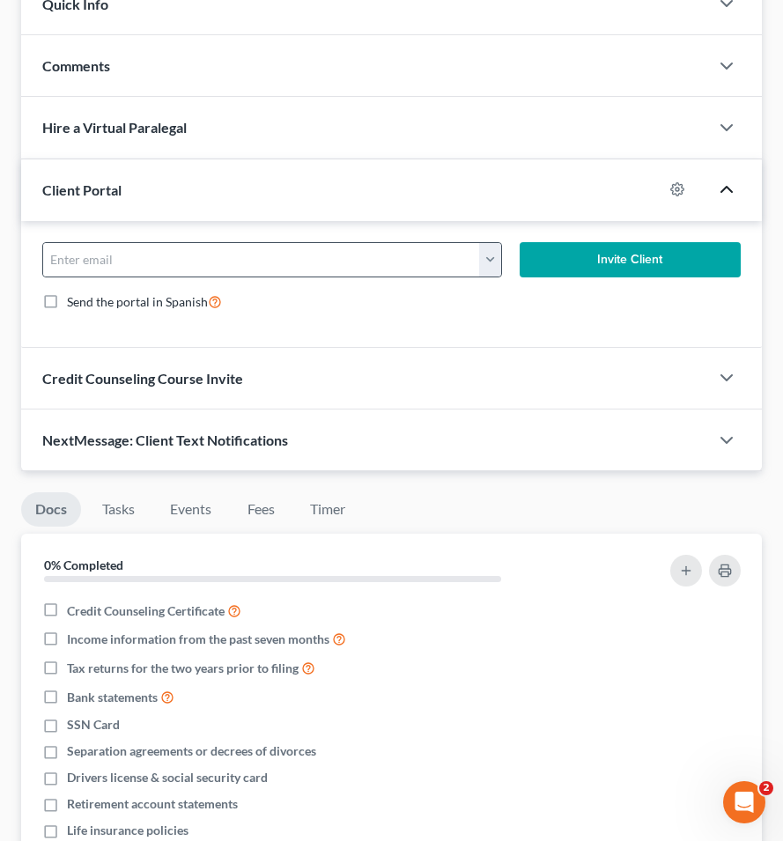
click at [484, 259] on button "button" at bounding box center [490, 259] width 22 height 33
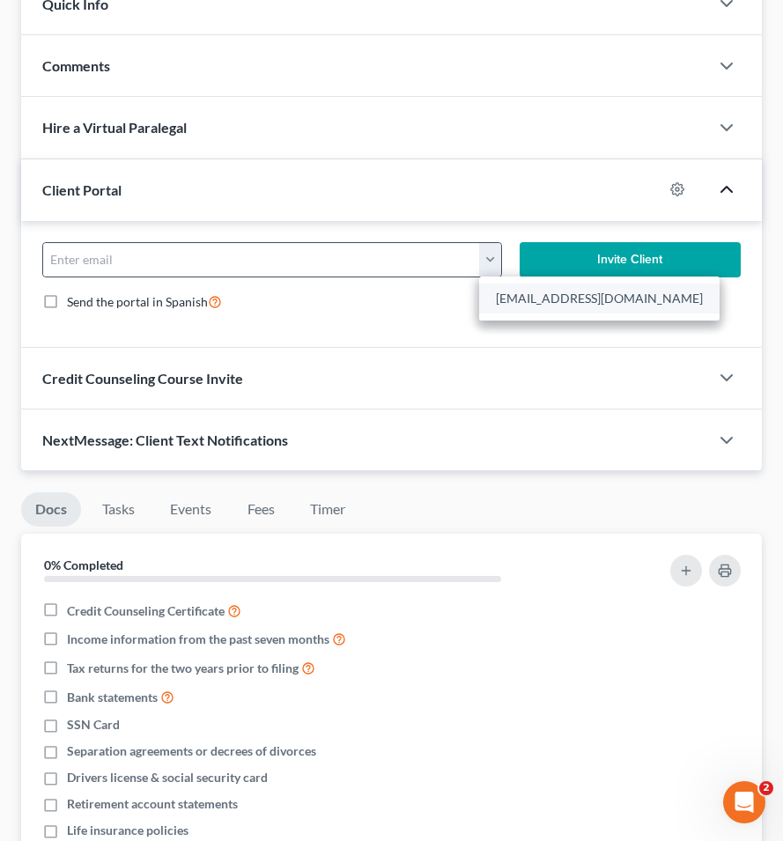
click at [522, 311] on link "[EMAIL_ADDRESS][DOMAIN_NAME]" at bounding box center [599, 299] width 240 height 30
type input "[EMAIL_ADDRESS][DOMAIN_NAME]"
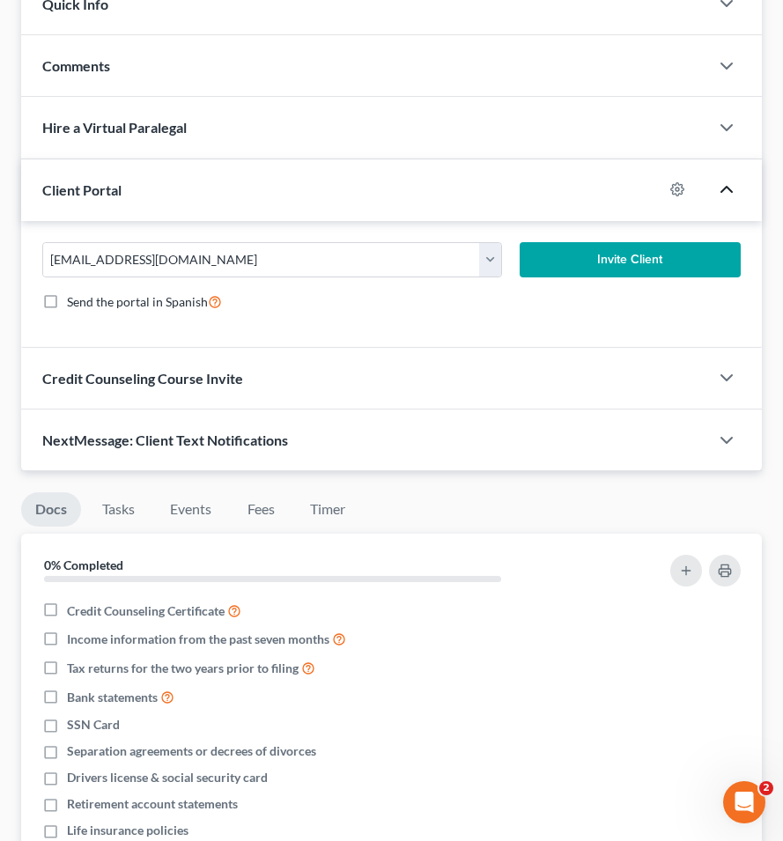
click at [583, 256] on button "Invite Client" at bounding box center [629, 259] width 221 height 35
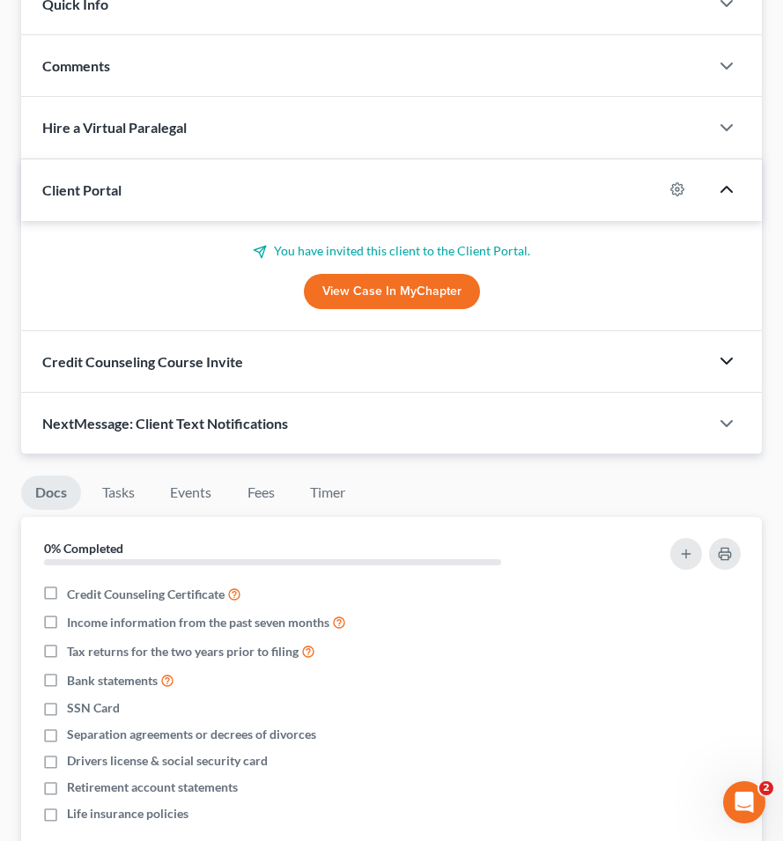
click at [724, 360] on polyline "button" at bounding box center [726, 360] width 11 height 5
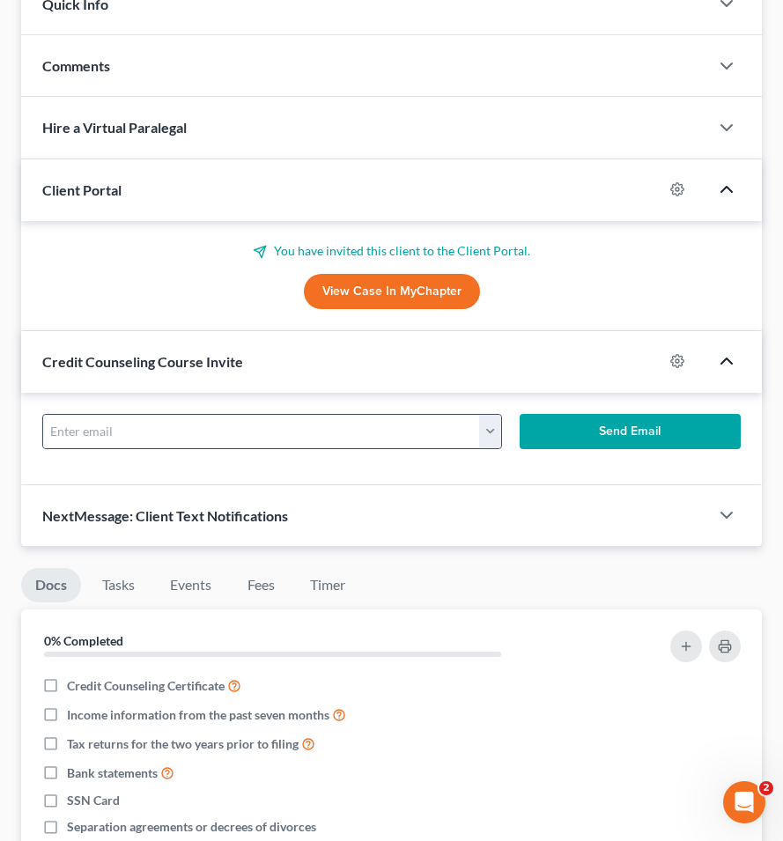
click at [493, 434] on button "button" at bounding box center [490, 431] width 22 height 33
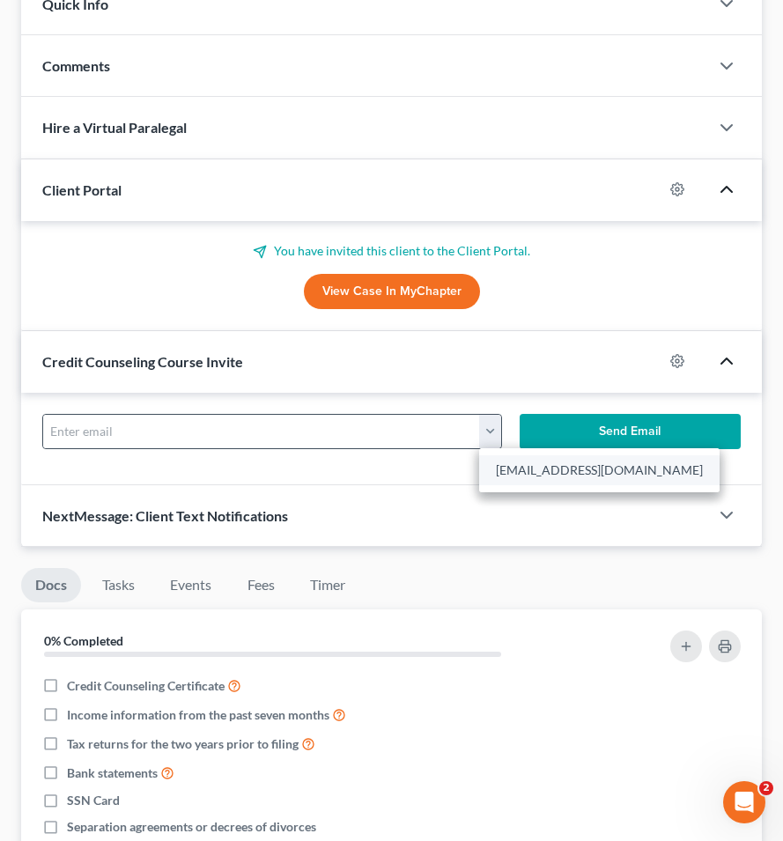
click at [507, 478] on link "[EMAIL_ADDRESS][DOMAIN_NAME]" at bounding box center [599, 470] width 240 height 30
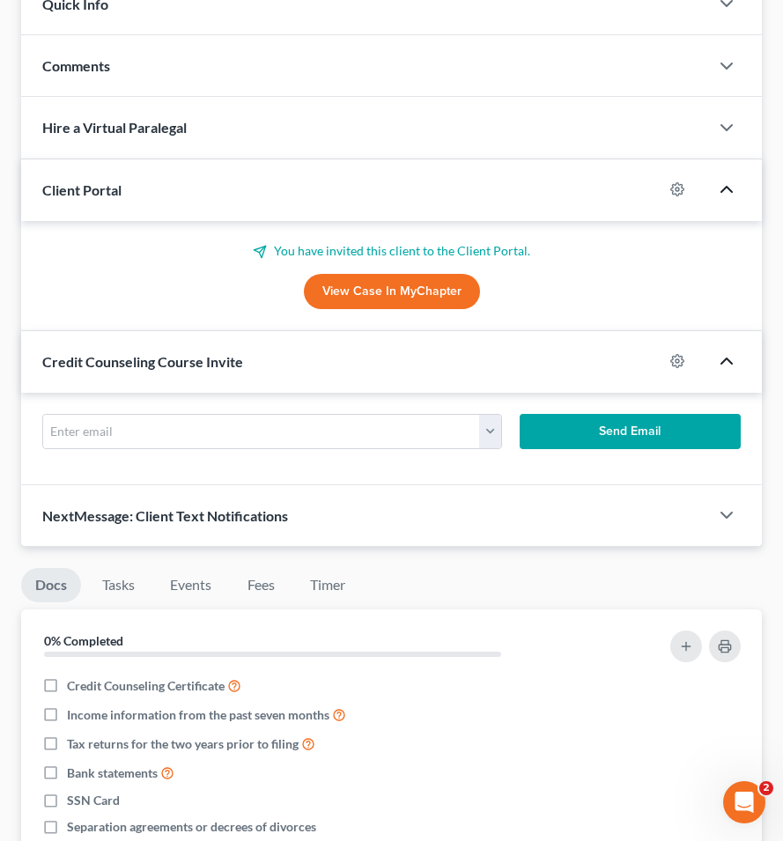
type input "[EMAIL_ADDRESS][DOMAIN_NAME]"
click at [570, 432] on button "Send Email" at bounding box center [629, 431] width 221 height 35
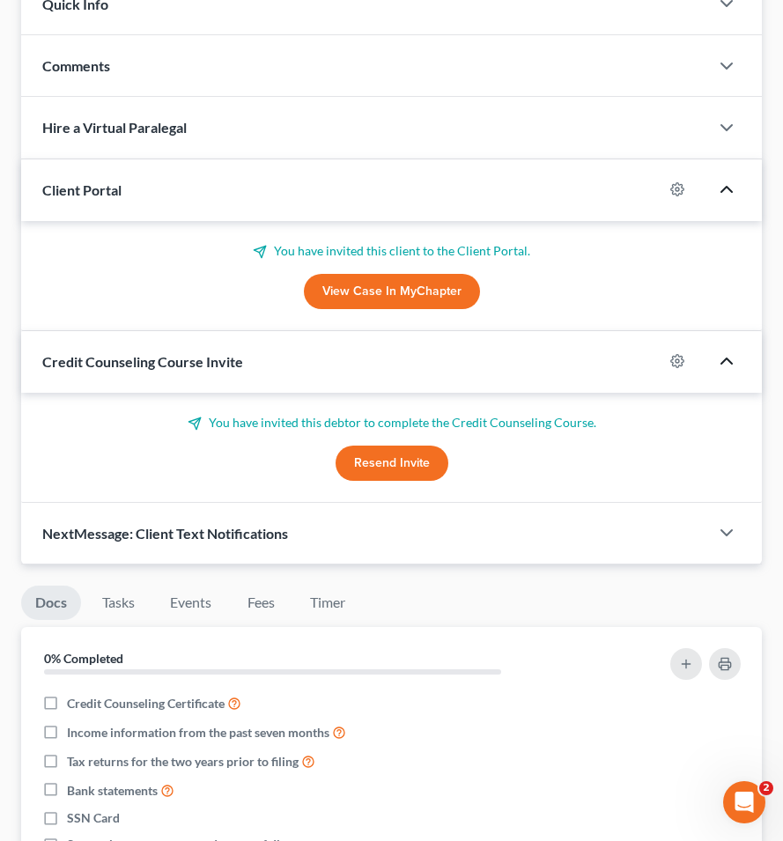
scroll to position [0, 0]
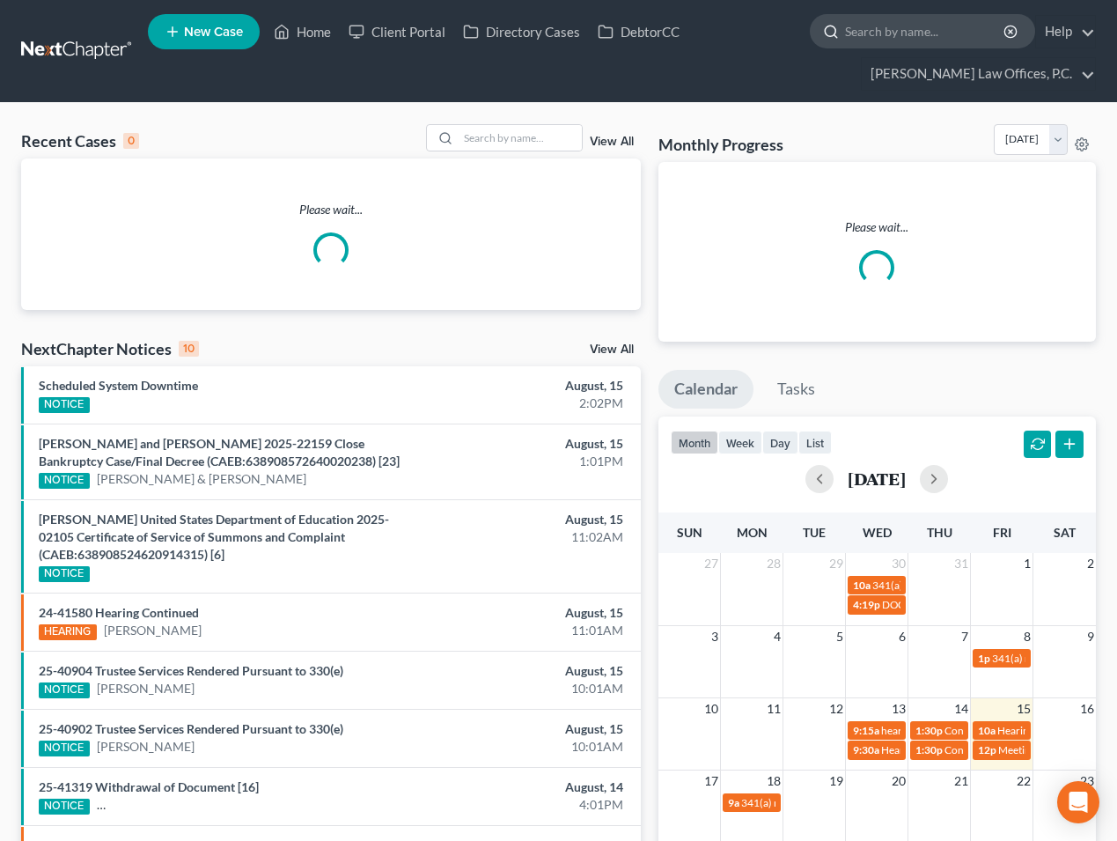
click at [876, 28] on input "search" at bounding box center [925, 31] width 161 height 33
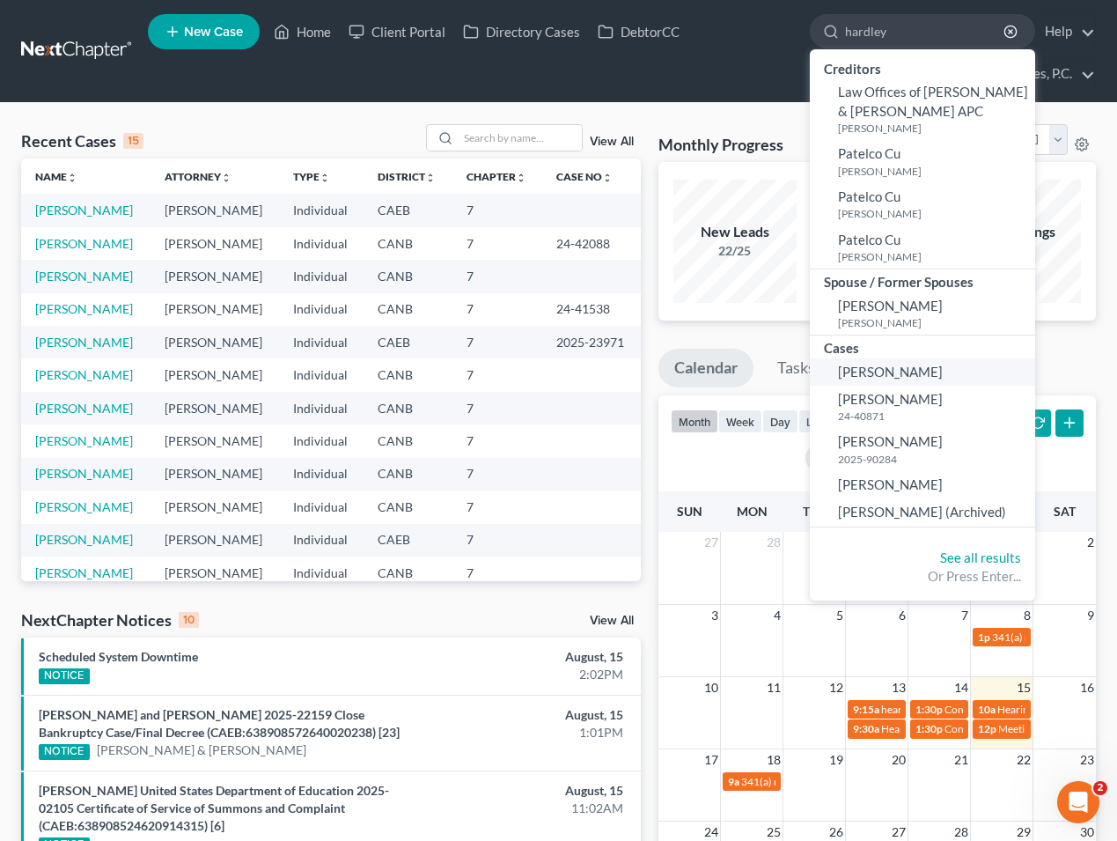
type input "hardley"
click at [908, 362] on link "[PERSON_NAME]" at bounding box center [922, 371] width 225 height 27
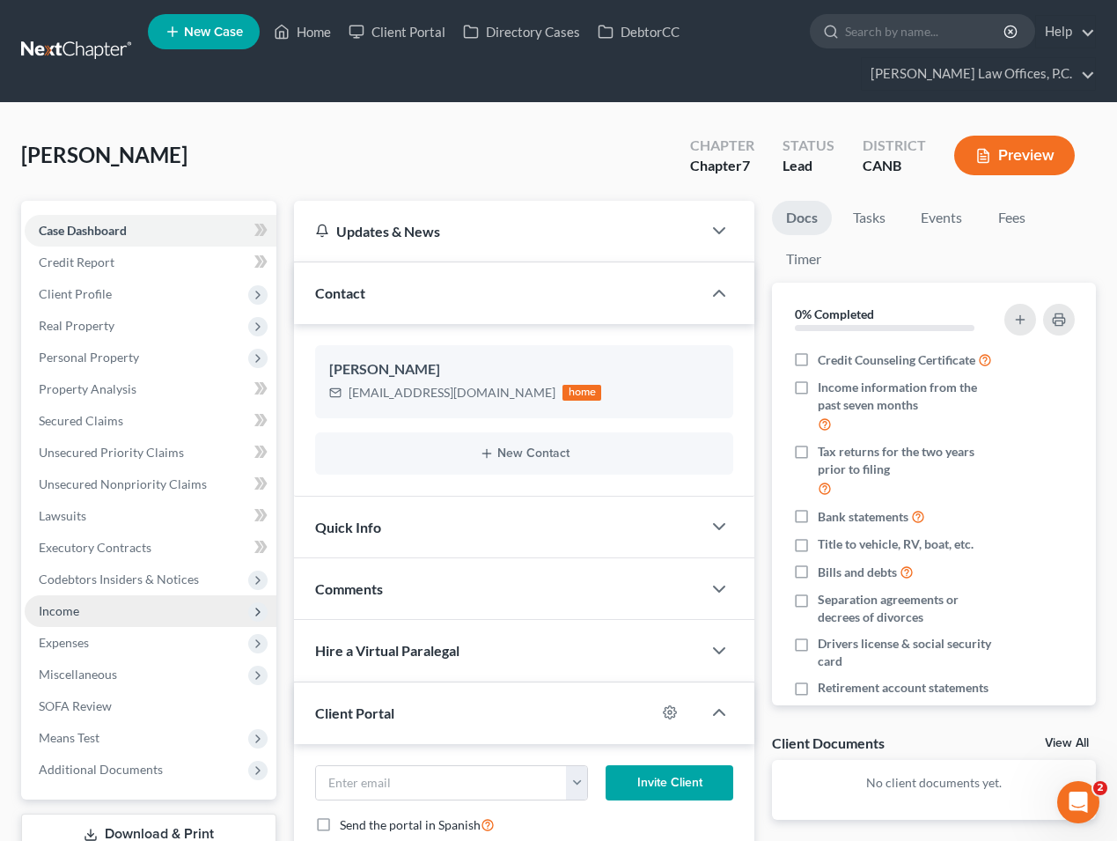
click at [167, 611] on span "Income" at bounding box center [151, 611] width 252 height 32
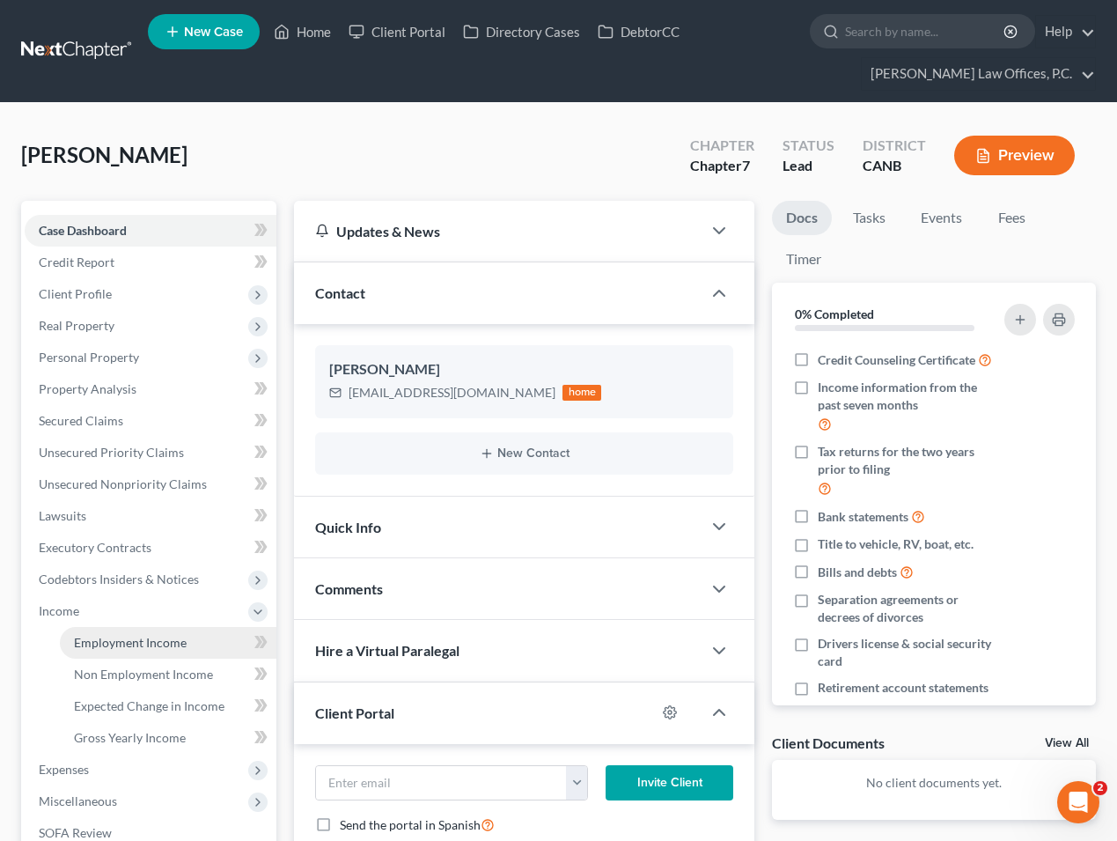
click at [166, 633] on link "Employment Income" at bounding box center [168, 643] width 217 height 32
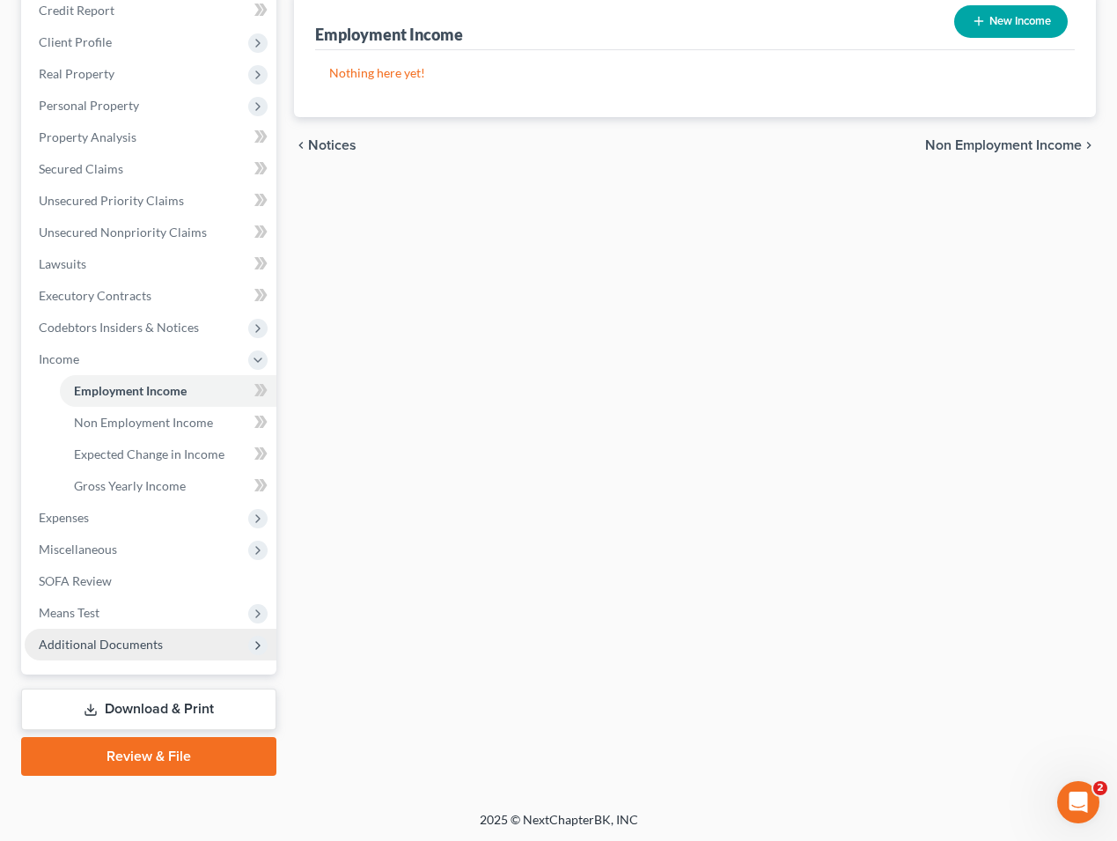
click at [177, 649] on span "Additional Documents" at bounding box center [151, 645] width 252 height 32
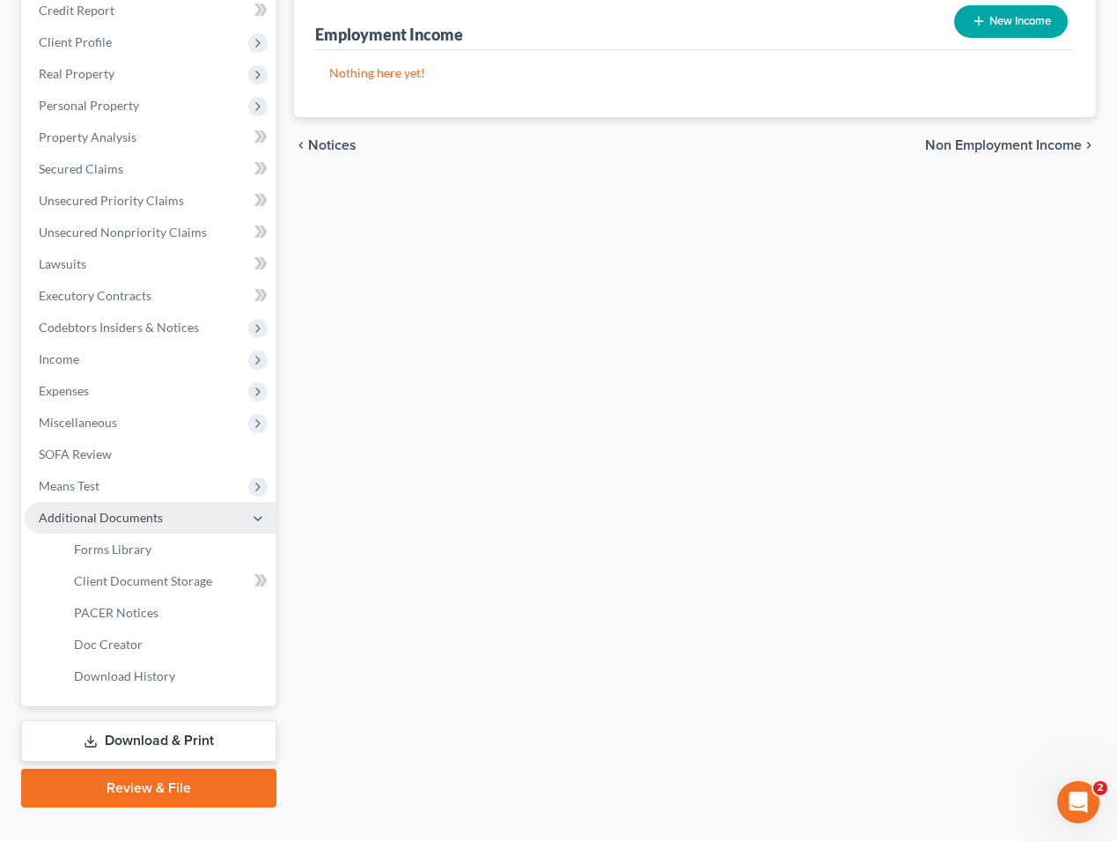
scroll to position [255, 0]
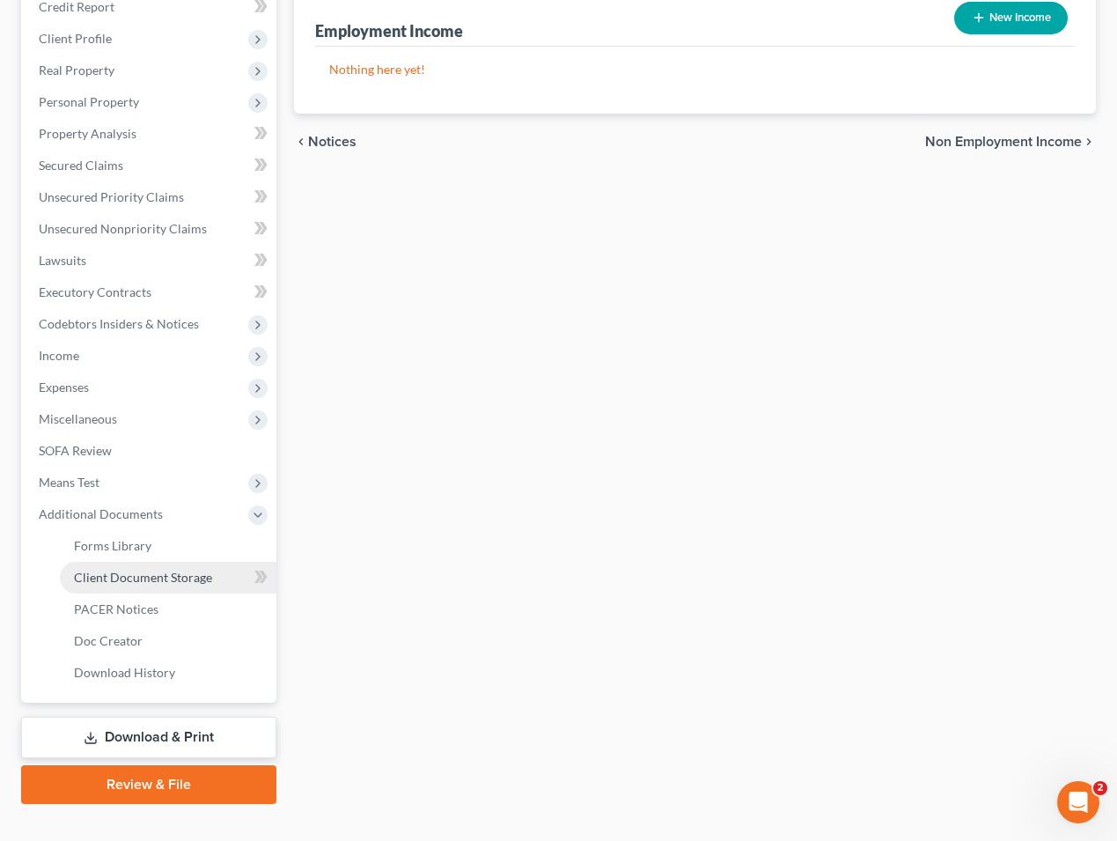
click at [186, 575] on span "Client Document Storage" at bounding box center [143, 577] width 138 height 15
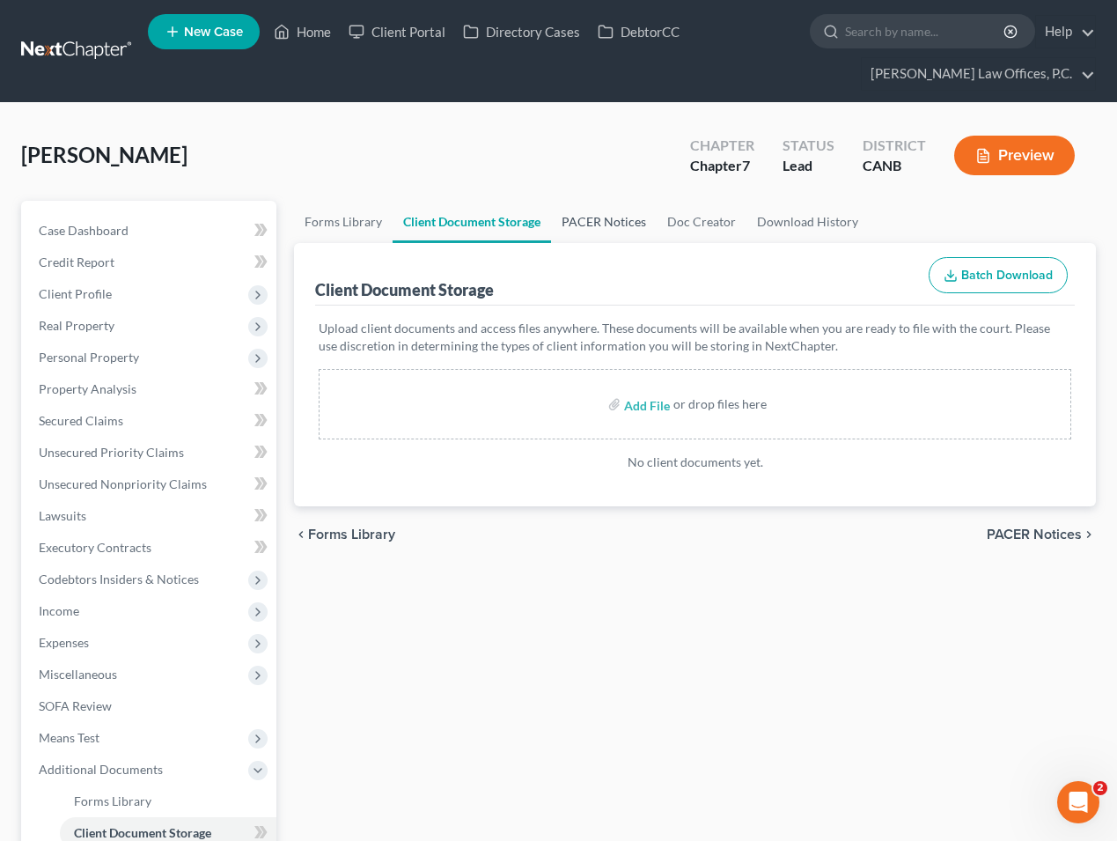
click at [609, 211] on link "PACER Notices" at bounding box center [604, 222] width 106 height 42
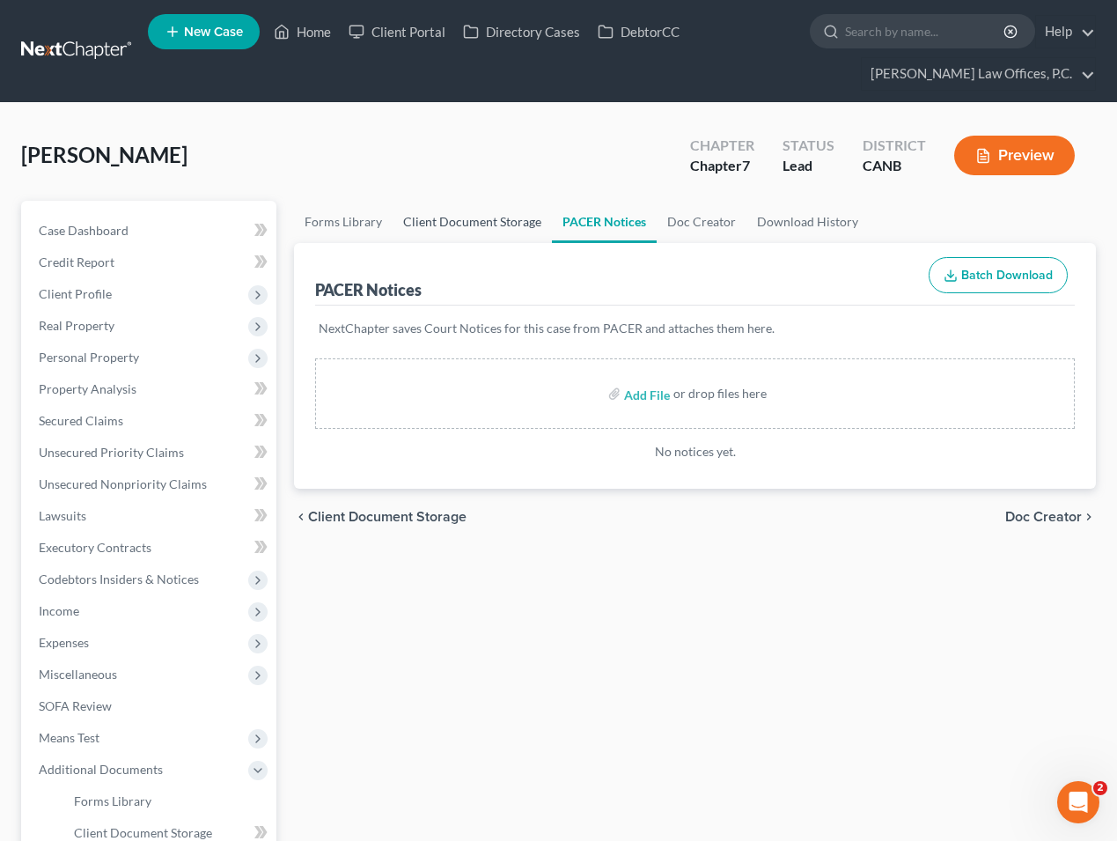
click at [415, 221] on link "Client Document Storage" at bounding box center [472, 222] width 159 height 42
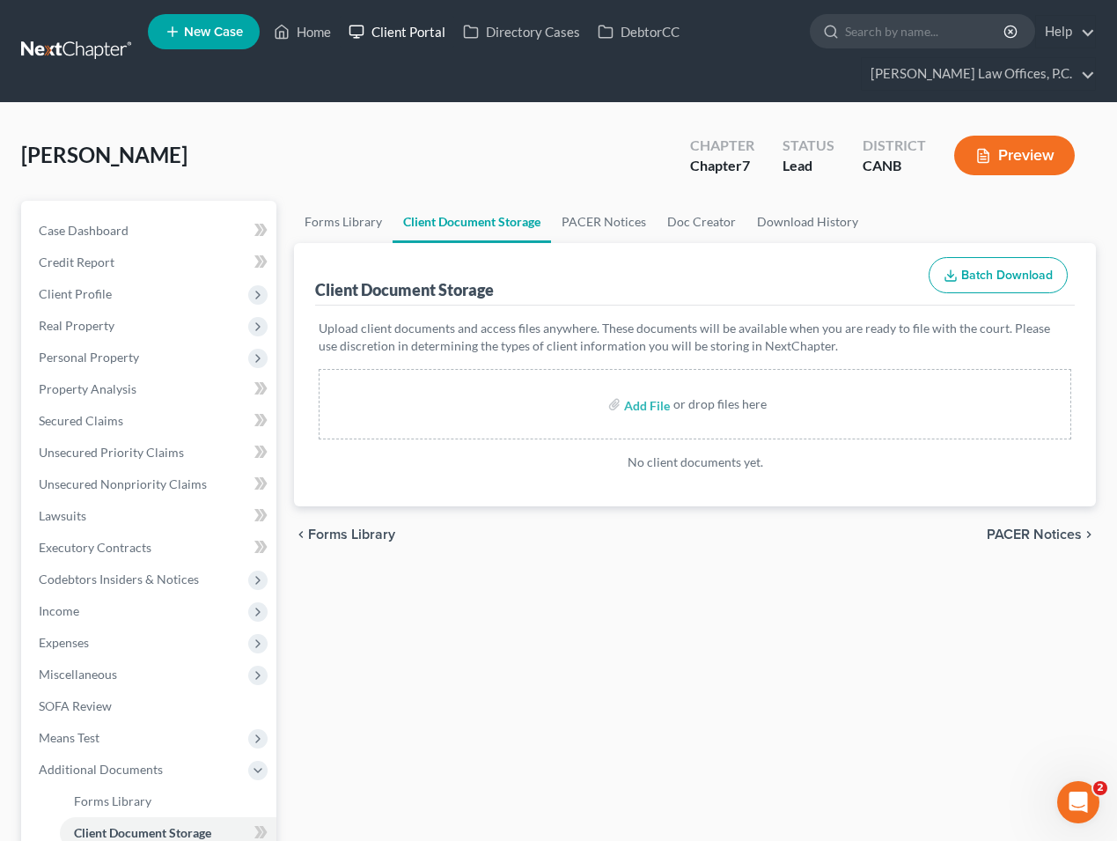
click at [424, 33] on link "Client Portal" at bounding box center [397, 32] width 114 height 32
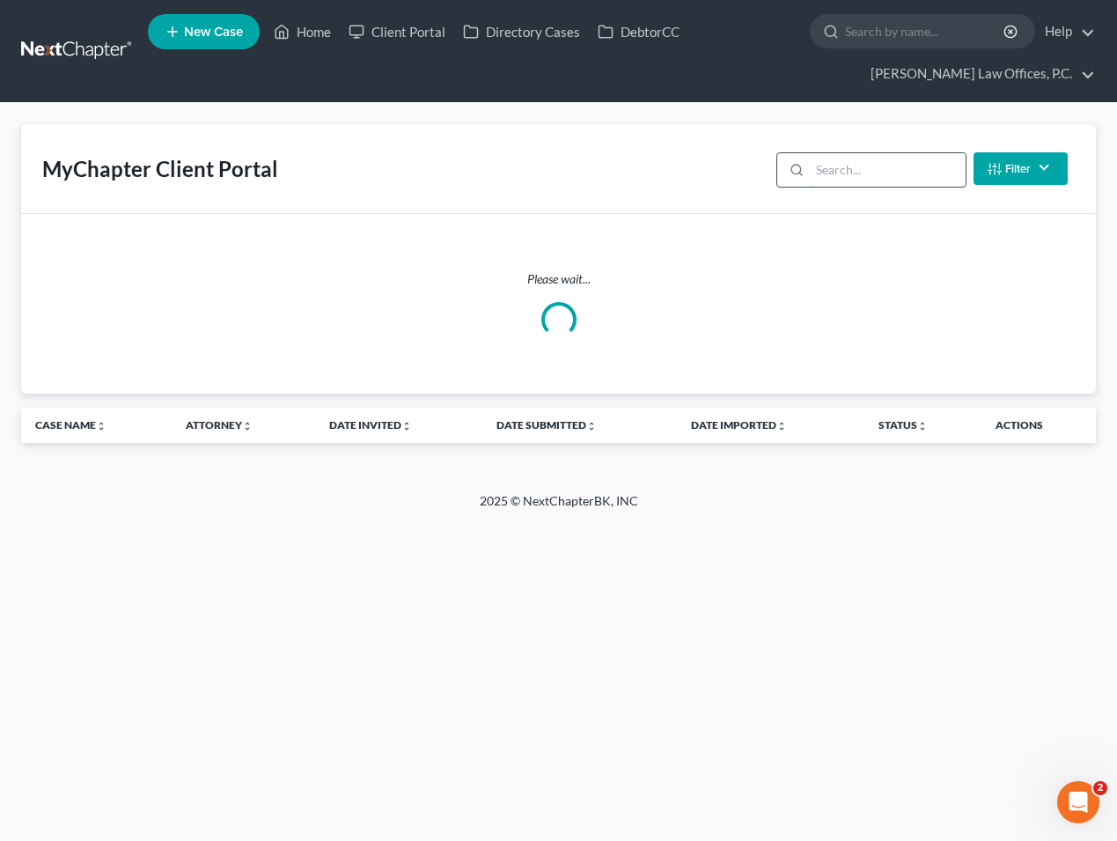
click at [888, 159] on input "search" at bounding box center [888, 169] width 156 height 33
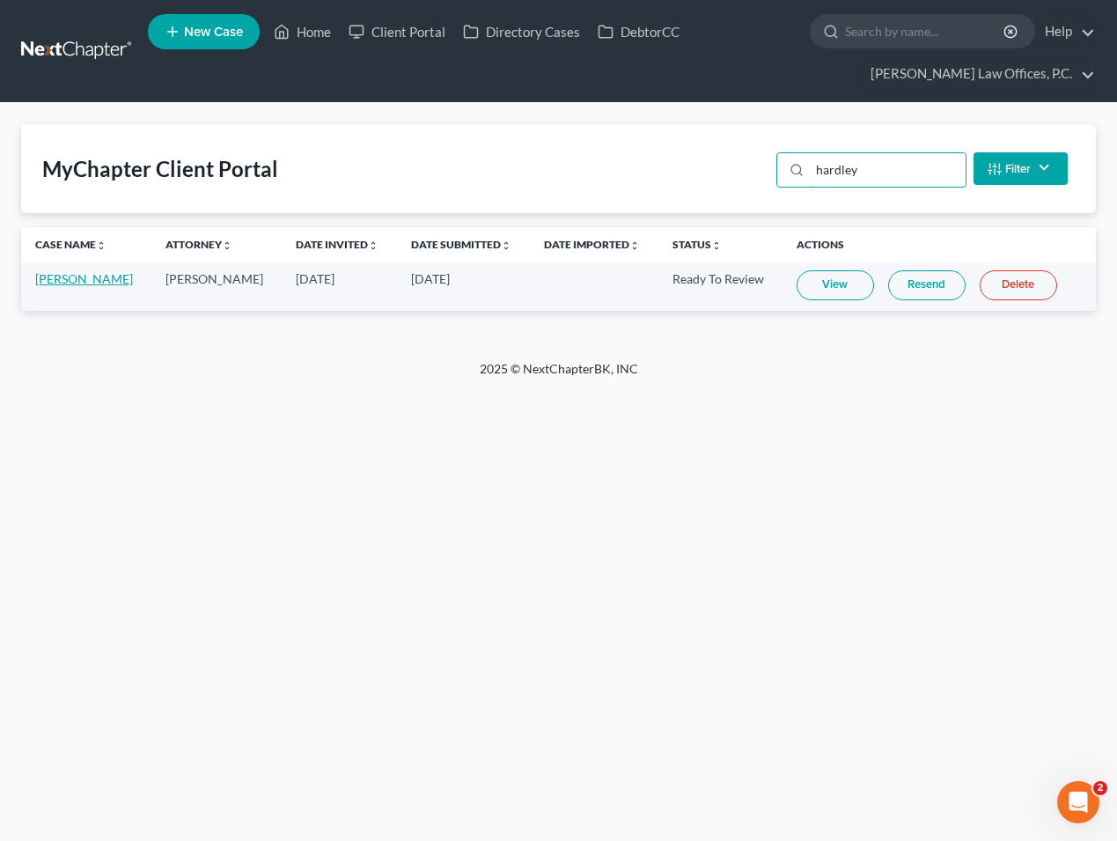
type input "hardley"
click at [105, 284] on link "Aniya Hardley" at bounding box center [84, 278] width 98 height 15
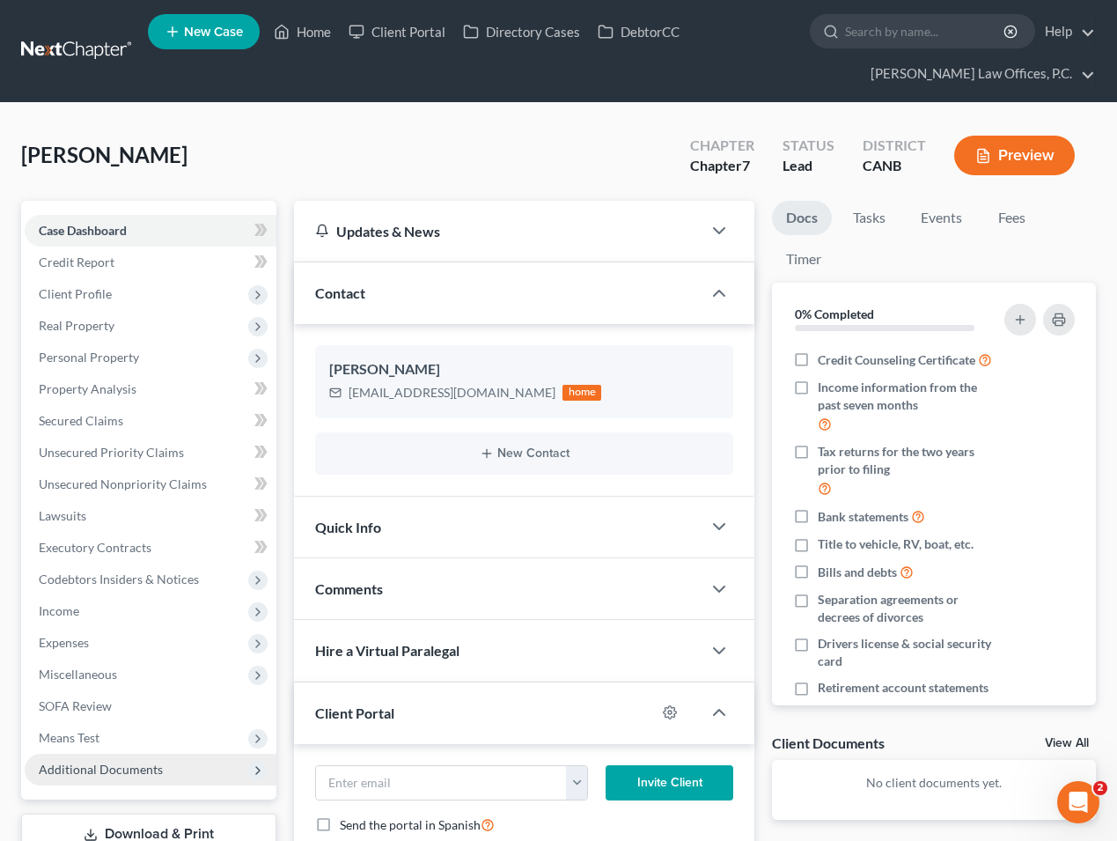
click at [176, 758] on span "Additional Documents" at bounding box center [151, 770] width 252 height 32
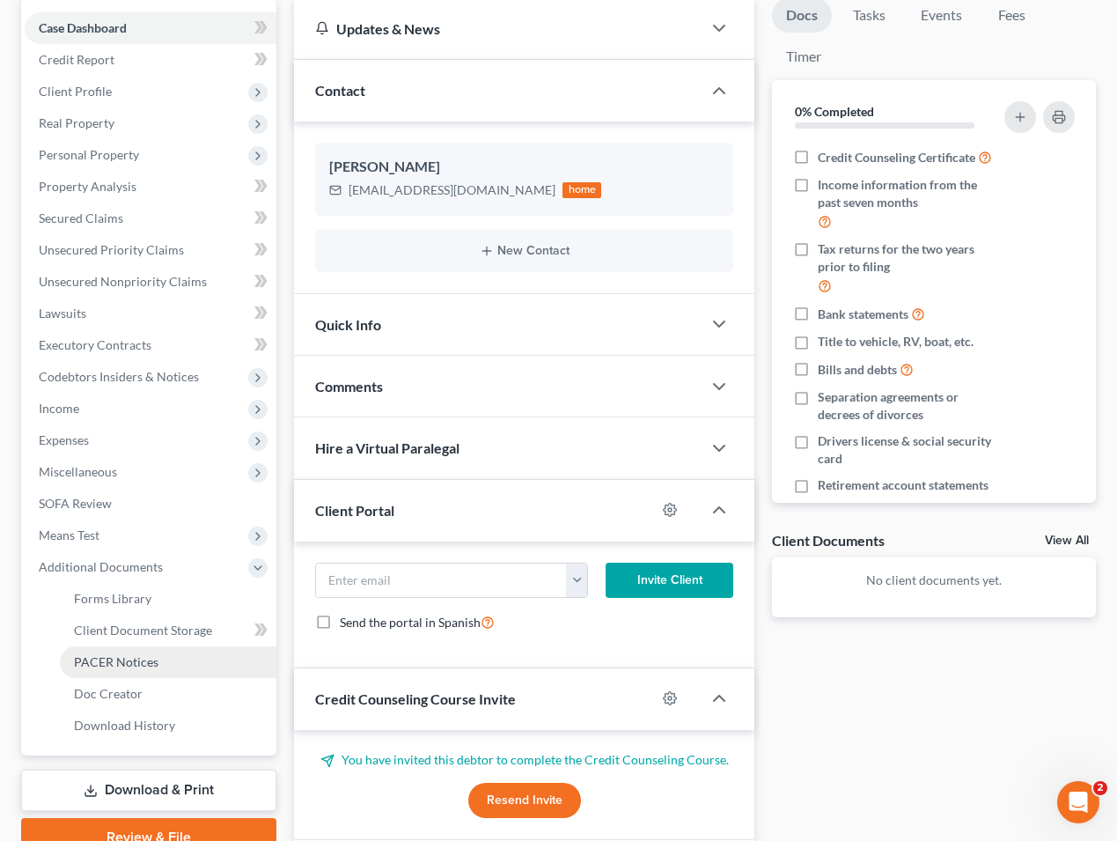
click at [176, 656] on link "PACER Notices" at bounding box center [168, 662] width 217 height 32
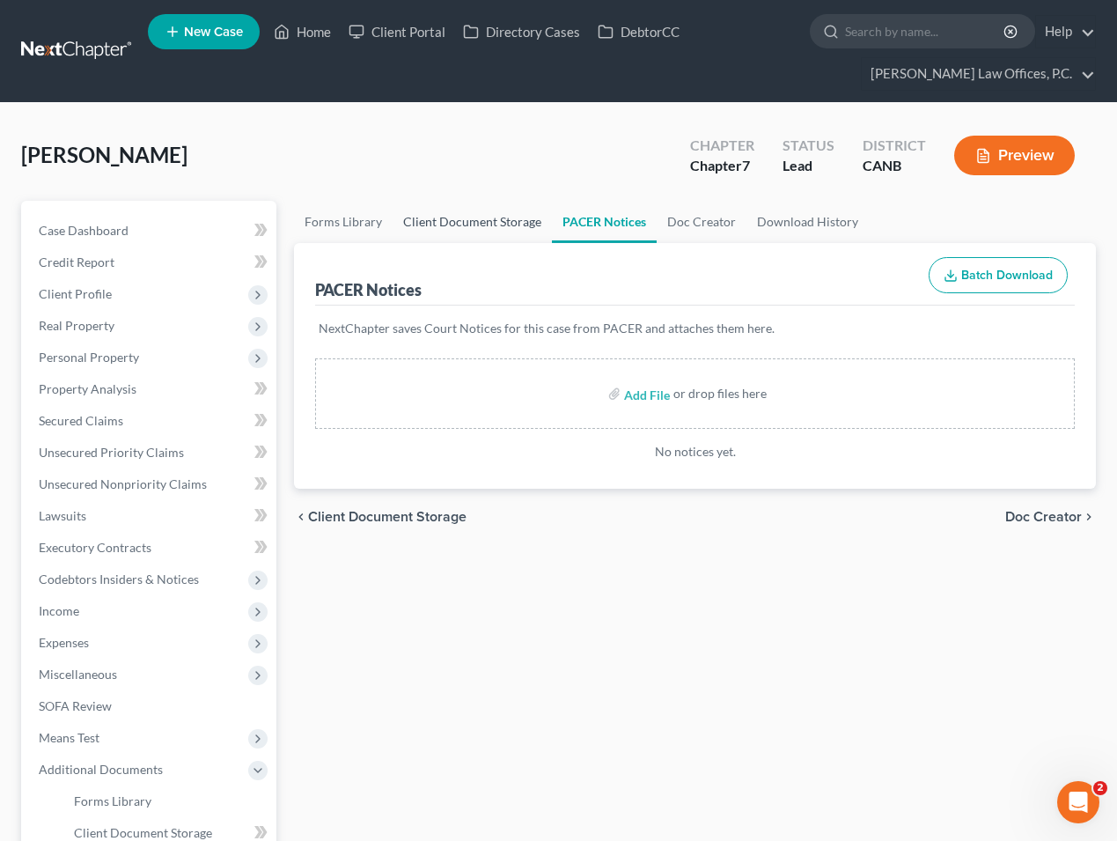
click at [495, 231] on link "Client Document Storage" at bounding box center [472, 222] width 159 height 42
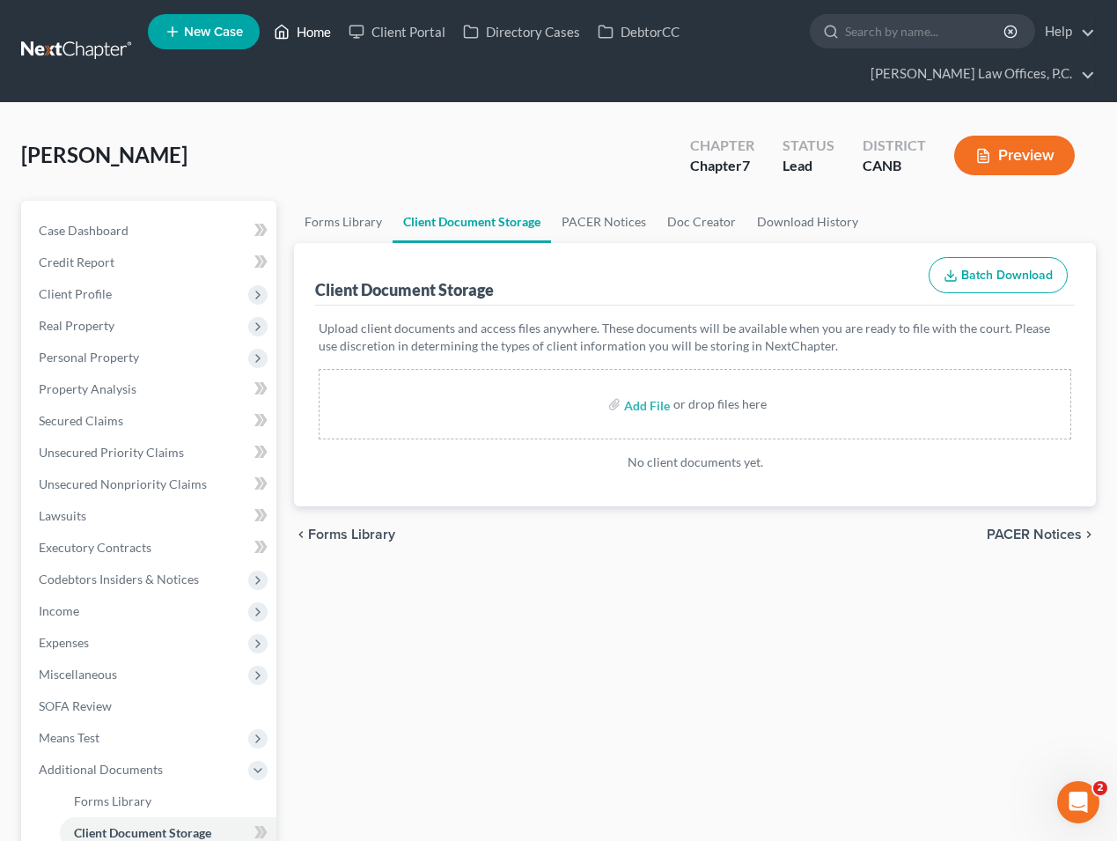
click at [320, 39] on link "Home" at bounding box center [302, 32] width 75 height 32
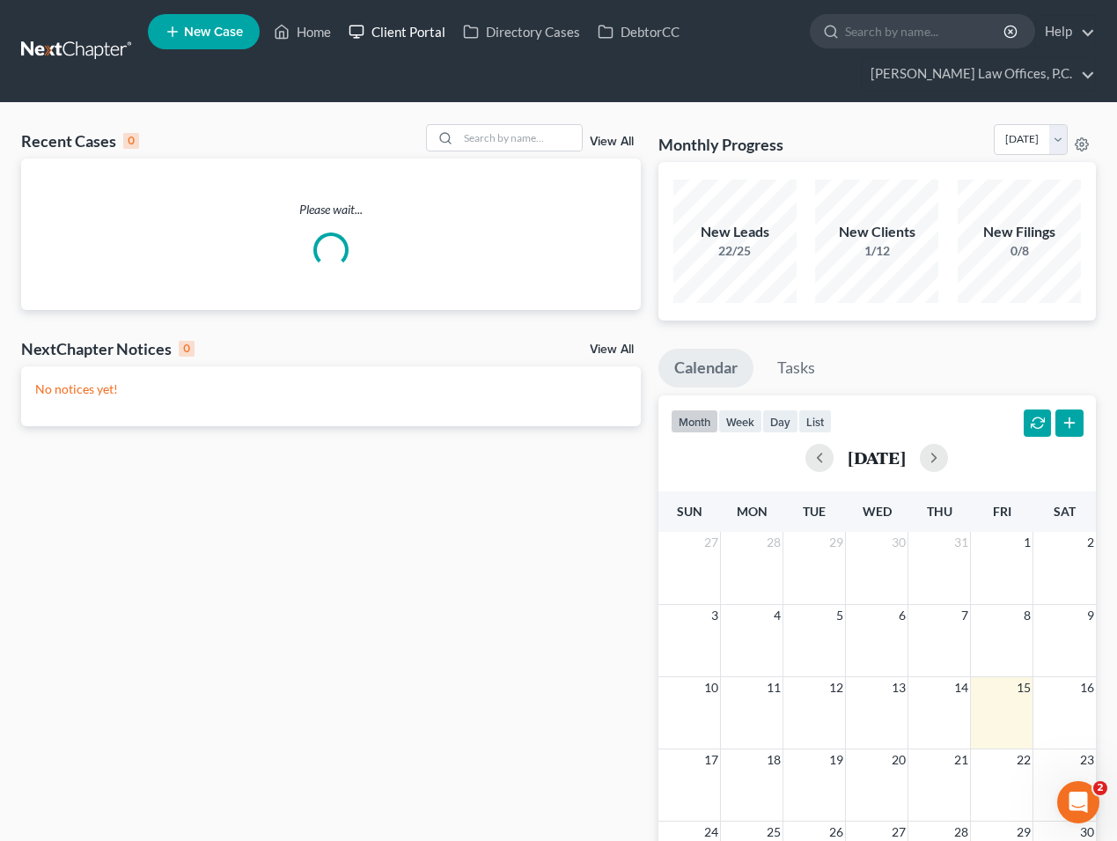
click at [392, 35] on link "Client Portal" at bounding box center [397, 32] width 114 height 32
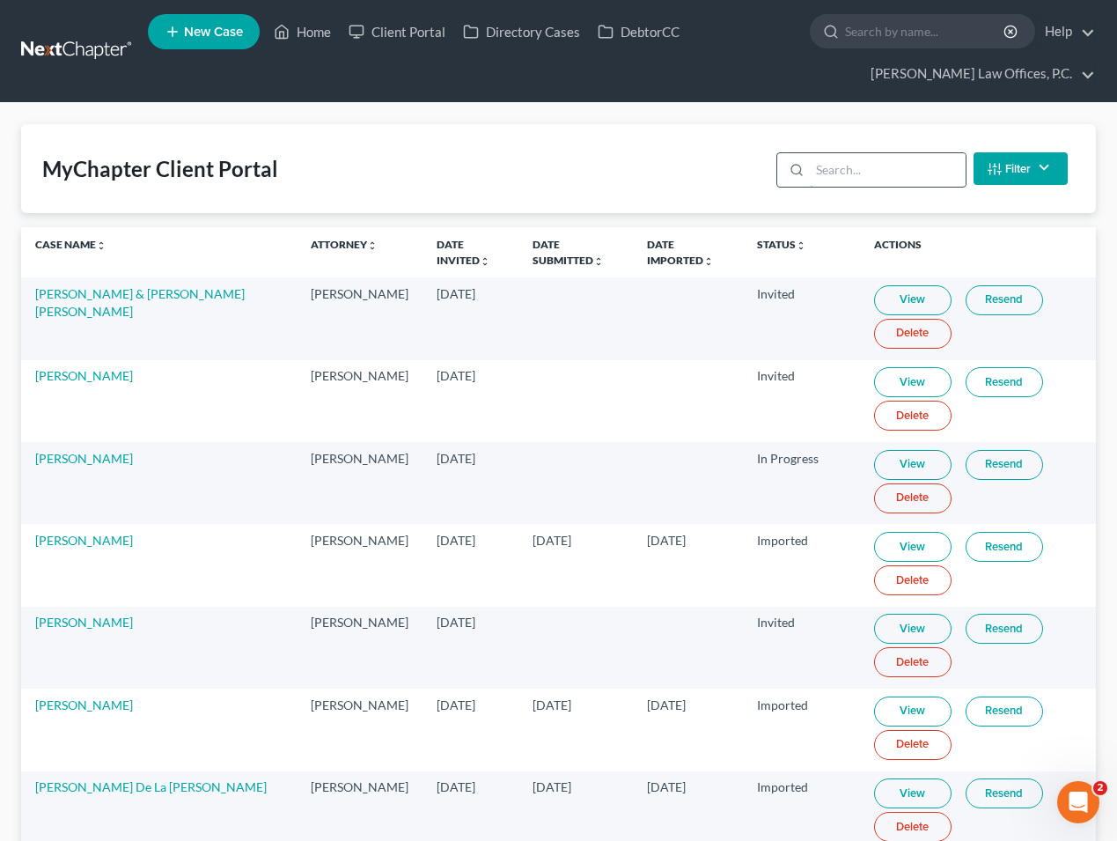
click at [834, 182] on input "search" at bounding box center [888, 169] width 156 height 33
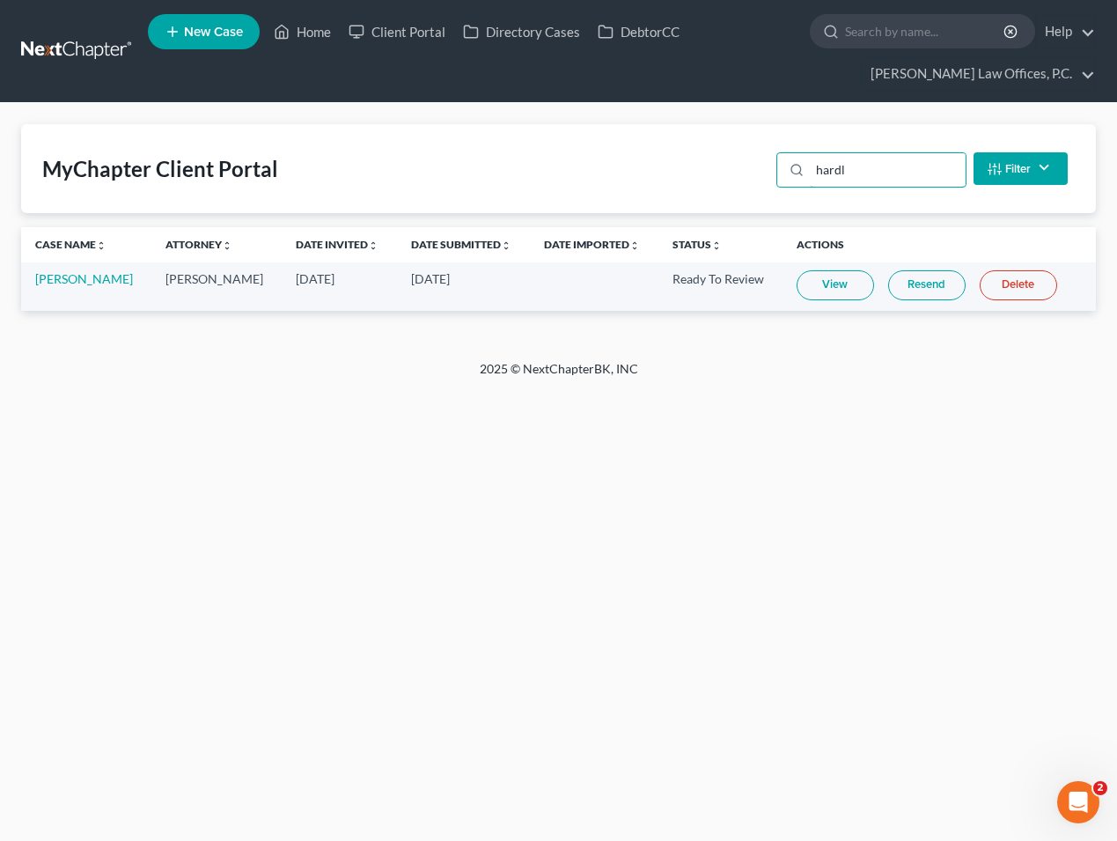
type input "hardl"
click at [826, 279] on link "View" at bounding box center [835, 285] width 77 height 30
